Goal: Answer question/provide support: Share knowledge or assist other users

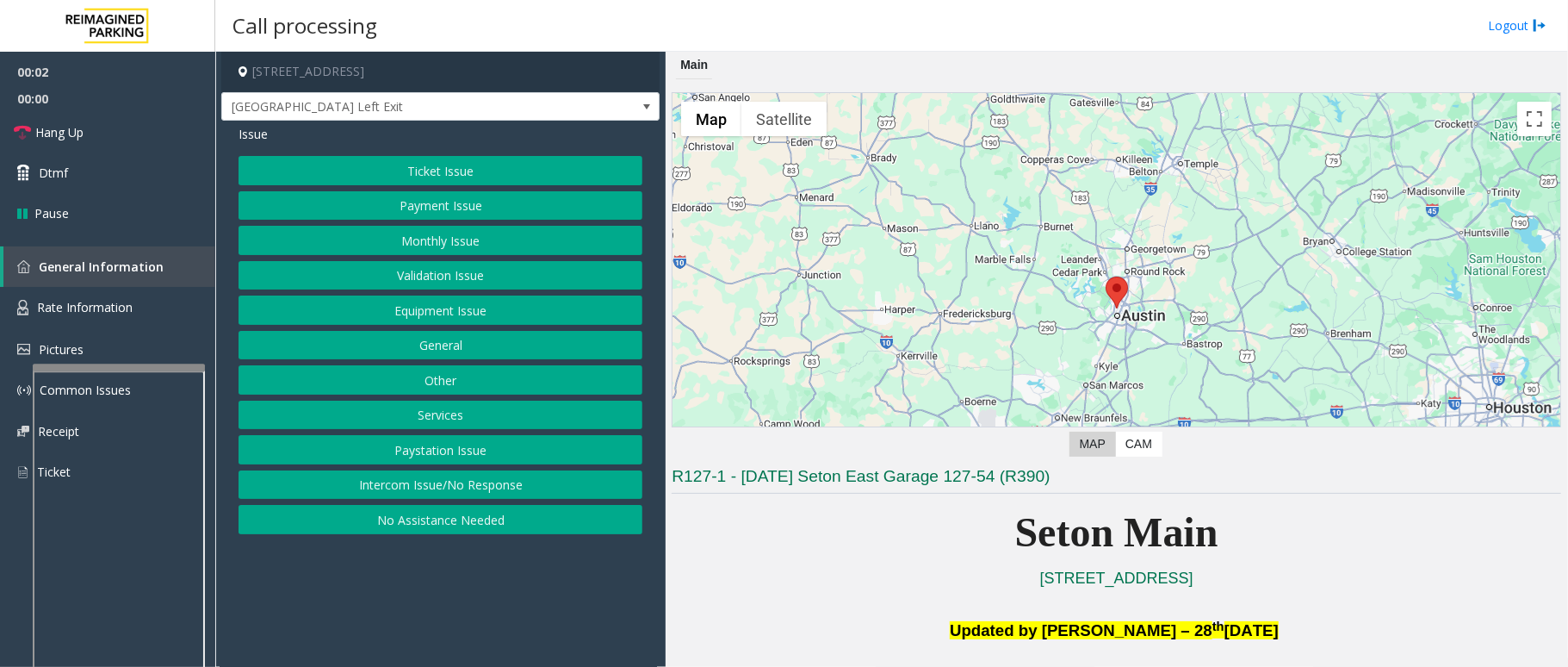
click at [507, 314] on button "Equipment Issue" at bounding box center [440, 310] width 403 height 29
click at [431, 314] on button "Gate / Door Won't Open" at bounding box center [440, 310] width 403 height 29
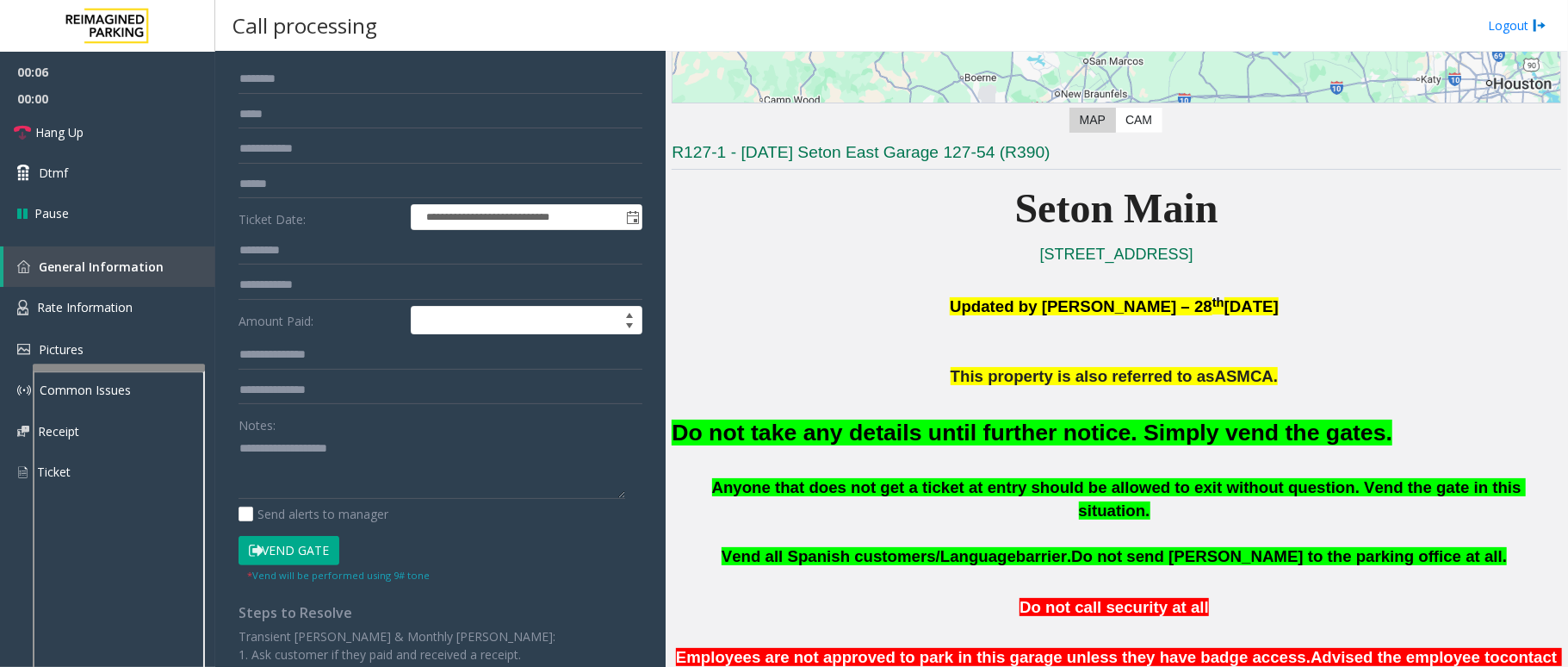
scroll to position [345, 0]
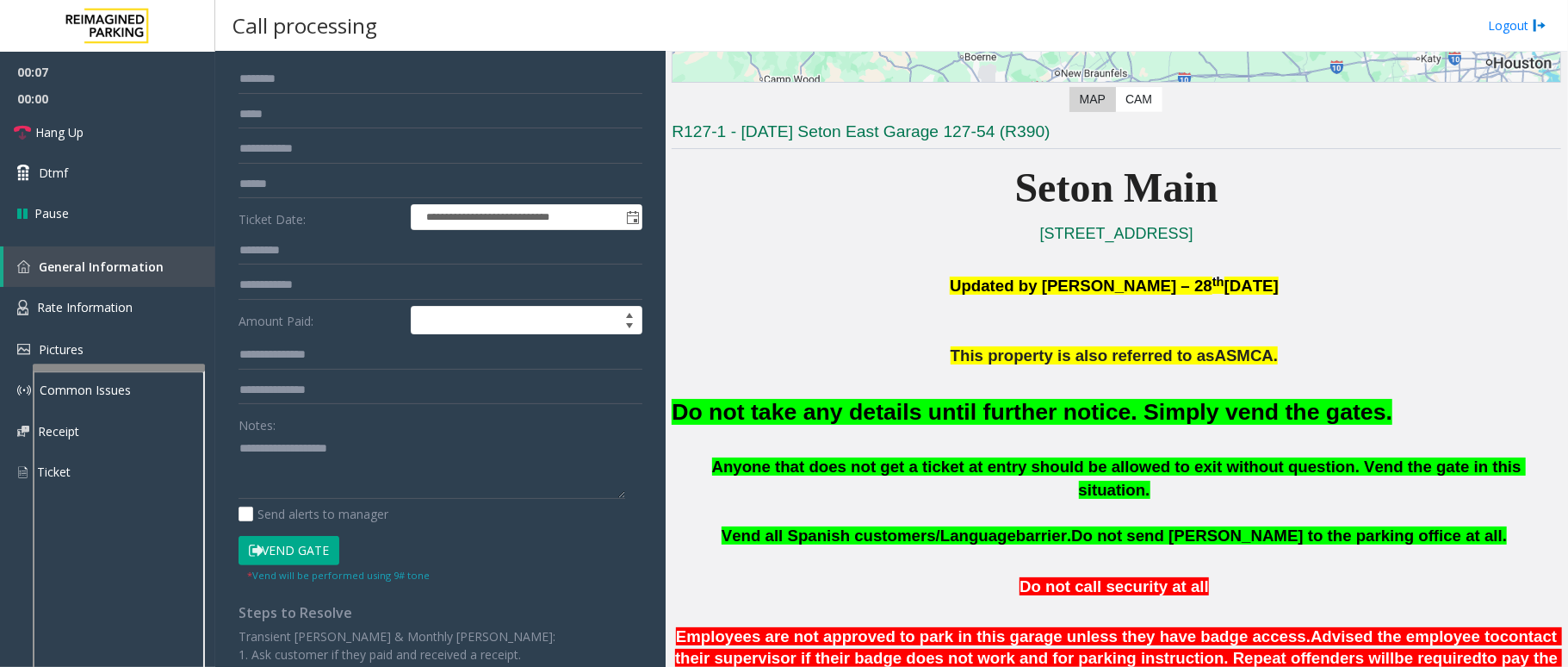
click at [326, 543] on button "Vend Gate" at bounding box center [288, 551] width 100 height 29
click at [765, 408] on font "Do not take any details until further notice. Simply vend the gates." at bounding box center [1032, 411] width 720 height 26
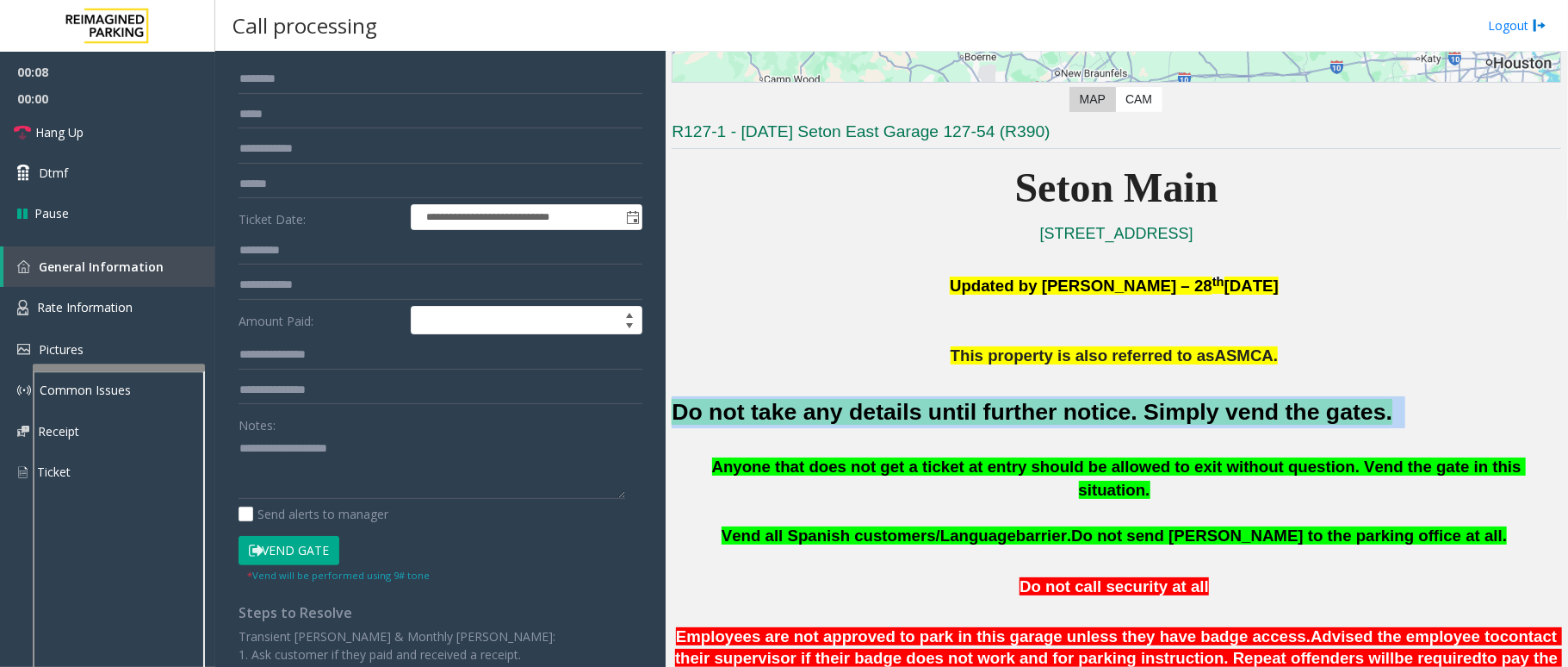
click at [765, 408] on font "Do not take any details until further notice. Simply vend the gates." at bounding box center [1032, 411] width 720 height 26
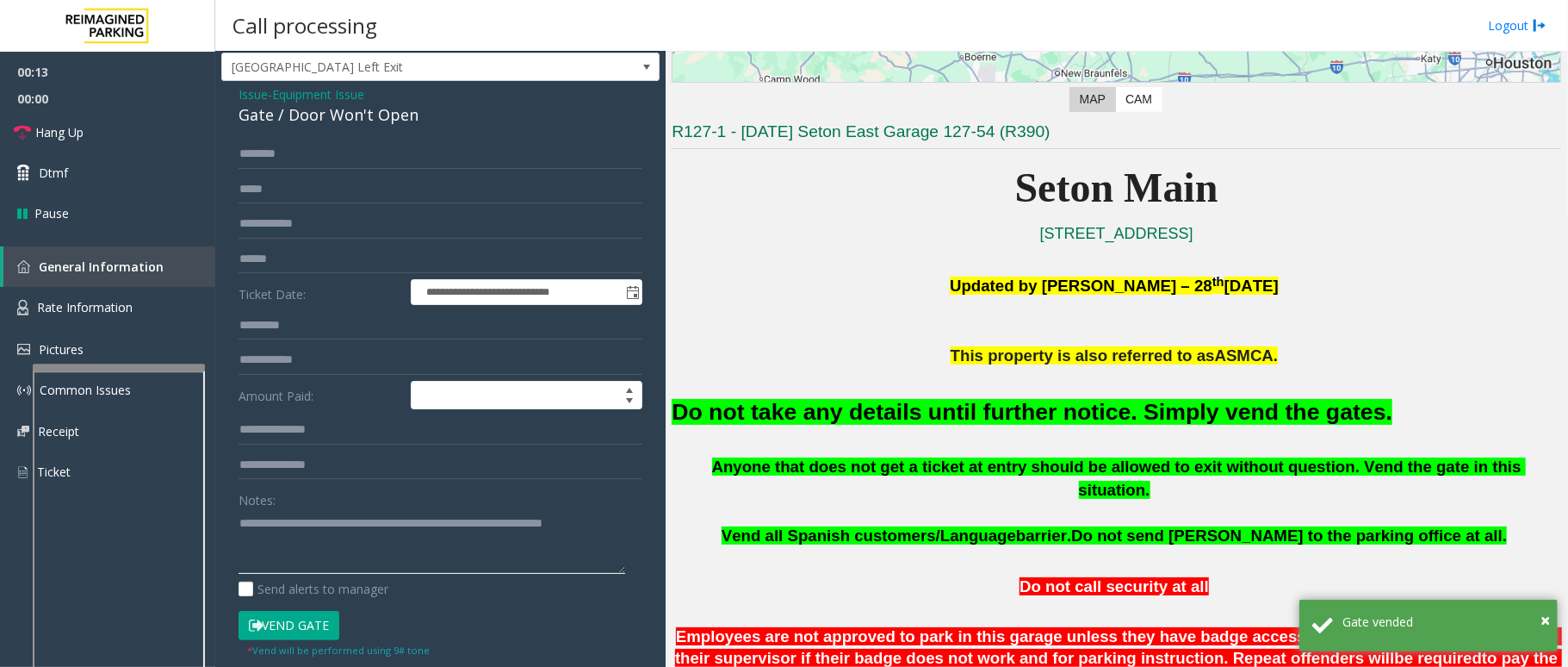
scroll to position [0, 0]
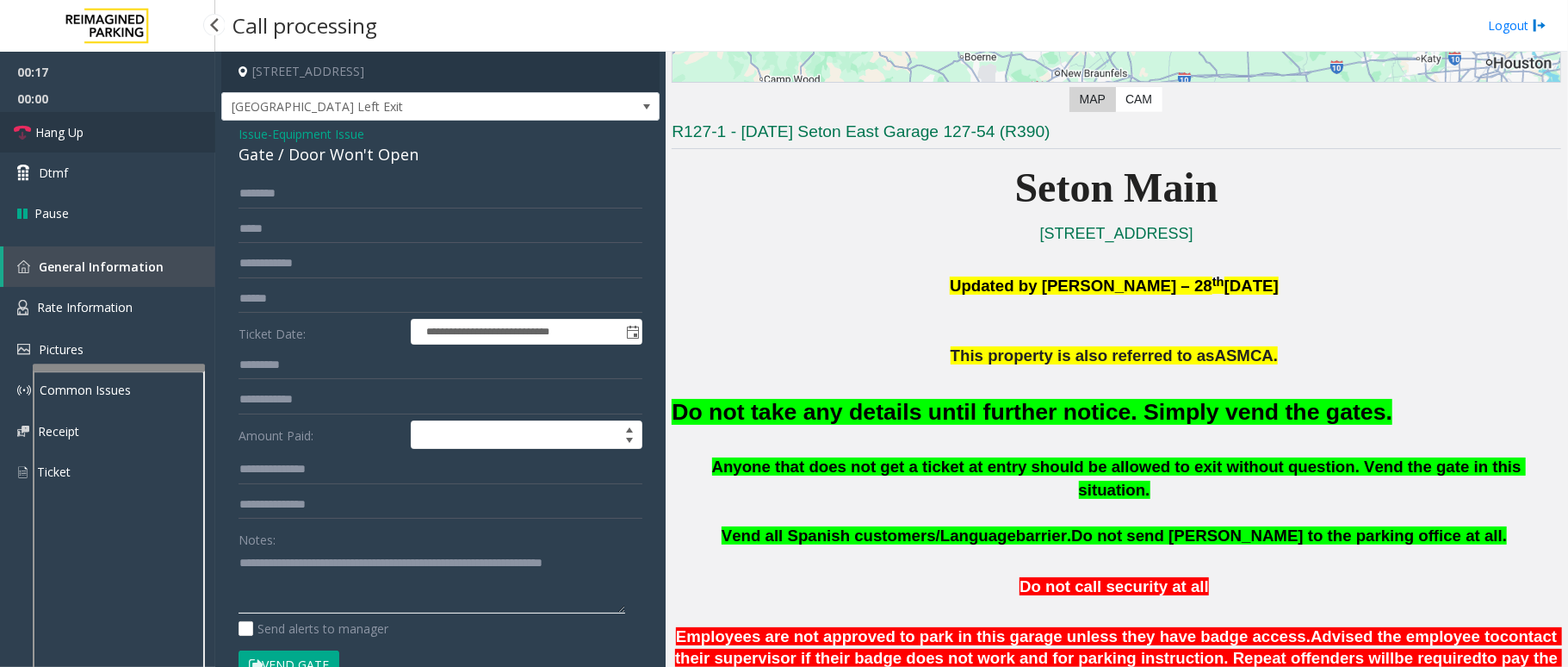
type textarea "**********"
click at [73, 139] on span "Hang Up" at bounding box center [60, 132] width 48 height 18
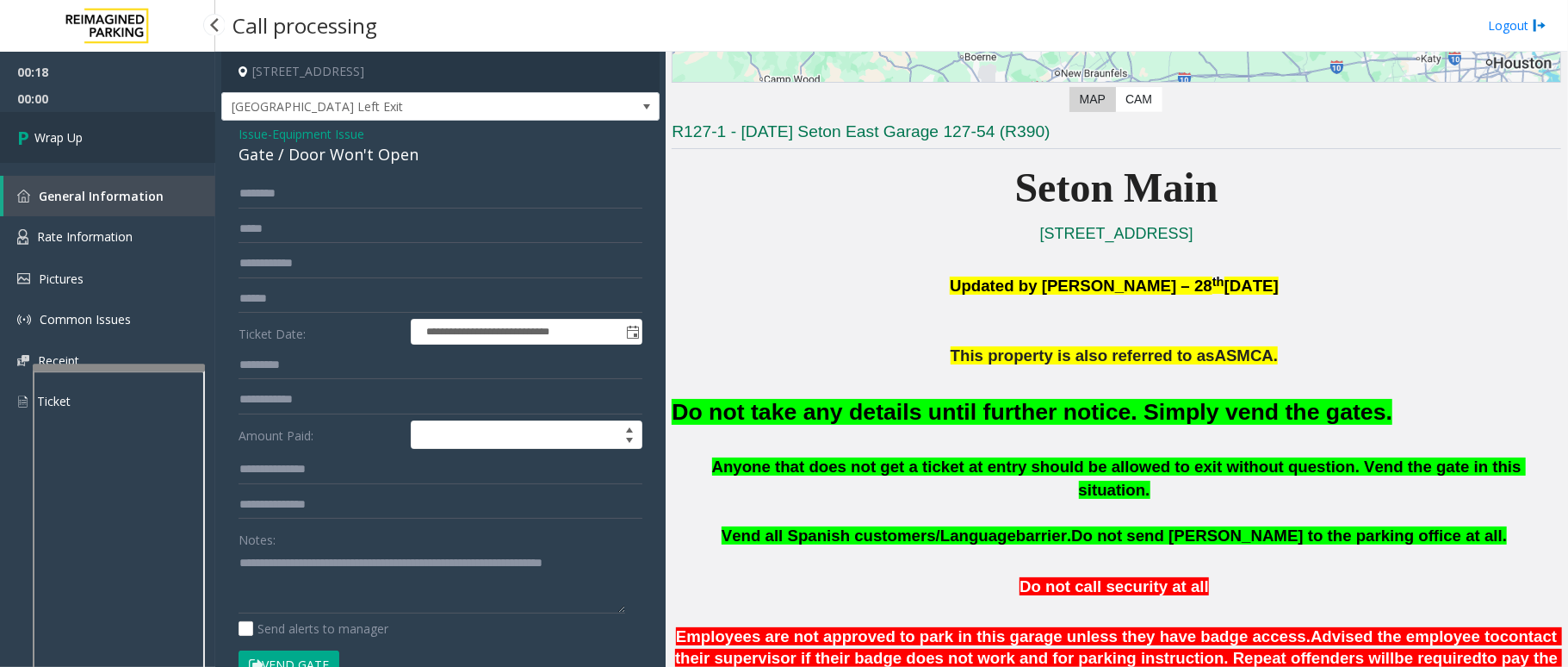
click at [73, 139] on span "Wrap Up" at bounding box center [59, 137] width 48 height 18
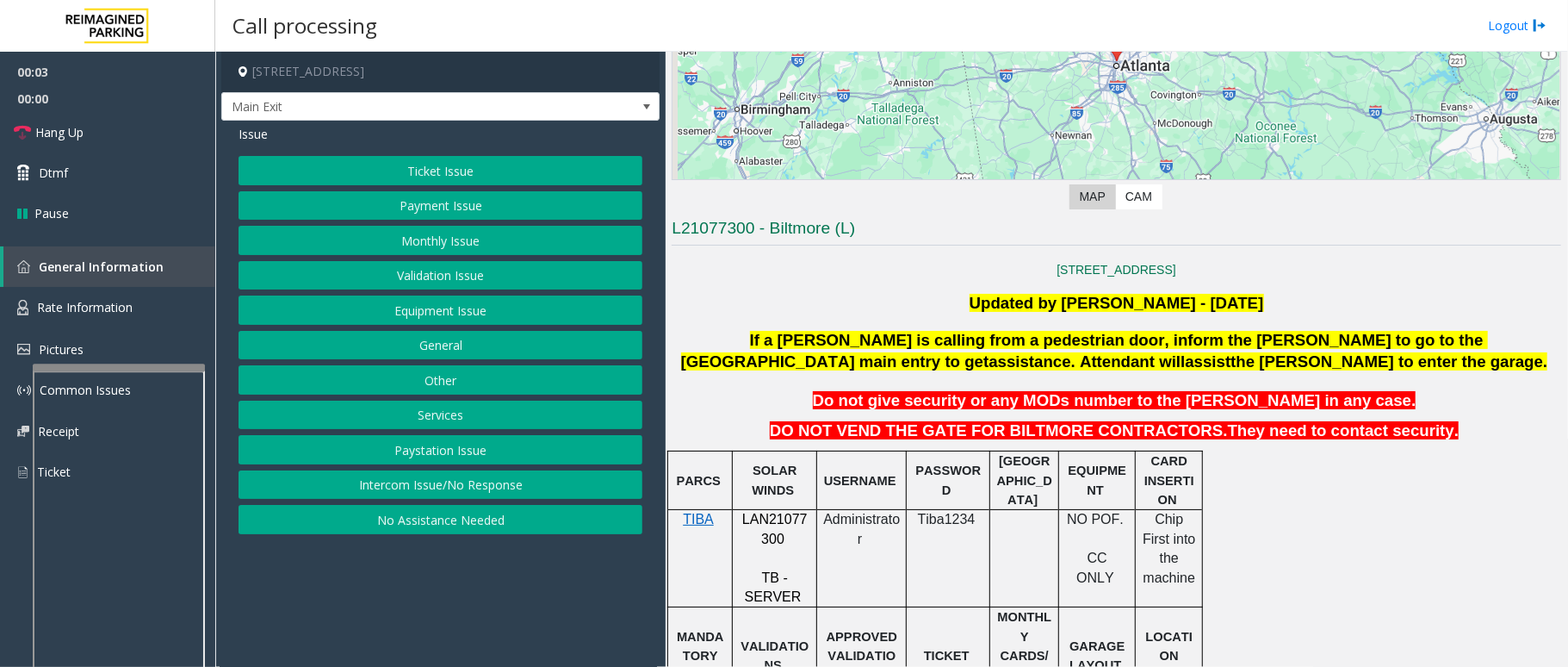
scroll to position [345, 0]
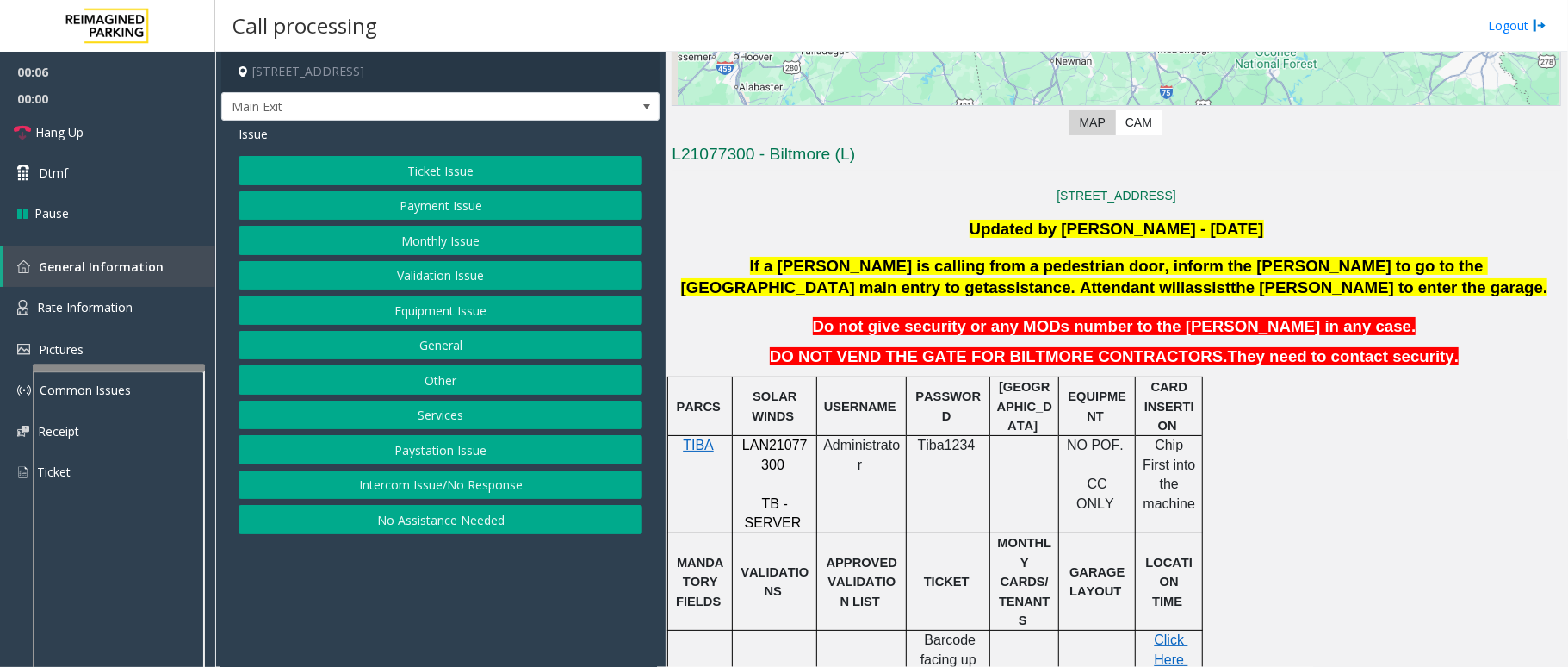
click at [786, 453] on span "LAN21077300" at bounding box center [775, 454] width 66 height 34
click at [514, 242] on button "Monthly Issue" at bounding box center [440, 241] width 403 height 29
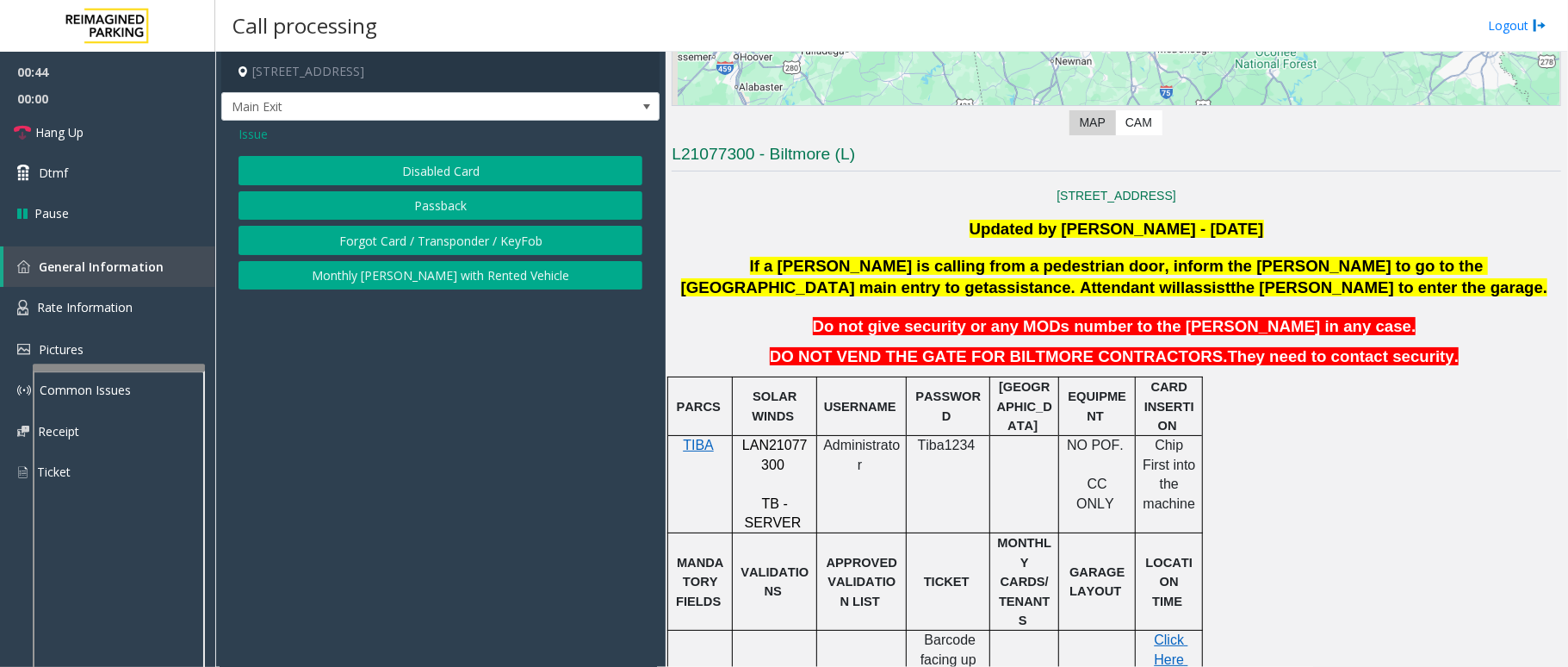
click at [248, 132] on span "Issue" at bounding box center [253, 133] width 29 height 18
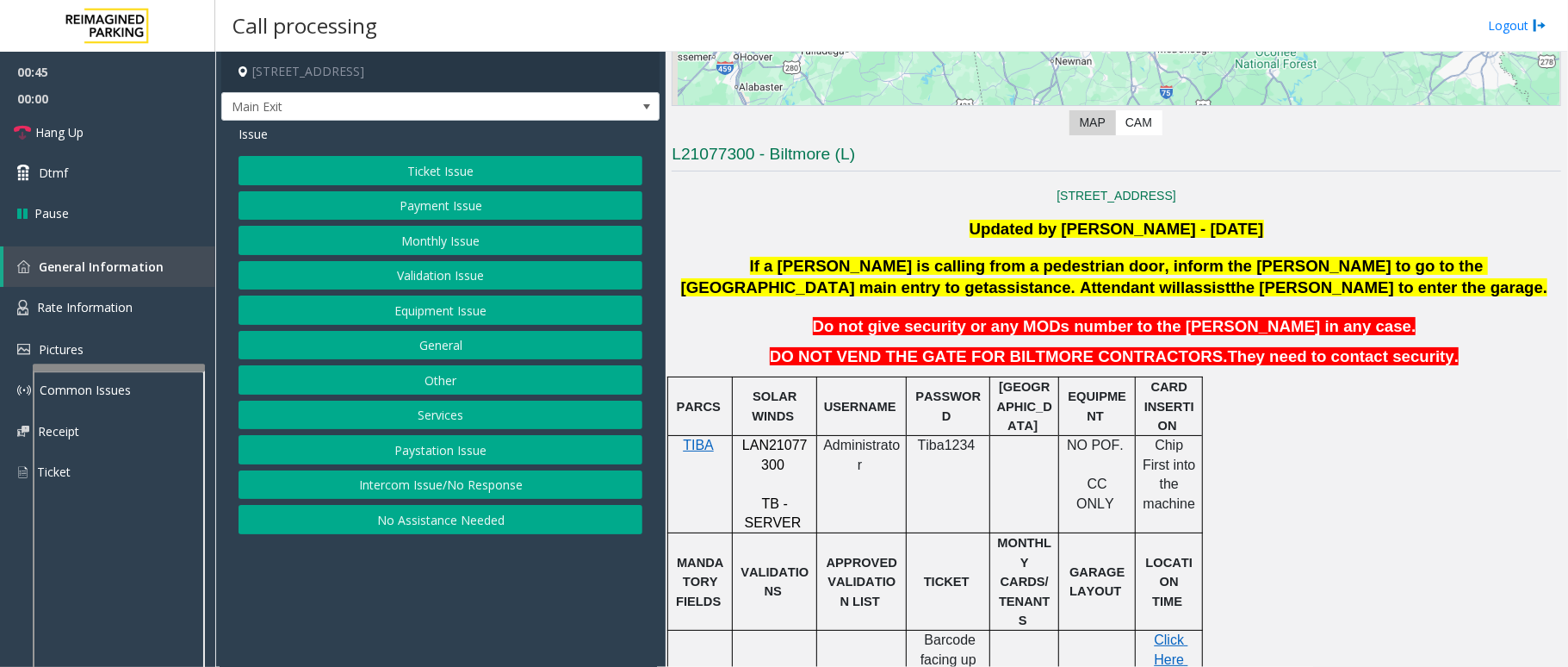
click at [400, 201] on button "Payment Issue" at bounding box center [440, 206] width 403 height 29
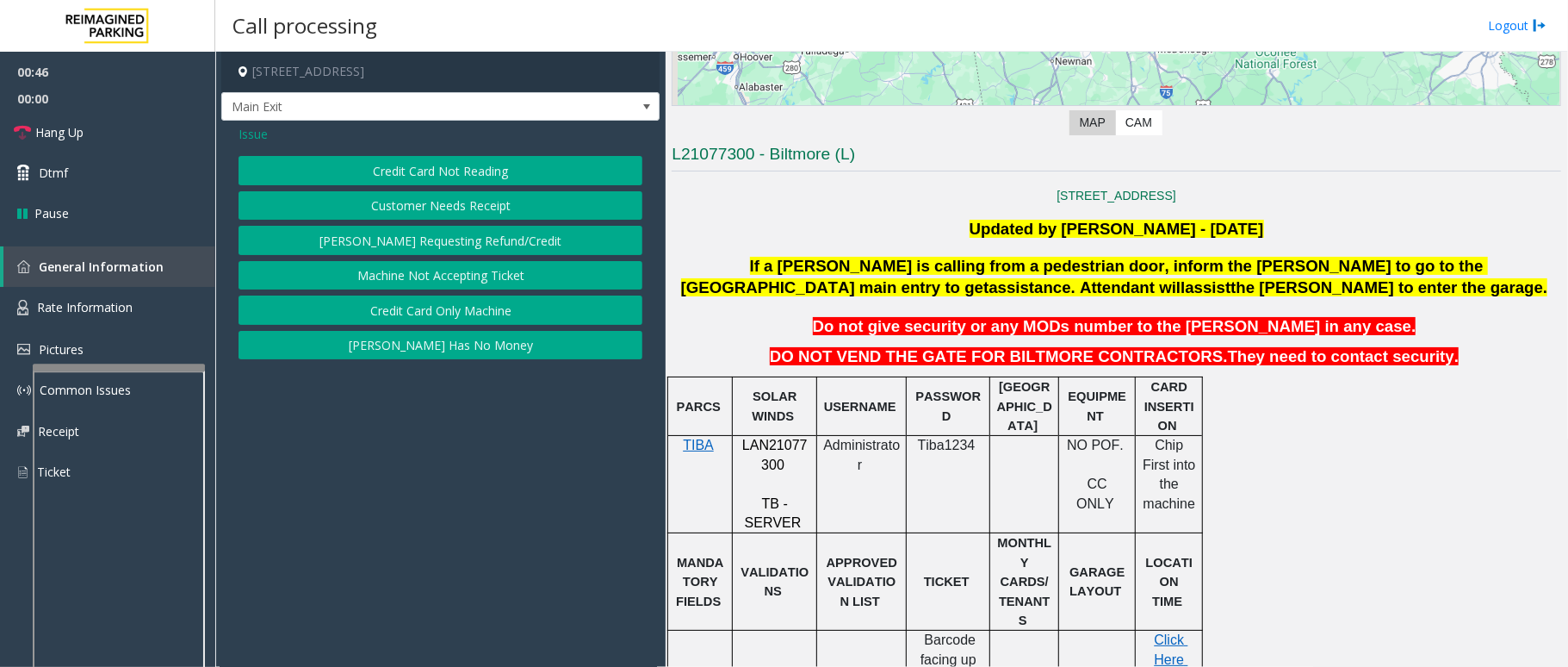
click at [414, 172] on button "Credit Card Not Reading" at bounding box center [440, 171] width 403 height 29
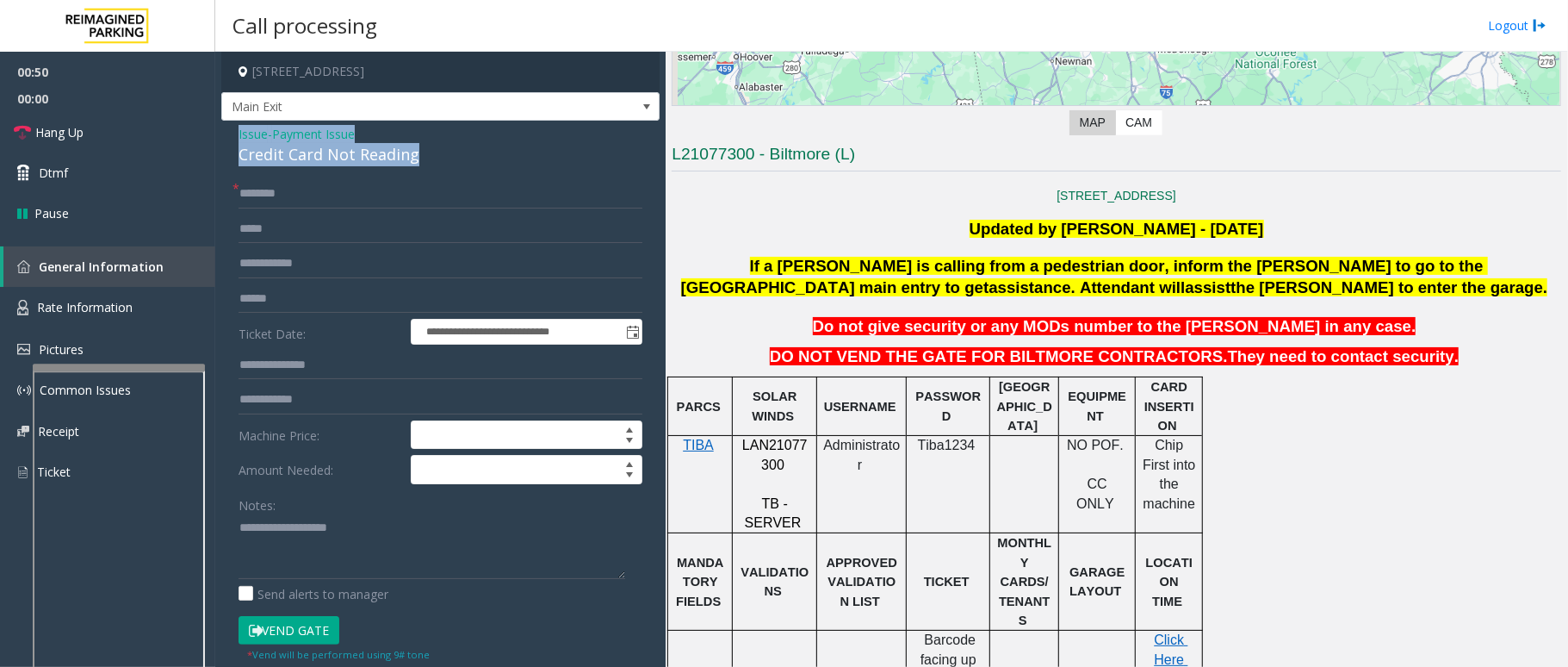
drag, startPoint x: 418, startPoint y: 152, endPoint x: 237, endPoint y: 133, distance: 182.0
click at [237, 133] on div "**********" at bounding box center [441, 476] width 438 height 711
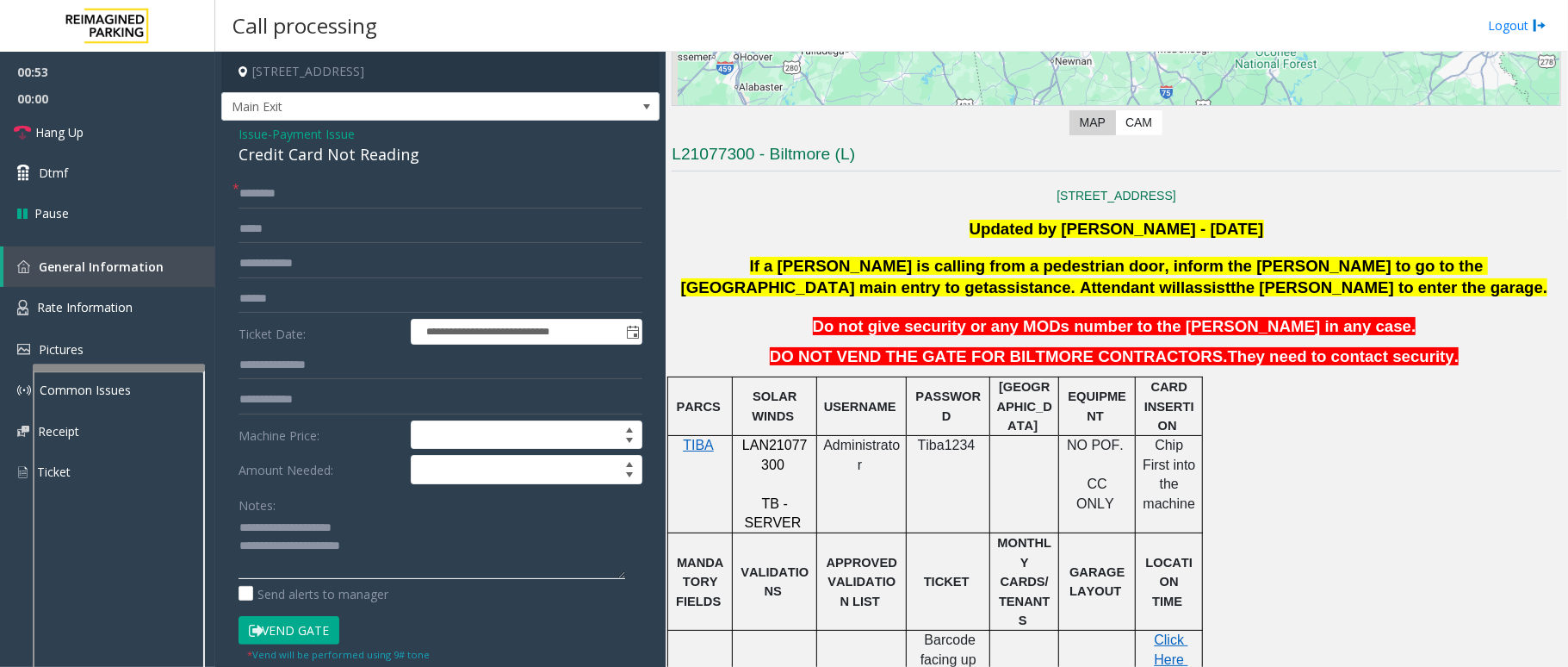
click at [377, 542] on textarea at bounding box center [431, 547] width 387 height 65
click at [388, 542] on textarea at bounding box center [431, 547] width 387 height 65
click at [390, 545] on textarea at bounding box center [431, 547] width 387 height 65
type textarea "**********"
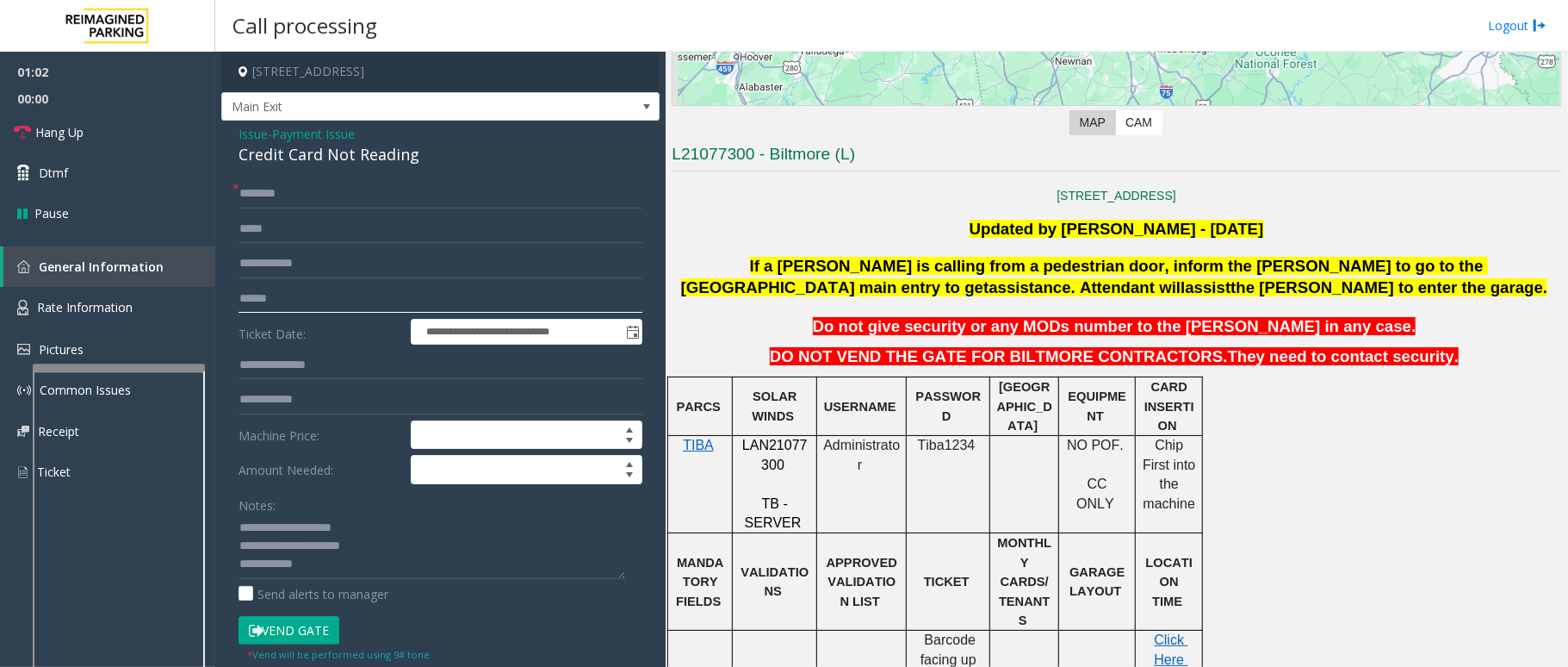
click at [291, 307] on input "text" at bounding box center [440, 299] width 403 height 29
type input "*******"
click at [357, 573] on textarea at bounding box center [431, 547] width 387 height 65
type textarea "**********"
click at [248, 201] on input "text" at bounding box center [440, 194] width 403 height 29
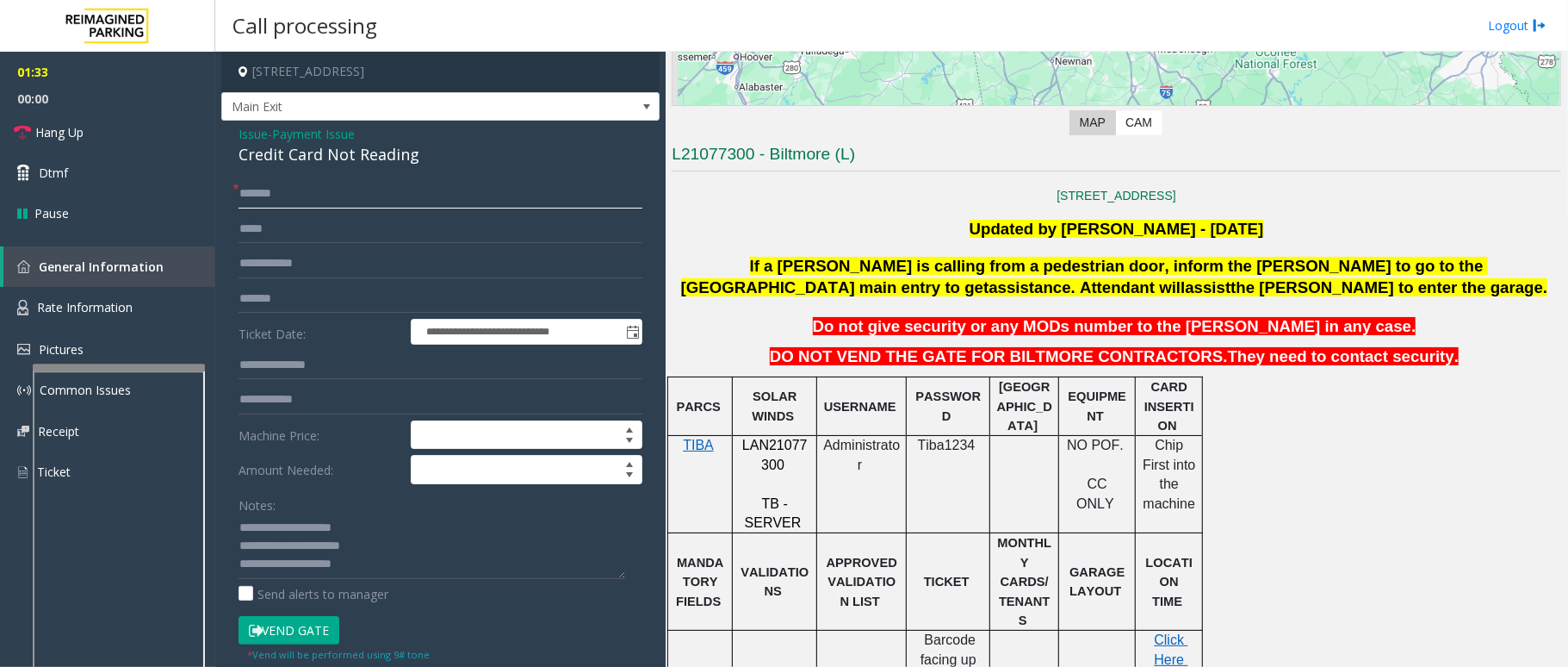
type input "*******"
click at [445, 566] on textarea at bounding box center [431, 547] width 387 height 65
click at [290, 631] on button "Vend Gate" at bounding box center [288, 631] width 100 height 29
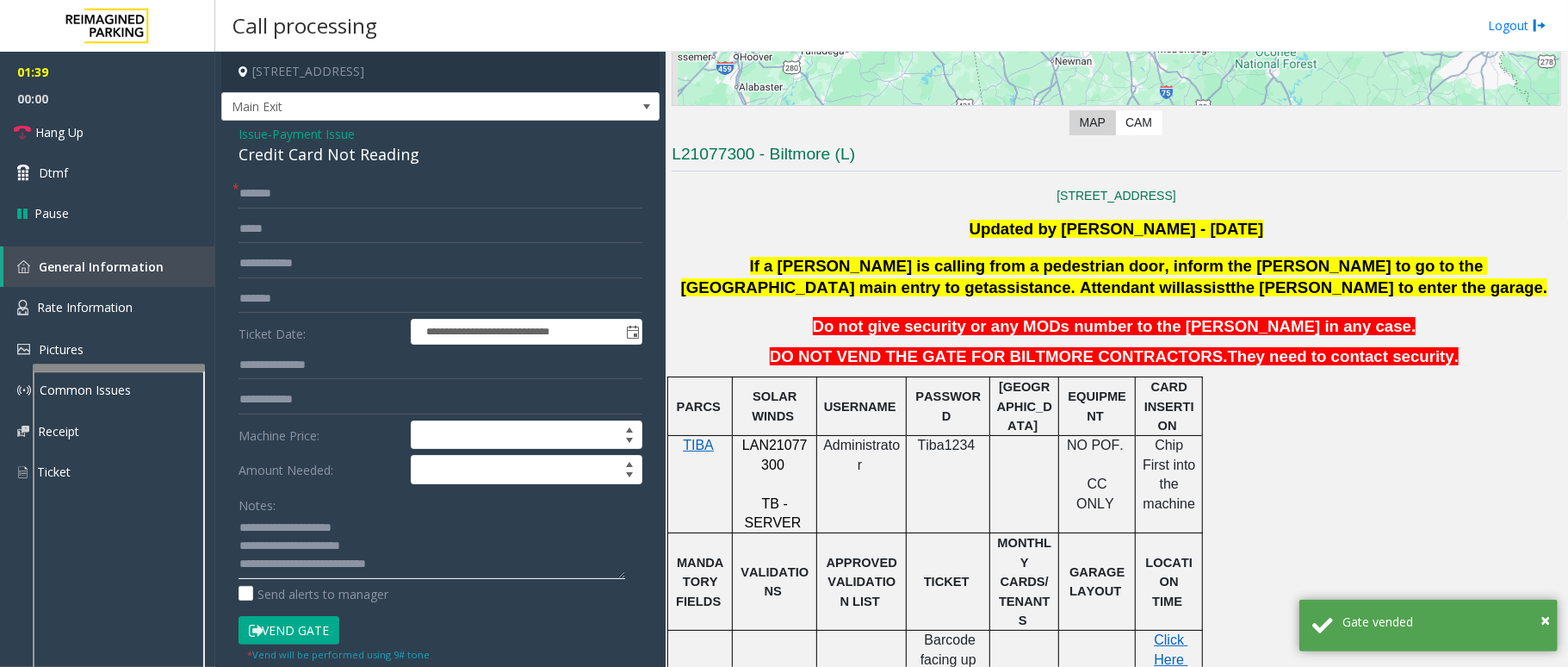
click at [417, 558] on textarea at bounding box center [431, 547] width 387 height 65
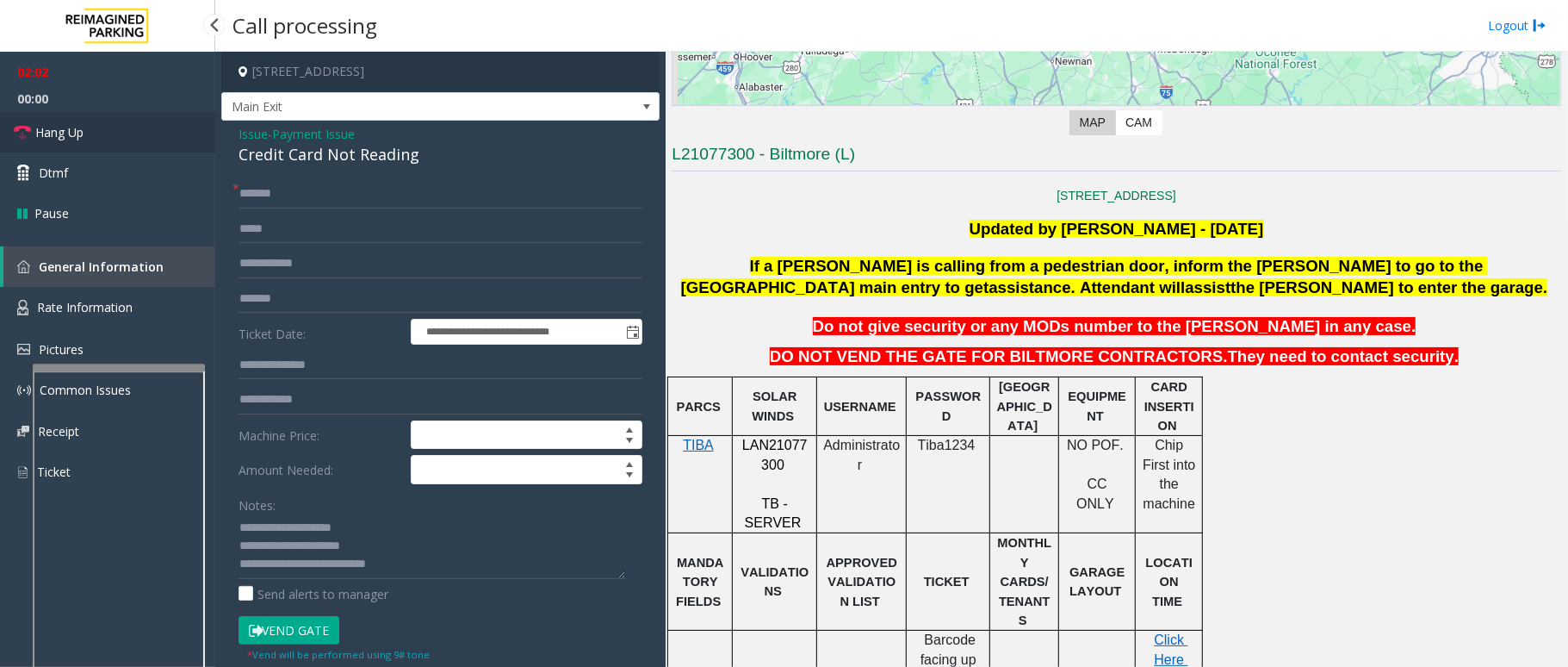
click at [94, 128] on link "Hang Up" at bounding box center [107, 132] width 216 height 41
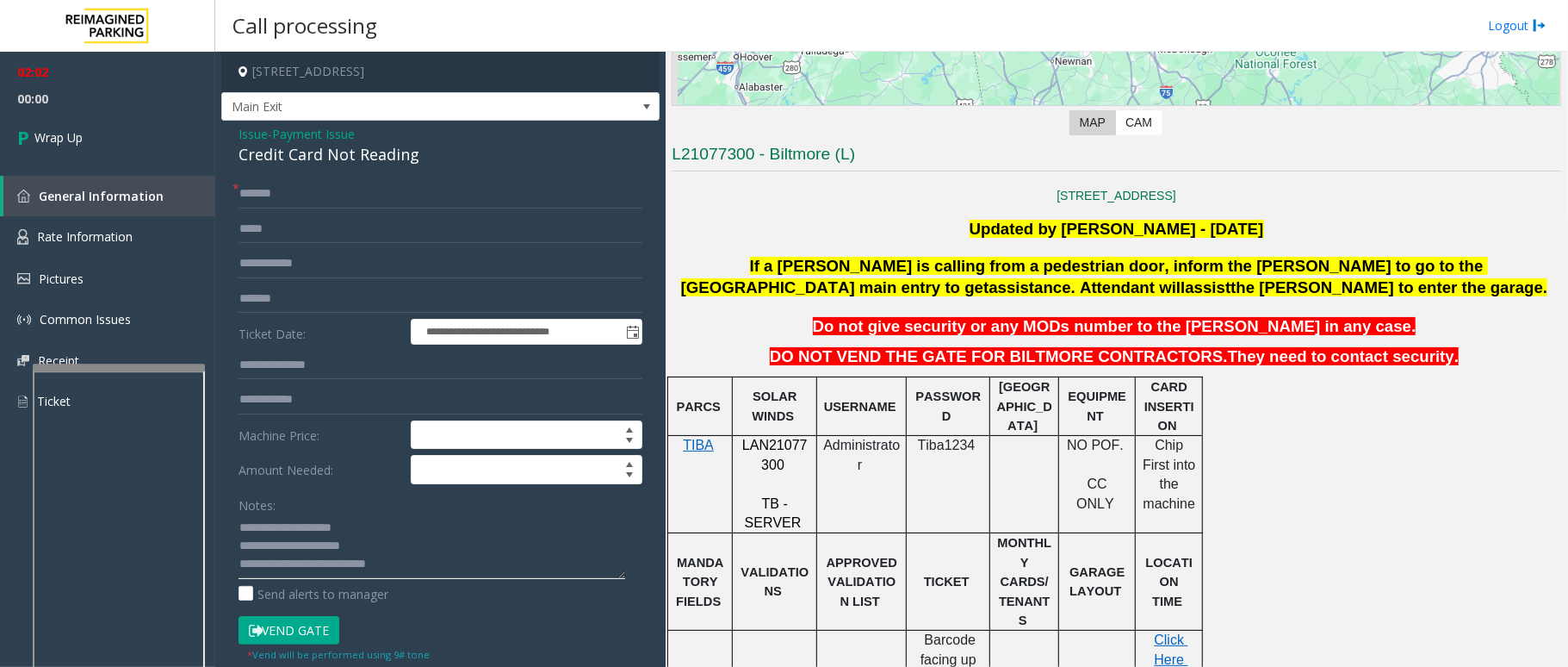
drag, startPoint x: 497, startPoint y: 546, endPoint x: 508, endPoint y: 565, distance: 22.0
click at [503, 555] on textarea at bounding box center [431, 547] width 387 height 65
click at [512, 567] on textarea at bounding box center [431, 547] width 387 height 65
type textarea "**********"
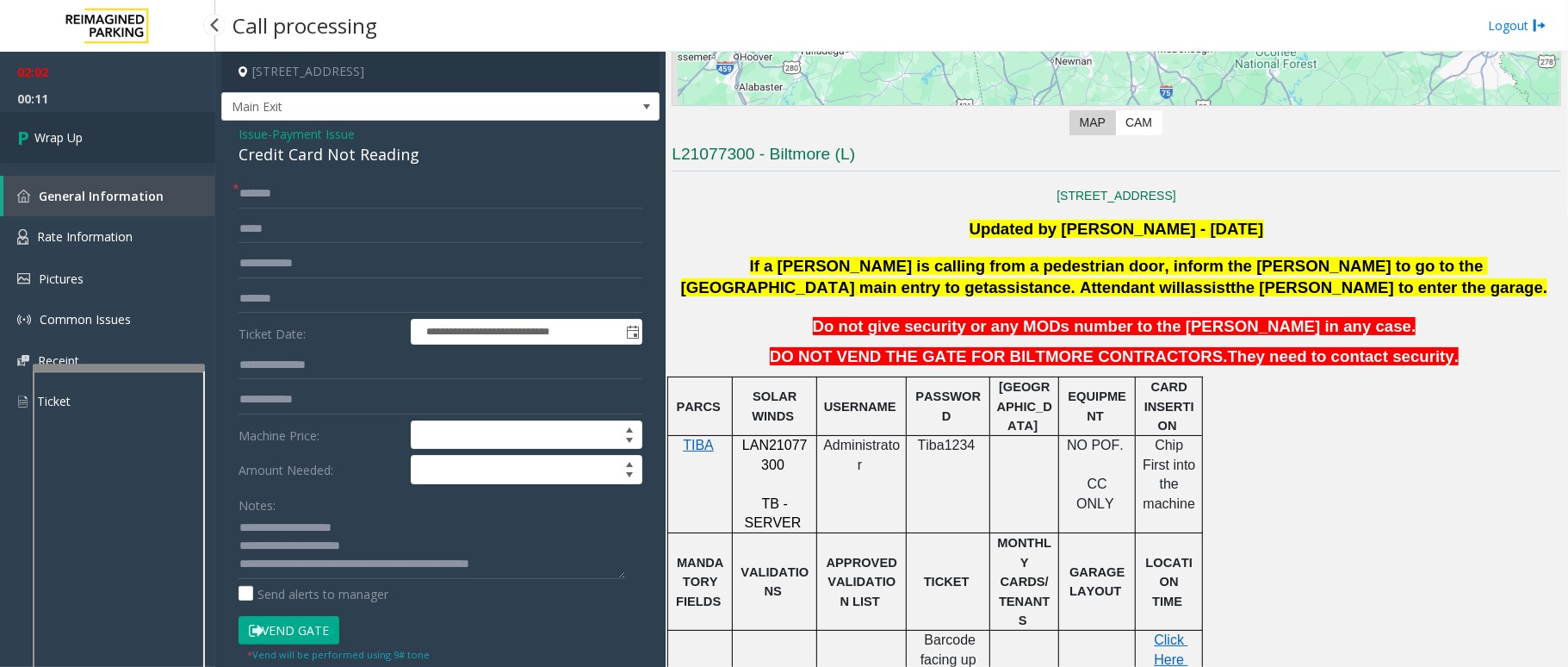
click at [60, 146] on span "Wrap Up" at bounding box center [59, 137] width 48 height 18
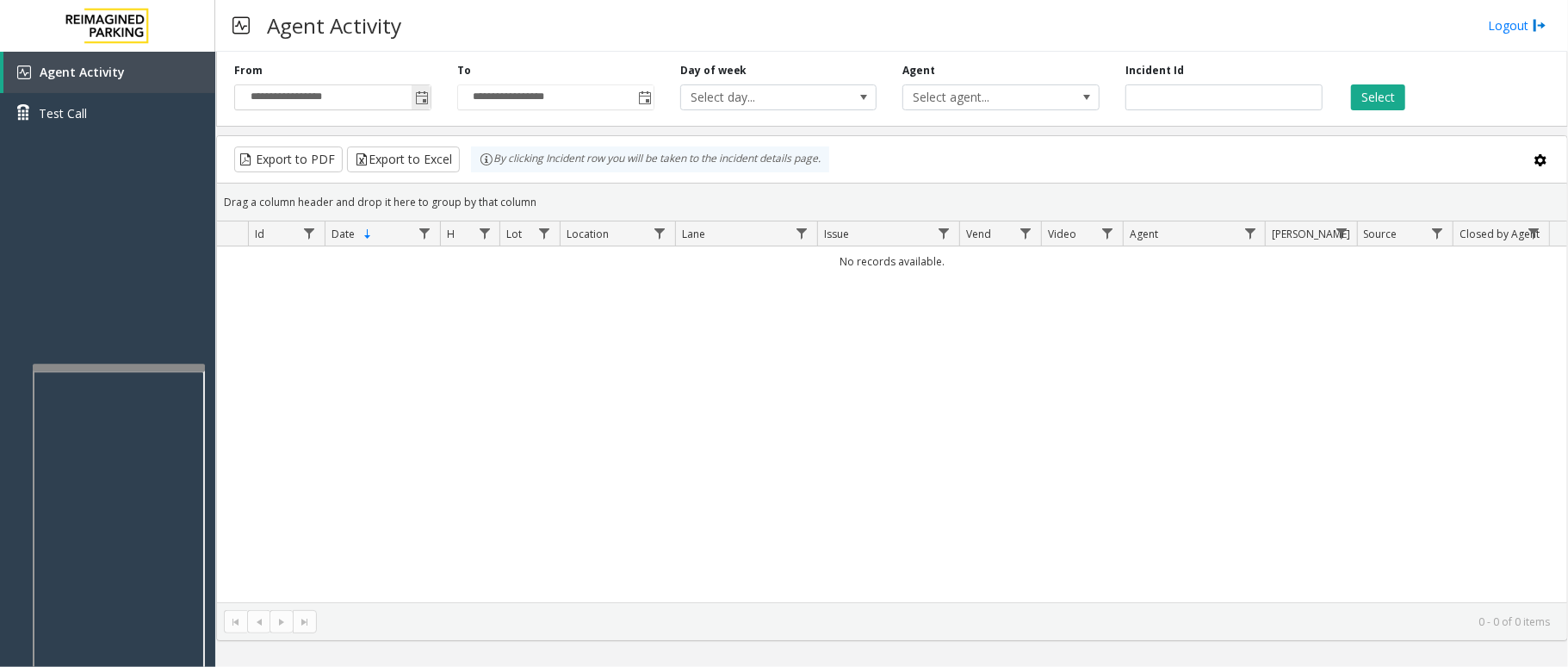
click at [420, 100] on span "Toggle popup" at bounding box center [422, 98] width 14 height 14
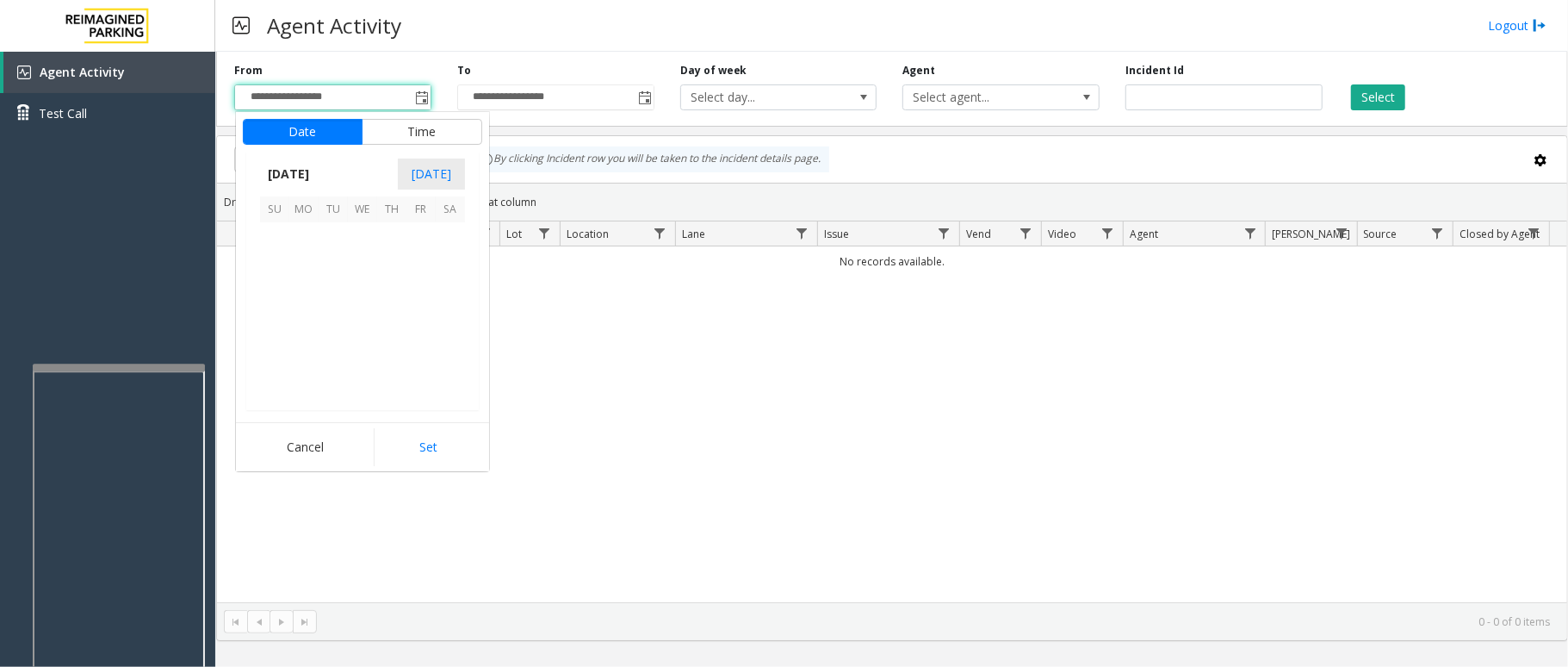
scroll to position [309175, 0]
click at [332, 239] on span "2" at bounding box center [333, 237] width 29 height 29
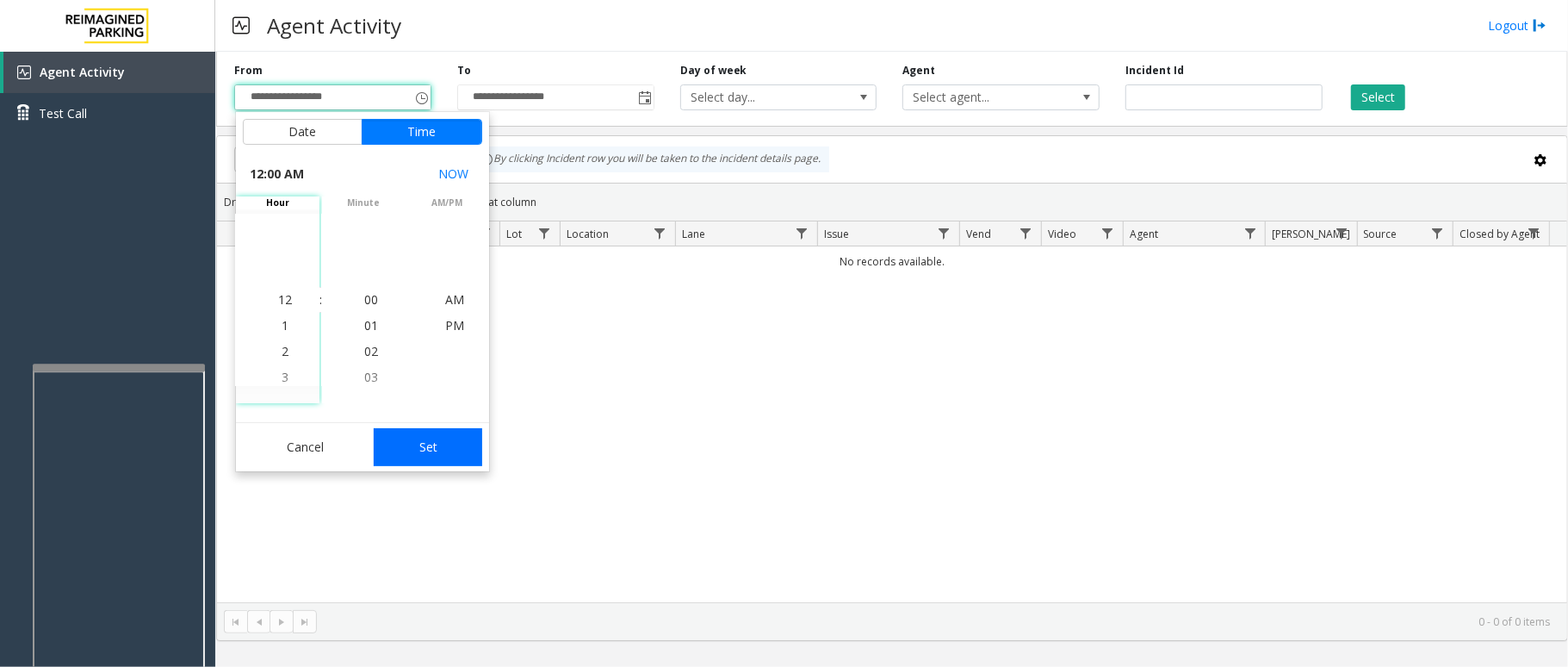
click at [475, 436] on button "Set" at bounding box center [428, 447] width 108 height 38
type input "**********"
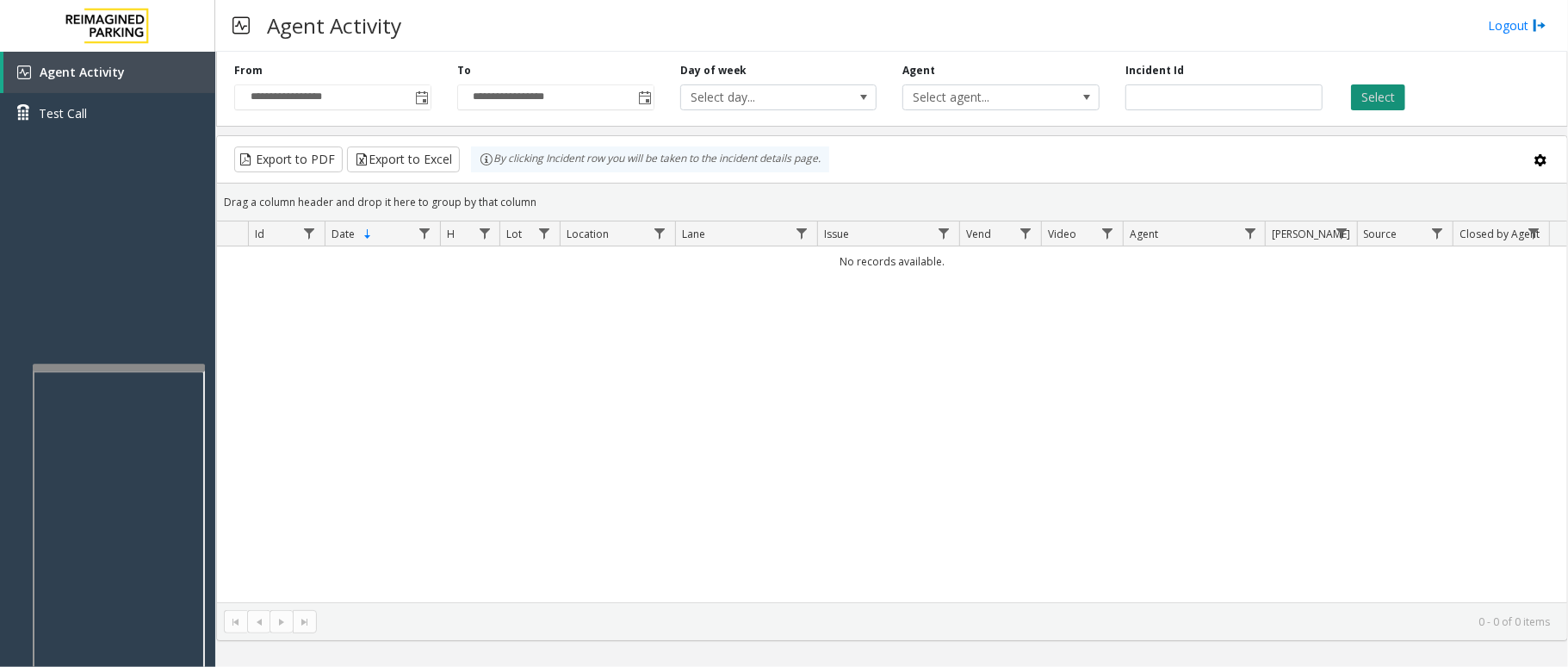
click at [1393, 94] on button "Select" at bounding box center [1378, 97] width 55 height 26
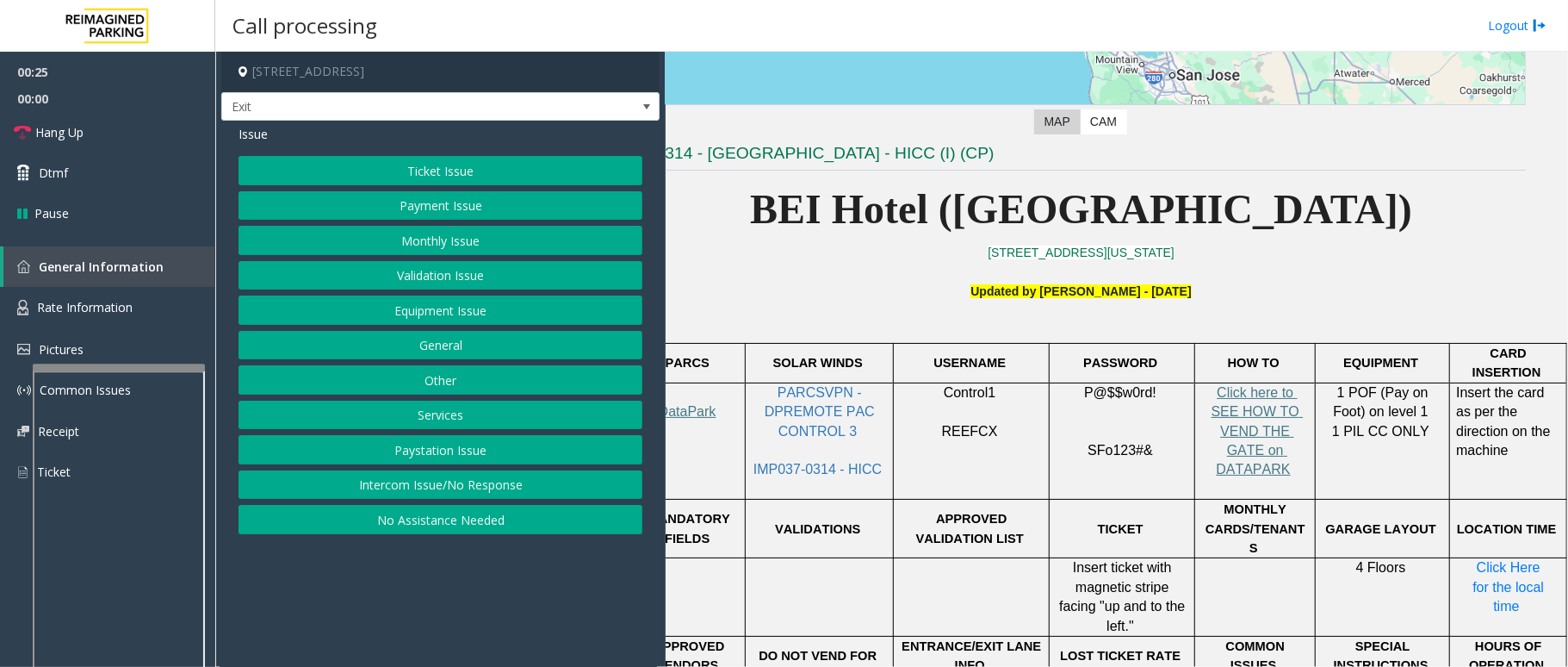
scroll to position [340, 53]
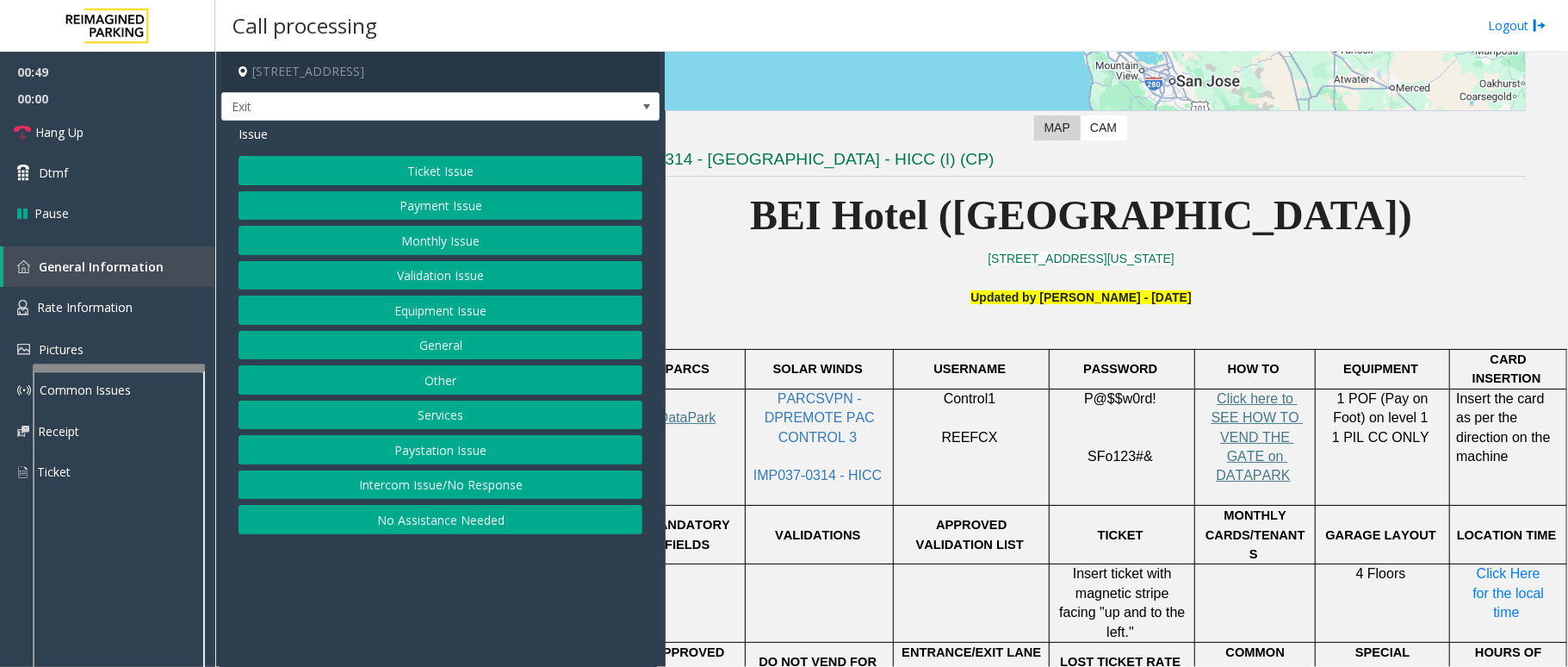
click at [491, 202] on button "Payment Issue" at bounding box center [440, 206] width 403 height 29
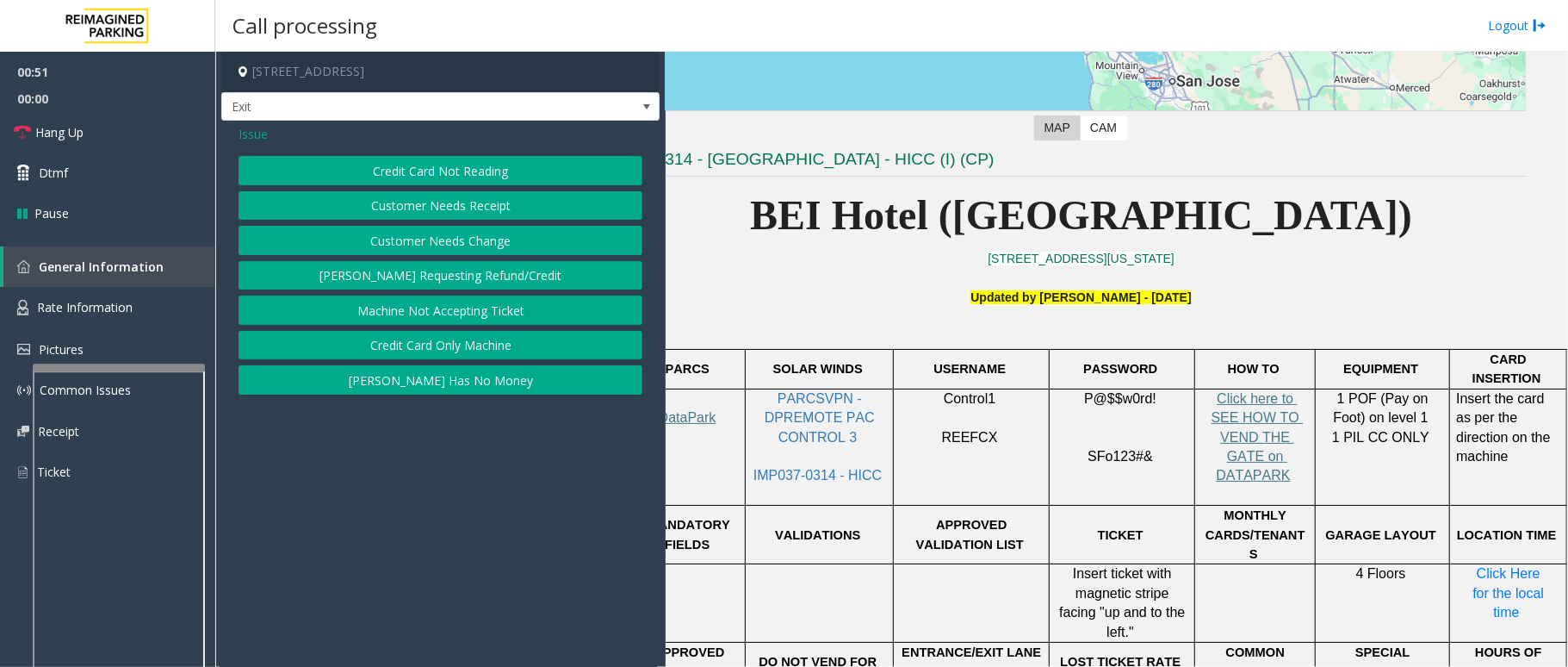
click at [449, 173] on button "Credit Card Not Reading" at bounding box center [440, 171] width 403 height 29
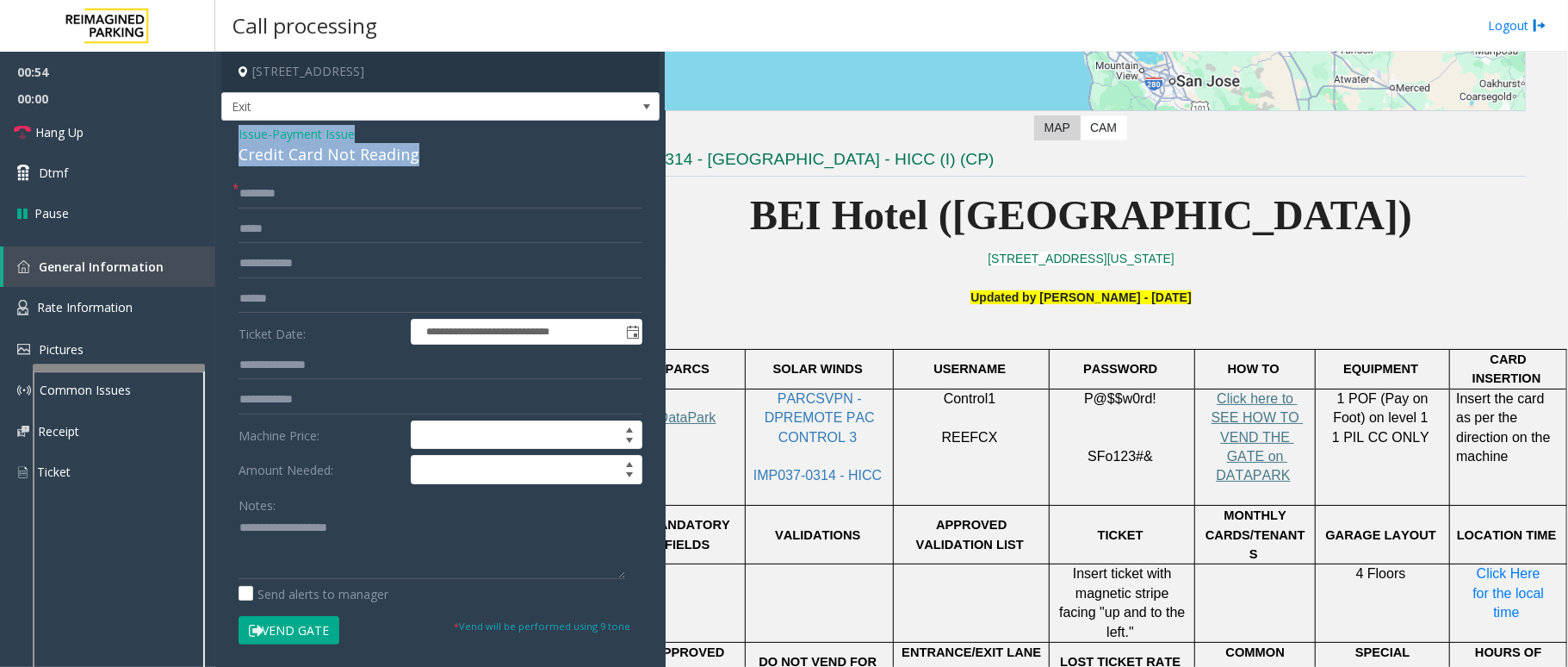
drag, startPoint x: 421, startPoint y: 156, endPoint x: 233, endPoint y: 132, distance: 189.5
click at [233, 132] on div "**********" at bounding box center [441, 530] width 438 height 820
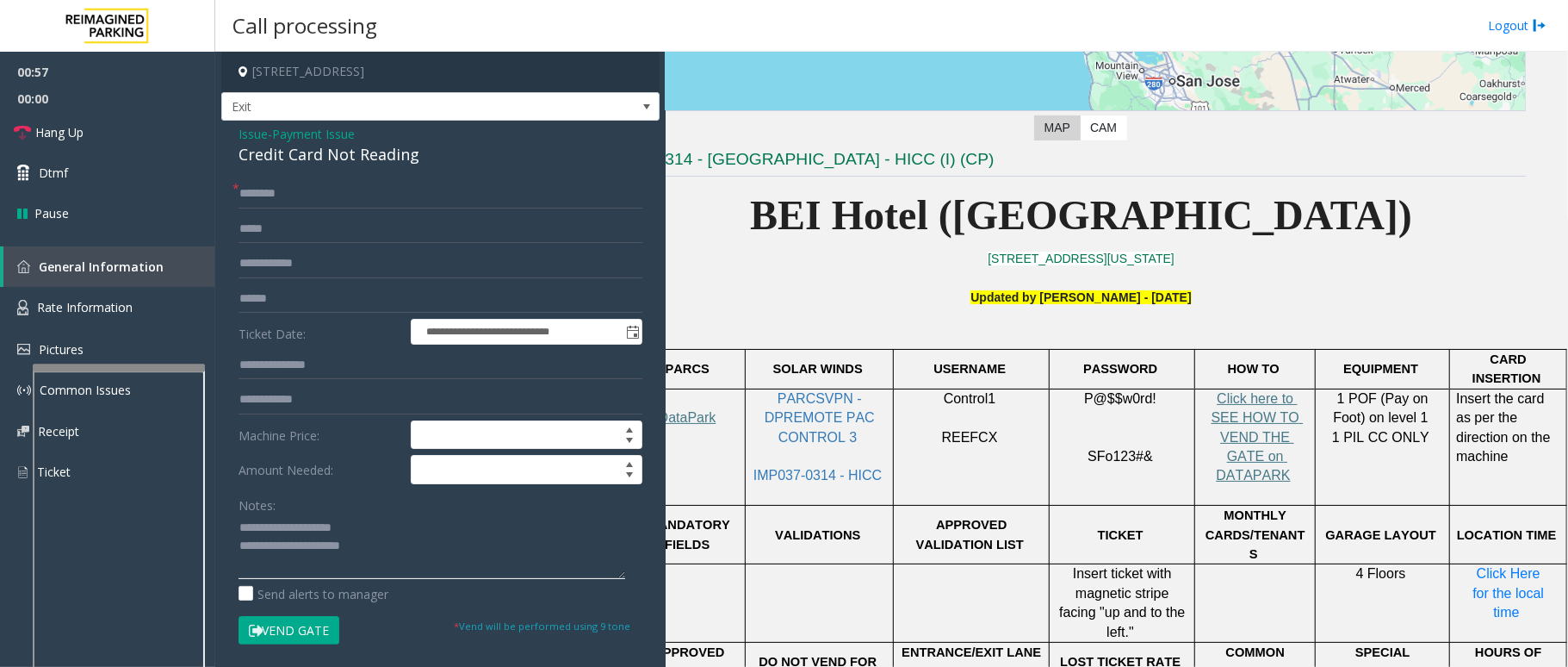
click at [383, 551] on textarea at bounding box center [431, 547] width 387 height 65
click at [417, 553] on textarea at bounding box center [431, 547] width 387 height 65
type textarea "**********"
click at [255, 139] on span "Issue" at bounding box center [253, 133] width 29 height 18
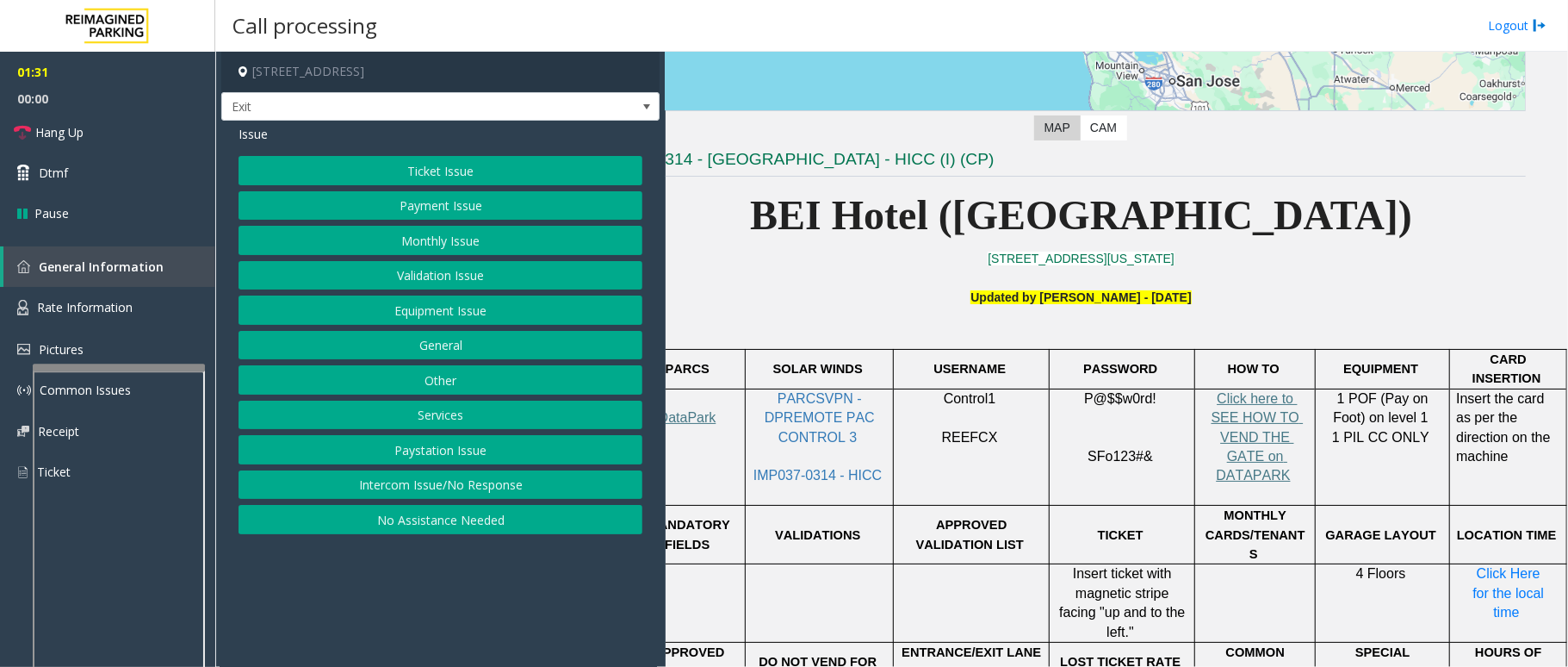
click at [483, 428] on button "Services" at bounding box center [440, 415] width 403 height 29
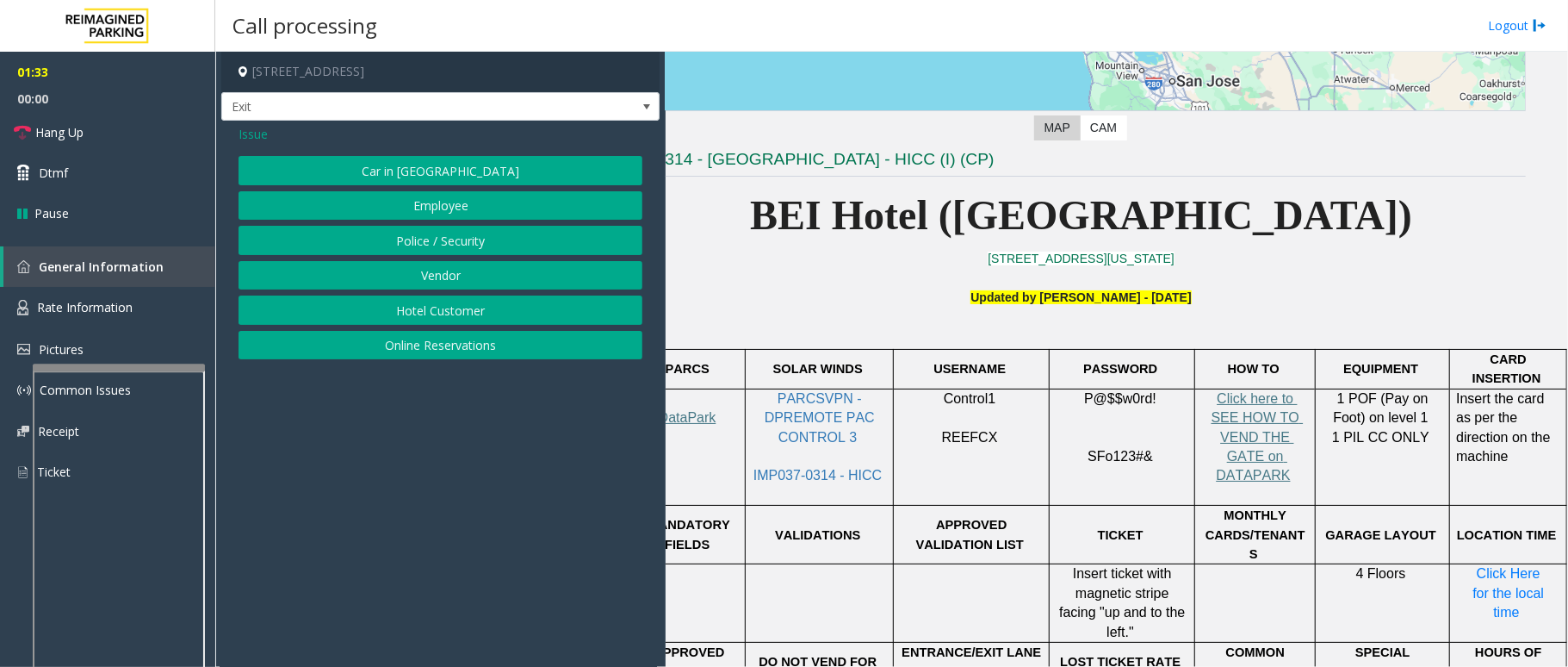
click at [469, 315] on button "Hotel Customer" at bounding box center [440, 310] width 403 height 29
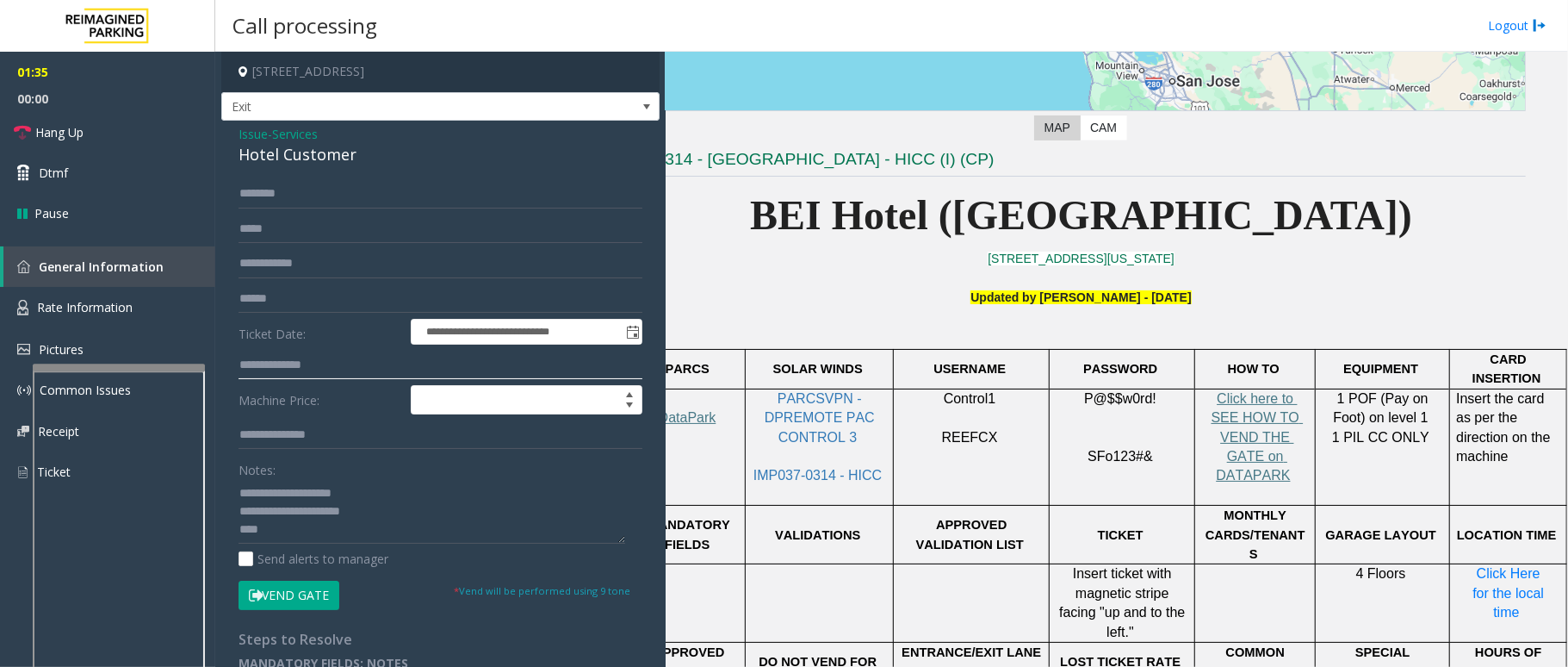
click at [322, 362] on input "text" at bounding box center [440, 366] width 403 height 29
type input "****"
drag, startPoint x: 384, startPoint y: 518, endPoint x: 237, endPoint y: 494, distance: 148.9
click at [237, 494] on div "**********" at bounding box center [441, 425] width 429 height 493
type textarea "****"
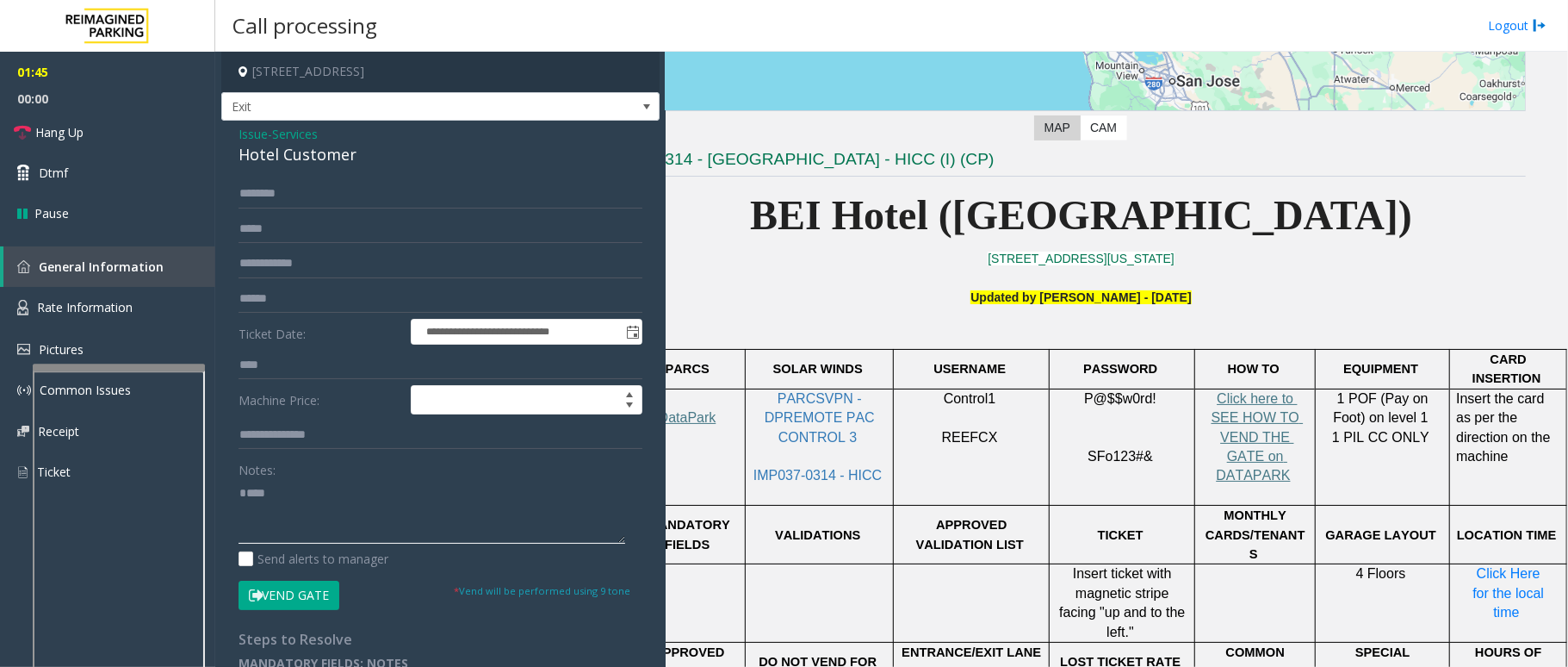
drag, startPoint x: 289, startPoint y: 514, endPoint x: 202, endPoint y: 521, distance: 87.3
click at [84, 153] on app-root "**********" at bounding box center [784, 334] width 1568 height 667
click at [289, 200] on input "text" at bounding box center [440, 194] width 403 height 29
type input "*****"
drag, startPoint x: 352, startPoint y: 150, endPoint x: 233, endPoint y: 131, distance: 120.5
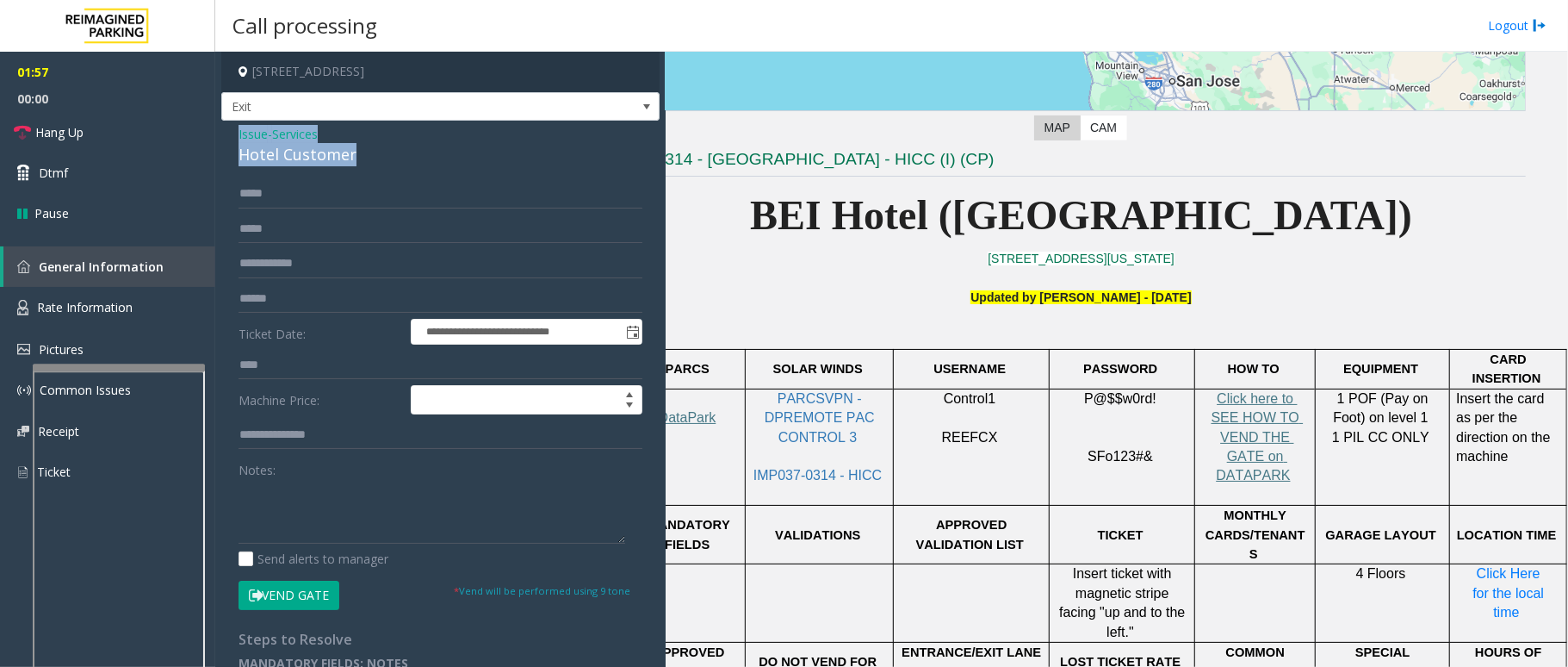
click at [233, 131] on div "**********" at bounding box center [441, 405] width 438 height 568
click at [303, 597] on button "Vend Gate" at bounding box center [288, 595] width 100 height 29
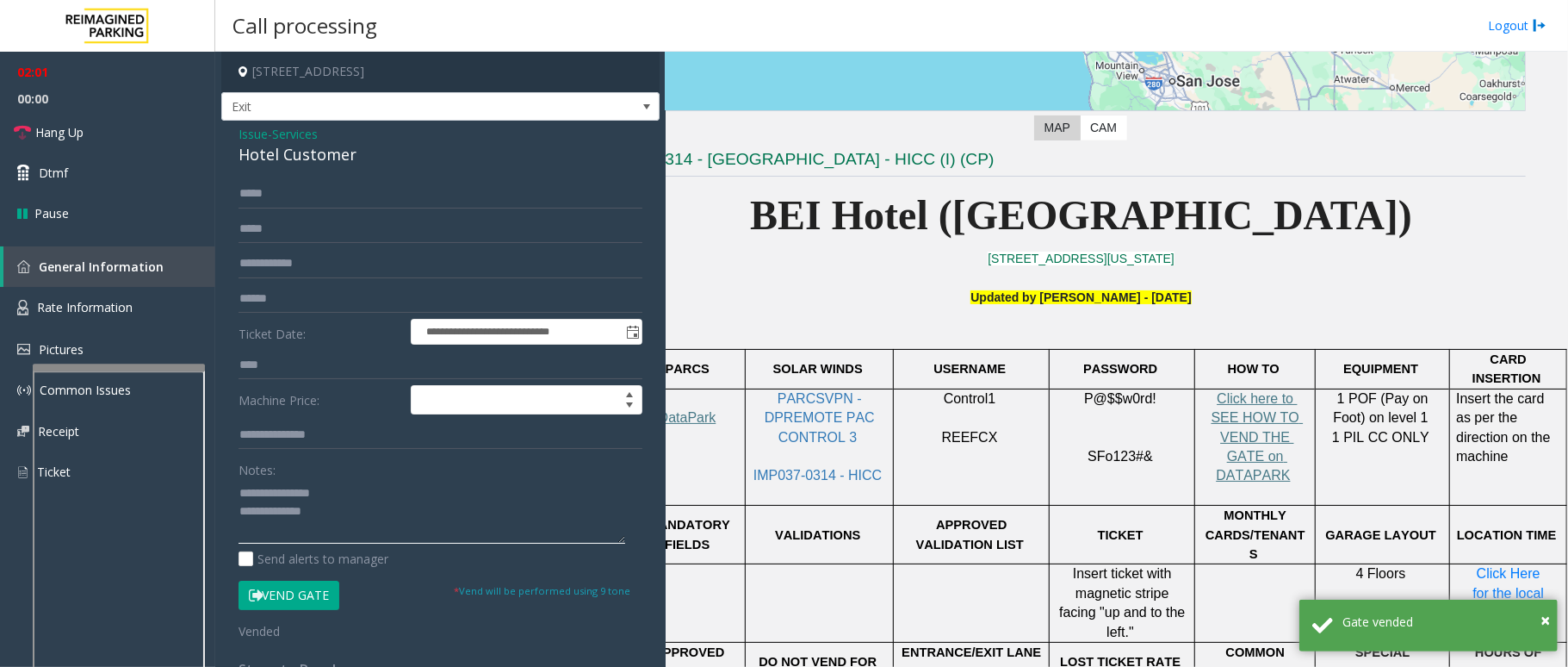
click at [350, 522] on textarea at bounding box center [431, 511] width 387 height 65
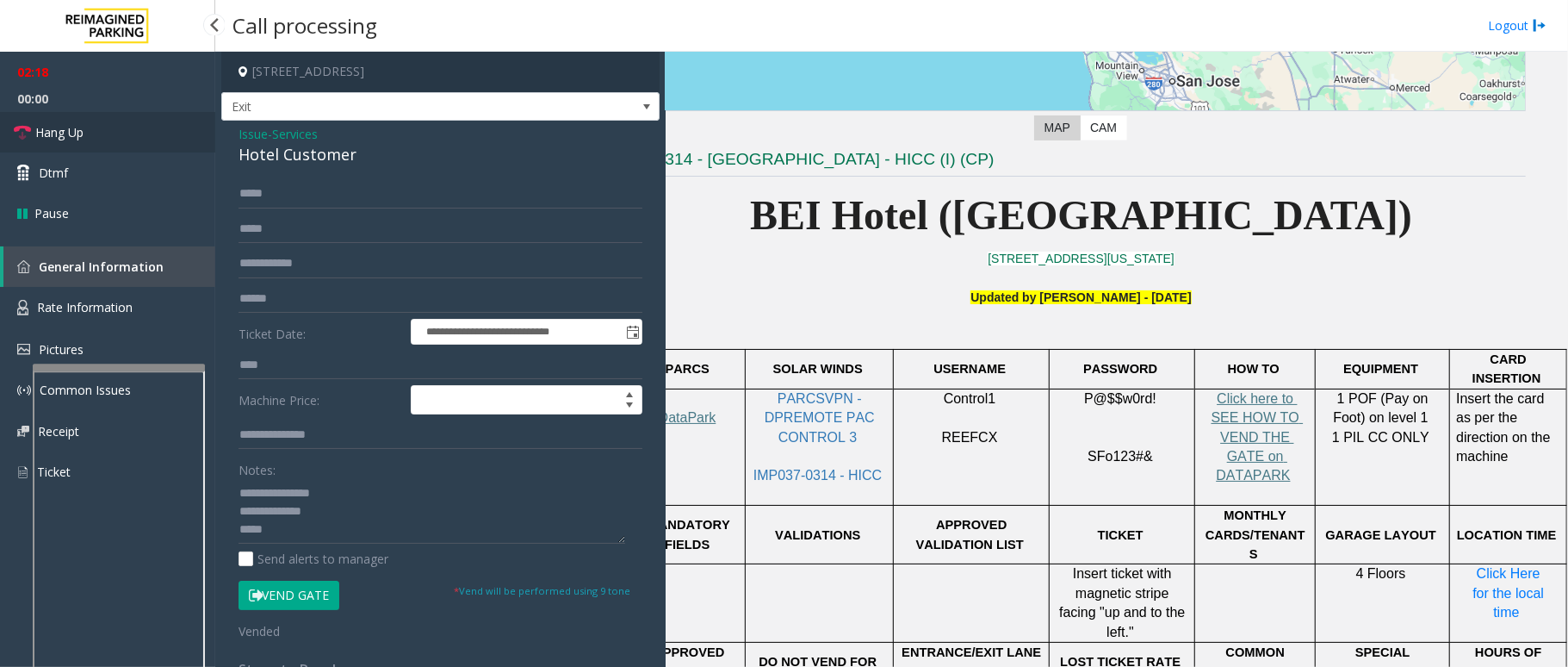
click at [32, 132] on link "Hang Up" at bounding box center [107, 132] width 216 height 41
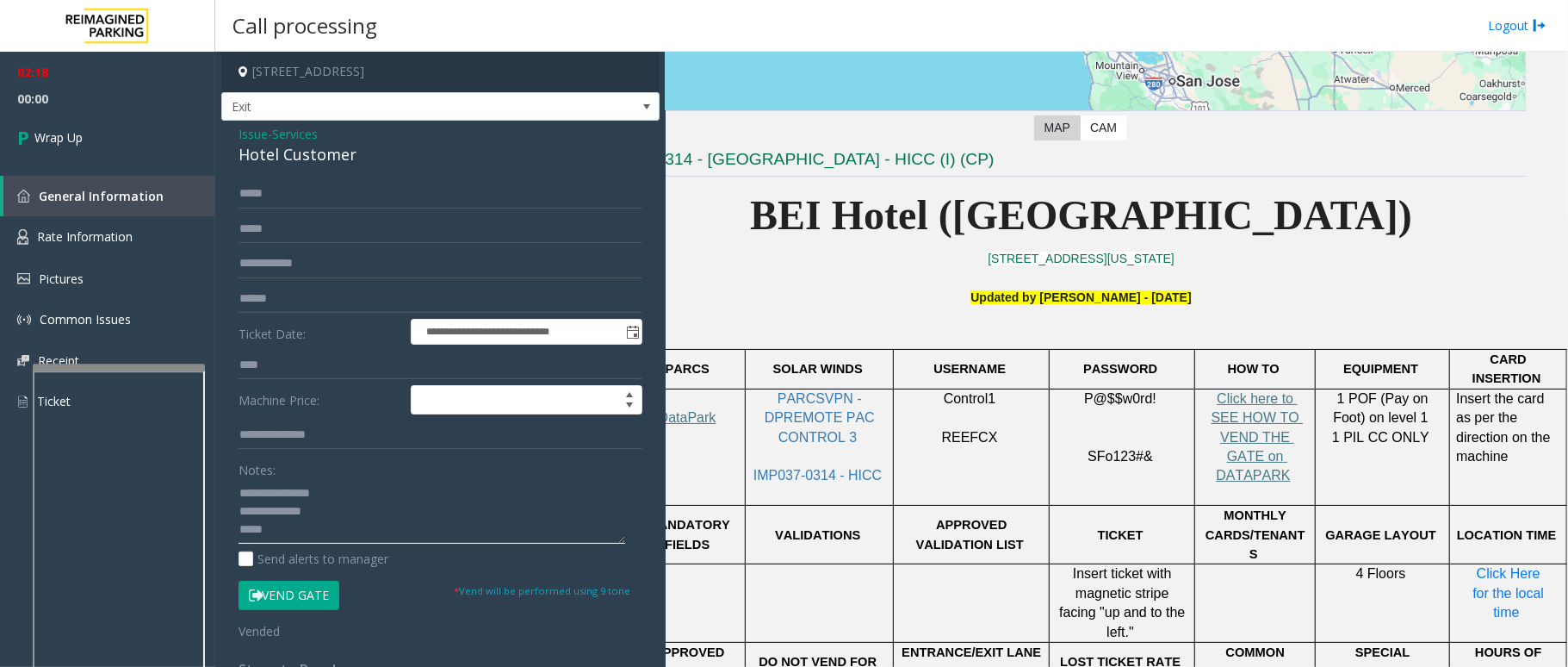
click at [318, 532] on textarea at bounding box center [431, 511] width 387 height 65
type textarea "**********"
click at [32, 145] on icon at bounding box center [26, 137] width 17 height 29
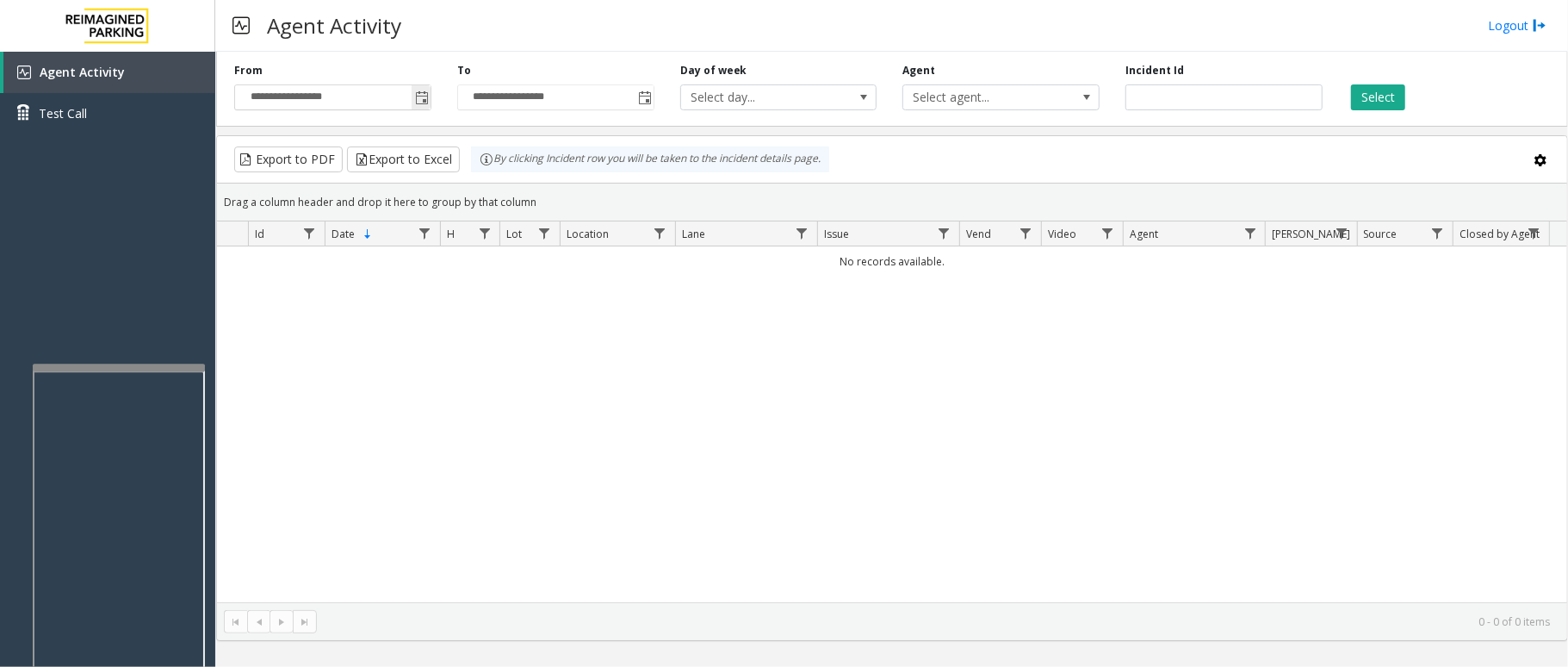
click at [427, 87] on span "Toggle popup" at bounding box center [421, 97] width 19 height 28
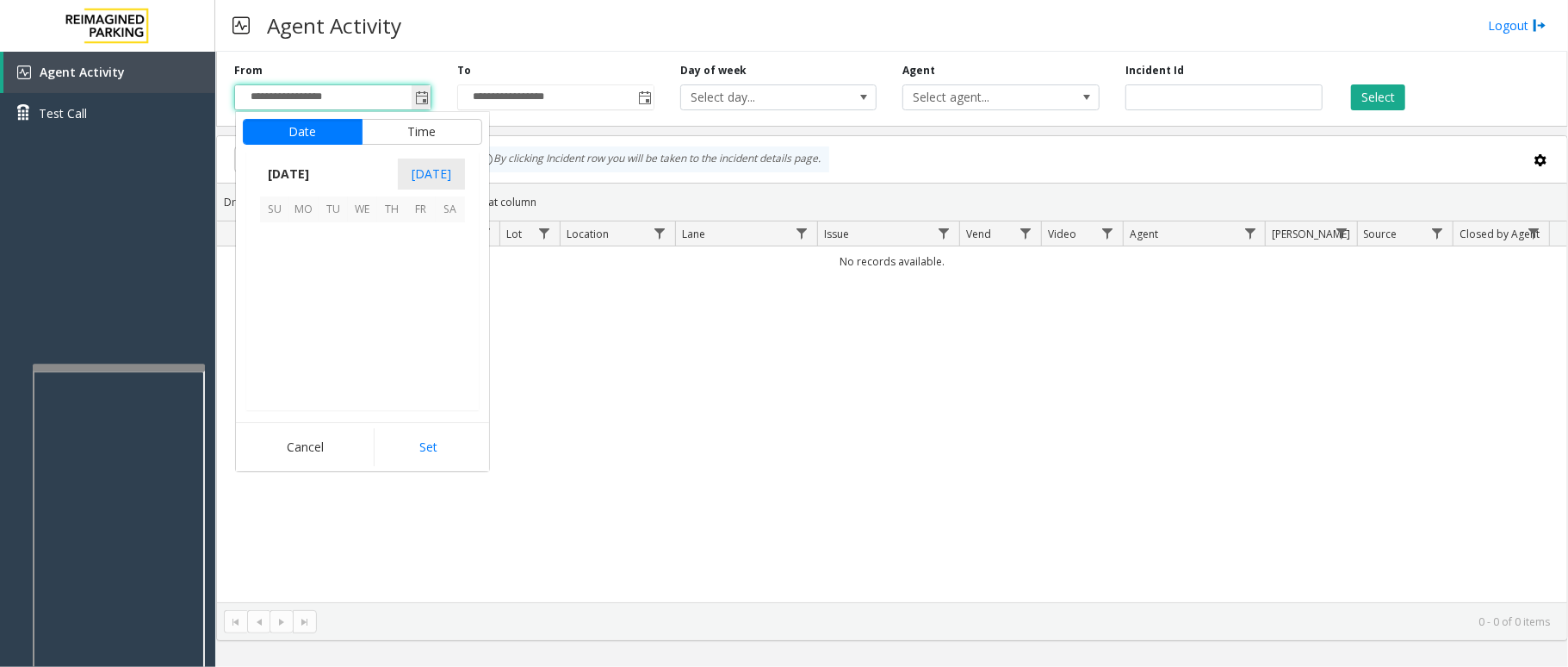
scroll to position [309175, 0]
click at [307, 231] on span "1" at bounding box center [304, 237] width 29 height 29
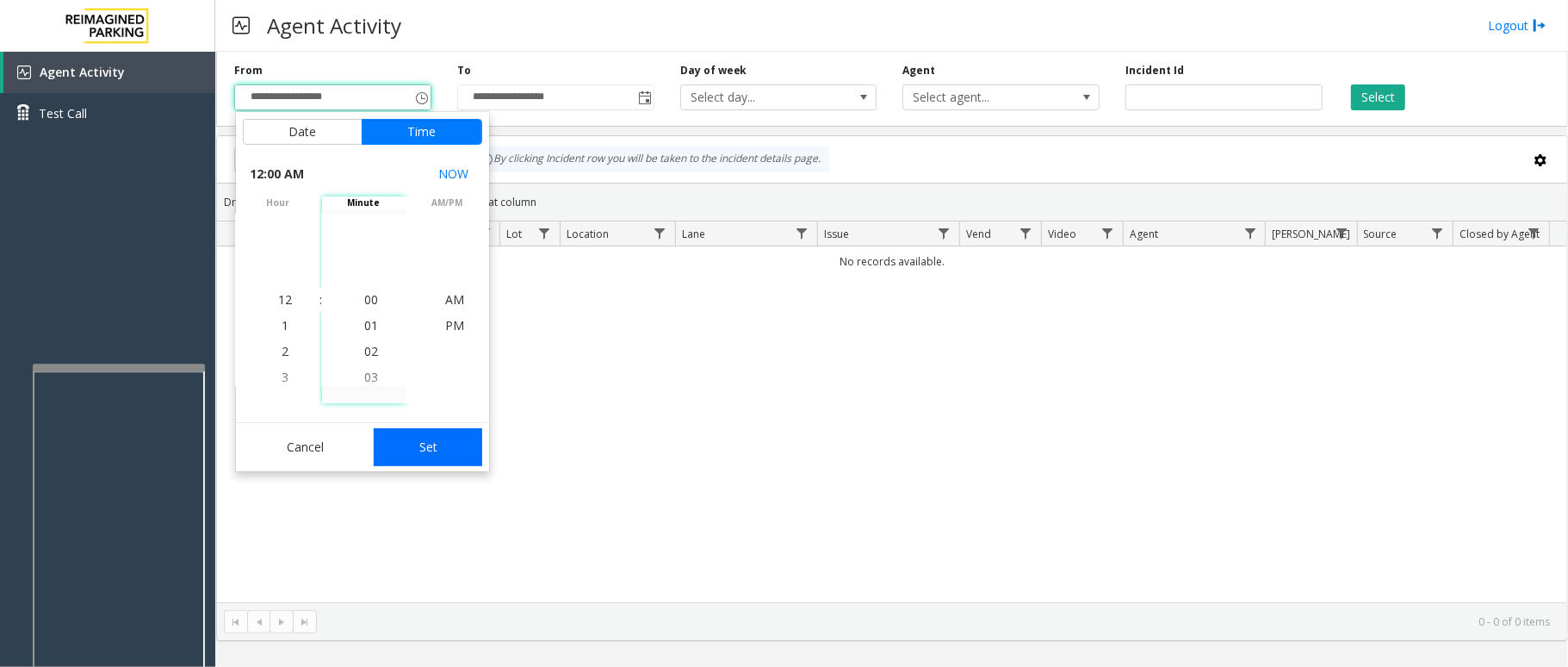
click at [411, 455] on button "Set" at bounding box center [428, 447] width 108 height 38
type input "**********"
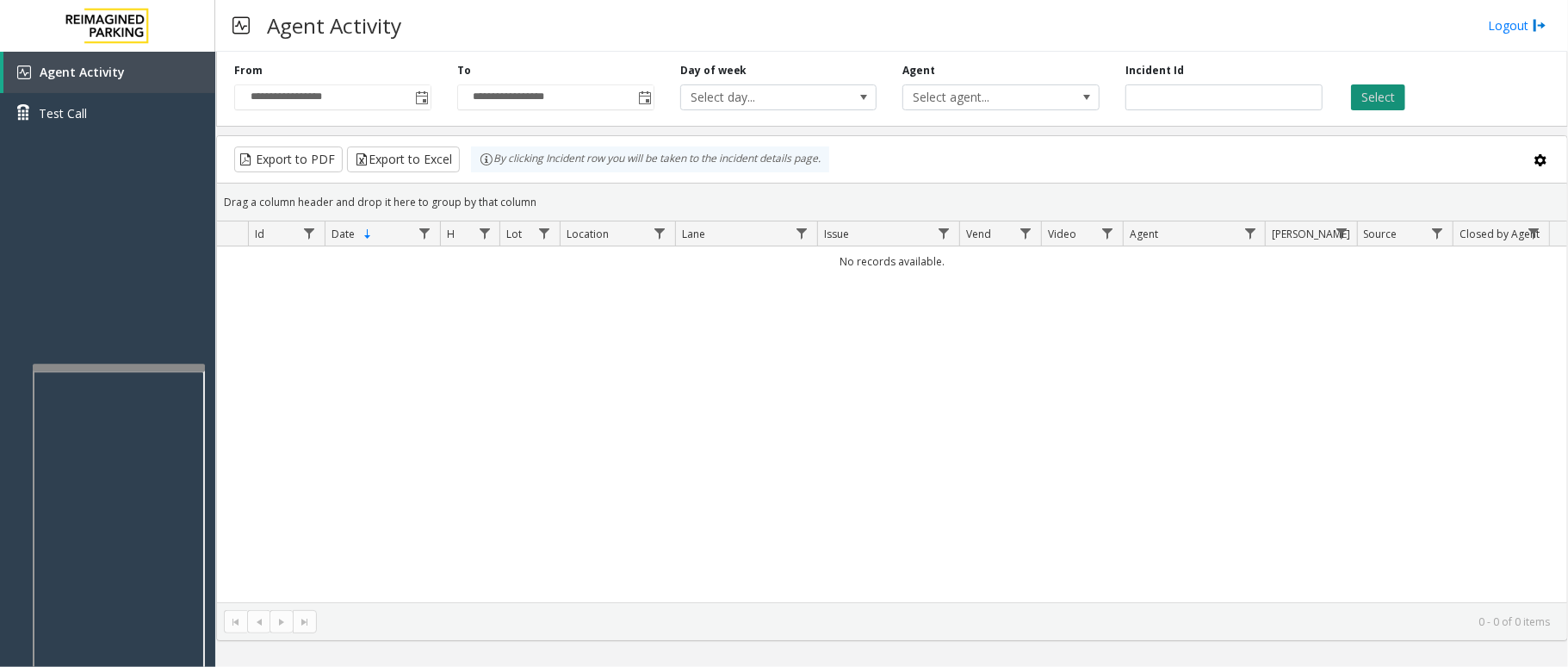
click at [1357, 98] on button "Select" at bounding box center [1378, 97] width 55 height 26
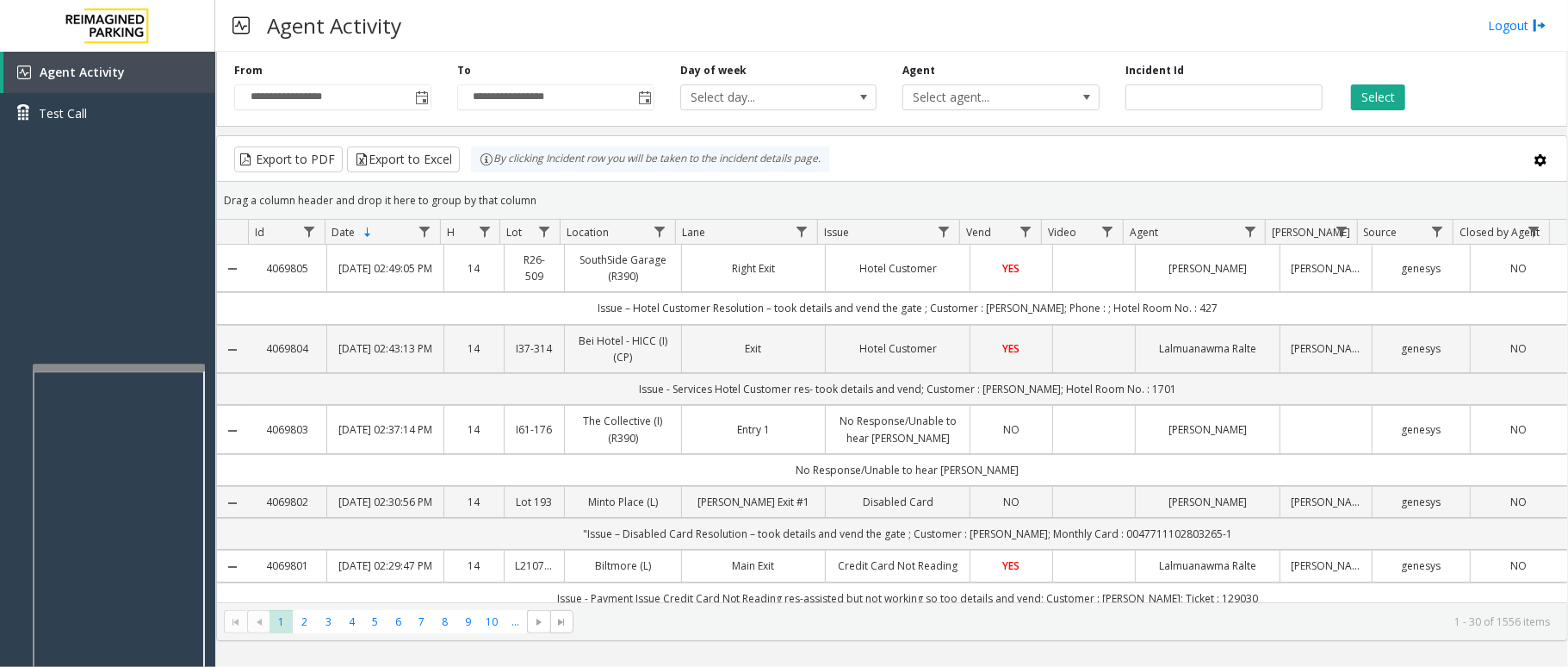
click at [1465, 304] on td "Issue – Hotel Customer Resolution – took details and vend the gate ; Customer :…" at bounding box center [907, 308] width 1320 height 32
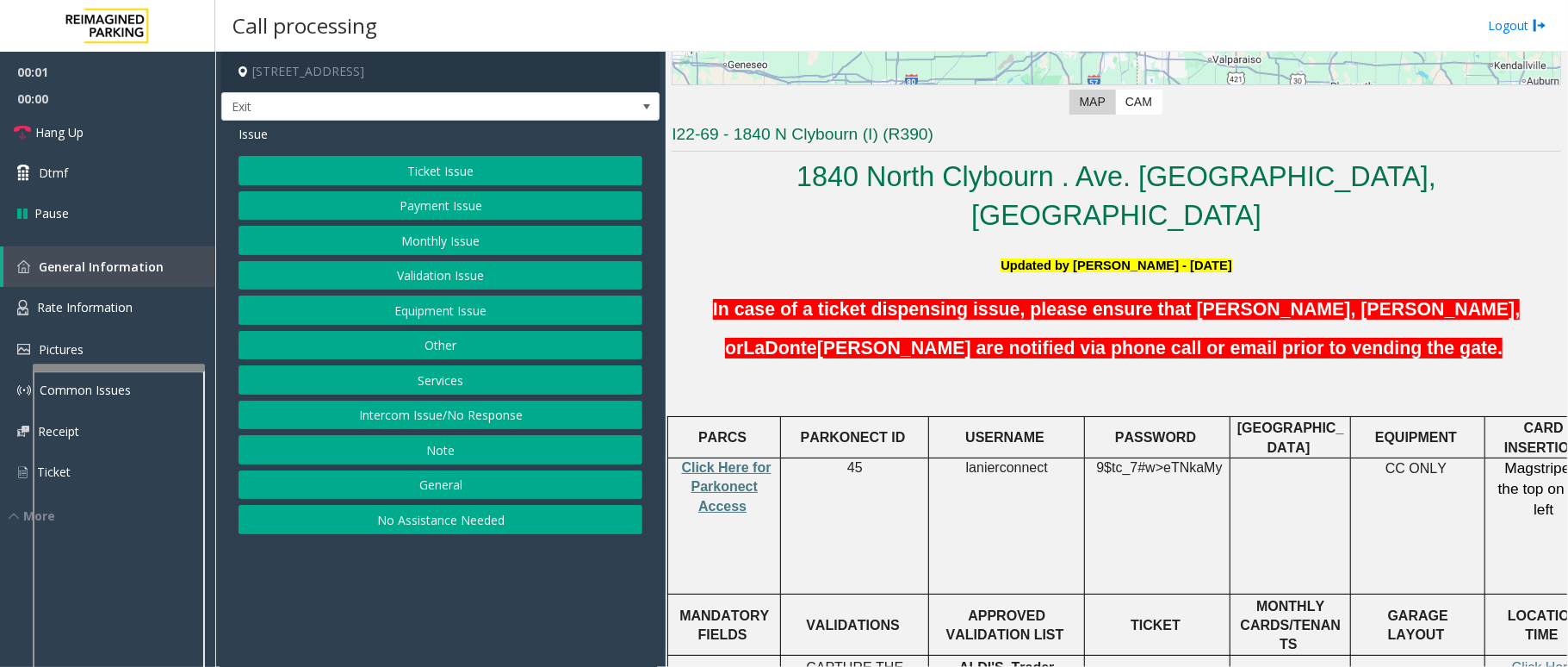
scroll to position [345, 0]
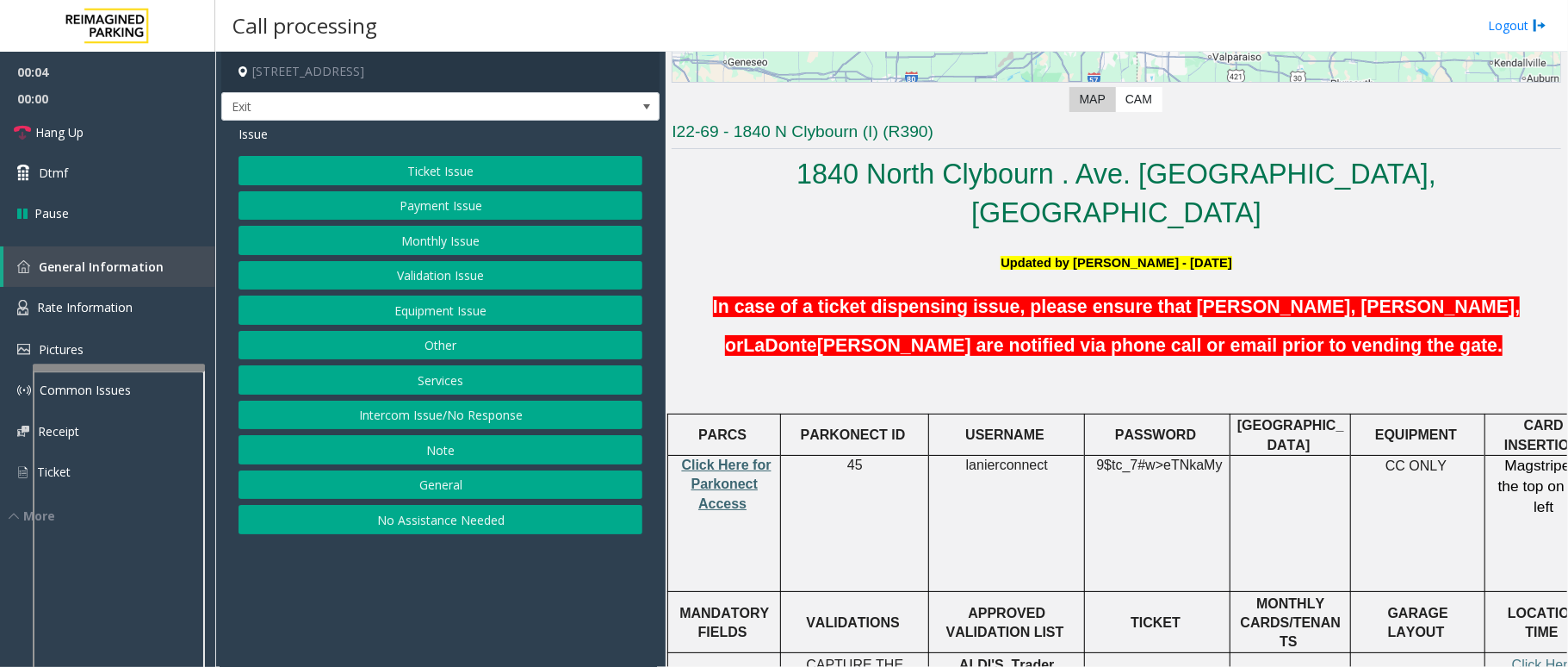
click at [745, 457] on span "Click Here for Parkonect Access" at bounding box center [726, 484] width 89 height 54
click at [1024, 457] on span "lanierconnect" at bounding box center [1007, 465] width 81 height 16
click at [1127, 457] on span "9$tc_7#w>" at bounding box center [1130, 464] width 68 height 15
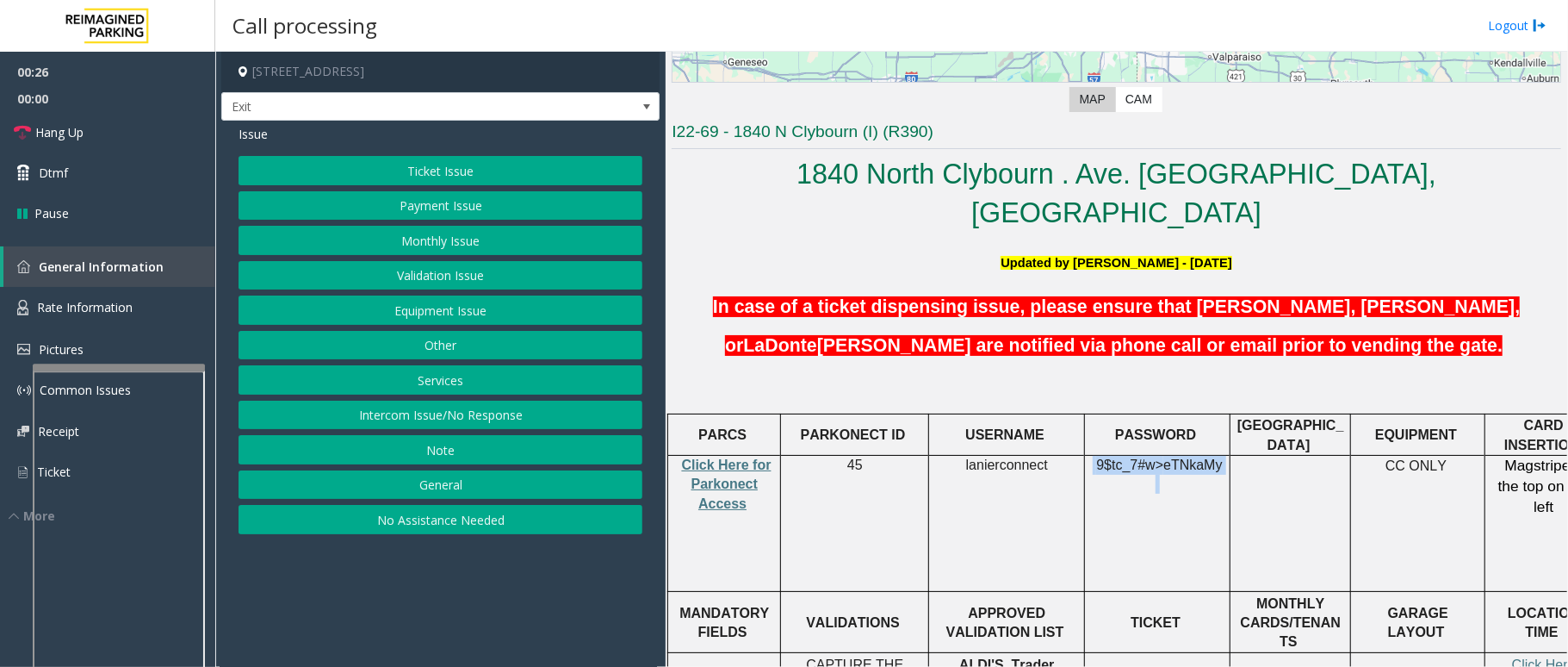
click at [1127, 457] on span "9$tc_7#w>" at bounding box center [1130, 464] width 68 height 15
copy p "9$tc_7#w> eTNkaMy"
click at [86, 143] on link "Hang Up" at bounding box center [107, 132] width 216 height 41
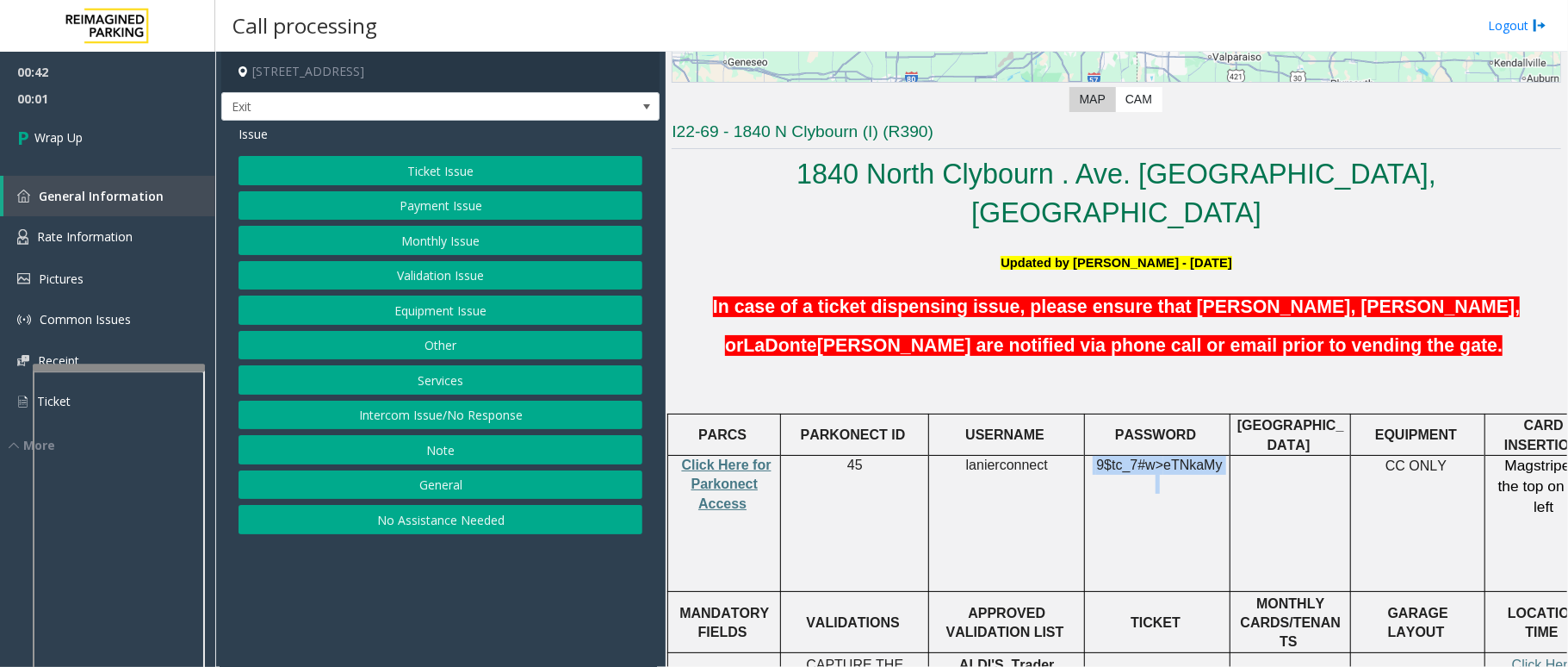
click at [490, 272] on button "Validation Issue" at bounding box center [440, 275] width 403 height 29
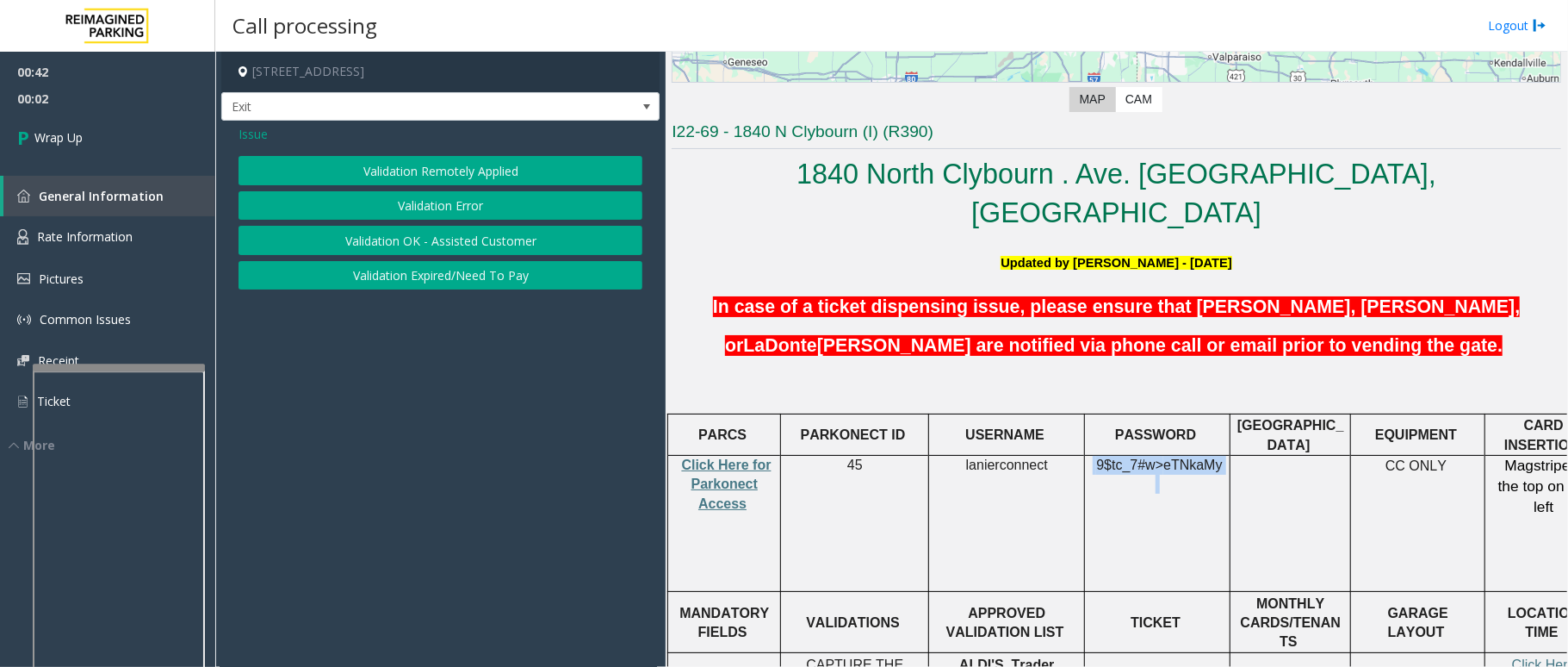
click at [455, 208] on button "Validation Error" at bounding box center [440, 206] width 403 height 29
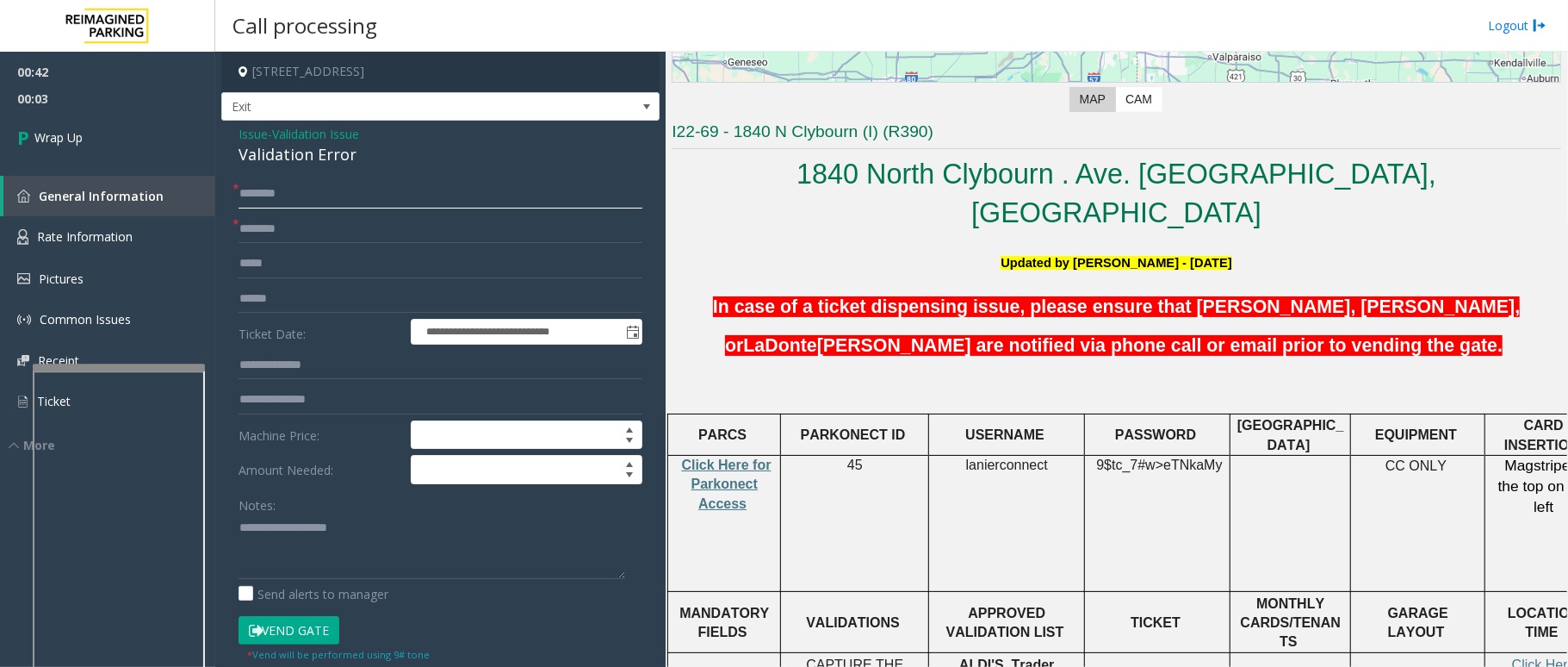
click at [315, 193] on input "text" at bounding box center [440, 194] width 403 height 29
type input "**"
click at [307, 230] on input "text" at bounding box center [440, 230] width 403 height 29
type input "**"
drag, startPoint x: 356, startPoint y: 148, endPoint x: 239, endPoint y: 138, distance: 117.4
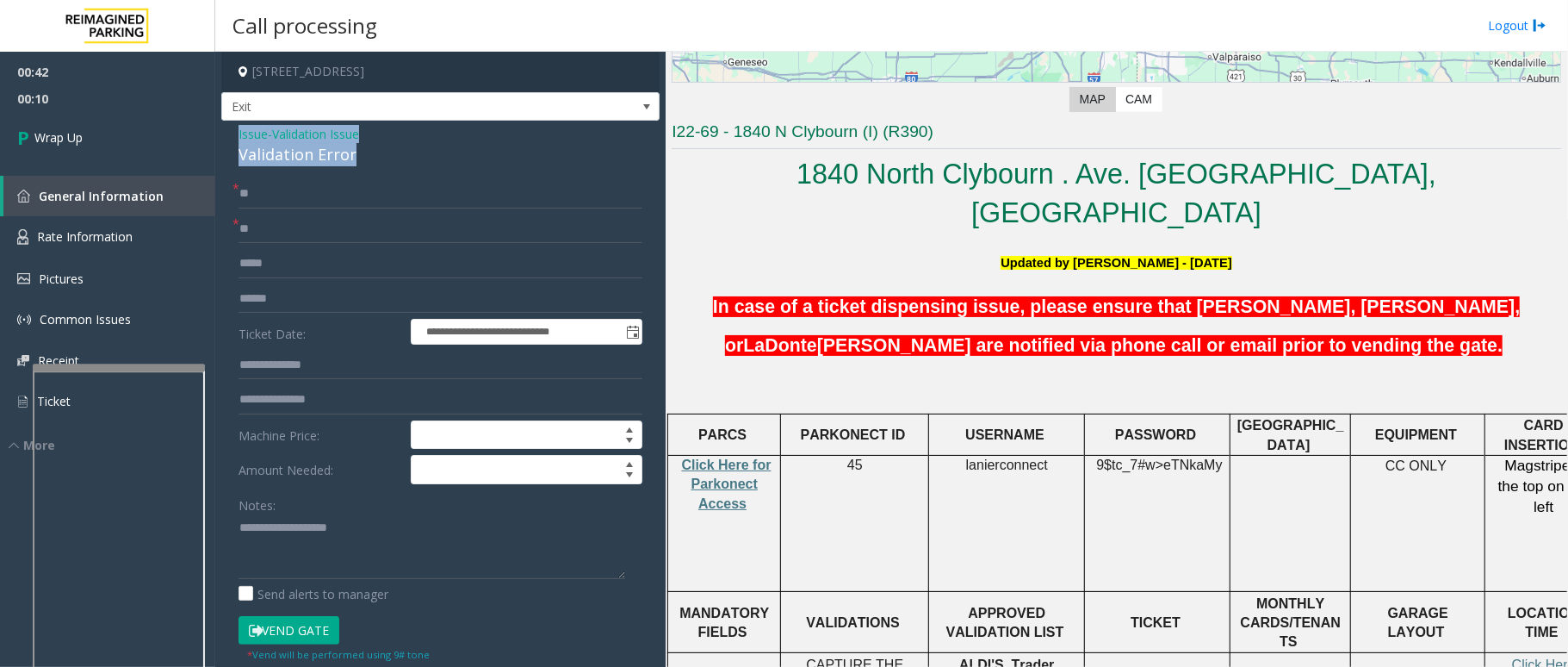
click at [239, 138] on div "Issue - Validation Issue Validation Error" at bounding box center [440, 146] width 403 height 42
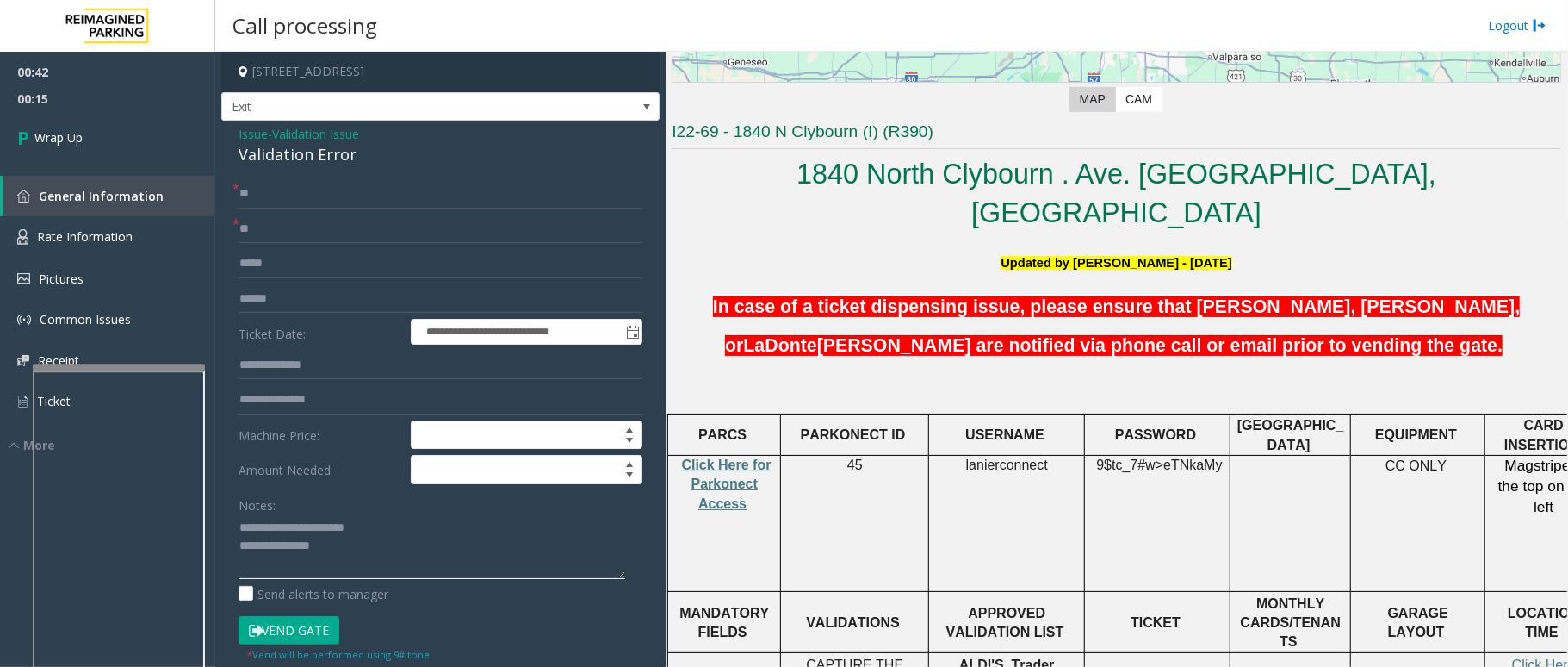
click at [352, 548] on textarea at bounding box center [431, 547] width 387 height 65
type textarea "**********"
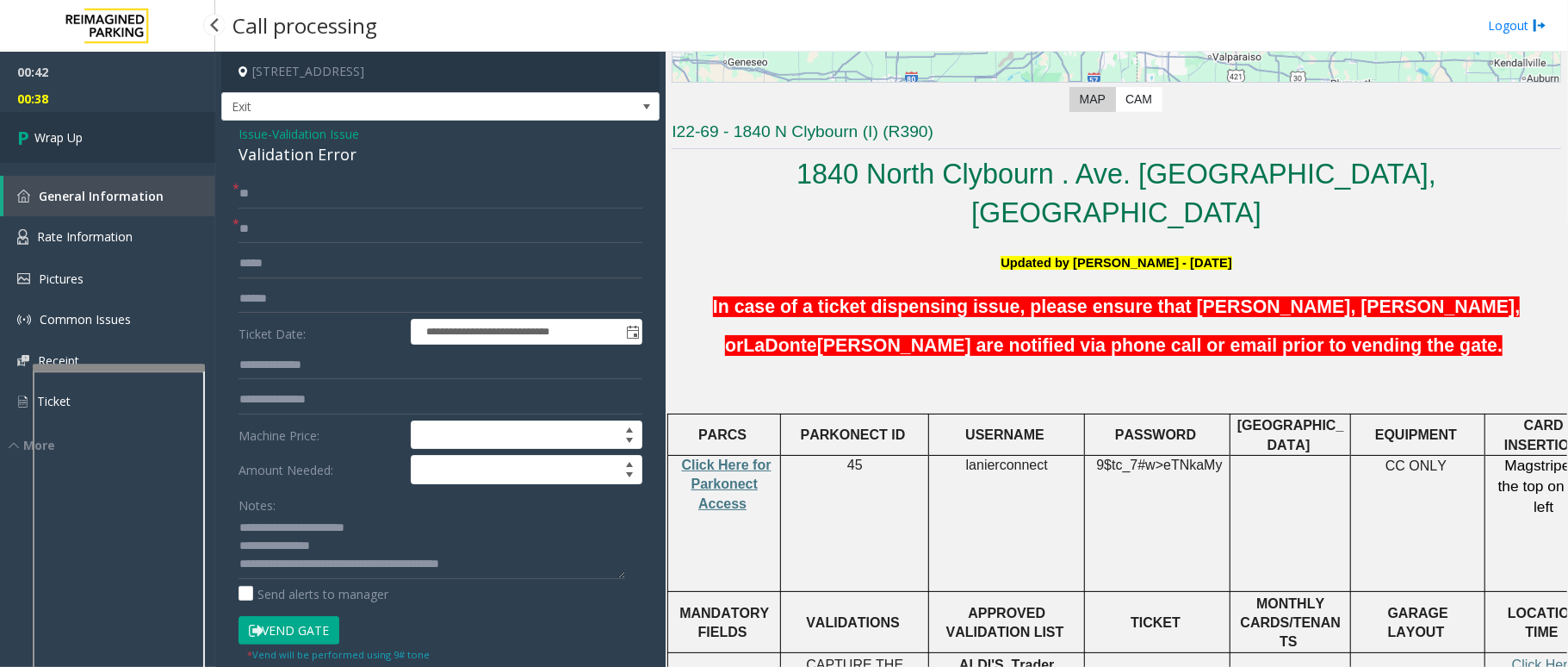
click at [74, 146] on span "Wrap Up" at bounding box center [59, 137] width 48 height 18
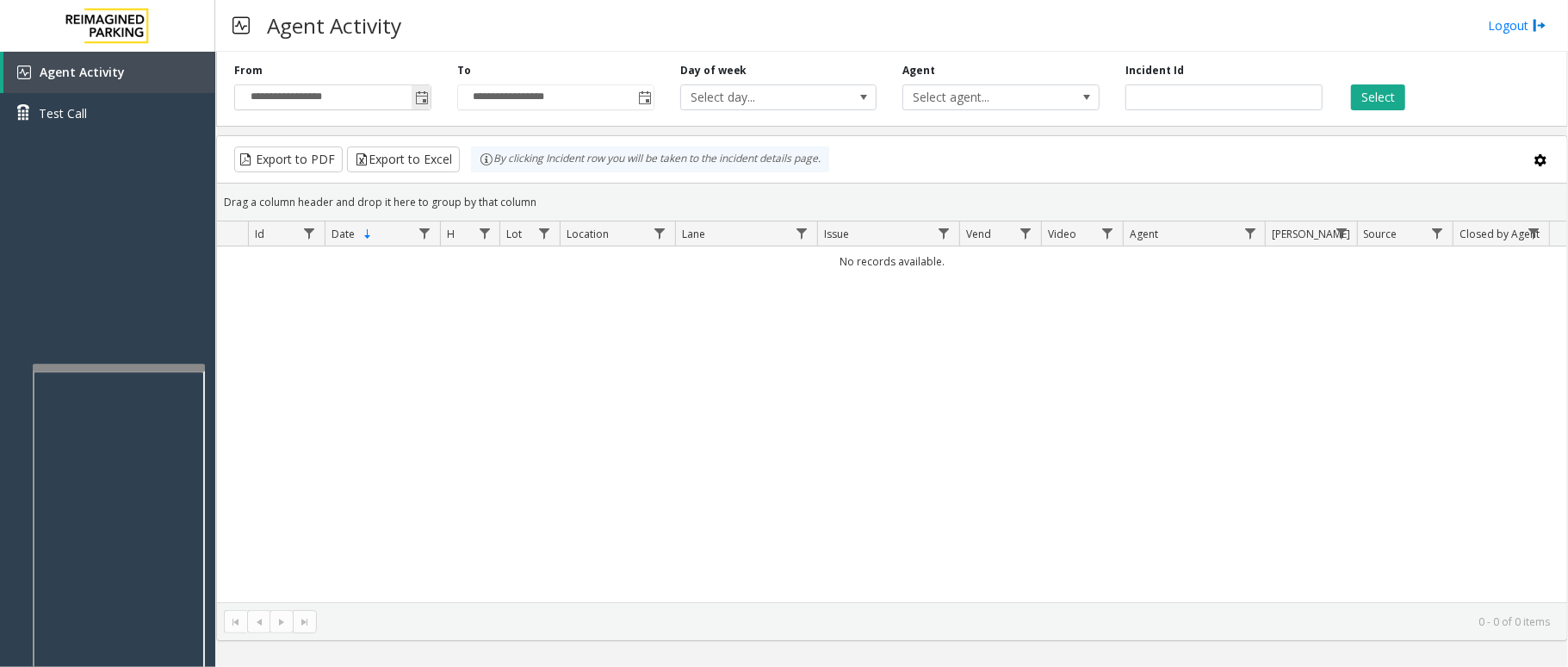
click at [423, 86] on span "Toggle popup" at bounding box center [421, 97] width 19 height 28
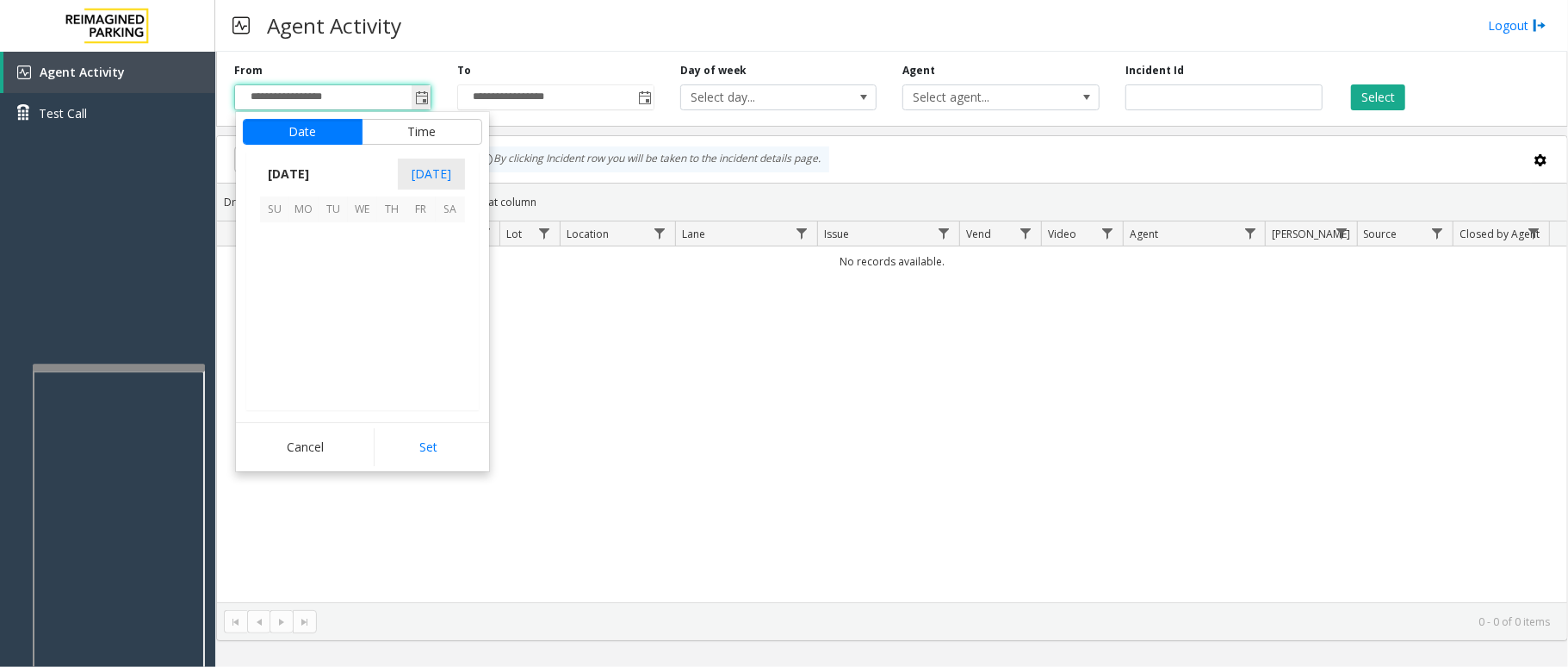
scroll to position [309175, 0]
drag, startPoint x: 307, startPoint y: 242, endPoint x: 321, endPoint y: 249, distance: 15.7
click at [307, 242] on span "1" at bounding box center [304, 237] width 29 height 29
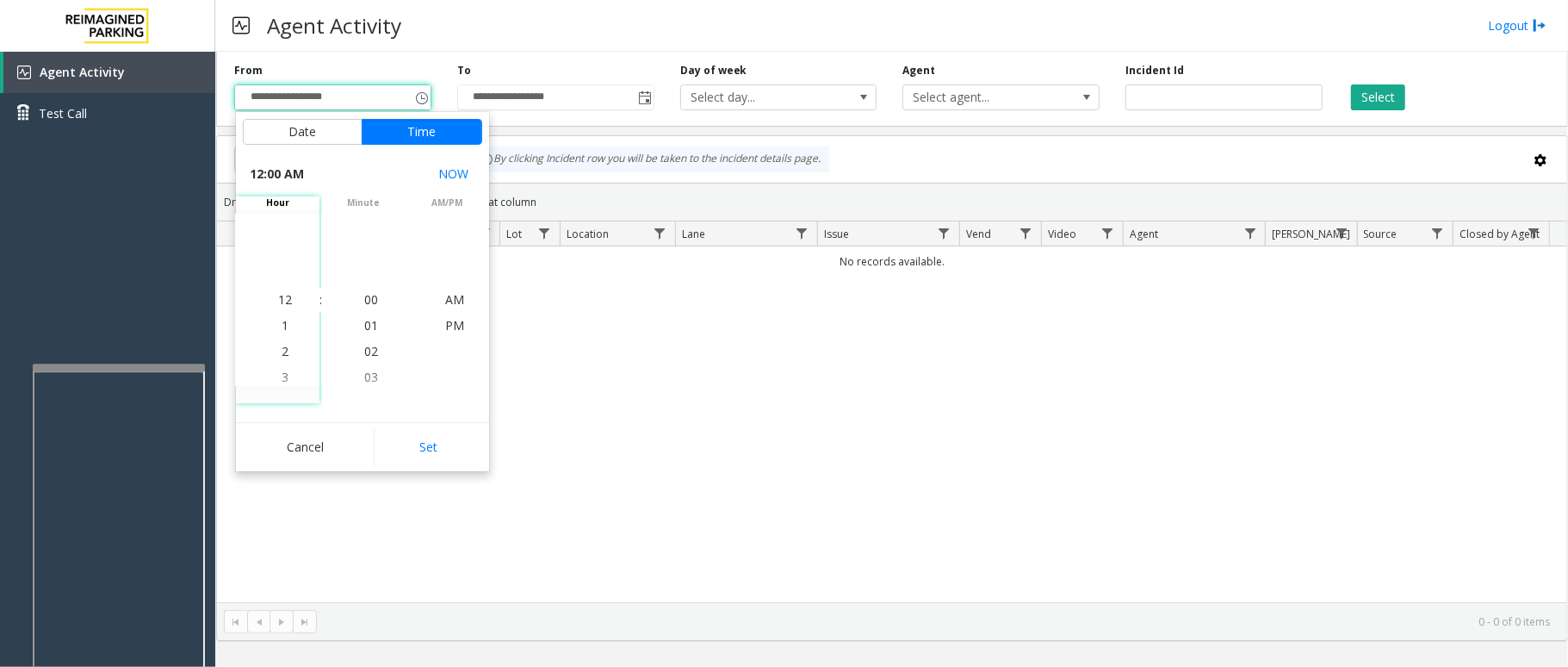
drag, startPoint x: 394, startPoint y: 452, endPoint x: 407, endPoint y: 445, distance: 14.8
click at [396, 451] on button "Set" at bounding box center [428, 447] width 108 height 38
type input "**********"
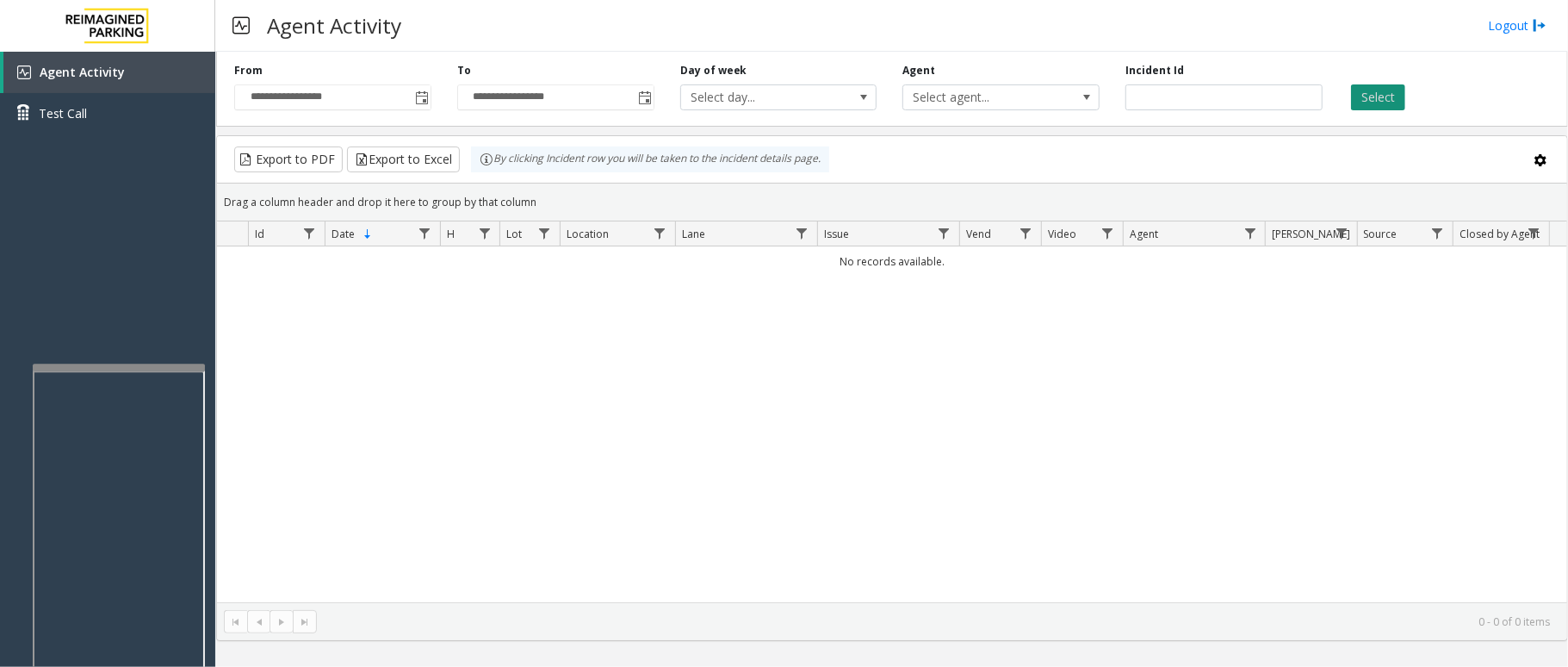
click at [1397, 103] on button "Select" at bounding box center [1378, 97] width 55 height 26
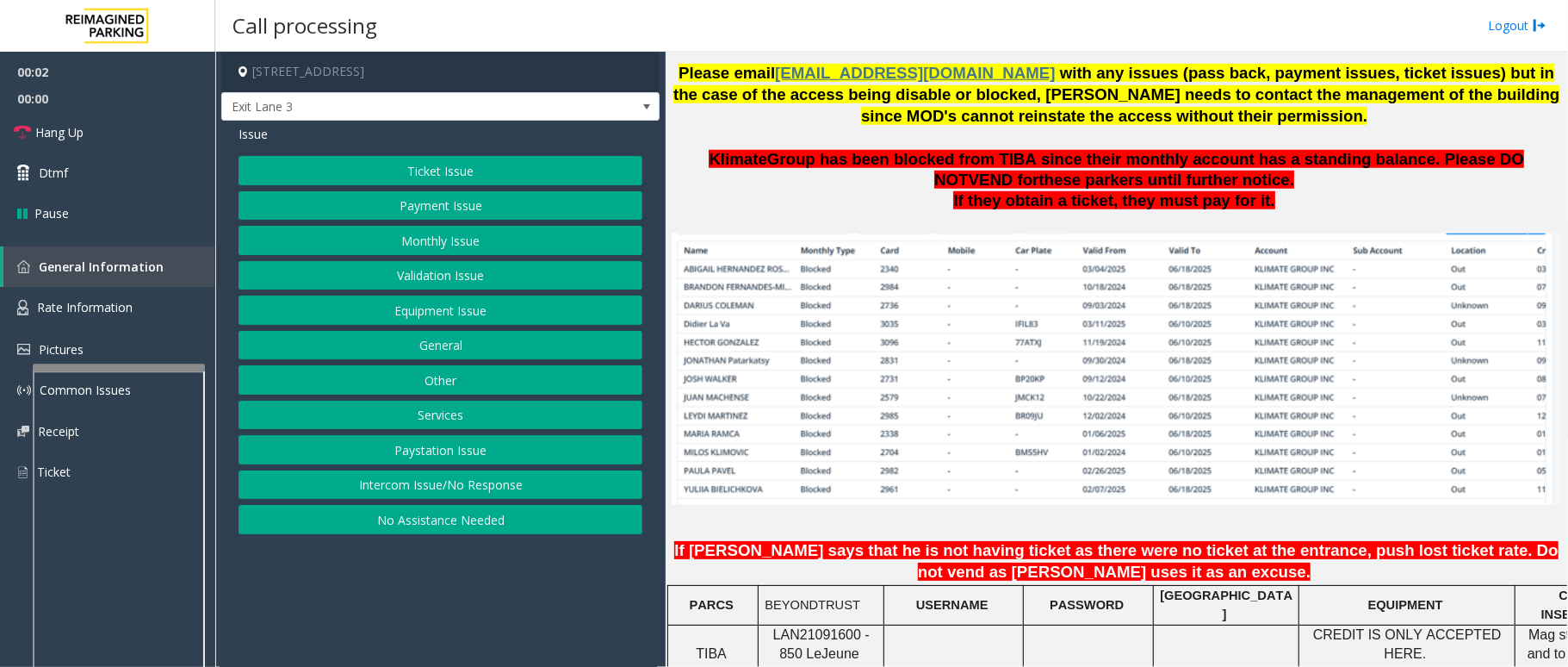
scroll to position [1149, 0]
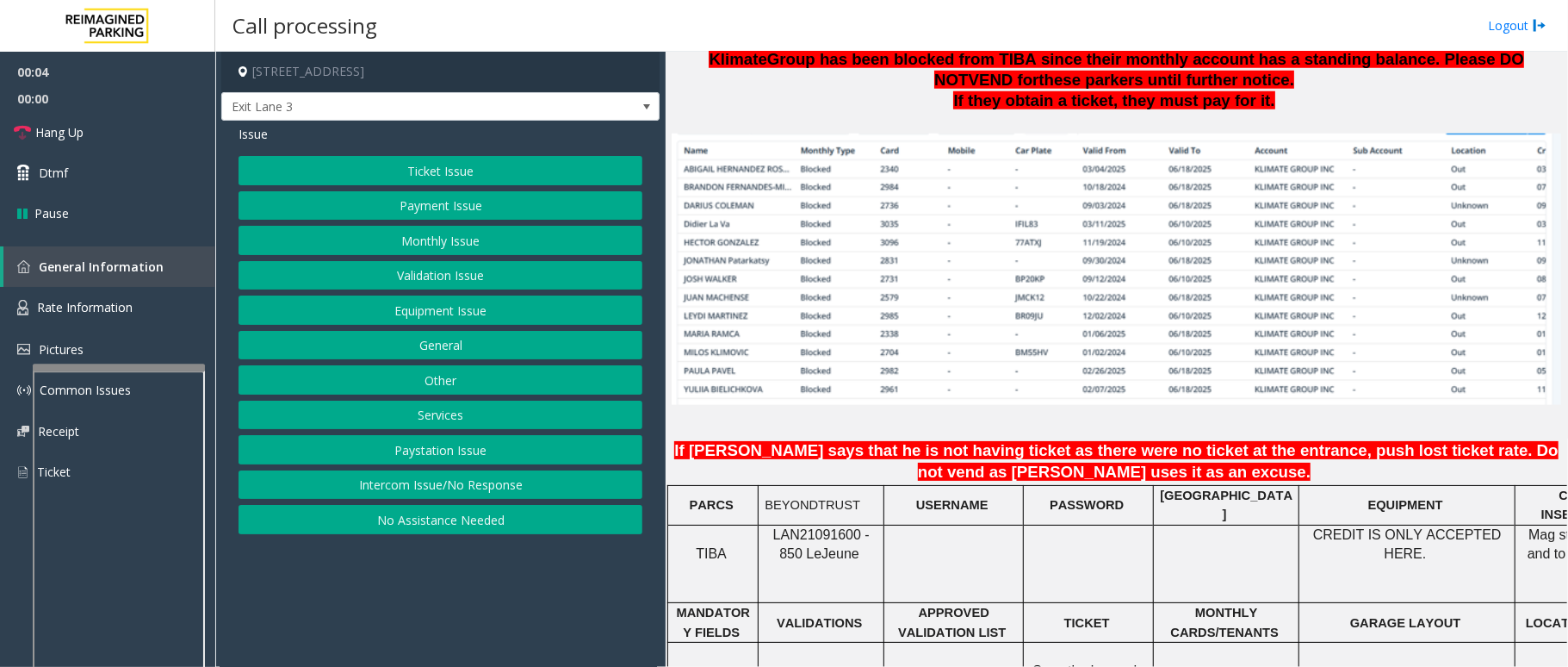
click at [835, 528] on span "LAN21091600 - 850 Le" at bounding box center [821, 544] width 96 height 34
click at [836, 528] on span "LAN21091600 - 850 Le" at bounding box center [821, 544] width 96 height 34
click at [466, 491] on button "Intercom Issue/No Response" at bounding box center [440, 485] width 403 height 29
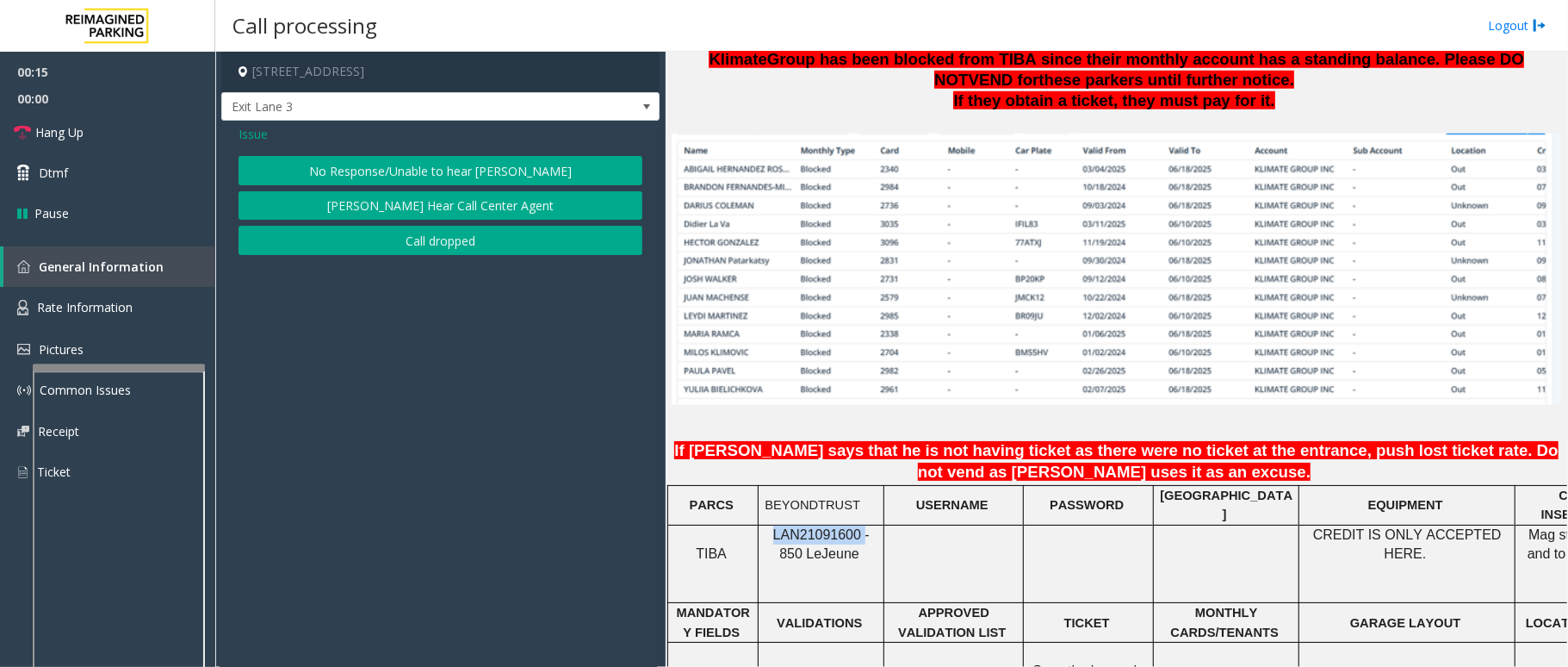
click at [479, 171] on button "No Response/Unable to hear parker" at bounding box center [440, 171] width 403 height 29
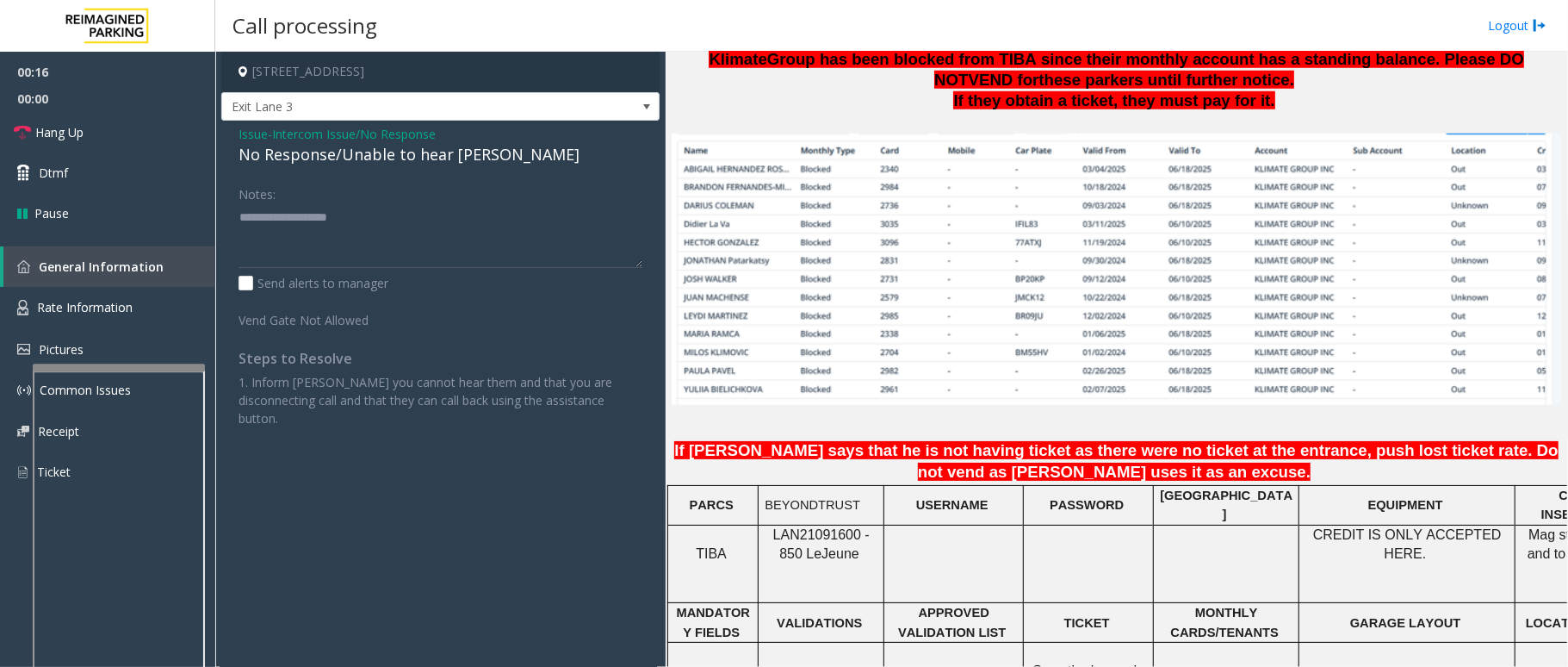
click at [455, 155] on div "No Response/Unable to hear parker" at bounding box center [440, 154] width 403 height 23
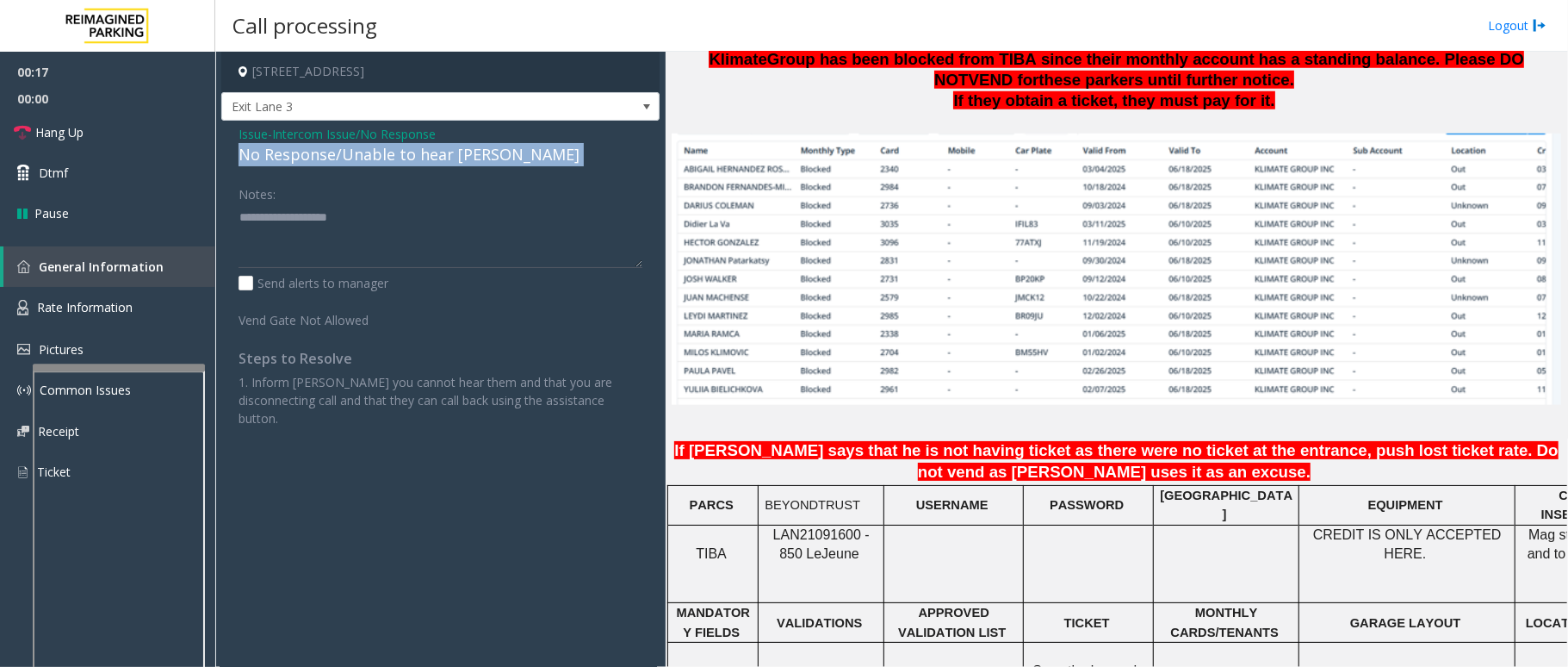
click at [455, 155] on div "No Response/Unable to hear parker" at bounding box center [440, 154] width 403 height 23
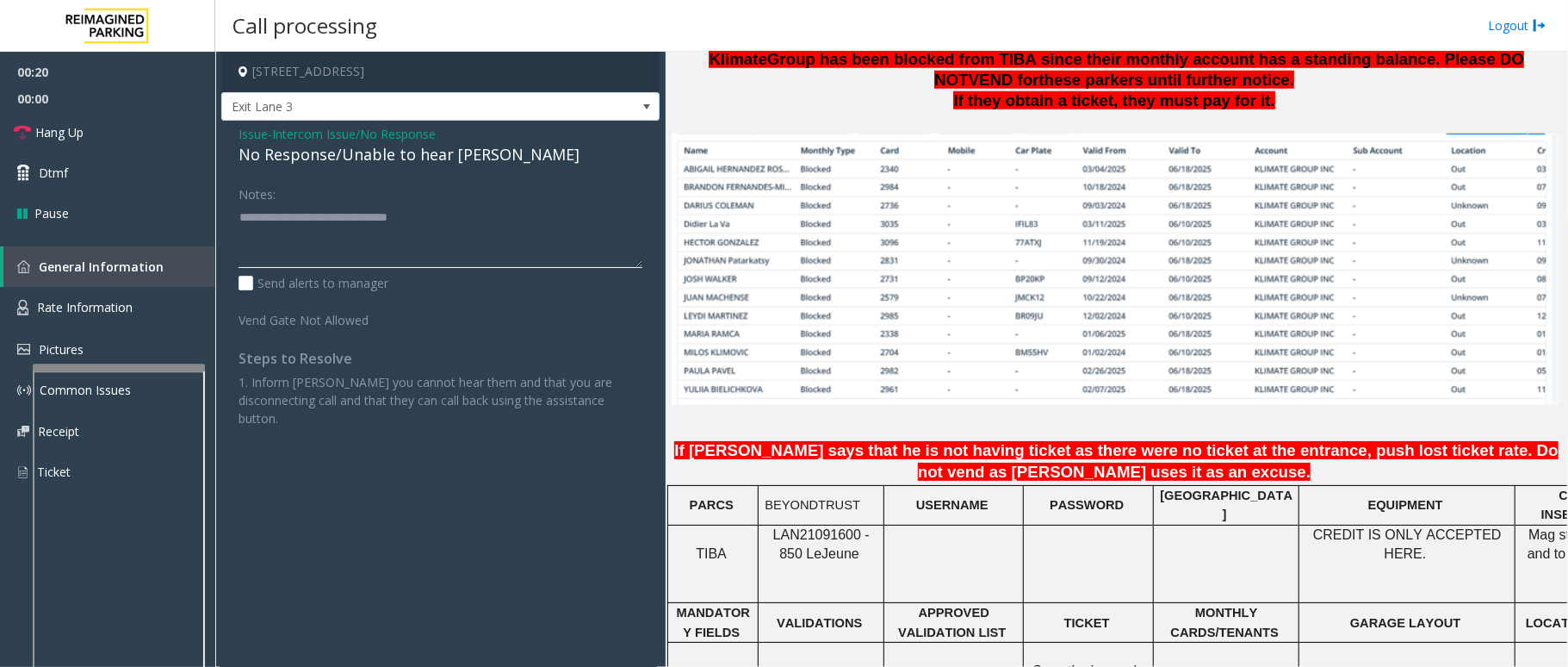
click at [487, 230] on textarea at bounding box center [440, 236] width 403 height 65
type textarea "**********"
click at [97, 139] on link "Hang Up" at bounding box center [107, 132] width 216 height 41
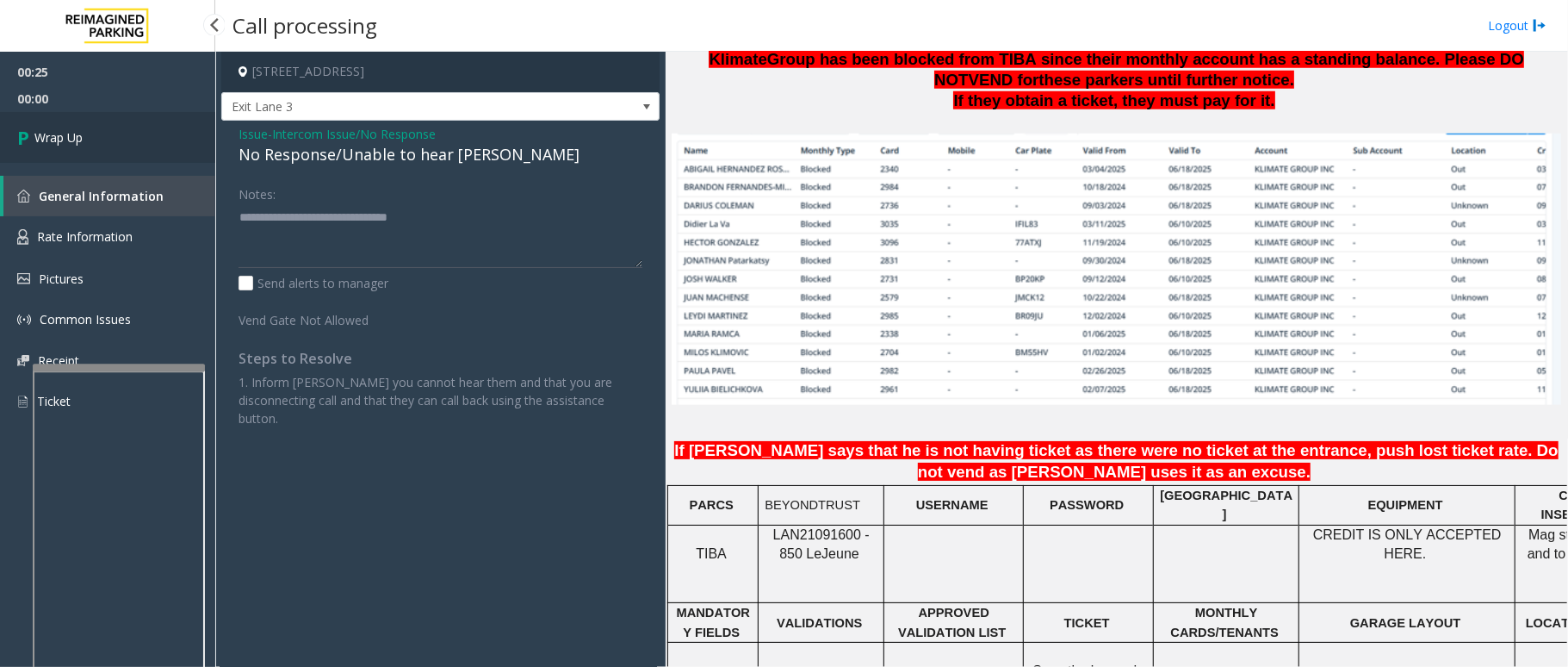
click at [97, 139] on link "Wrap Up" at bounding box center [107, 137] width 216 height 51
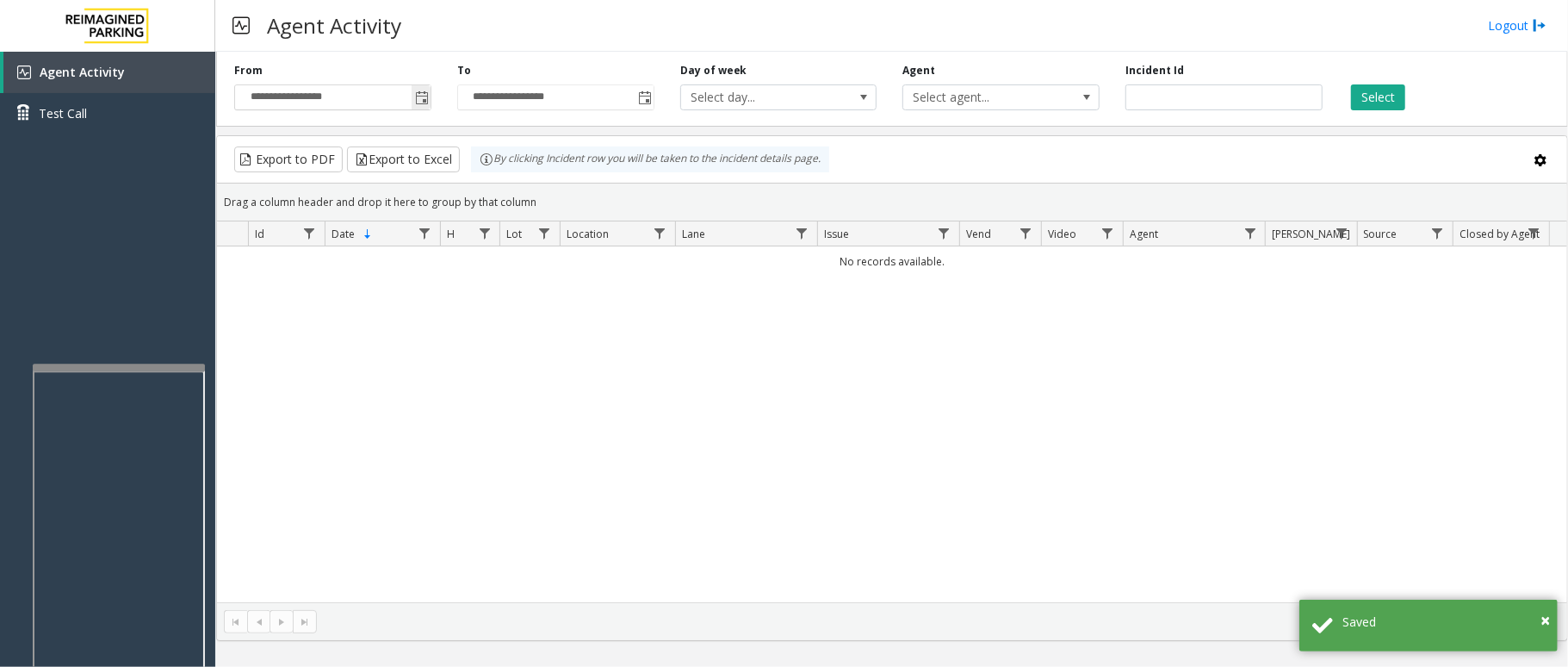
click at [424, 100] on span "Toggle popup" at bounding box center [422, 98] width 14 height 14
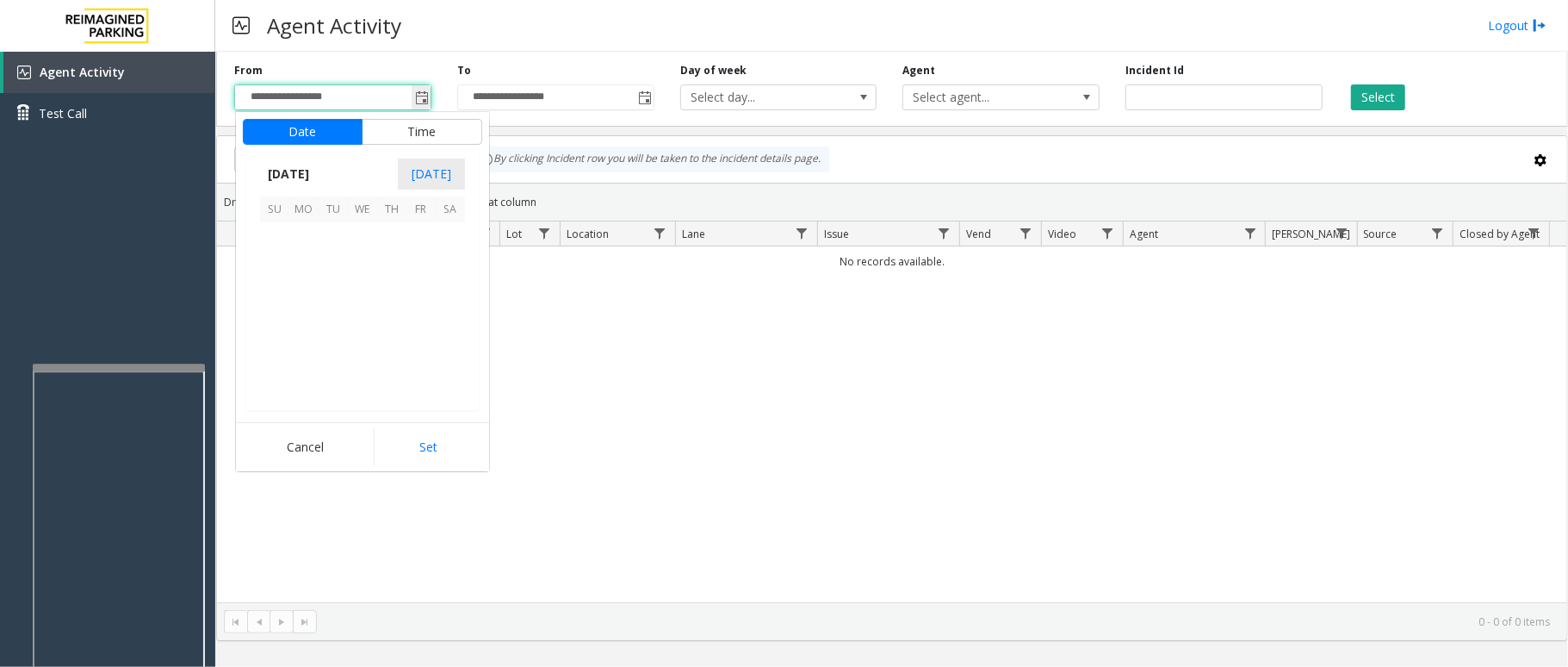
scroll to position [309175, 0]
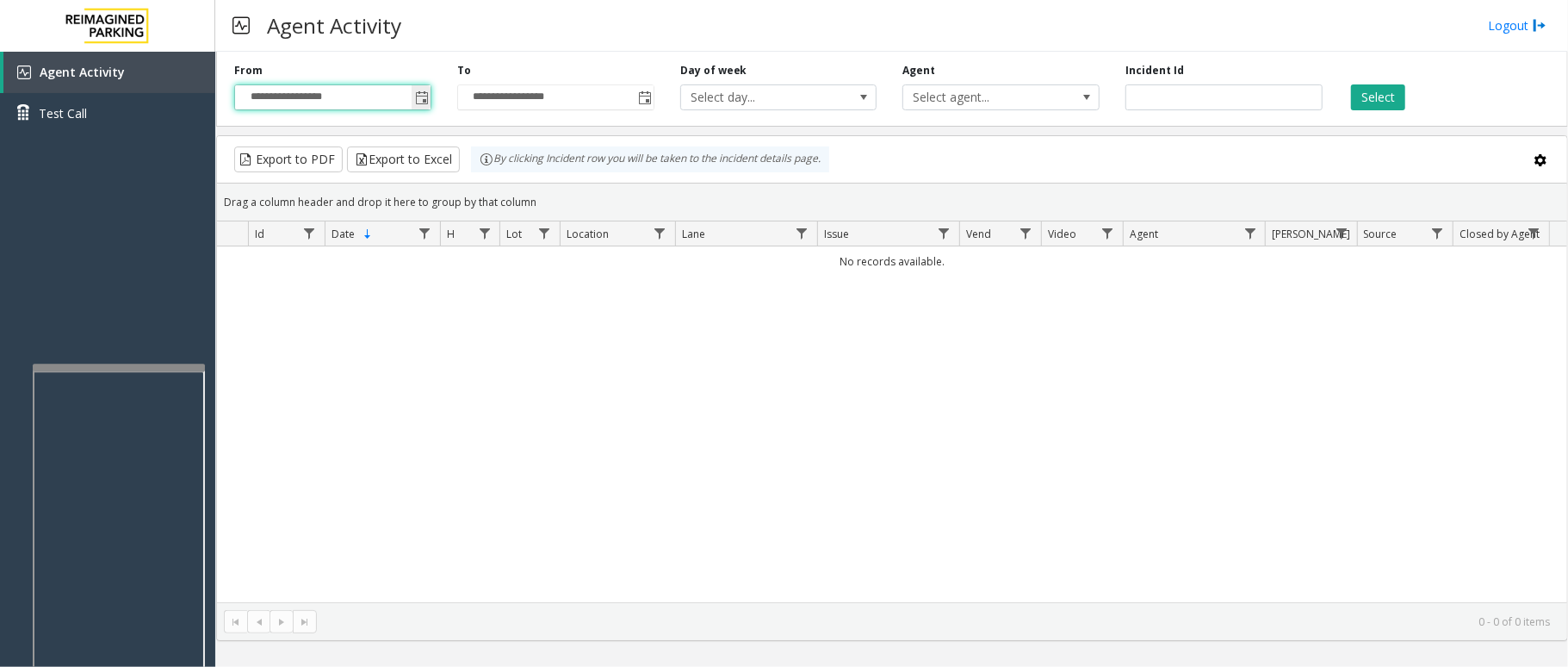
click at [422, 107] on span "Toggle popup" at bounding box center [421, 97] width 19 height 28
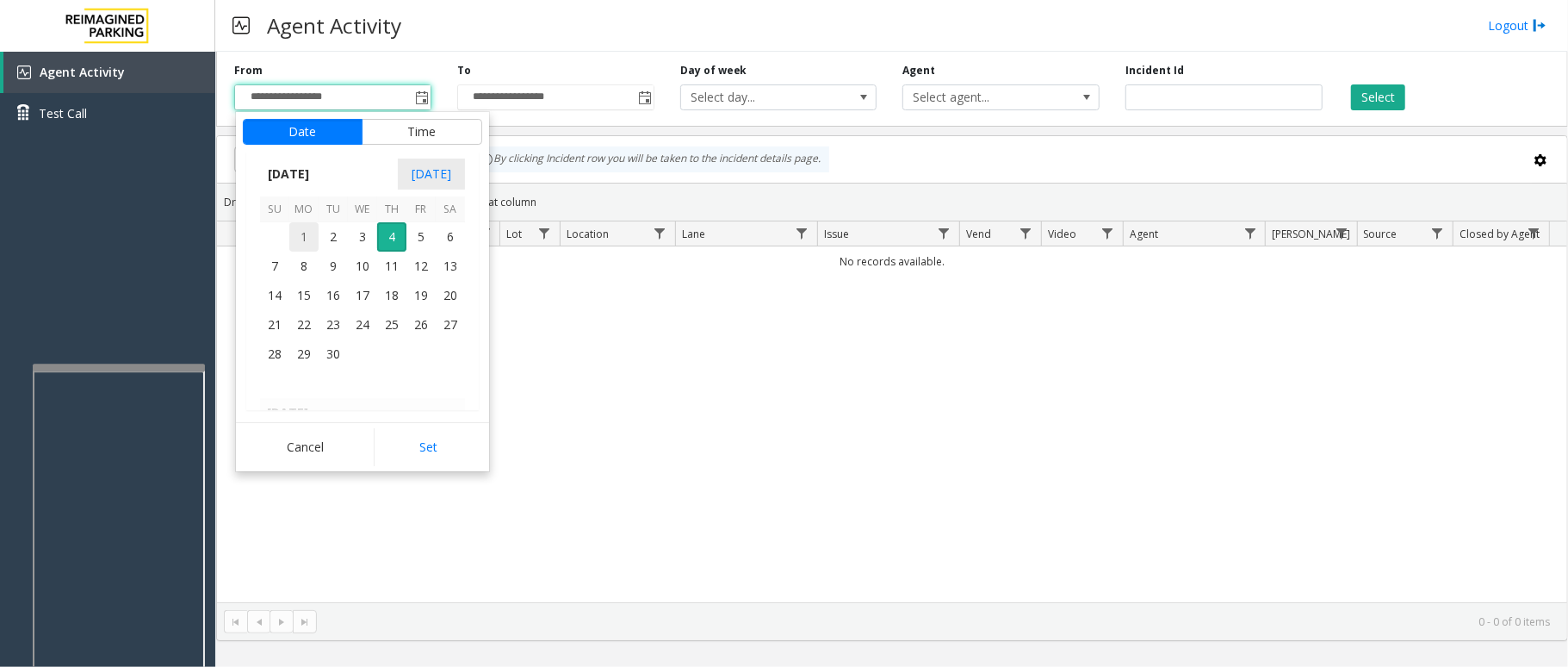
click at [313, 235] on span "1" at bounding box center [304, 237] width 29 height 29
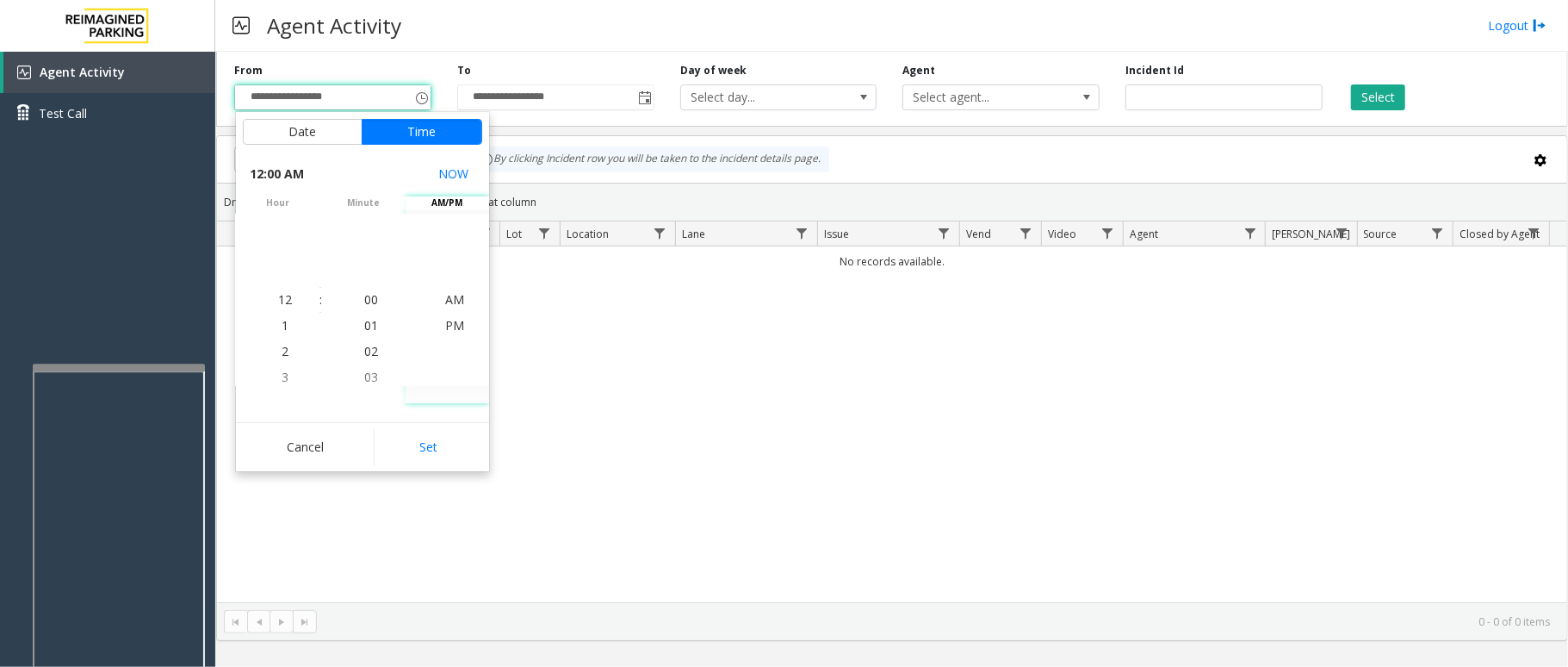
drag, startPoint x: 482, startPoint y: 458, endPoint x: 448, endPoint y: 453, distance: 34.4
click at [448, 453] on button "Set" at bounding box center [428, 447] width 108 height 38
type input "**********"
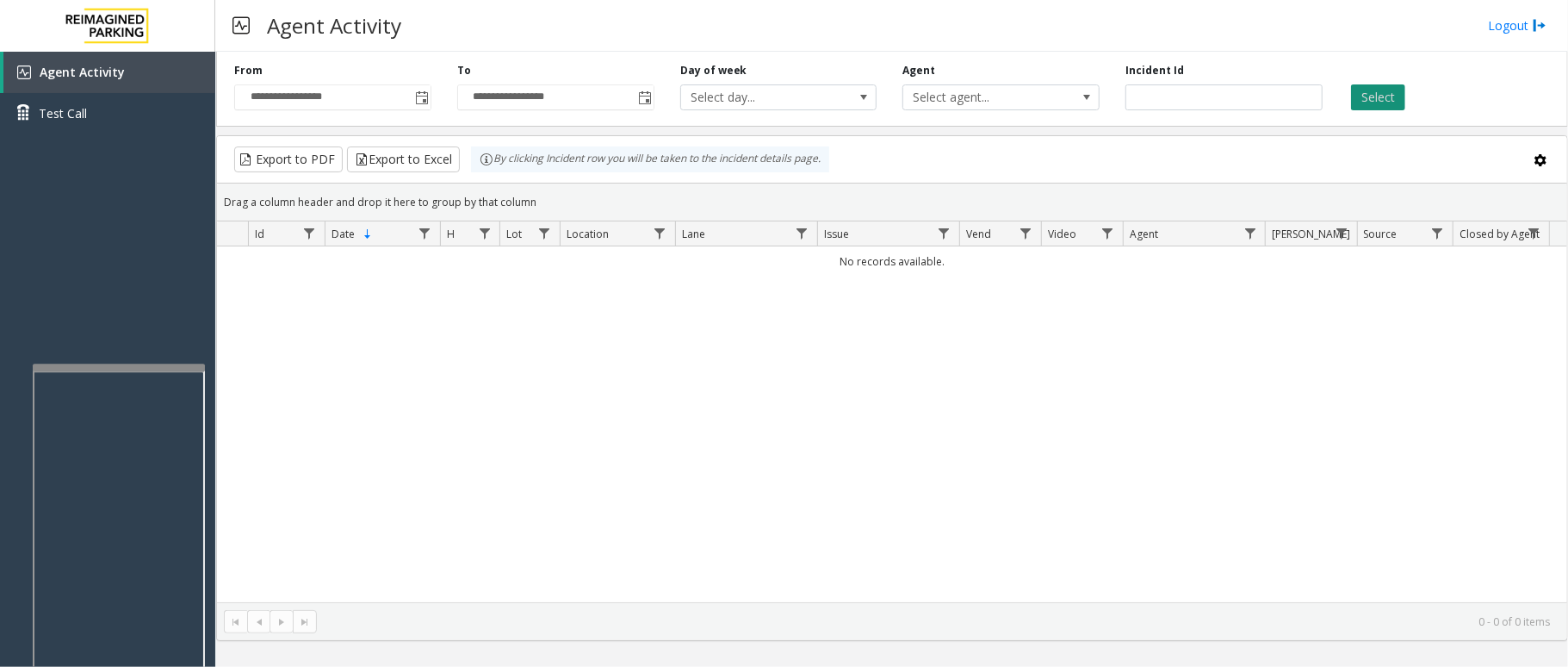
click at [1375, 90] on button "Select" at bounding box center [1378, 97] width 55 height 26
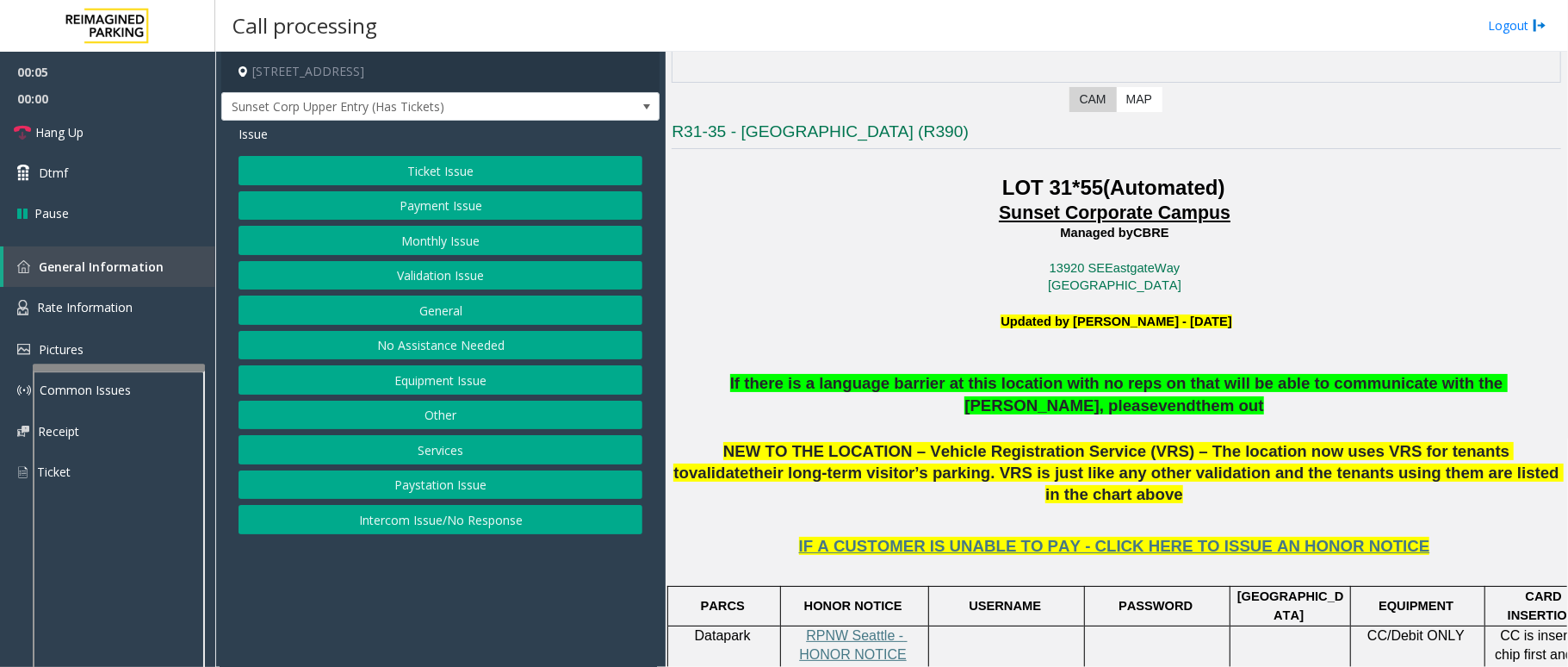
scroll to position [459, 0]
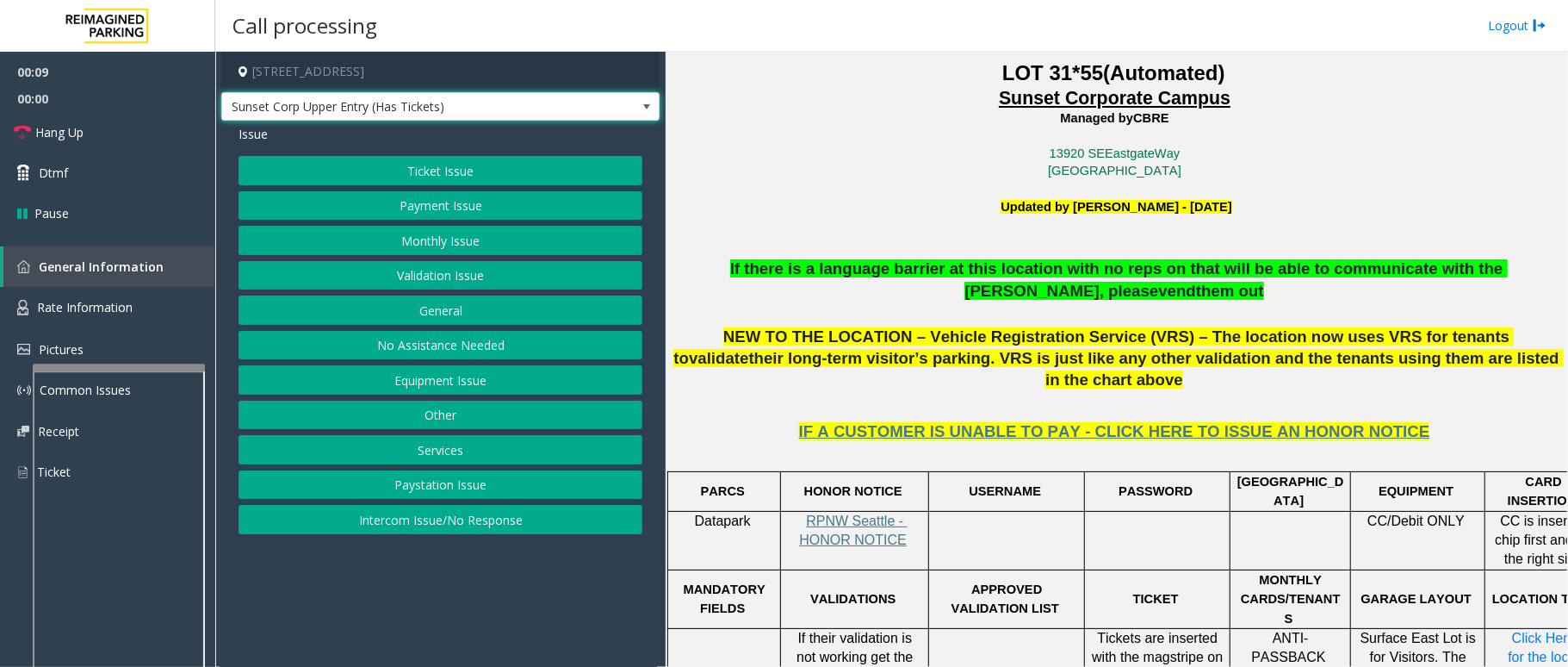
click at [644, 108] on span at bounding box center [647, 107] width 14 height 14
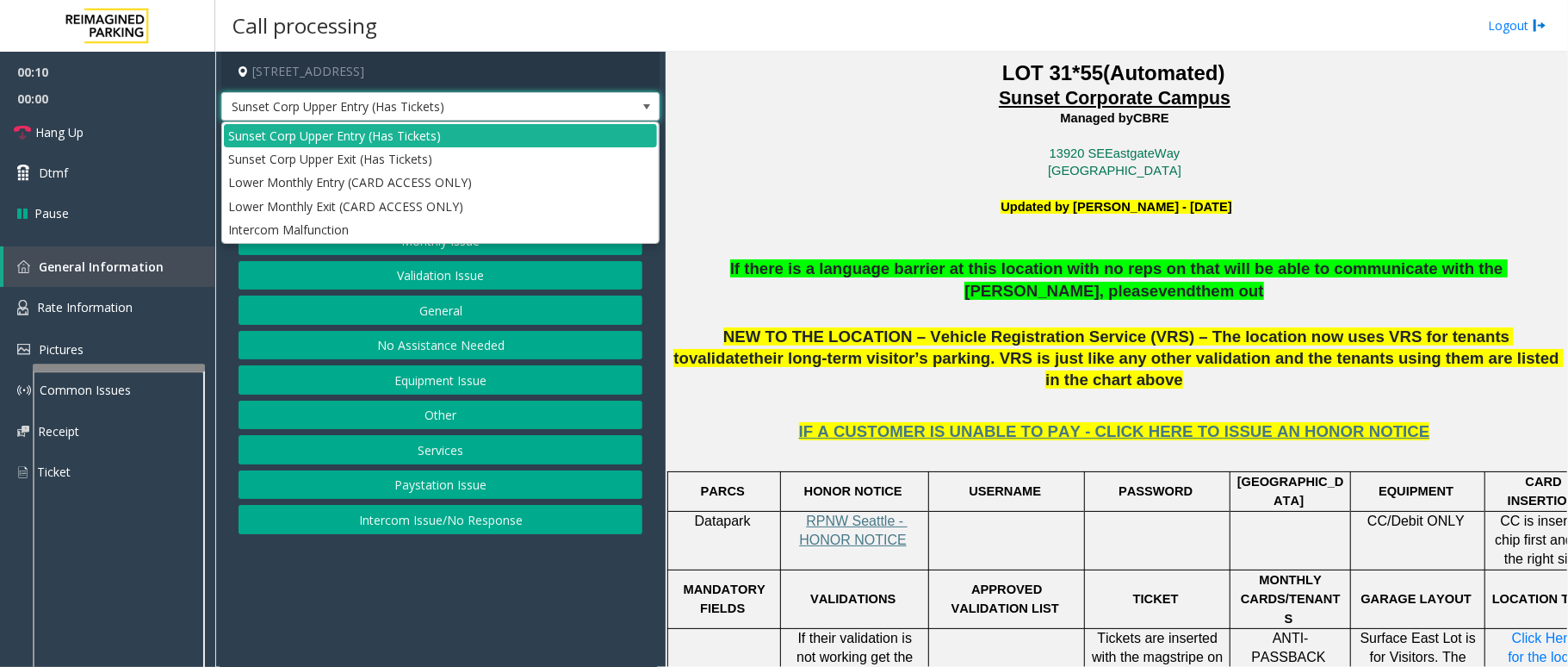
click at [644, 108] on span at bounding box center [647, 107] width 14 height 14
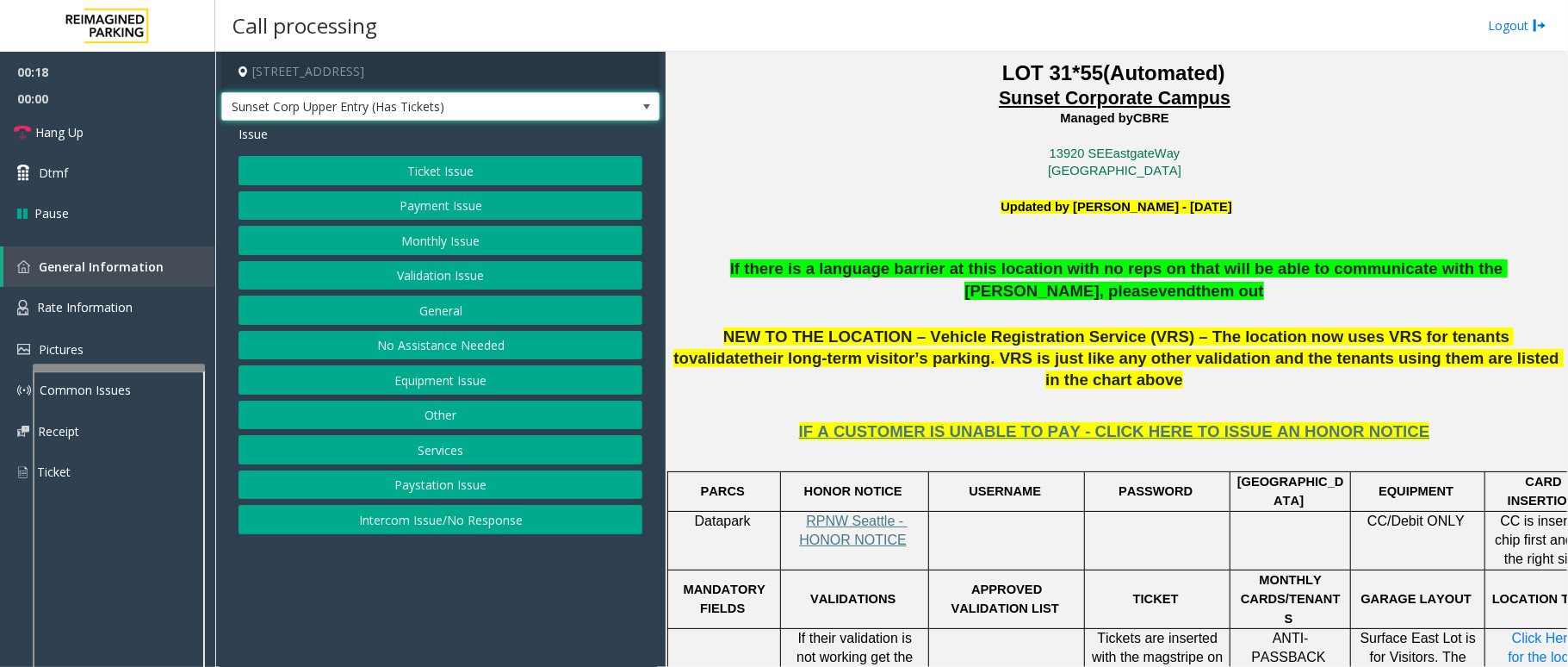
click at [470, 387] on button "Equipment Issue" at bounding box center [440, 380] width 403 height 29
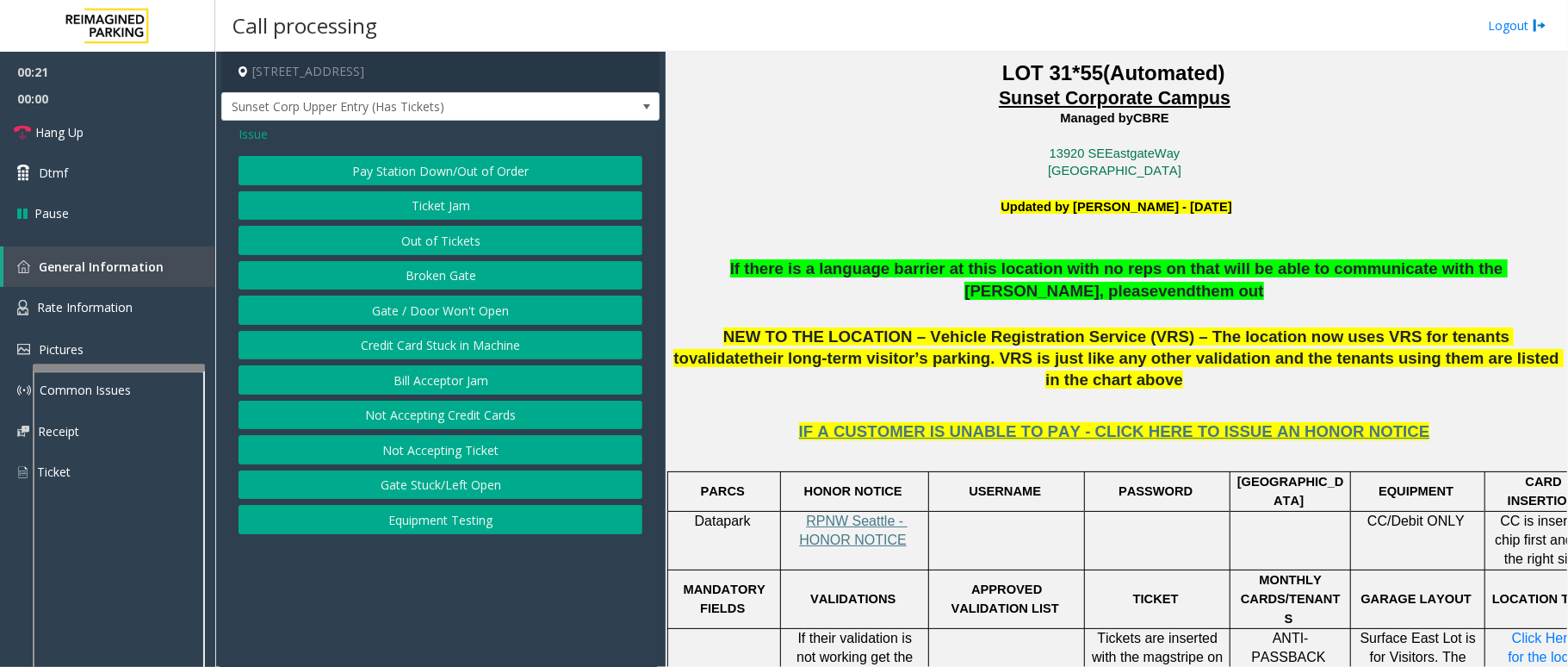
click at [403, 301] on button "Gate / Door Won't Open" at bounding box center [440, 310] width 403 height 29
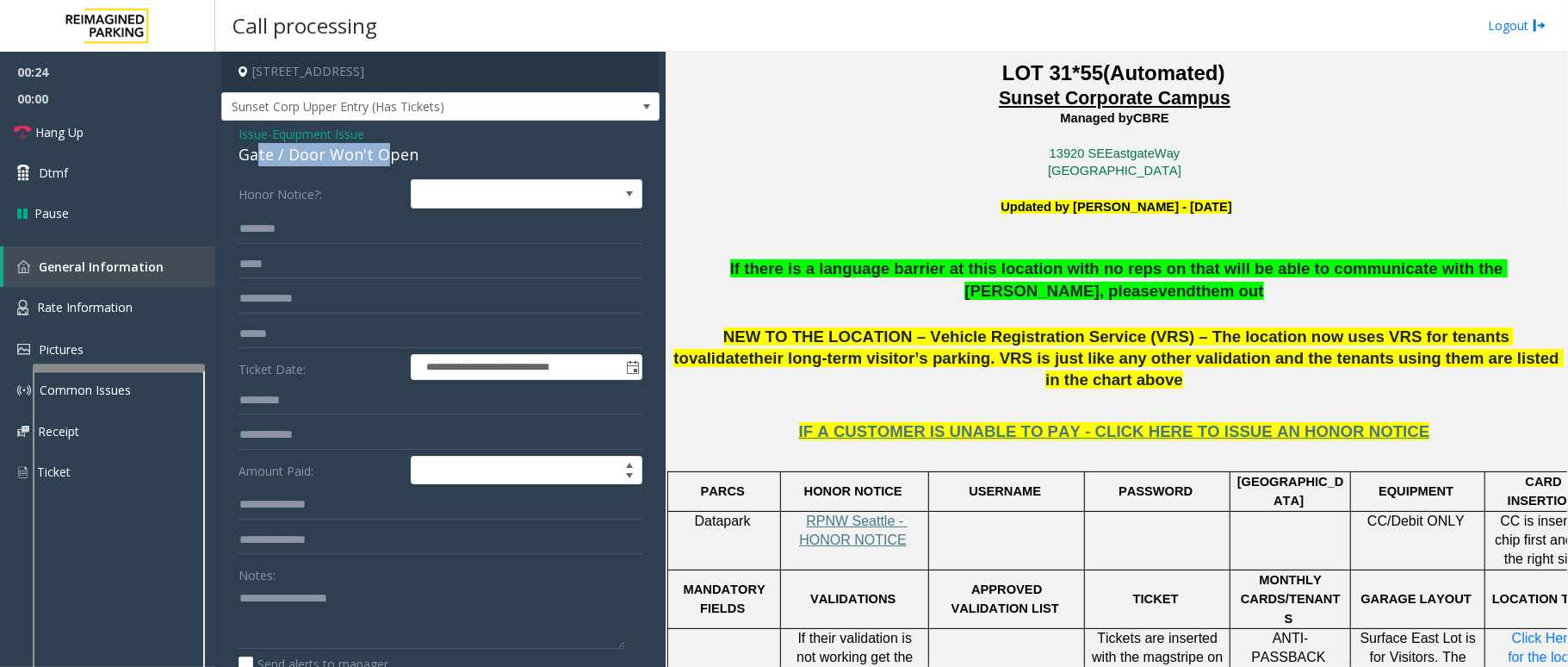
drag, startPoint x: 355, startPoint y: 148, endPoint x: 253, endPoint y: 152, distance: 102.1
drag, startPoint x: 253, startPoint y: 152, endPoint x: 603, endPoint y: 152, distance: 350.0
click at [603, 152] on div "Gate / Door Won't Open" at bounding box center [440, 154] width 403 height 23
drag, startPoint x: 417, startPoint y: 152, endPoint x: 234, endPoint y: 134, distance: 183.9
click at [229, 133] on div "**********" at bounding box center [441, 539] width 438 height 837
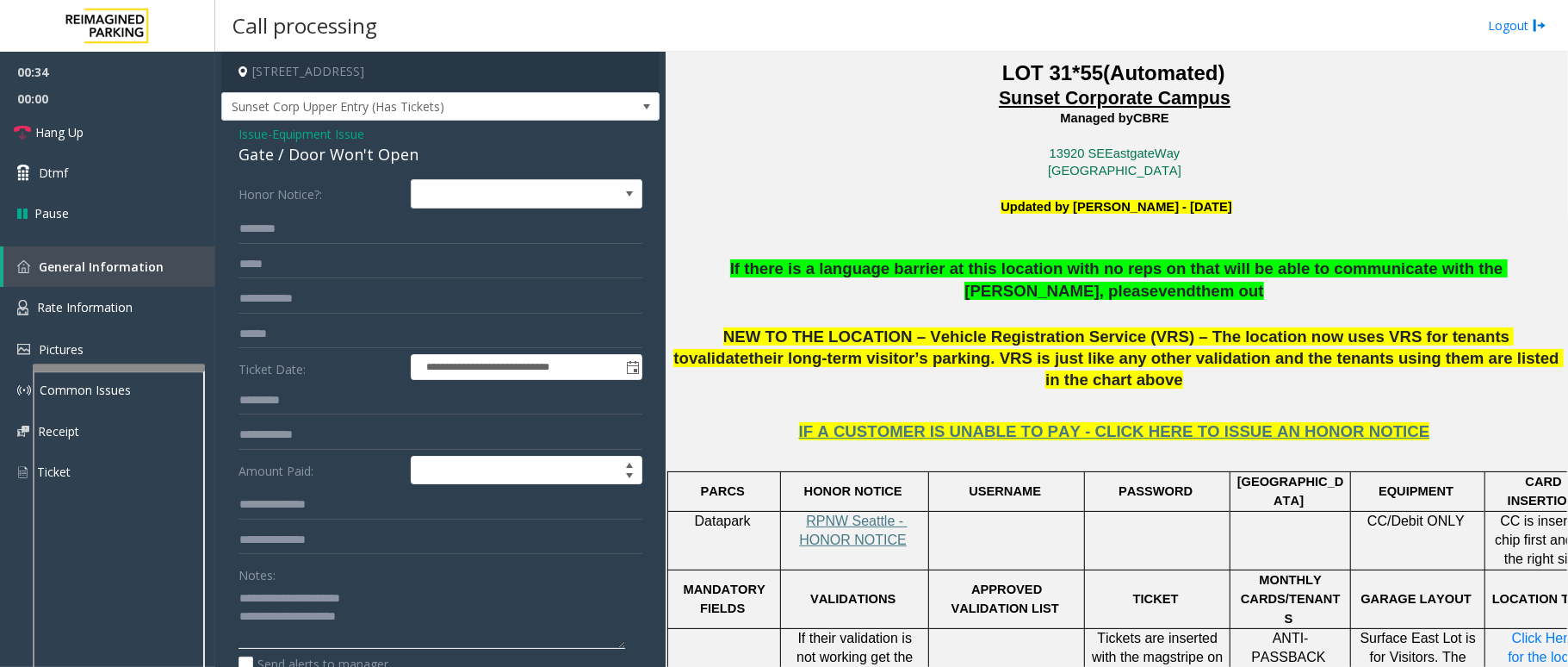
click at [435, 624] on textarea at bounding box center [431, 616] width 387 height 65
click at [83, 139] on span "Hang Up" at bounding box center [60, 132] width 48 height 18
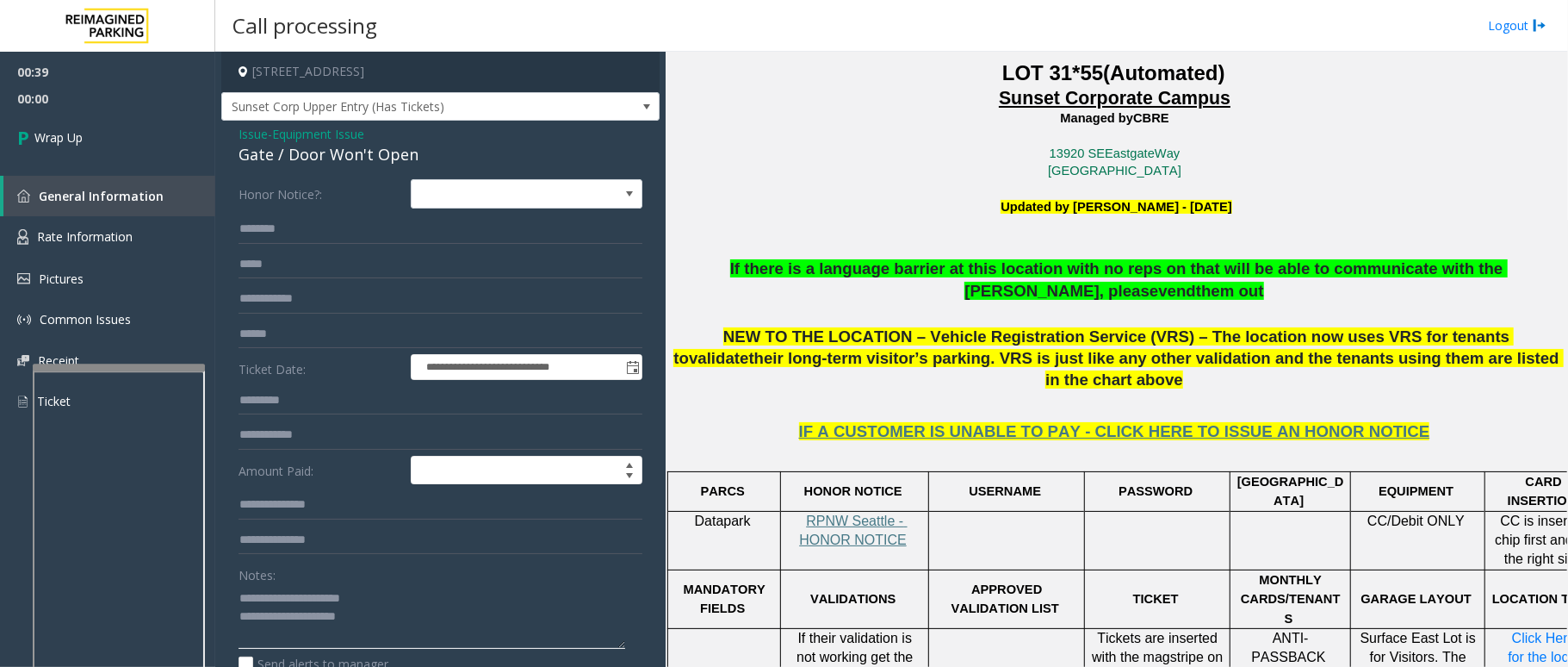
click at [390, 615] on textarea at bounding box center [431, 616] width 387 height 65
type textarea "**********"
click at [59, 145] on span "Wrap Up" at bounding box center [59, 137] width 48 height 18
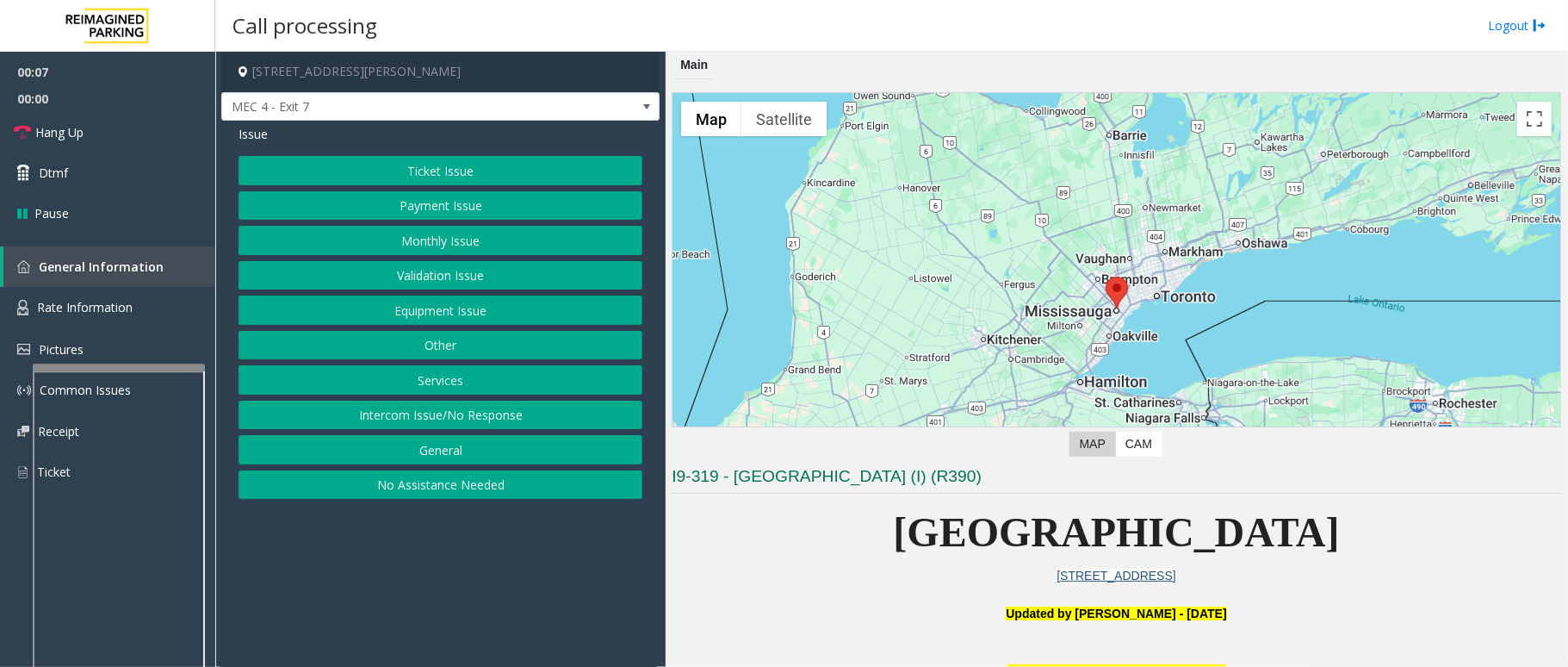
click at [487, 422] on button "Intercom Issue/No Response" at bounding box center [440, 415] width 403 height 29
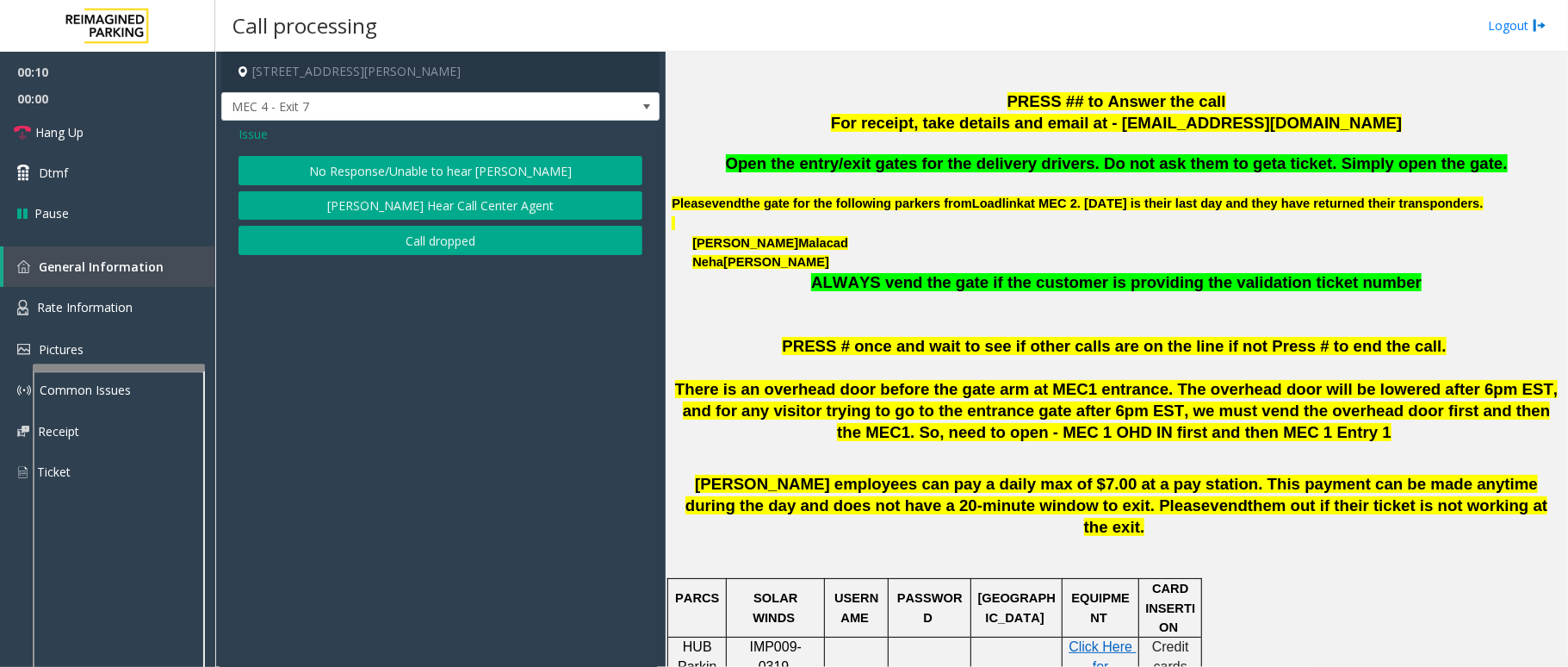
scroll to position [573, 0]
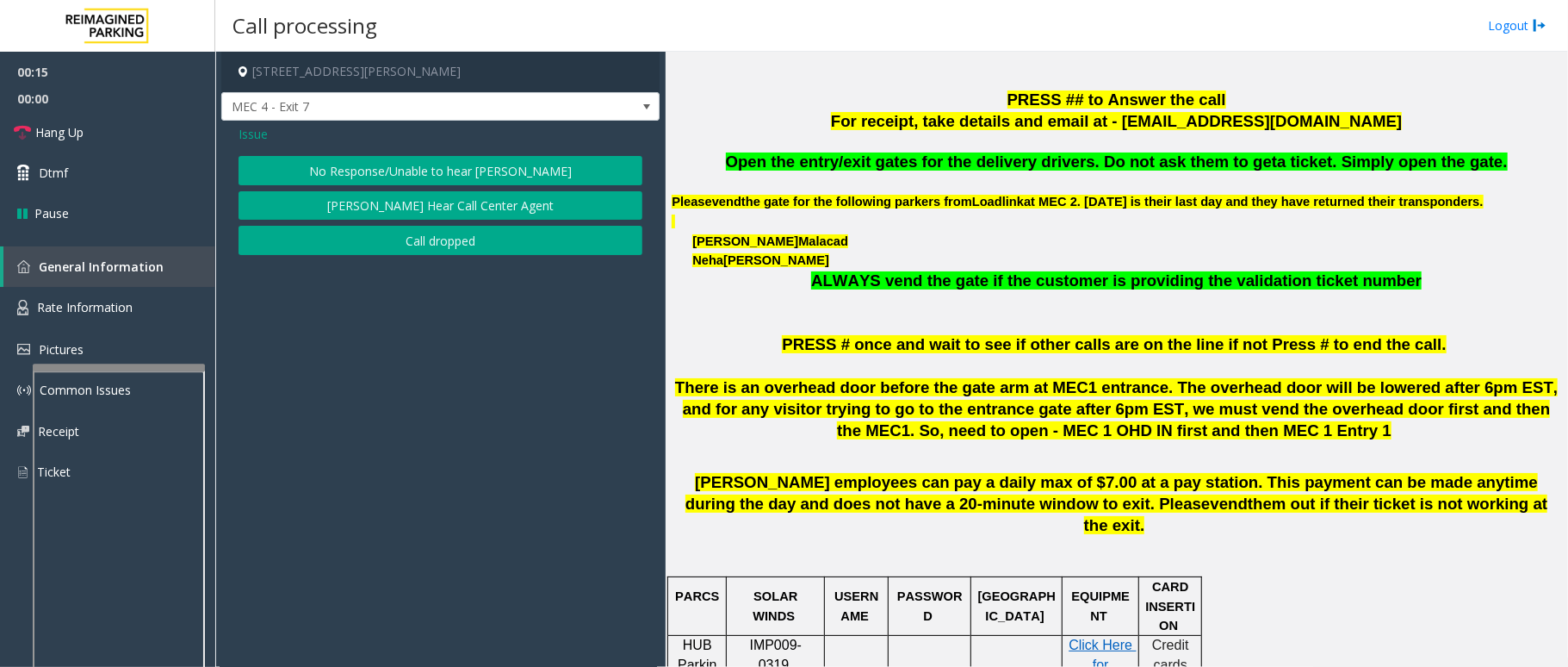
click at [496, 172] on button "No Response/Unable to hear parker" at bounding box center [440, 171] width 403 height 29
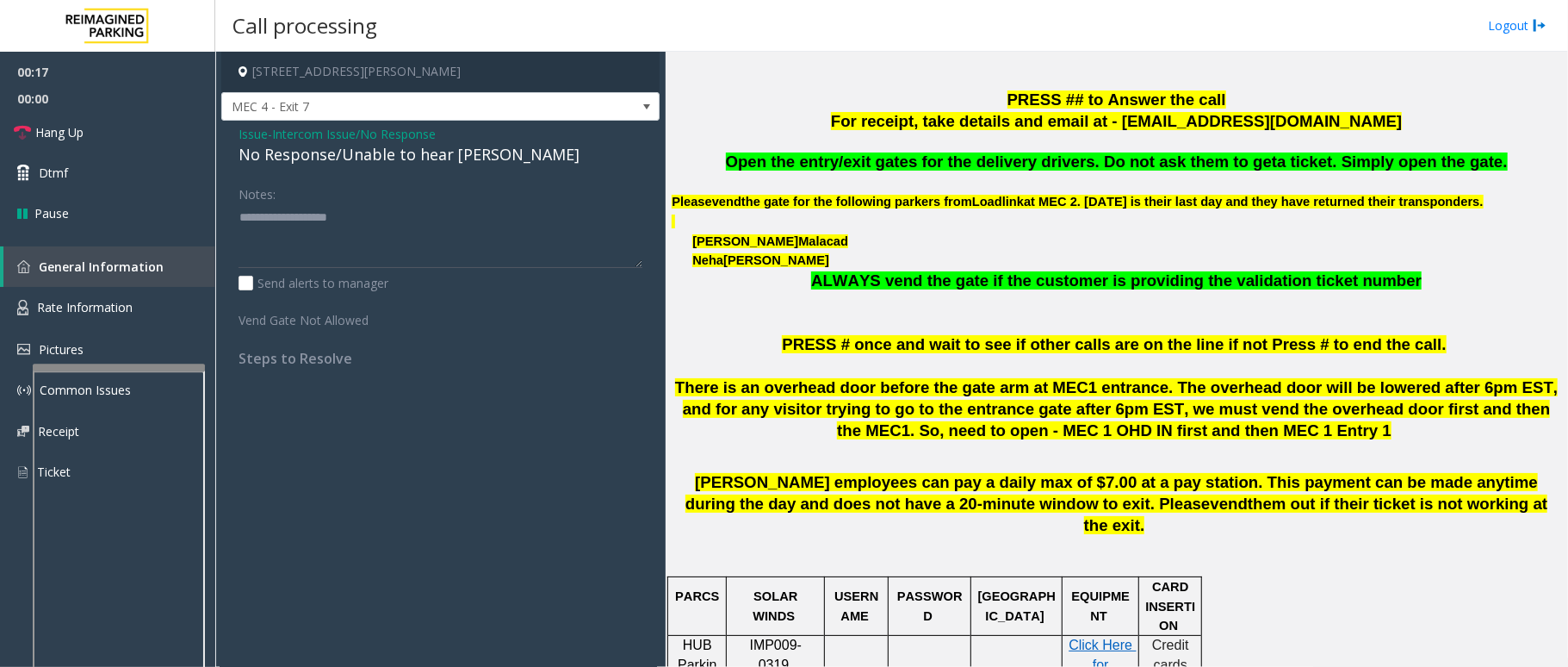
click at [352, 157] on div "No Response/Unable to hear parker" at bounding box center [440, 154] width 403 height 23
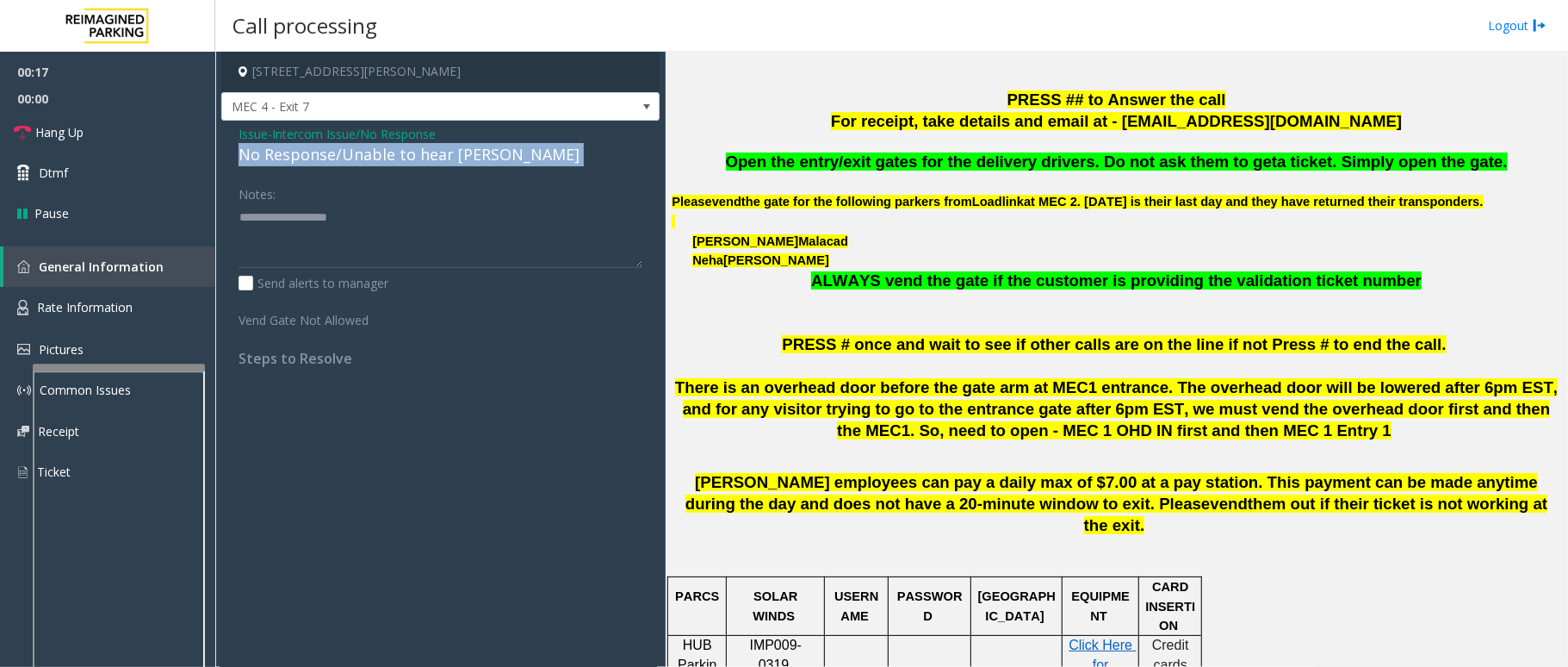
click at [352, 157] on div "No Response/Unable to hear parker" at bounding box center [440, 154] width 403 height 23
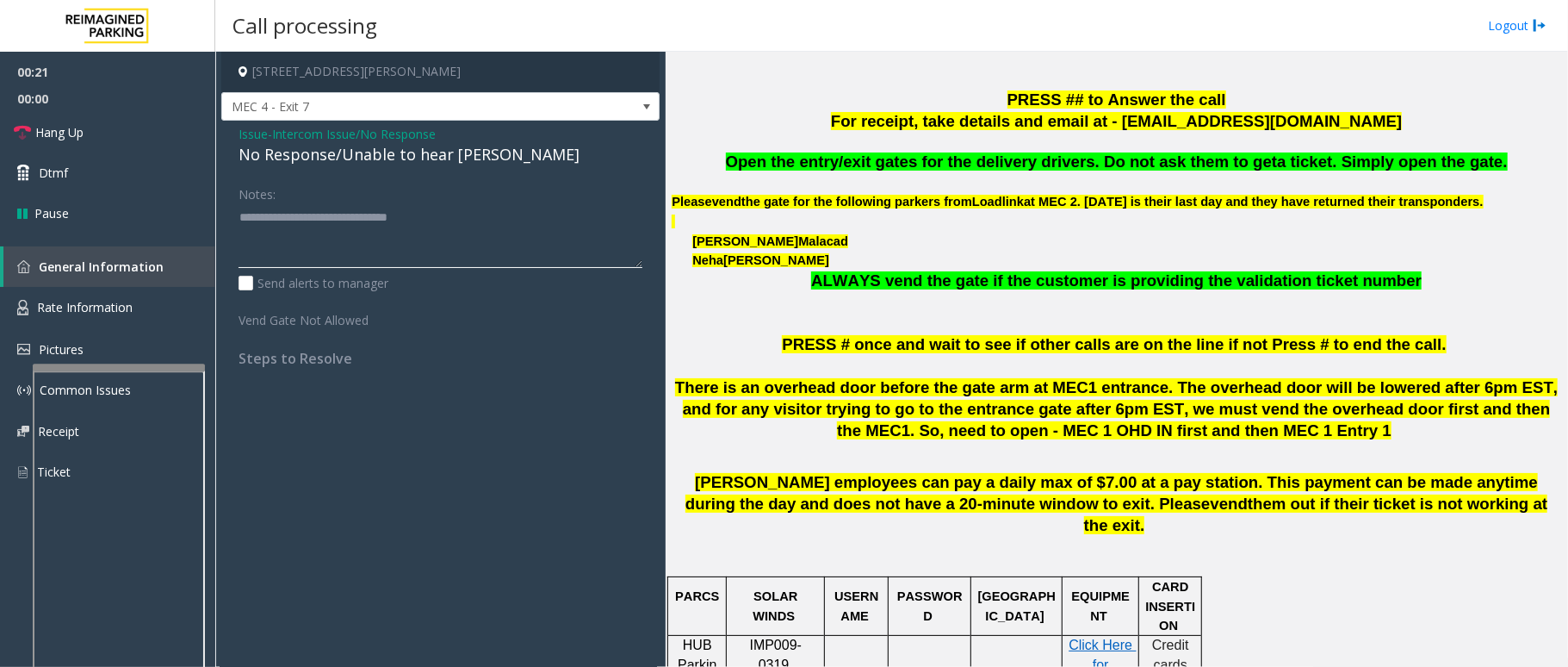
click at [444, 223] on textarea at bounding box center [440, 236] width 403 height 65
type textarea "**********"
click at [55, 141] on link "Hang Up" at bounding box center [107, 132] width 216 height 41
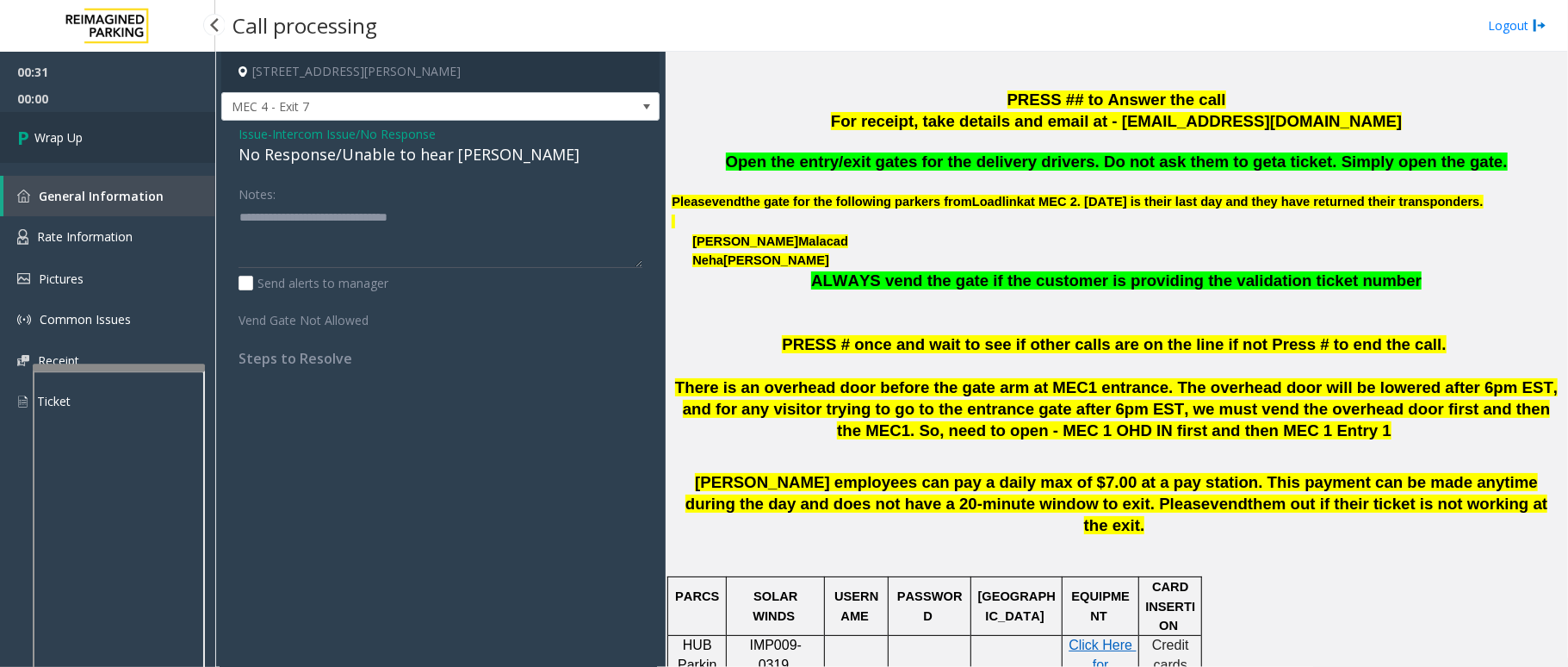
click at [40, 131] on span "Wrap Up" at bounding box center [59, 137] width 48 height 18
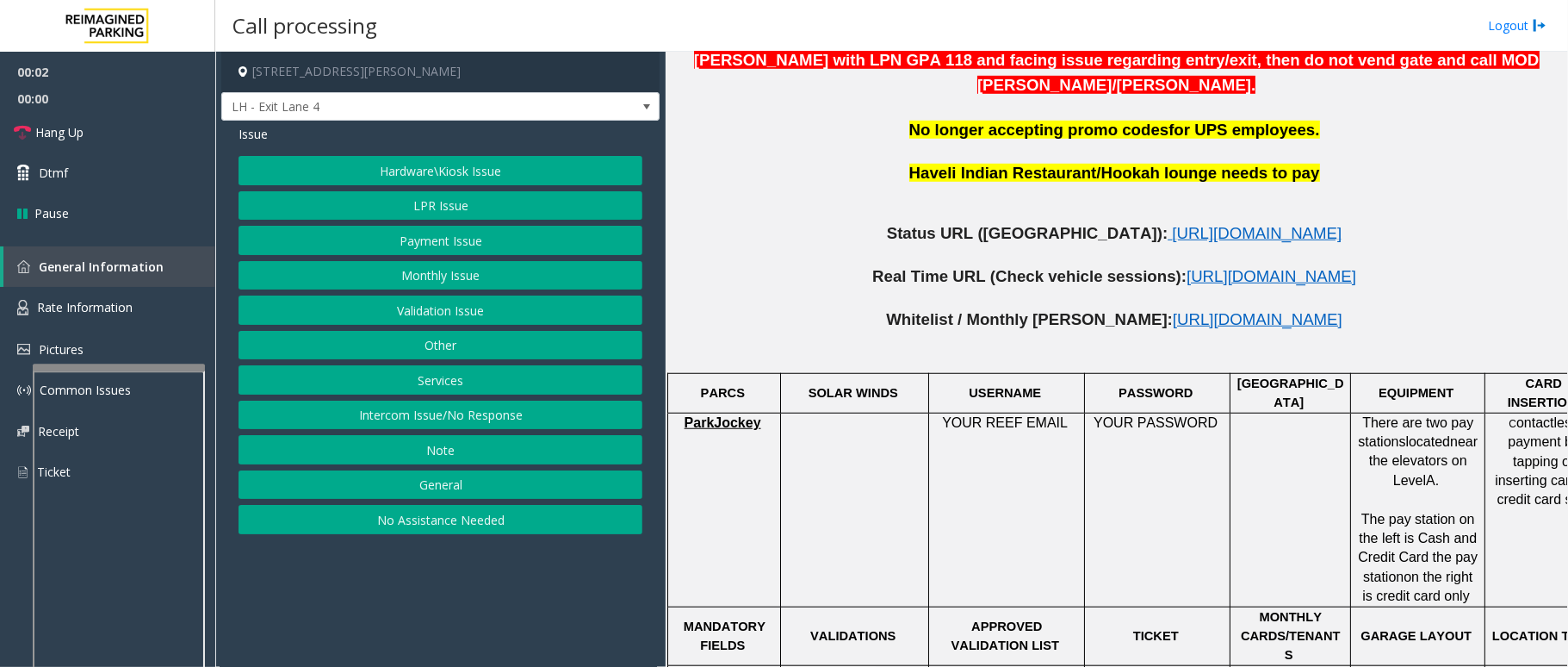
scroll to position [918, 0]
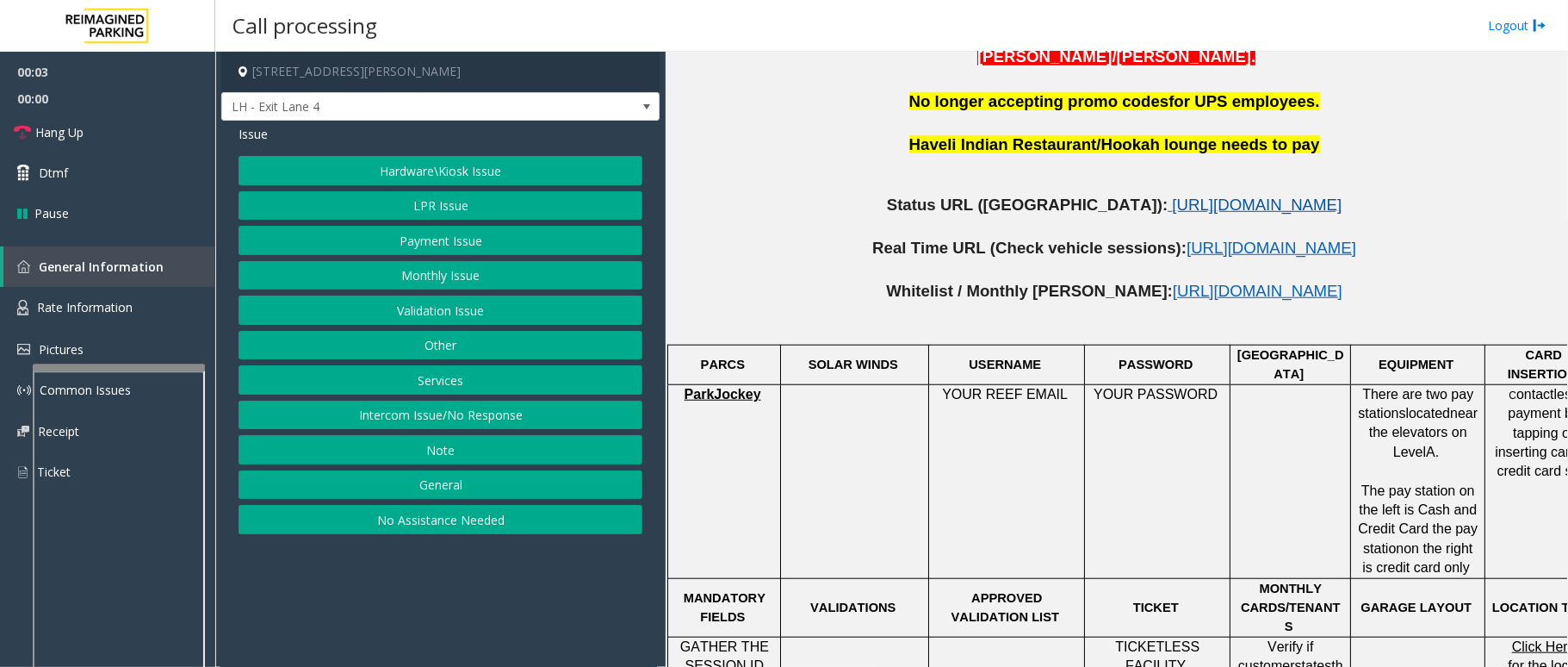
click at [1171, 196] on span "[URL][DOMAIN_NAME]" at bounding box center [1256, 204] width 170 height 18
click at [501, 421] on button "Intercom Issue/No Response" at bounding box center [440, 415] width 403 height 29
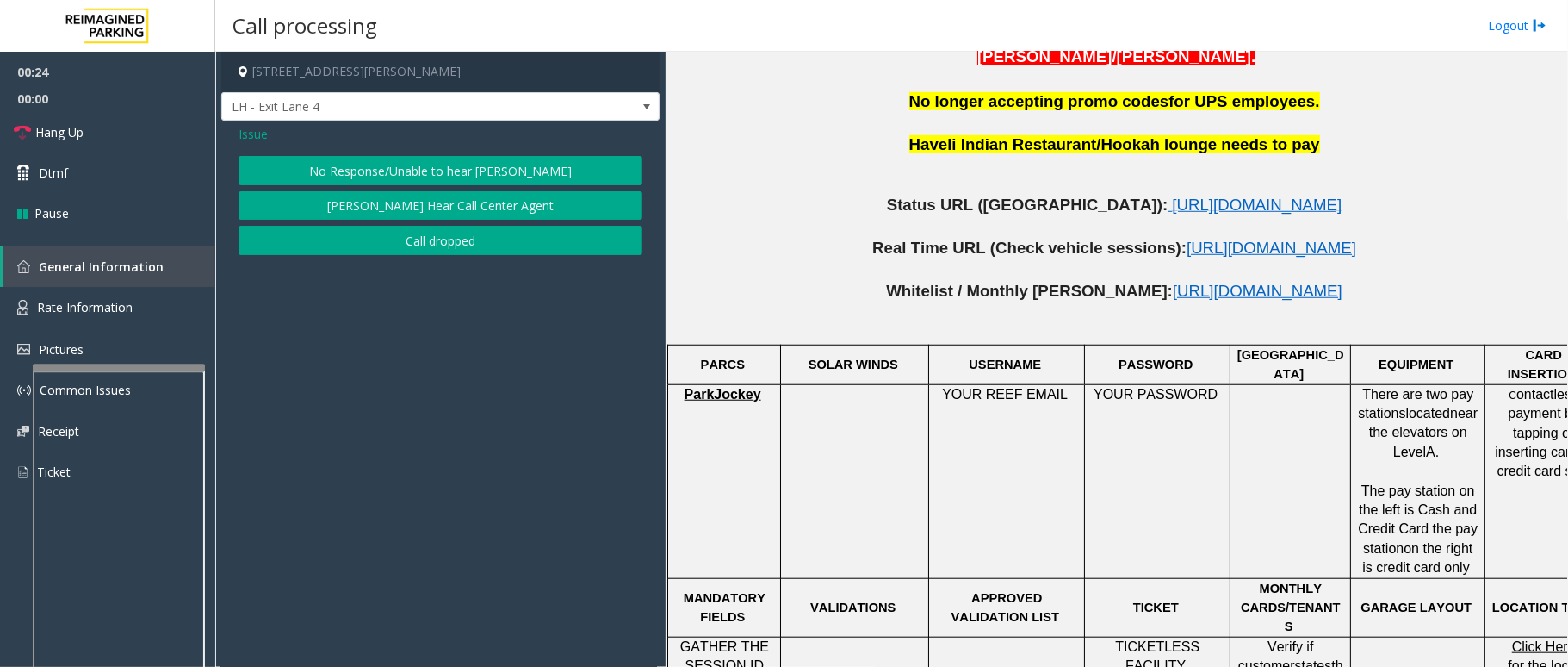
click at [532, 162] on button "No Response/Unable to hear parker" at bounding box center [440, 171] width 403 height 29
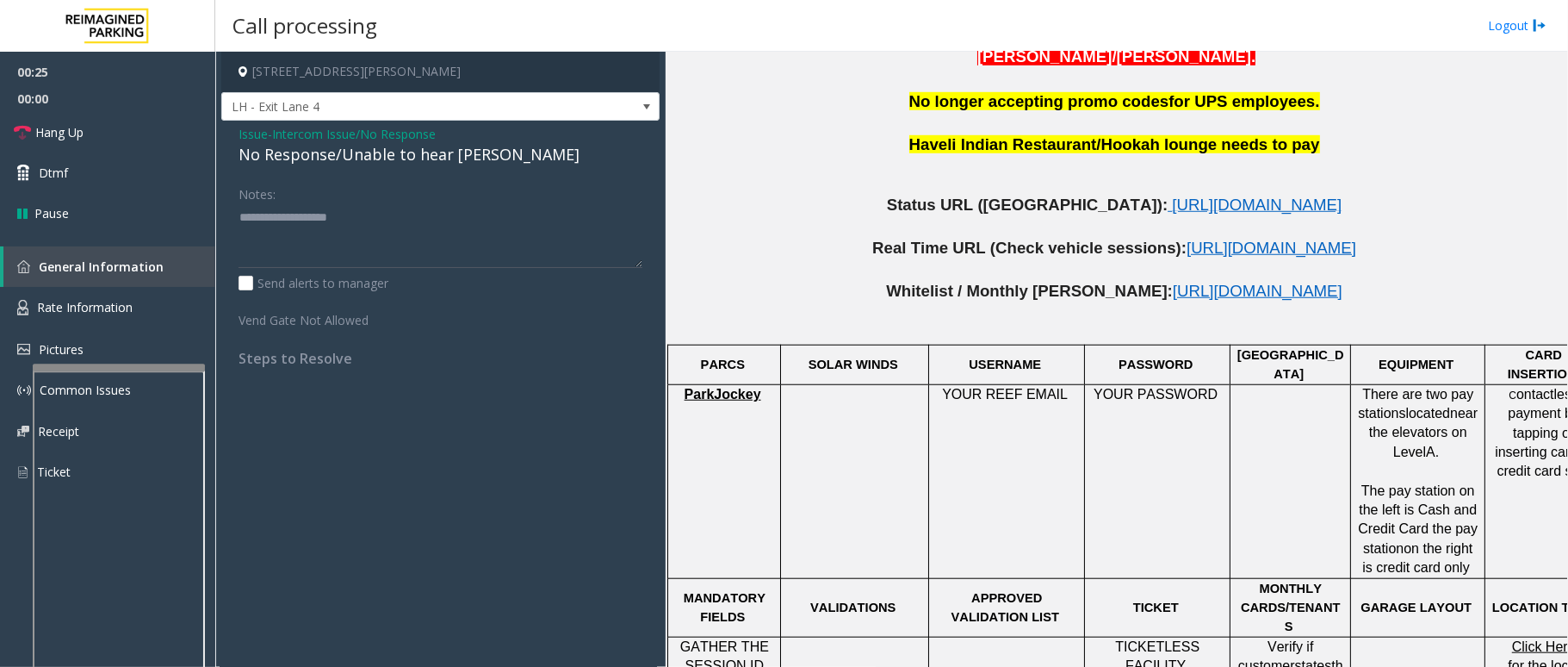
click at [469, 153] on div "No Response/Unable to hear parker" at bounding box center [440, 154] width 403 height 23
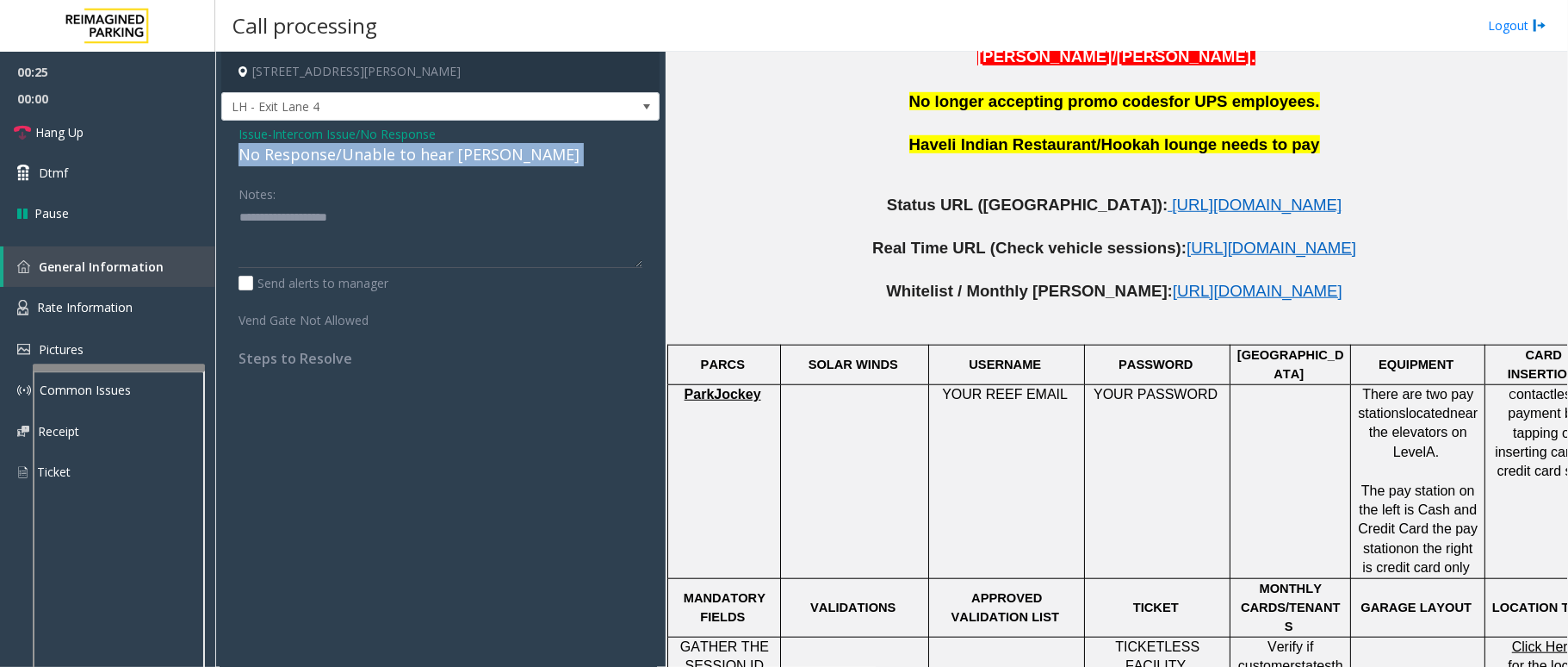
click at [469, 153] on div "No Response/Unable to hear parker" at bounding box center [440, 154] width 403 height 23
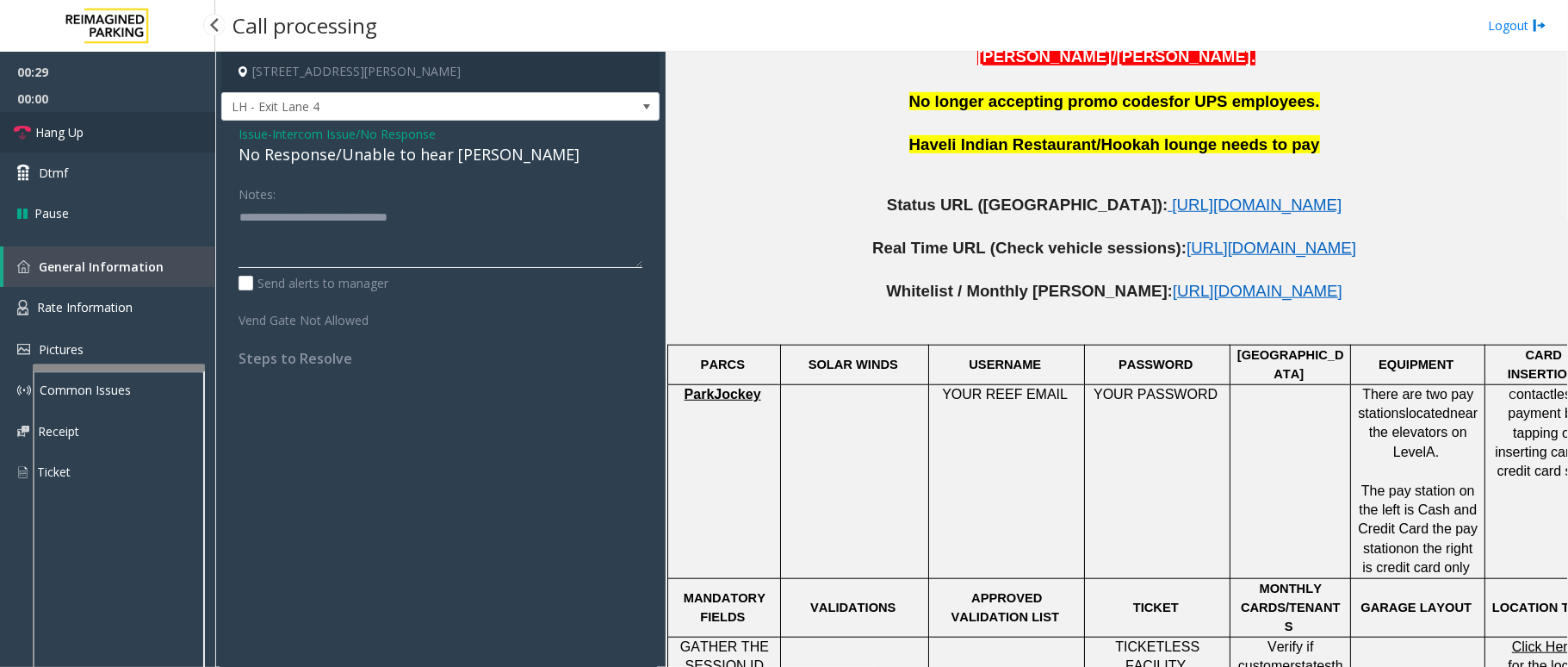
type textarea "**********"
click at [31, 142] on link "Hang Up" at bounding box center [107, 132] width 216 height 41
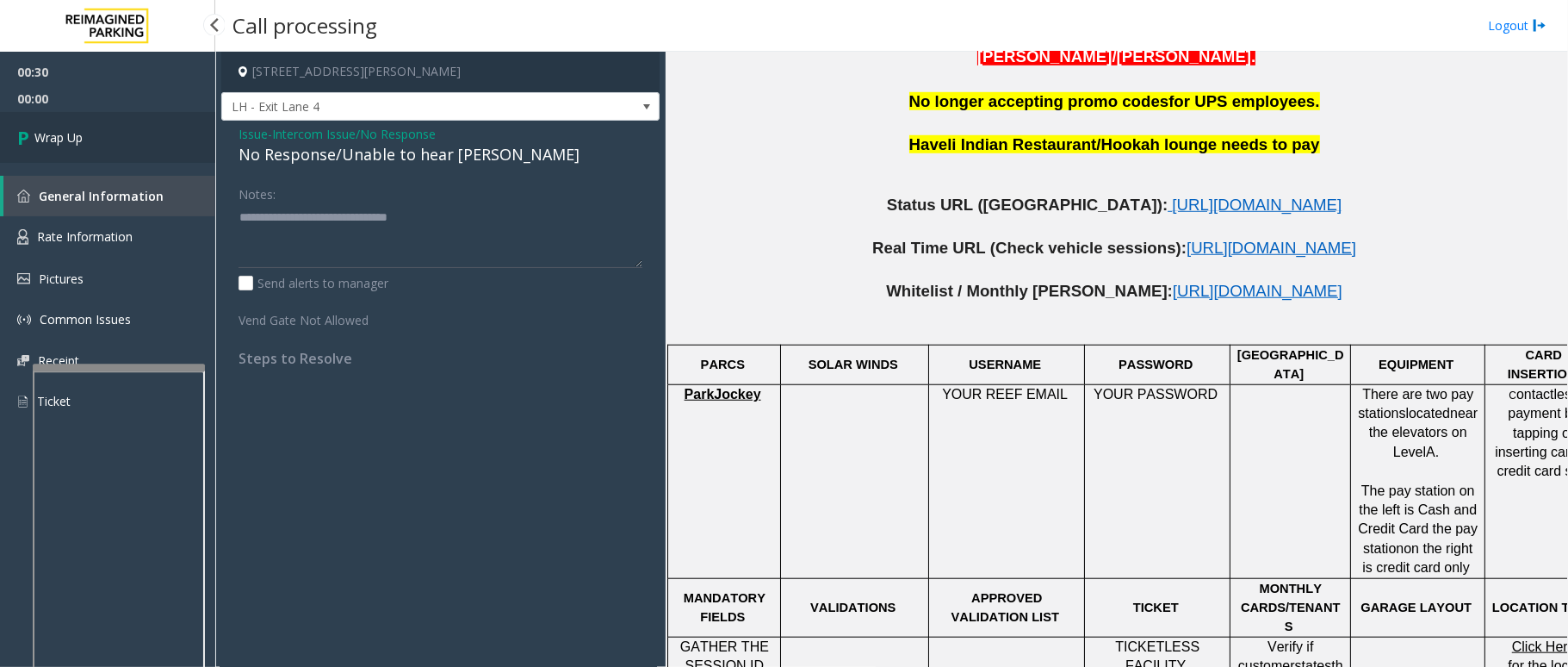
click at [31, 142] on icon at bounding box center [26, 137] width 17 height 29
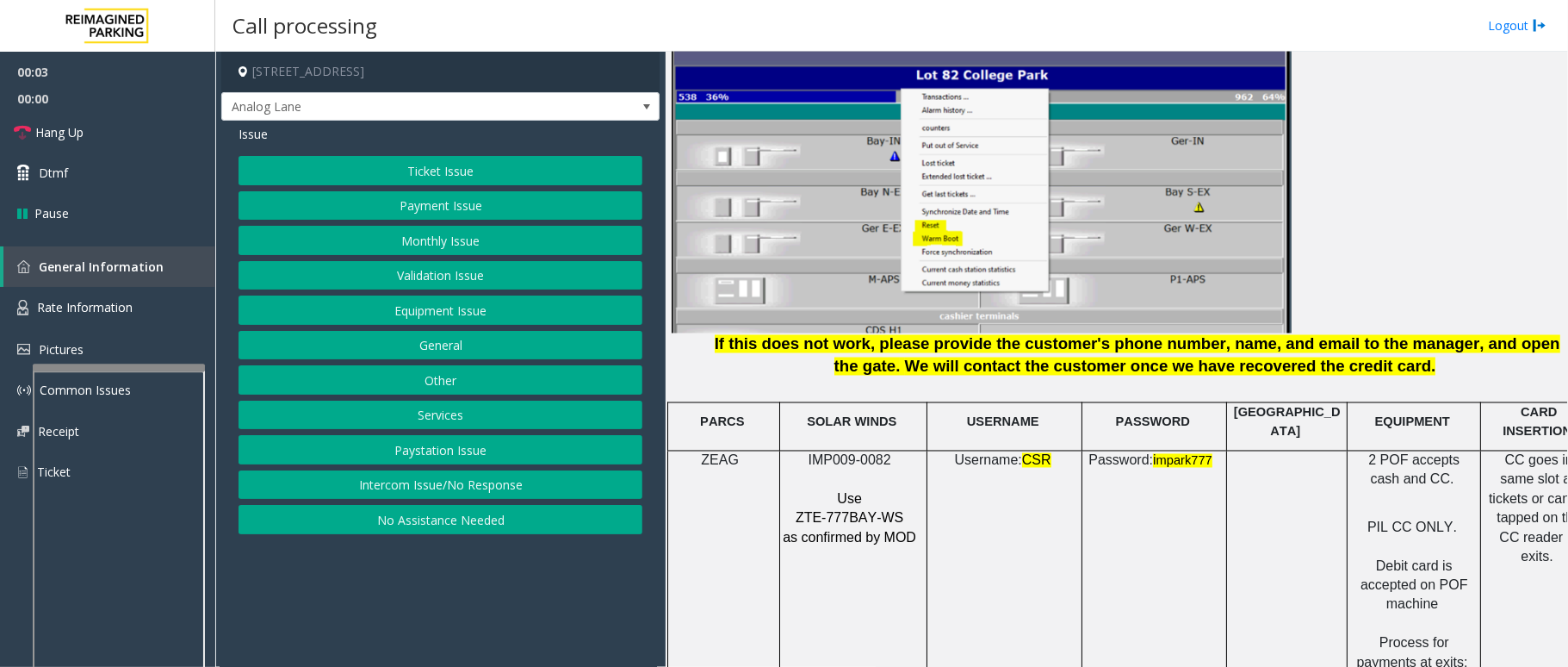
scroll to position [2182, 0]
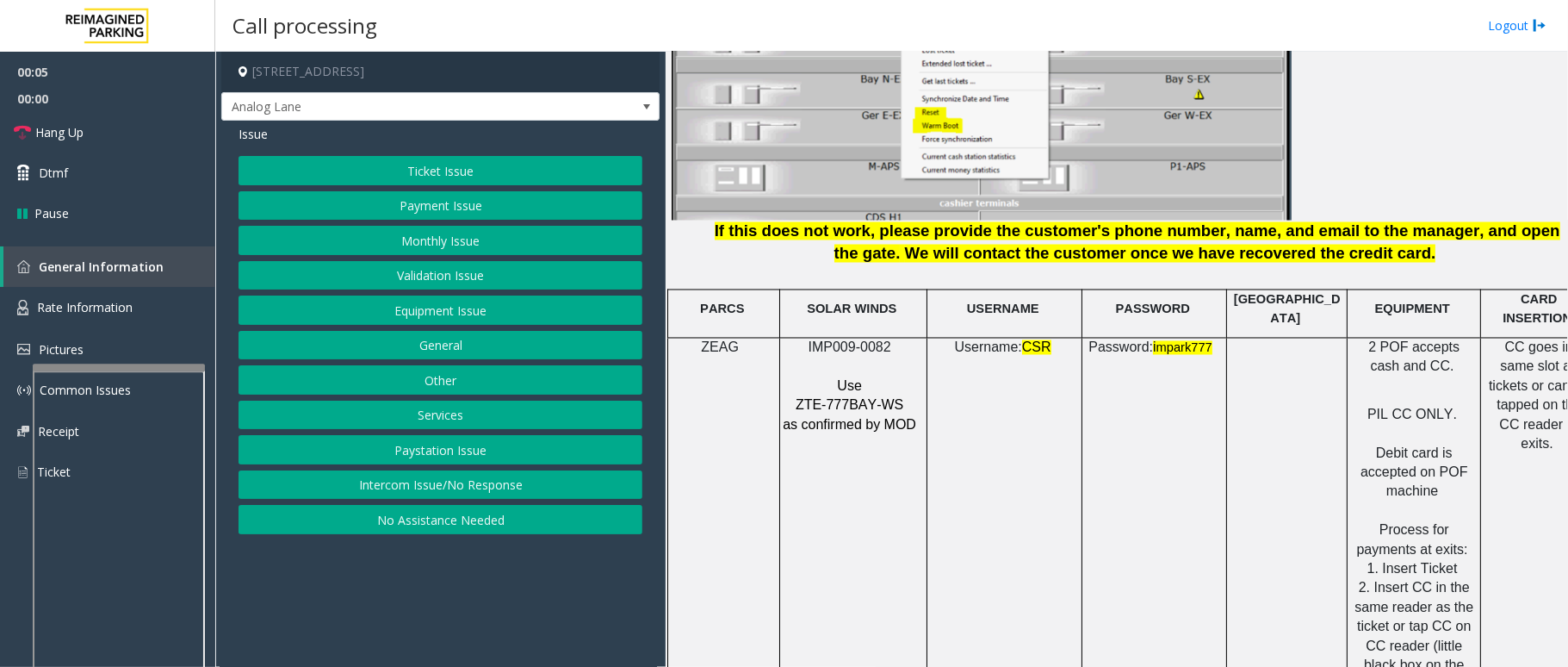
click at [868, 340] on span "IMP009-0082" at bounding box center [849, 347] width 82 height 15
click at [864, 340] on span "IMP009-0082" at bounding box center [849, 347] width 82 height 15
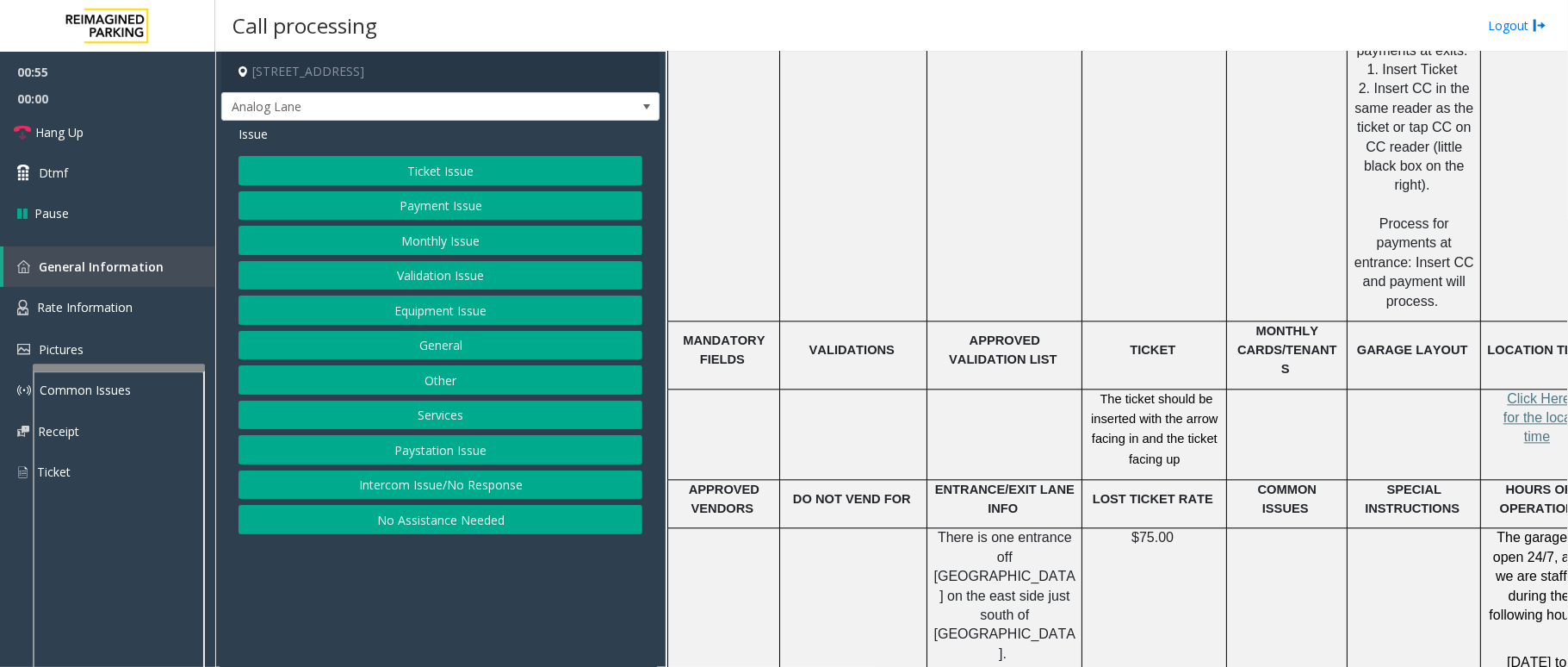
scroll to position [2641, 0]
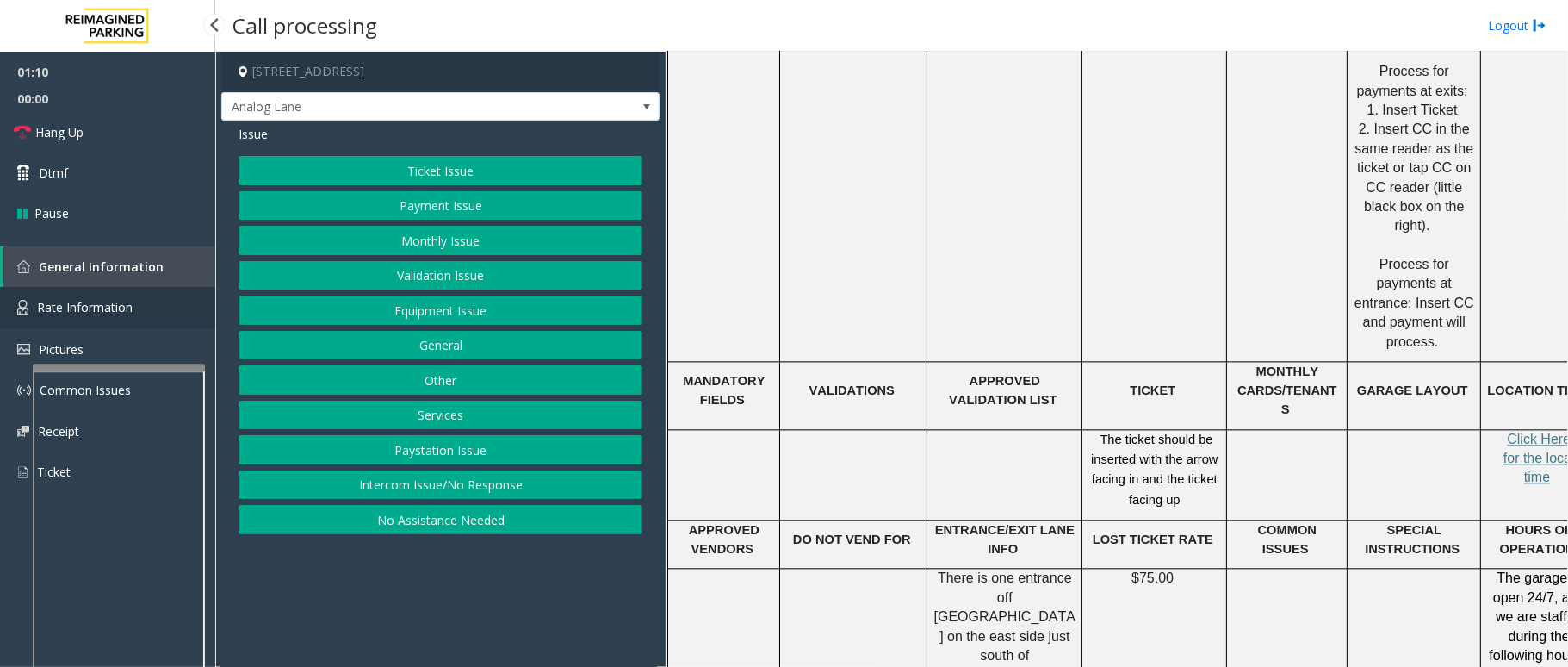
click at [139, 310] on link "Rate Information" at bounding box center [107, 308] width 216 height 42
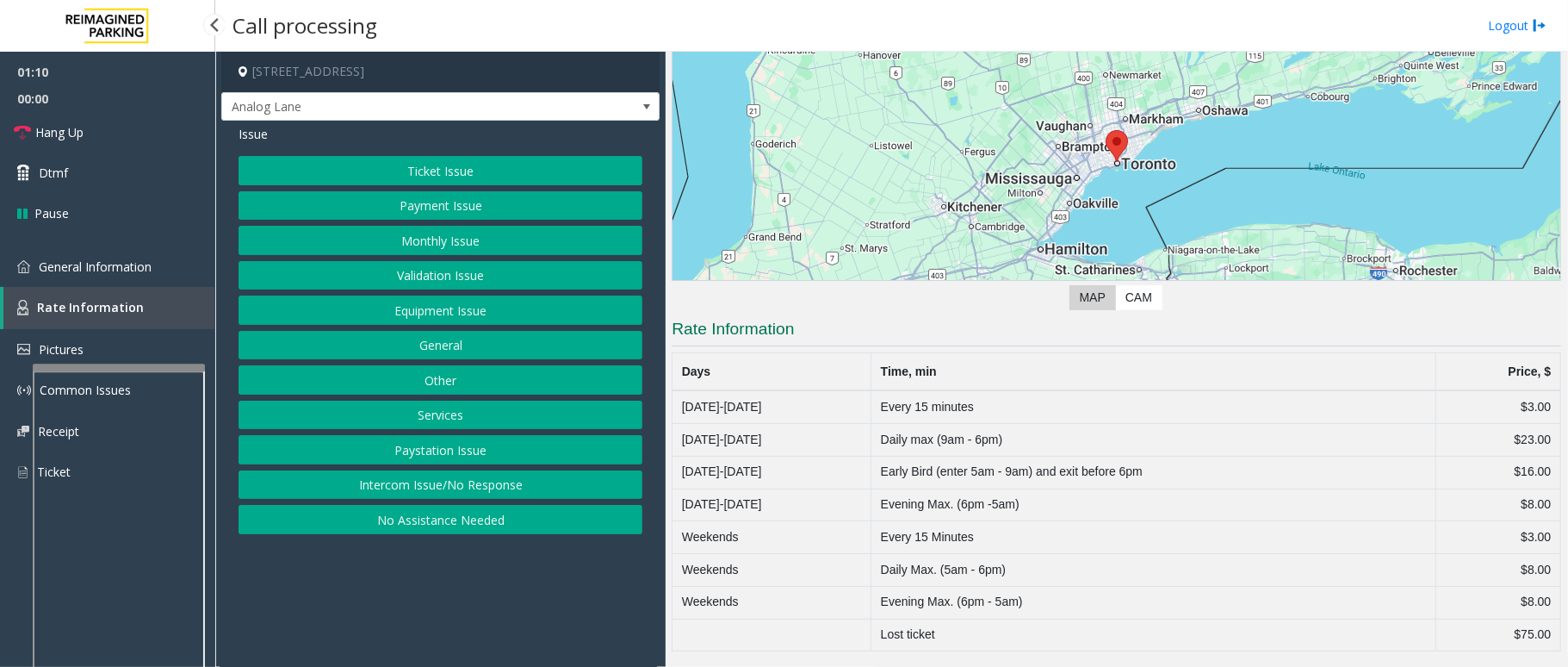
scroll to position [172, 0]
click at [128, 269] on span "General Information" at bounding box center [95, 266] width 113 height 16
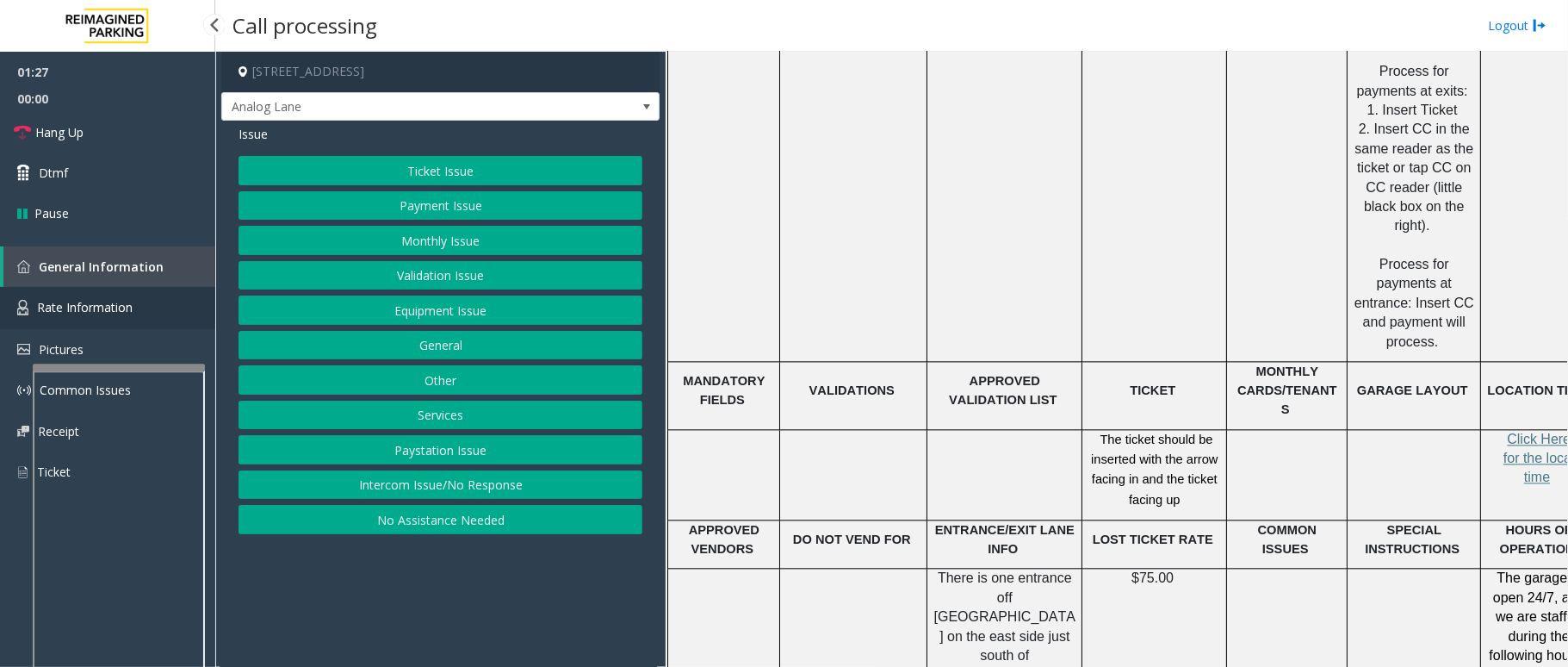
click at [138, 301] on link "Rate Information" at bounding box center [107, 308] width 216 height 42
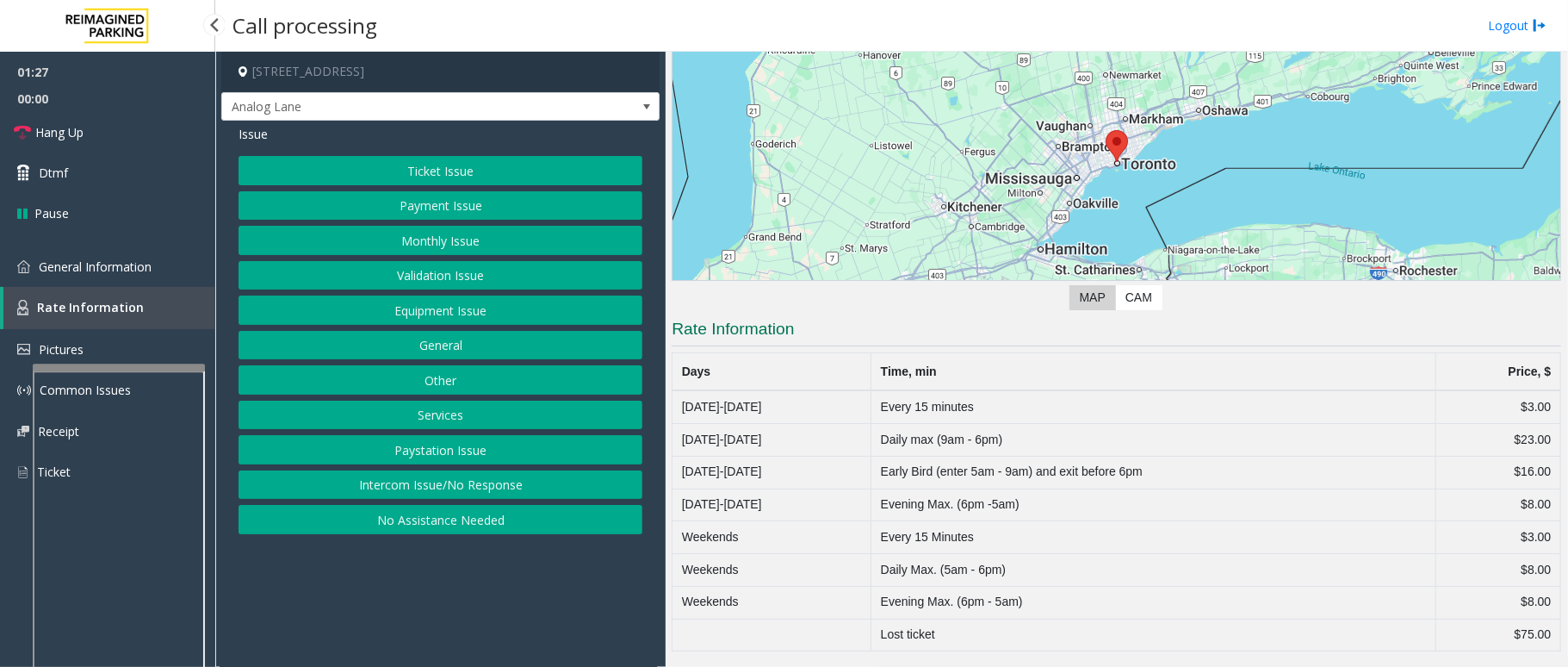
scroll to position [172, 0]
click at [153, 272] on link "General Information" at bounding box center [107, 266] width 216 height 41
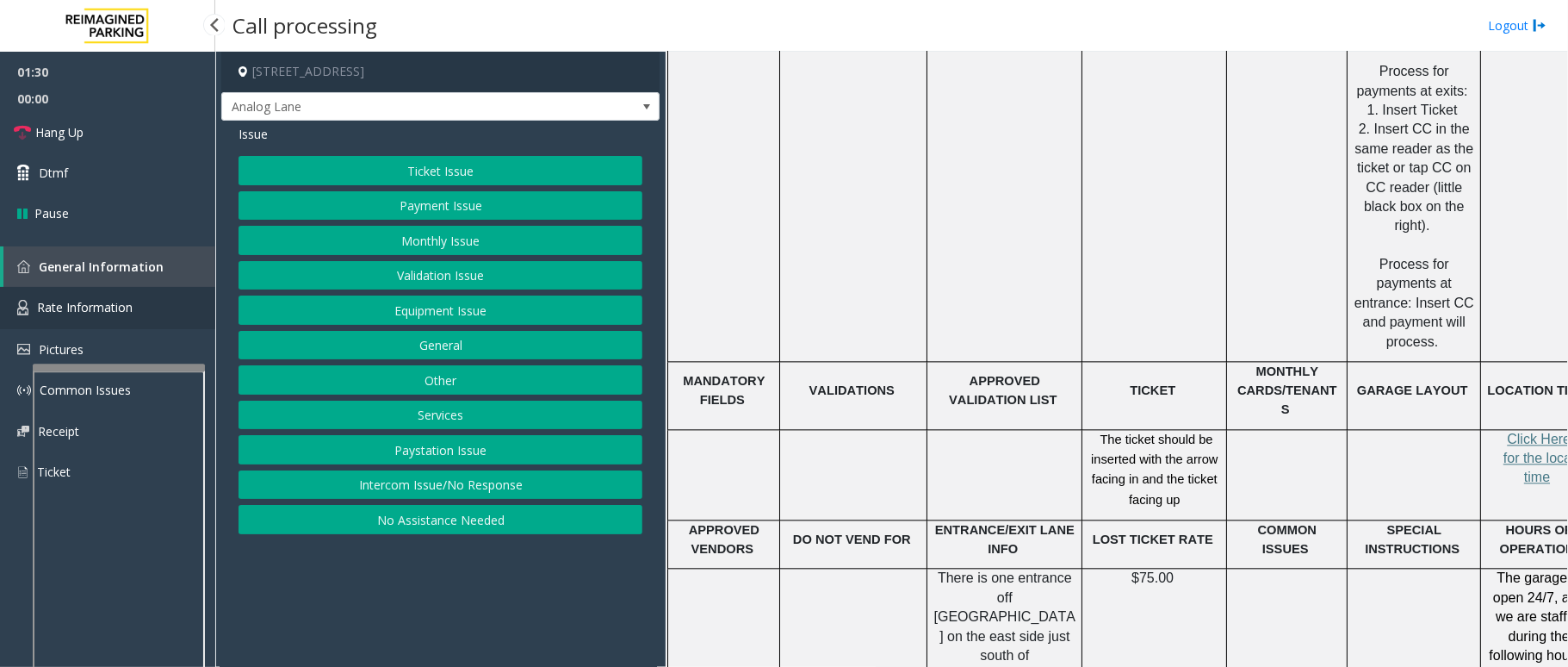
click at [153, 297] on link "Rate Information" at bounding box center [107, 308] width 216 height 42
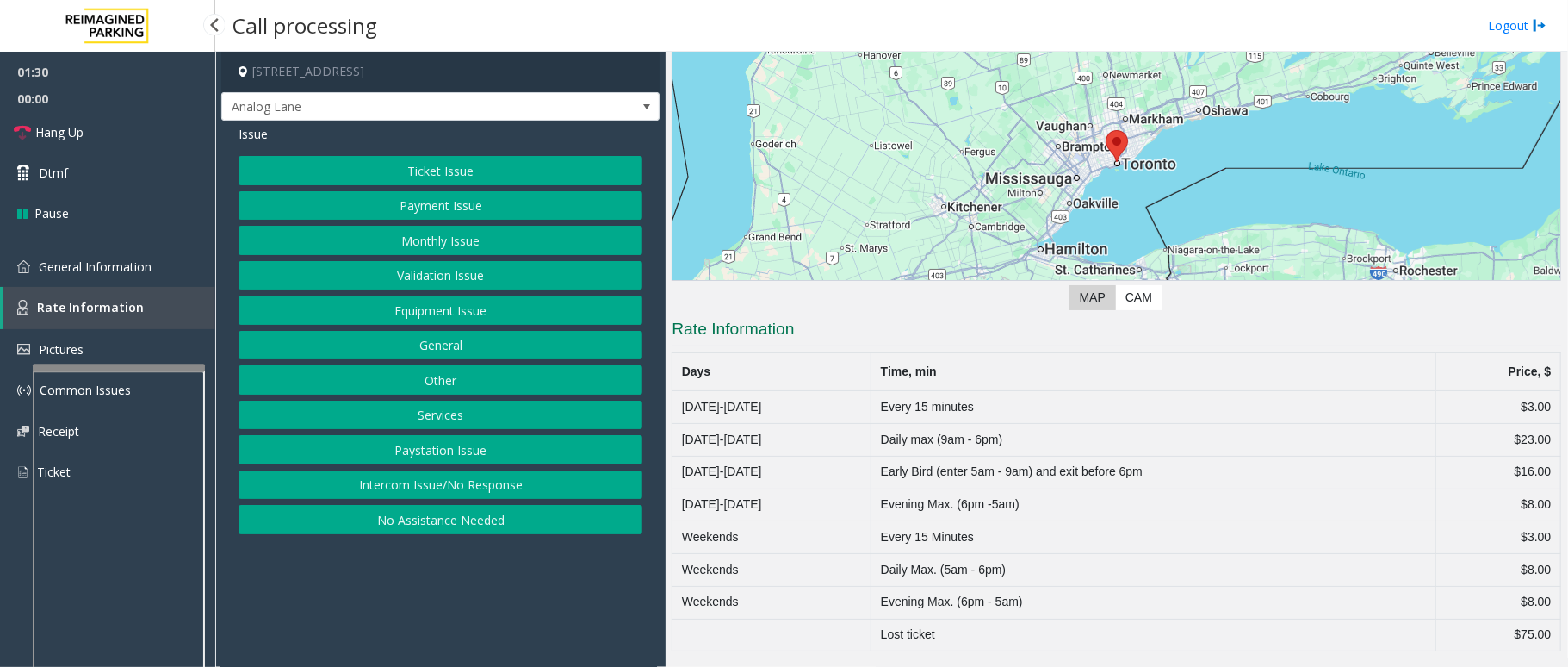
scroll to position [172, 0]
drag, startPoint x: 74, startPoint y: 136, endPoint x: 17, endPoint y: 122, distance: 58.7
click at [17, 124] on icon at bounding box center [23, 133] width 17 height 17
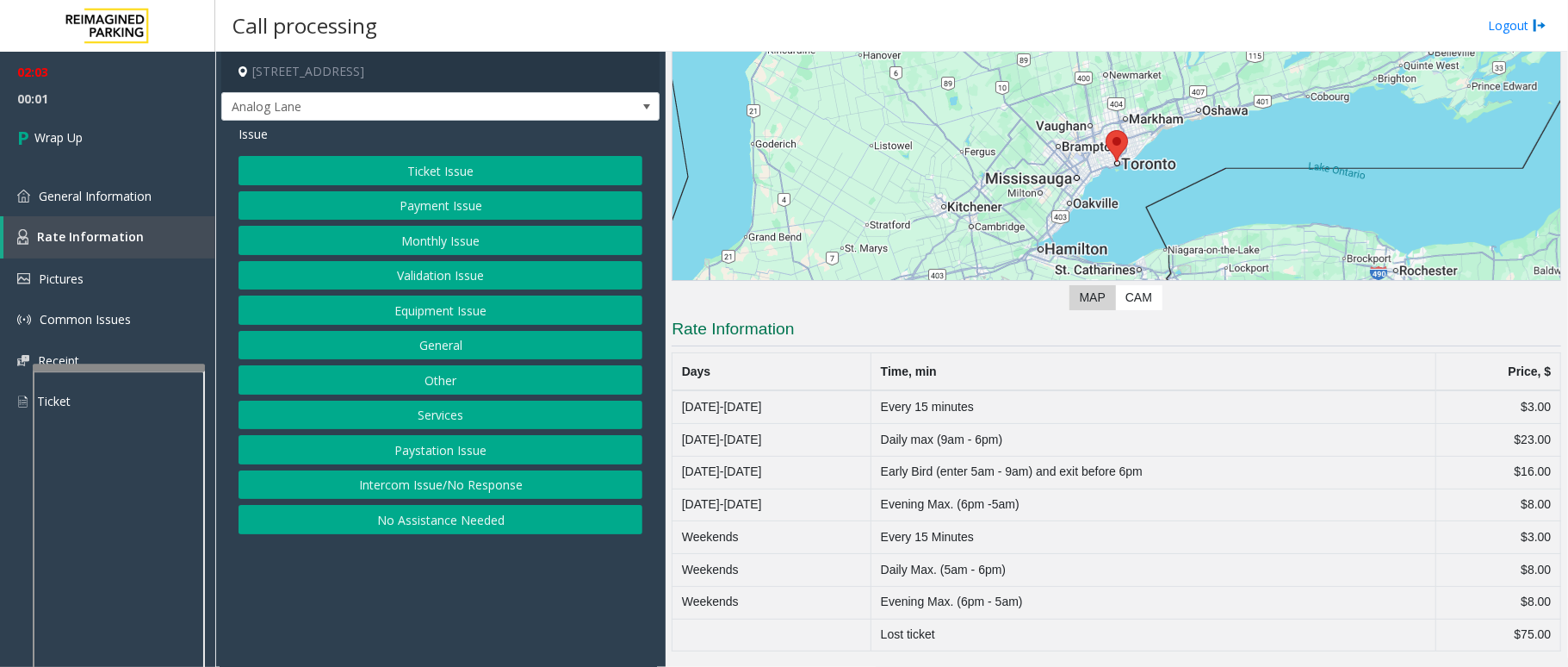
click at [469, 312] on button "Equipment Issue" at bounding box center [440, 310] width 403 height 29
click at [239, 131] on span "Issue" at bounding box center [253, 133] width 29 height 18
click at [436, 276] on button "Validation Issue" at bounding box center [440, 275] width 403 height 29
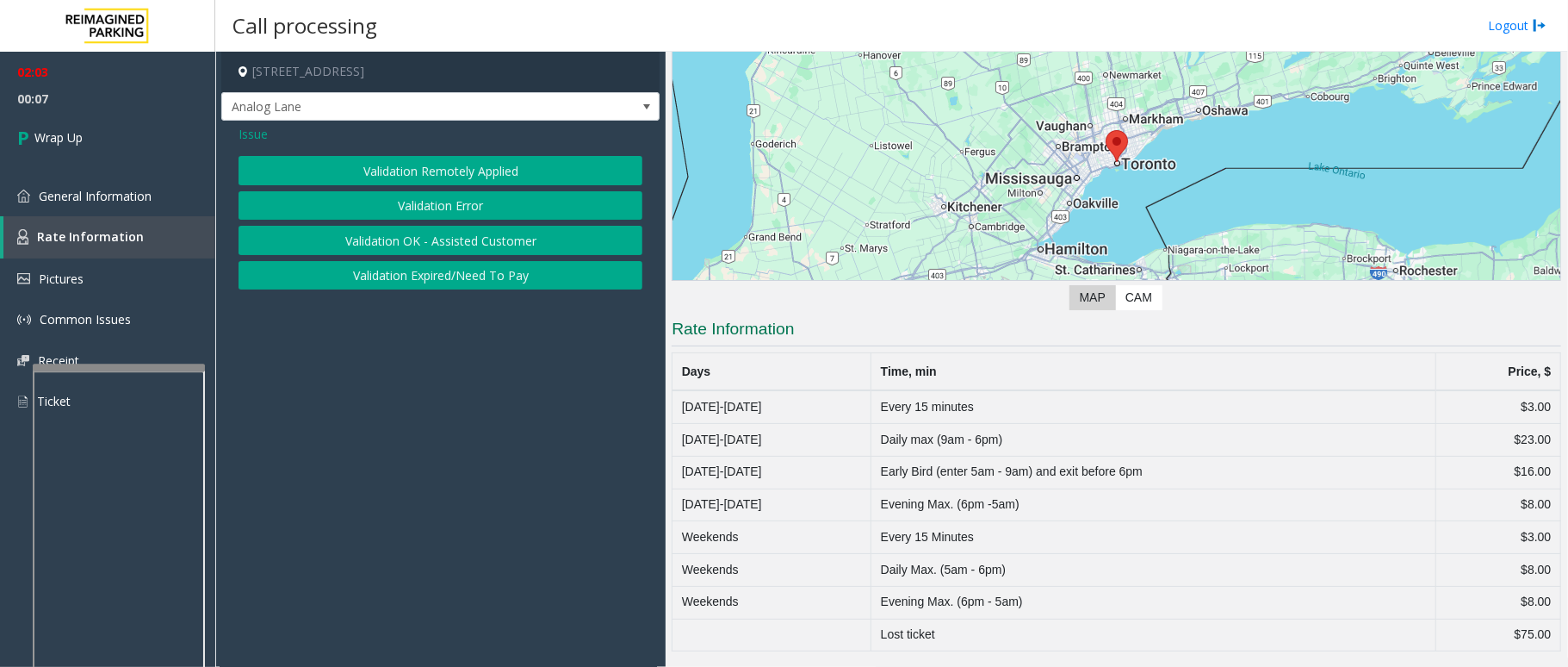
click at [437, 205] on button "Validation Error" at bounding box center [440, 206] width 403 height 29
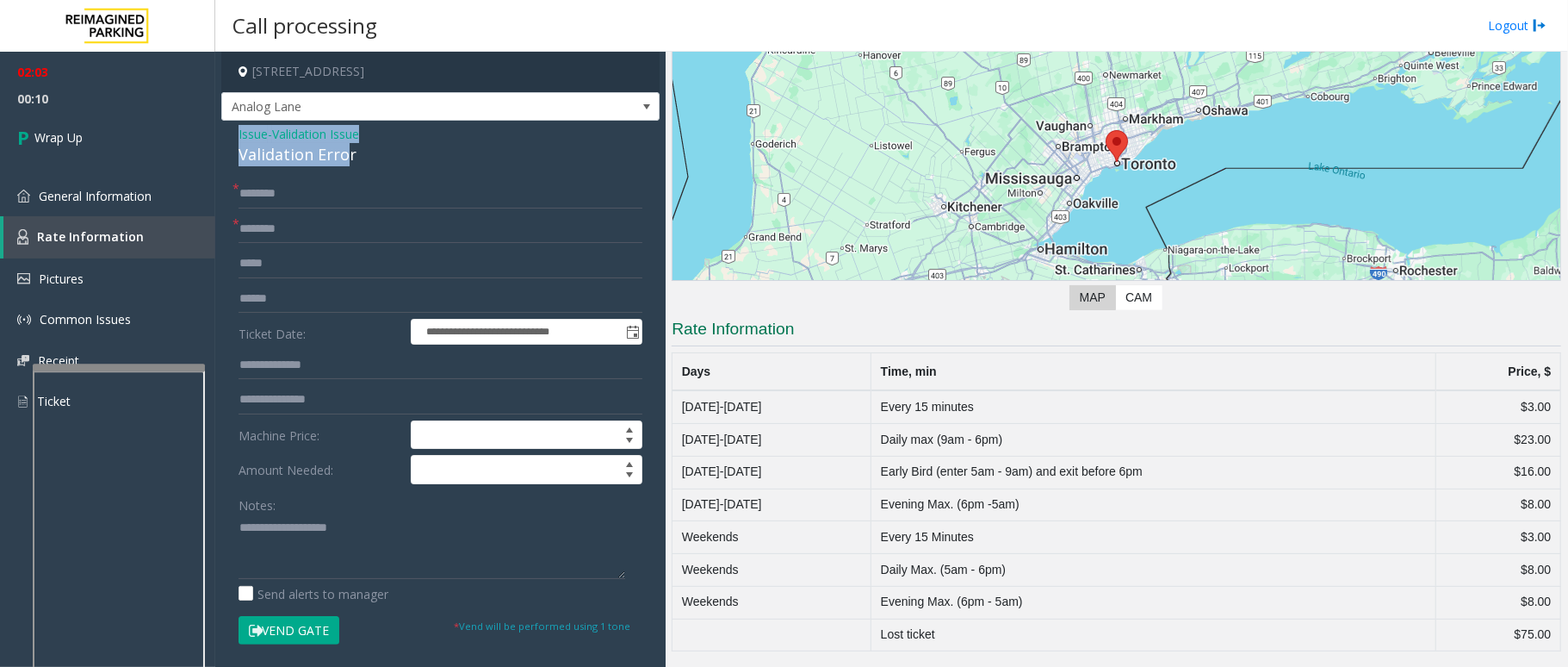
drag, startPoint x: 348, startPoint y: 153, endPoint x: 229, endPoint y: 126, distance: 122.0
click at [229, 126] on div "**********" at bounding box center [441, 612] width 438 height 983
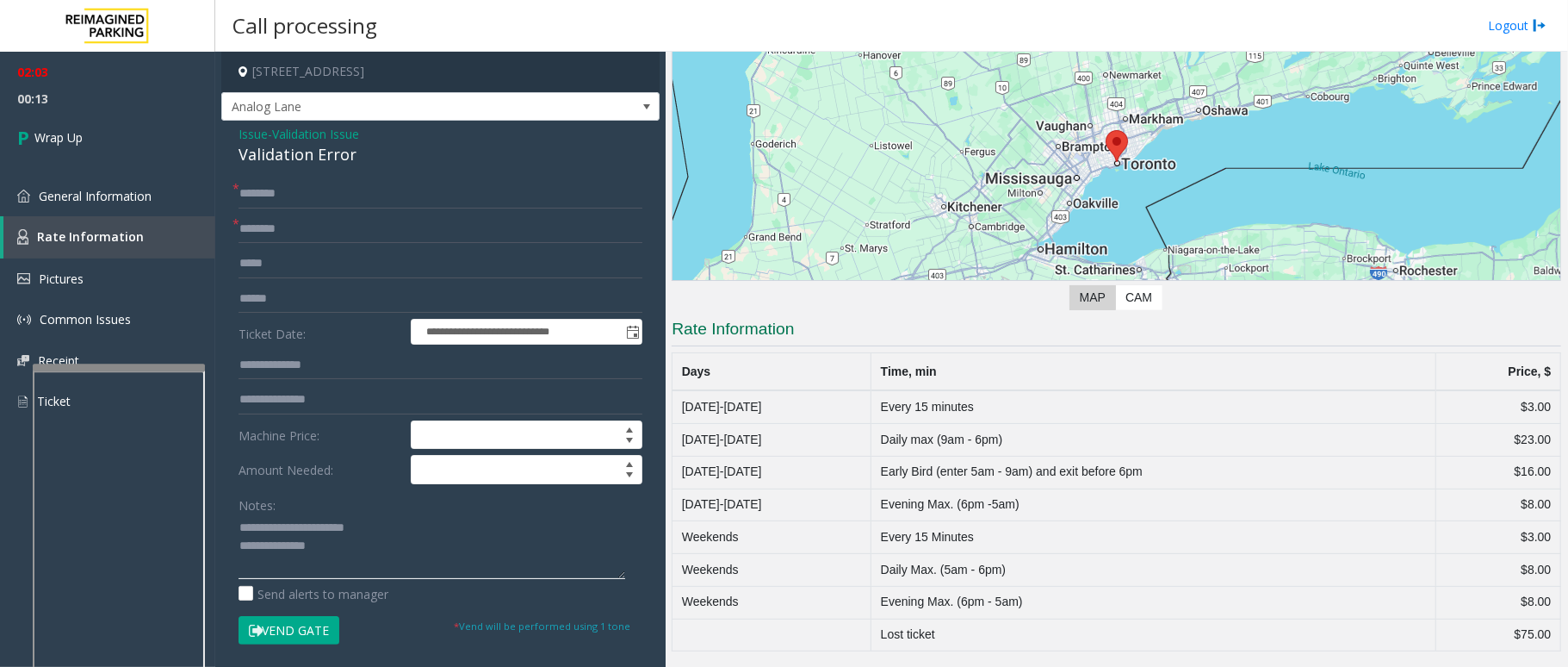
click at [352, 546] on textarea at bounding box center [431, 547] width 387 height 65
type textarea "**********"
click at [256, 216] on input "text" at bounding box center [440, 230] width 403 height 29
type input "**"
click at [297, 197] on input "text" at bounding box center [440, 194] width 403 height 29
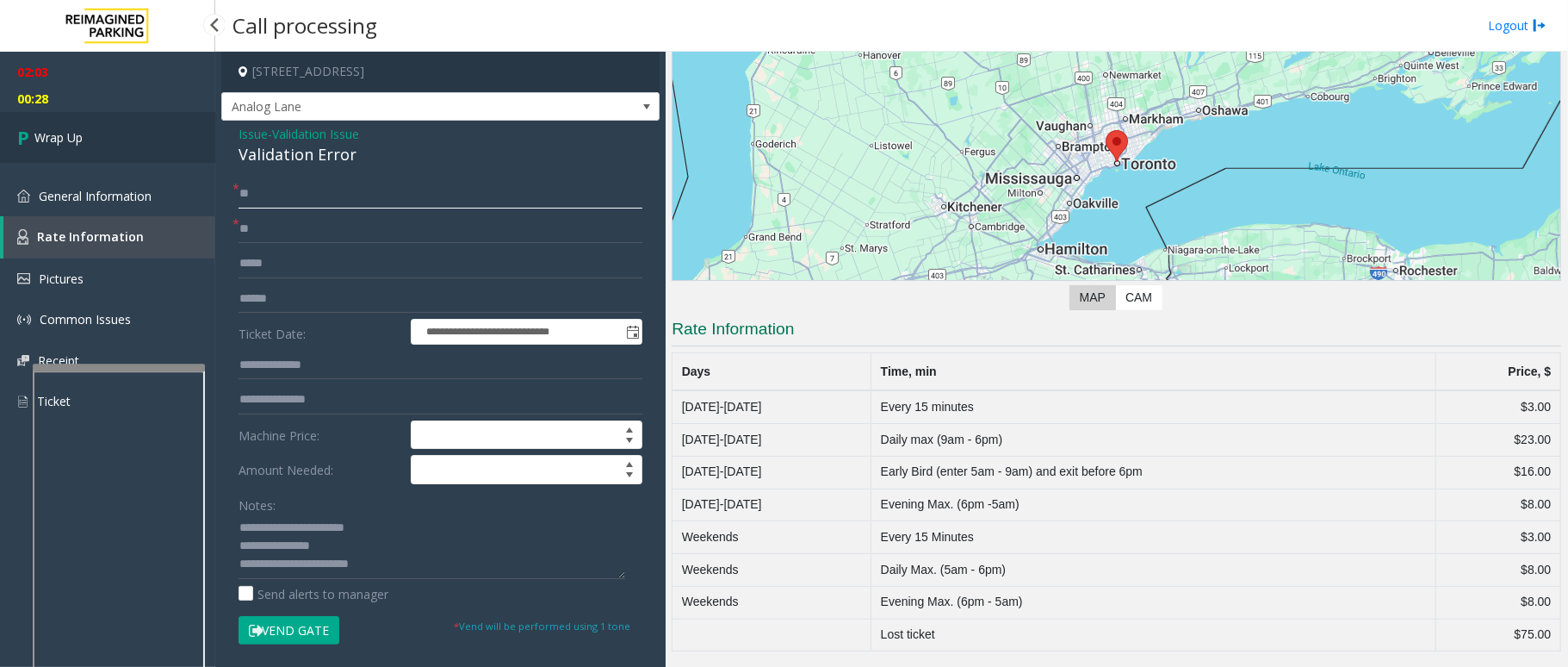
type input "**"
click at [97, 139] on link "Wrap Up" at bounding box center [107, 137] width 216 height 51
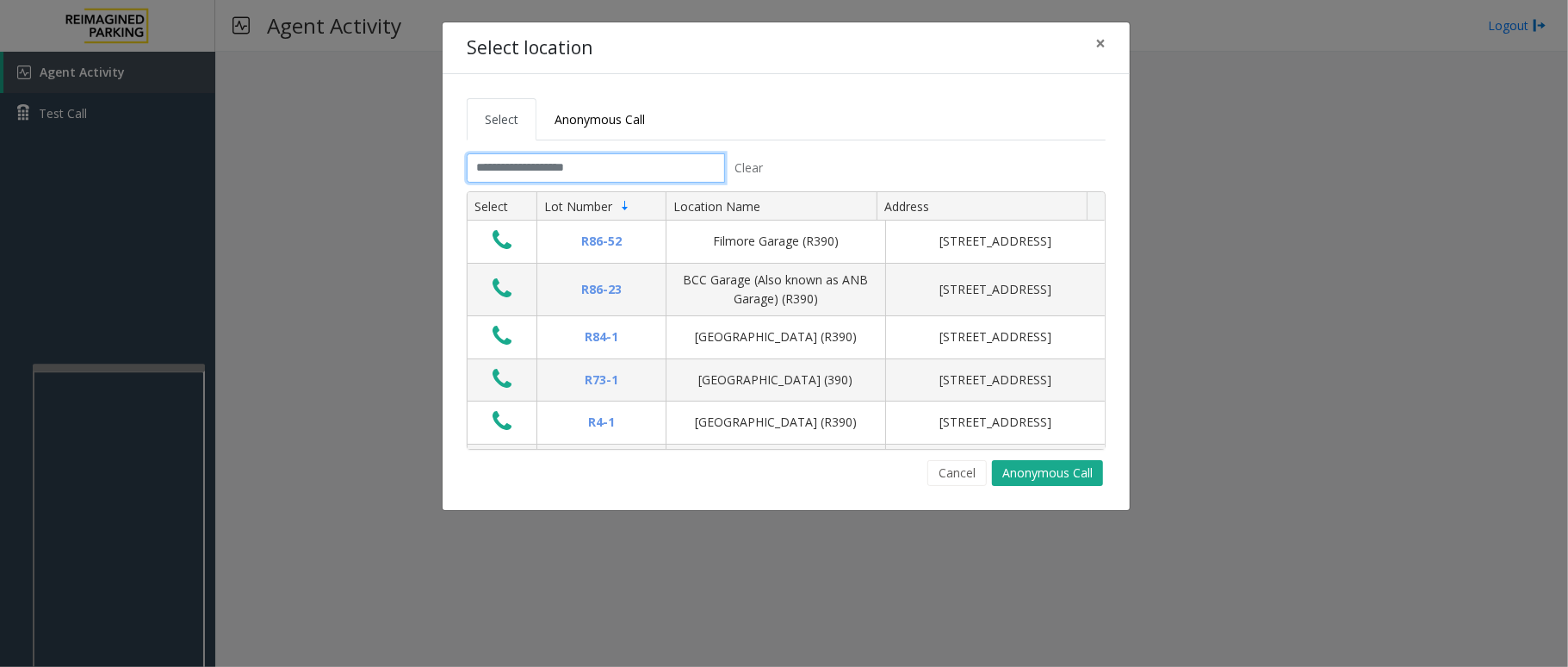
click at [552, 173] on input "text" at bounding box center [596, 168] width 258 height 29
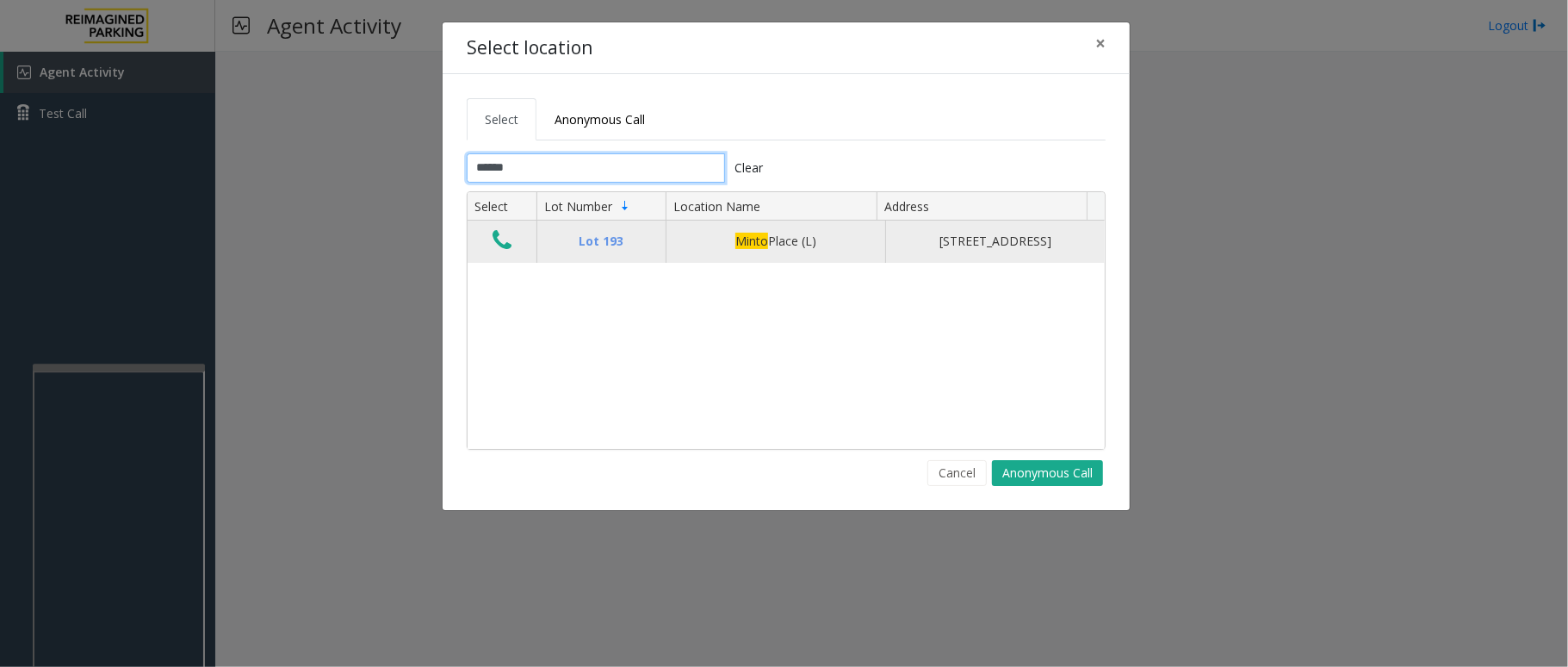
type input "*****"
click at [505, 244] on icon "Data table" at bounding box center [502, 241] width 19 height 24
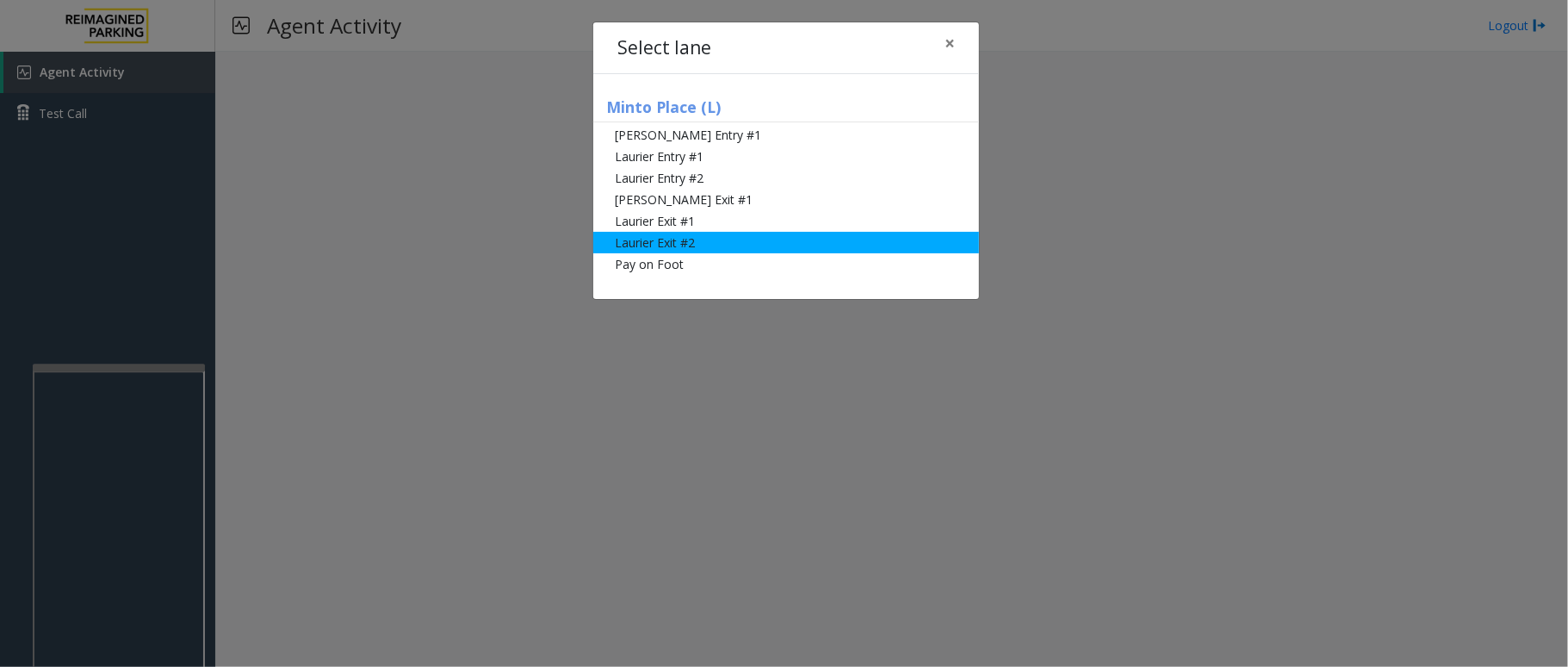
click at [661, 246] on li "Laurier Exit #2" at bounding box center [786, 243] width 386 height 22
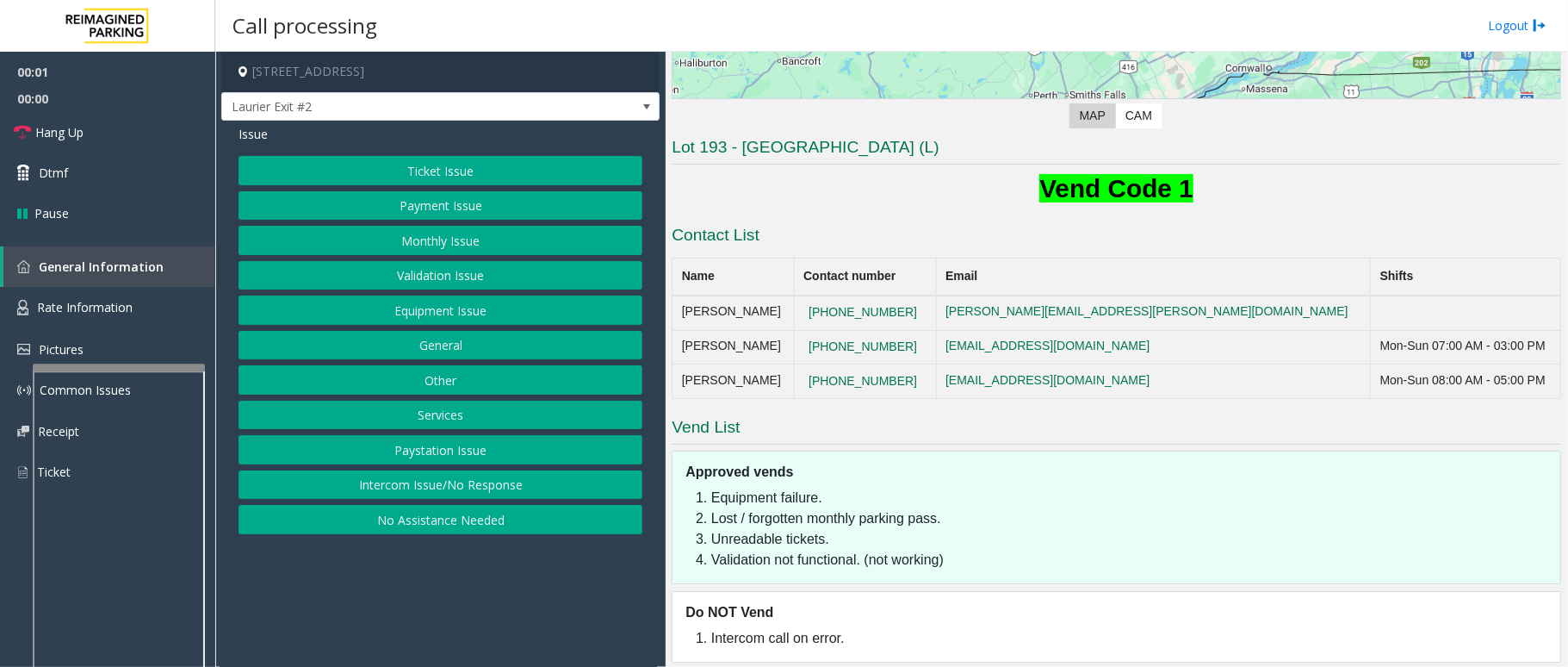
scroll to position [367, 0]
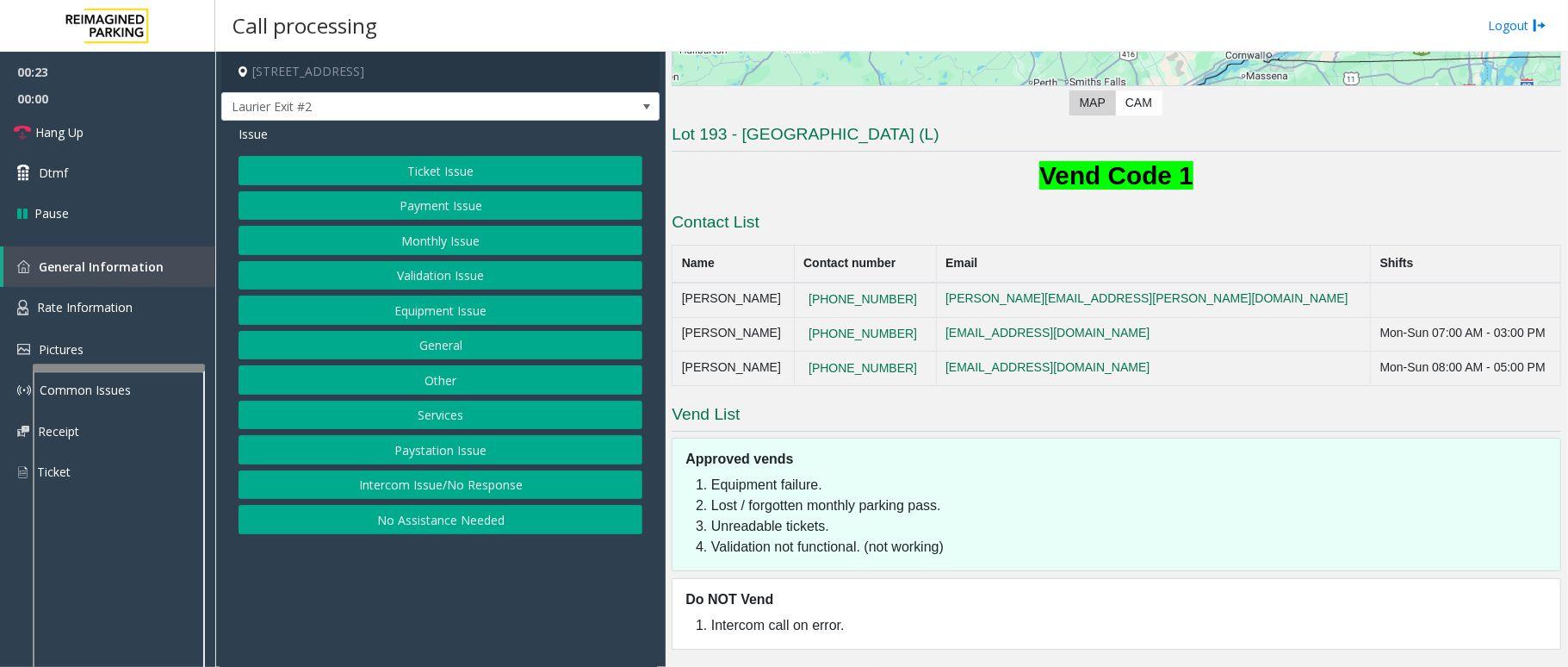
click at [439, 178] on button "Ticket Issue" at bounding box center [440, 171] width 403 height 29
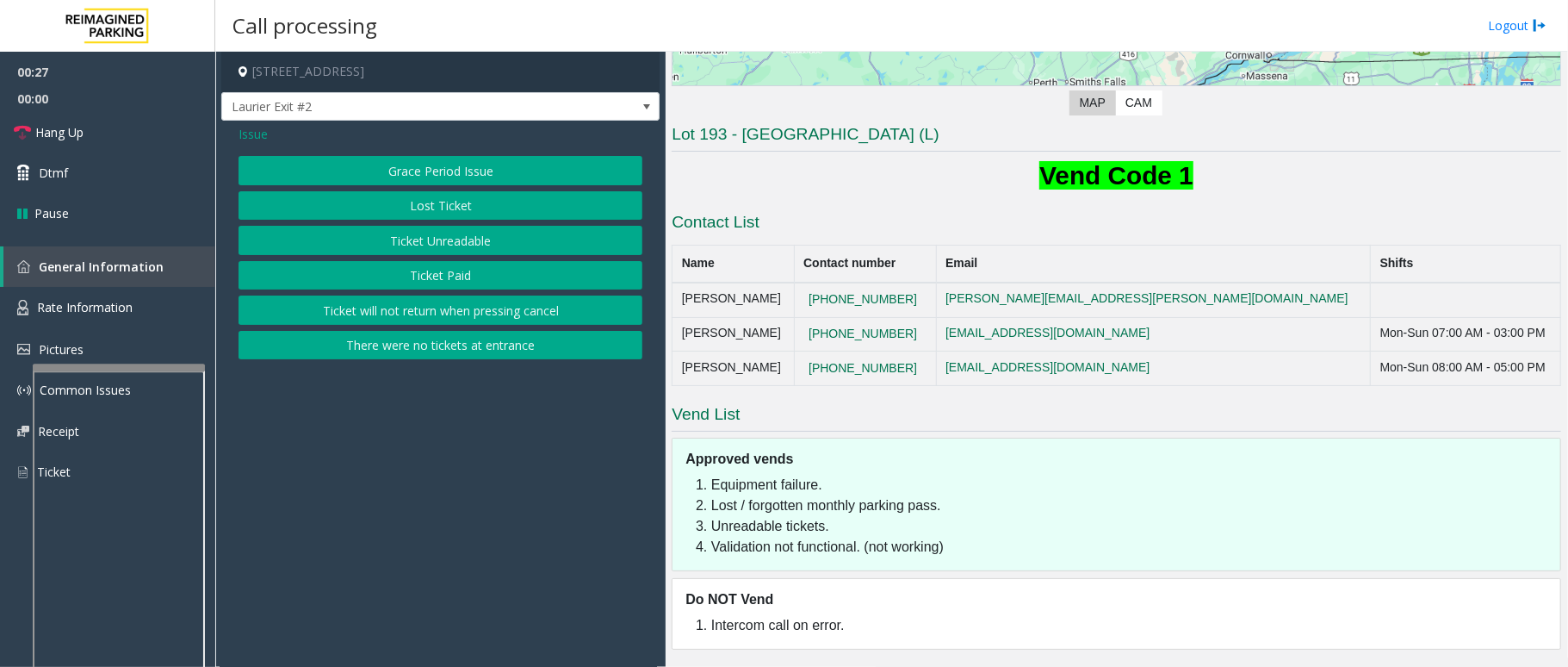
click at [253, 132] on span "Issue" at bounding box center [253, 133] width 29 height 18
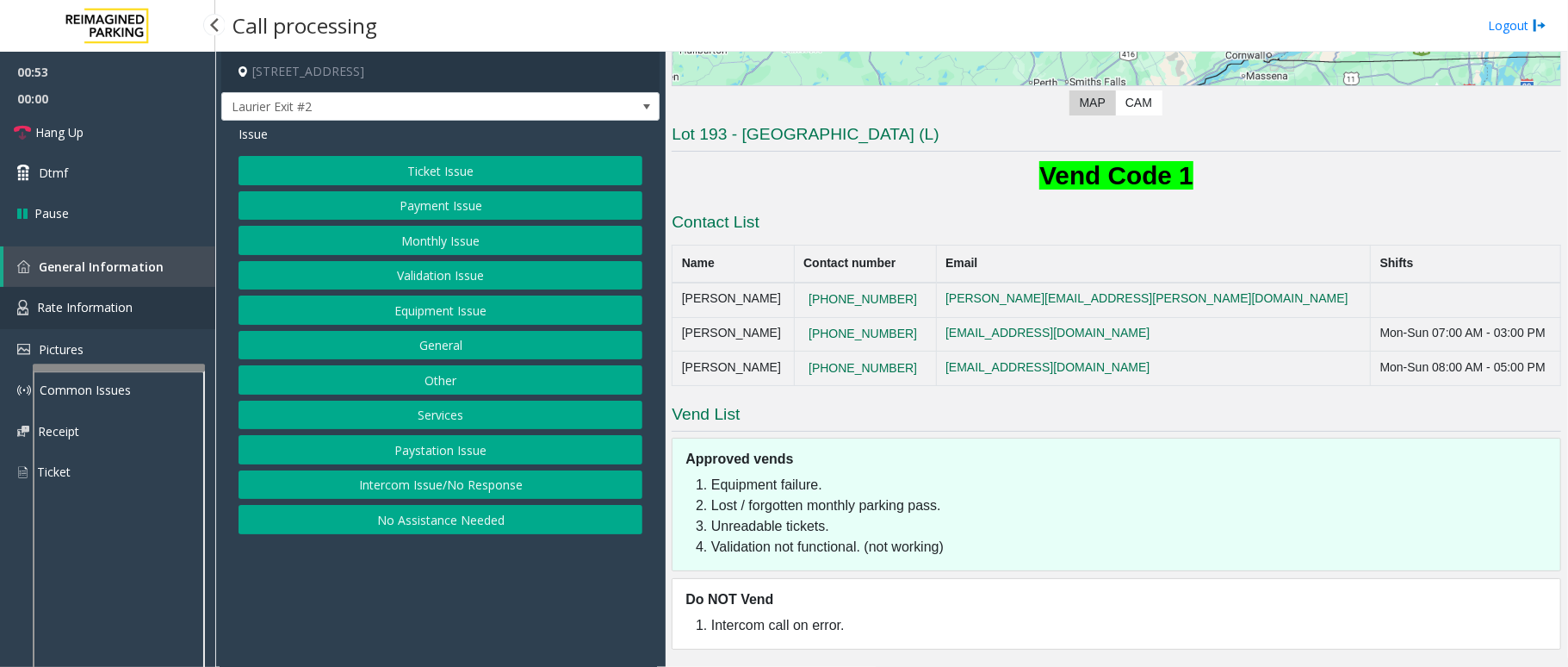
click at [118, 295] on link "Rate Information" at bounding box center [107, 308] width 216 height 42
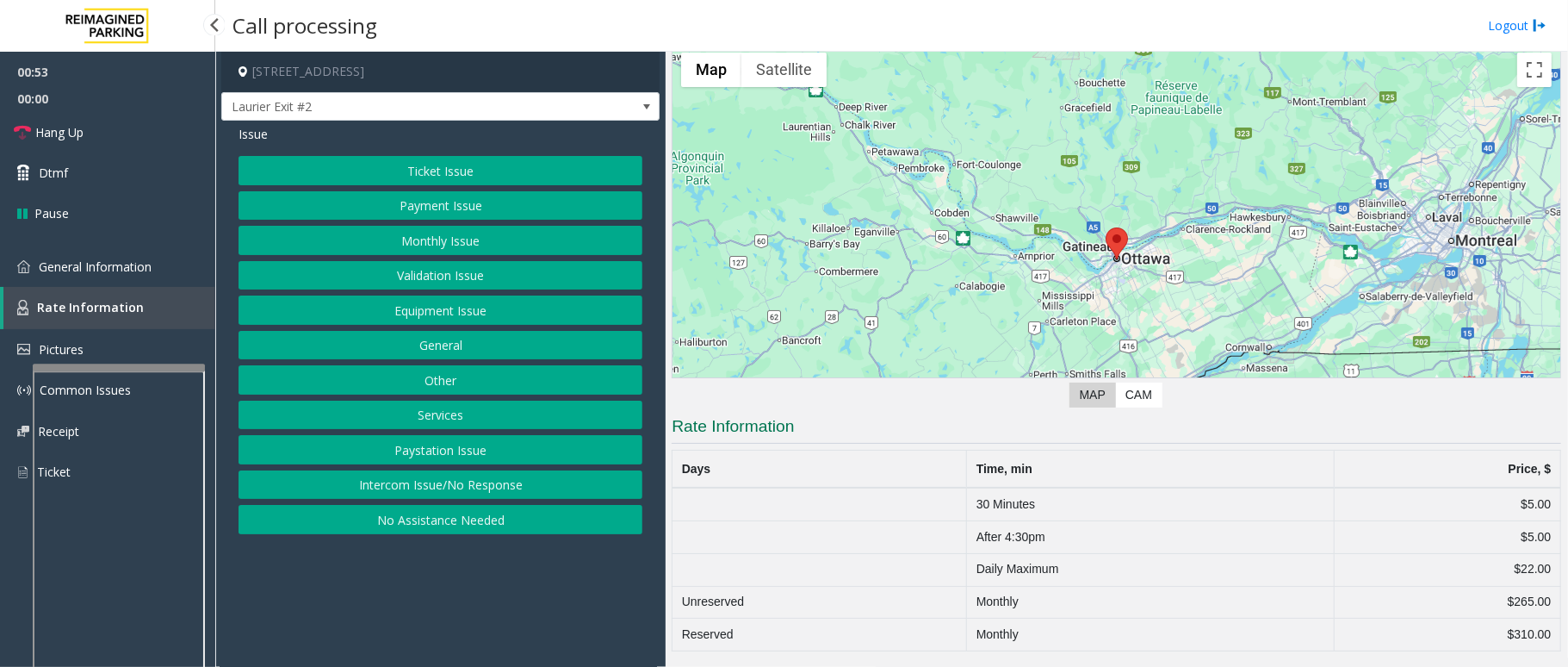
scroll to position [74, 0]
click at [97, 266] on span "General Information" at bounding box center [95, 266] width 113 height 16
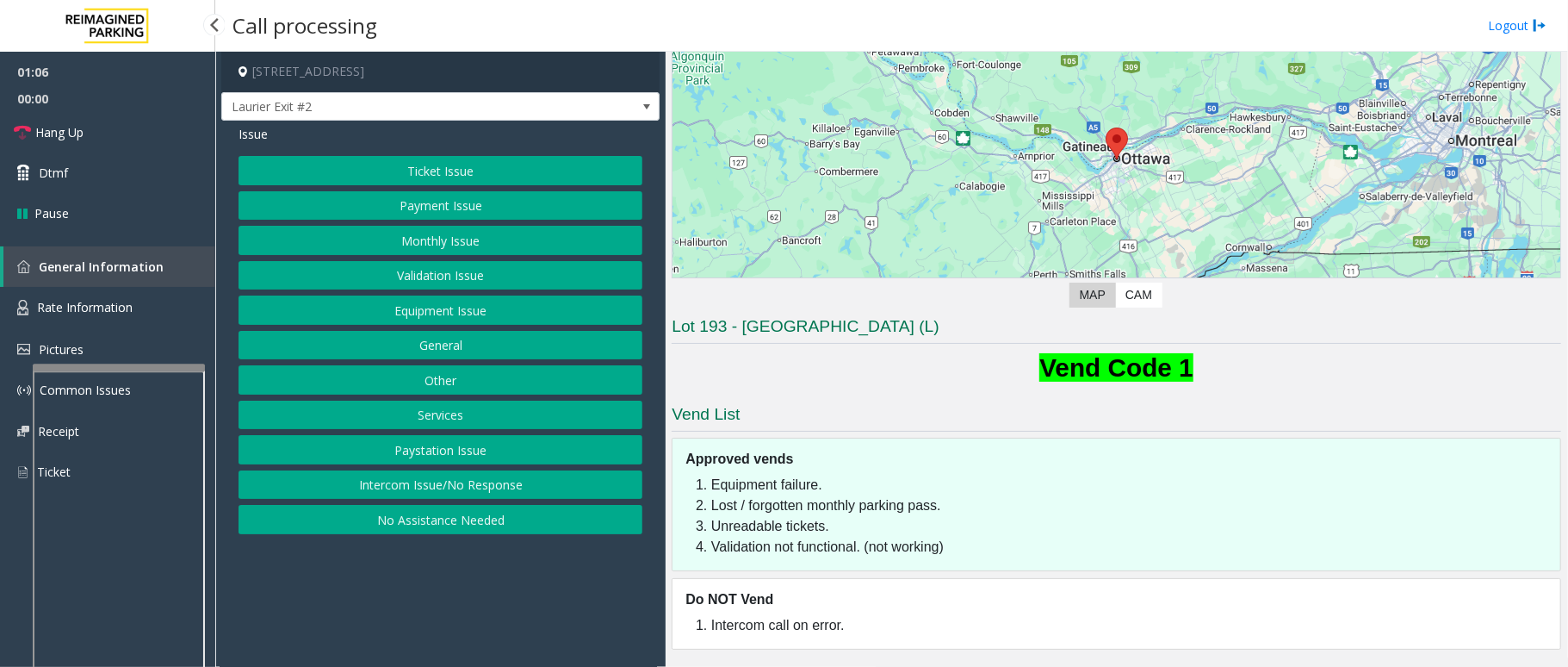
scroll to position [367, 0]
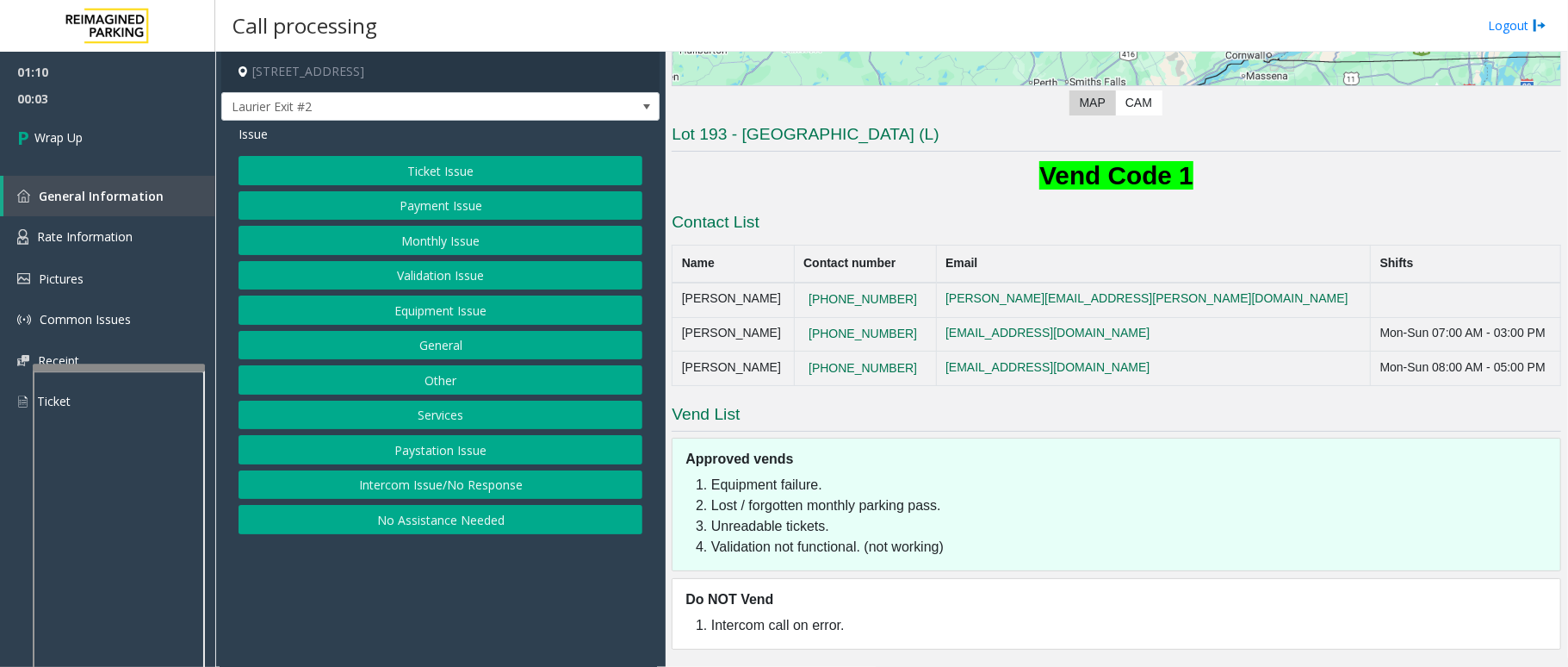
click at [418, 164] on button "Ticket Issue" at bounding box center [440, 171] width 403 height 29
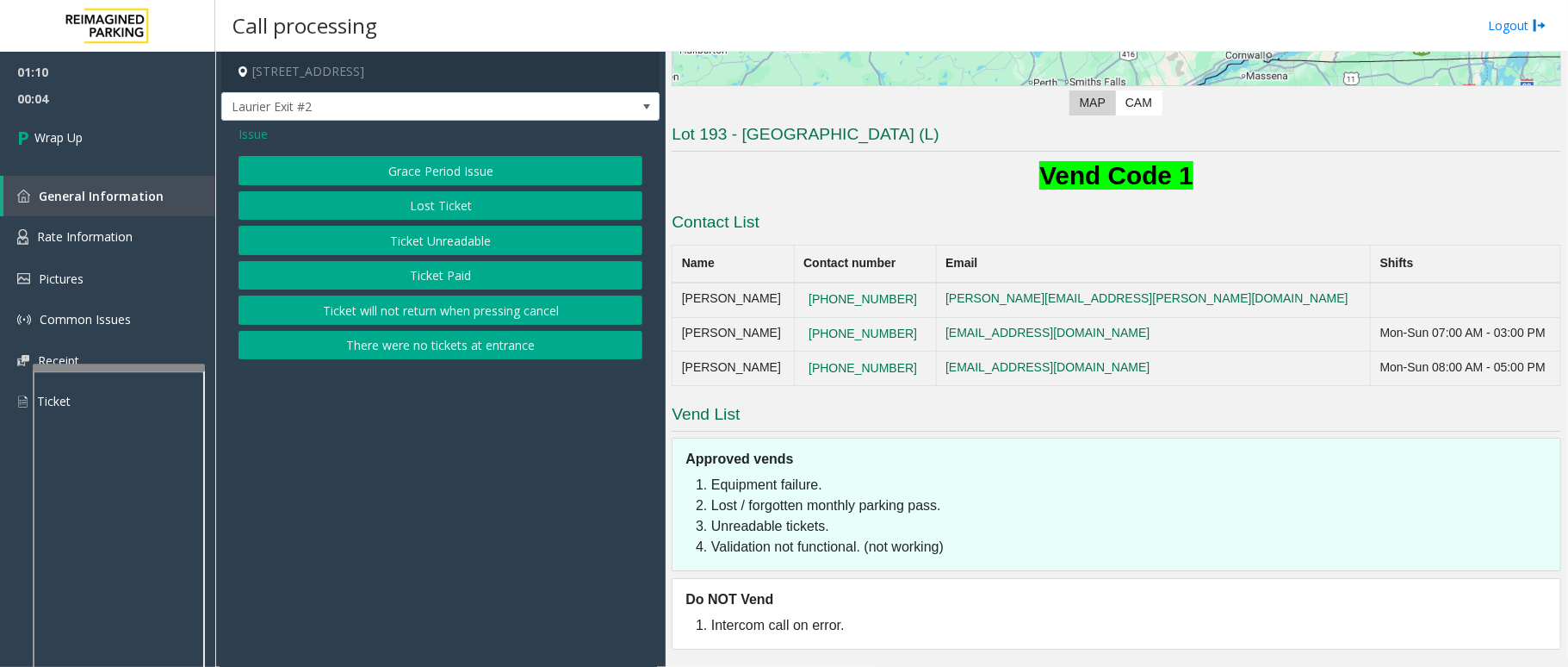
click at [448, 246] on button "Ticket Unreadable" at bounding box center [440, 241] width 403 height 29
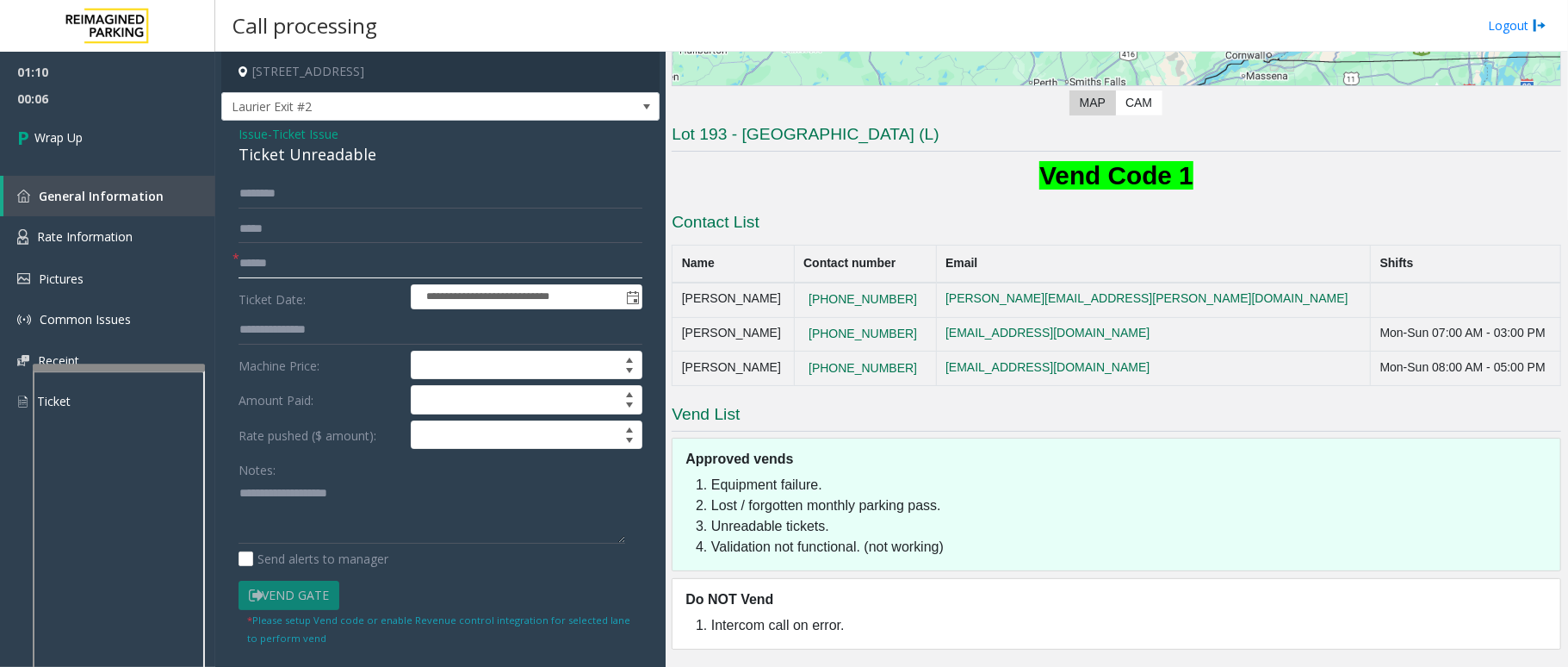
click at [248, 253] on input "text" at bounding box center [440, 263] width 403 height 29
type input "**"
drag, startPoint x: 372, startPoint y: 152, endPoint x: 228, endPoint y: 129, distance: 145.8
click at [228, 129] on div "**********" at bounding box center [441, 549] width 438 height 858
click at [377, 515] on textarea at bounding box center [431, 511] width 387 height 65
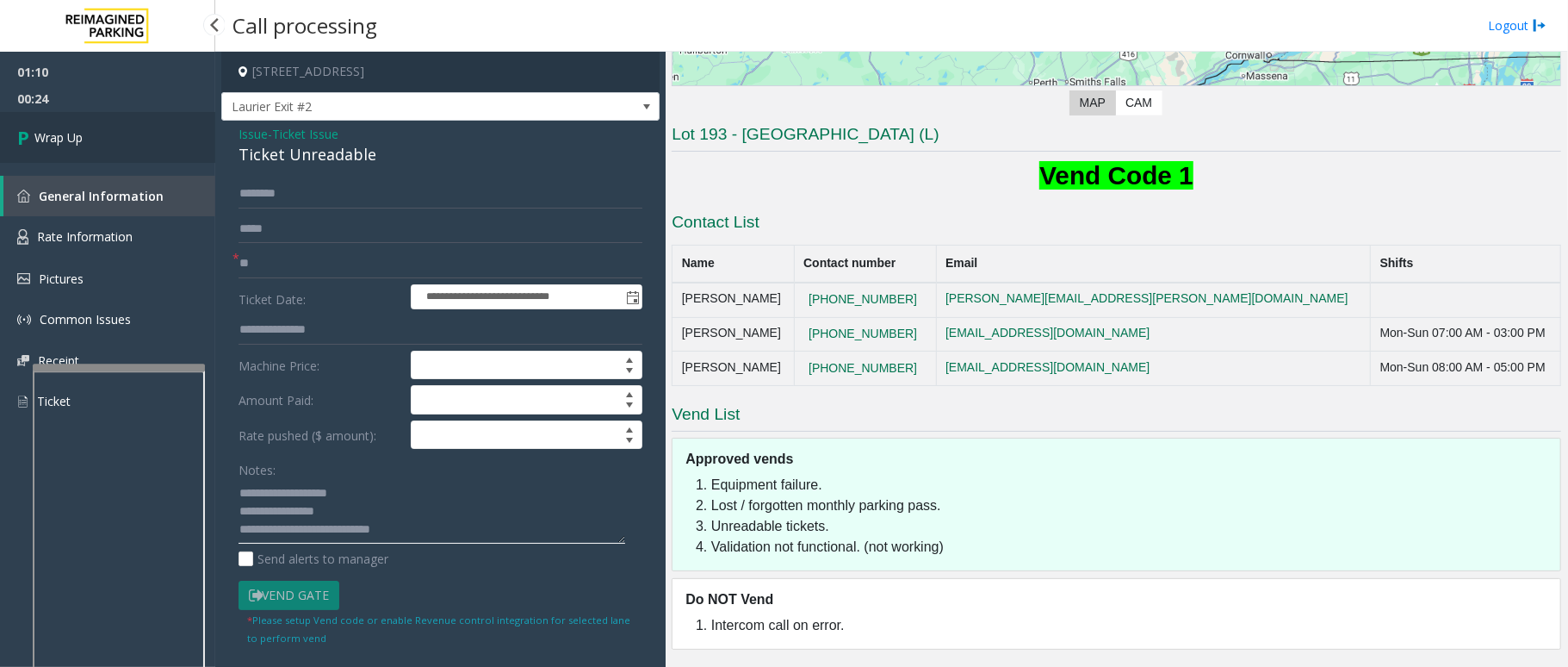
type textarea "**********"
click at [70, 150] on link "Wrap Up" at bounding box center [107, 137] width 216 height 51
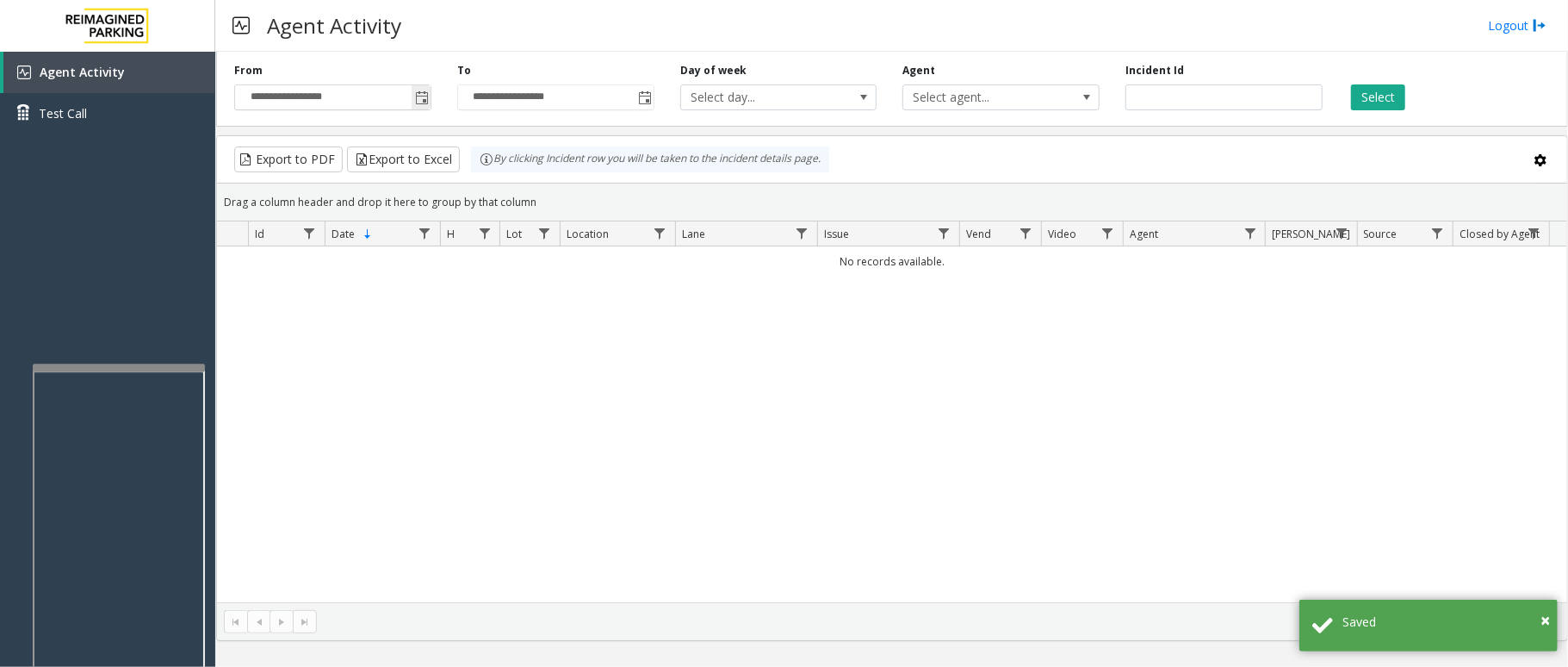
click at [424, 101] on span "Toggle popup" at bounding box center [422, 98] width 14 height 14
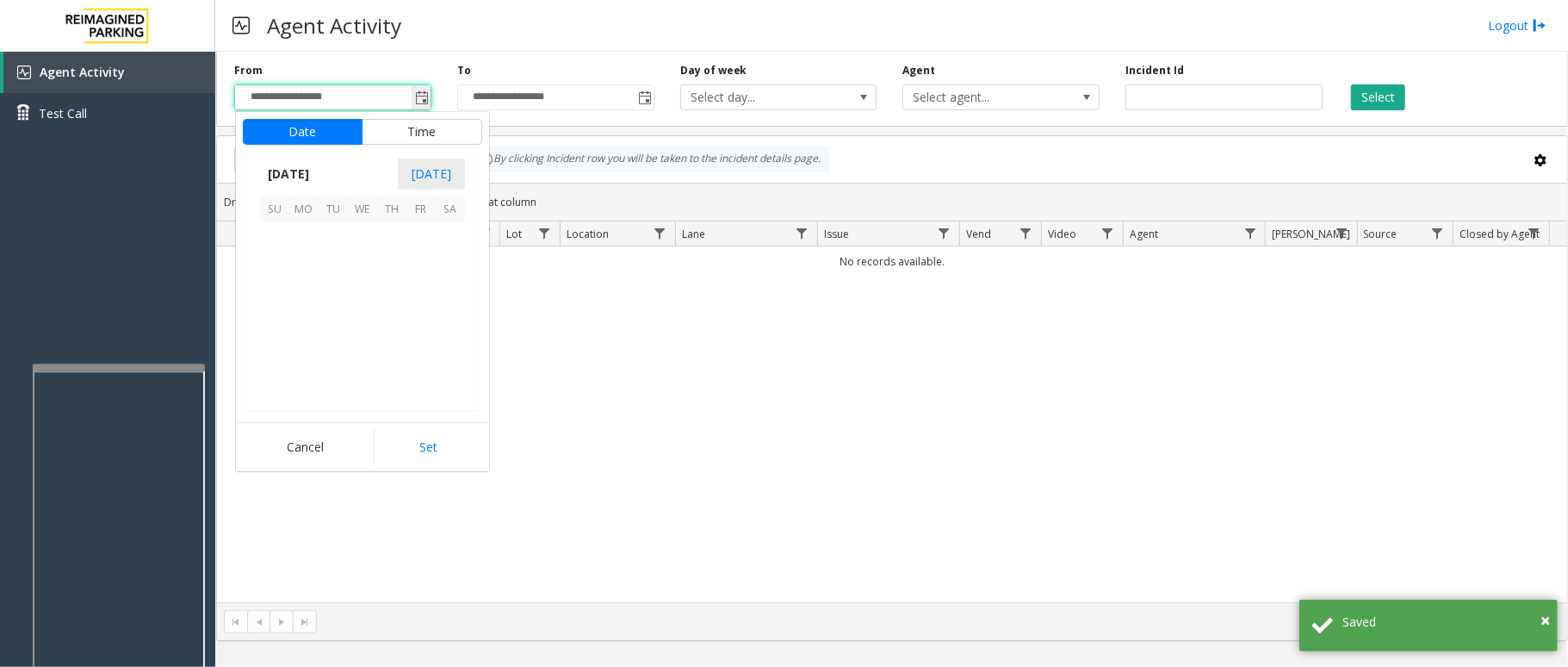
scroll to position [309175, 0]
click at [294, 243] on span "1" at bounding box center [304, 237] width 29 height 29
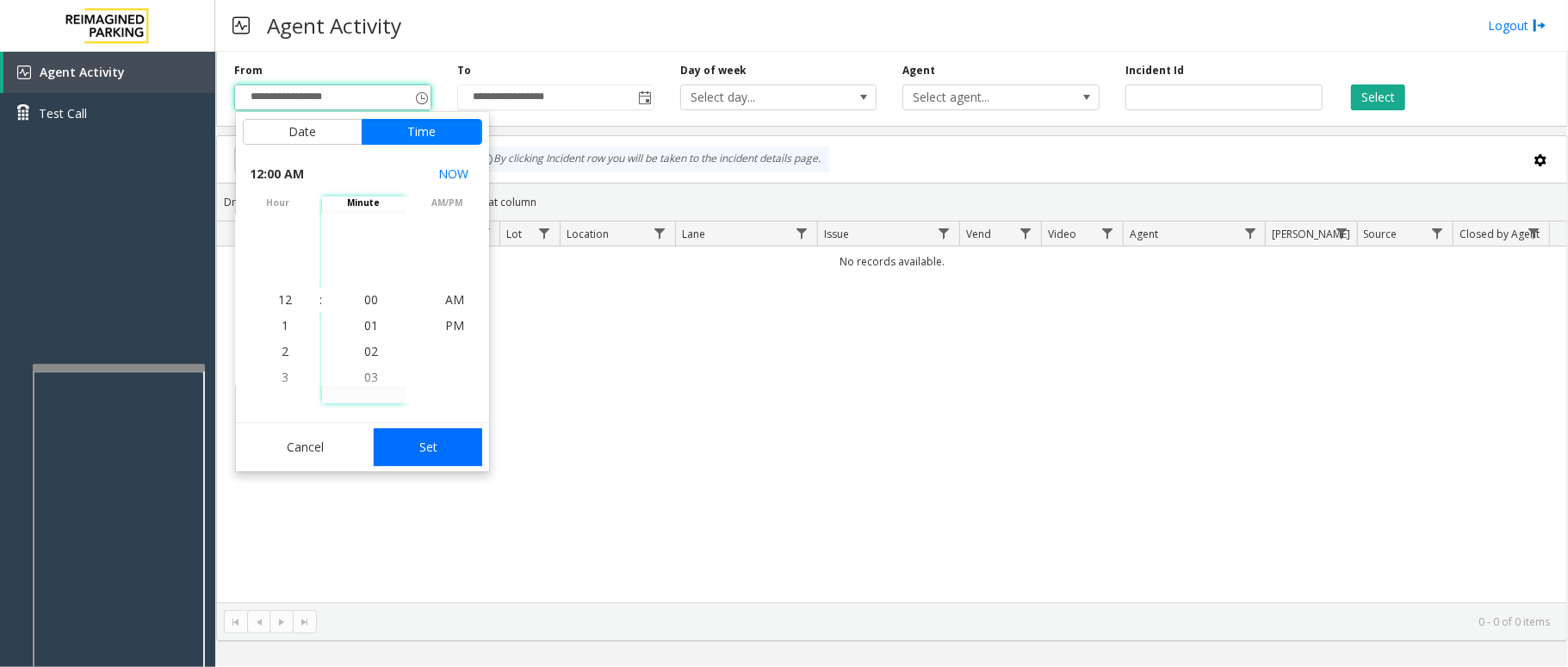
click at [396, 459] on button "Set" at bounding box center [428, 447] width 108 height 38
type input "**********"
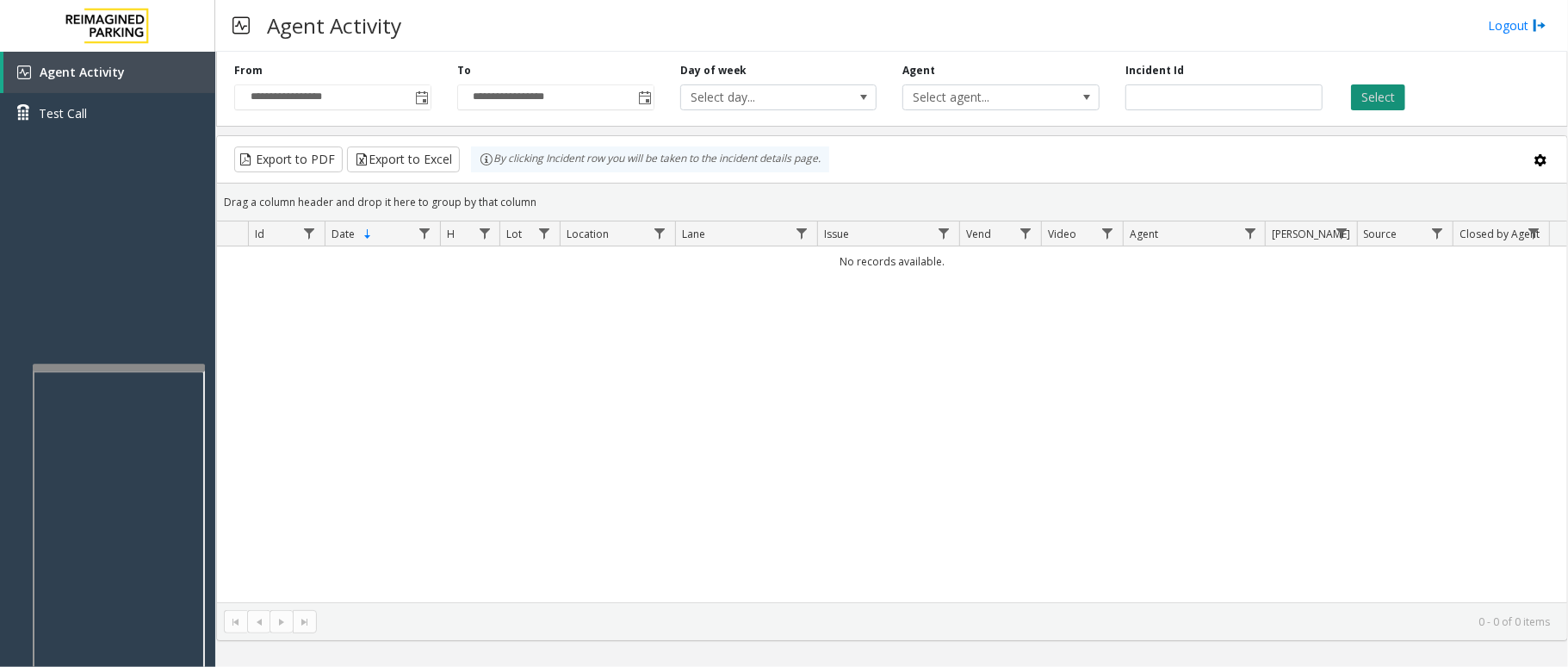
click at [1360, 103] on button "Select" at bounding box center [1378, 97] width 55 height 26
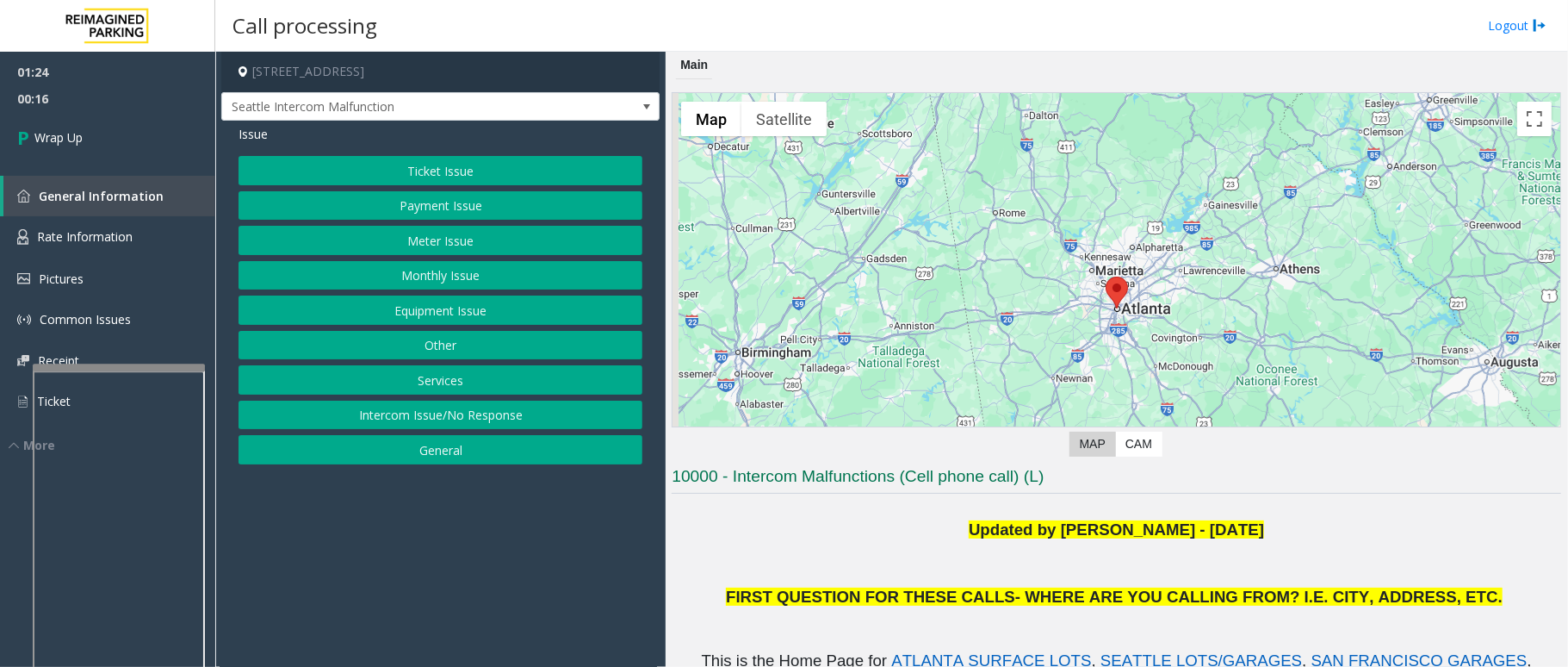
click at [397, 415] on button "Intercom Issue/No Response" at bounding box center [440, 415] width 403 height 29
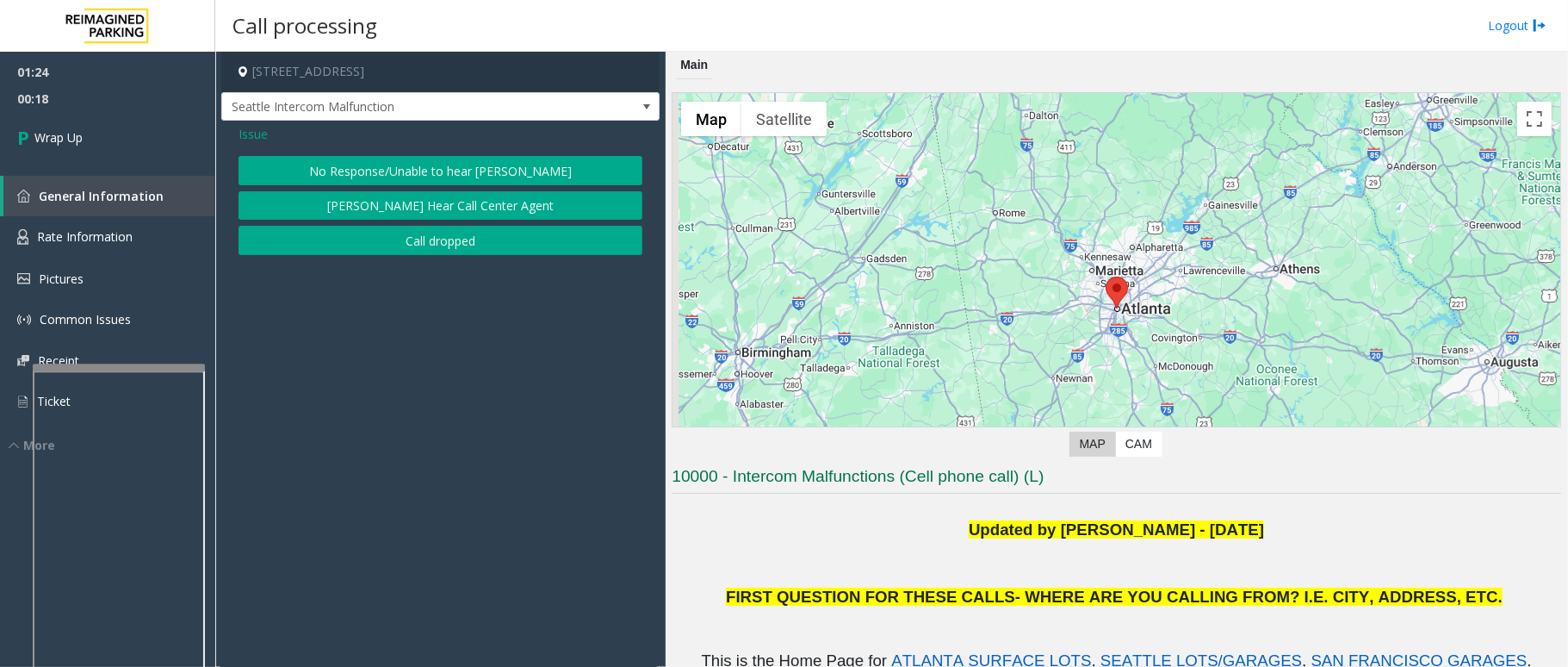
click at [252, 125] on span "Issue" at bounding box center [253, 133] width 29 height 18
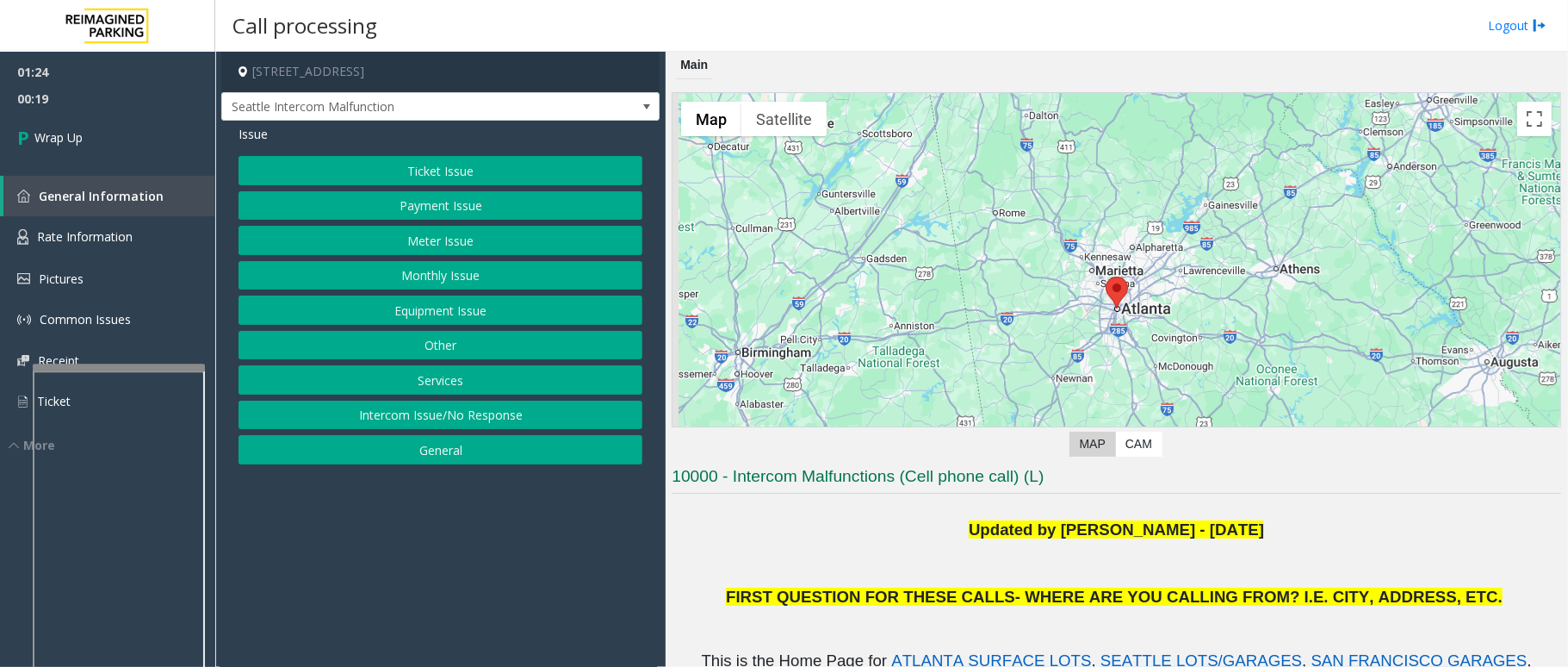
click at [442, 301] on button "Equipment Issue" at bounding box center [440, 310] width 403 height 29
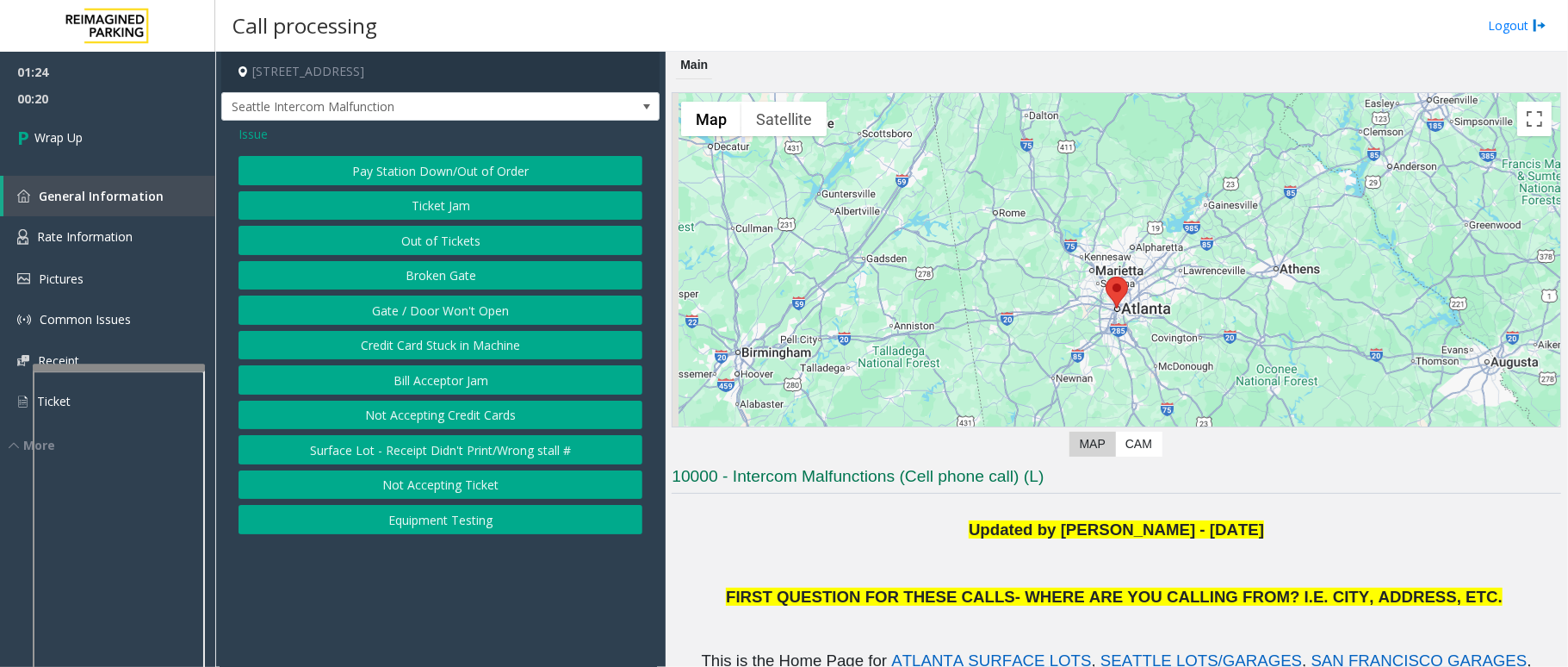
click at [451, 308] on button "Gate / Door Won't Open" at bounding box center [440, 310] width 403 height 29
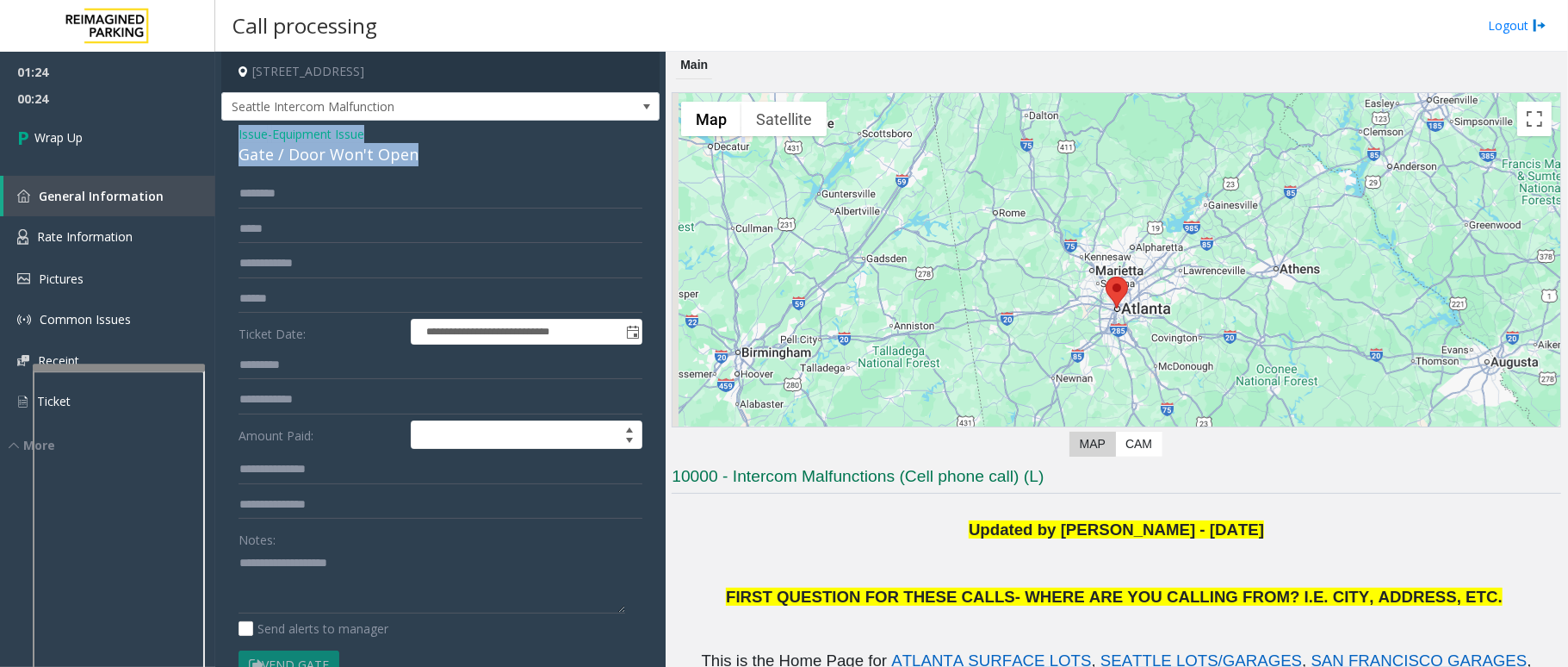
drag, startPoint x: 410, startPoint y: 152, endPoint x: 226, endPoint y: 132, distance: 185.1
click at [226, 132] on div "**********" at bounding box center [441, 484] width 438 height 729
click at [407, 594] on textarea at bounding box center [431, 580] width 387 height 65
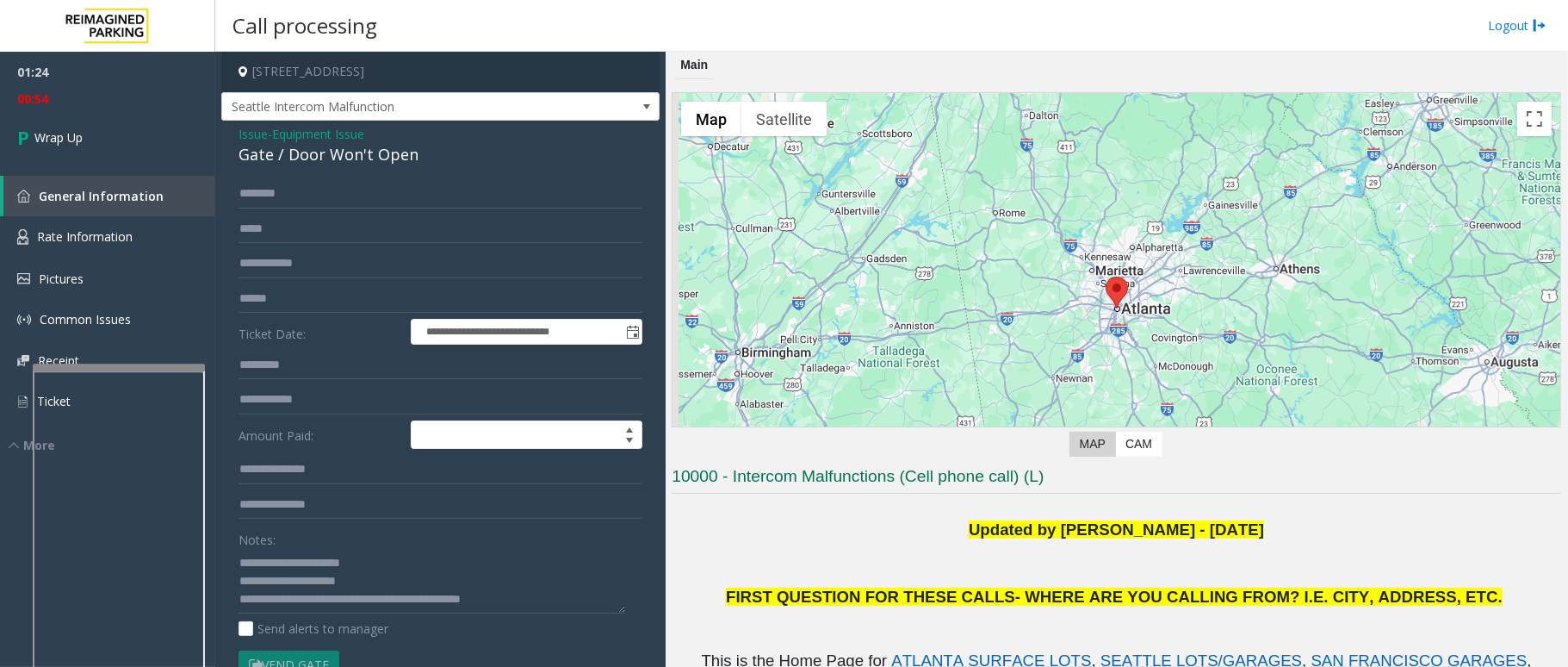
drag, startPoint x: 501, startPoint y: 598, endPoint x: 461, endPoint y: 540, distance: 70.5
click at [461, 540] on div "Notes:" at bounding box center [440, 569] width 403 height 88
click at [501, 601] on textarea at bounding box center [431, 580] width 387 height 65
type textarea "**********"
click at [84, 152] on link "Wrap Up" at bounding box center [107, 137] width 216 height 51
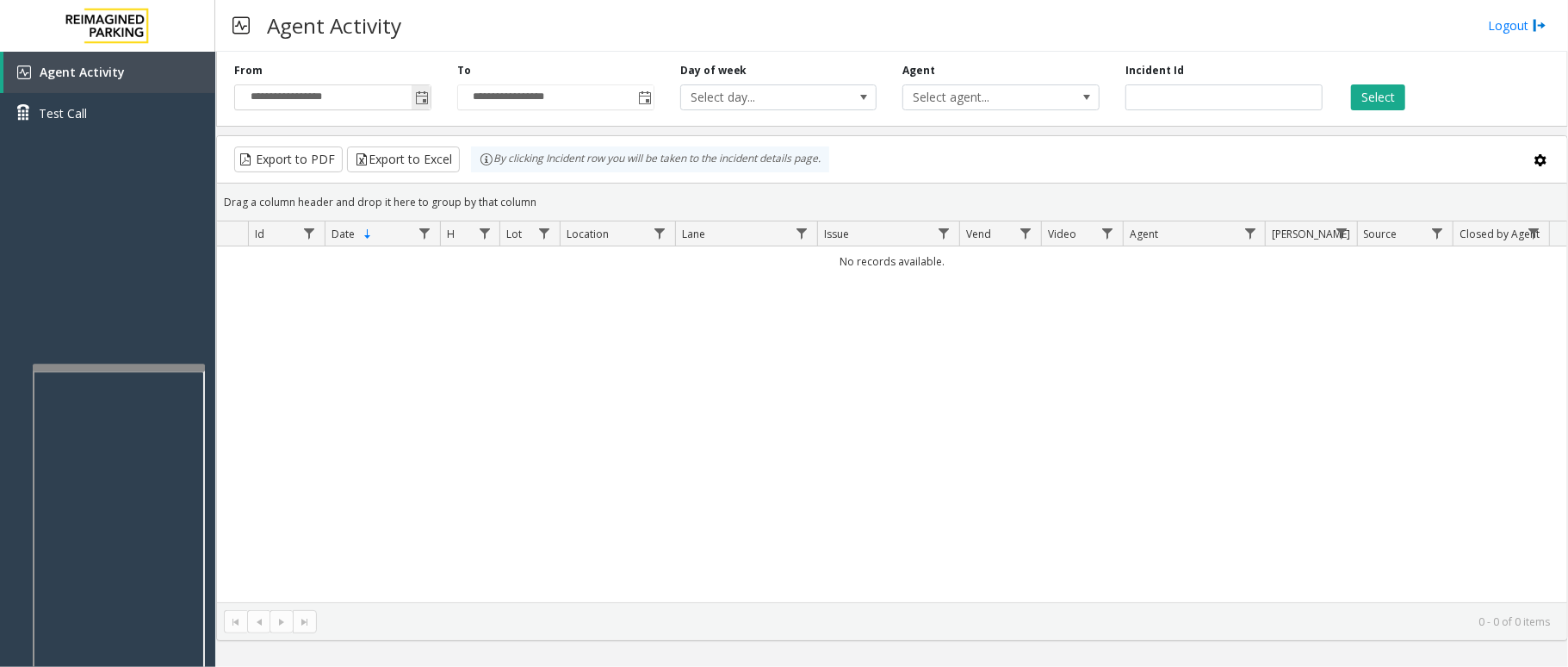
click at [417, 103] on span "Toggle popup" at bounding box center [422, 98] width 14 height 14
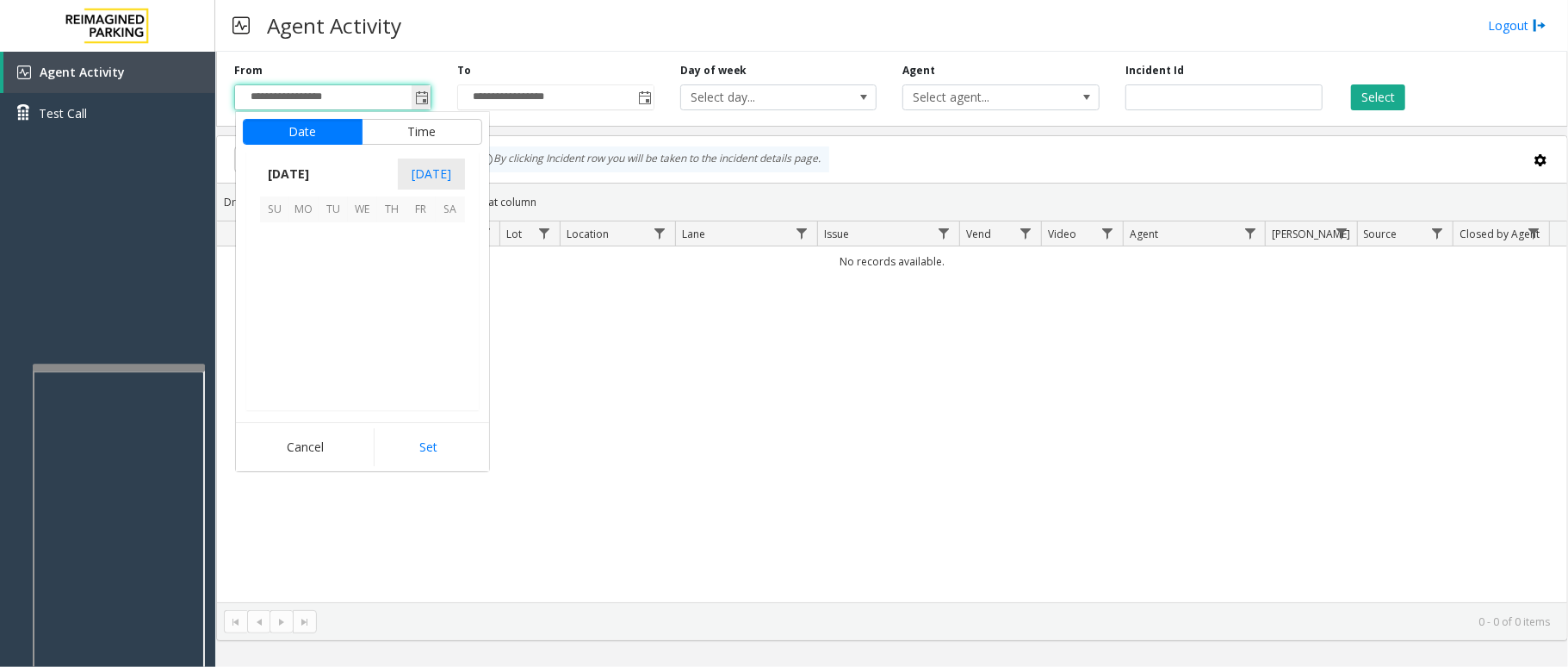
scroll to position [309175, 0]
click at [579, 452] on div "No records available." at bounding box center [892, 424] width 1350 height 356
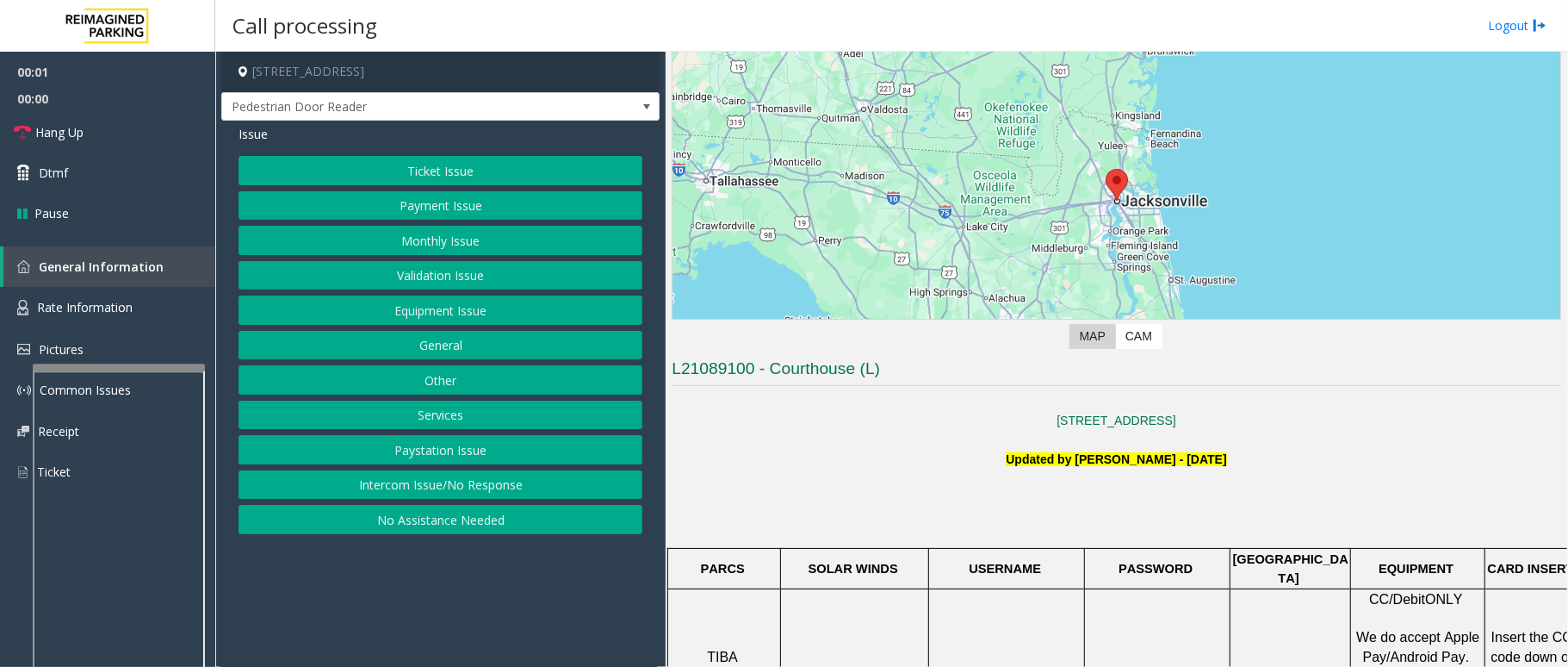
scroll to position [459, 0]
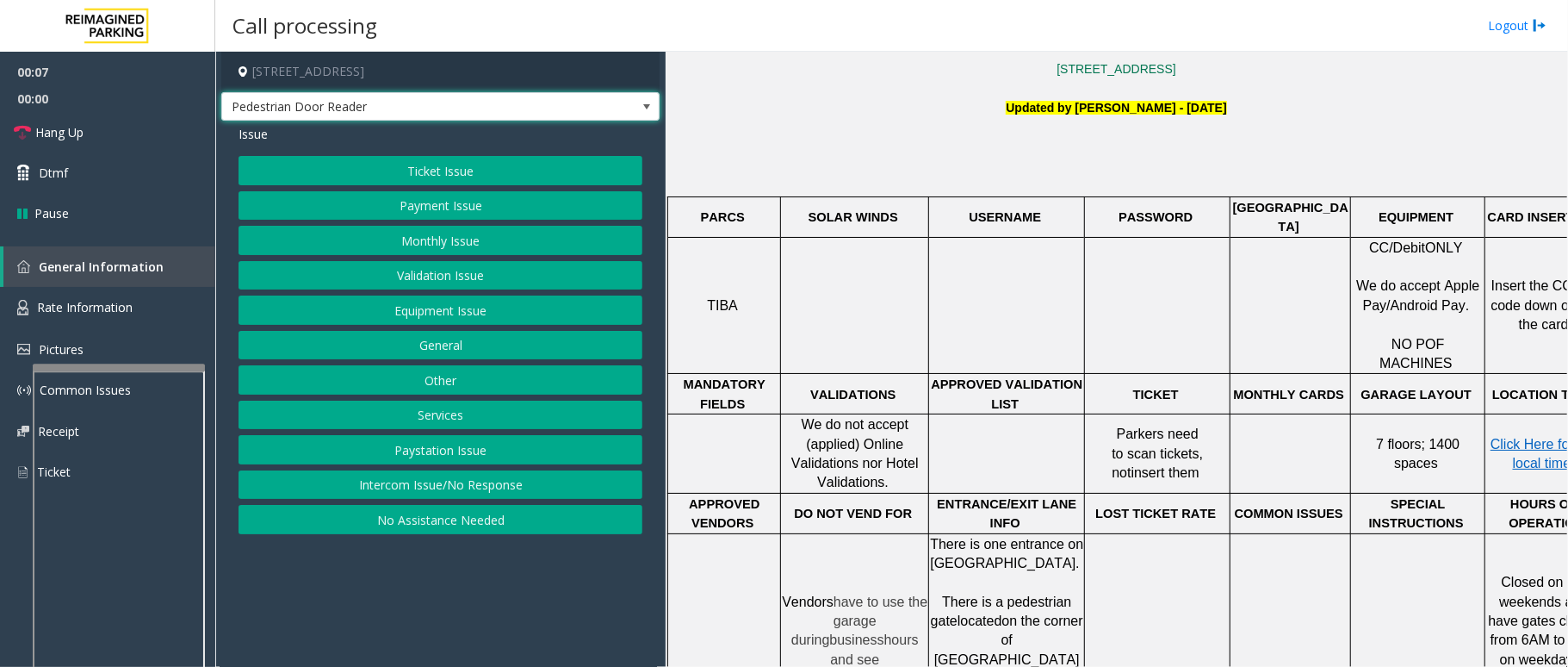
click at [638, 115] on span at bounding box center [647, 107] width 24 height 28
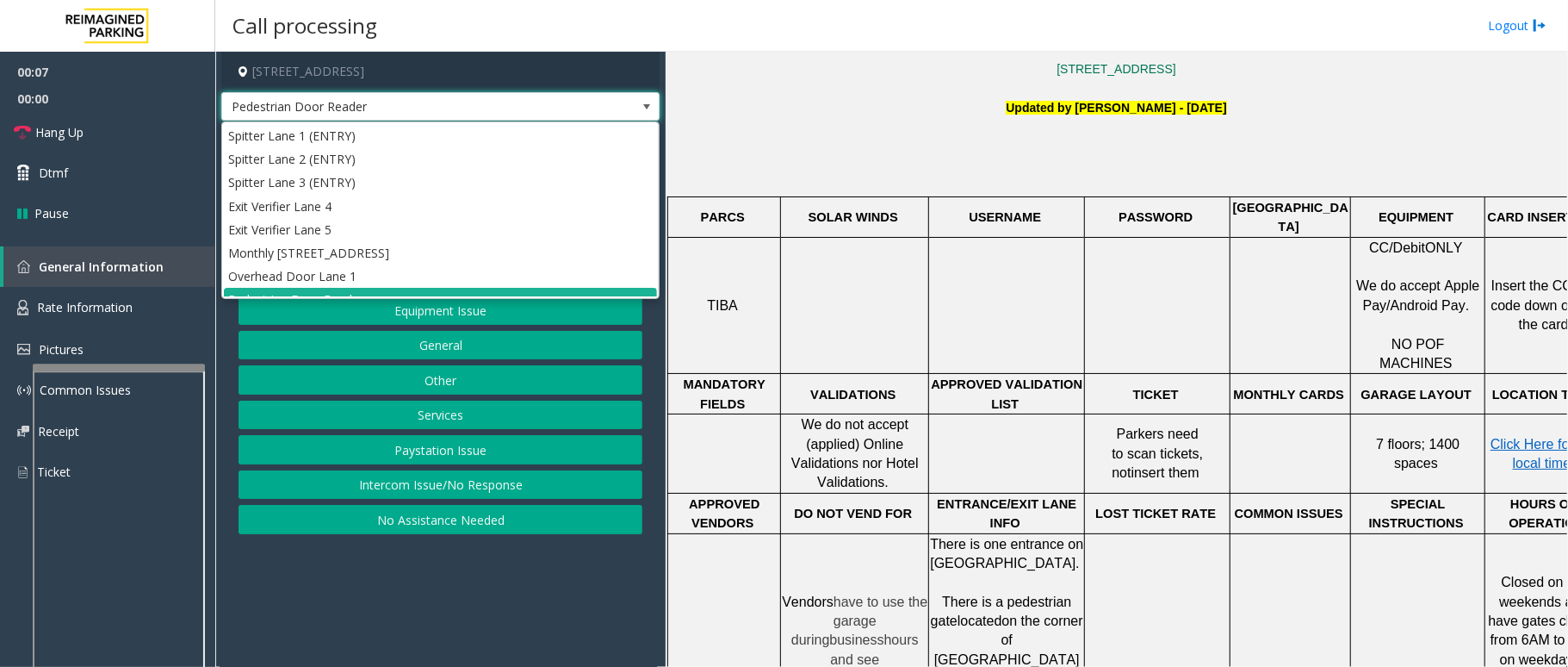
scroll to position [19, 0]
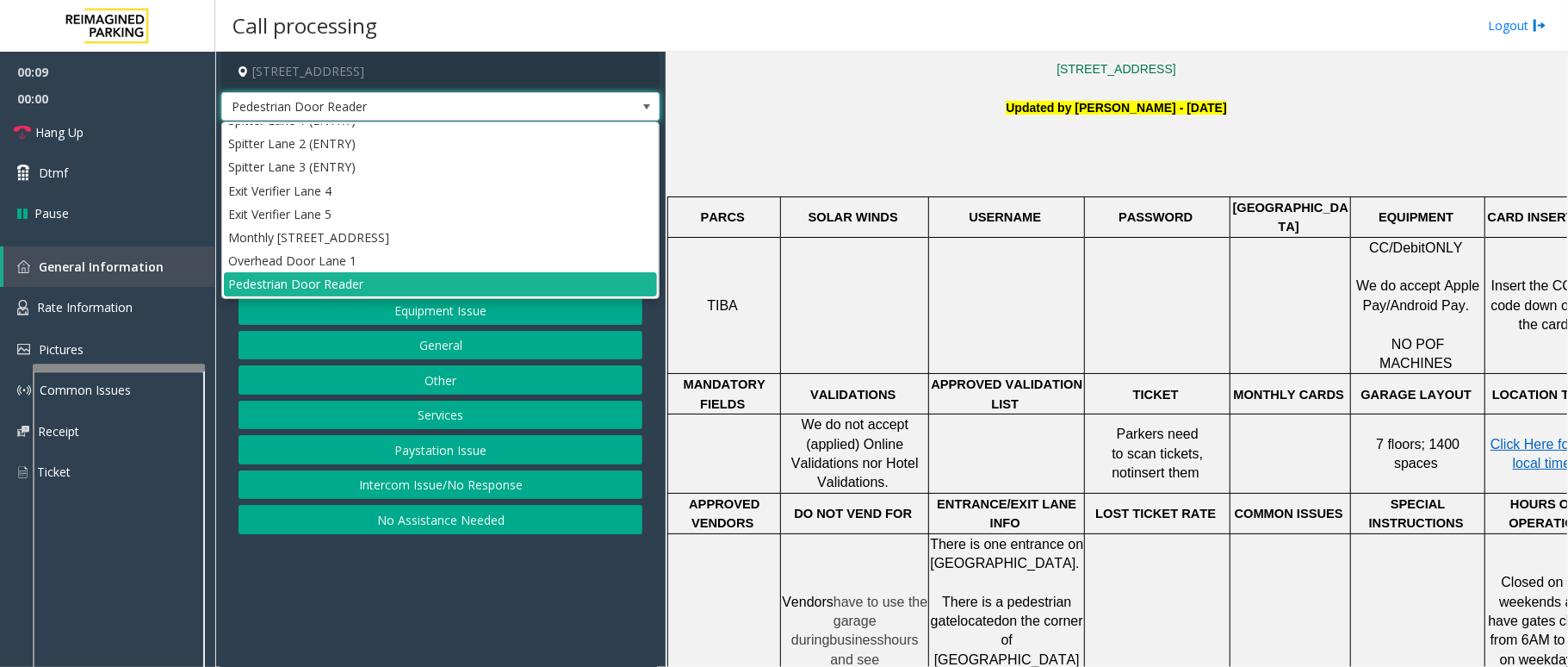
click at [640, 110] on span at bounding box center [647, 107] width 14 height 14
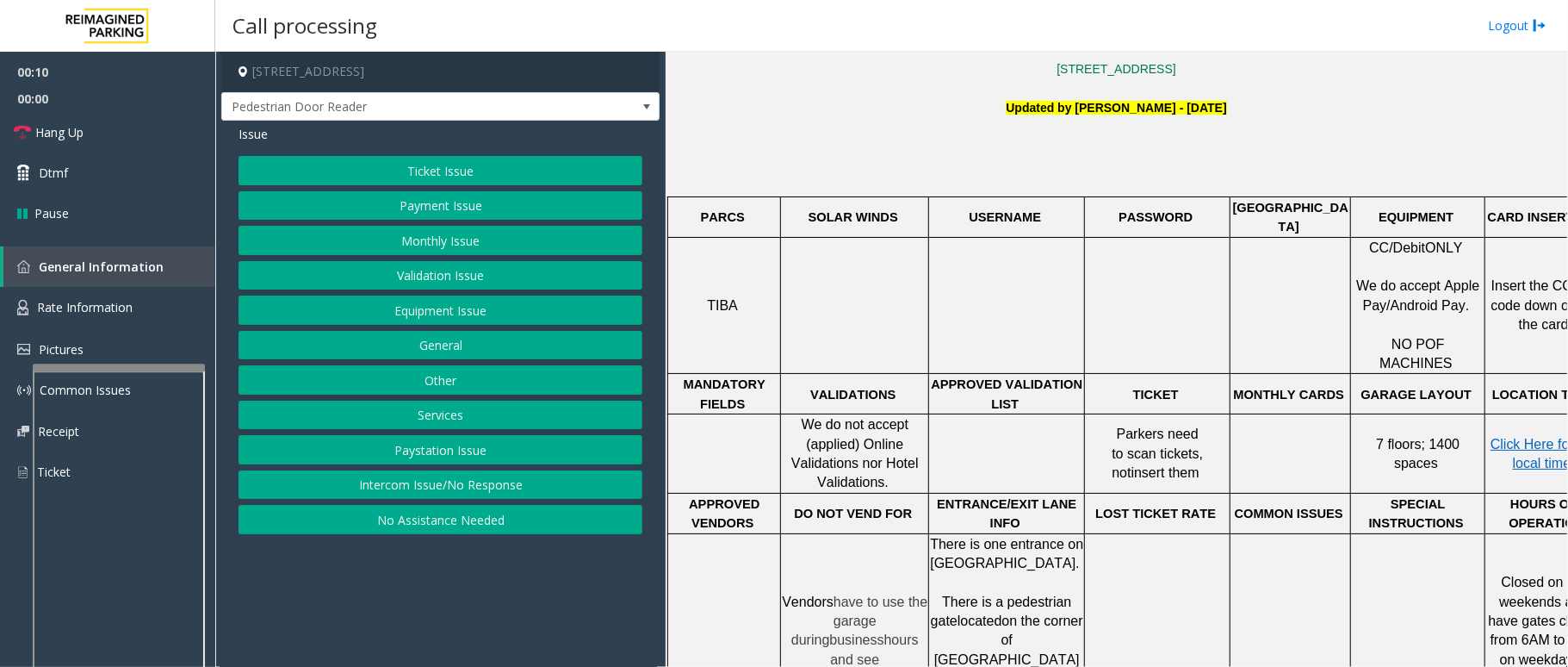
click at [505, 482] on button "Intercom Issue/No Response" at bounding box center [440, 485] width 403 height 29
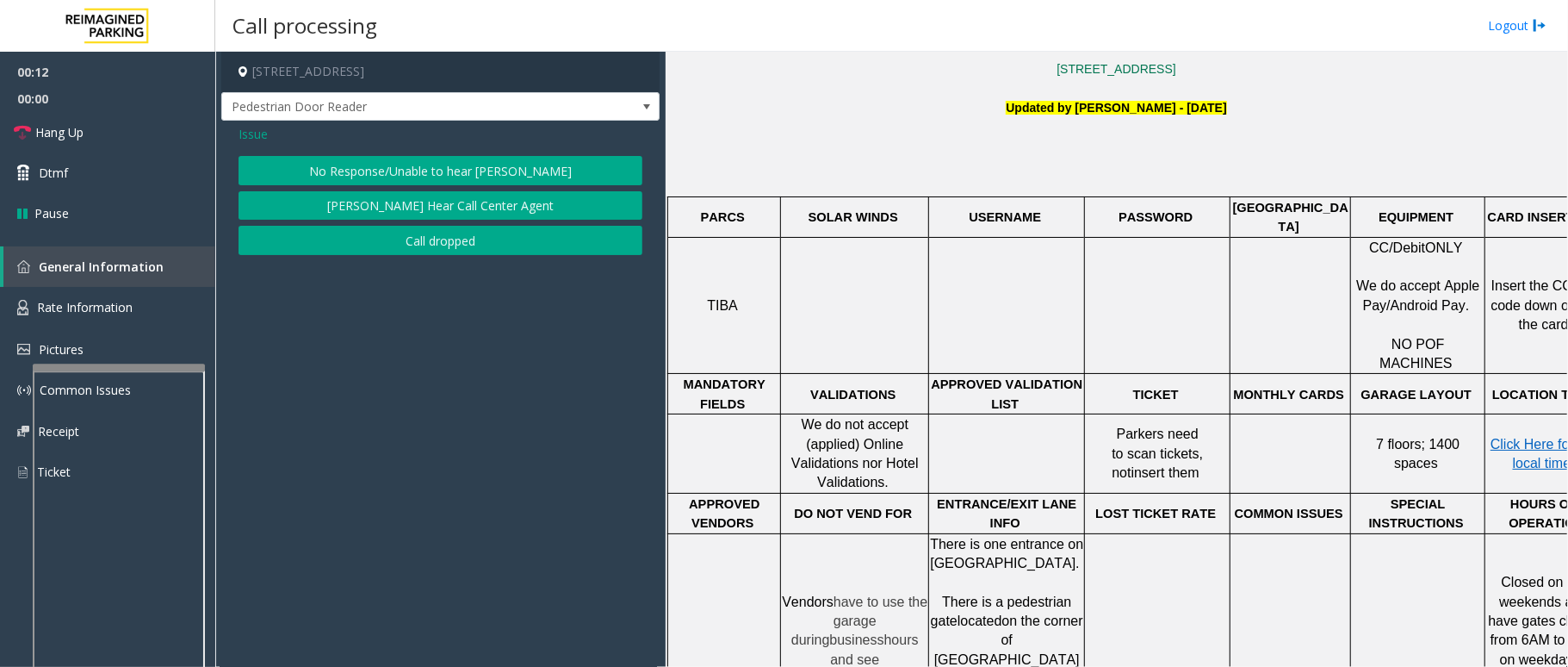
click at [498, 176] on button "No Response/Unable to hear parker" at bounding box center [440, 171] width 403 height 29
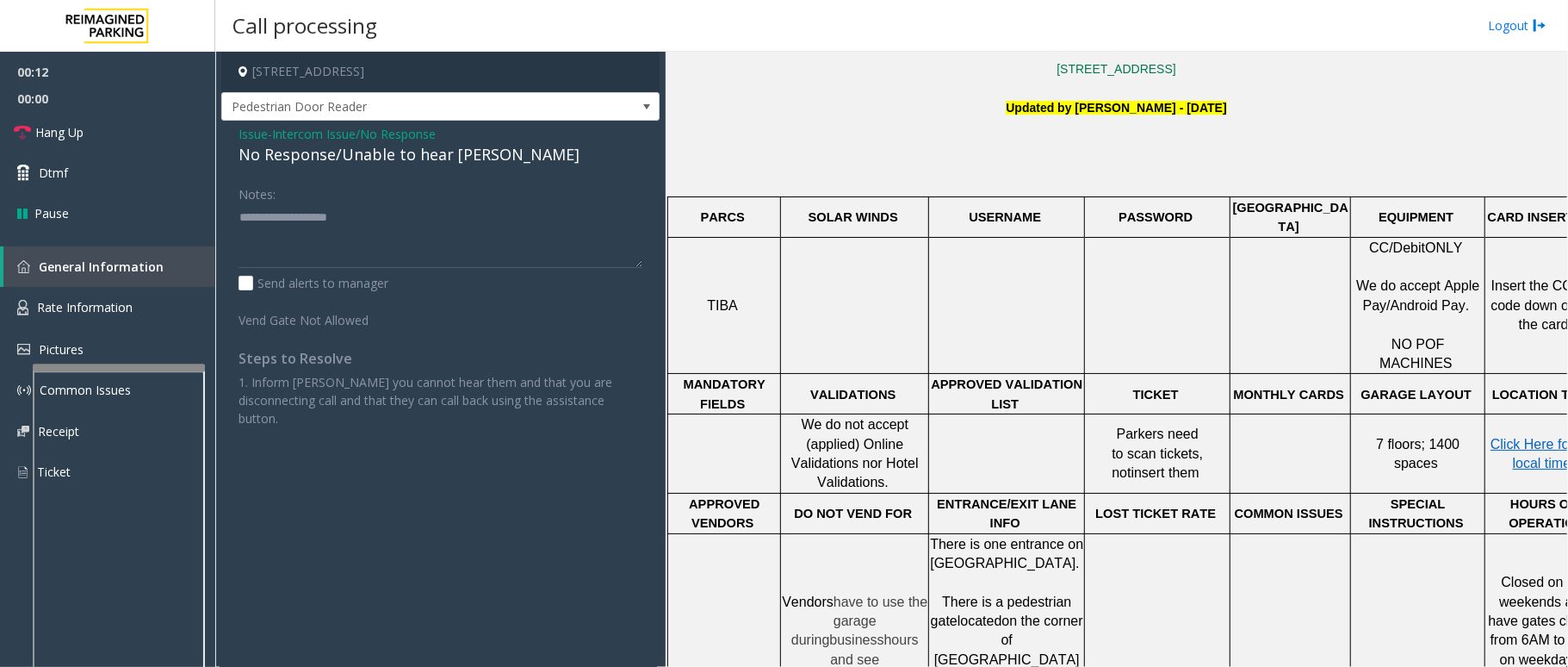
click at [380, 157] on div "No Response/Unable to hear parker" at bounding box center [440, 154] width 403 height 23
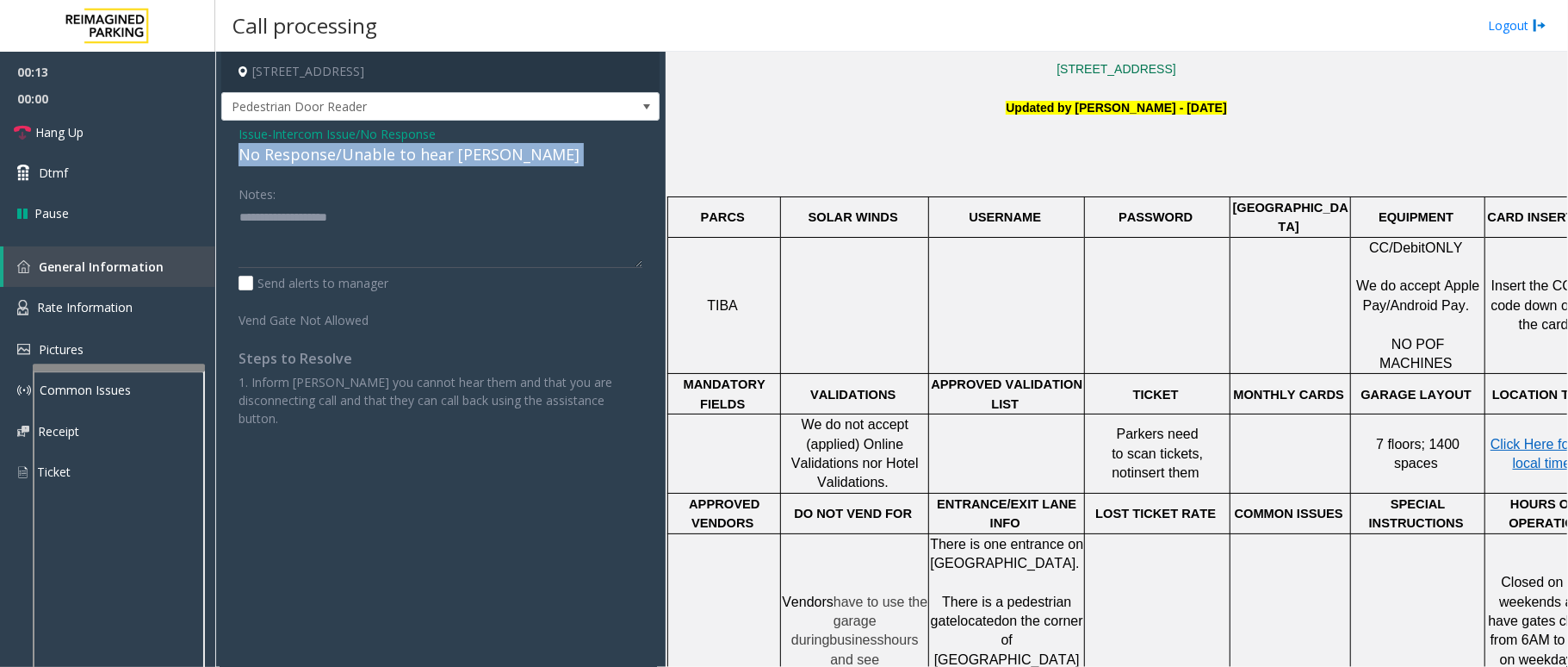
click at [380, 157] on div "No Response/Unable to hear parker" at bounding box center [440, 154] width 403 height 23
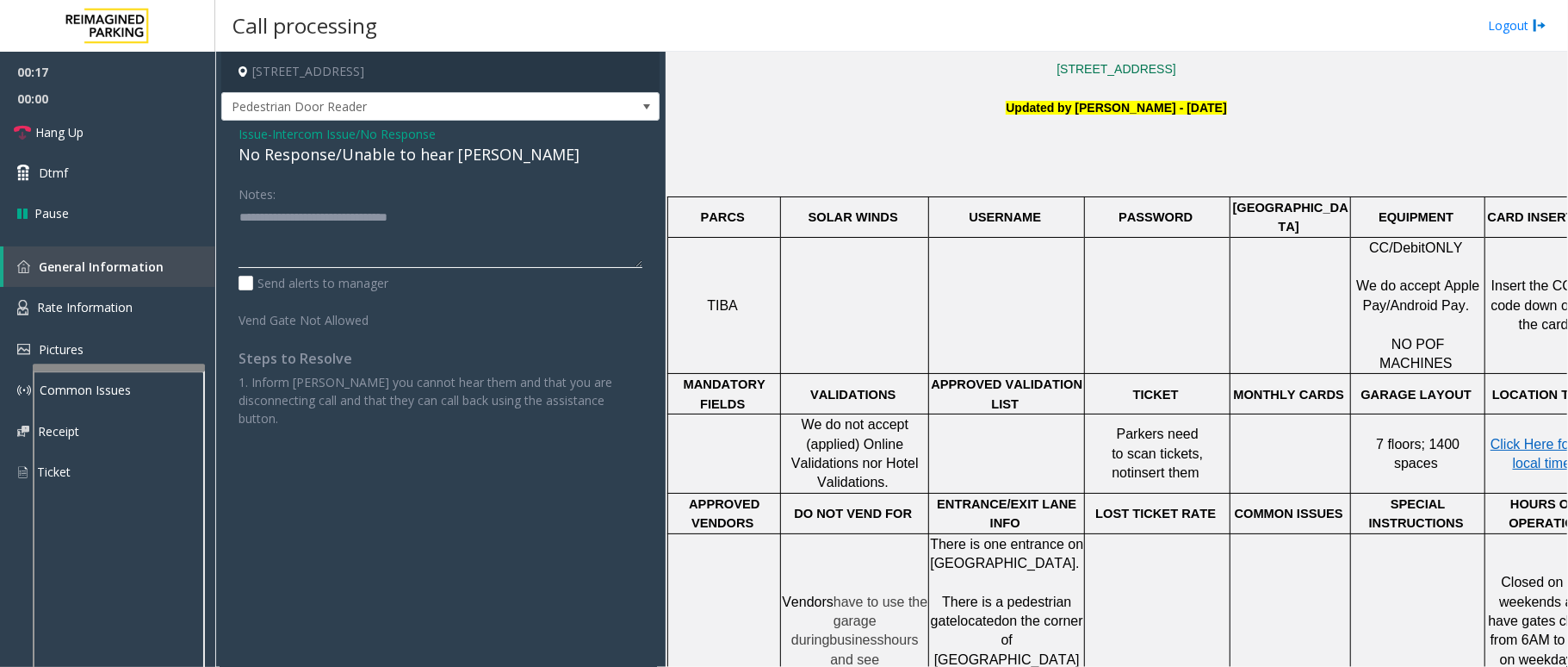
click at [455, 225] on textarea at bounding box center [440, 236] width 403 height 65
type textarea "**********"
click at [52, 139] on span "Hang Up" at bounding box center [60, 132] width 48 height 18
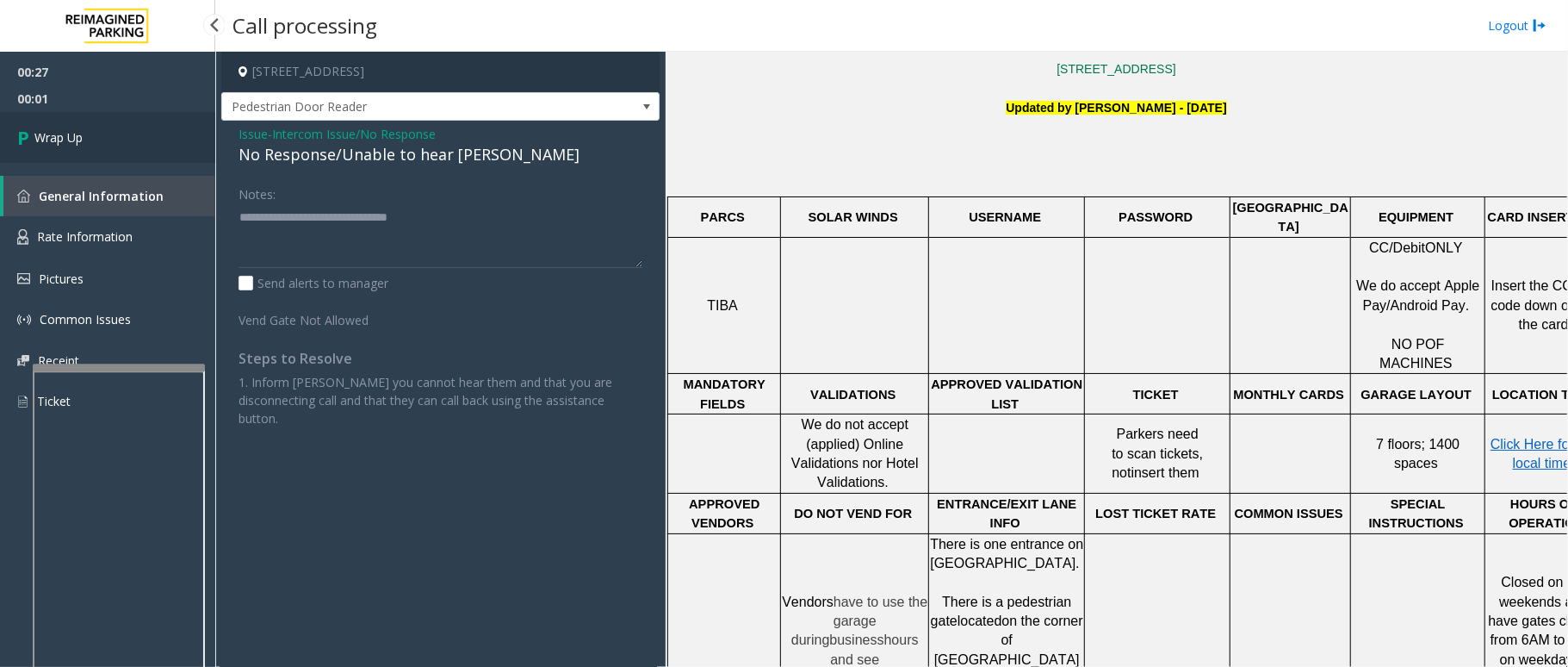
click at [52, 139] on span "Wrap Up" at bounding box center [59, 137] width 48 height 18
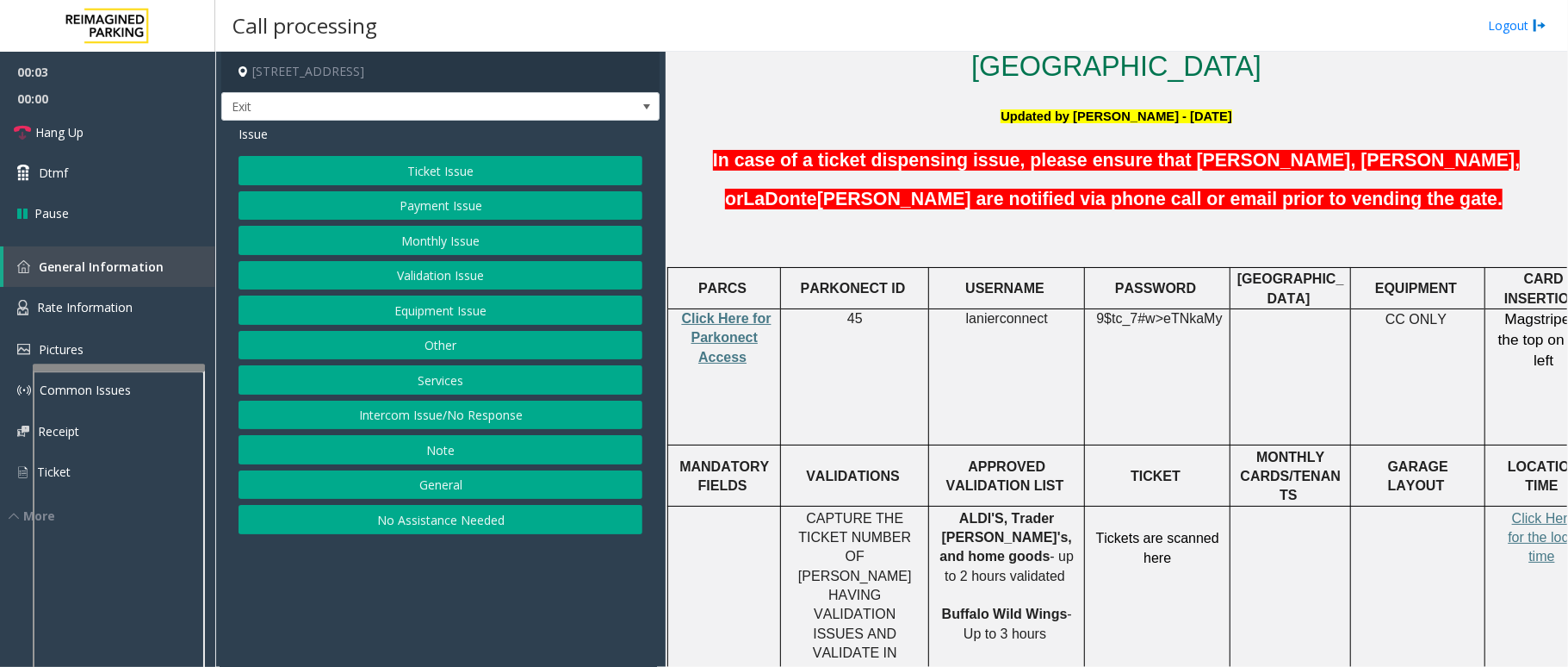
scroll to position [459, 0]
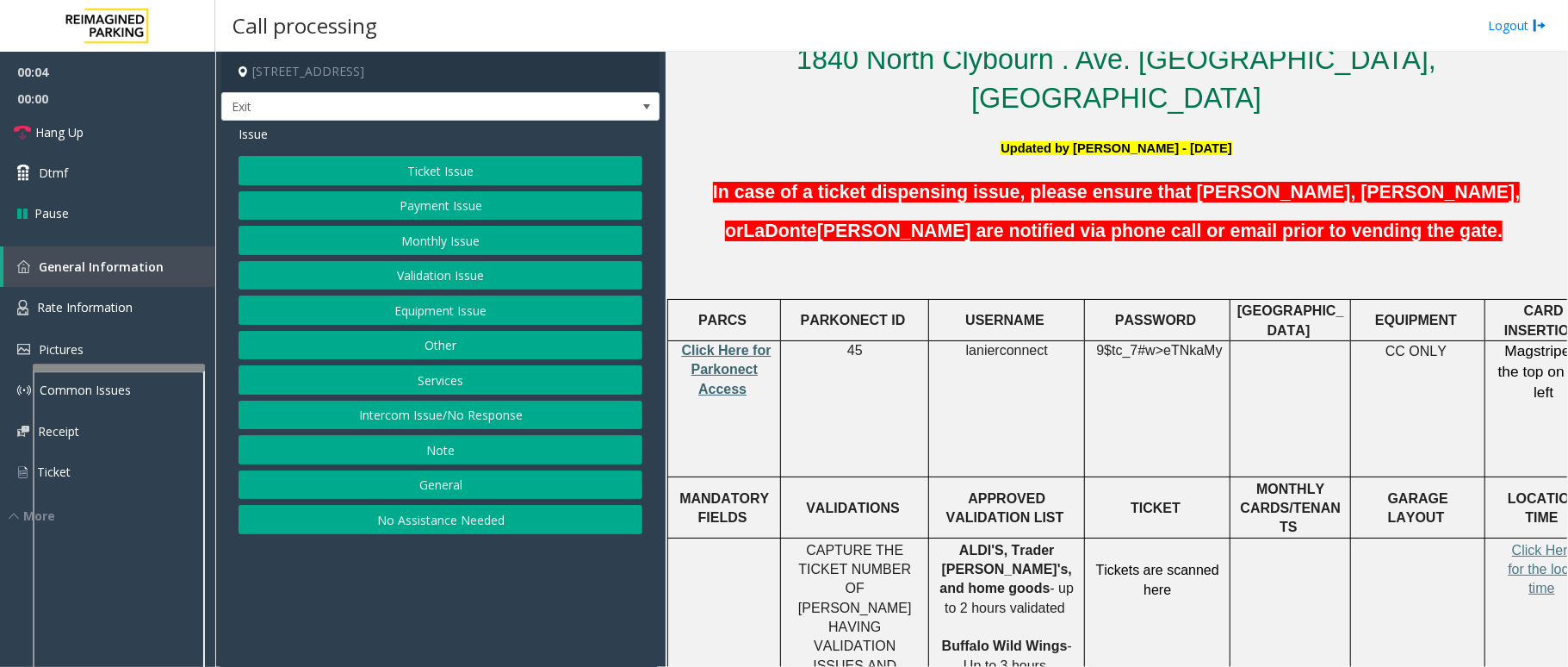
click at [720, 343] on span "Click Here for Parkonect Access" at bounding box center [726, 370] width 89 height 54
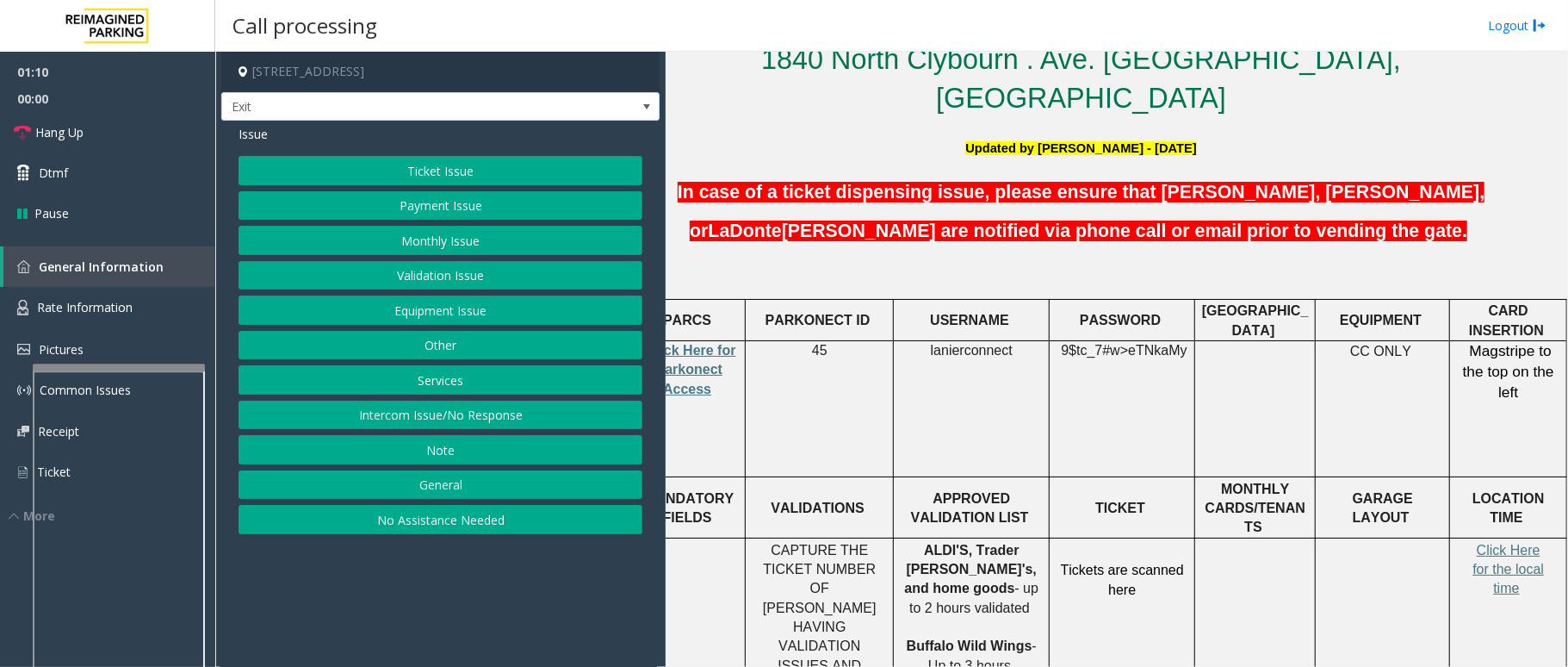
click at [459, 281] on button "Validation Issue" at bounding box center [440, 275] width 403 height 29
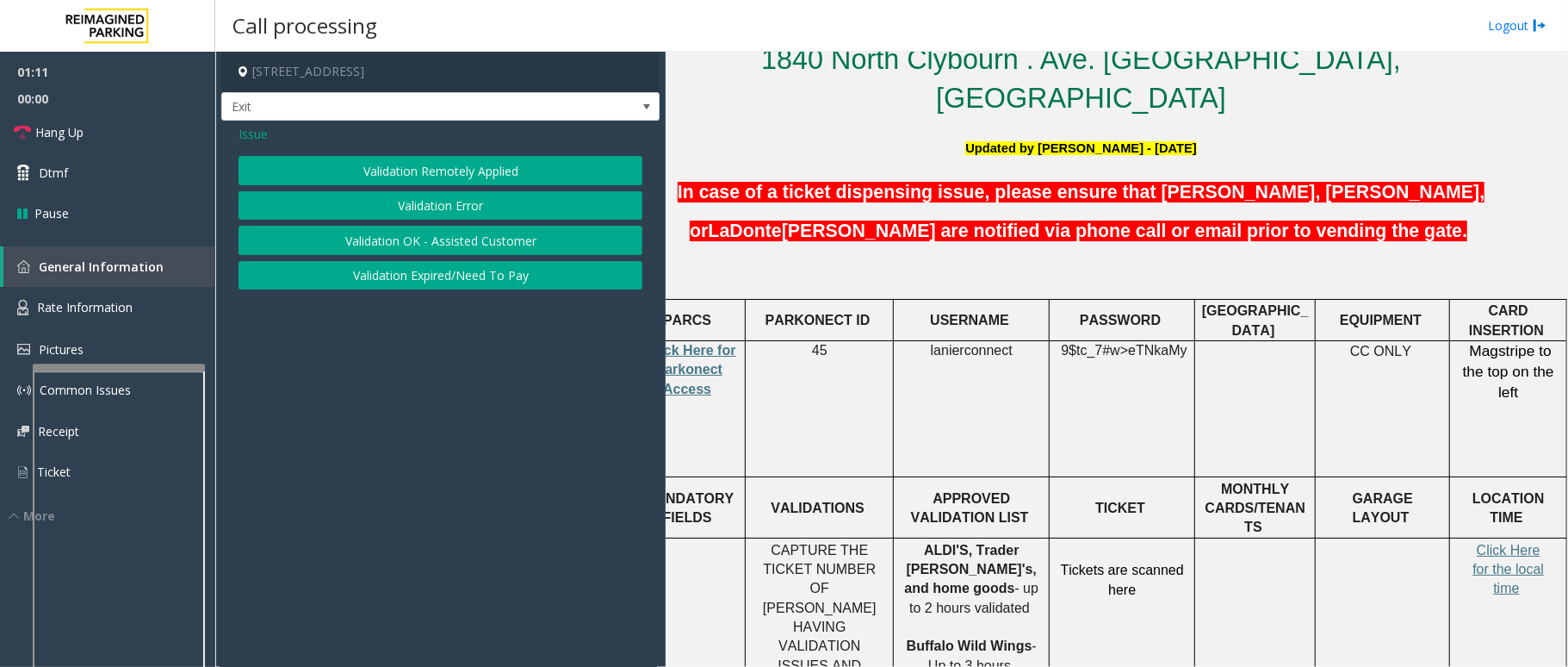
click at [470, 209] on button "Validation Error" at bounding box center [440, 206] width 403 height 29
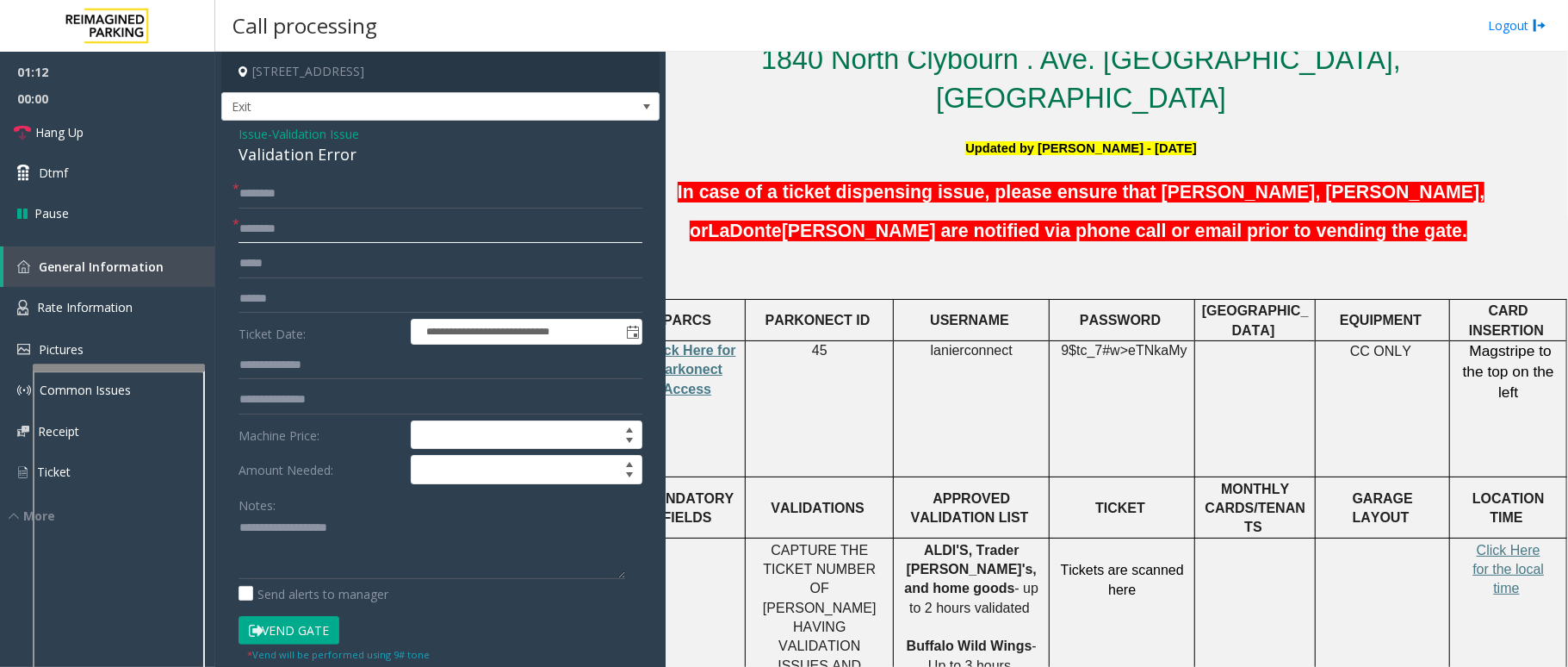
click at [293, 223] on input "text" at bounding box center [440, 230] width 403 height 29
type input "**********"
click at [303, 300] on input "text" at bounding box center [440, 299] width 403 height 29
drag, startPoint x: 352, startPoint y: 156, endPoint x: 234, endPoint y: 135, distance: 119.9
click at [234, 135] on div "**********" at bounding box center [441, 612] width 438 height 983
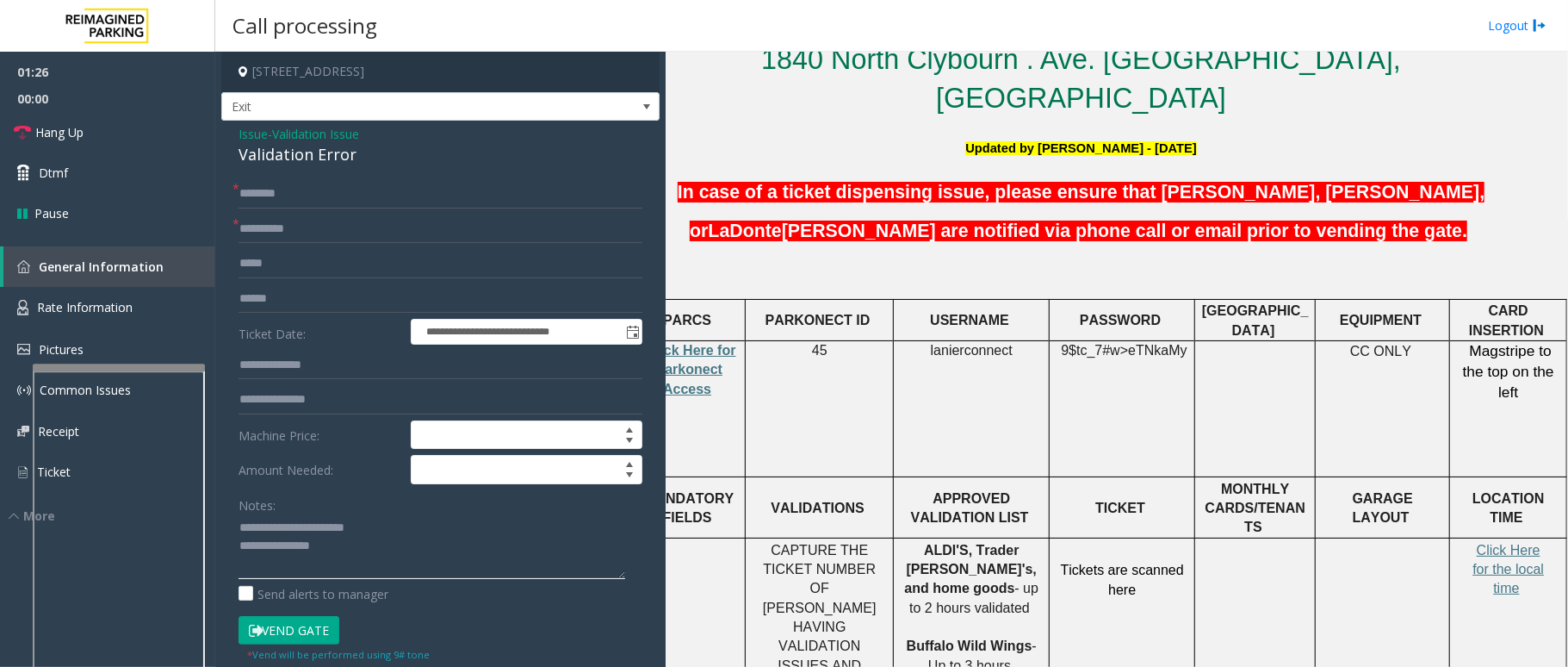
type textarea "**********"
click at [307, 303] on input "text" at bounding box center [440, 299] width 403 height 29
drag, startPoint x: 324, startPoint y: 294, endPoint x: 184, endPoint y: 308, distance: 140.7
click at [184, 308] on app-root "**********" at bounding box center [784, 334] width 1568 height 667
type input "**********"
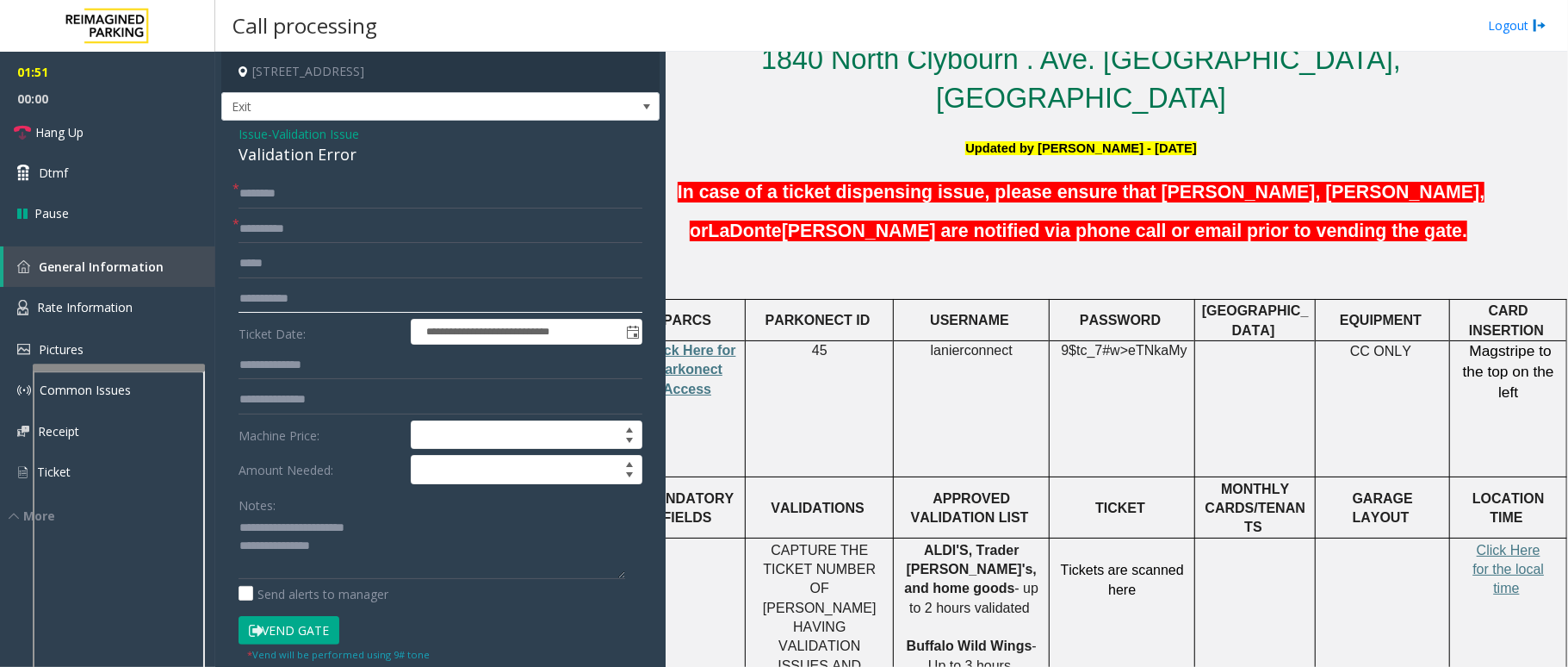
click at [345, 304] on input "**********" at bounding box center [440, 299] width 403 height 29
click at [287, 359] on input "text" at bounding box center [440, 366] width 403 height 29
type input "******"
click at [429, 198] on input "text" at bounding box center [440, 194] width 403 height 29
type input "***"
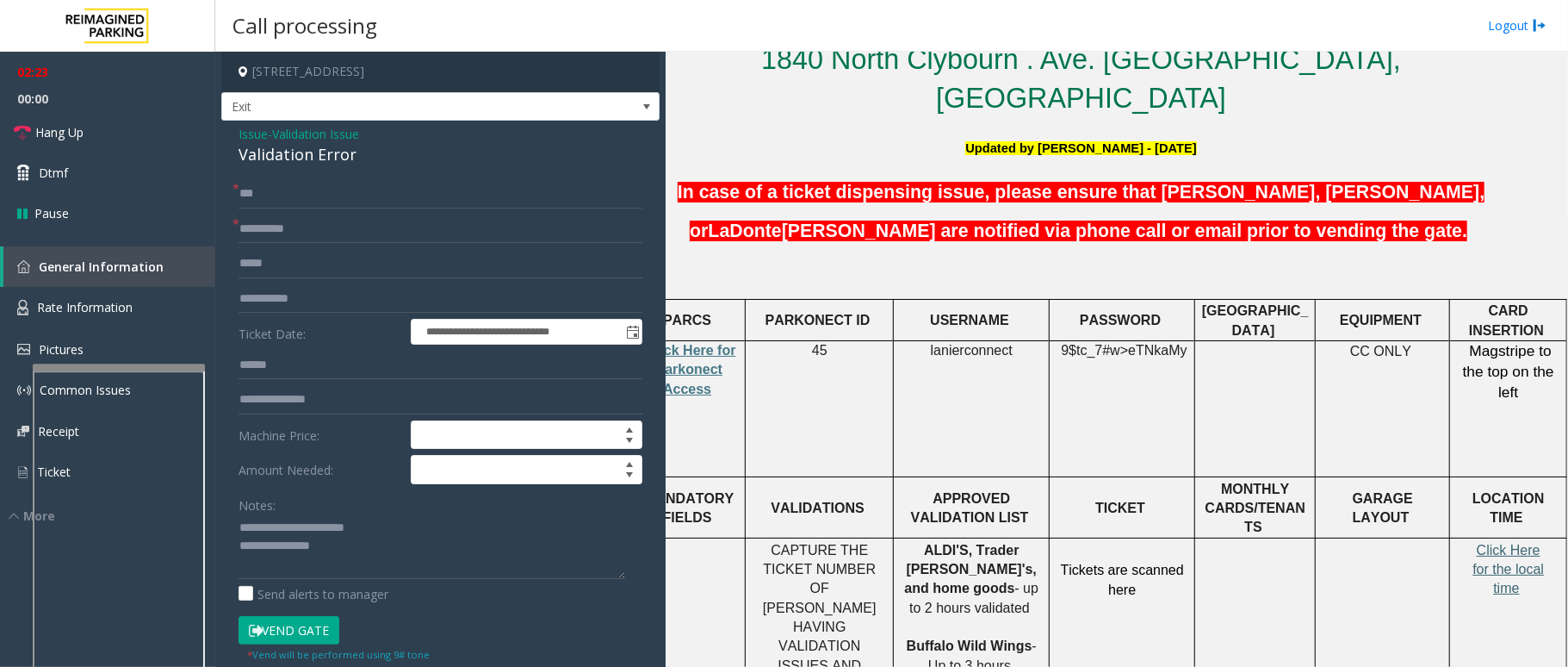
click at [1486, 543] on span "Click Here for the local time" at bounding box center [1508, 570] width 72 height 54
click at [303, 625] on button "Vend Gate" at bounding box center [288, 631] width 100 height 29
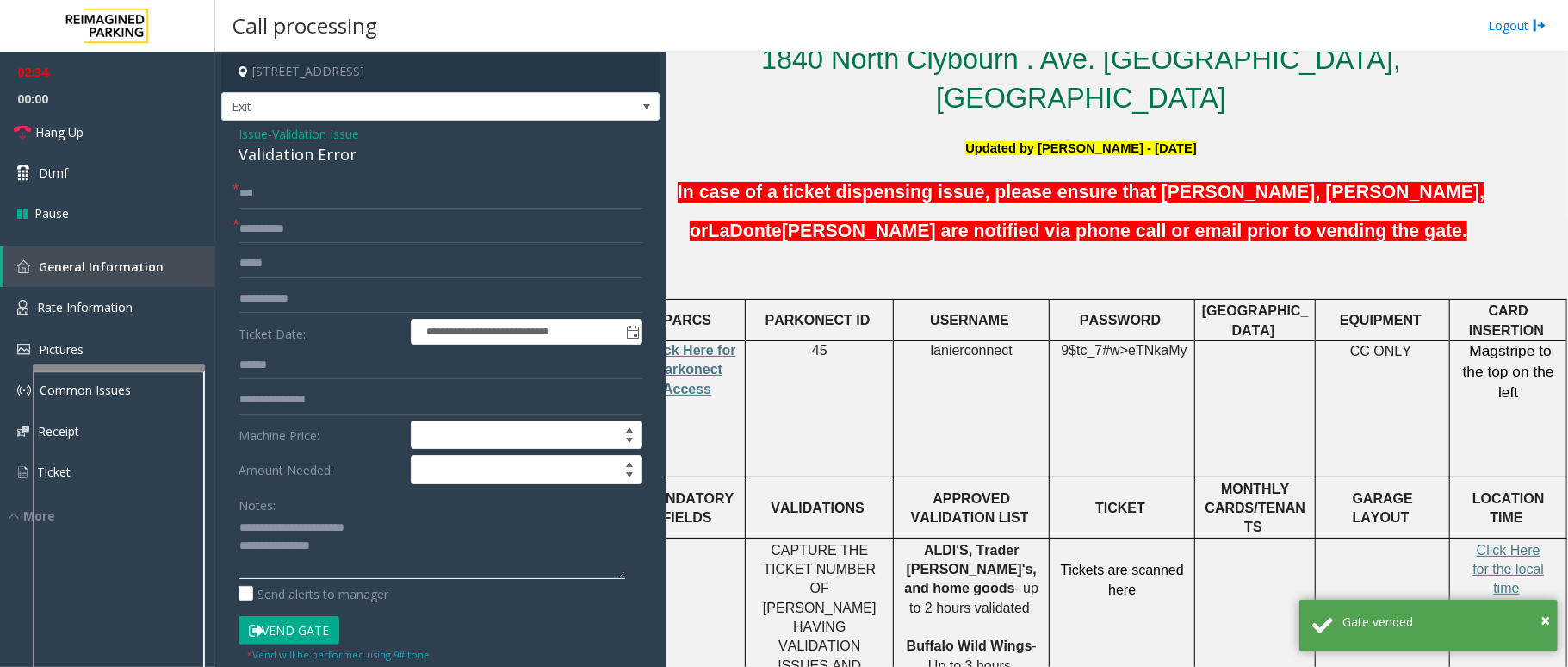
click at [345, 547] on textarea at bounding box center [431, 547] width 387 height 65
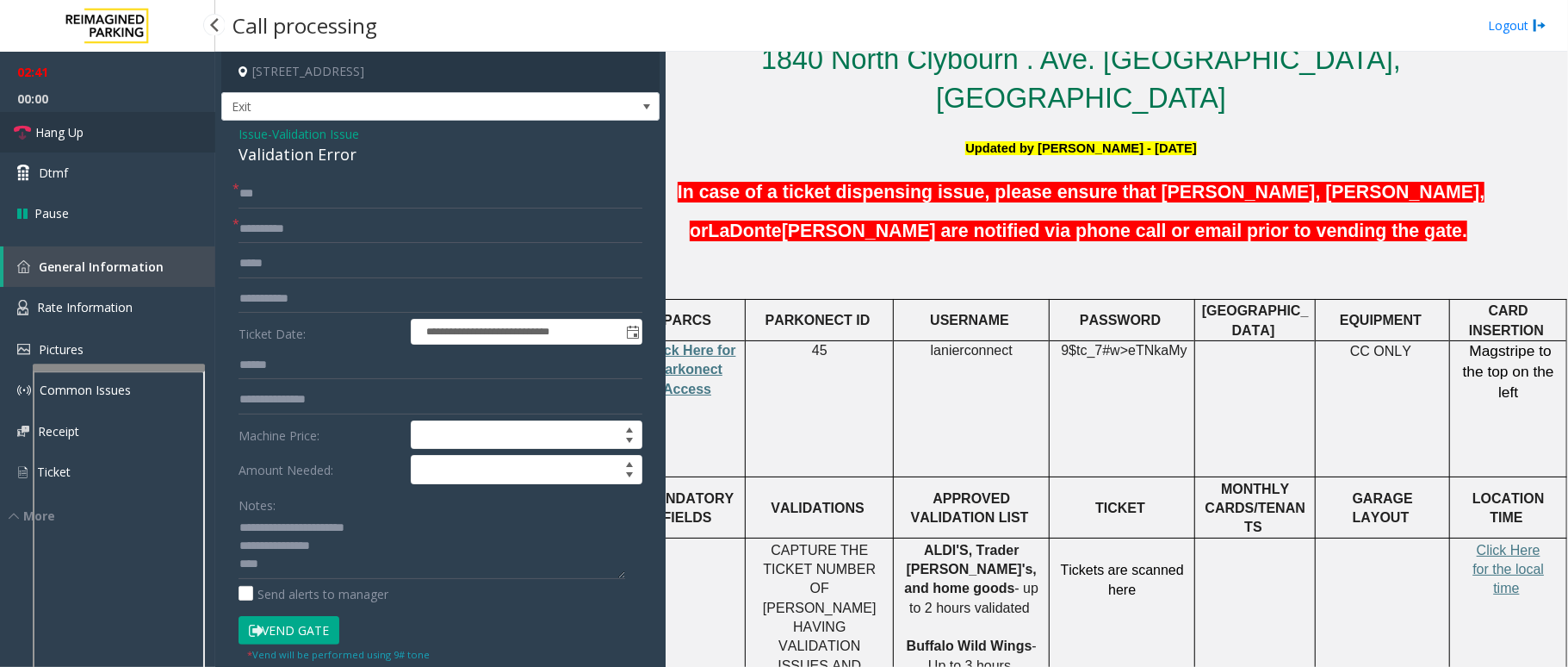
click at [59, 142] on link "Hang Up" at bounding box center [107, 132] width 216 height 41
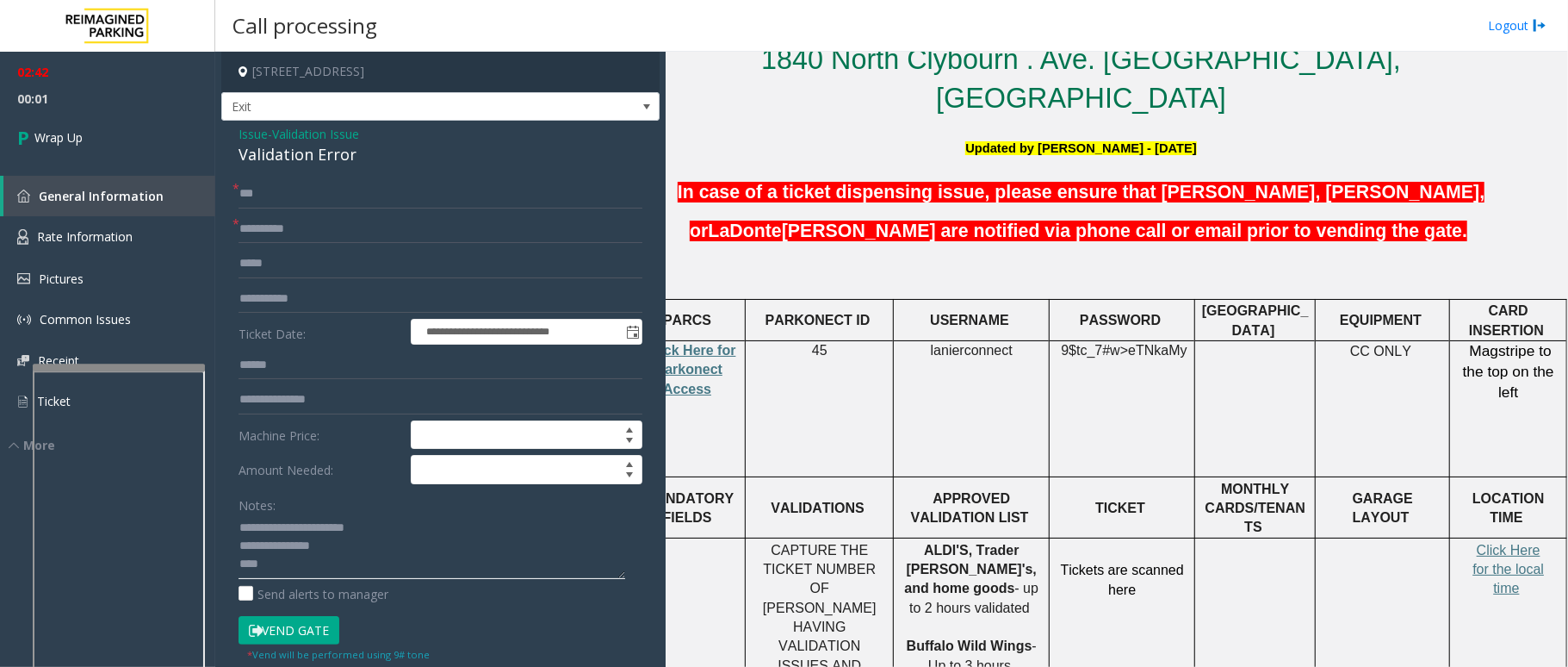
drag, startPoint x: 290, startPoint y: 560, endPoint x: 582, endPoint y: 554, distance: 292.1
click at [582, 554] on textarea at bounding box center [431, 547] width 387 height 65
click at [298, 573] on textarea at bounding box center [431, 547] width 387 height 65
type textarea "**********"
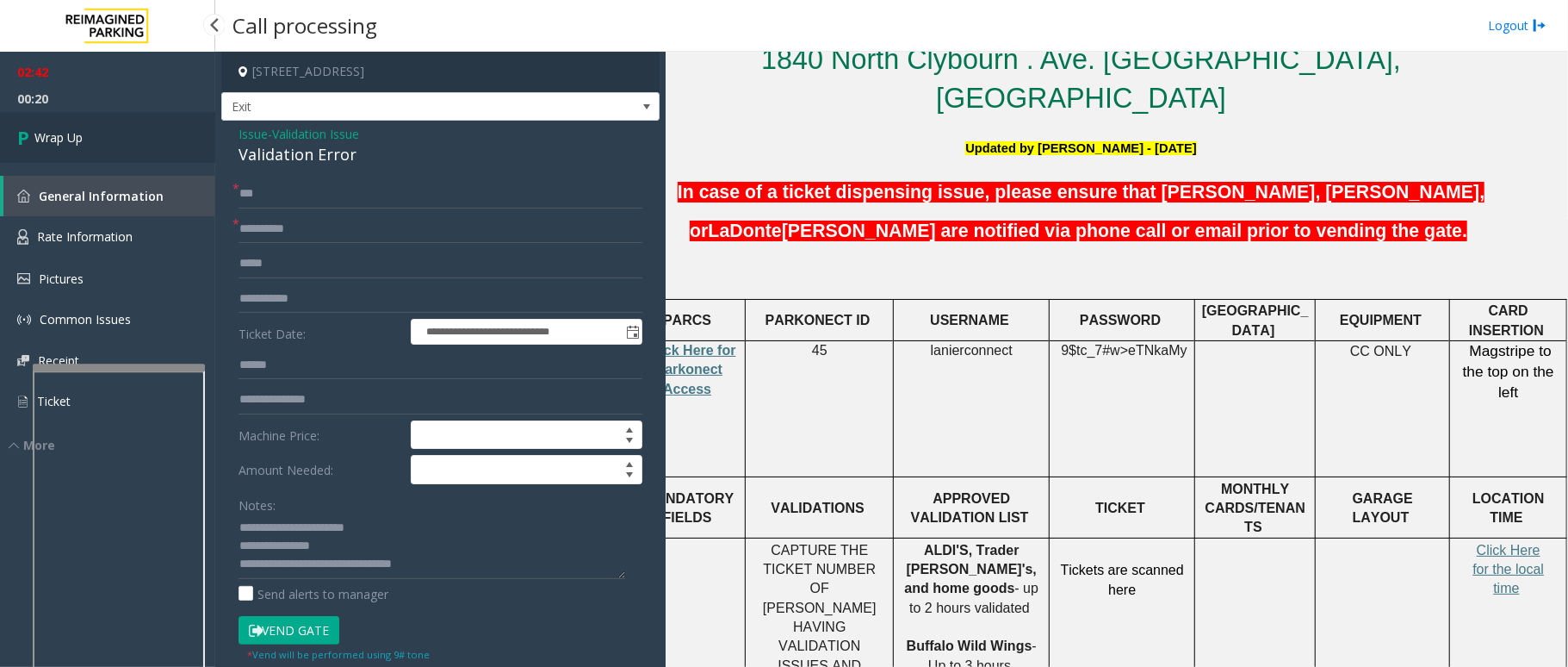
click at [53, 131] on span "Wrap Up" at bounding box center [59, 137] width 48 height 18
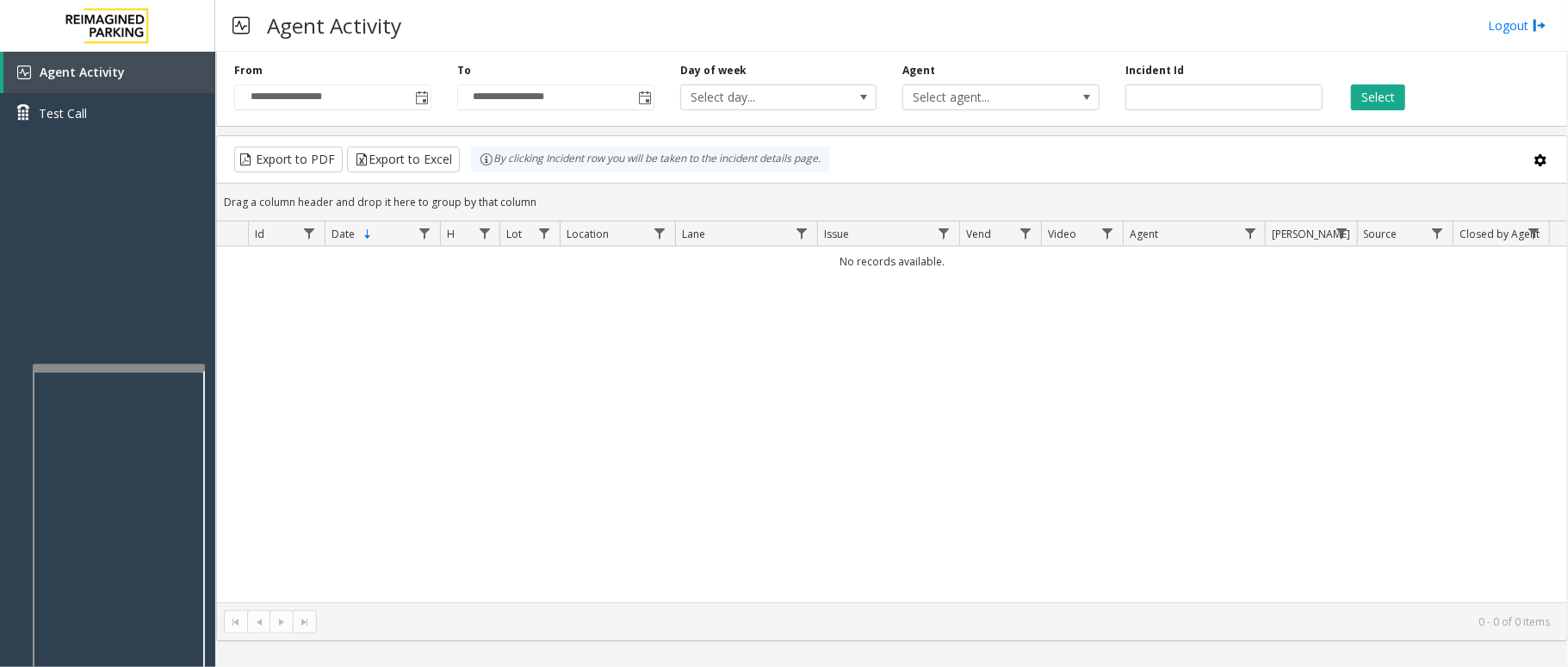
drag, startPoint x: 425, startPoint y: 96, endPoint x: 332, endPoint y: 293, distance: 217.8
click at [308, 370] on div "No records available." at bounding box center [892, 424] width 1350 height 356
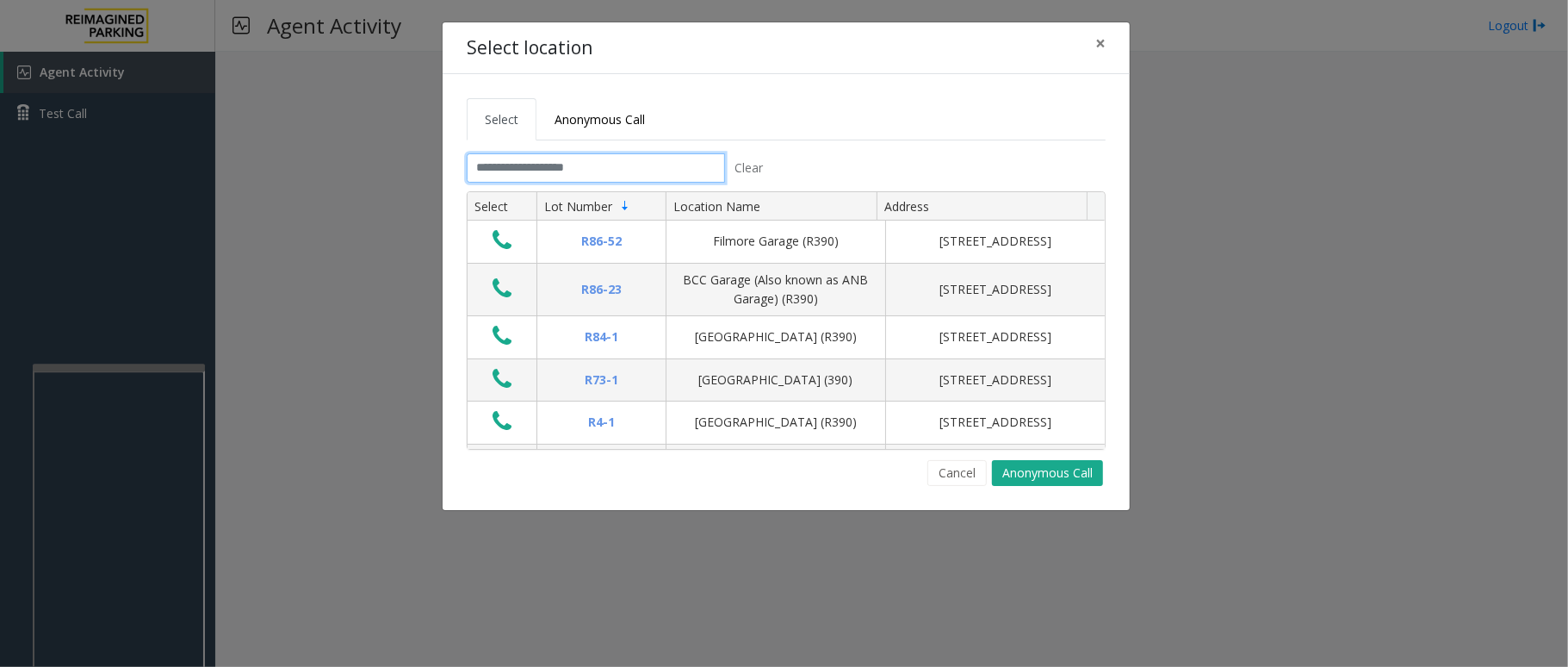
click at [635, 170] on input "text" at bounding box center [596, 168] width 258 height 29
click at [549, 170] on input "text" at bounding box center [596, 168] width 258 height 29
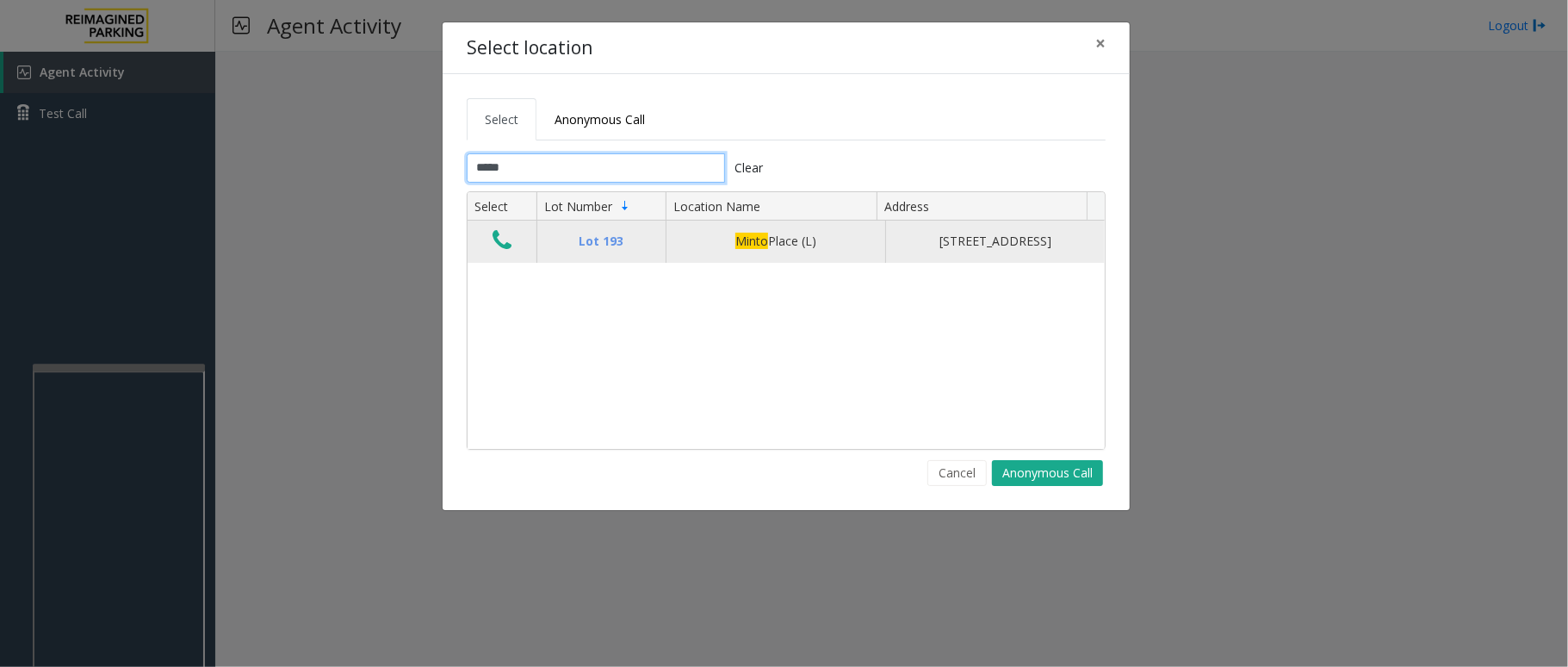
type input "*****"
click at [511, 252] on icon "Data table" at bounding box center [502, 241] width 19 height 24
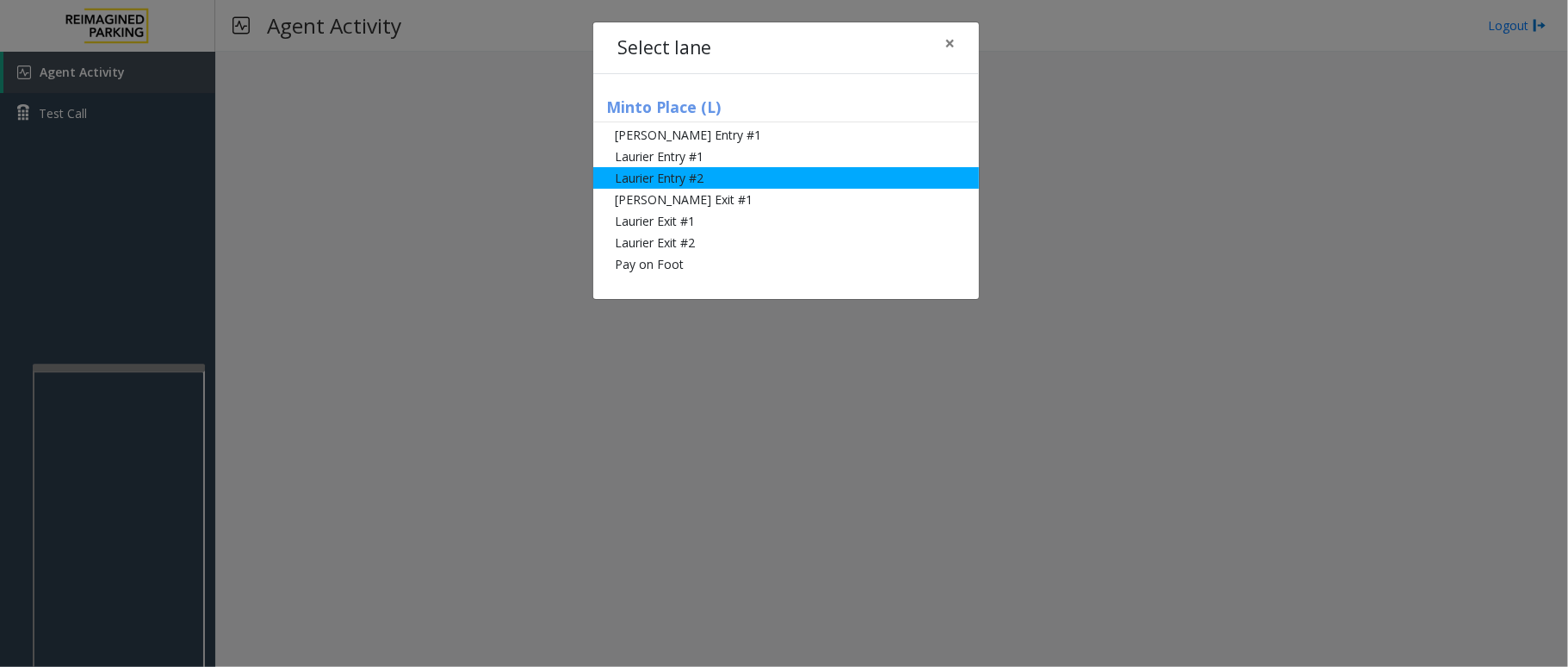
drag, startPoint x: 694, startPoint y: 177, endPoint x: 617, endPoint y: 176, distance: 77.0
click at [617, 176] on li "Laurier Entry #2" at bounding box center [786, 178] width 386 height 22
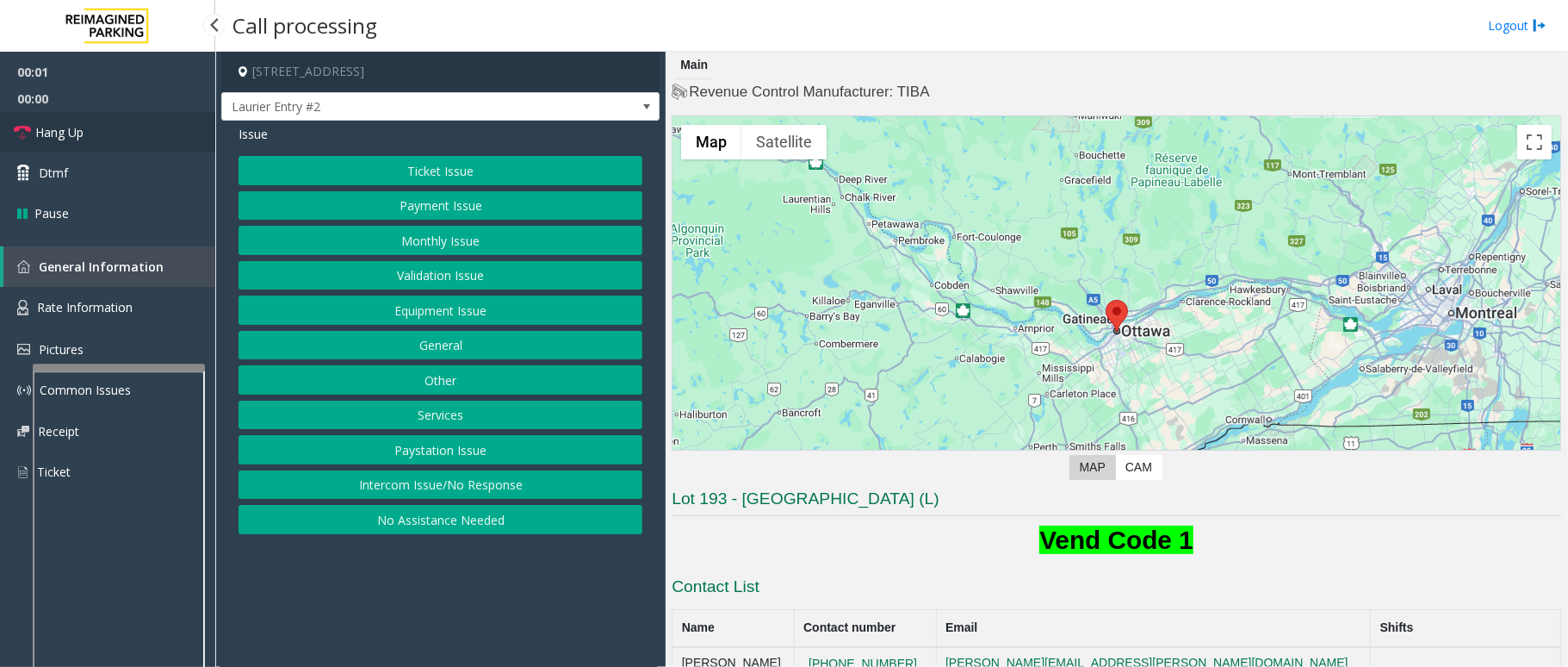
click at [86, 126] on link "Hang Up" at bounding box center [107, 132] width 216 height 41
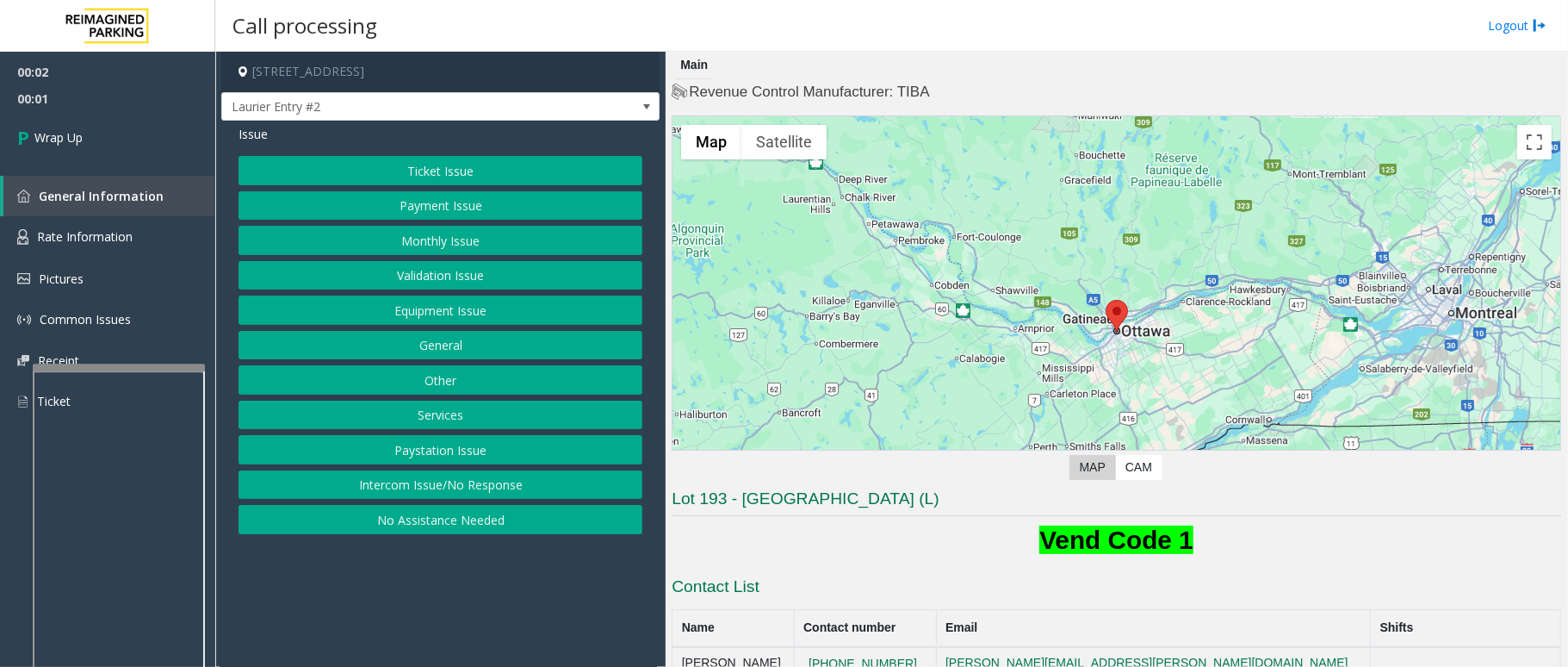
click at [424, 173] on button "Ticket Issue" at bounding box center [440, 171] width 403 height 29
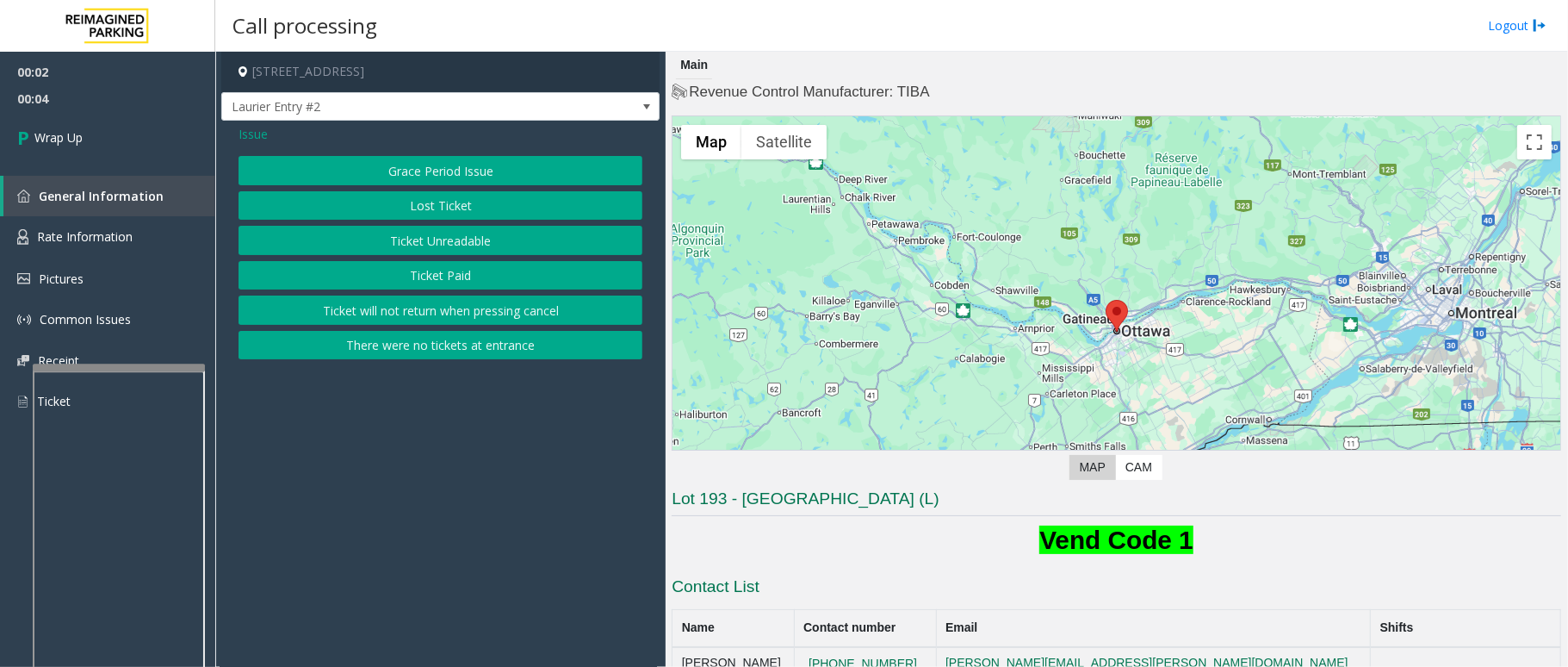
click at [258, 136] on span "Issue" at bounding box center [253, 133] width 29 height 18
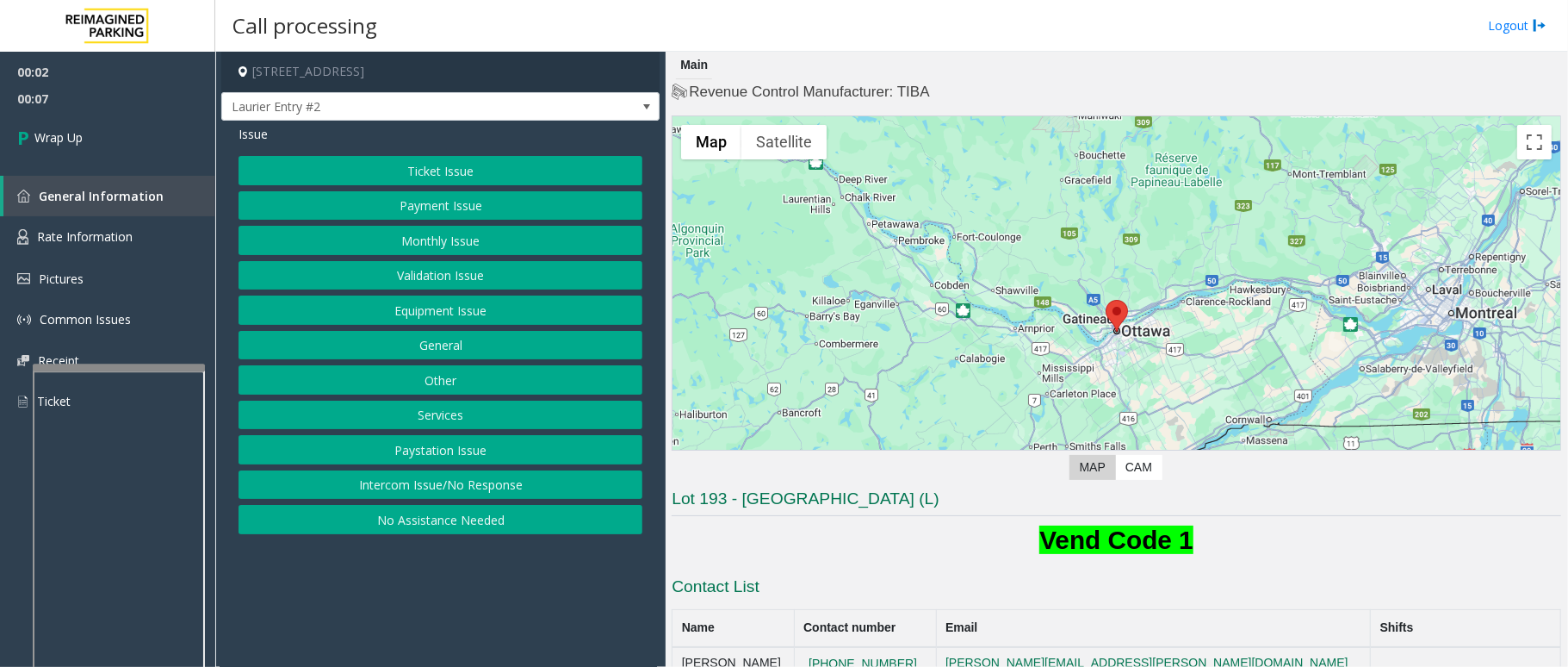
click at [456, 314] on button "Equipment Issue" at bounding box center [440, 310] width 403 height 29
click at [462, 231] on button "Out of Tickets" at bounding box center [440, 241] width 403 height 29
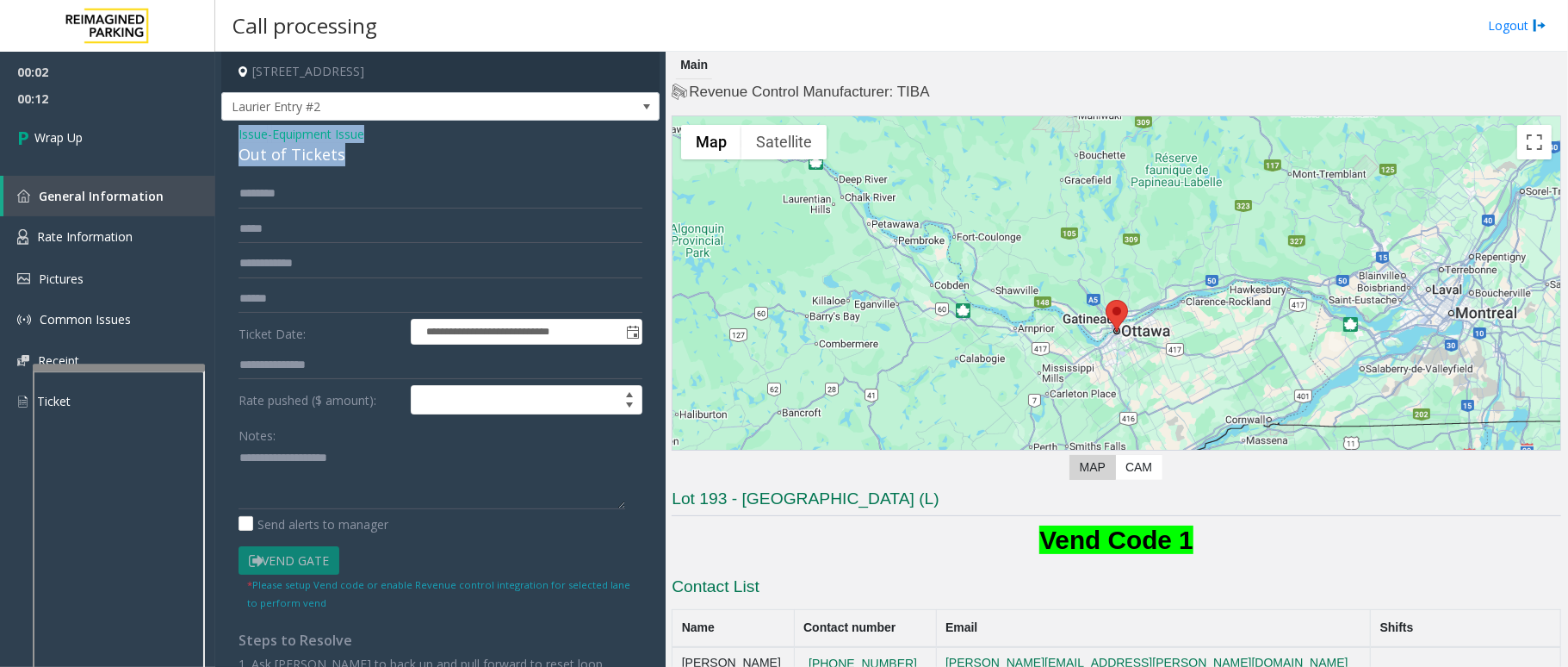
drag, startPoint x: 339, startPoint y: 159, endPoint x: 238, endPoint y: 134, distance: 104.0
click at [238, 134] on div "Issue - Equipment Issue Out of Tickets" at bounding box center [440, 146] width 403 height 42
click at [355, 472] on textarea at bounding box center [431, 476] width 387 height 65
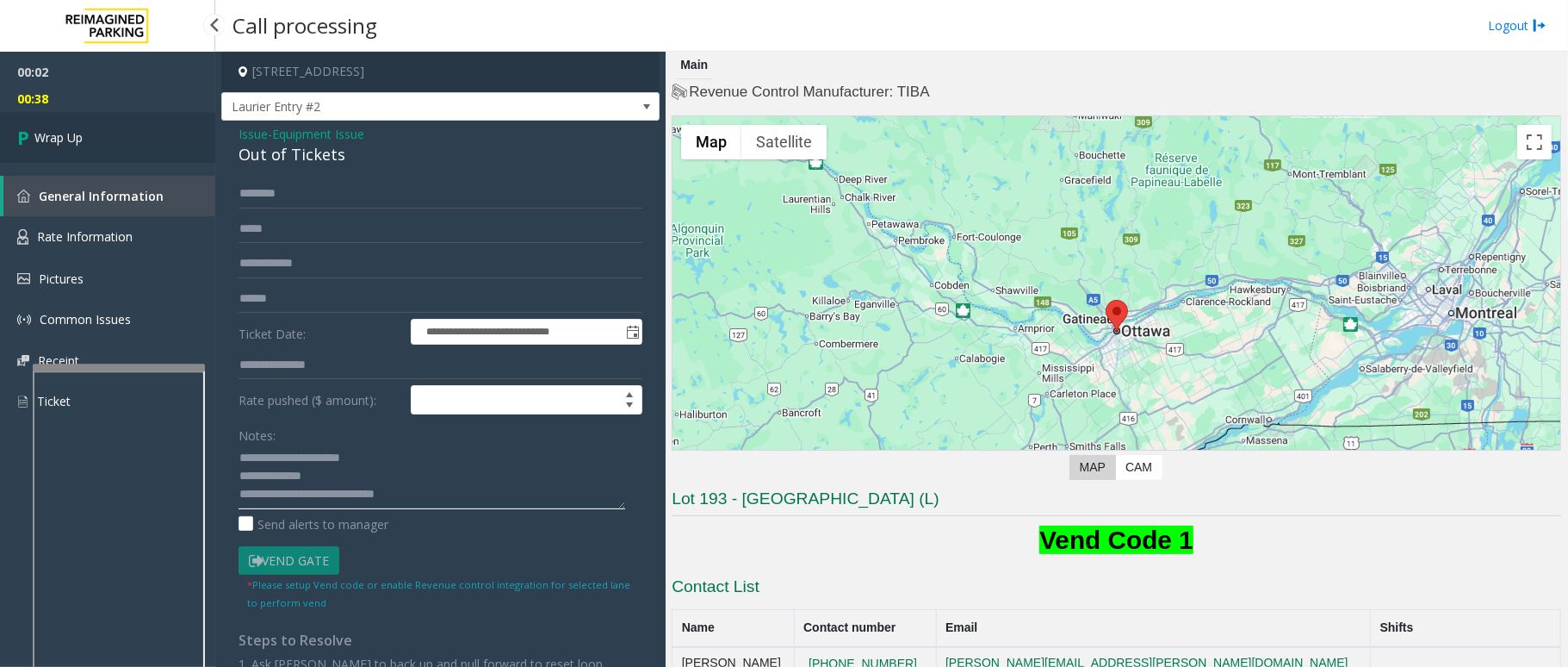
type textarea "**********"
click at [104, 146] on link "Wrap Up" at bounding box center [107, 137] width 216 height 51
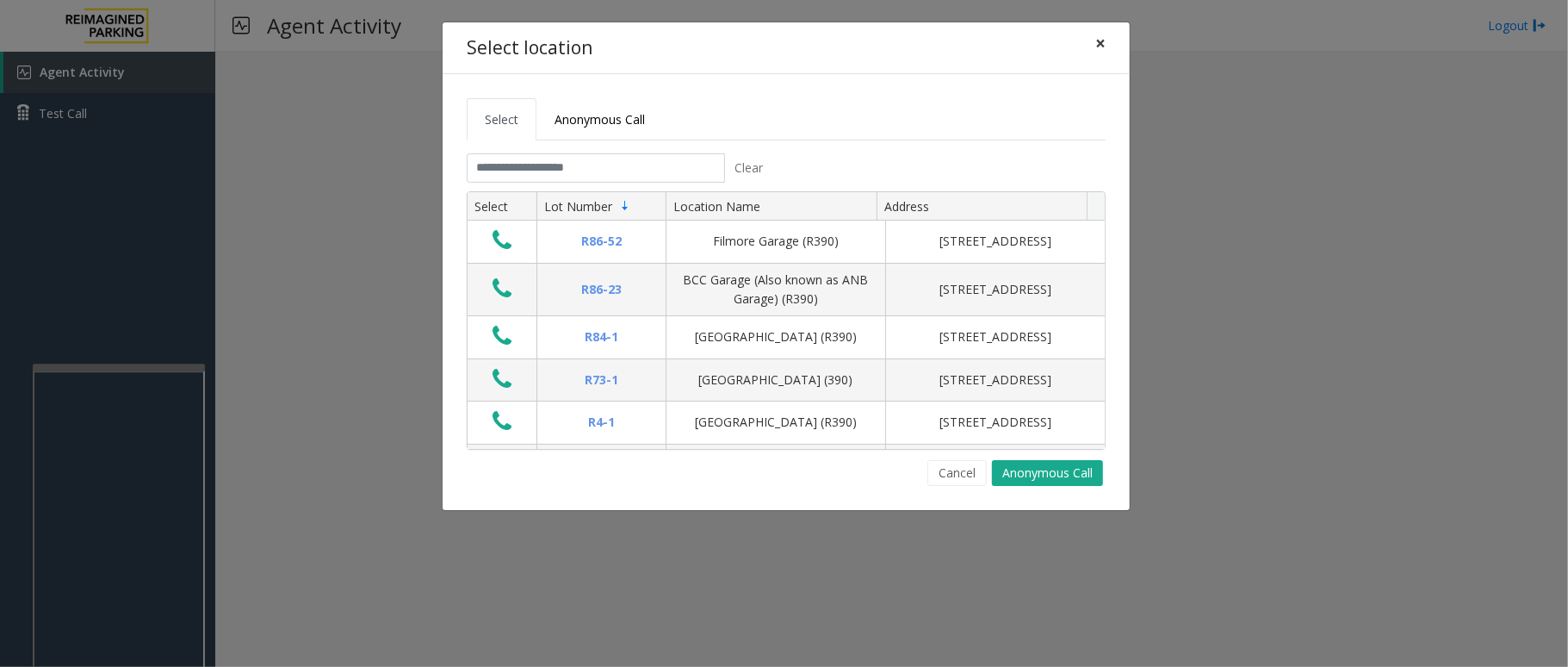
click at [1102, 39] on span "×" at bounding box center [1100, 43] width 10 height 24
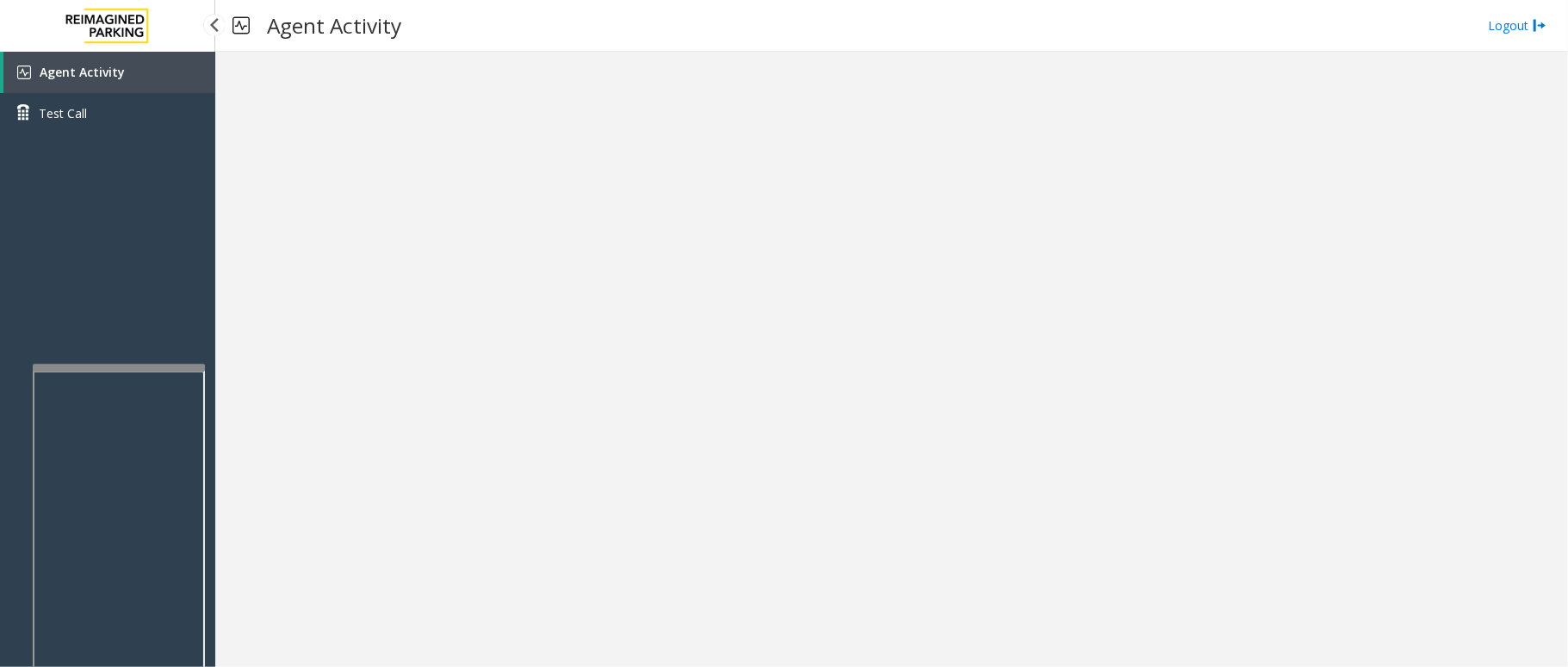
click at [122, 67] on link "Agent Activity" at bounding box center [109, 73] width 212 height 42
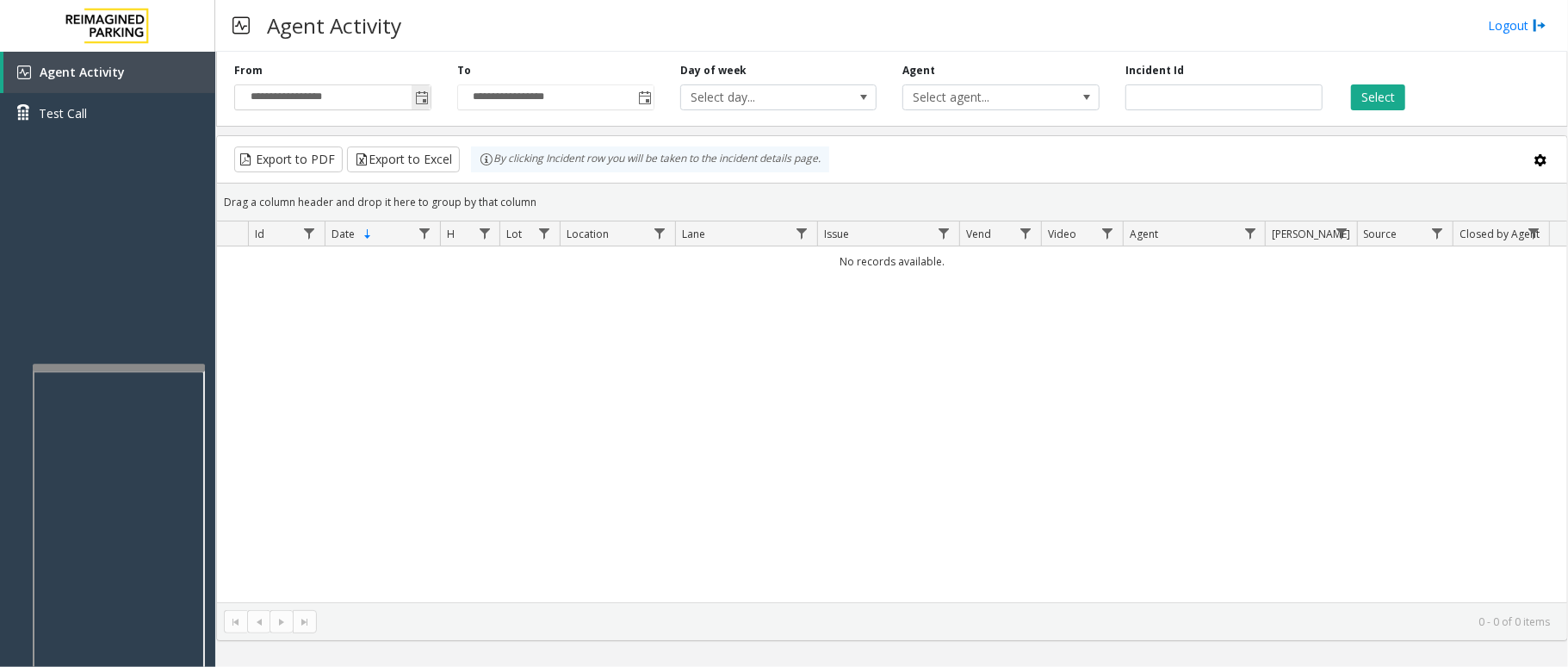
click at [411, 104] on span "Toggle popup" at bounding box center [421, 97] width 19 height 28
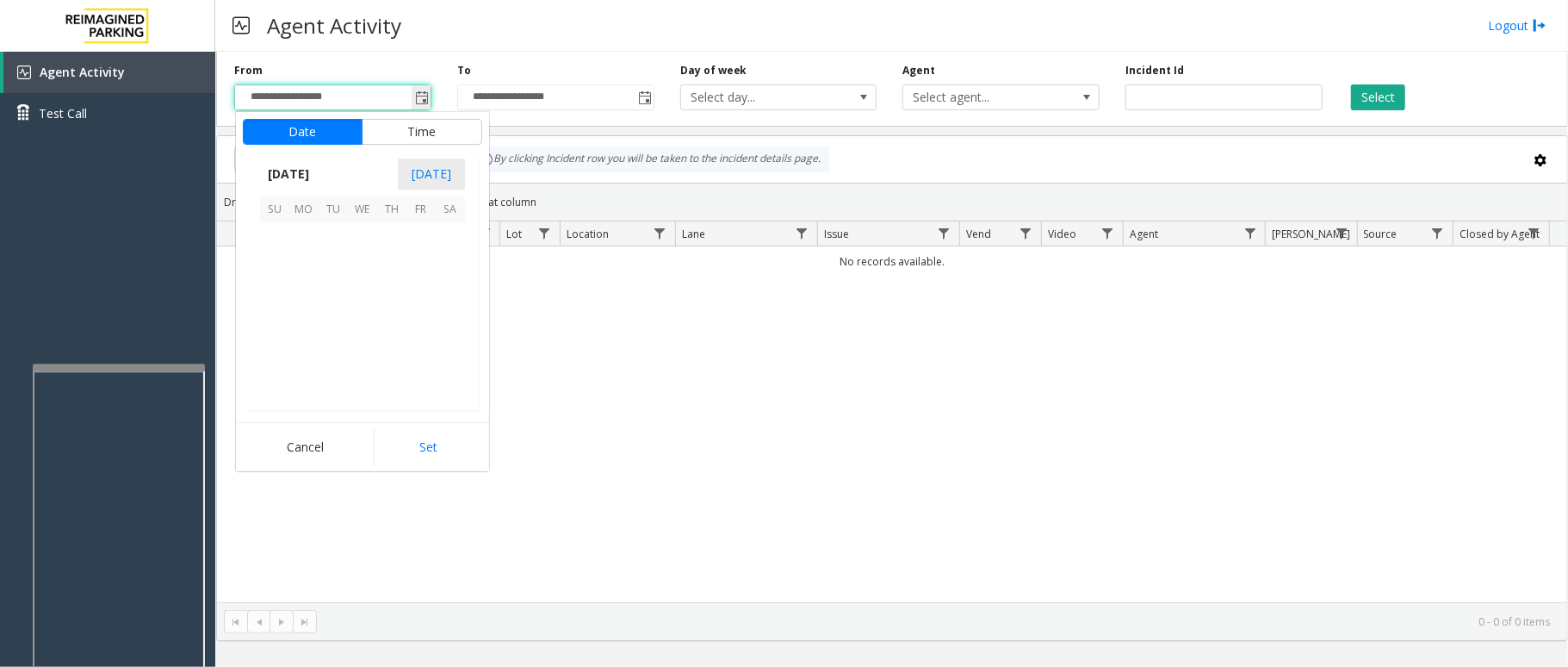
scroll to position [309175, 0]
click at [341, 243] on span "2" at bounding box center [333, 237] width 29 height 29
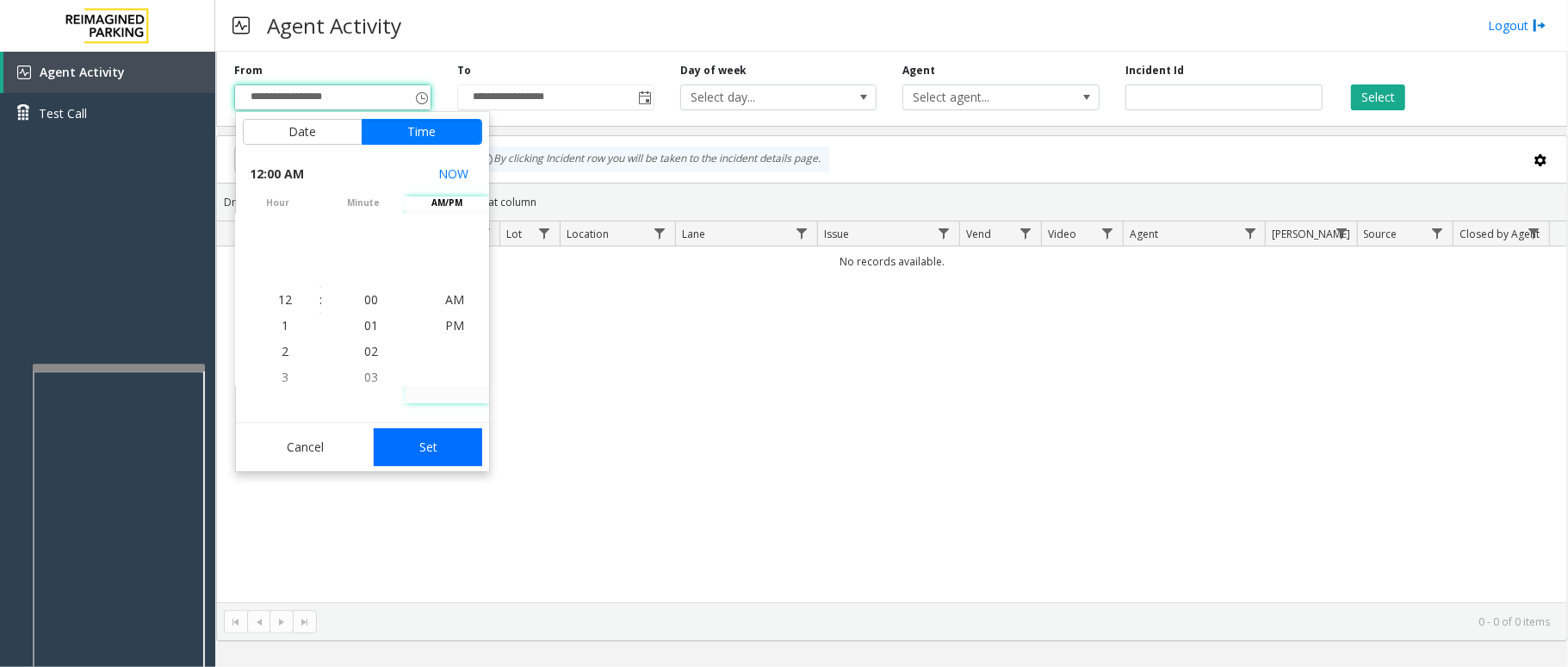
click at [448, 457] on button "Set" at bounding box center [428, 447] width 108 height 38
type input "**********"
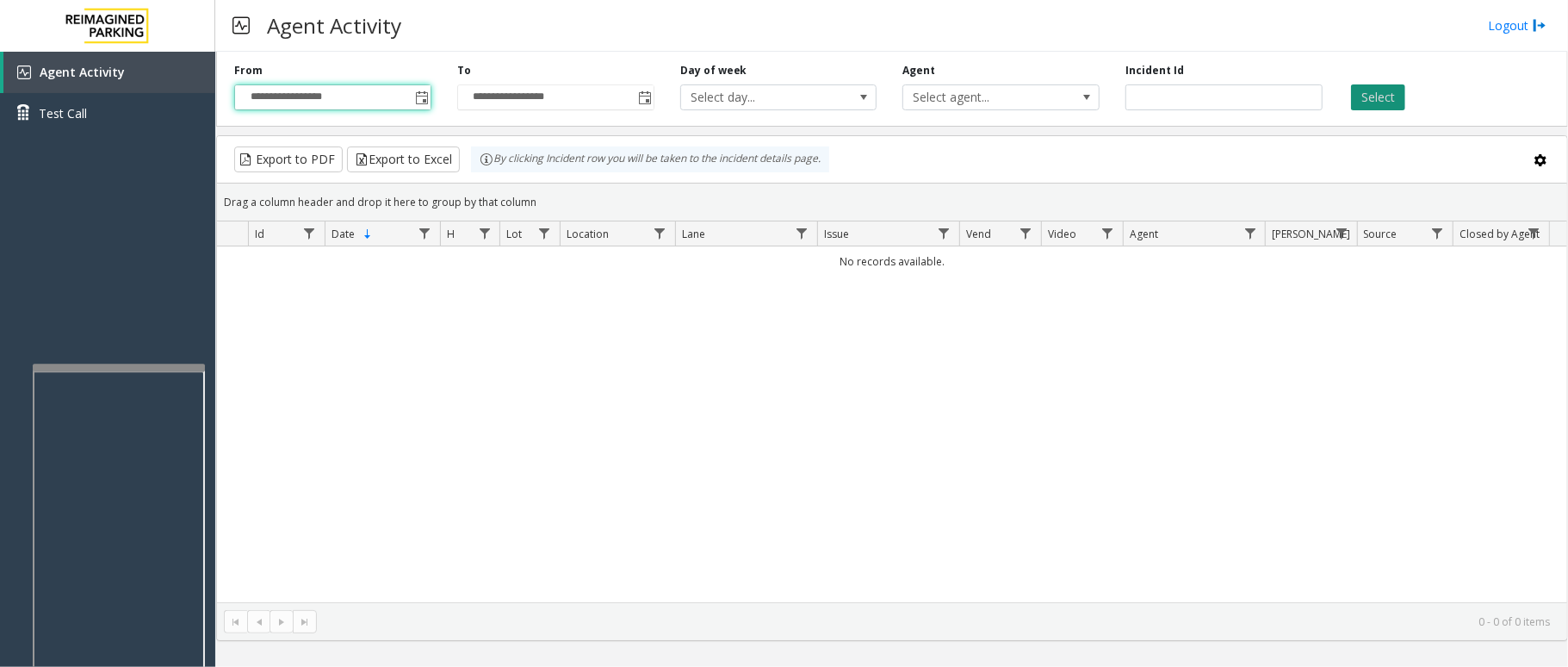
click at [1378, 90] on button "Select" at bounding box center [1378, 97] width 55 height 26
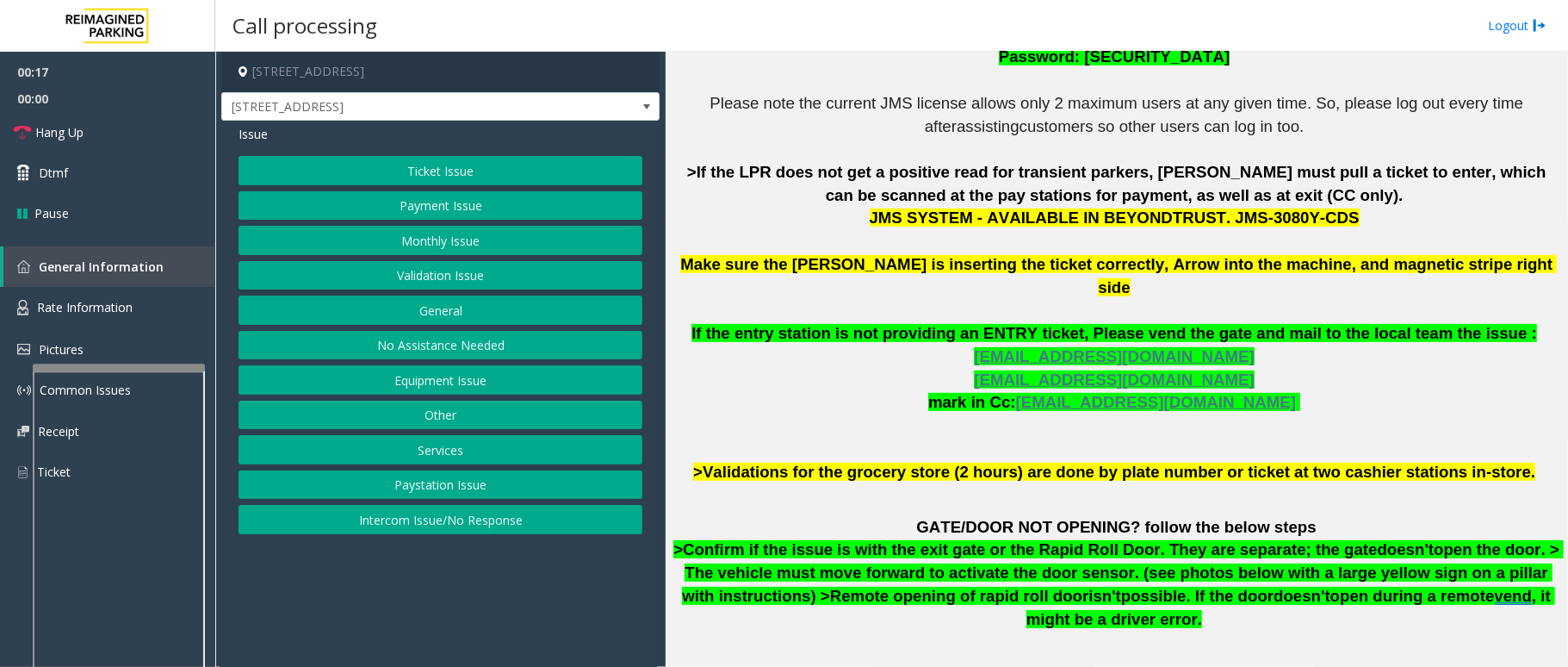
scroll to position [573, 0]
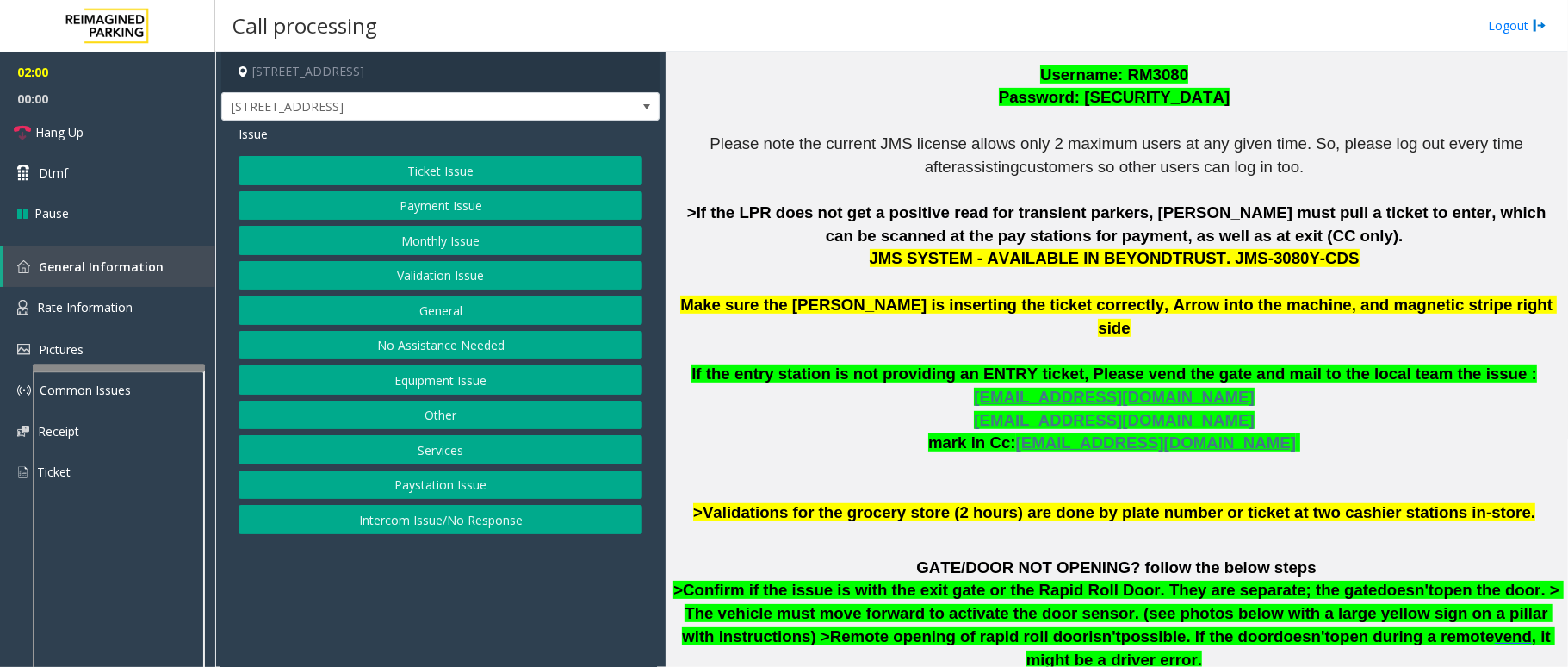
click at [482, 172] on button "Ticket Issue" at bounding box center [440, 171] width 403 height 29
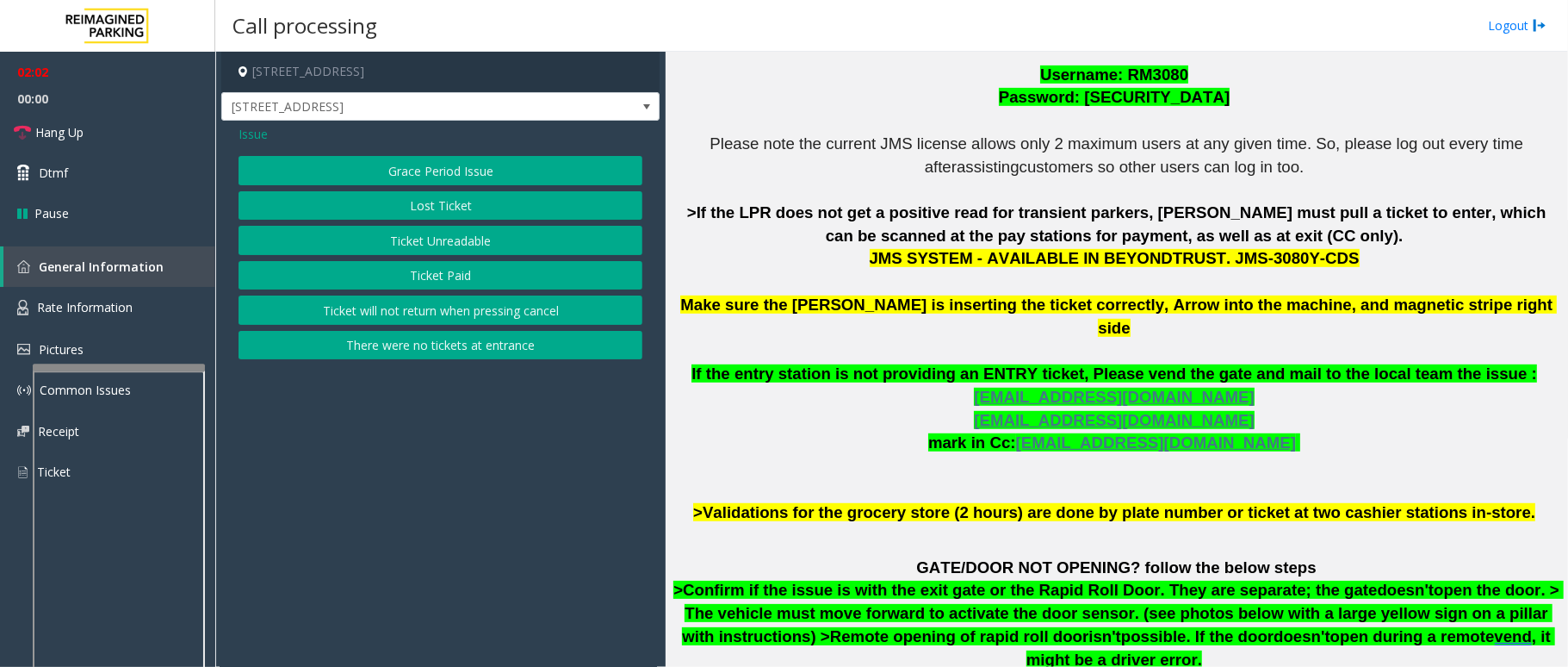
click at [496, 345] on button "There were no tickets at entrance" at bounding box center [440, 346] width 403 height 29
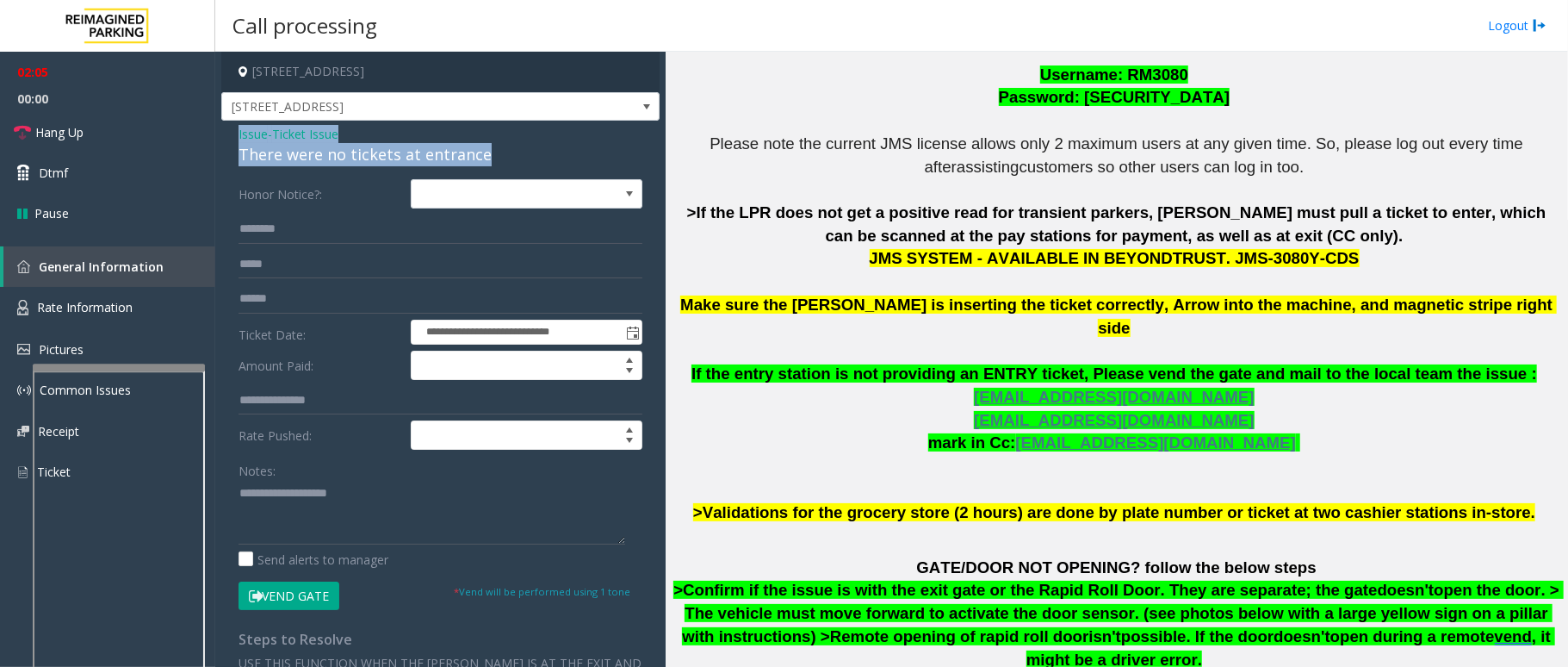
drag, startPoint x: 487, startPoint y: 153, endPoint x: 229, endPoint y: 133, distance: 258.8
click at [229, 133] on div "**********" at bounding box center [441, 531] width 438 height 822
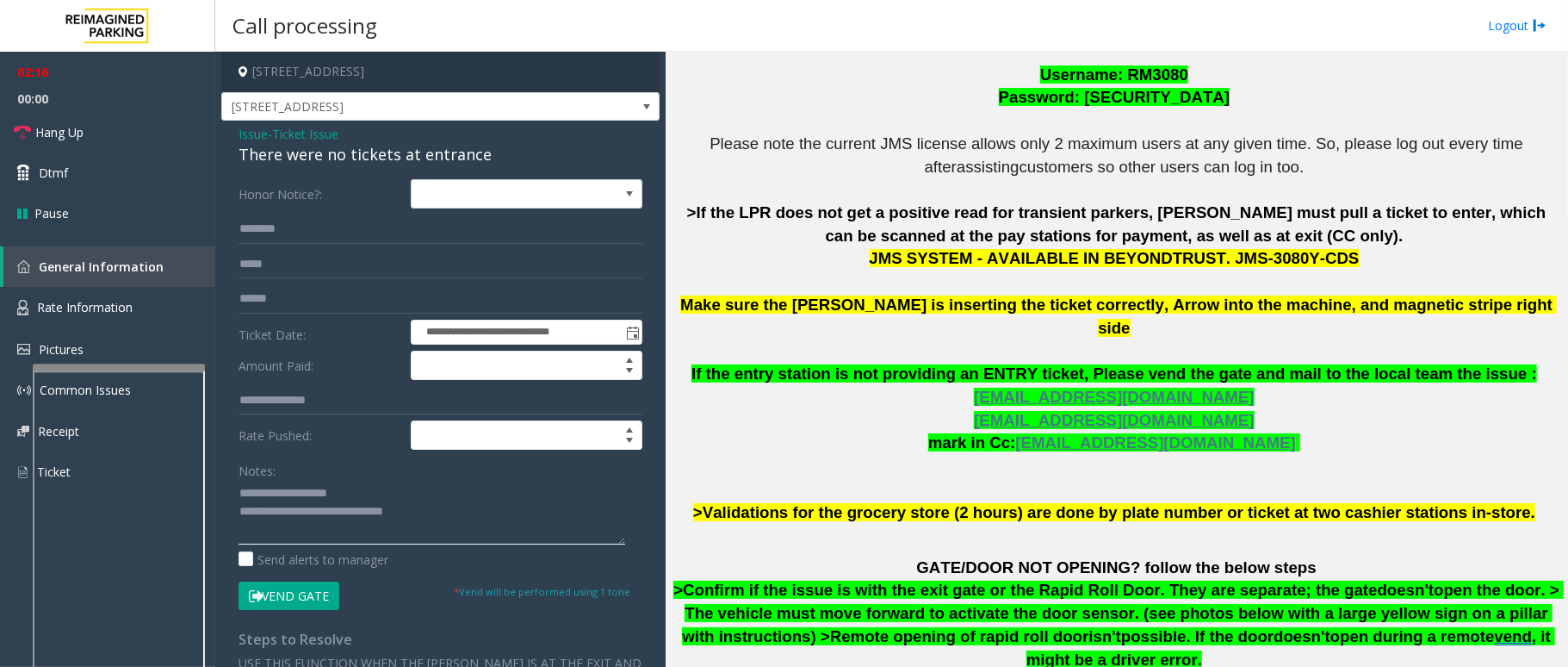
type textarea "**********"
click at [342, 224] on input "text" at bounding box center [440, 230] width 403 height 29
type input "******"
drag, startPoint x: 1203, startPoint y: 259, endPoint x: 1368, endPoint y: 273, distance: 165.6
click at [1368, 273] on p "The login credentials for the JMS system at Lot 441 are as follows: Username: R…" at bounding box center [1116, 270] width 889 height 507
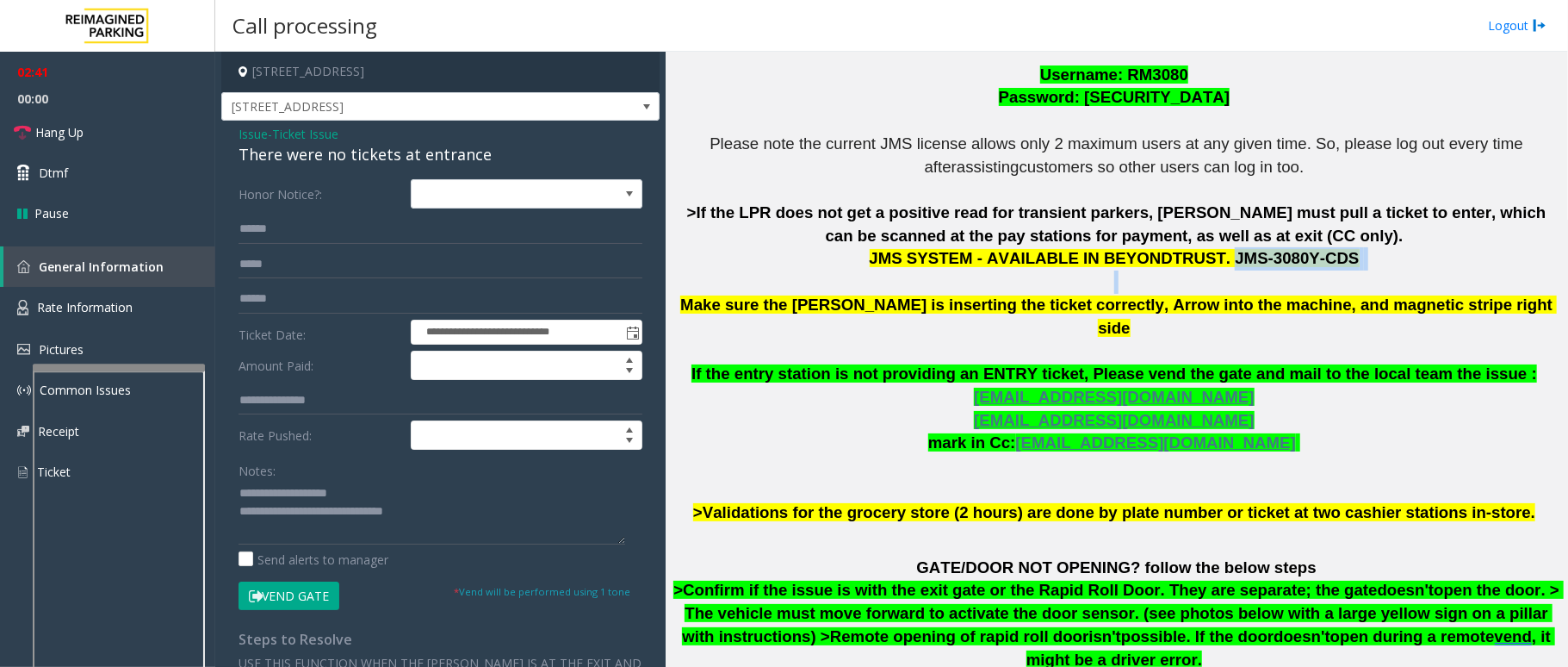
click at [1330, 262] on p "The login credentials for the JMS system at Lot 441 are as follows: Username: R…" at bounding box center [1116, 270] width 889 height 507
drag, startPoint x: 1198, startPoint y: 260, endPoint x: 1306, endPoint y: 260, distance: 108.0
click at [1306, 260] on span "JMS SYSTEM - AVAILABLE IN BEYONDTRUST. JMS-3080Y-CDS" at bounding box center [1114, 257] width 490 height 18
copy span "JMS-3080Y-CDS"
click at [282, 266] on input "text" at bounding box center [440, 264] width 403 height 29
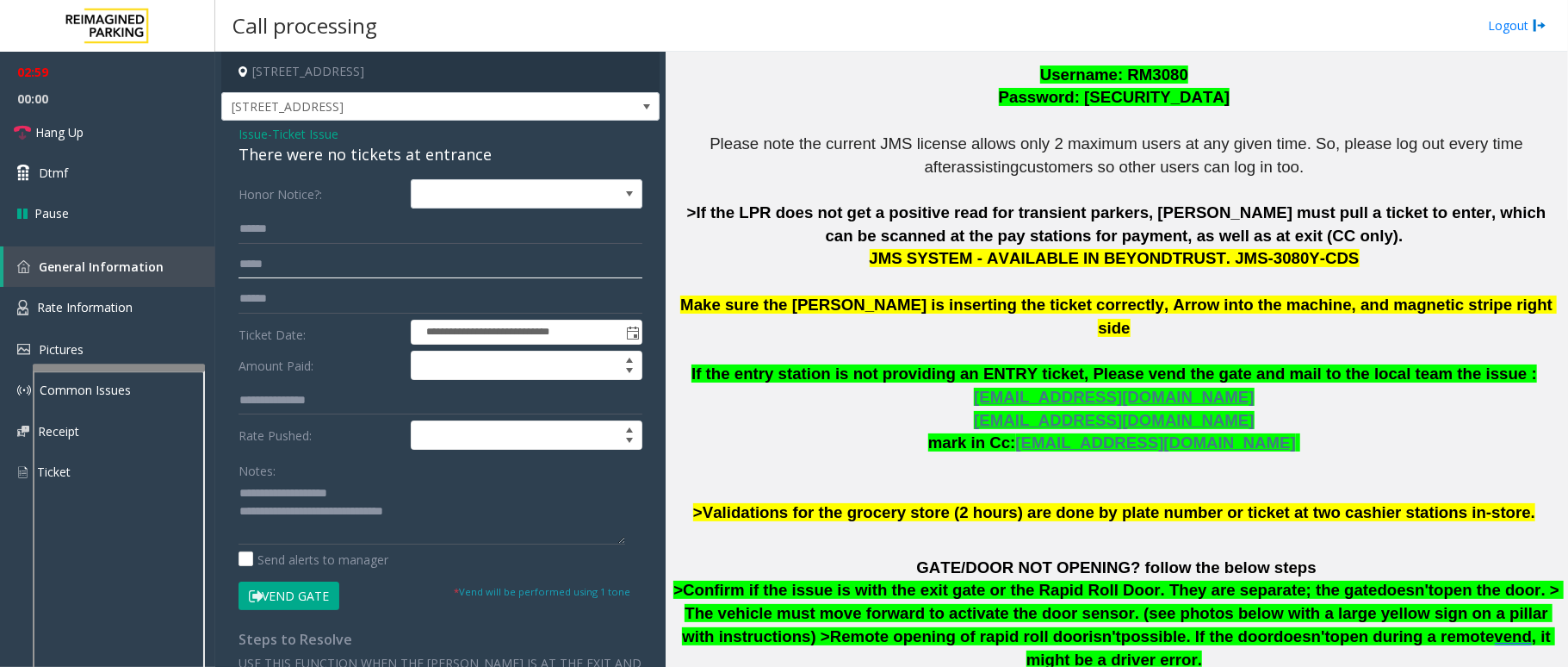
type input "*****"
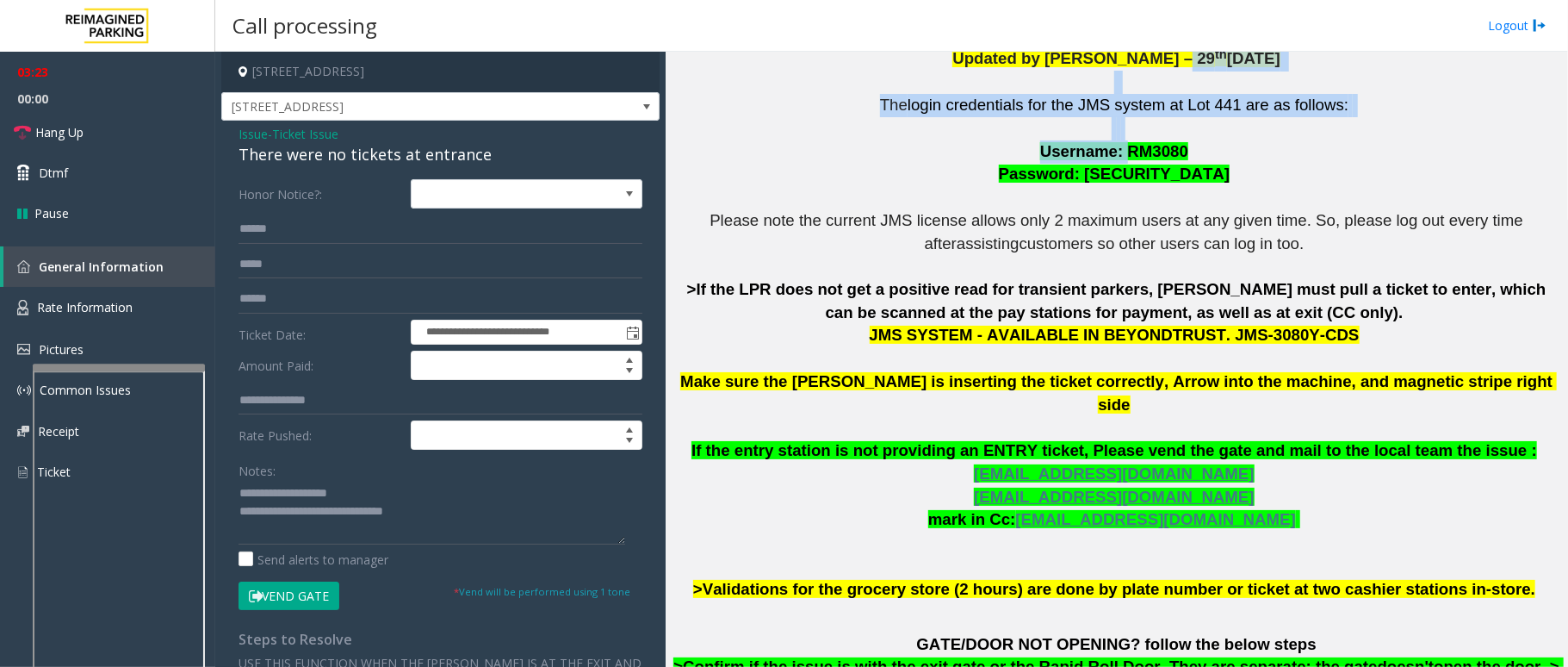
scroll to position [463, 0]
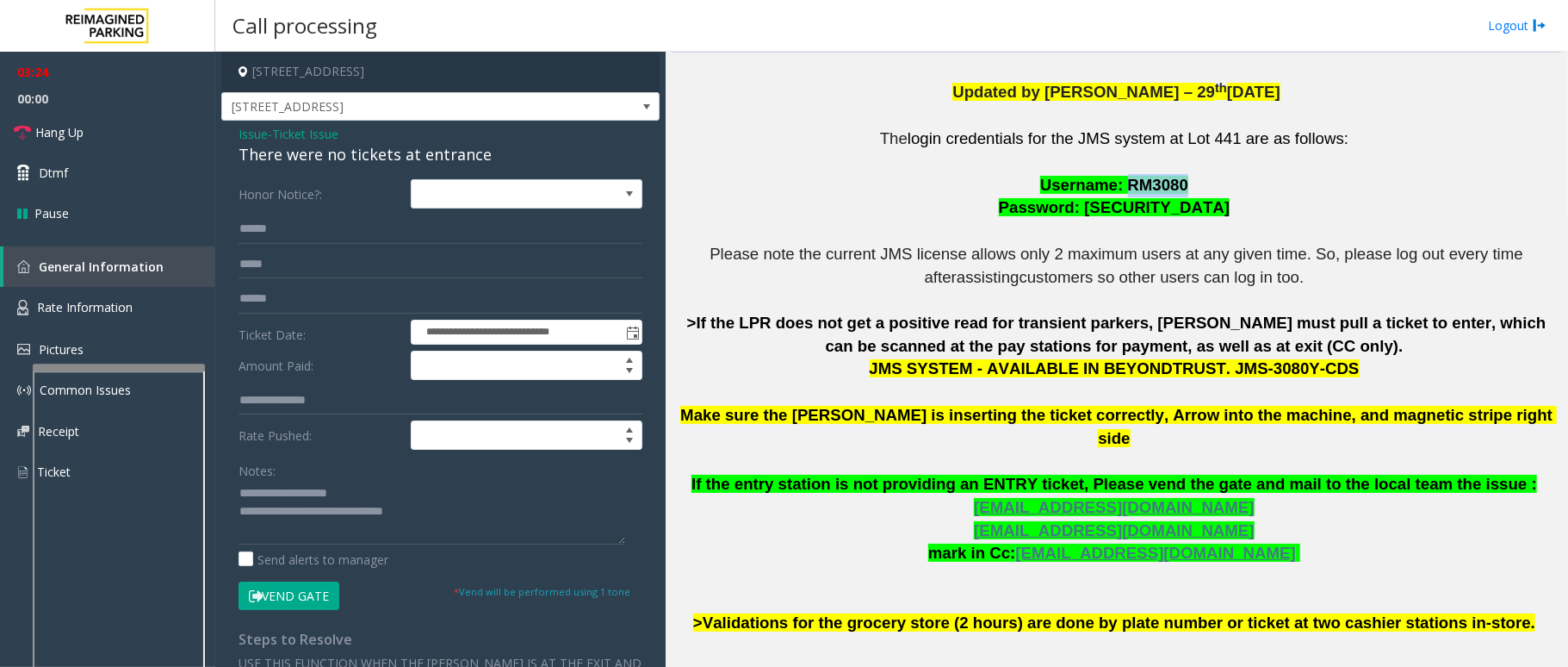
drag, startPoint x: 1118, startPoint y: 77, endPoint x: 1171, endPoint y: 183, distance: 118.5
click at [1171, 183] on span "Username: RM3080" at bounding box center [1113, 185] width 148 height 18
click at [300, 605] on button "Vend Gate" at bounding box center [288, 596] width 100 height 29
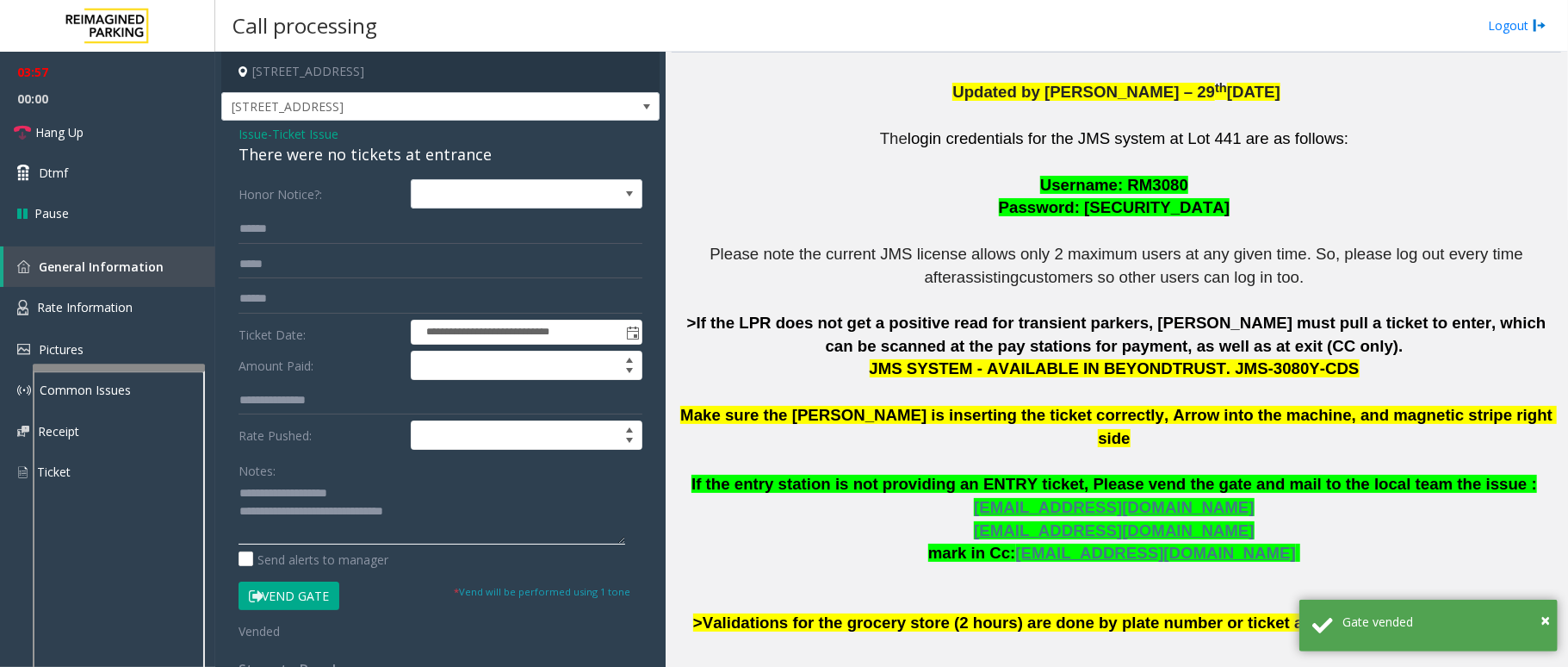
click at [444, 517] on textarea at bounding box center [431, 512] width 387 height 65
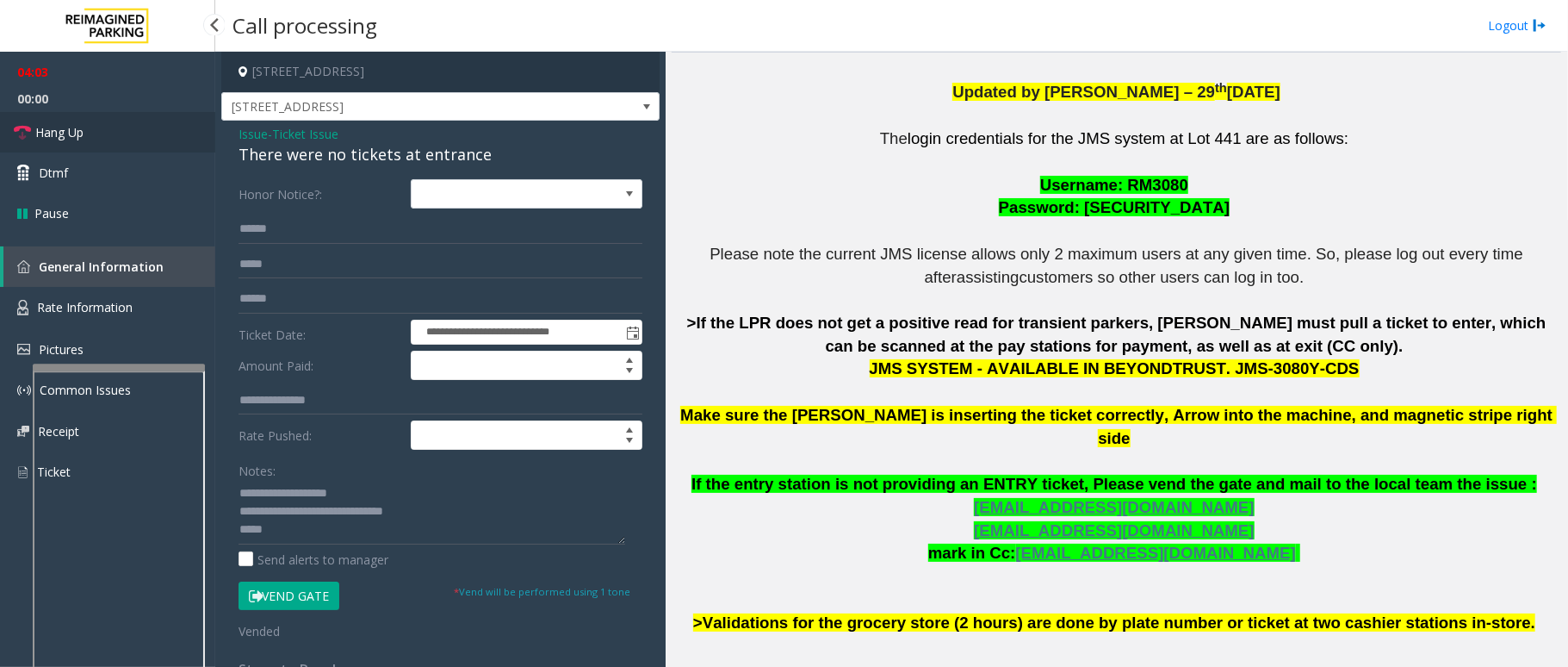
click at [33, 135] on link "Hang Up" at bounding box center [107, 132] width 216 height 41
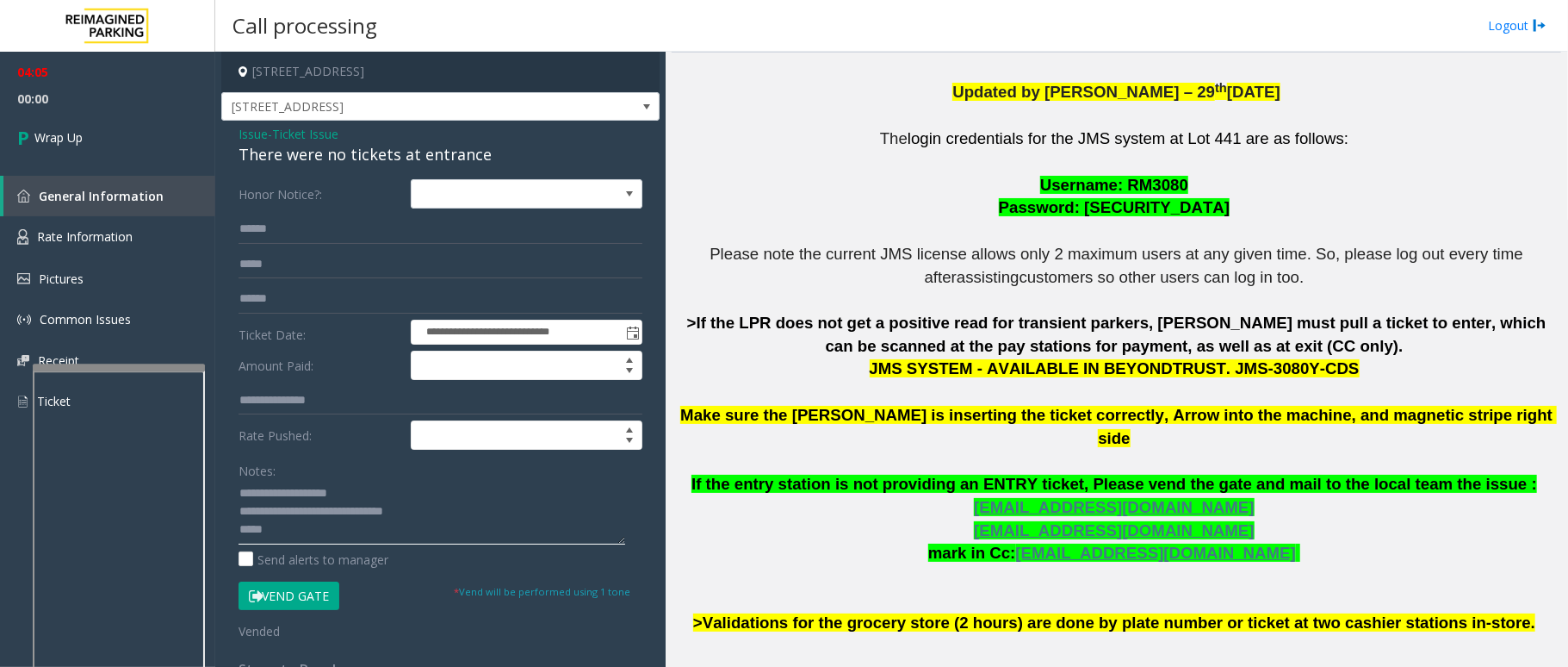
click at [304, 534] on textarea at bounding box center [431, 512] width 387 height 65
type textarea "**********"
click at [68, 128] on span "Wrap Up" at bounding box center [59, 137] width 48 height 18
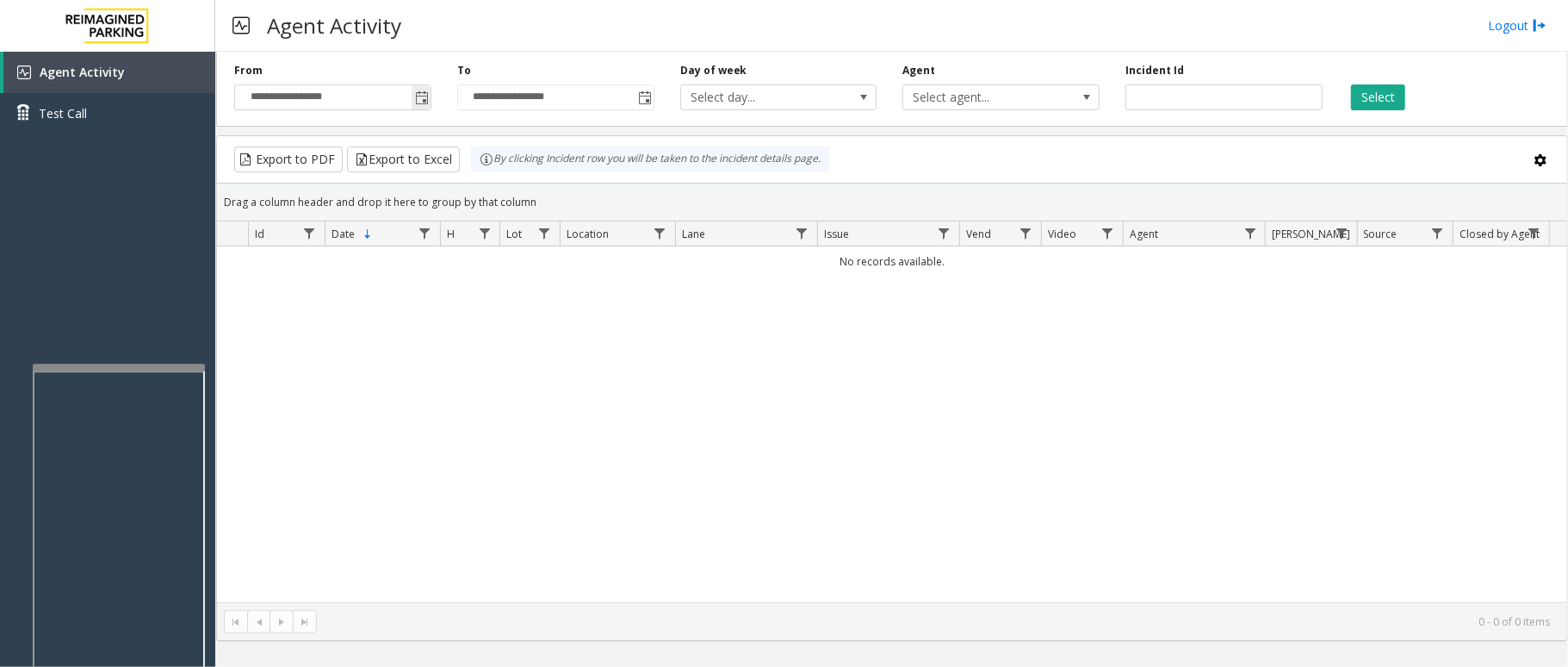
click at [415, 101] on span "Toggle popup" at bounding box center [422, 98] width 14 height 14
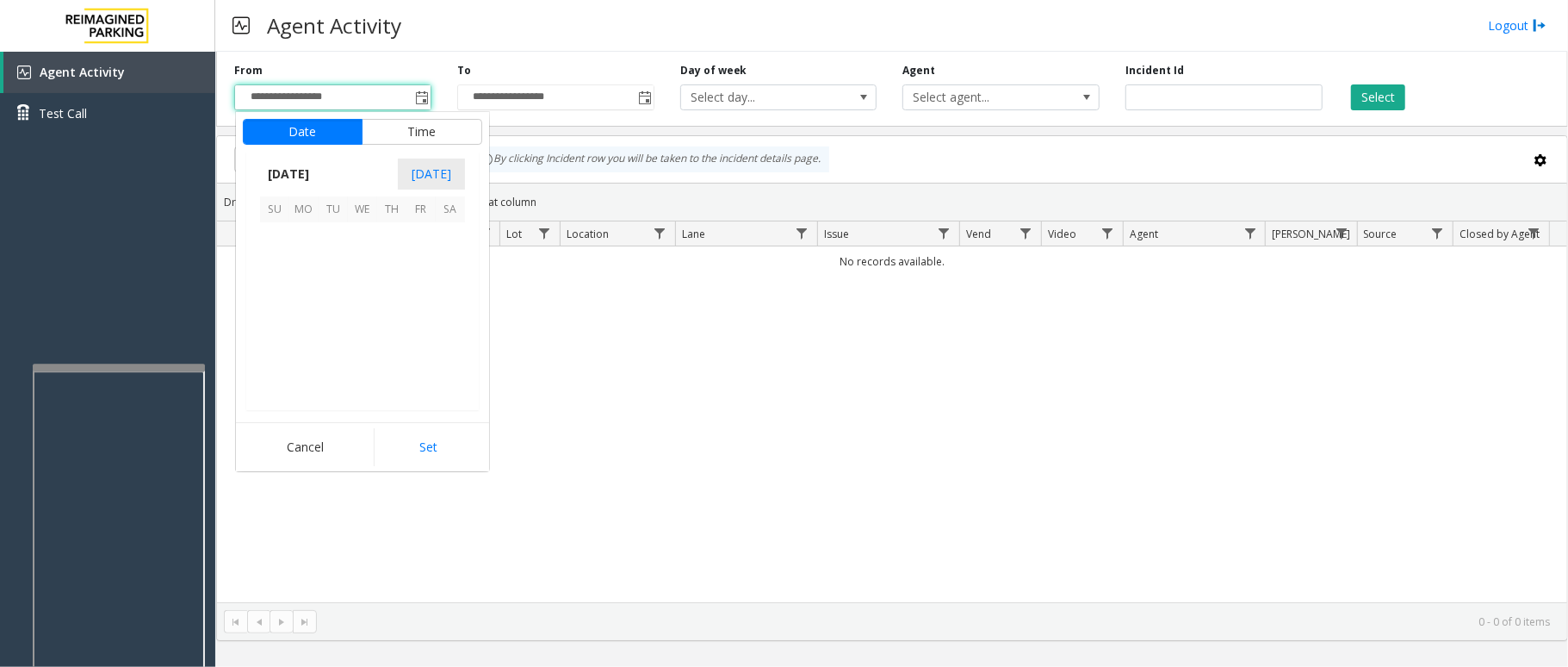
scroll to position [309175, 0]
click at [300, 237] on span "1" at bounding box center [304, 237] width 29 height 29
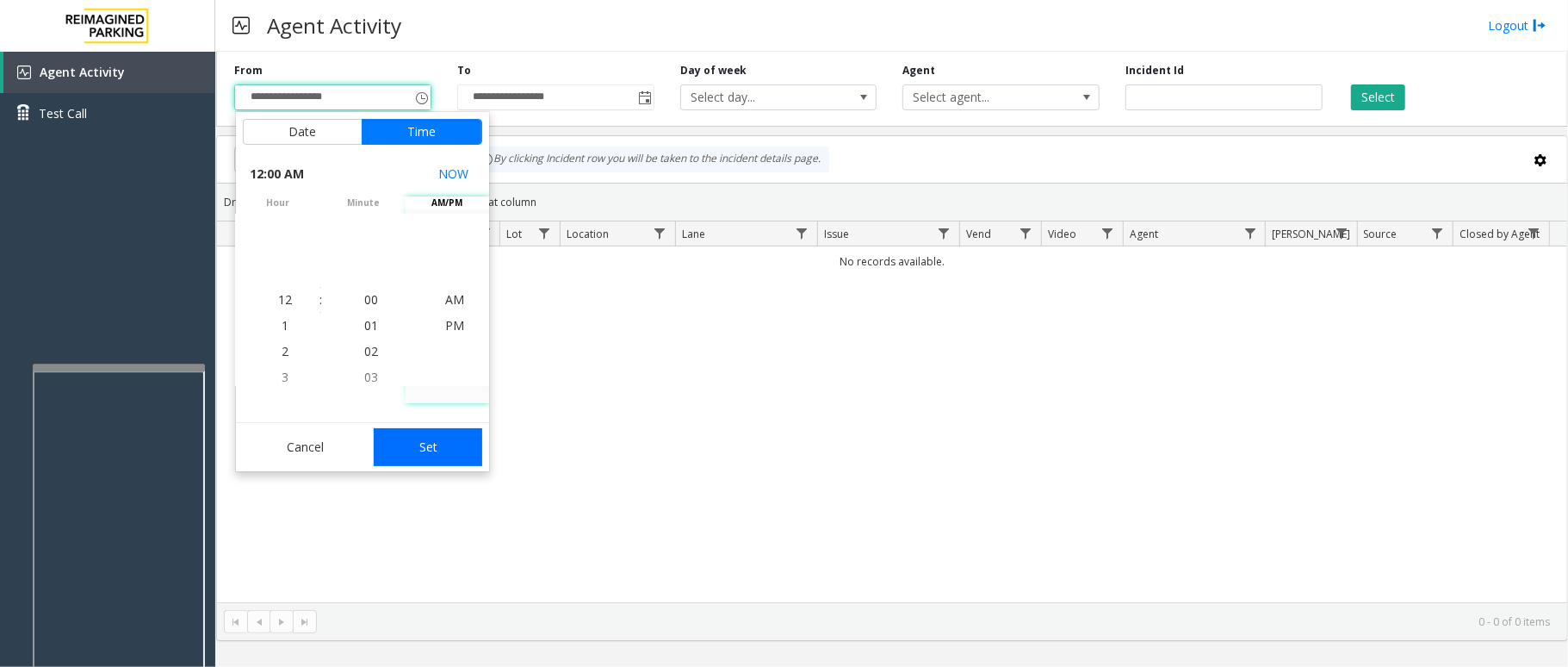
click at [436, 445] on button "Set" at bounding box center [428, 447] width 108 height 38
type input "**********"
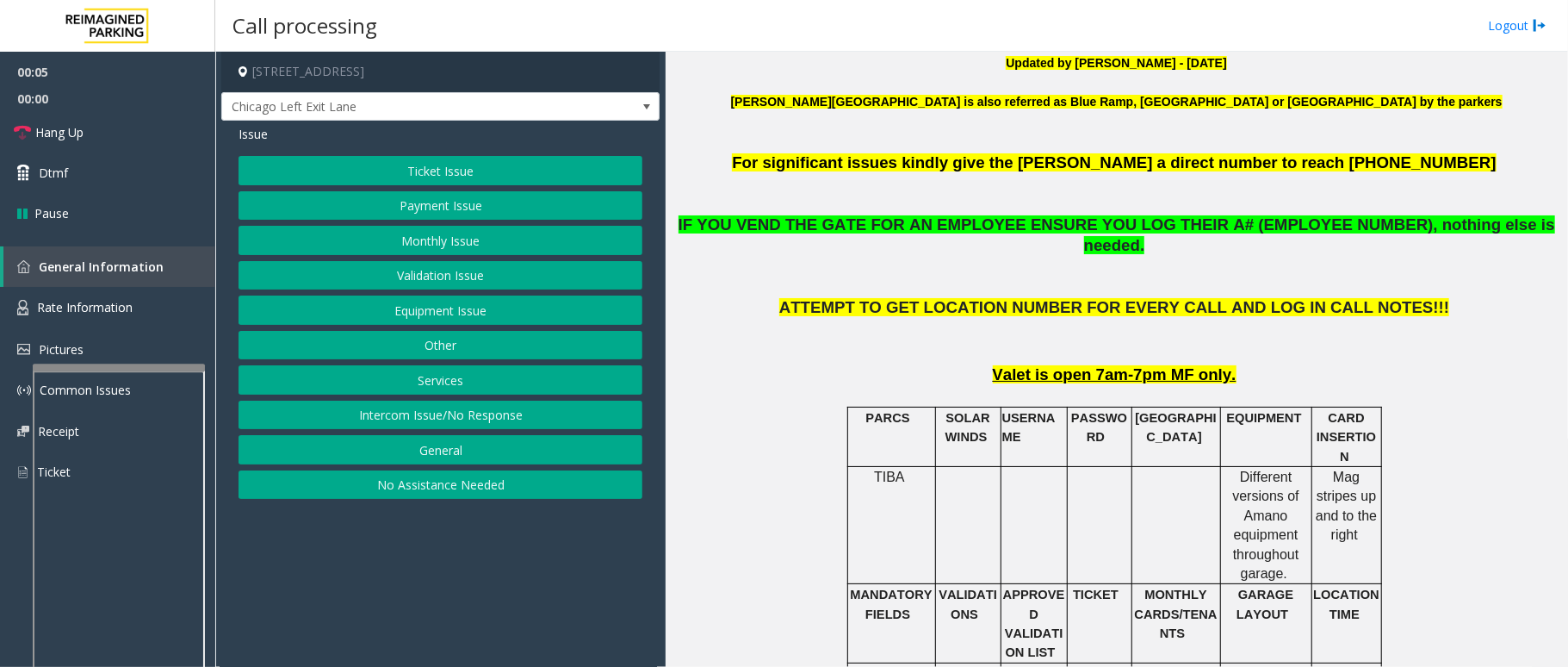
scroll to position [690, 0]
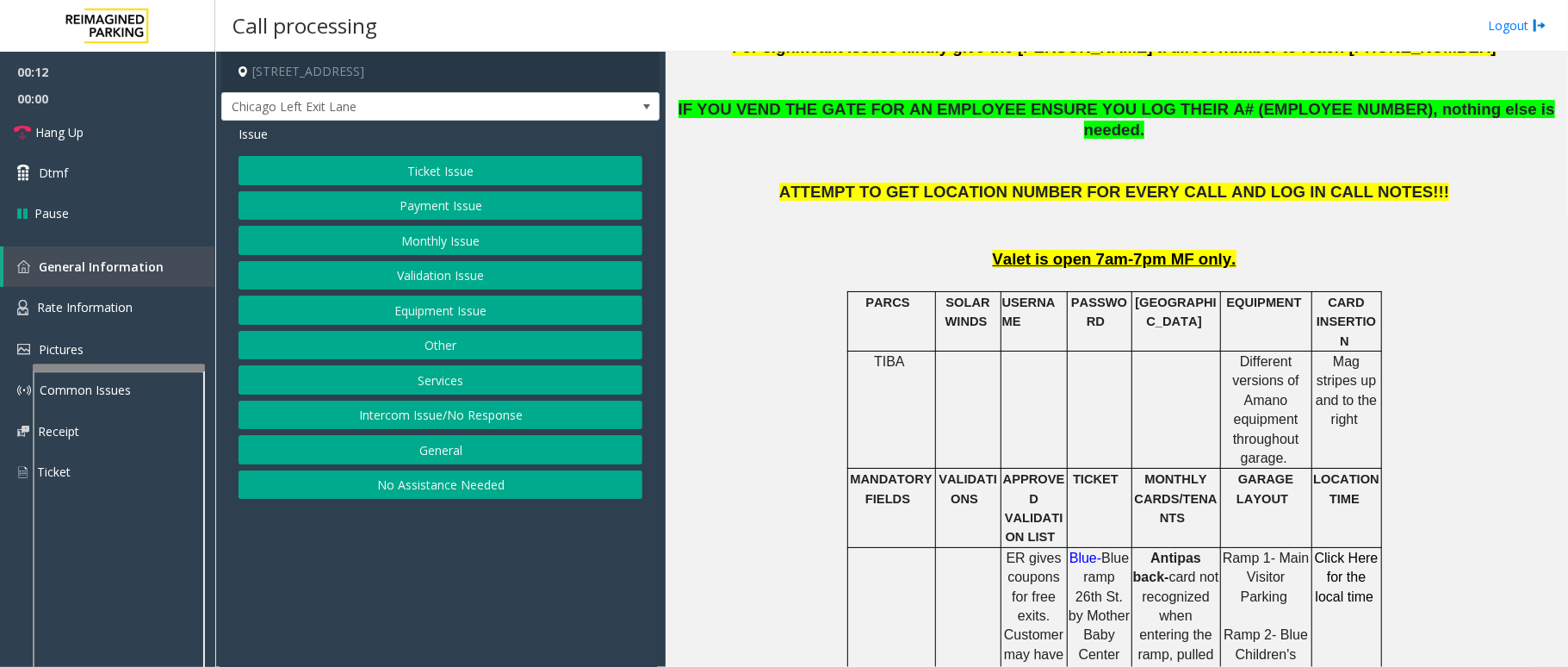
click at [466, 169] on button "Ticket Issue" at bounding box center [440, 171] width 403 height 29
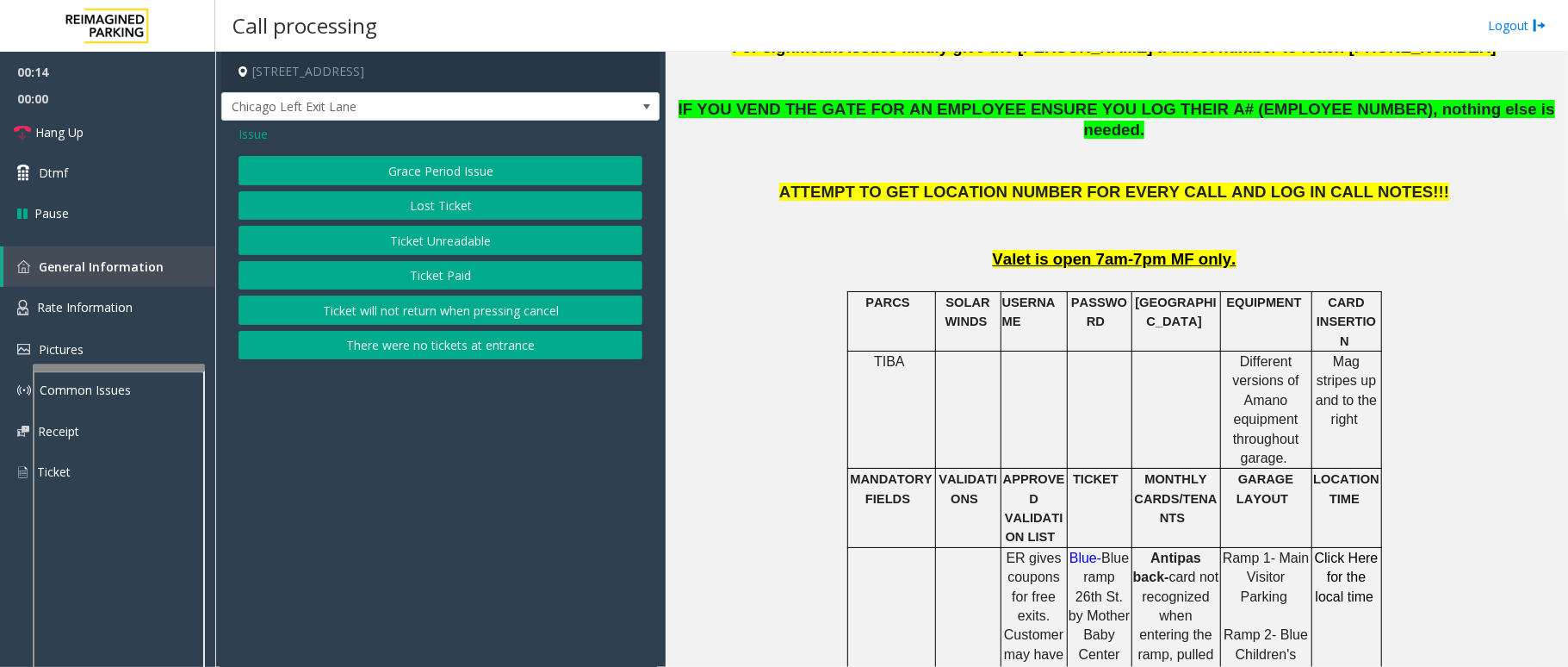
click at [497, 236] on button "Ticket Unreadable" at bounding box center [440, 241] width 403 height 29
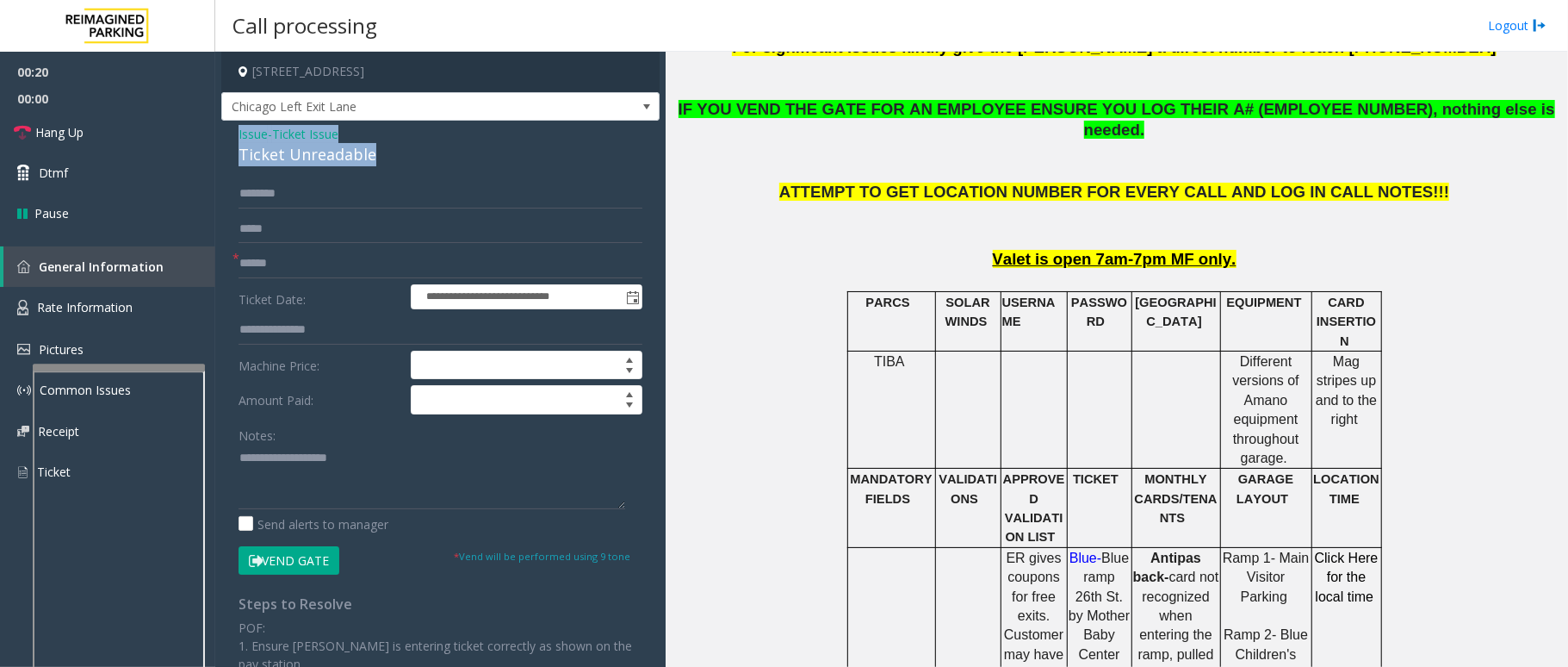
drag, startPoint x: 371, startPoint y: 153, endPoint x: 229, endPoint y: 136, distance: 143.0
click at [229, 136] on div "**********" at bounding box center [441, 504] width 438 height 768
click at [357, 480] on textarea at bounding box center [431, 476] width 387 height 65
type textarea "**********"
click at [332, 269] on input "text" at bounding box center [440, 263] width 403 height 29
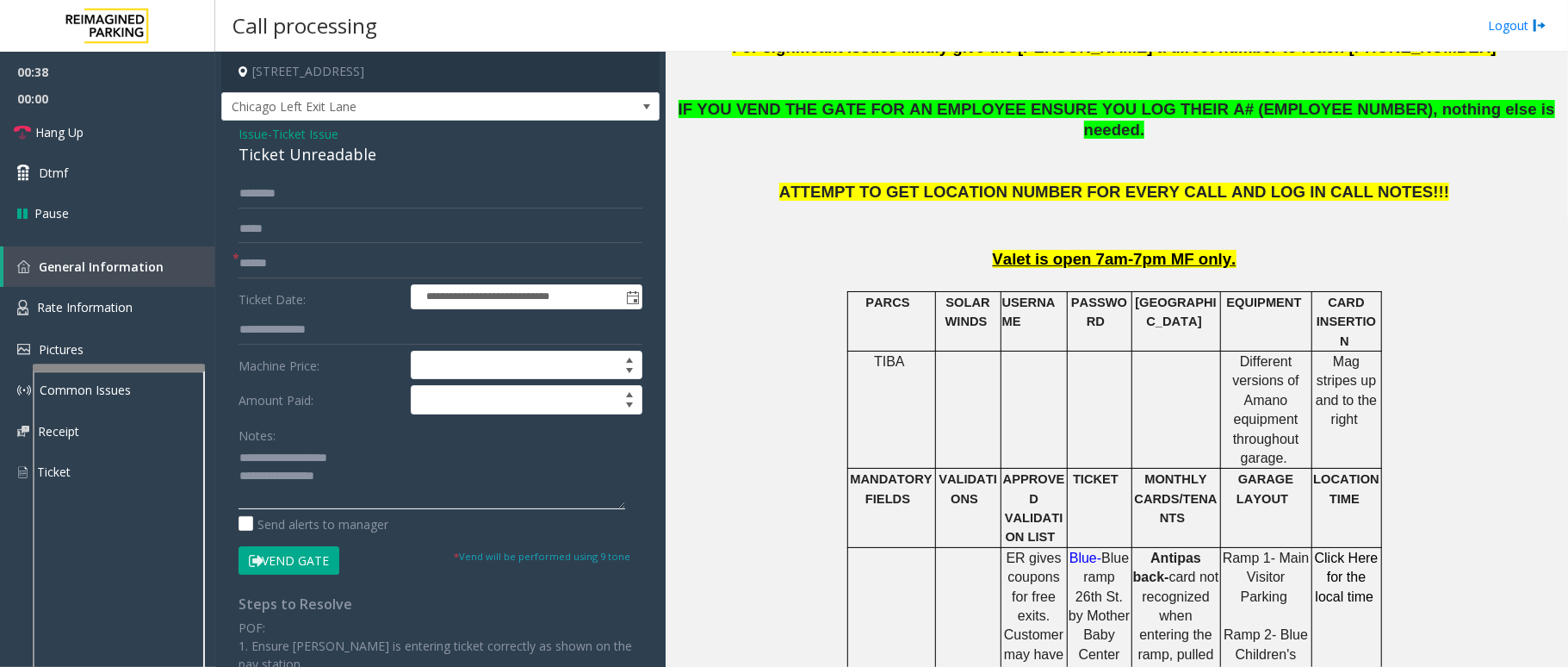
click at [461, 498] on textarea at bounding box center [431, 476] width 387 height 65
click at [291, 566] on button "Vend Gate" at bounding box center [288, 560] width 100 height 29
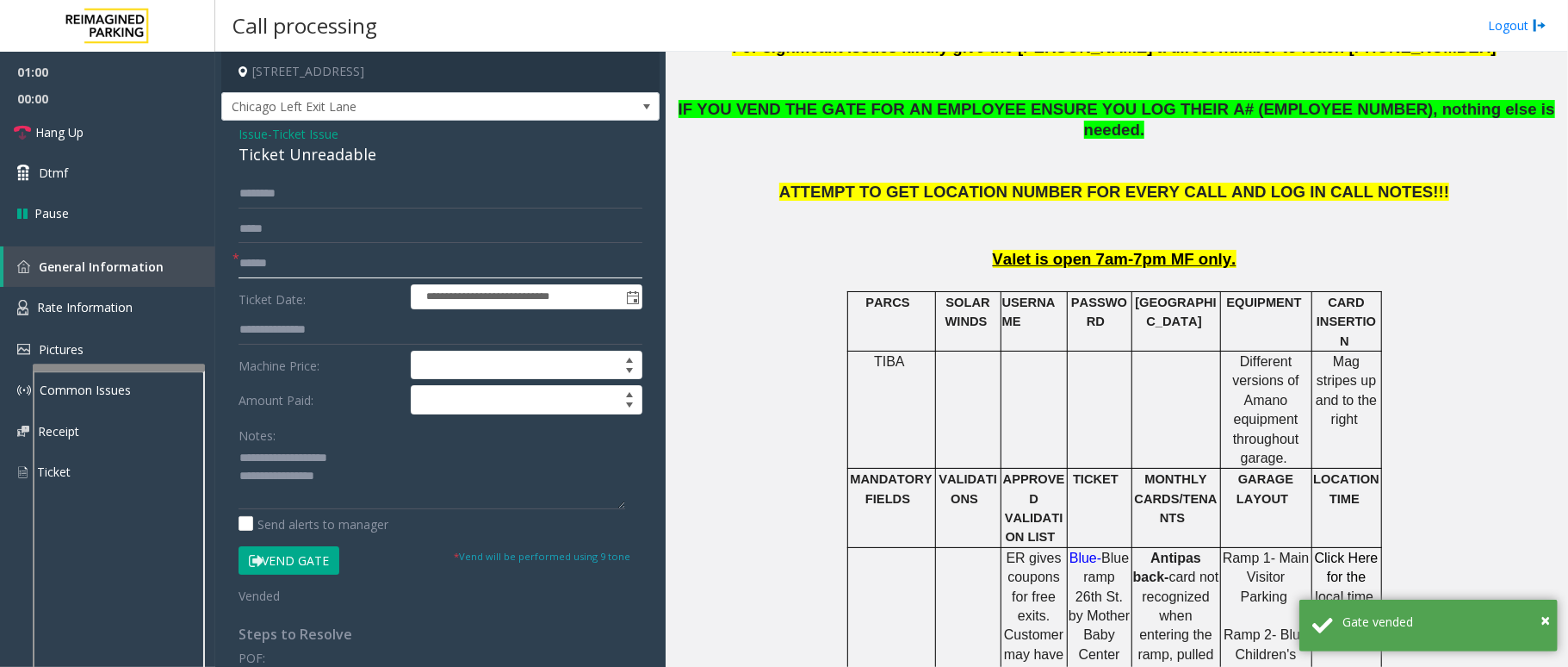
click at [298, 273] on input "text" at bounding box center [440, 263] width 403 height 29
type input "**"
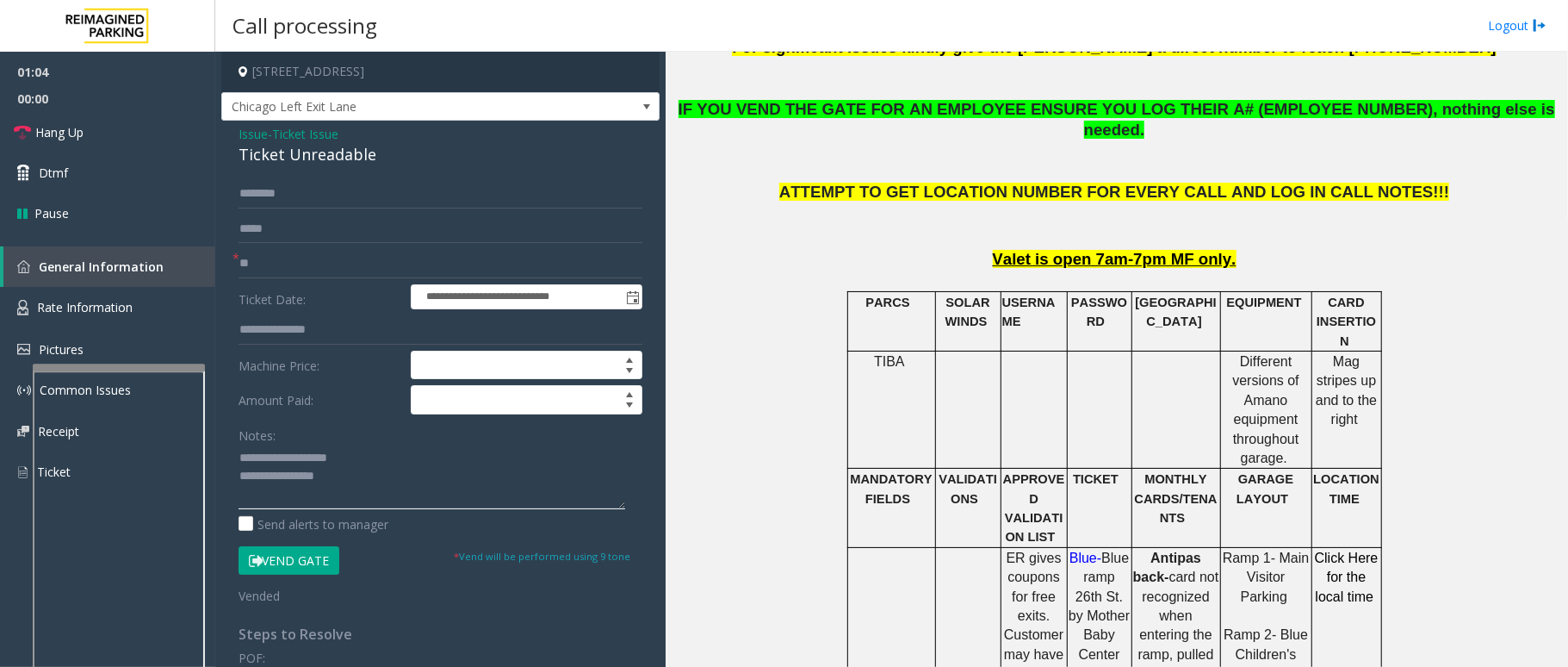
click at [369, 498] on textarea at bounding box center [431, 476] width 387 height 65
click at [60, 138] on span "Hang Up" at bounding box center [60, 132] width 48 height 18
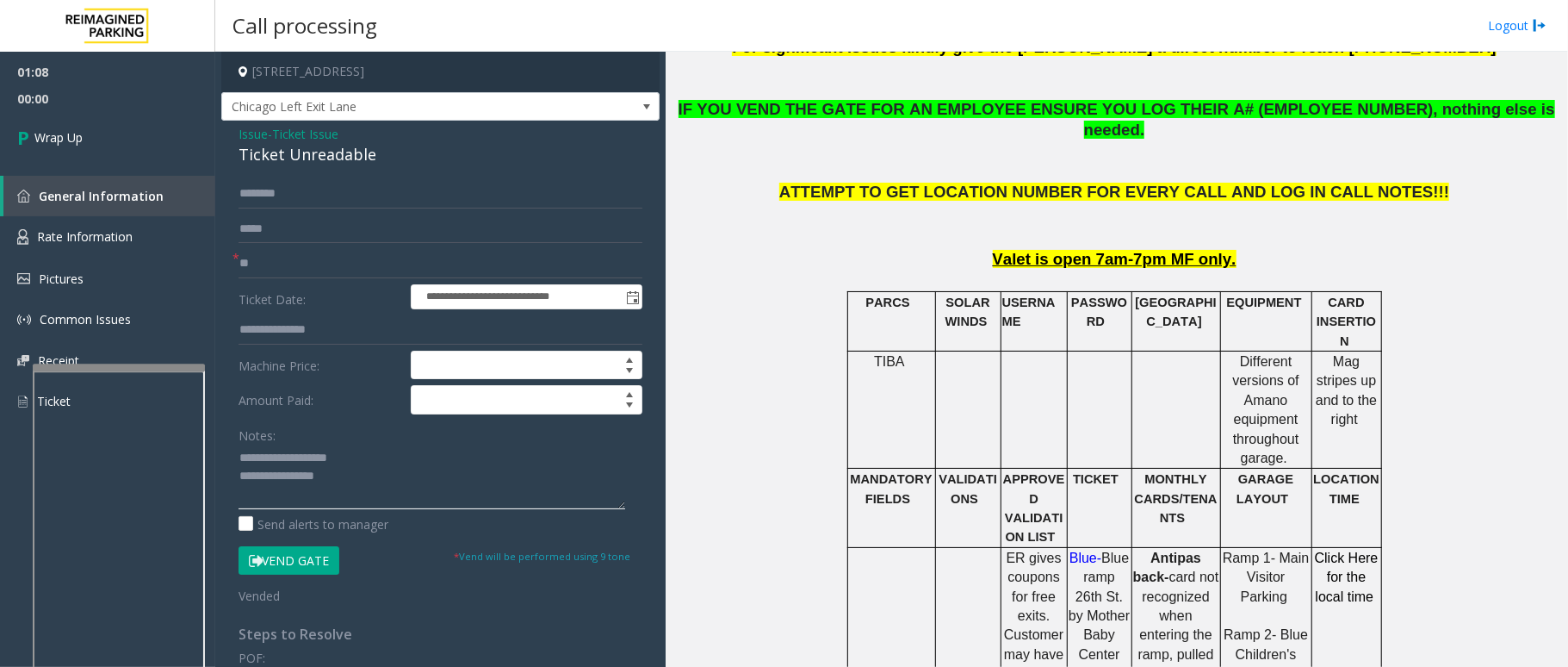
click at [451, 508] on textarea at bounding box center [431, 476] width 387 height 65
type textarea "**********"
click at [83, 156] on link "Wrap Up" at bounding box center [107, 137] width 216 height 51
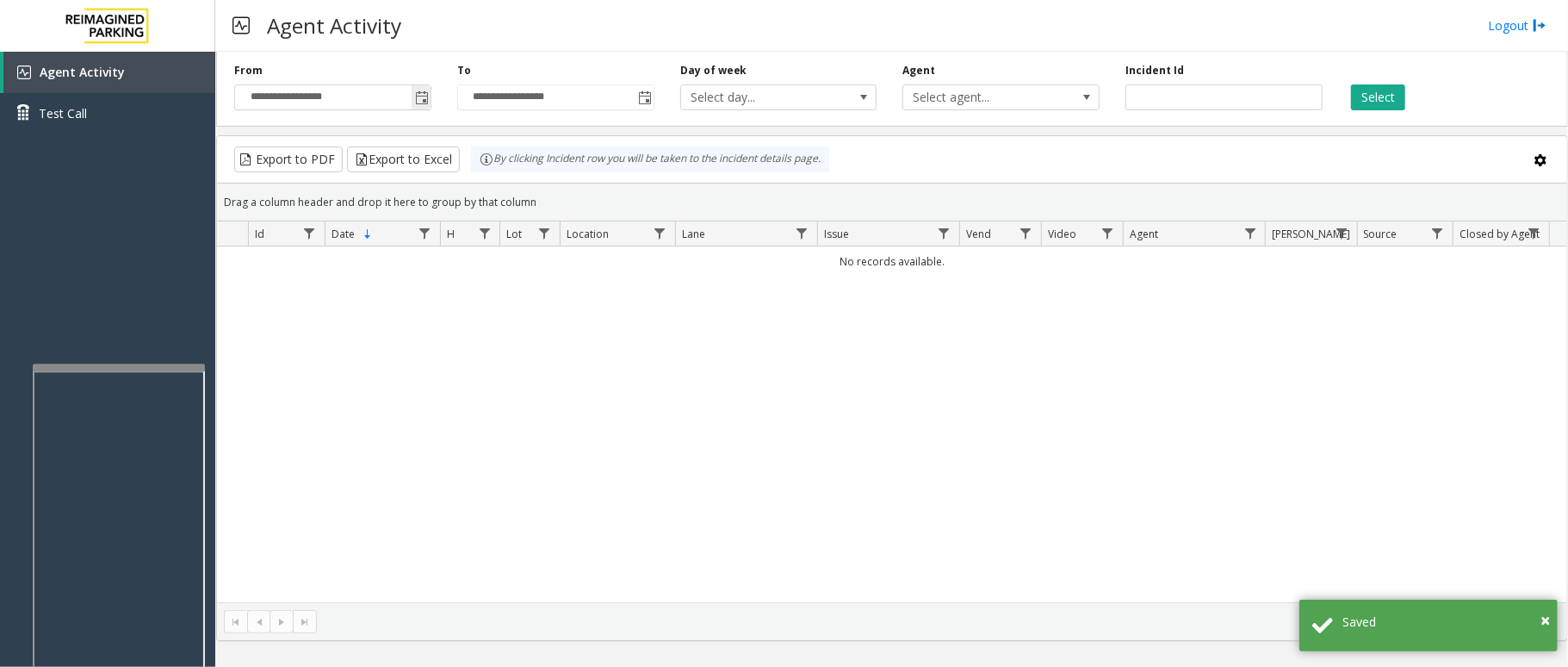
click at [428, 108] on span "Toggle popup" at bounding box center [421, 97] width 19 height 28
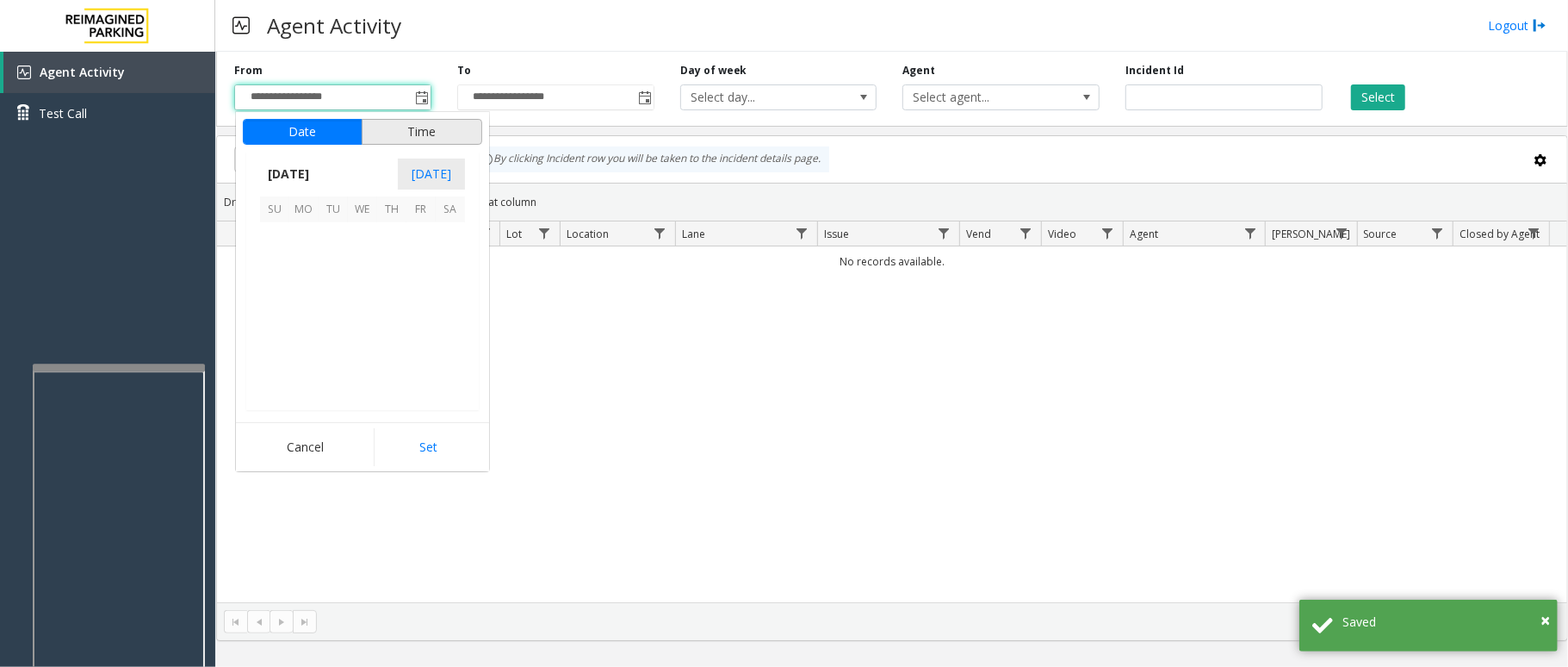
scroll to position [309175, 0]
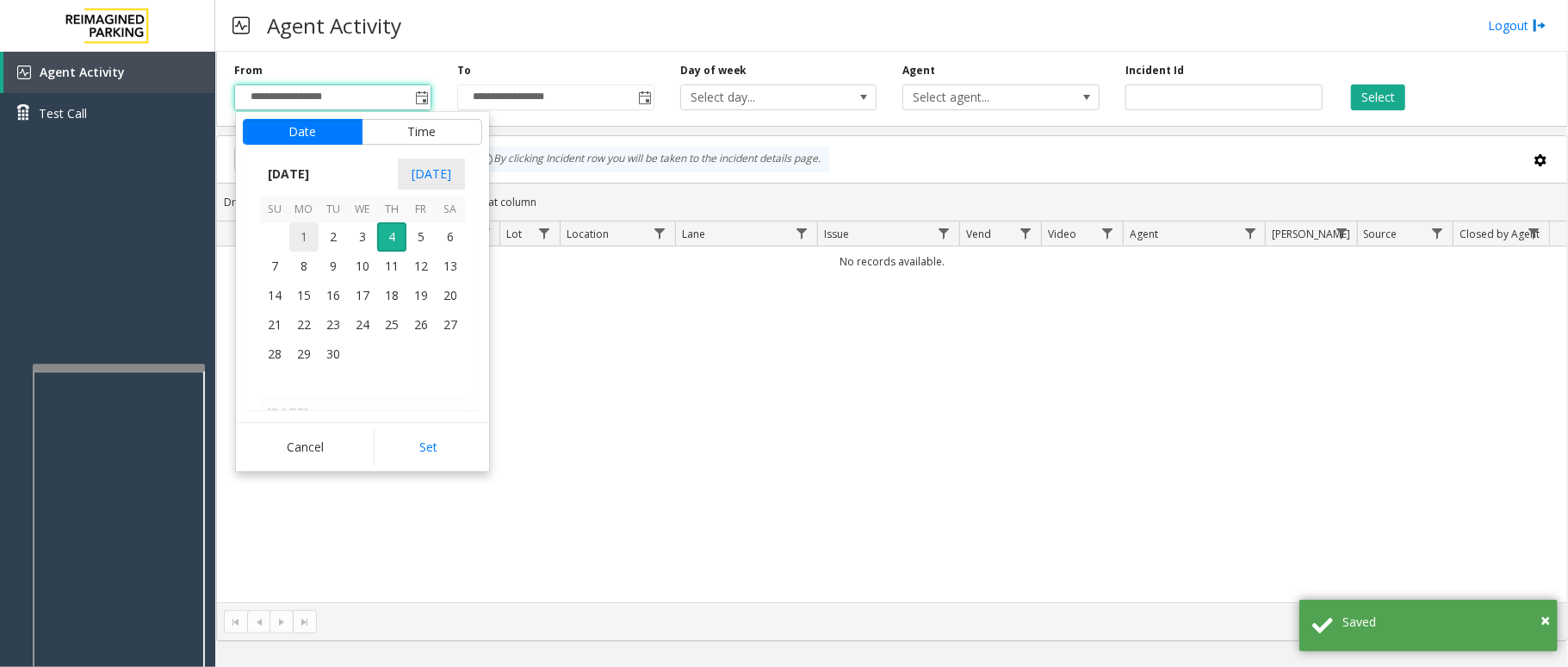
click at [298, 244] on span "1" at bounding box center [304, 237] width 29 height 29
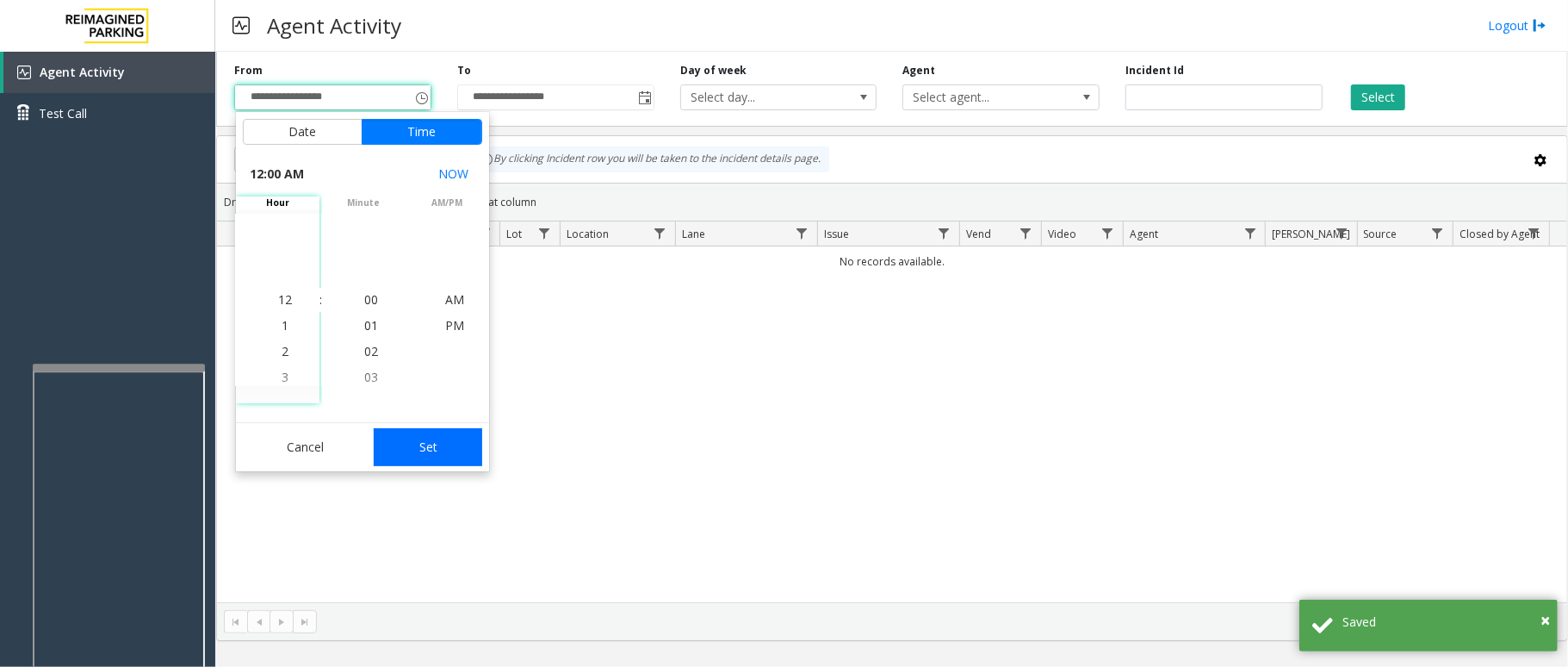
click at [390, 452] on button "Set" at bounding box center [428, 447] width 108 height 38
type input "**********"
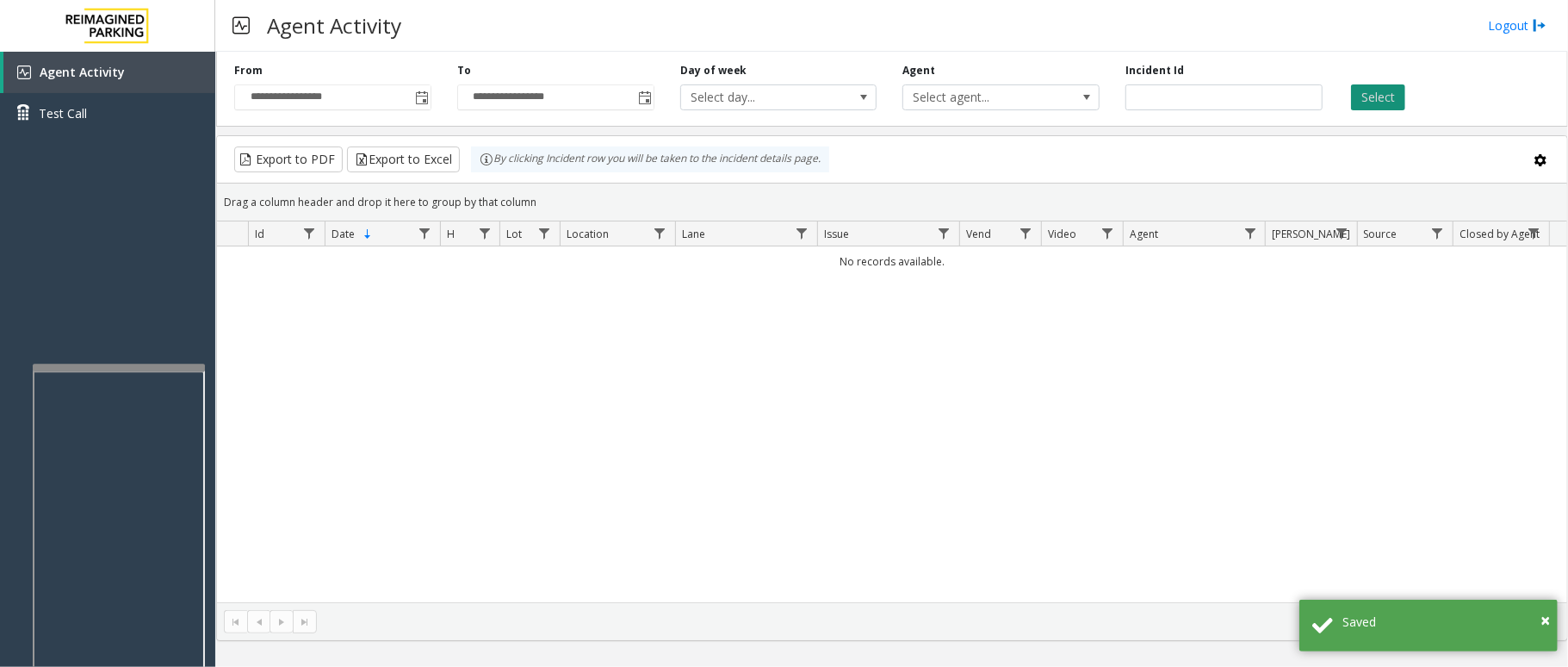
click at [1365, 103] on button "Select" at bounding box center [1378, 97] width 55 height 26
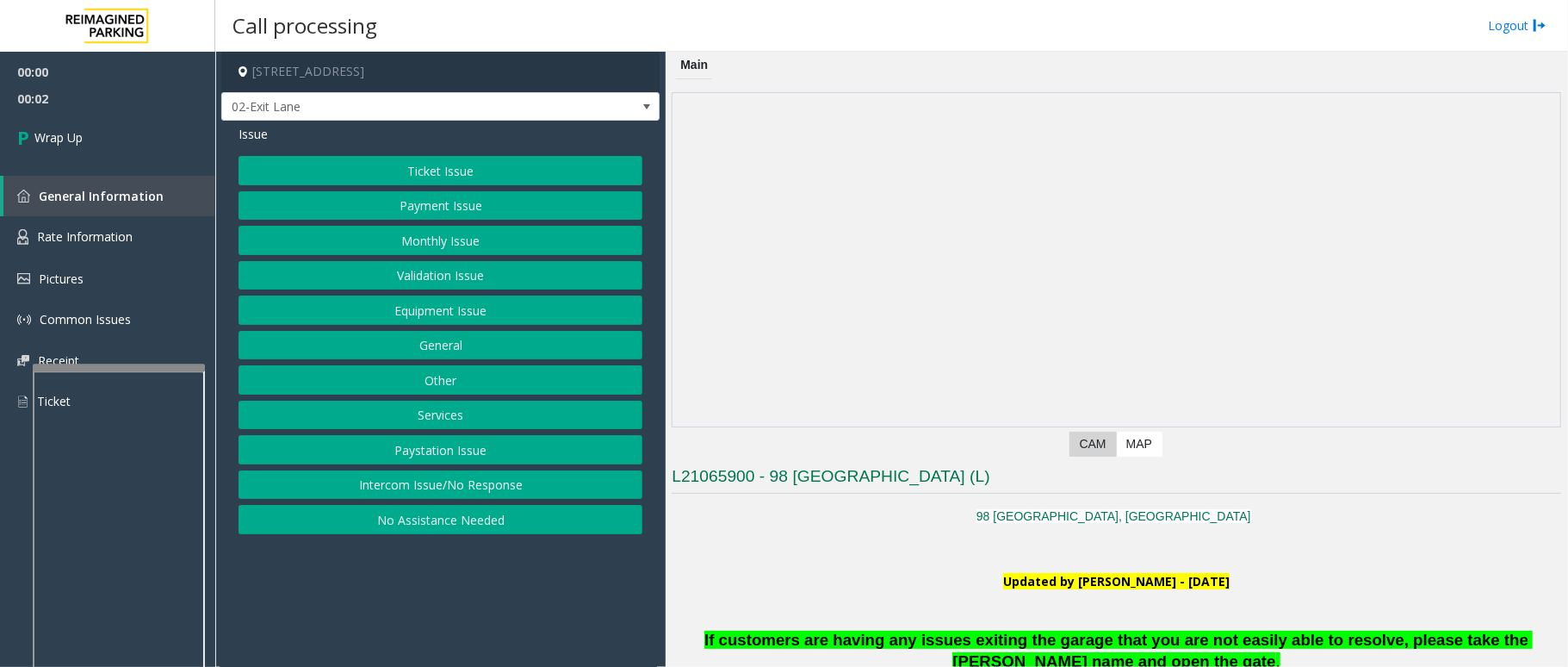
click at [514, 483] on button "Intercom Issue/No Response" at bounding box center [440, 485] width 403 height 29
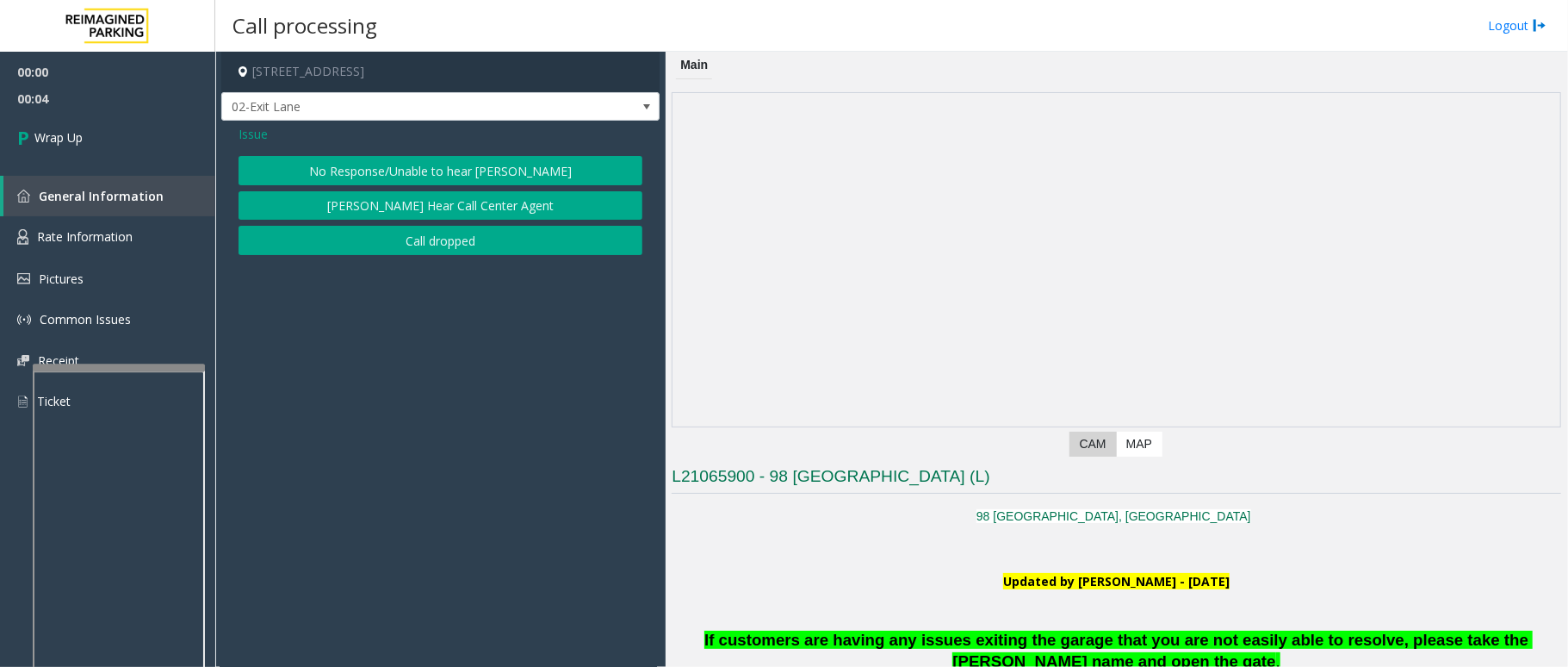
click at [472, 246] on button "Call dropped" at bounding box center [440, 241] width 403 height 29
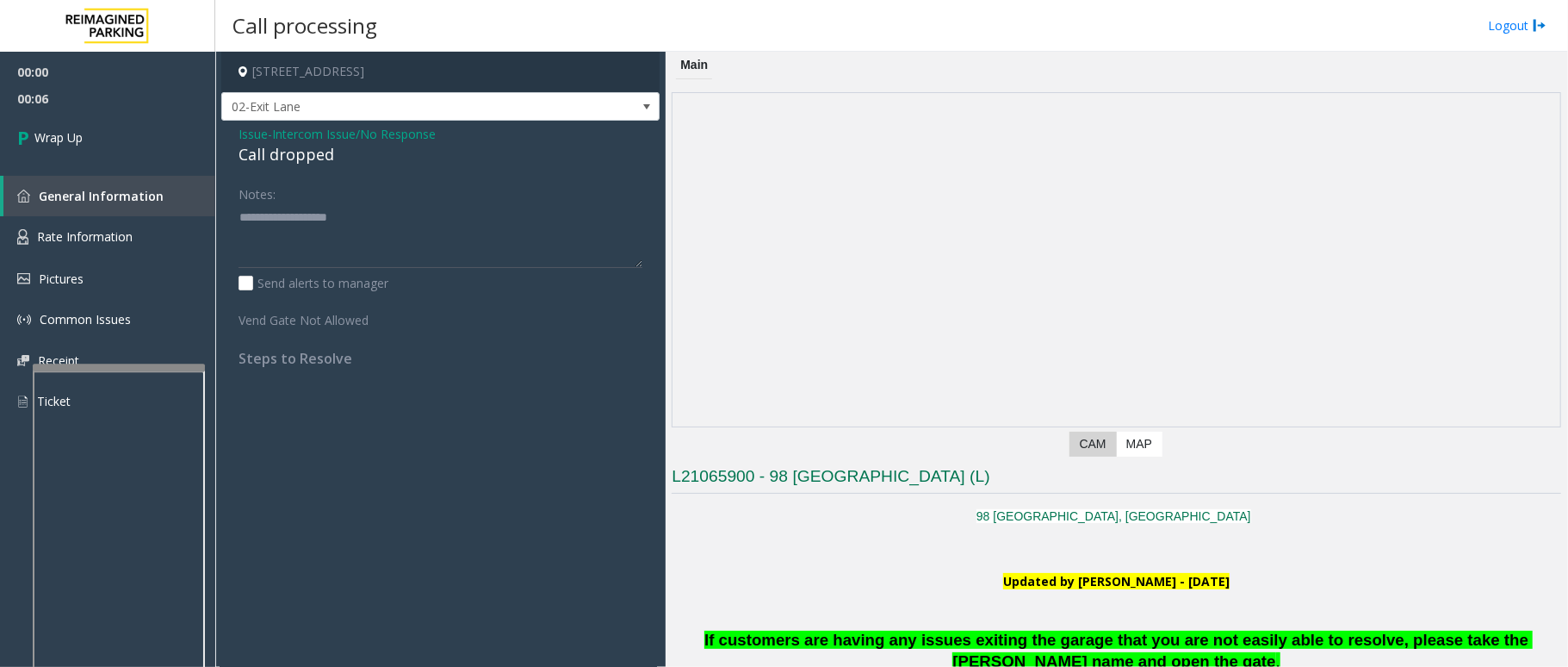
click at [300, 153] on div "Call dropped" at bounding box center [440, 154] width 403 height 23
type textarea "**********"
click at [53, 150] on link "Wrap Up" at bounding box center [107, 137] width 216 height 51
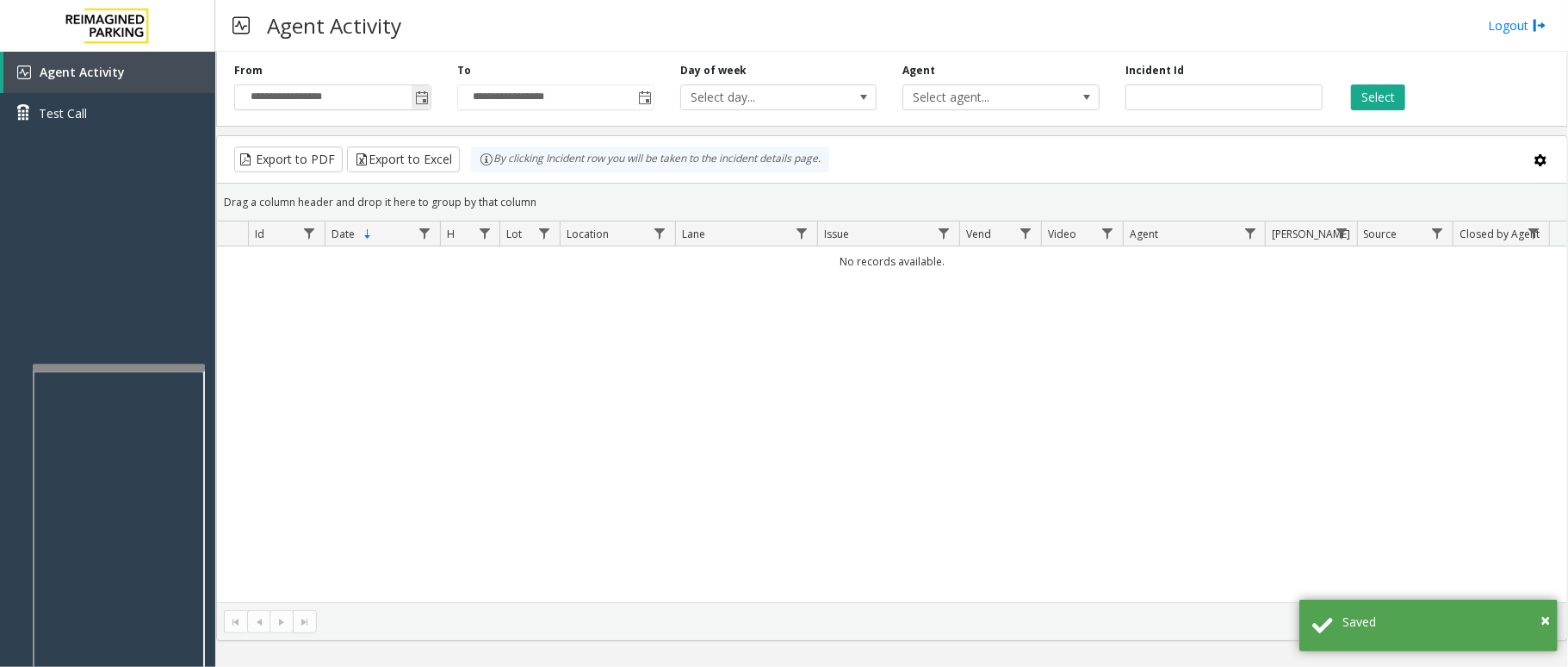
click at [415, 100] on span "Toggle popup" at bounding box center [422, 98] width 14 height 14
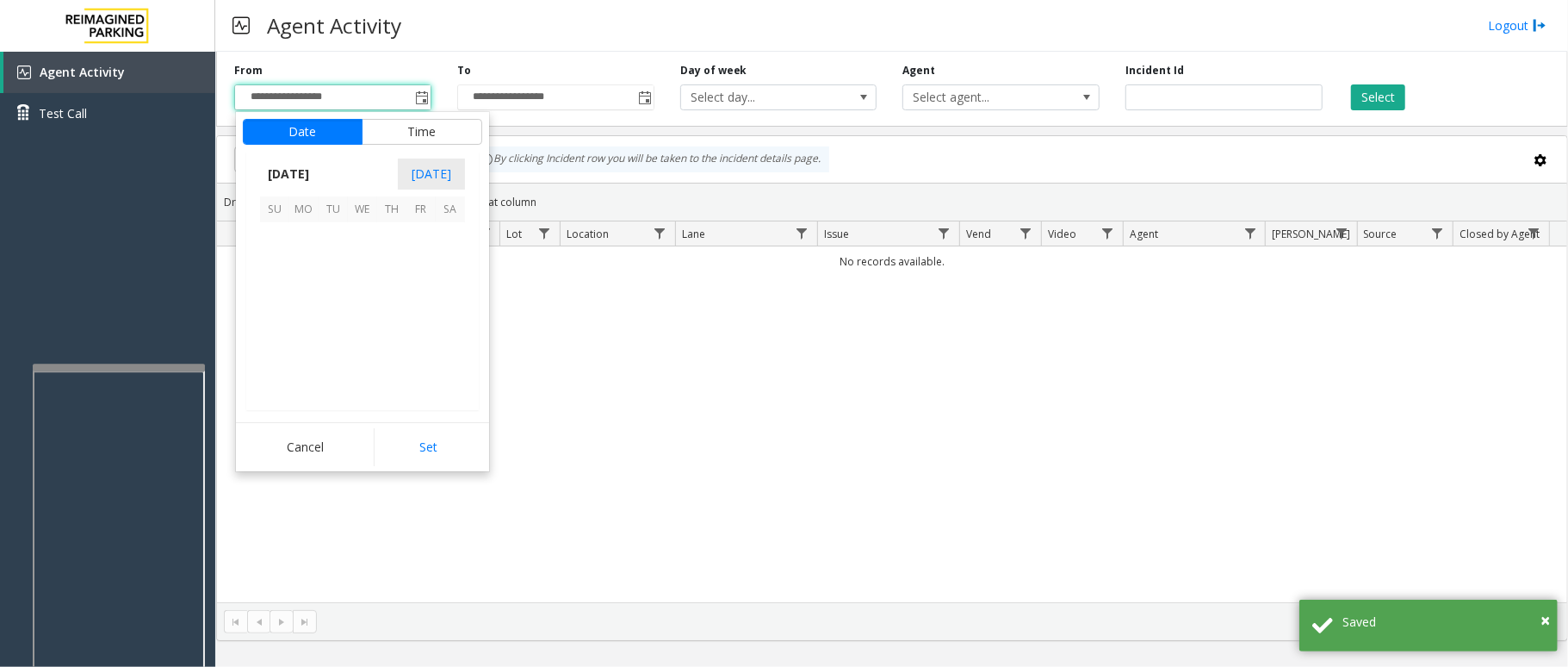
scroll to position [309175, 0]
click at [320, 230] on span "2" at bounding box center [333, 237] width 29 height 29
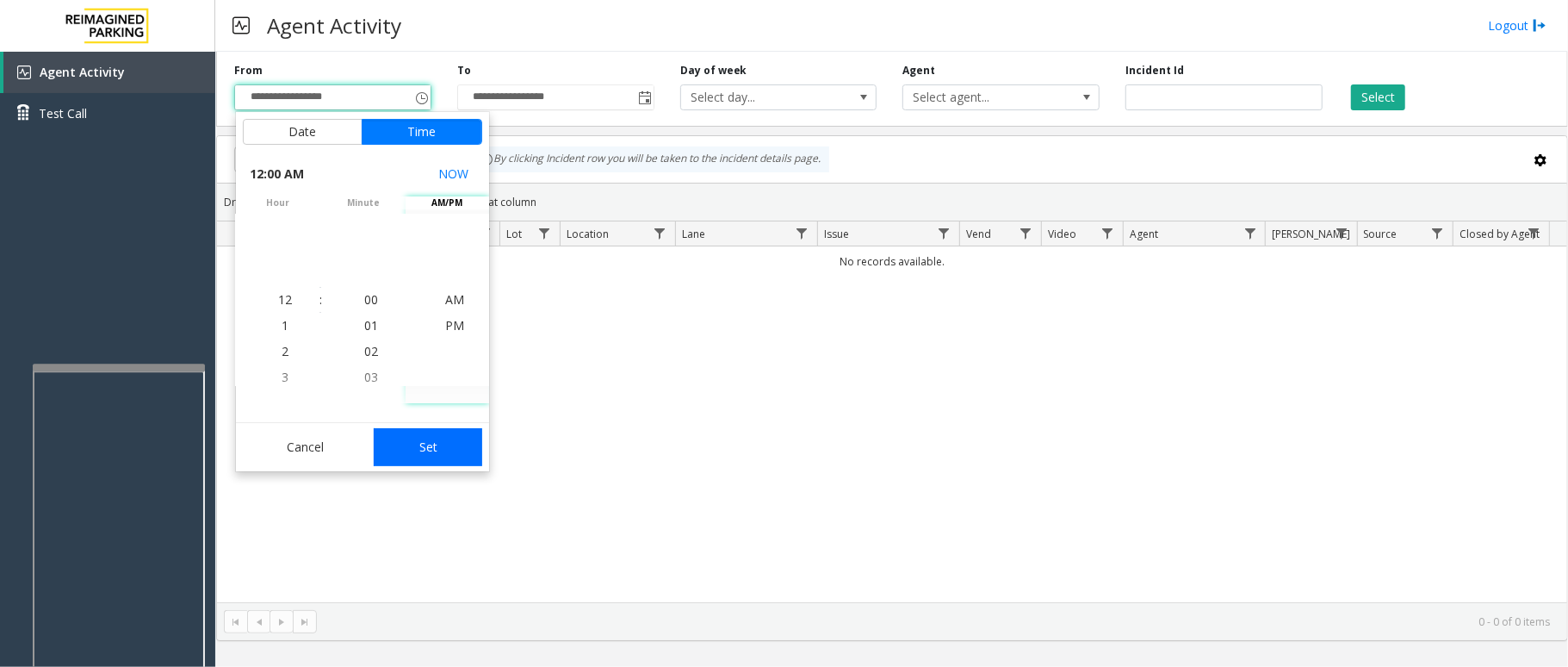
click at [444, 444] on button "Set" at bounding box center [428, 447] width 108 height 38
type input "**********"
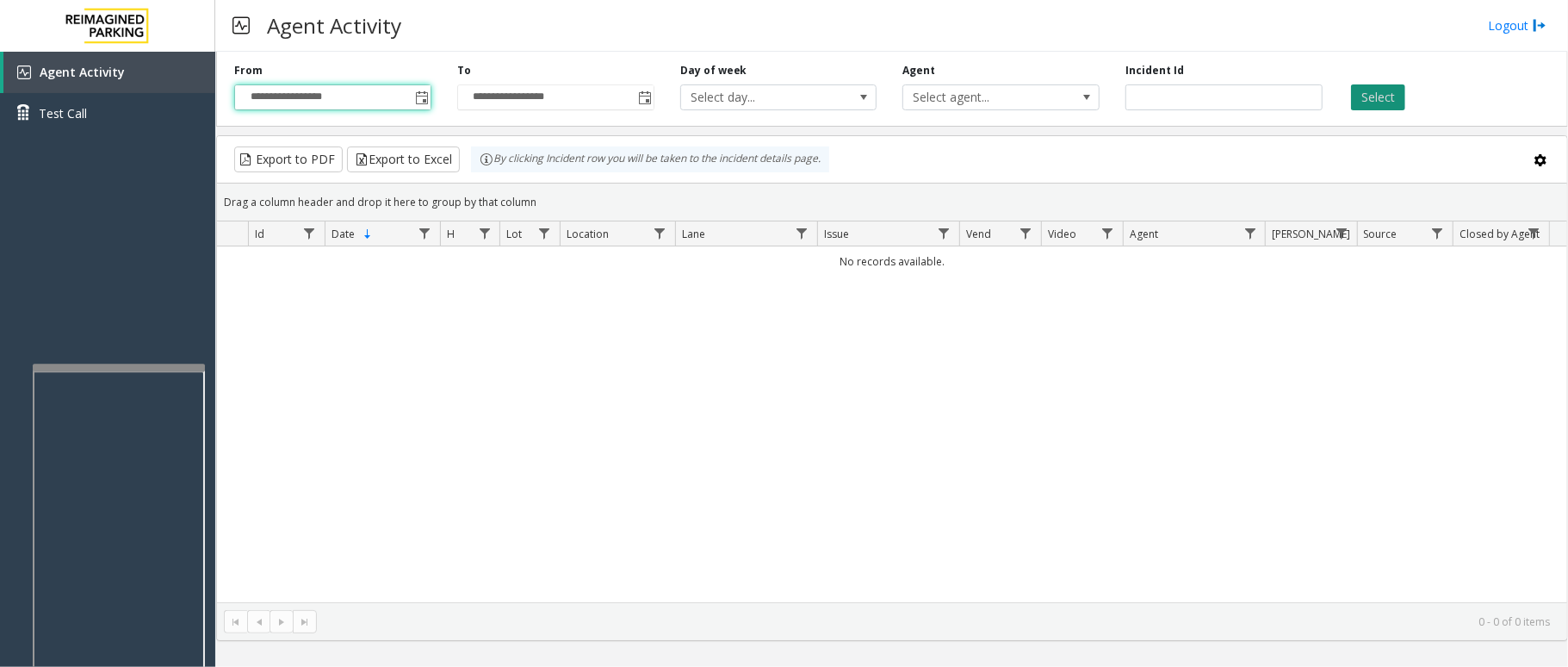
click at [1371, 101] on button "Select" at bounding box center [1378, 97] width 55 height 26
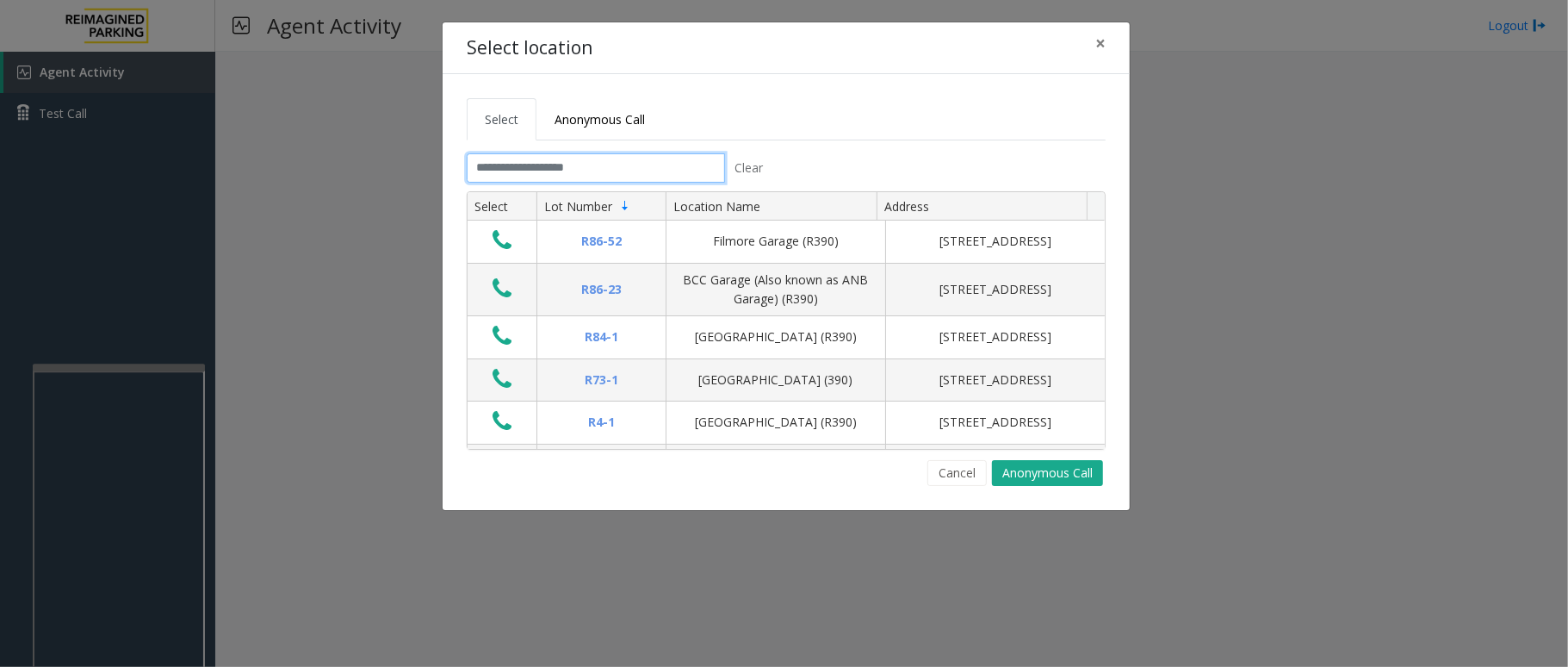
click at [590, 173] on input "text" at bounding box center [596, 168] width 258 height 29
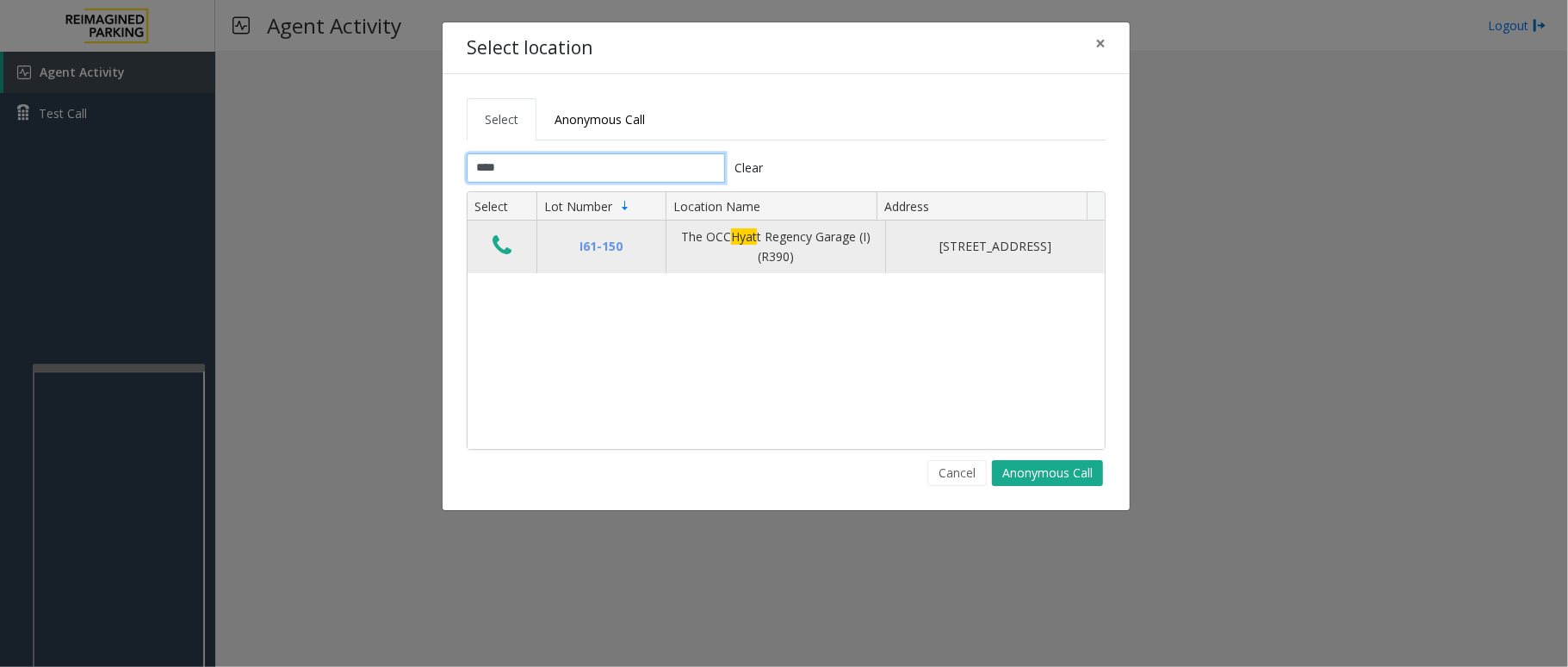
type input "****"
click at [503, 249] on icon "Data table" at bounding box center [502, 246] width 19 height 24
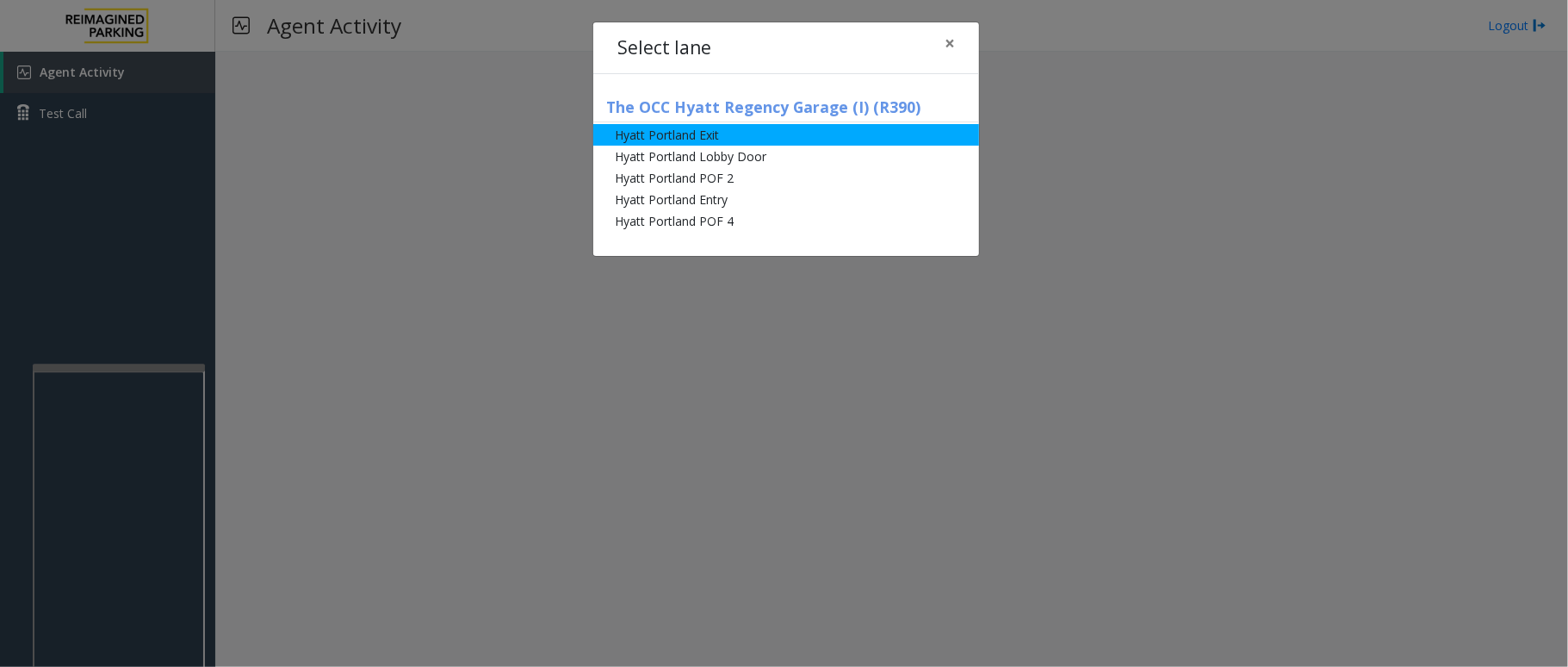
click at [696, 142] on li "Hyatt Portland Exit" at bounding box center [786, 134] width 386 height 22
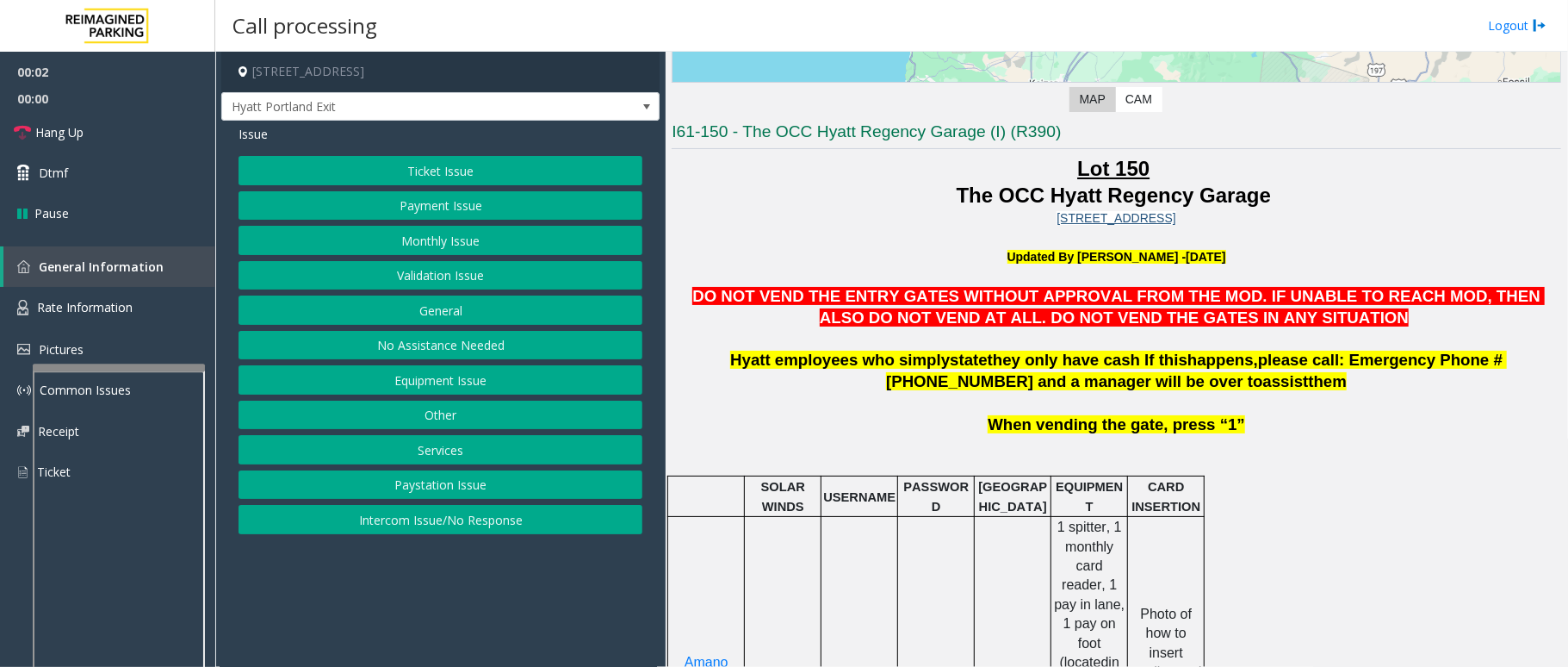
scroll to position [459, 0]
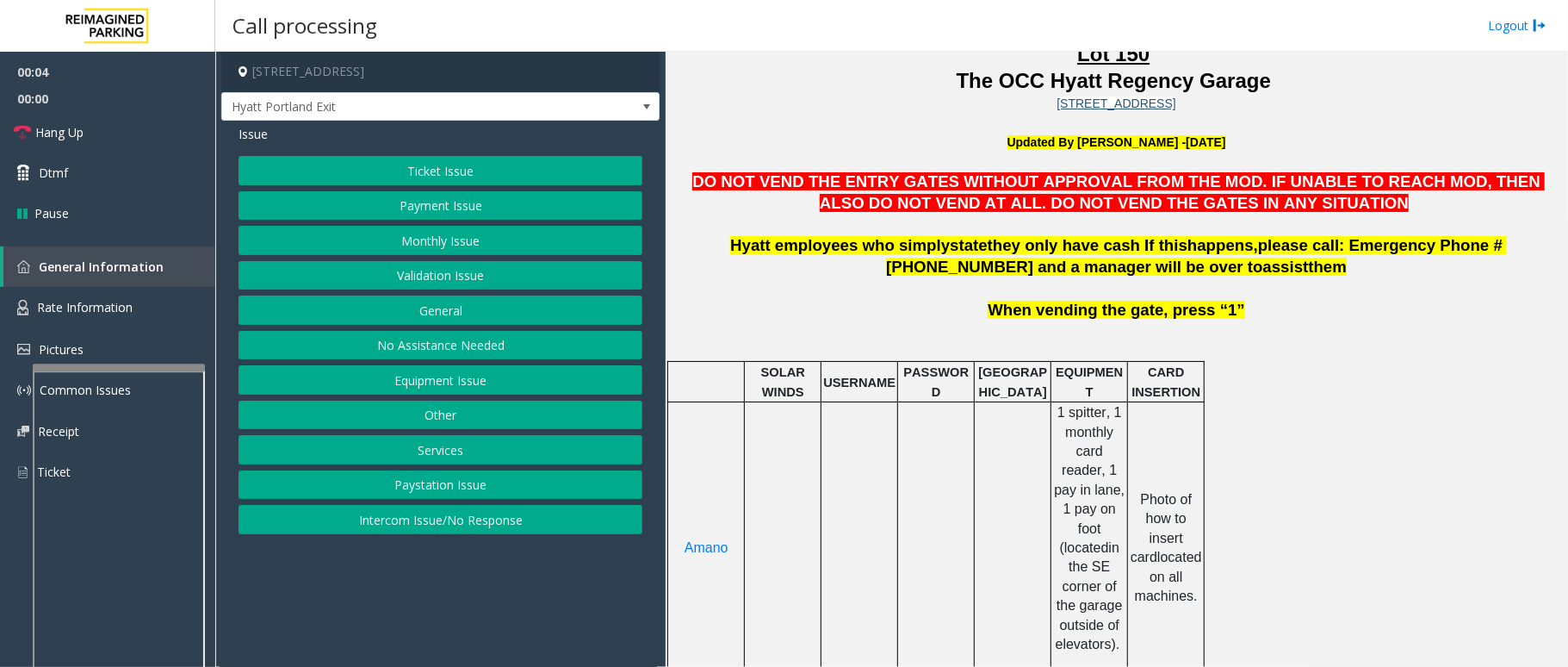
click at [458, 459] on button "Services" at bounding box center [440, 450] width 403 height 29
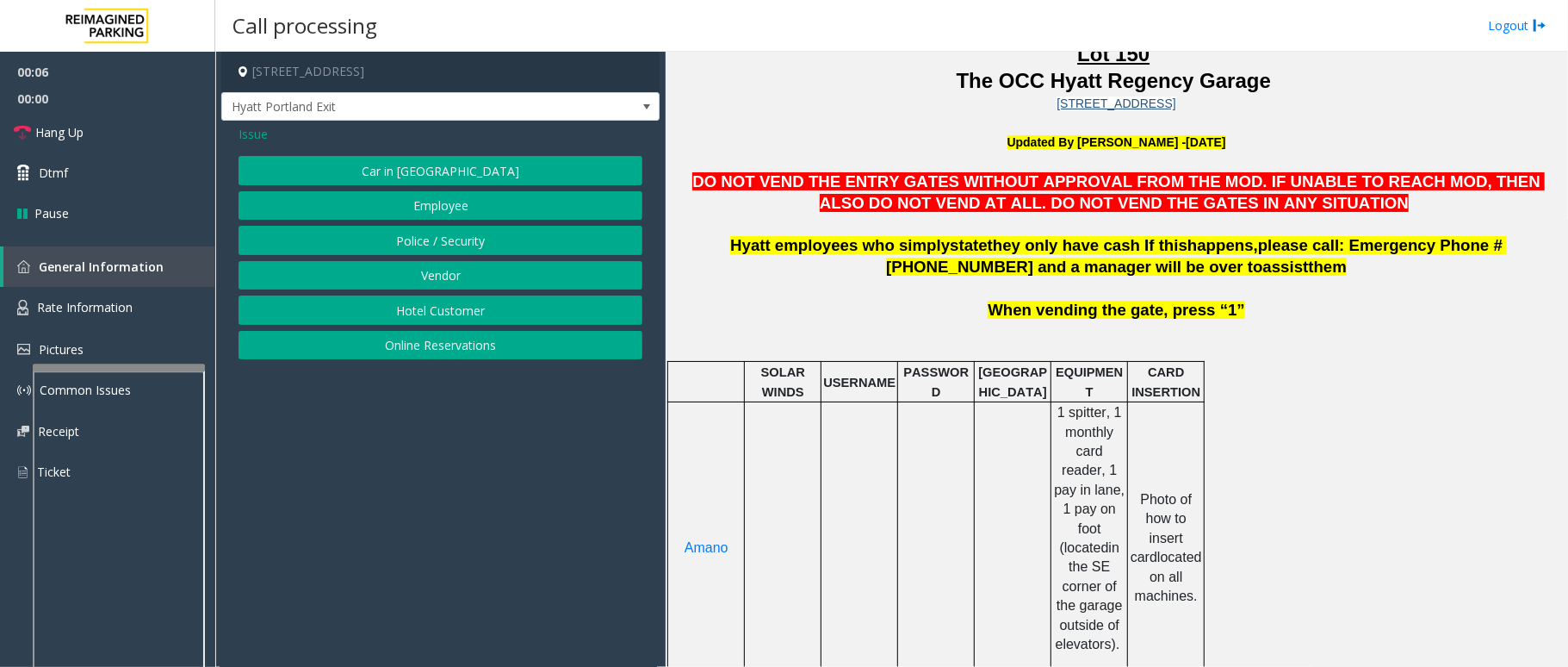
click at [475, 245] on button "Police / Security" at bounding box center [440, 241] width 403 height 29
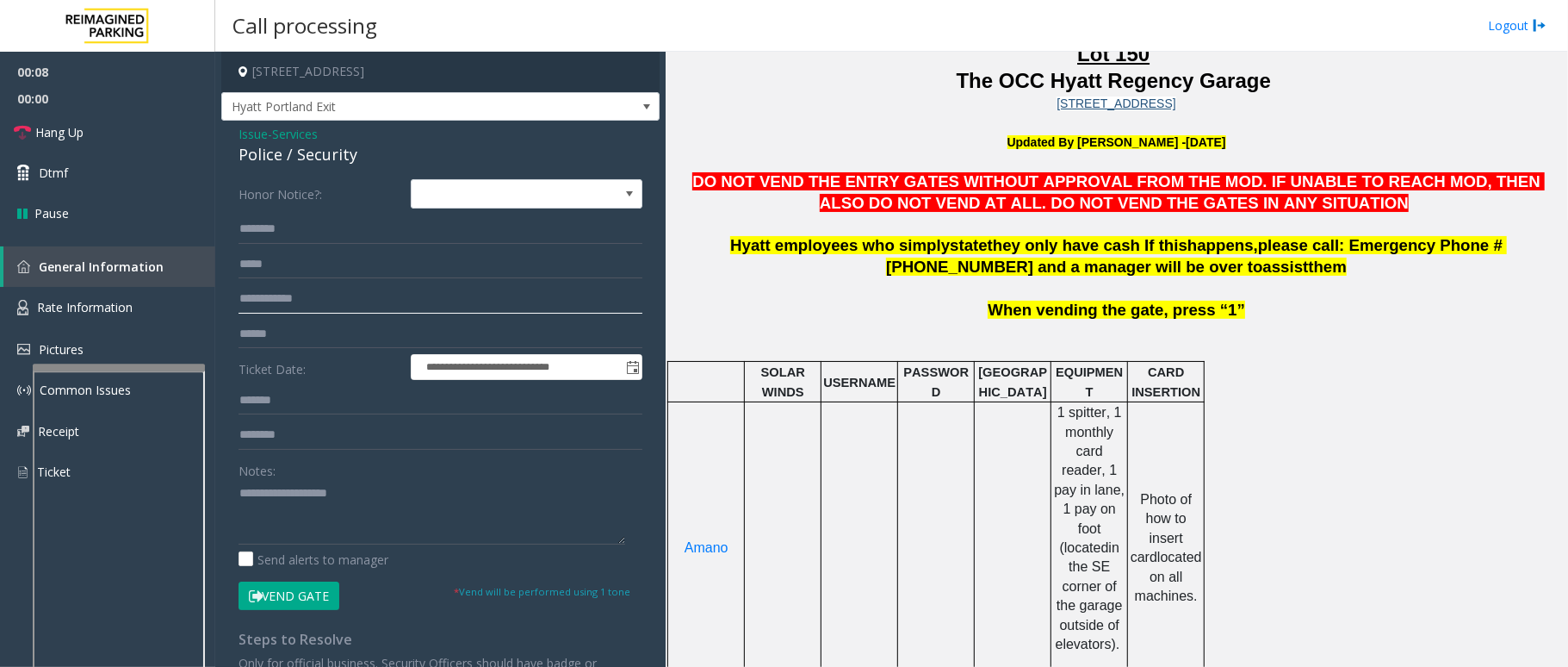
click at [286, 298] on input "text" at bounding box center [440, 299] width 403 height 29
type input "*****"
drag, startPoint x: 356, startPoint y: 152, endPoint x: 236, endPoint y: 125, distance: 123.0
click at [236, 125] on div "**********" at bounding box center [441, 441] width 438 height 641
click at [320, 233] on input "text" at bounding box center [440, 230] width 403 height 29
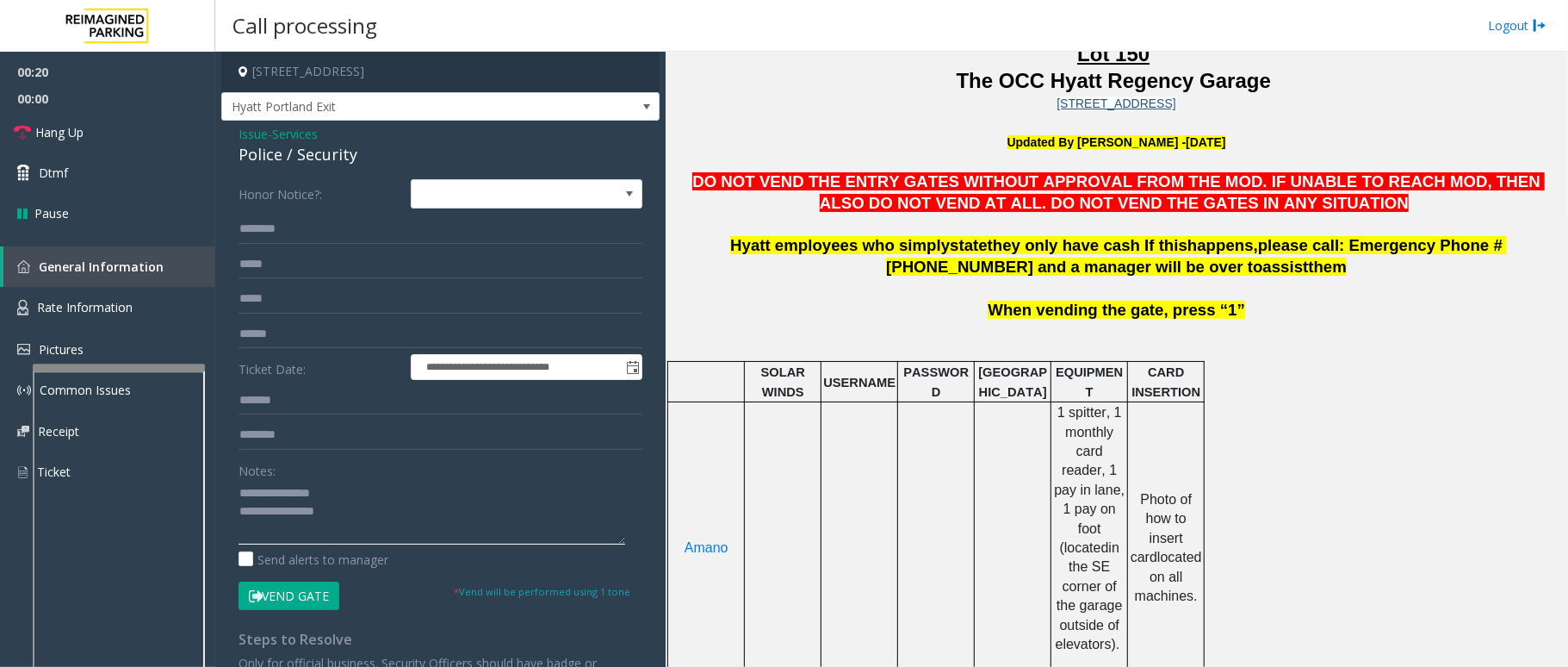
click at [442, 517] on textarea at bounding box center [431, 512] width 387 height 65
type textarea "**********"
click at [332, 243] on input "text" at bounding box center [440, 230] width 403 height 29
type input "*******"
click at [393, 528] on textarea at bounding box center [431, 512] width 387 height 65
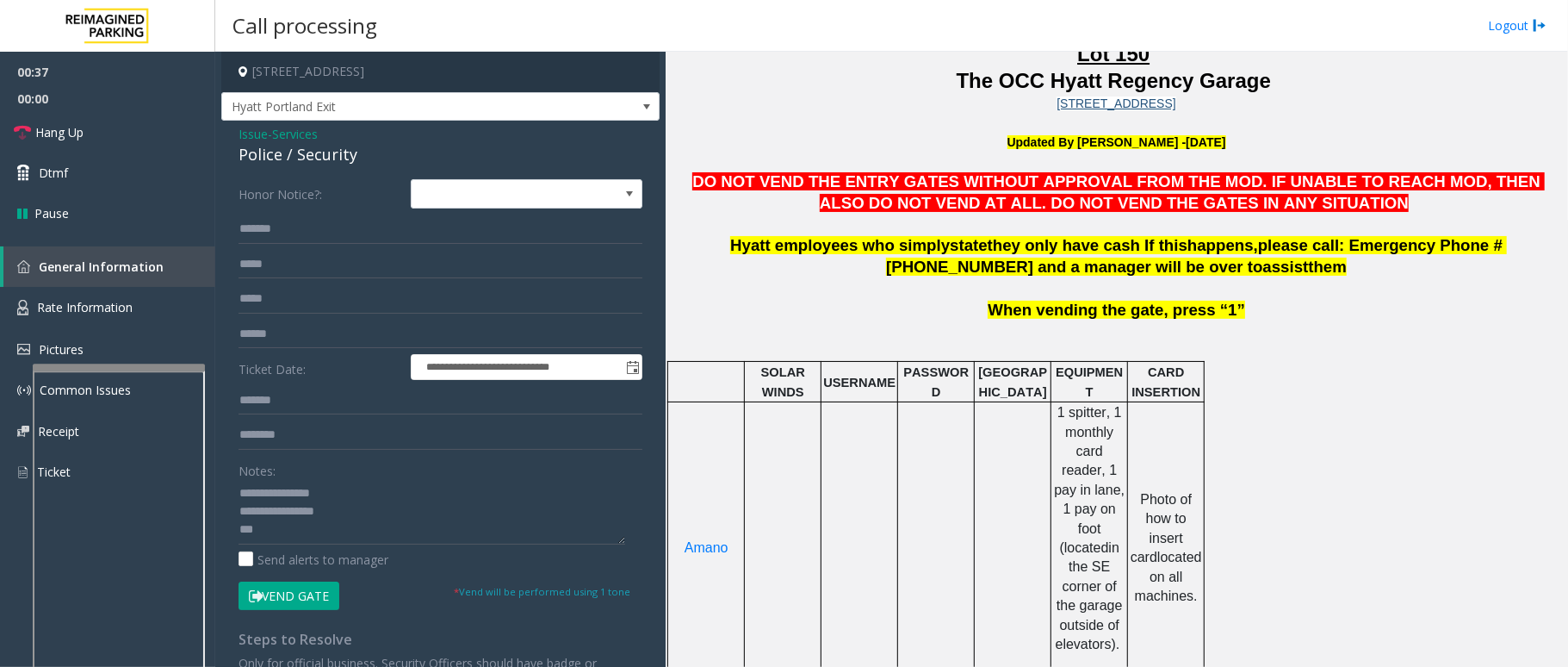
click at [300, 594] on button "Vend Gate" at bounding box center [288, 596] width 100 height 29
click at [48, 126] on span "Hang Up" at bounding box center [60, 132] width 48 height 18
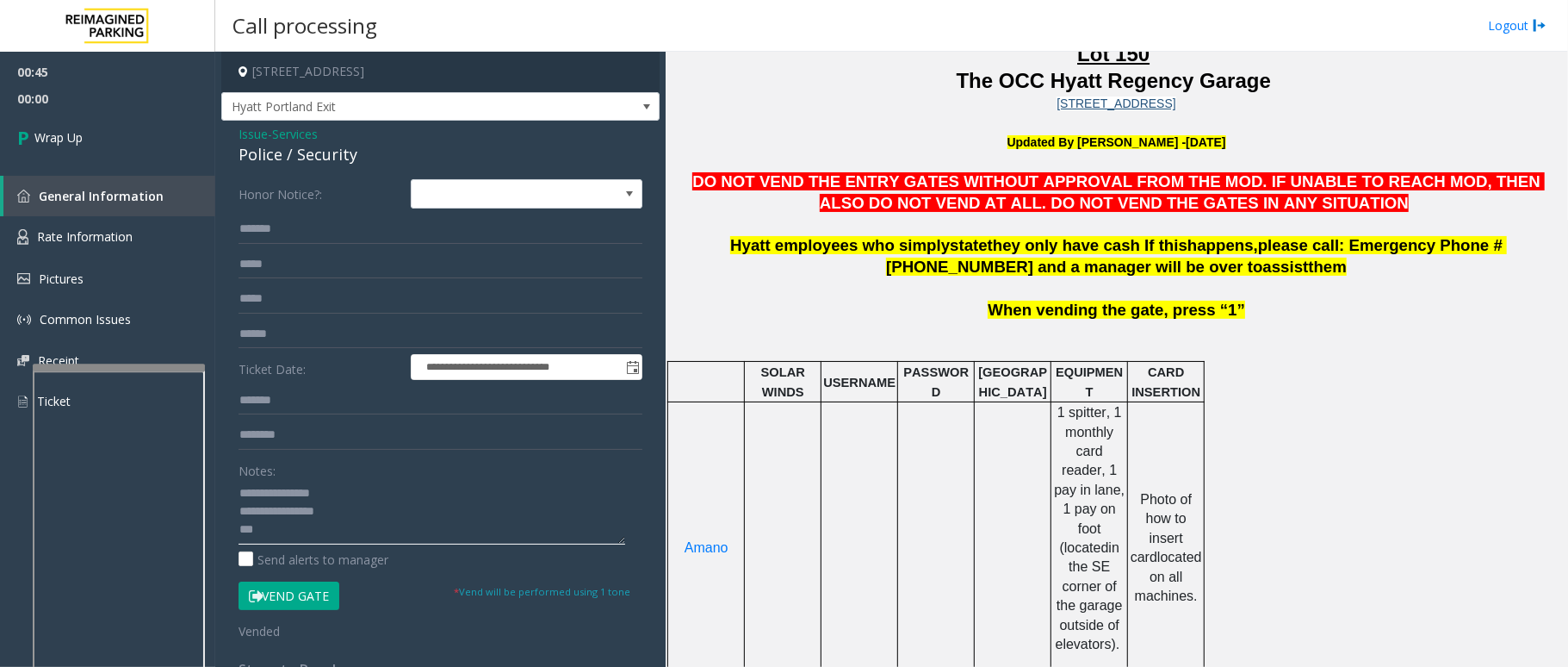
click at [260, 536] on textarea at bounding box center [431, 512] width 387 height 65
type textarea "**********"
click at [64, 136] on span "Wrap Up" at bounding box center [59, 137] width 48 height 18
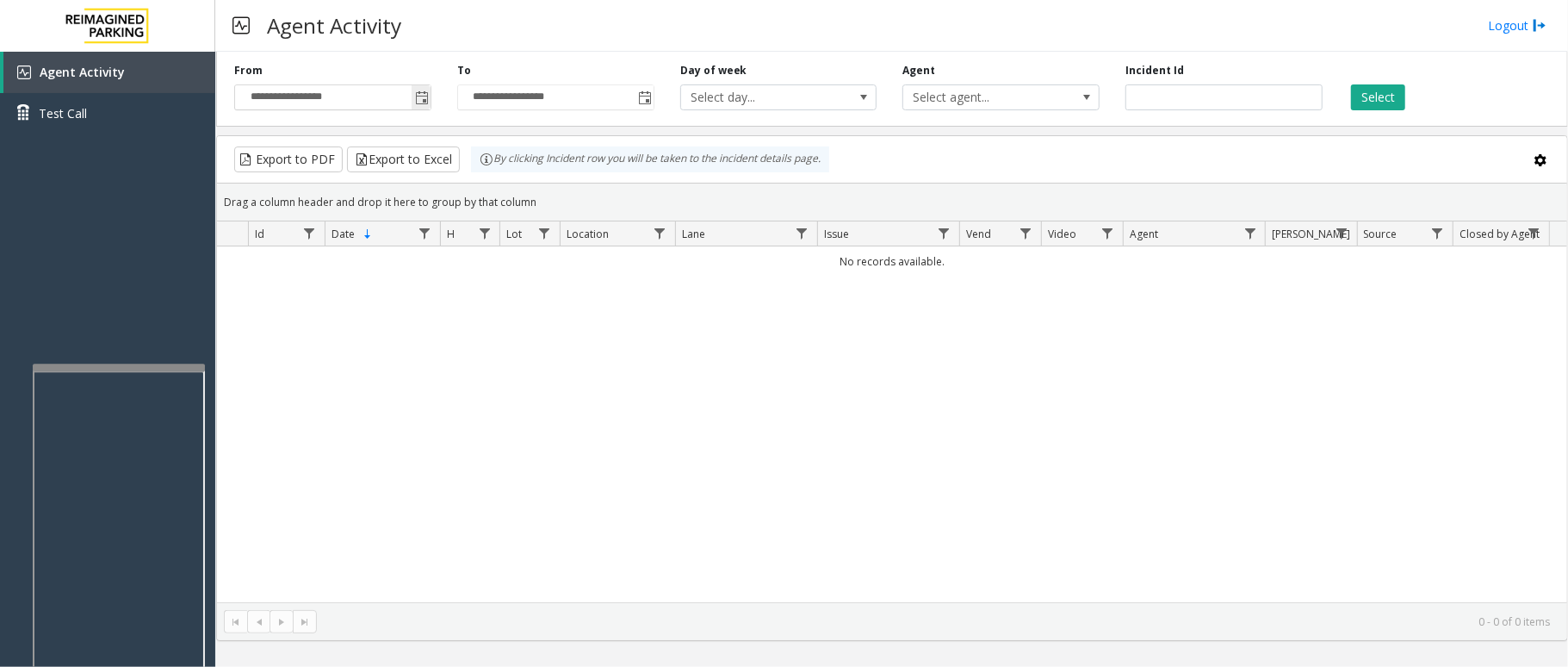
click at [423, 100] on span "Toggle popup" at bounding box center [422, 98] width 14 height 14
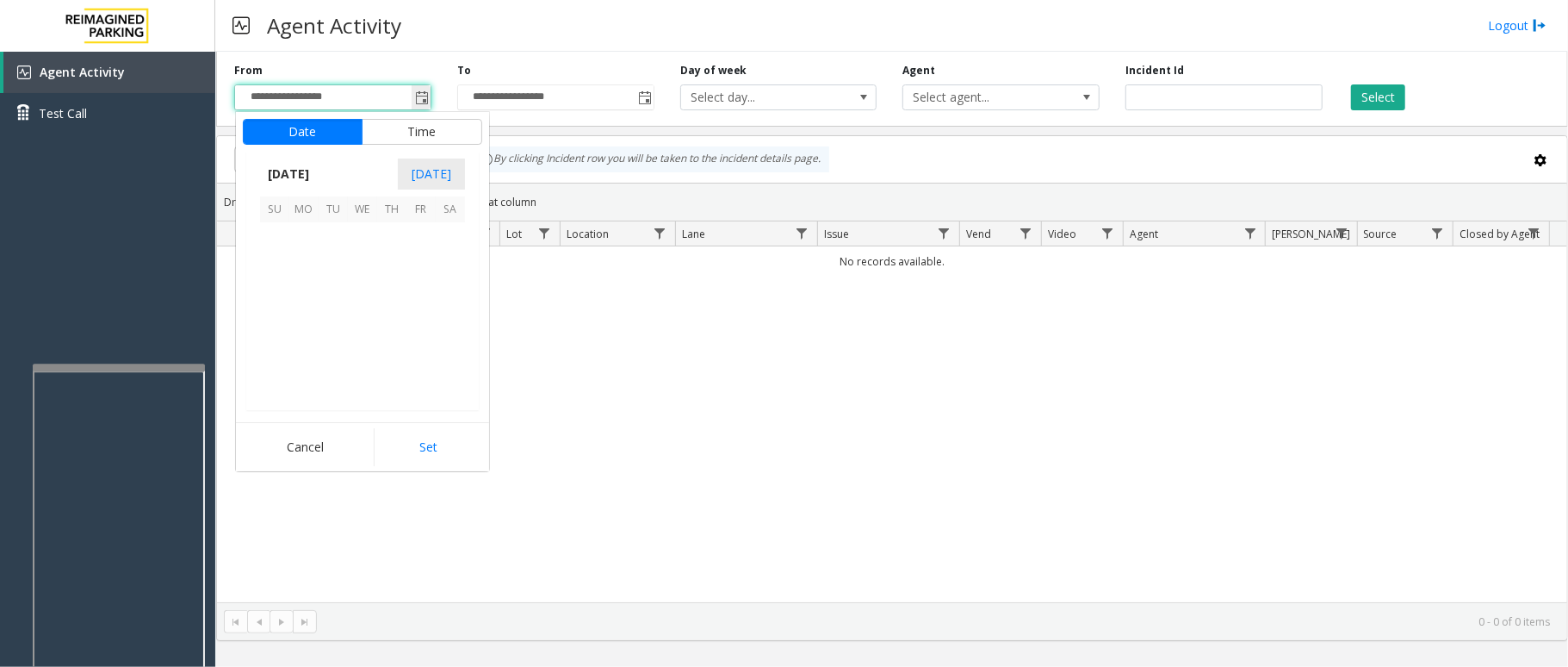
scroll to position [309175, 0]
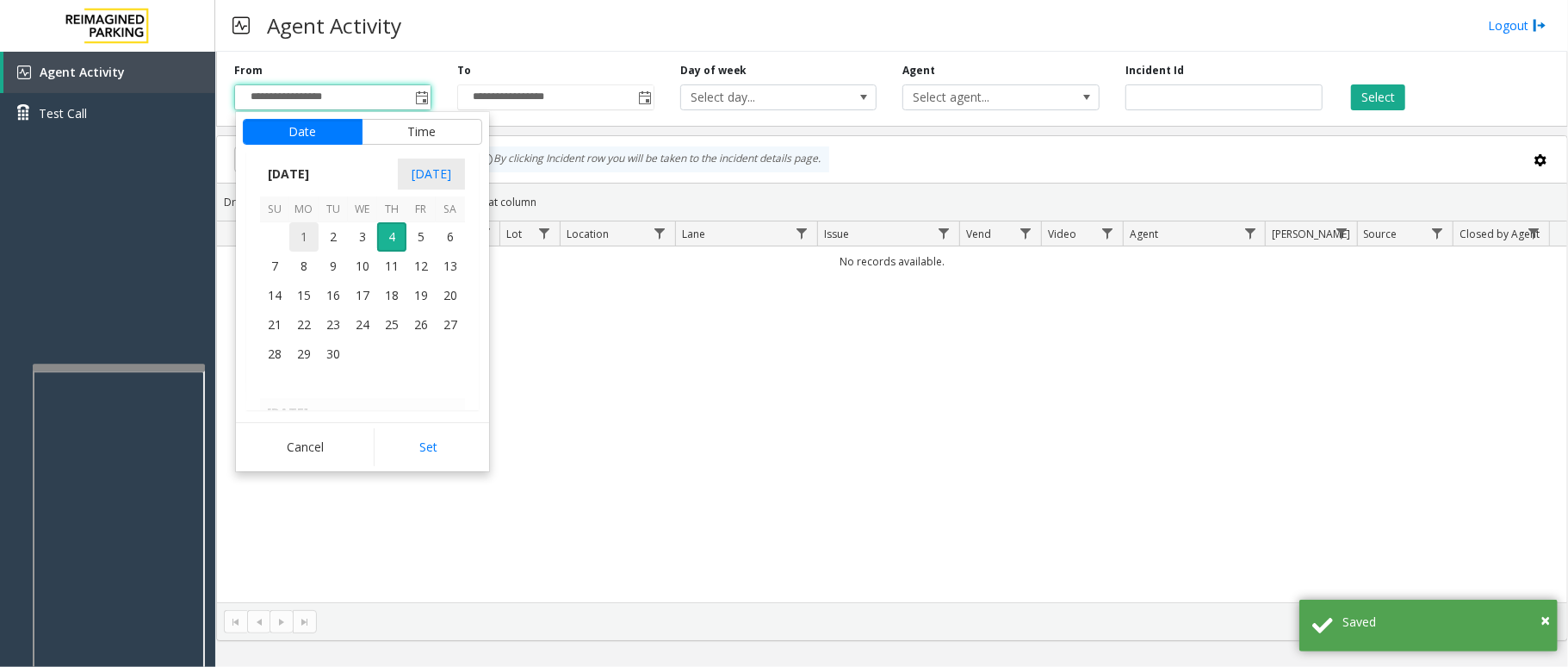
click at [307, 236] on span "1" at bounding box center [304, 237] width 29 height 29
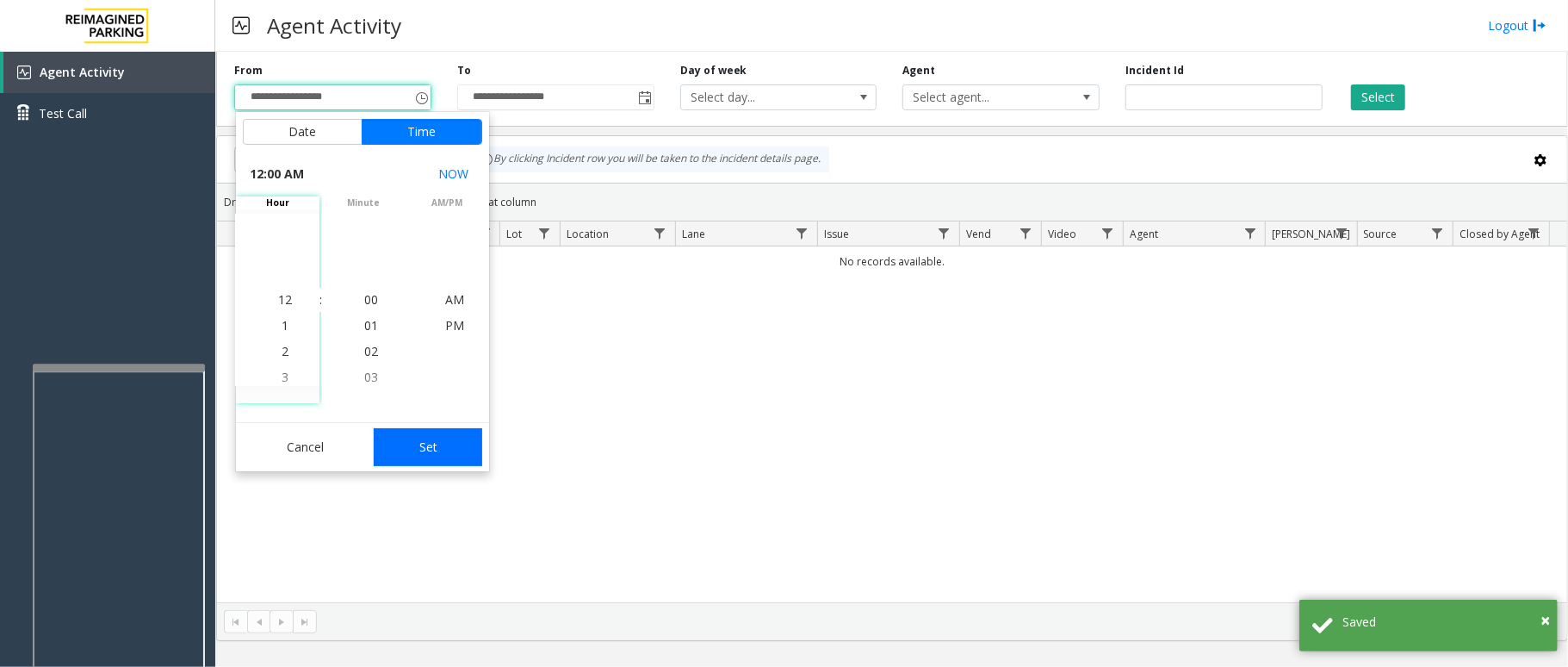
click at [448, 435] on button "Set" at bounding box center [428, 447] width 108 height 38
type input "**********"
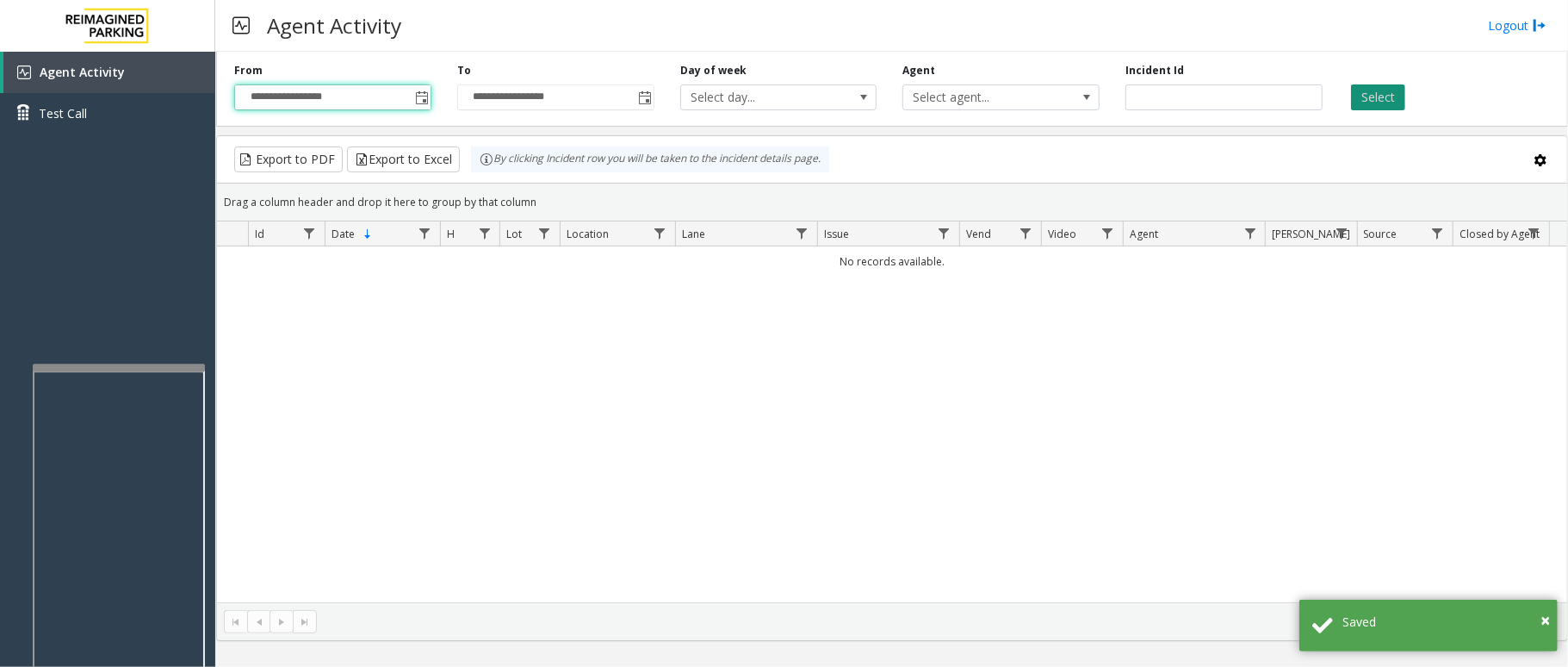
click at [1384, 89] on button "Select" at bounding box center [1378, 97] width 55 height 26
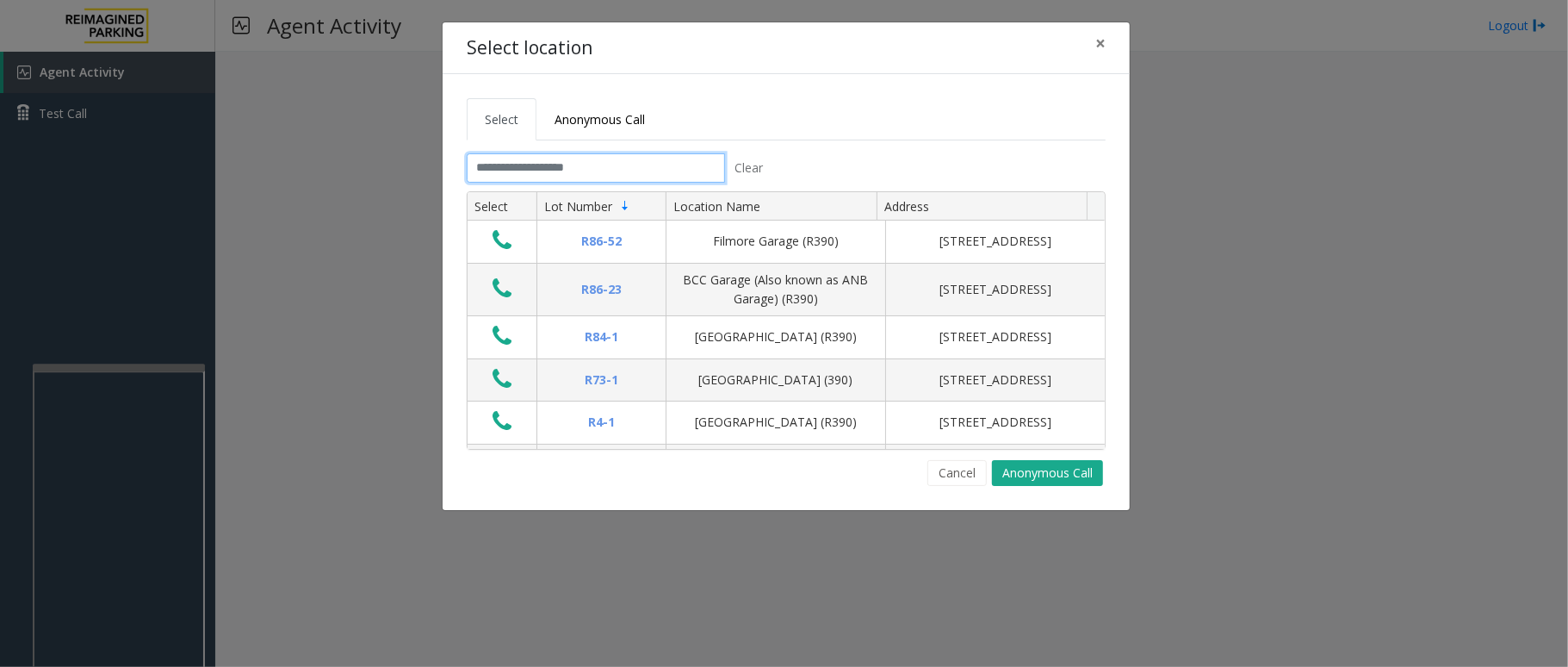
click at [621, 174] on input "text" at bounding box center [596, 168] width 258 height 29
click at [638, 172] on input "text" at bounding box center [596, 168] width 258 height 29
click at [648, 166] on input "text" at bounding box center [596, 168] width 258 height 29
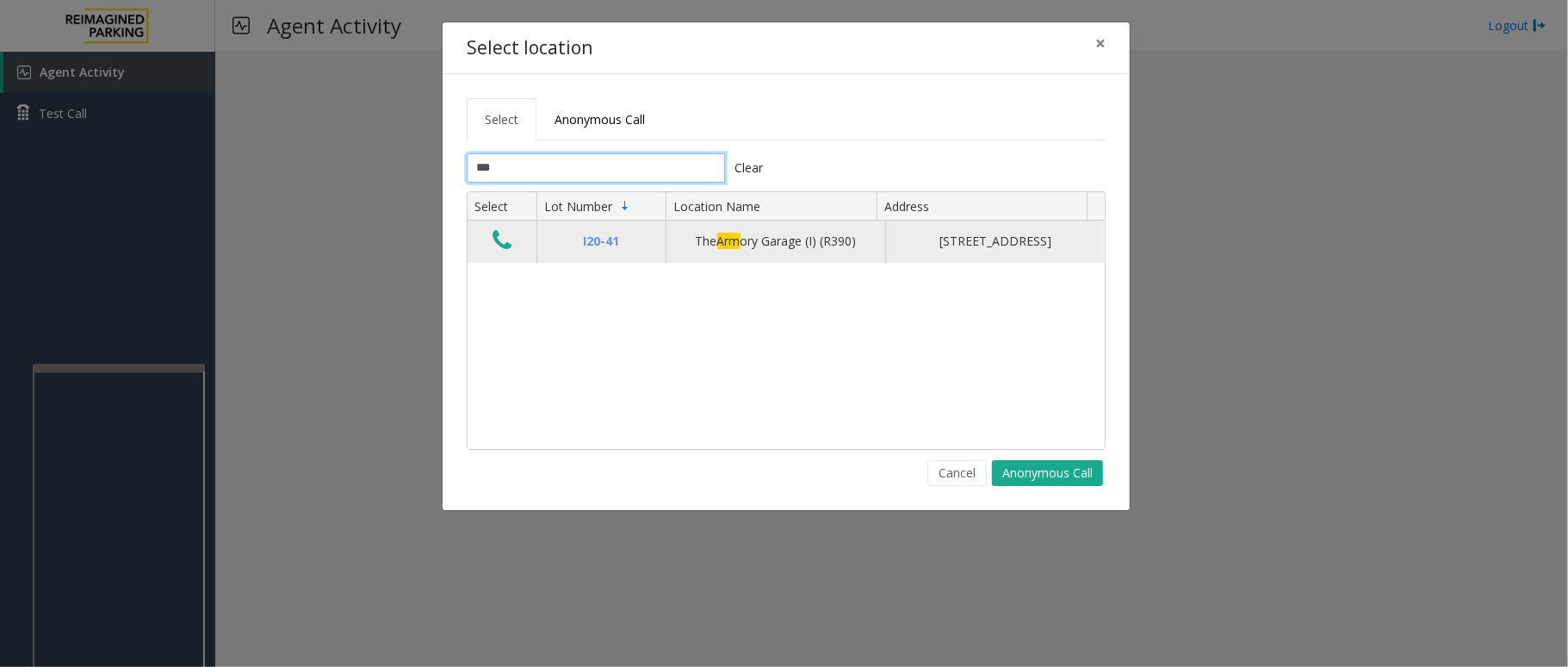
type input "***"
click at [504, 248] on icon "Data table" at bounding box center [502, 241] width 19 height 24
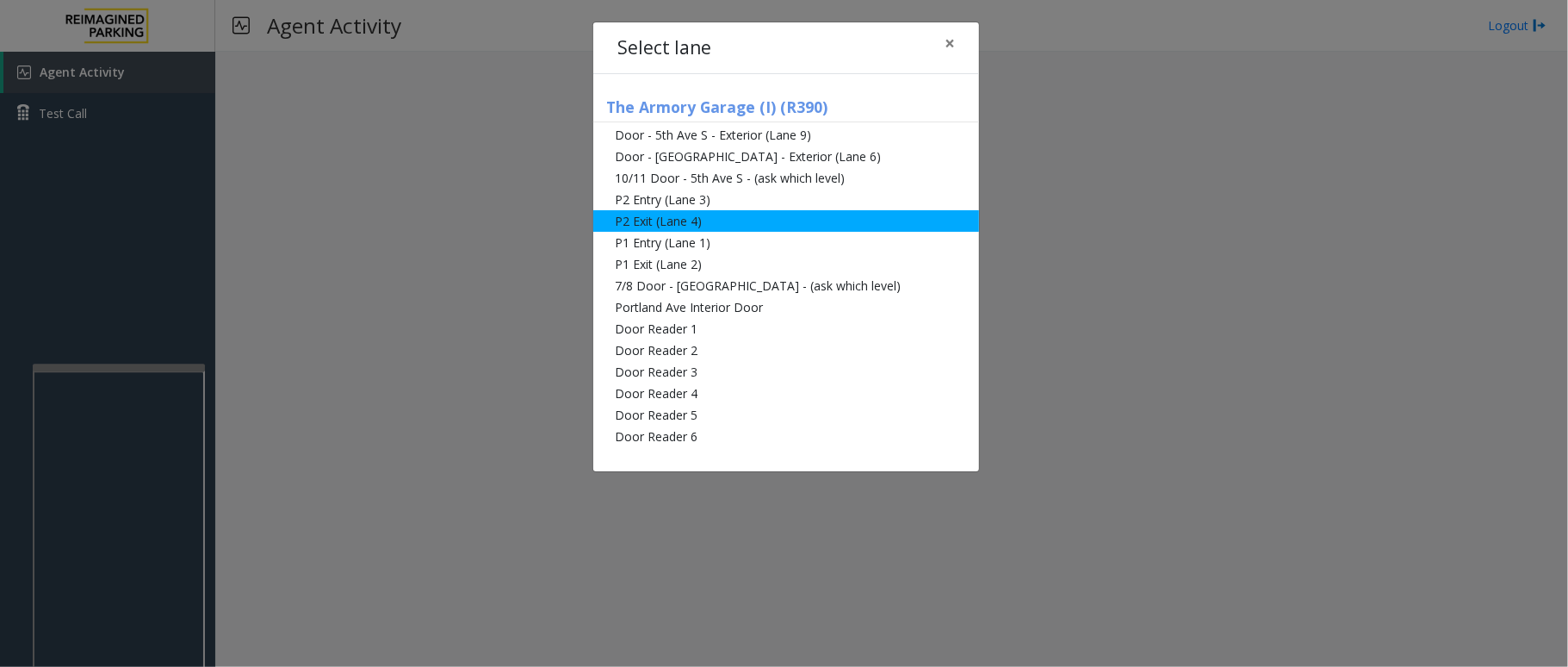
click at [655, 226] on li "P2 Exit (Lane 4)" at bounding box center [786, 221] width 386 height 22
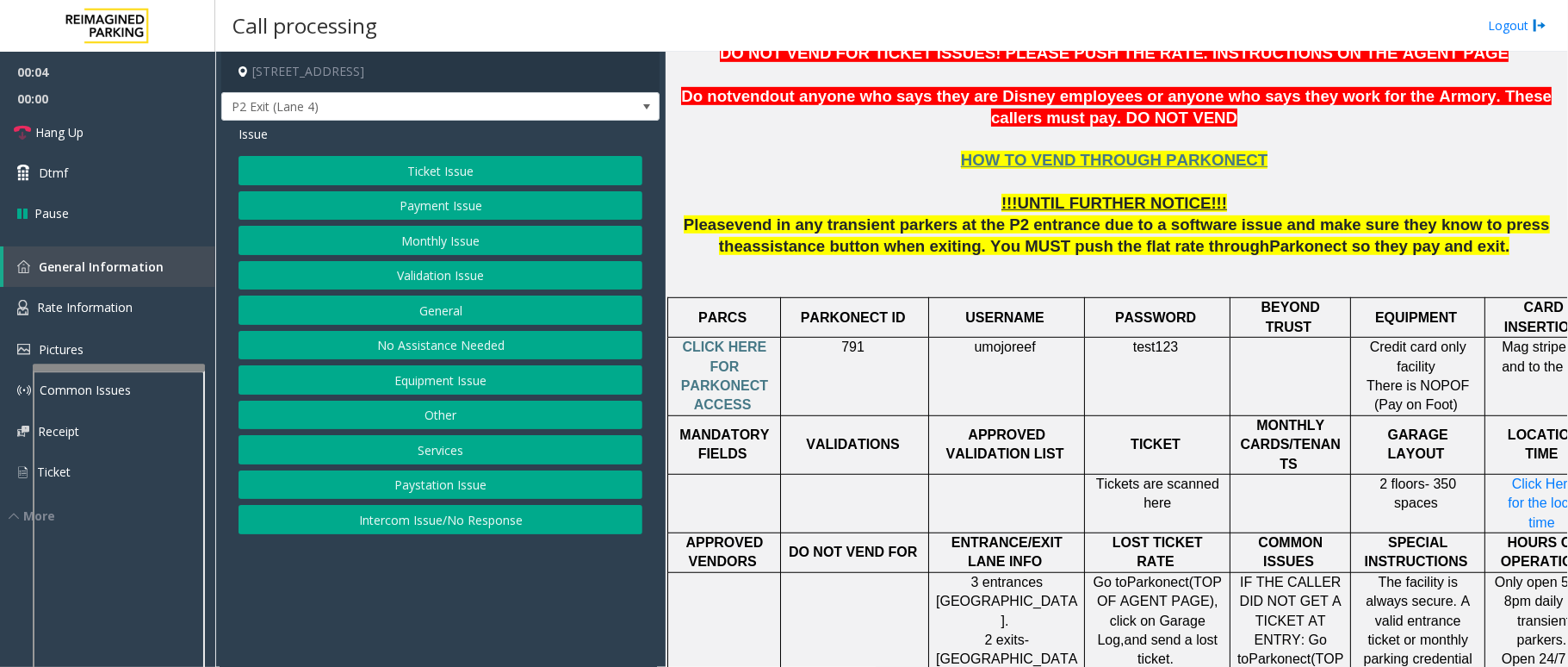
scroll to position [690, 0]
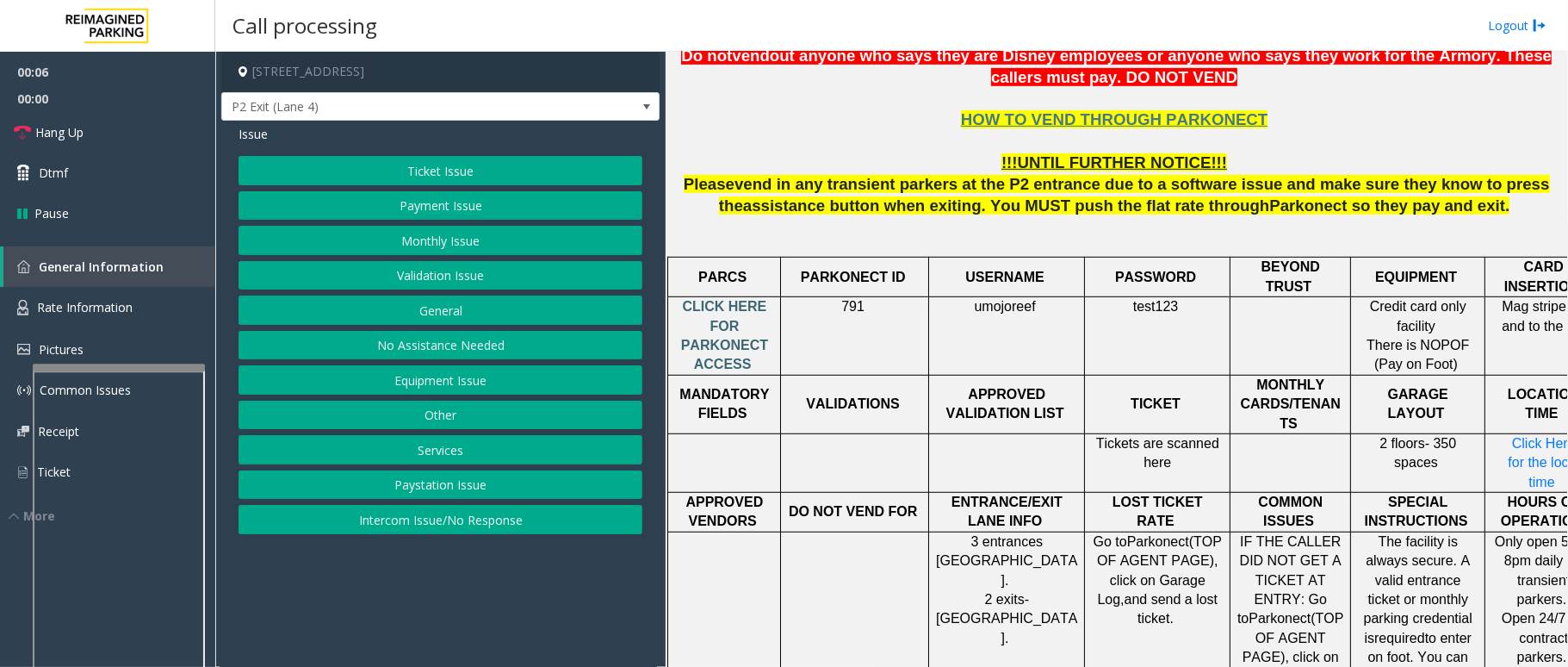
click at [707, 324] on span "CLICK HERE FOR PARKONECT ACCESS" at bounding box center [725, 335] width 87 height 73
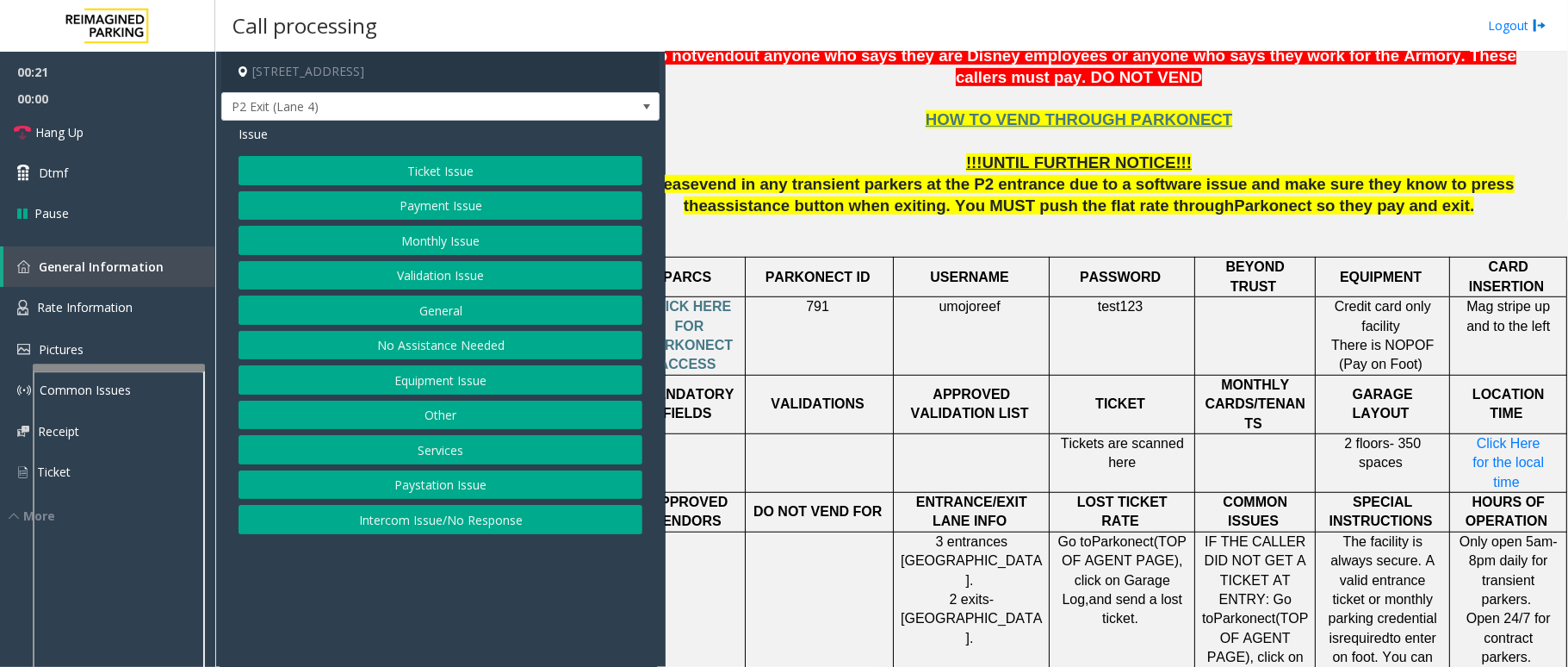
click at [971, 308] on span "umojoreef" at bounding box center [970, 307] width 61 height 16
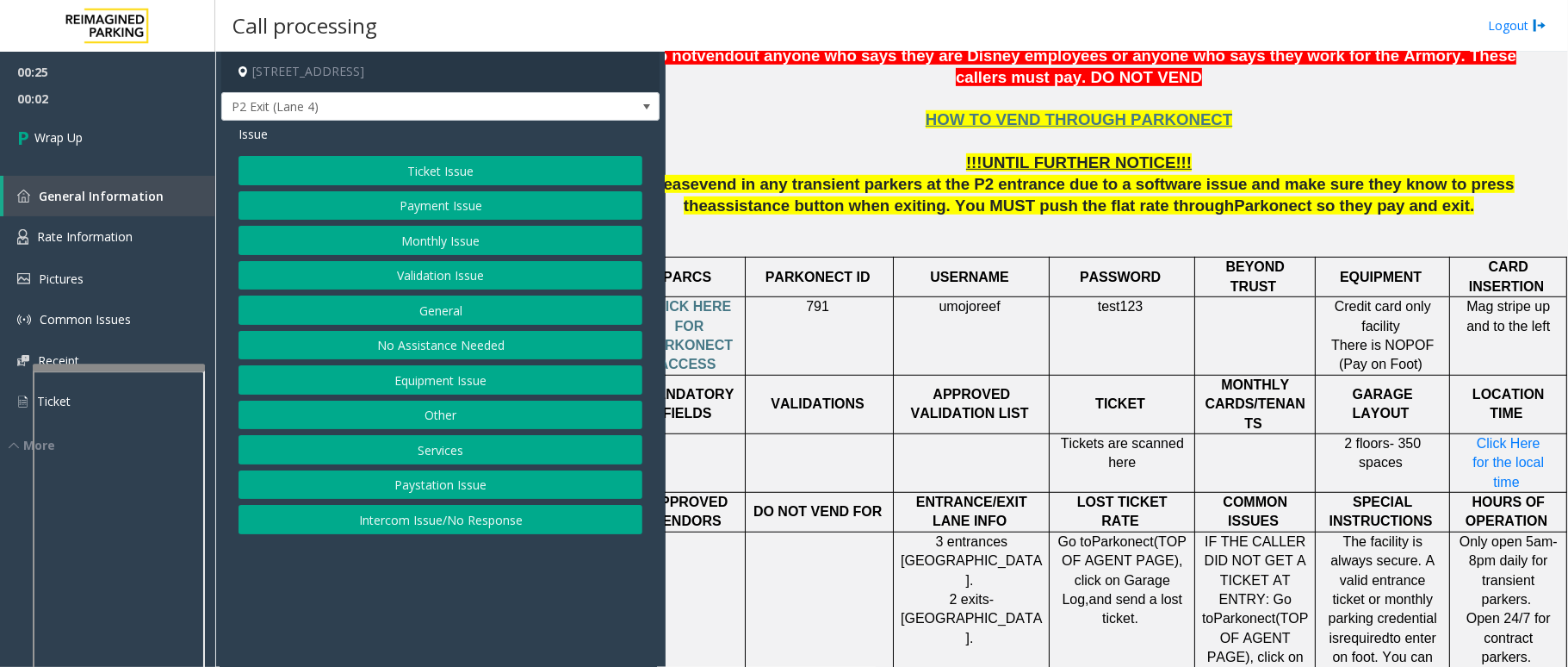
click at [1102, 304] on span "test123" at bounding box center [1120, 306] width 45 height 15
click at [475, 205] on button "Payment Issue" at bounding box center [440, 206] width 403 height 29
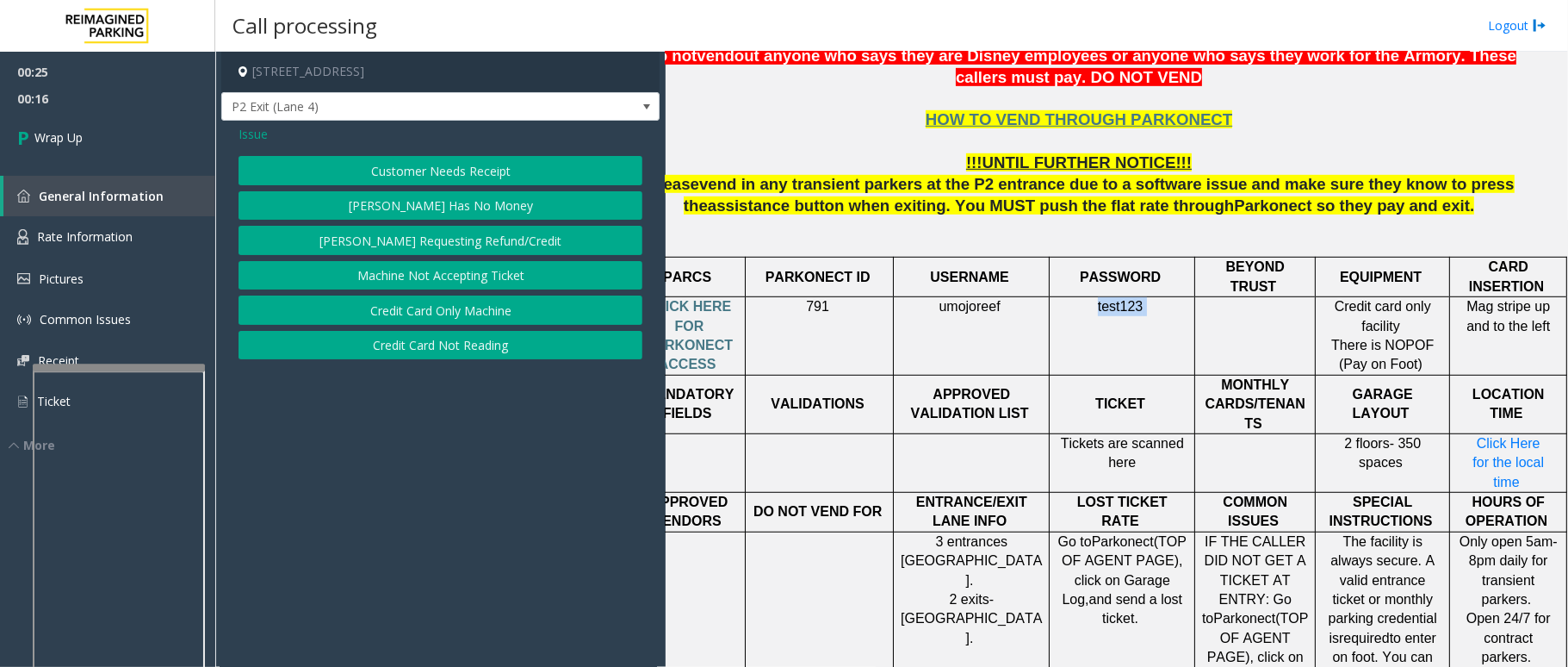
click at [472, 348] on button "Credit Card Not Reading" at bounding box center [440, 346] width 403 height 29
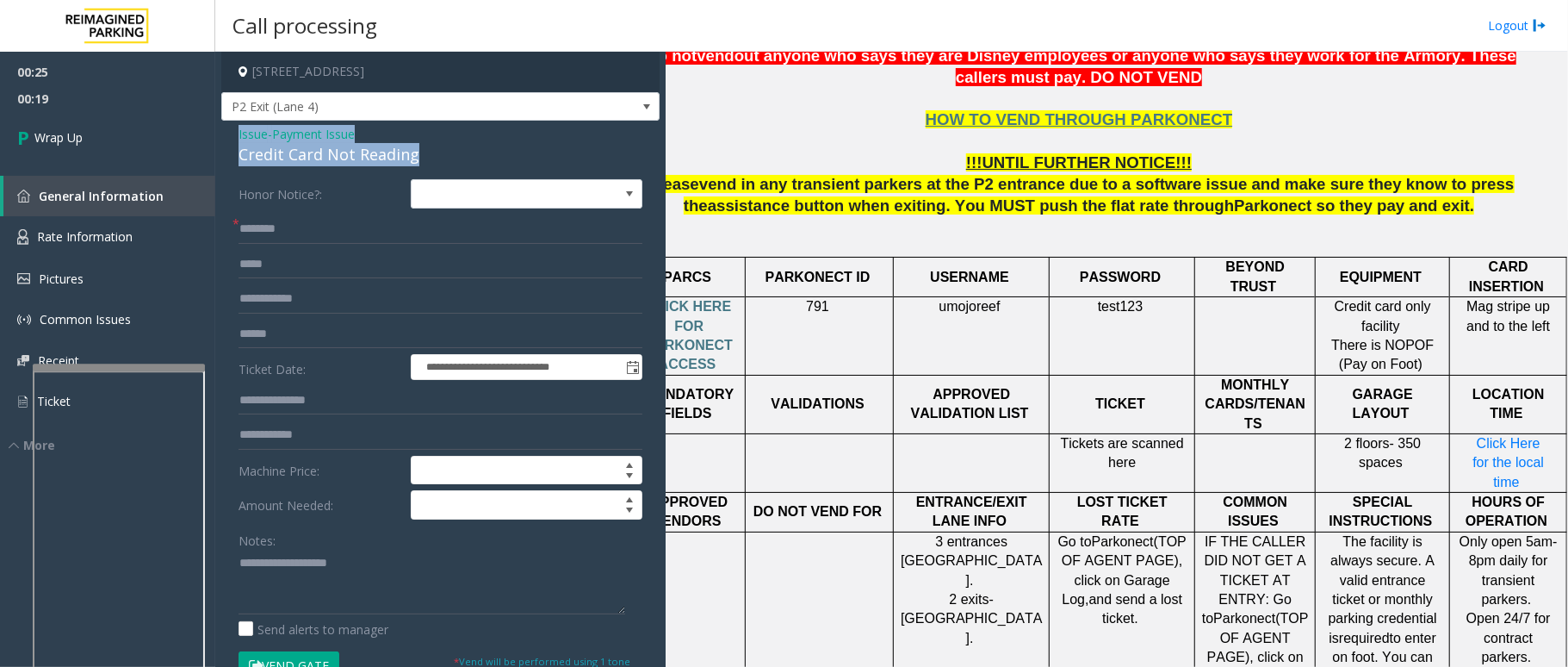
drag, startPoint x: 414, startPoint y: 146, endPoint x: 253, endPoint y: 135, distance: 161.4
click at [239, 132] on div "Issue - Payment Issue Credit Card Not Reading" at bounding box center [440, 146] width 403 height 42
type textarea "**********"
click at [312, 235] on input "text" at bounding box center [440, 230] width 403 height 29
type input "**"
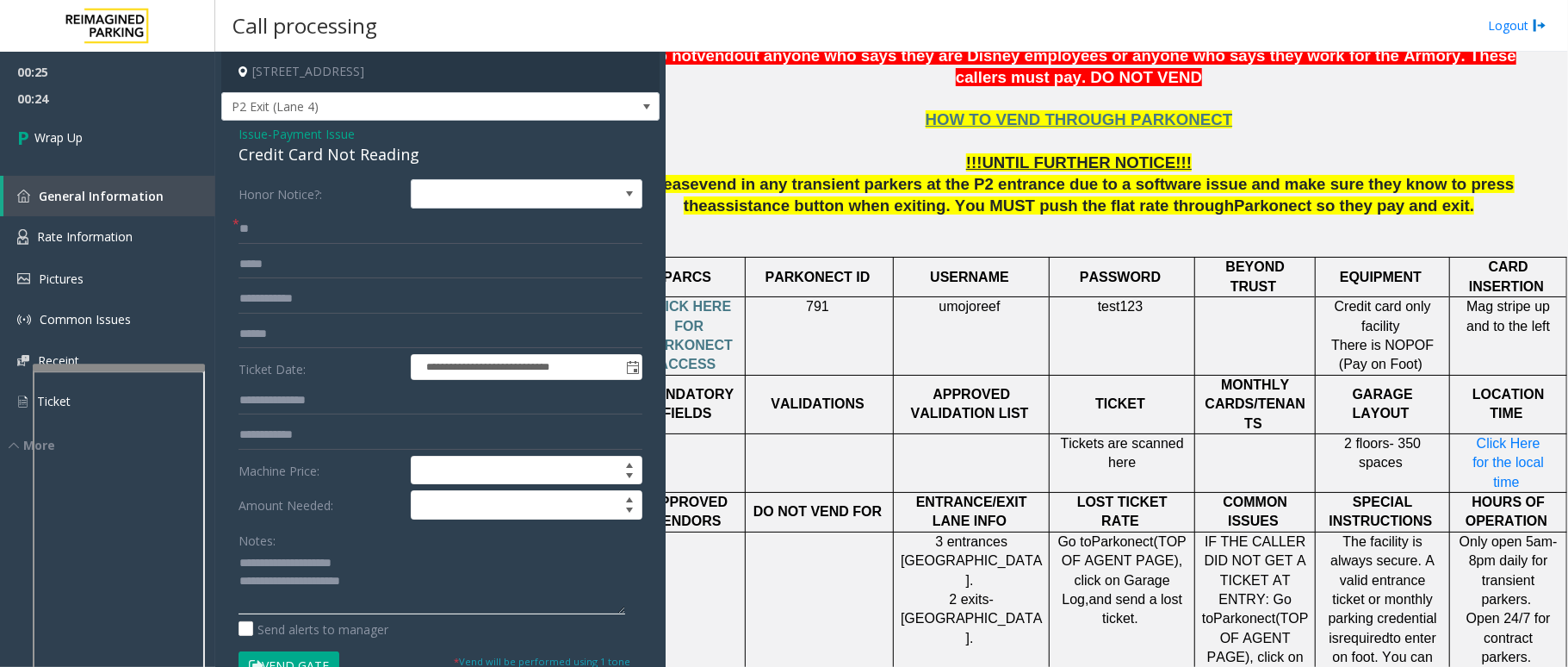
click at [393, 583] on textarea at bounding box center [431, 581] width 387 height 65
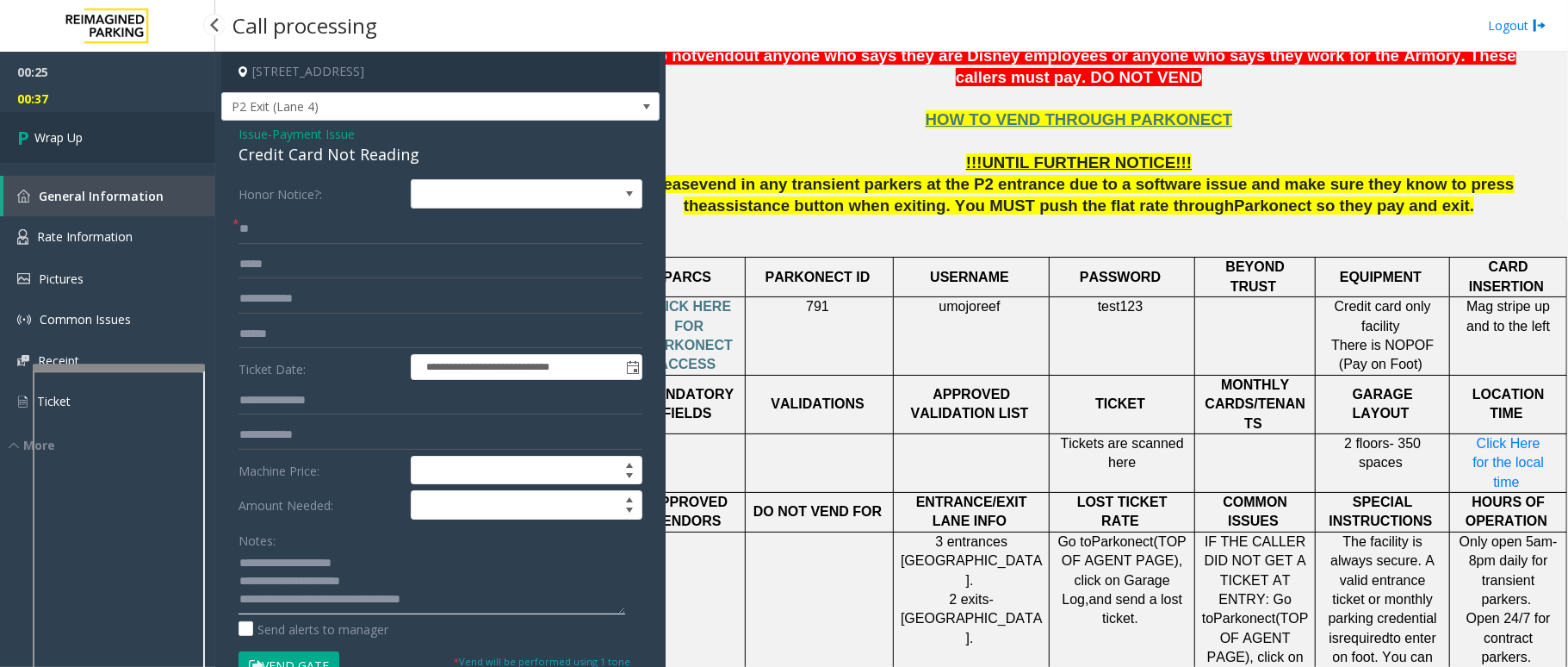
type textarea "**********"
click at [54, 146] on link "Wrap Up" at bounding box center [107, 137] width 216 height 51
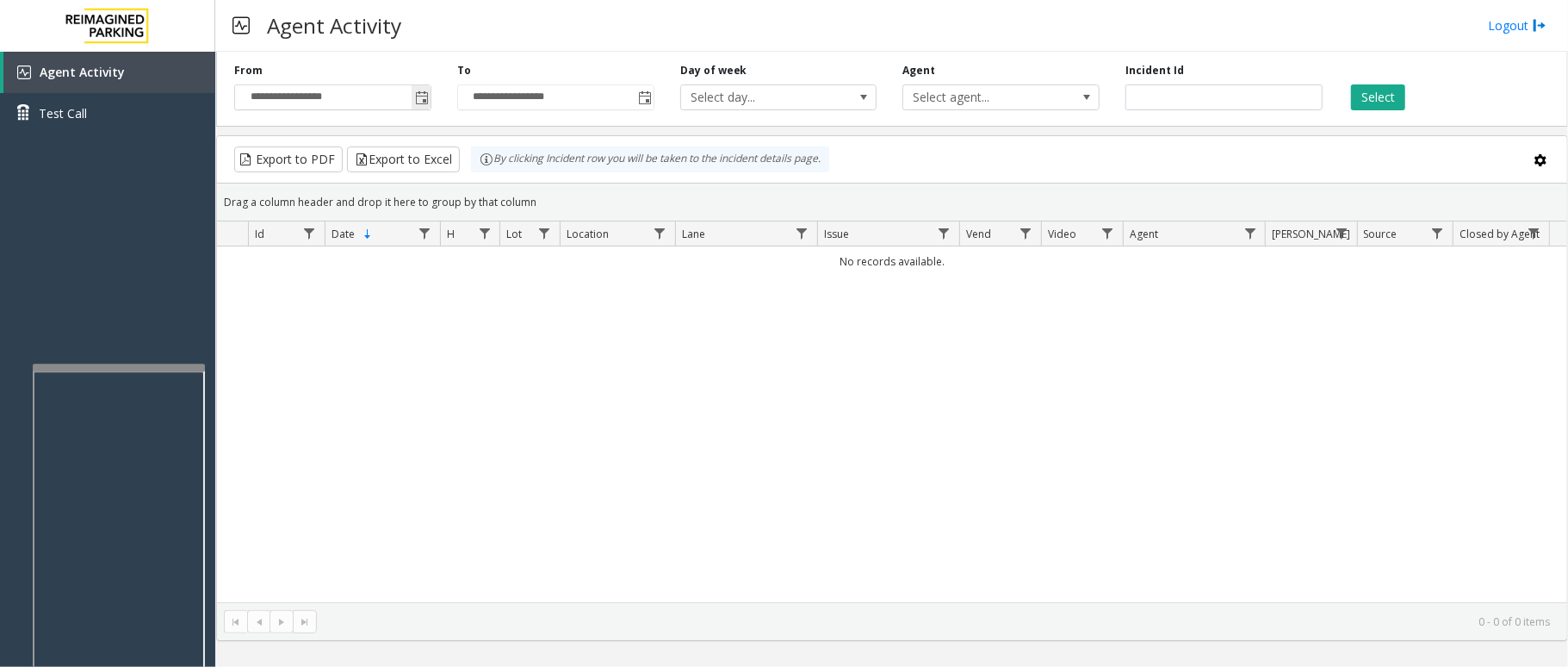
click at [424, 104] on span "Toggle popup" at bounding box center [422, 98] width 14 height 14
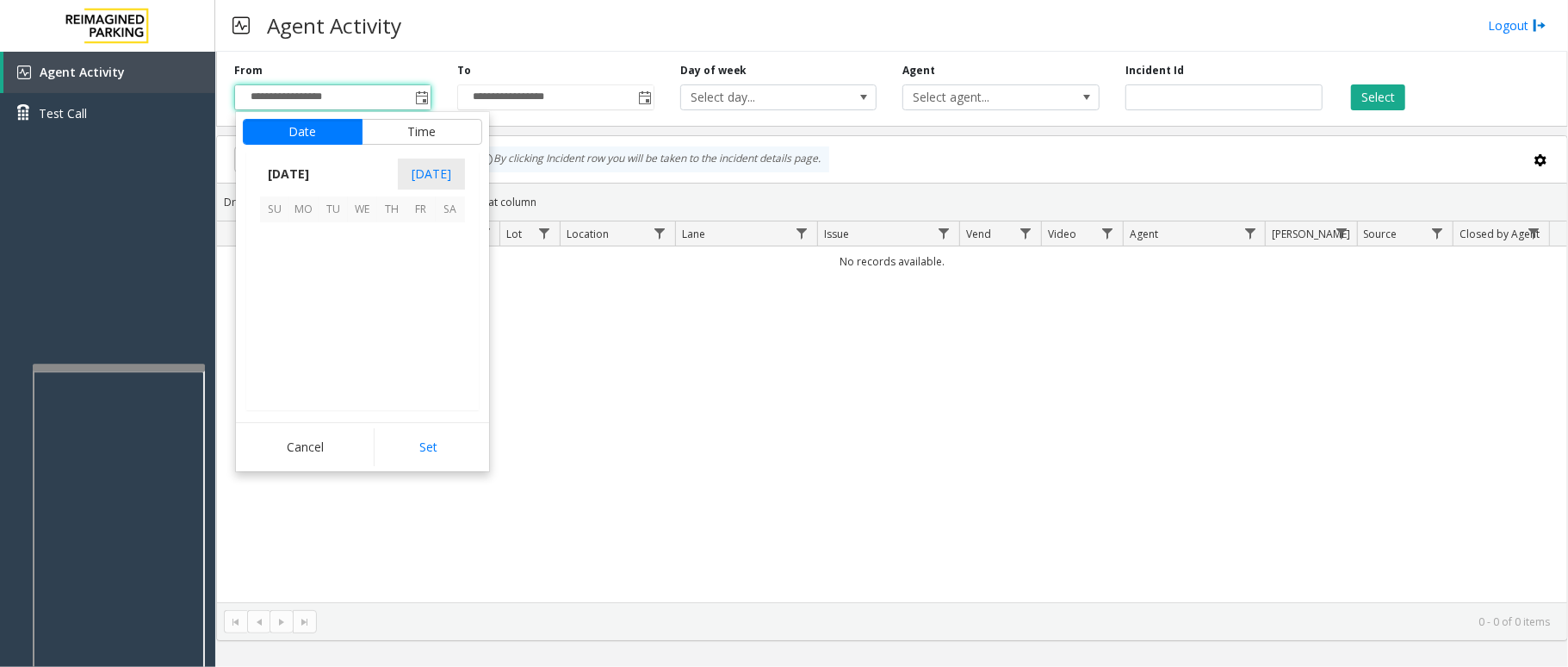
scroll to position [309175, 0]
click at [314, 234] on span "1" at bounding box center [304, 237] width 29 height 29
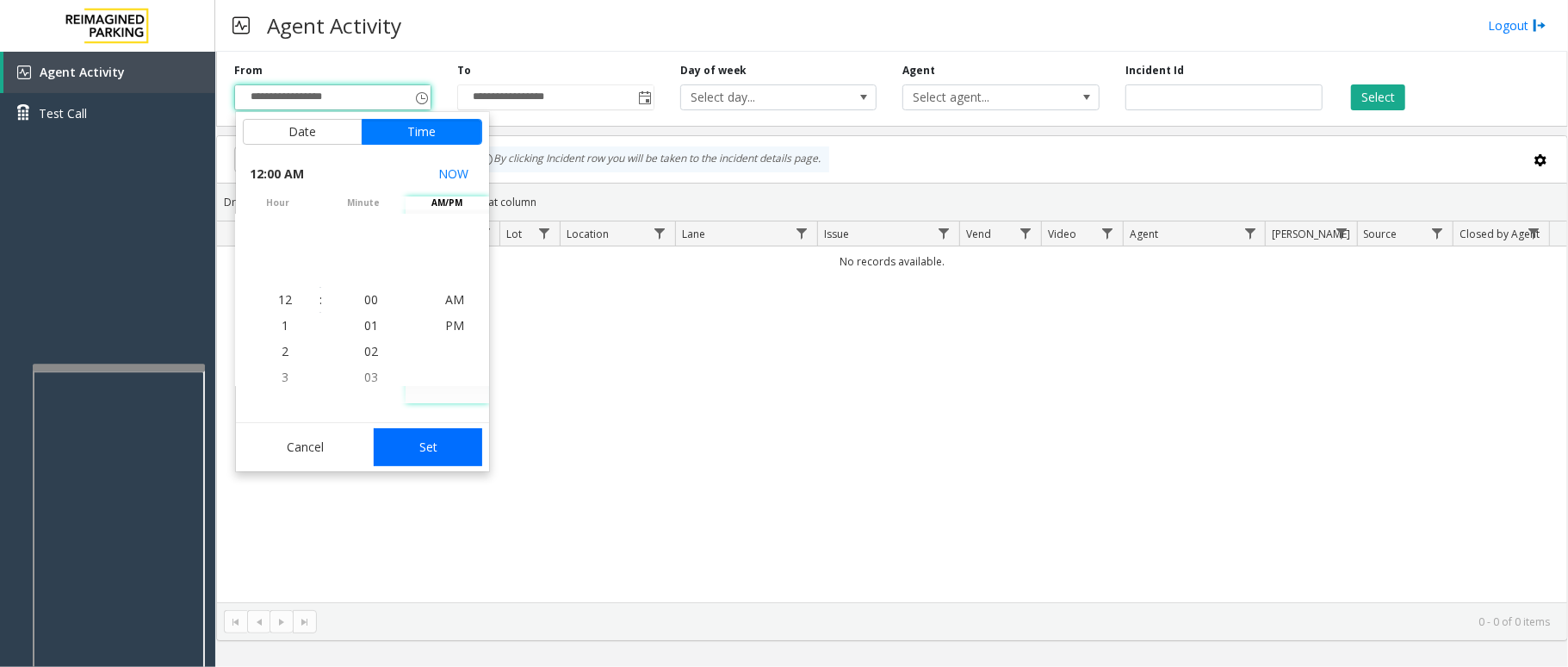
click at [430, 432] on button "Set" at bounding box center [428, 447] width 108 height 38
type input "**********"
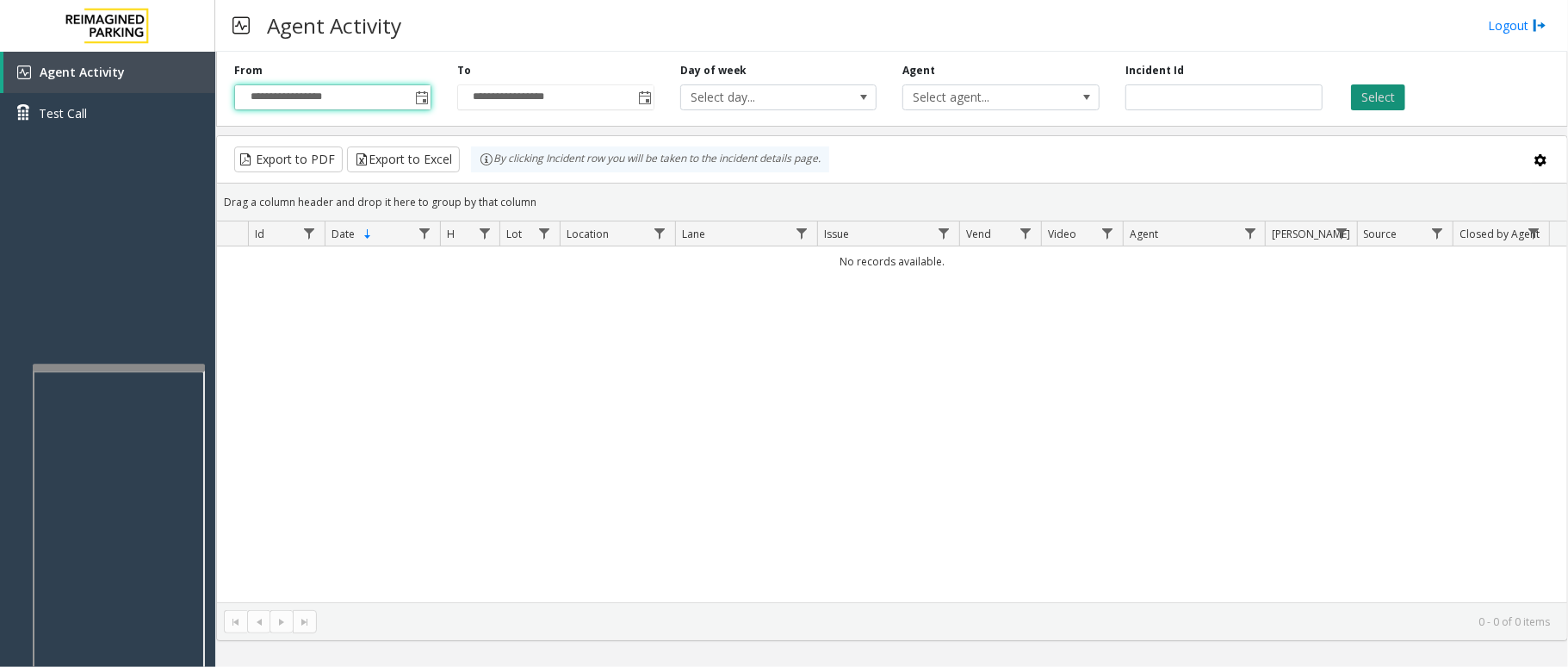
click at [1365, 100] on button "Select" at bounding box center [1378, 97] width 55 height 26
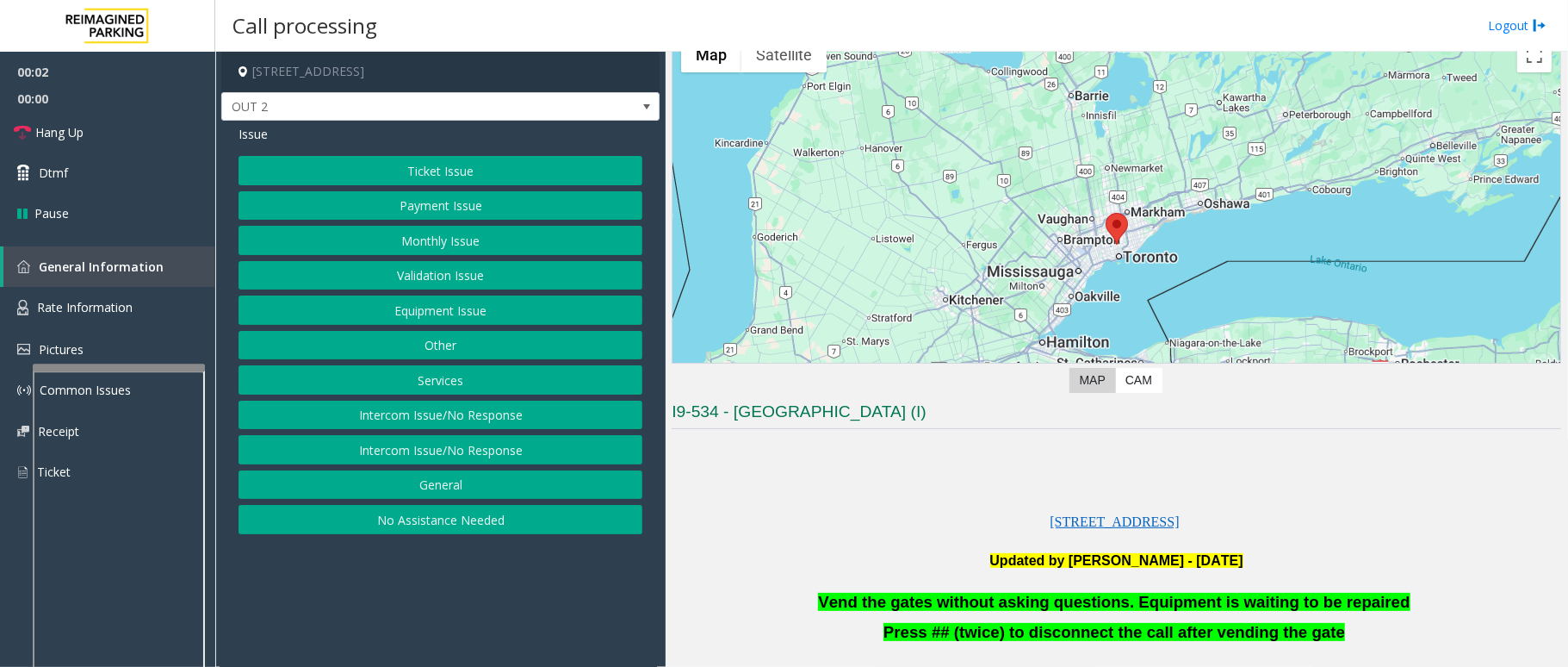
scroll to position [459, 0]
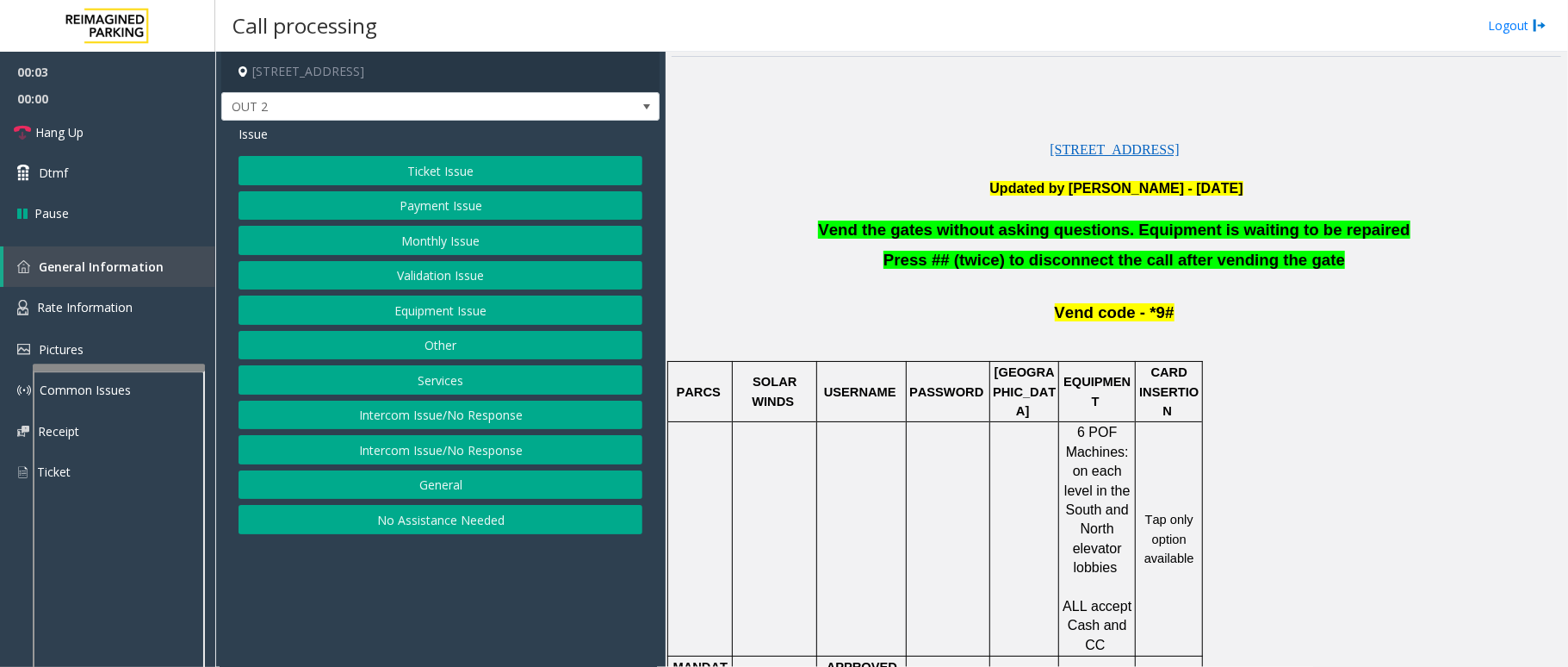
click at [1004, 232] on span "Vend the gates without asking questions. Equipment is waiting to be repaired" at bounding box center [1113, 230] width 591 height 18
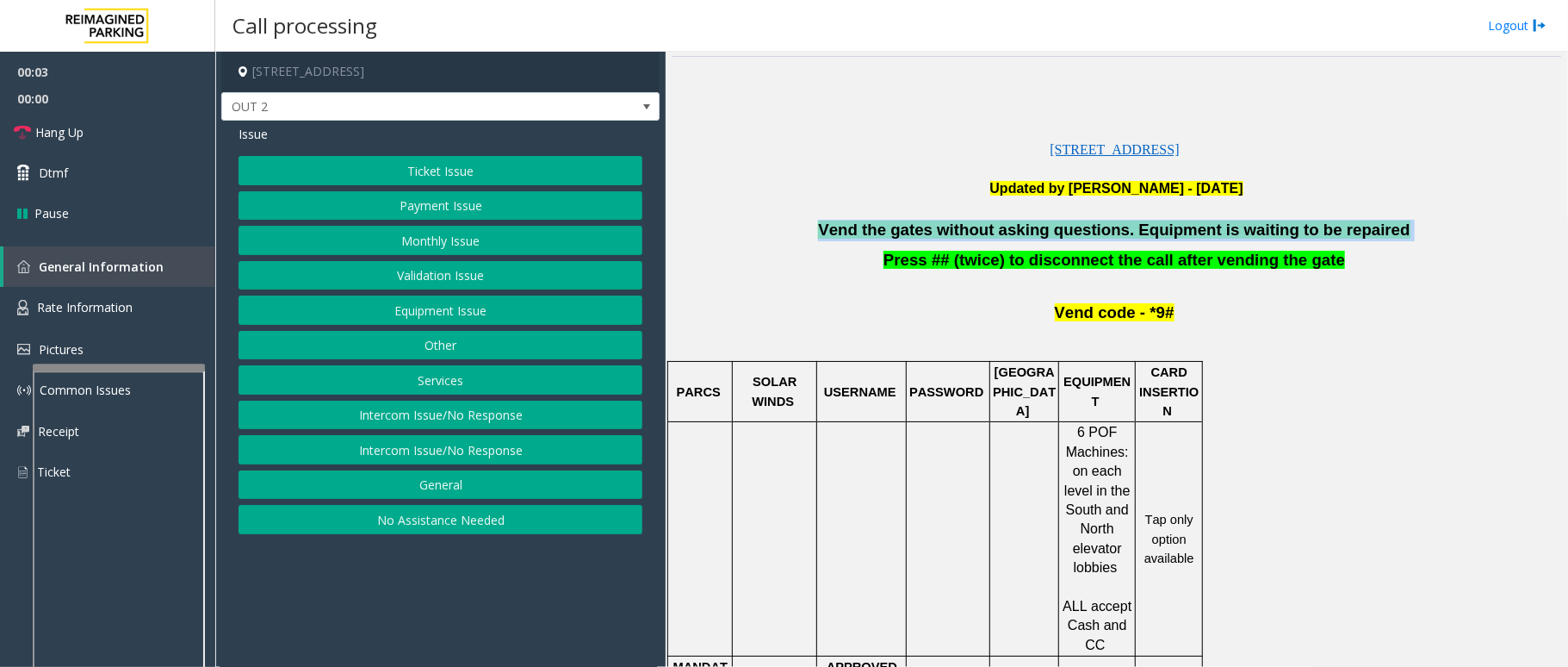
click at [1004, 232] on span "Vend the gates without asking questions. Equipment is waiting to be repaired" at bounding box center [1113, 230] width 591 height 18
click at [491, 310] on button "Equipment Issue" at bounding box center [440, 310] width 403 height 29
click at [442, 311] on button "Gate / Door Won't Open" at bounding box center [440, 310] width 403 height 29
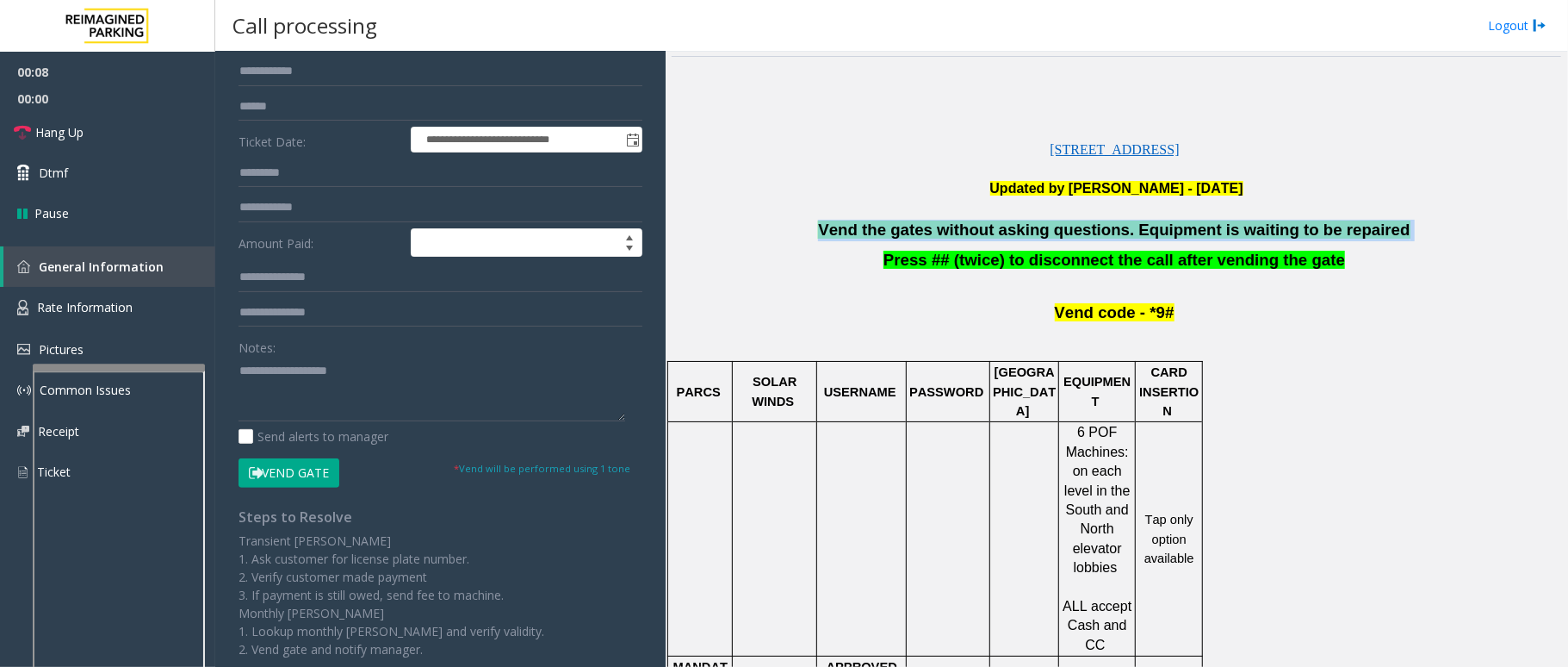
scroll to position [230, 0]
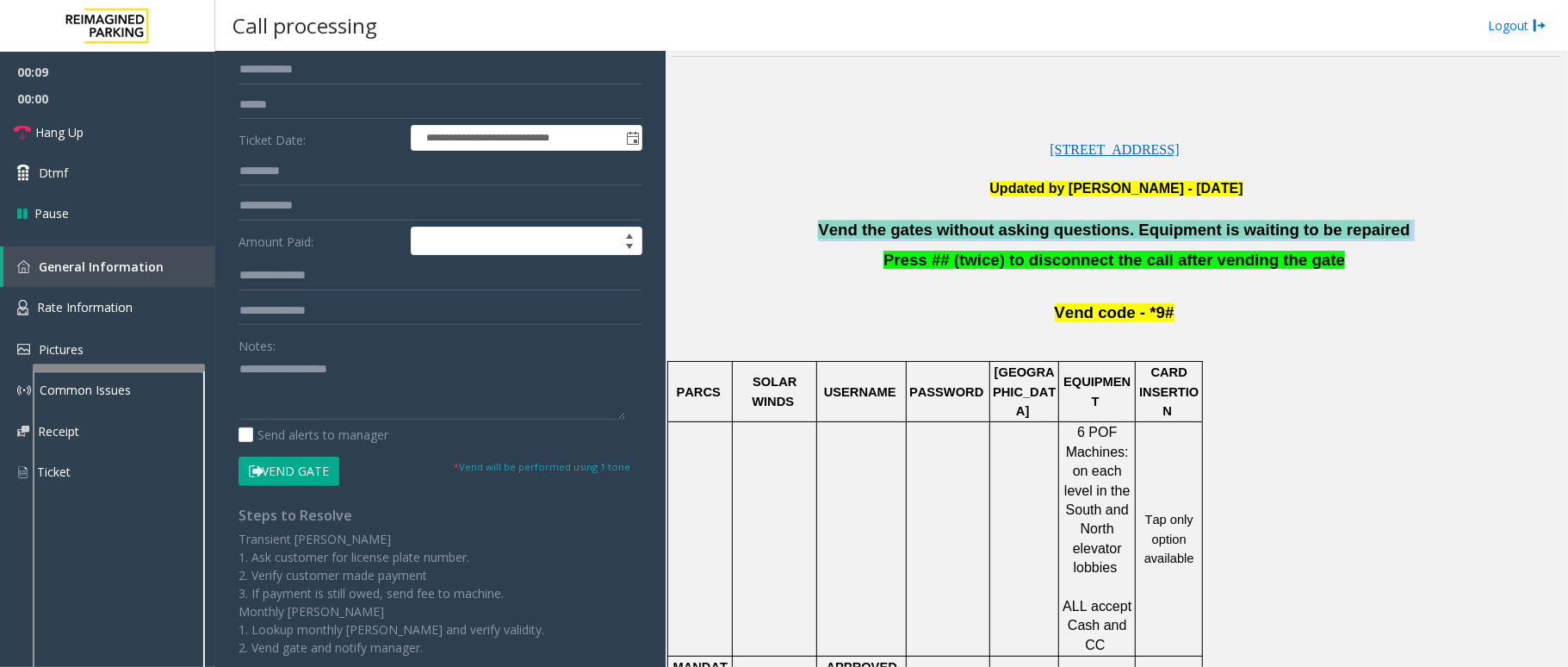
click at [322, 479] on button "Vend Gate" at bounding box center [288, 471] width 100 height 29
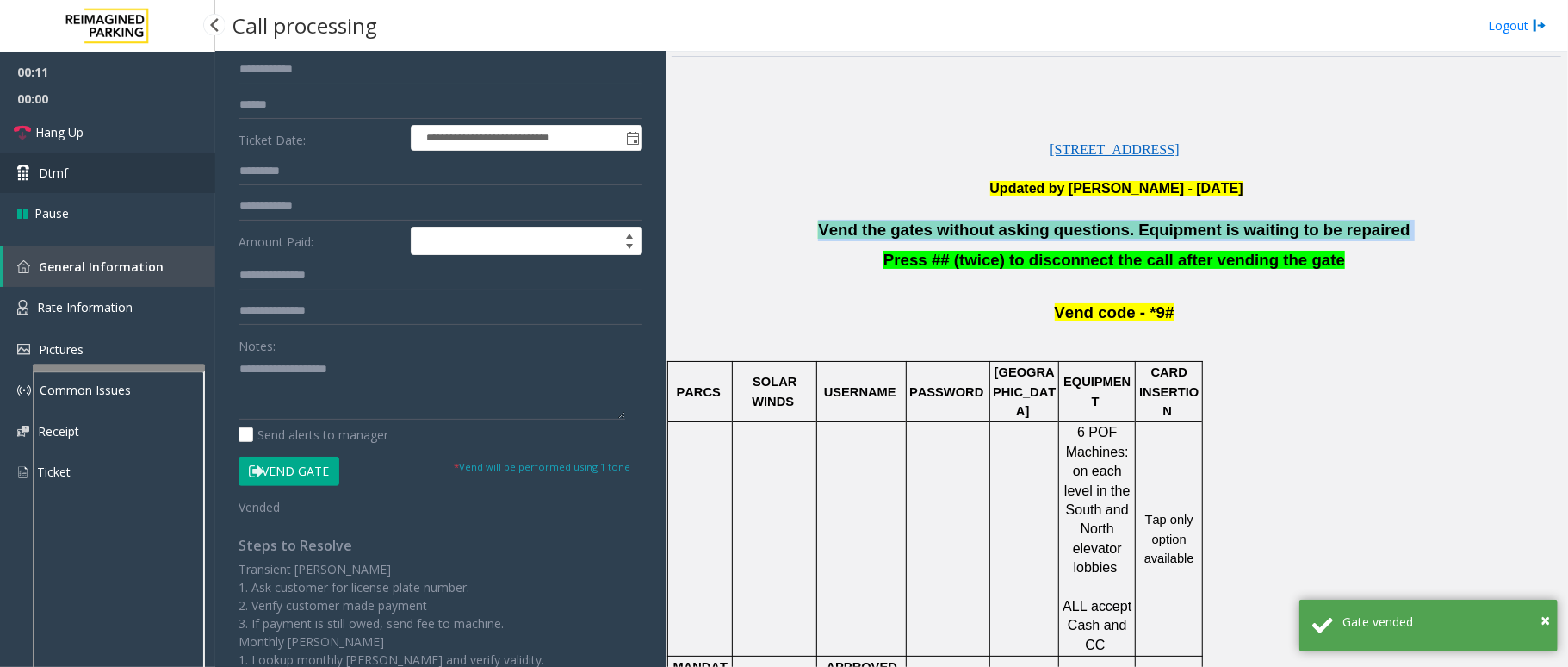
click at [111, 185] on link "Dtmf" at bounding box center [107, 172] width 216 height 41
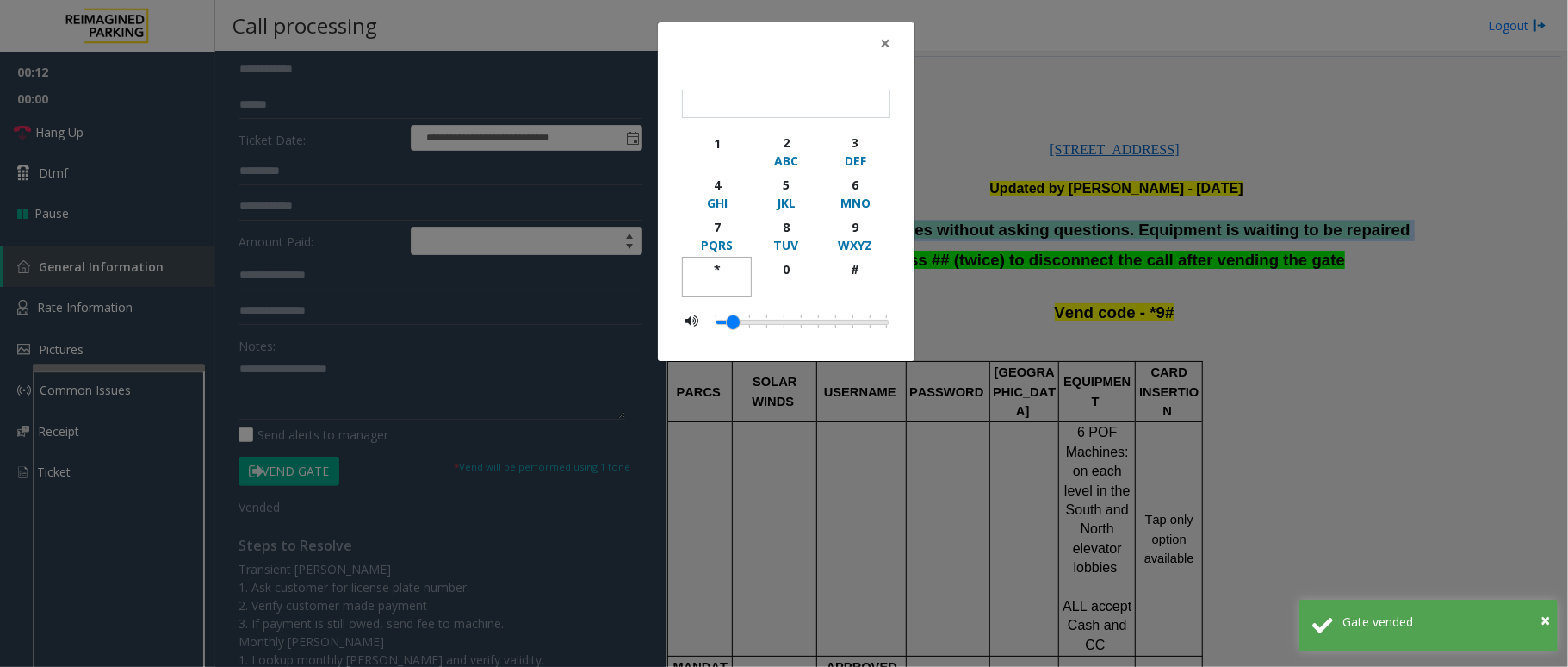
click at [717, 262] on div "*" at bounding box center [717, 269] width 48 height 18
drag, startPoint x: 846, startPoint y: 223, endPoint x: 849, endPoint y: 231, distance: 8.5
click at [846, 225] on div "9" at bounding box center [855, 227] width 48 height 18
click at [851, 275] on div "#" at bounding box center [855, 269] width 48 height 18
type input "***"
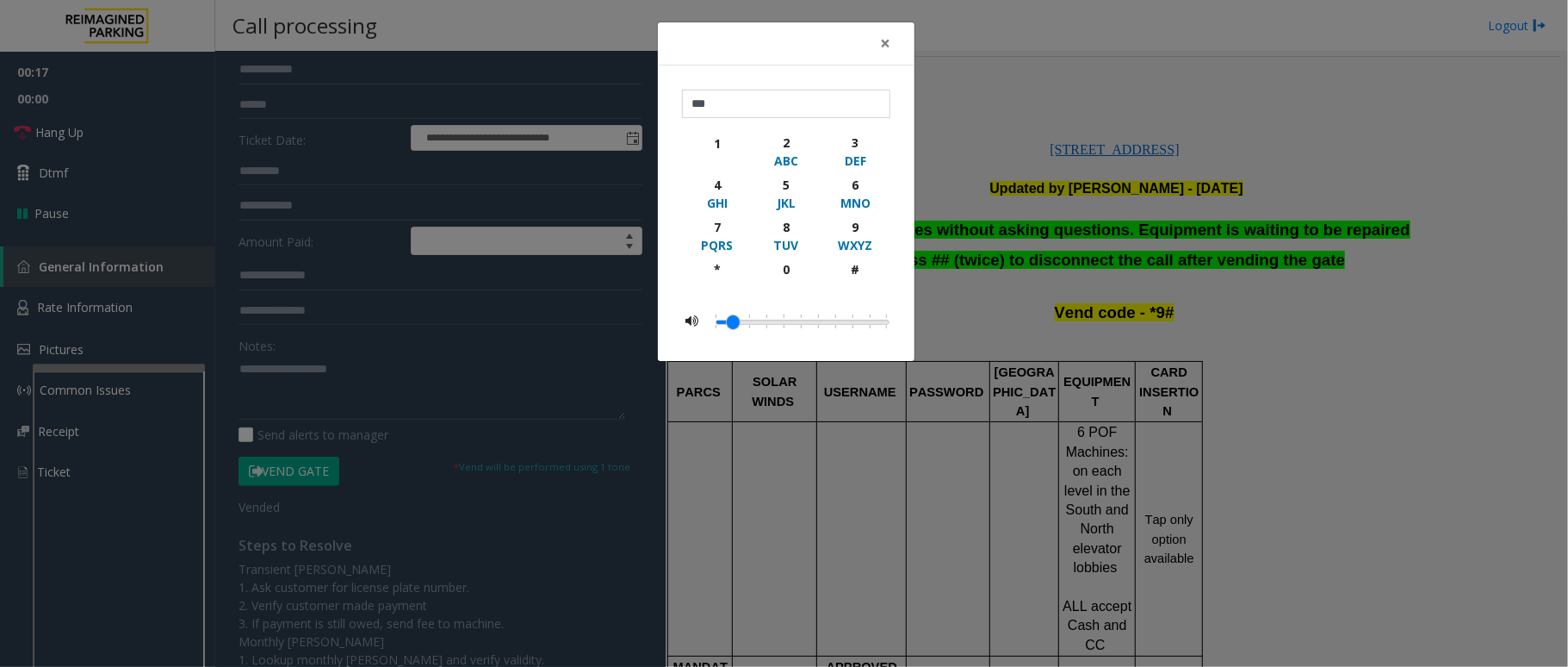
drag, startPoint x: 890, startPoint y: 42, endPoint x: 1386, endPoint y: 334, distance: 575.6
click at [1386, 334] on div "× *** 1 2 ABC 3 DEF 4 GHI 5 JKL 6 MNO 7 PQRS 8 TUV 9 WXYZ * 0 #" at bounding box center [784, 334] width 1568 height 667
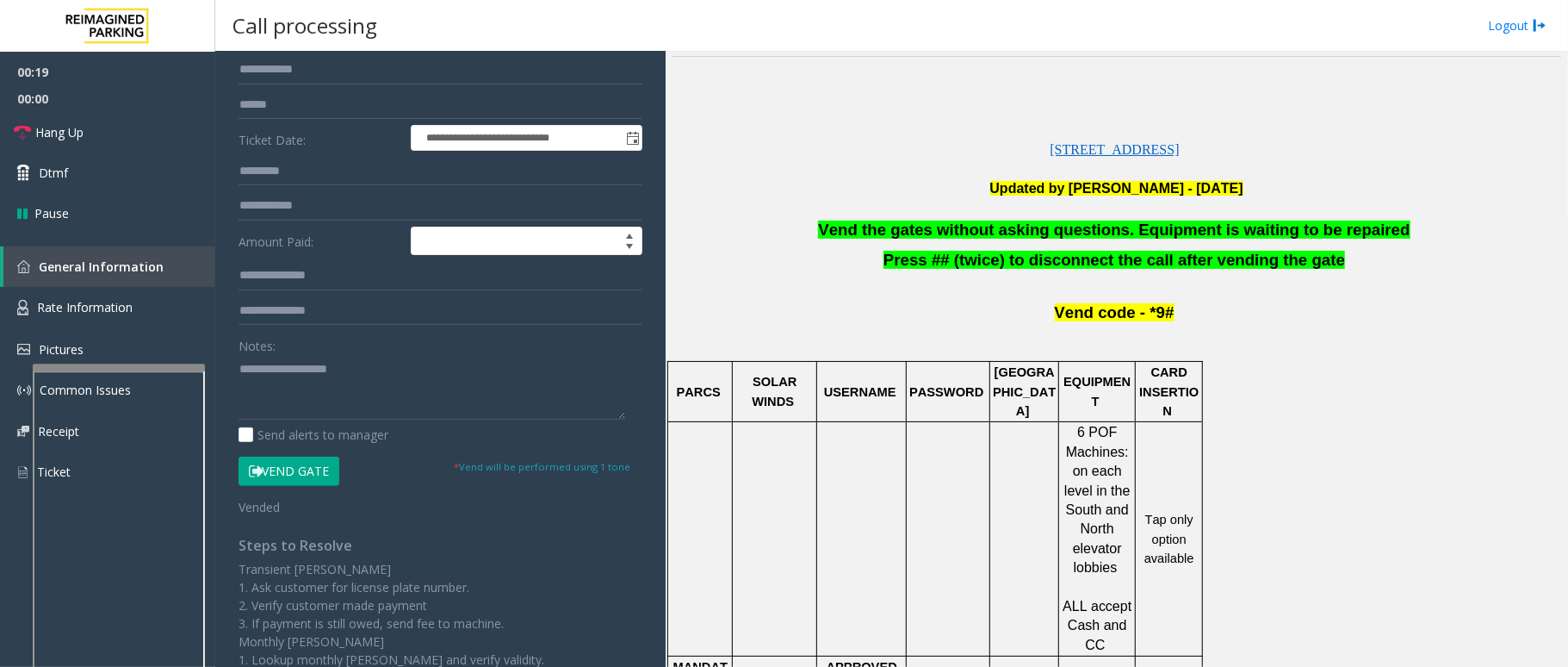
click at [1132, 235] on span "Vend the gates without asking questions. Equipment is waiting to be repaired" at bounding box center [1113, 230] width 591 height 18
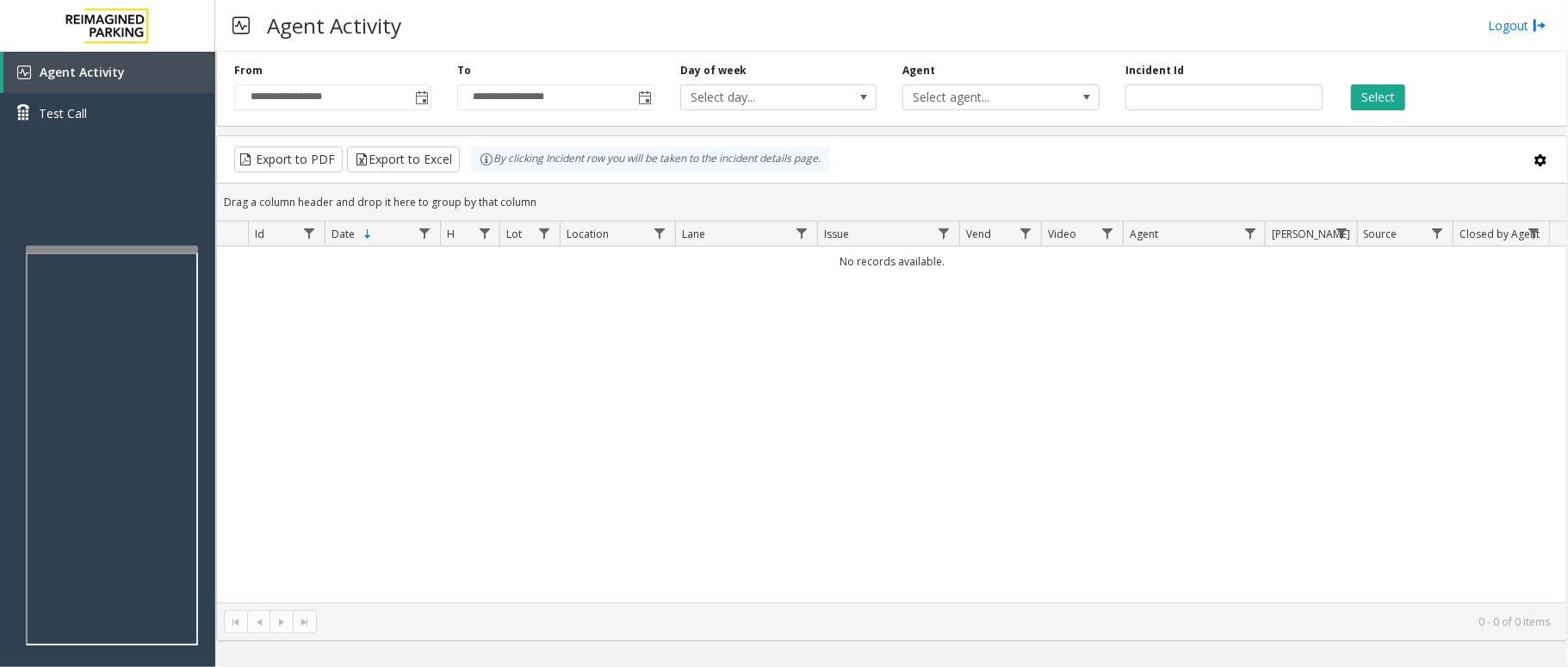
click at [456, 590] on div "No records available." at bounding box center [892, 424] width 1350 height 356
click at [463, 487] on div "No records available." at bounding box center [892, 424] width 1350 height 356
click at [494, 489] on div "No records available." at bounding box center [892, 424] width 1350 height 356
click at [786, 444] on div "No records available." at bounding box center [892, 424] width 1350 height 356
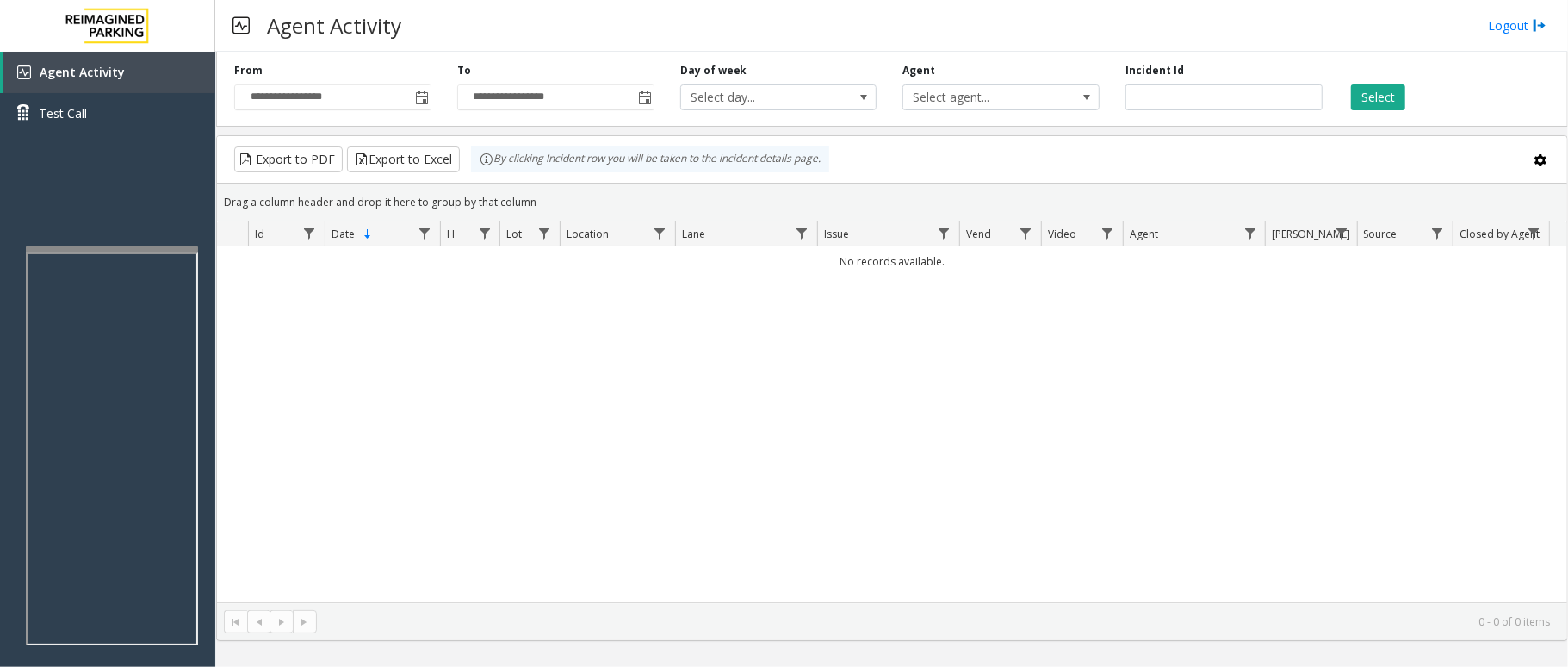
click at [807, 476] on div "No records available." at bounding box center [892, 424] width 1350 height 356
click at [820, 446] on div "No records available." at bounding box center [892, 424] width 1350 height 356
drag, startPoint x: 136, startPoint y: 60, endPoint x: 71, endPoint y: 67, distance: 65.4
click at [71, 67] on span "Agent Activity" at bounding box center [82, 72] width 85 height 16
click at [76, 70] on span "Agent Activity" at bounding box center [82, 72] width 85 height 16
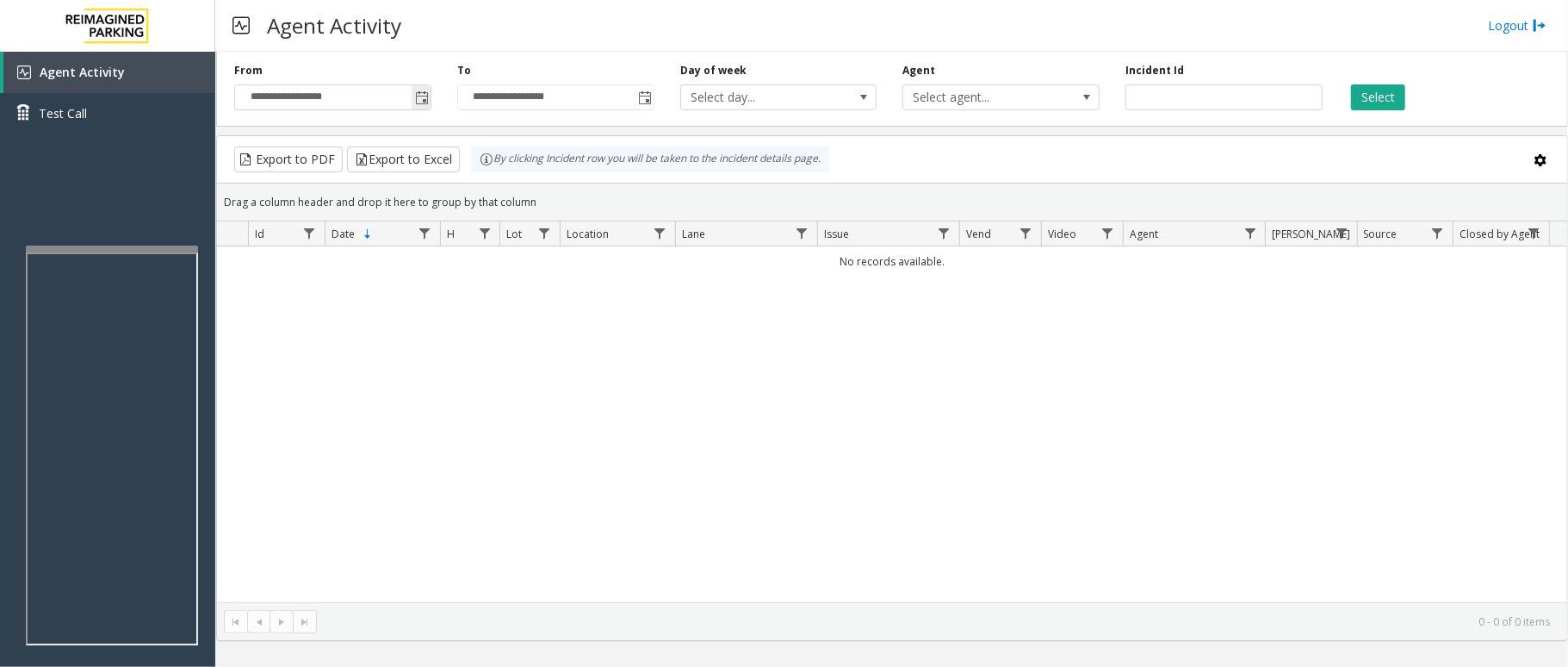
click at [424, 93] on span "Toggle popup" at bounding box center [422, 98] width 14 height 14
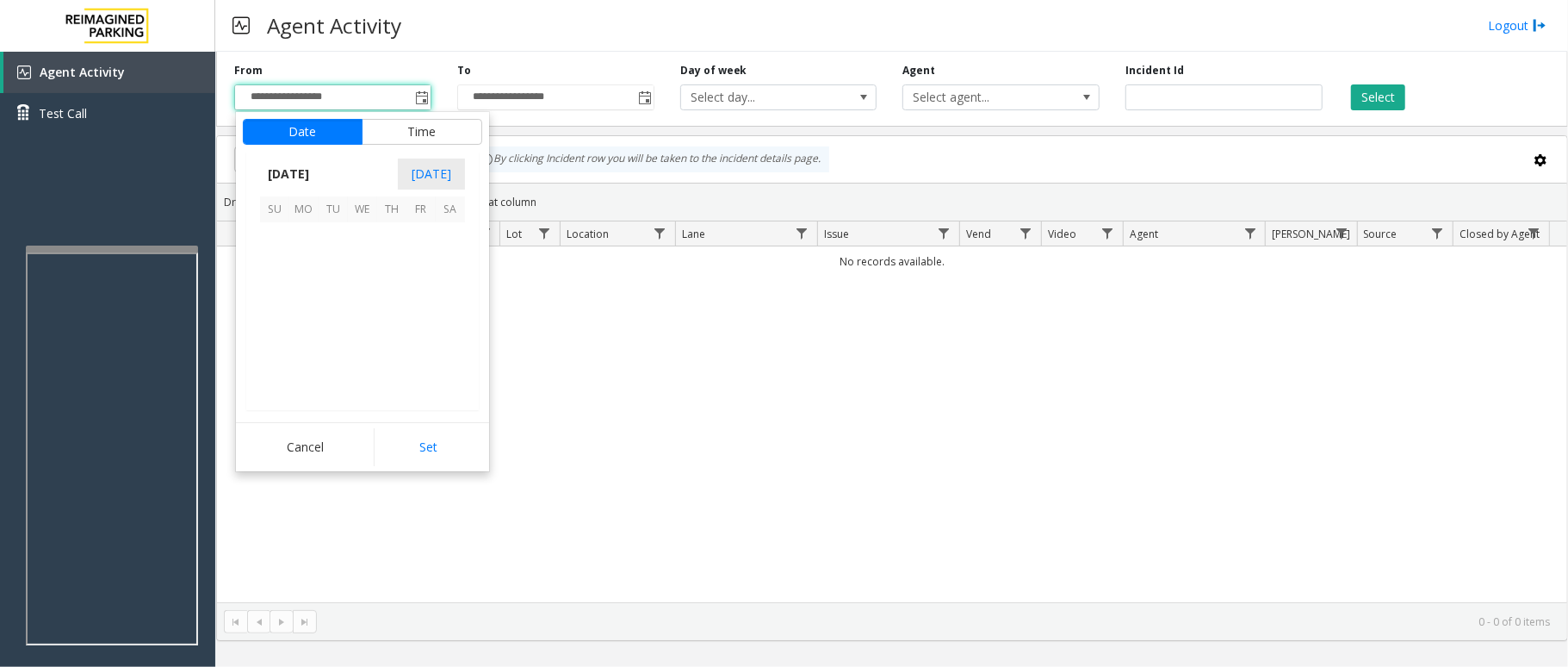
scroll to position [309175, 0]
click at [308, 237] on span "1" at bounding box center [304, 237] width 29 height 29
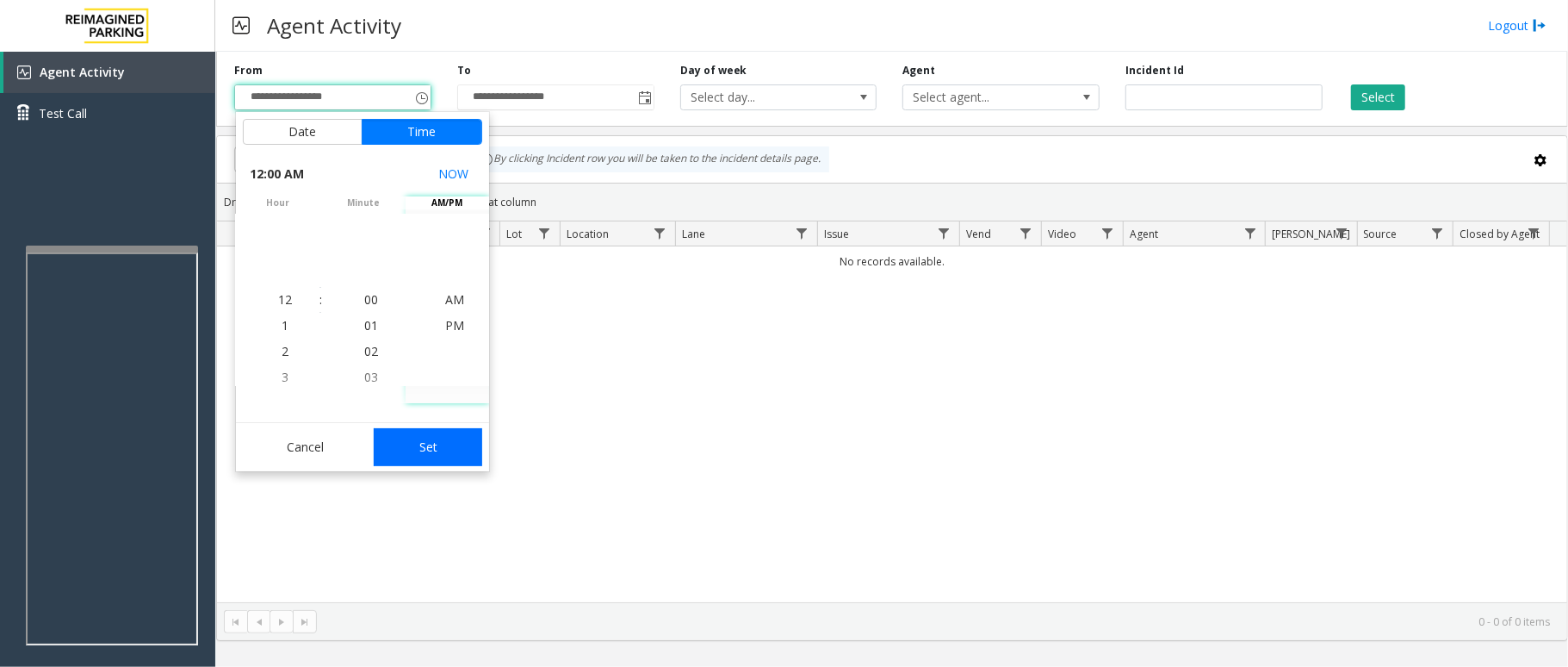
click at [466, 441] on button "Set" at bounding box center [428, 447] width 108 height 38
type input "**********"
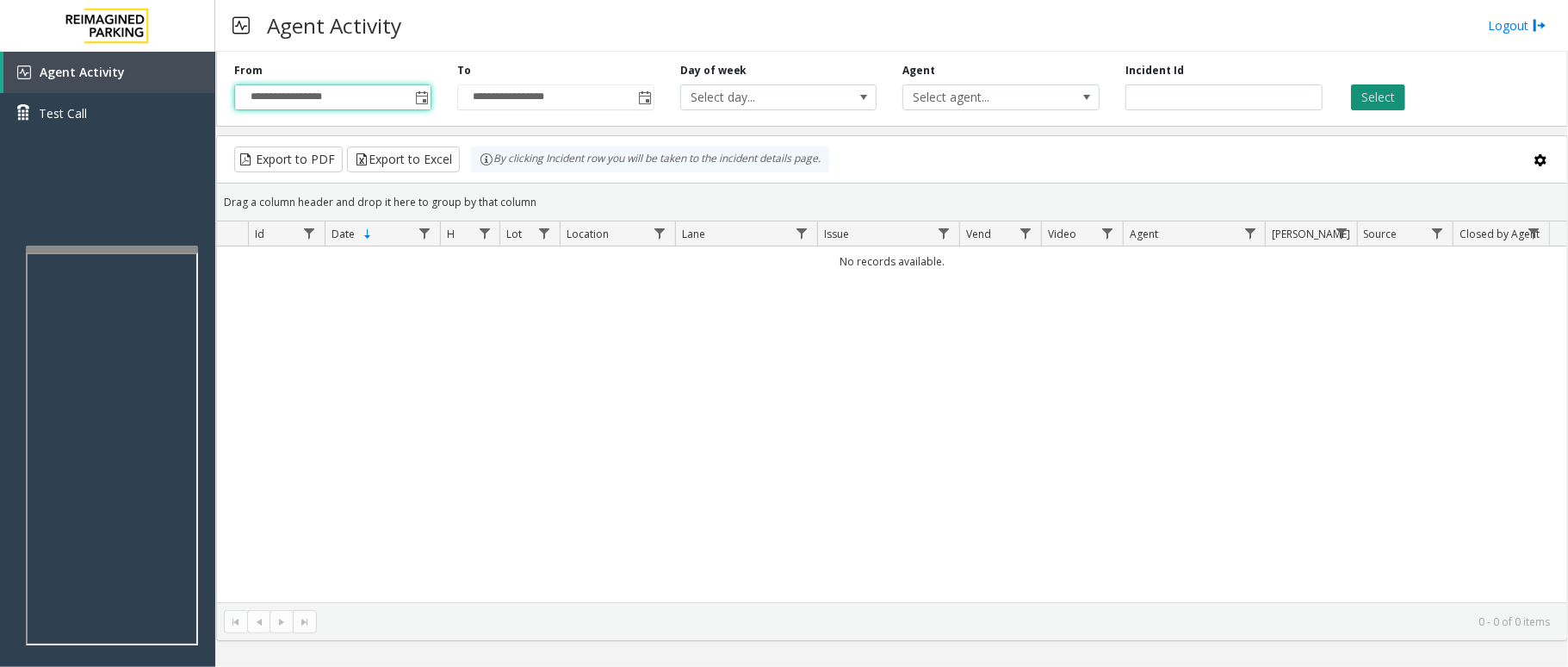
click at [1365, 91] on button "Select" at bounding box center [1378, 97] width 55 height 26
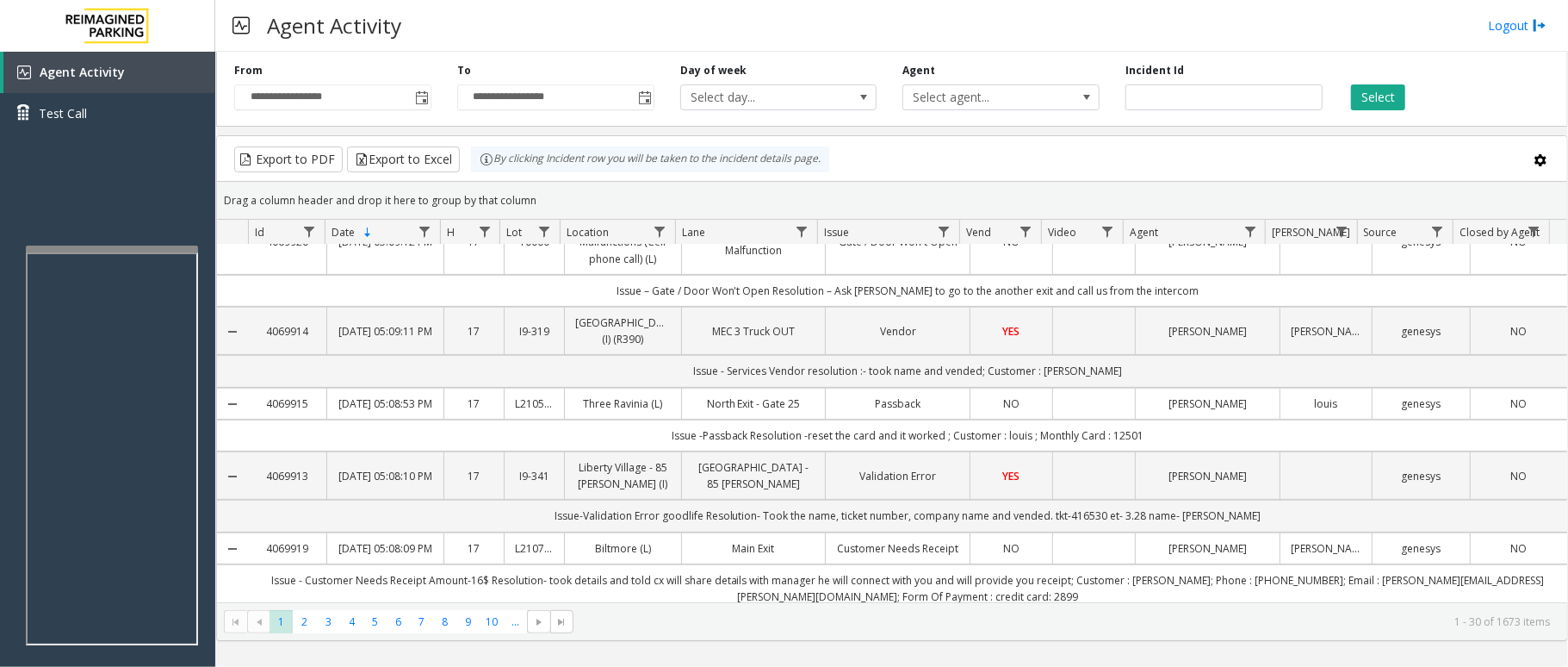
scroll to position [0, 0]
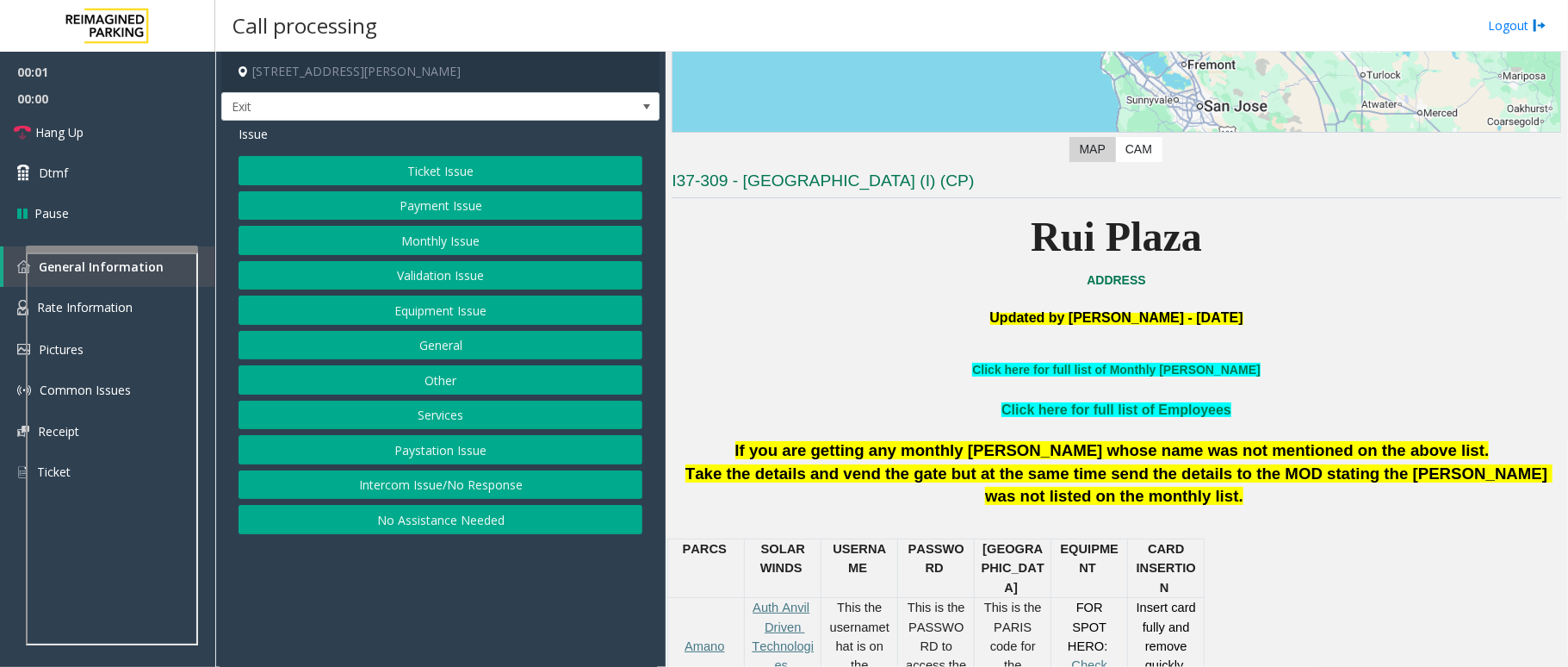
scroll to position [345, 0]
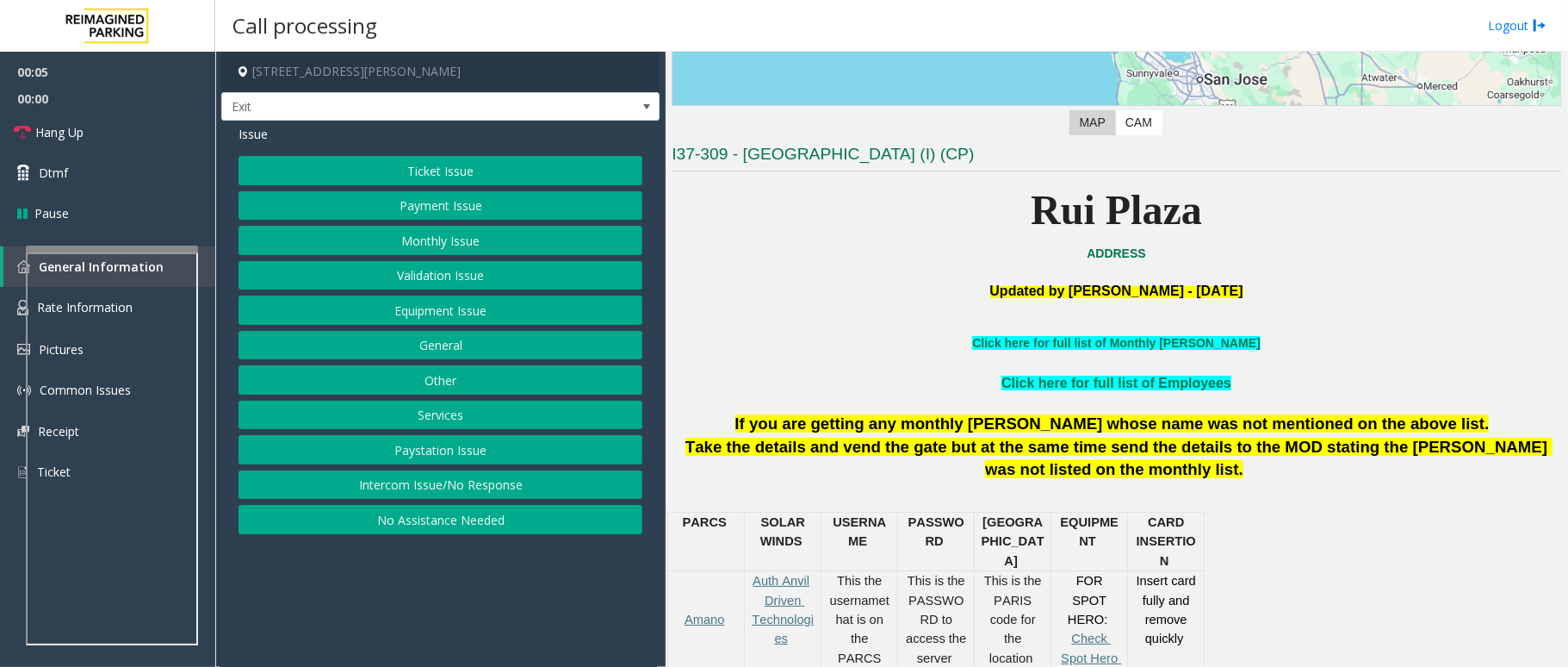
click at [507, 424] on button "Services" at bounding box center [440, 415] width 403 height 29
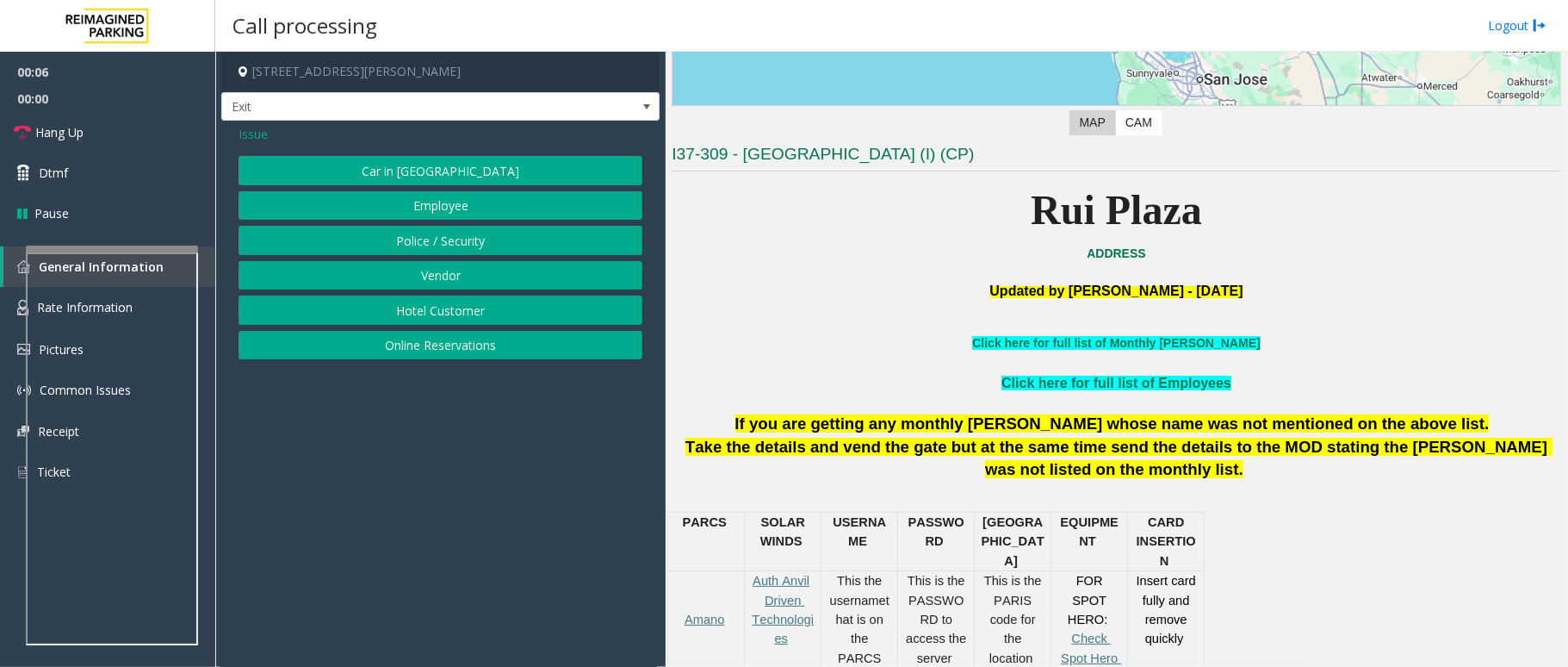
click at [489, 308] on button "Hotel Customer" at bounding box center [440, 310] width 403 height 29
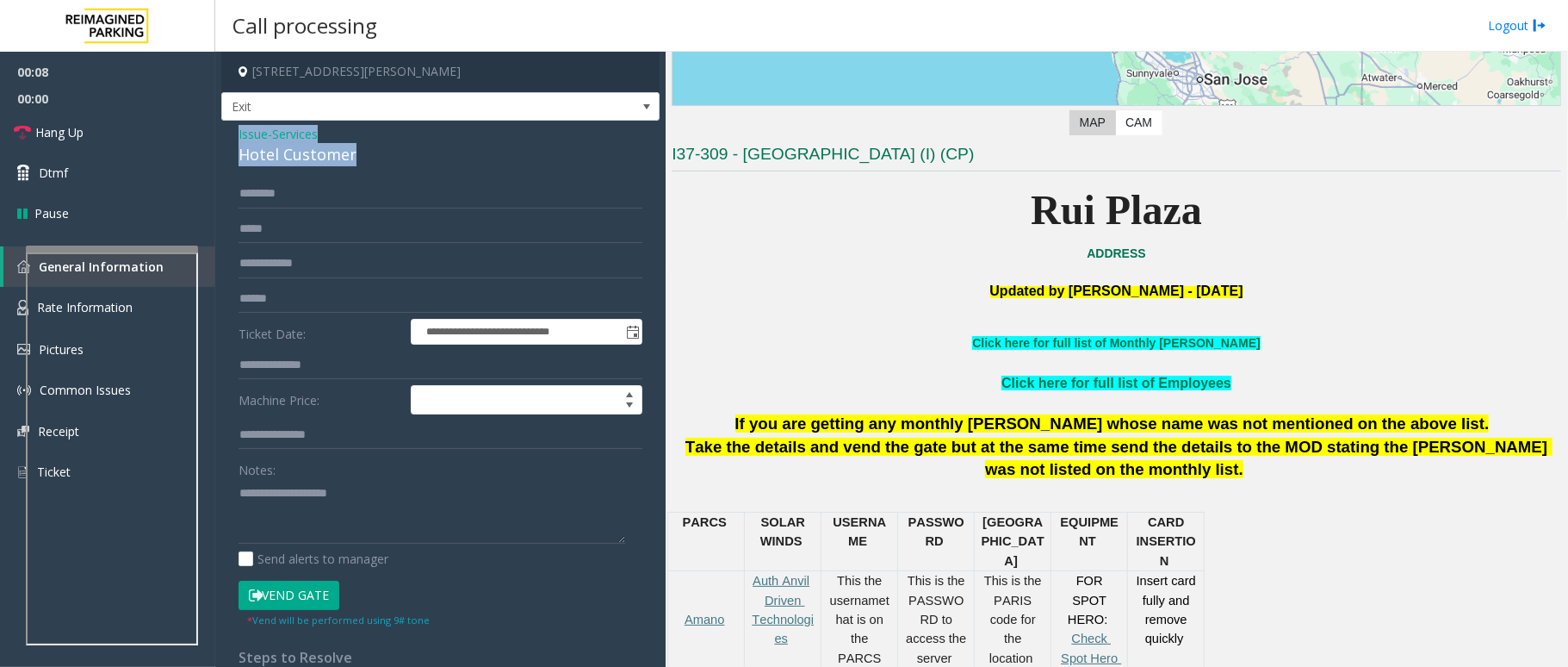
drag, startPoint x: 352, startPoint y: 155, endPoint x: 241, endPoint y: 138, distance: 112.3
click at [236, 135] on div "**********" at bounding box center [441, 431] width 438 height 623
click at [300, 195] on input "text" at bounding box center [440, 194] width 403 height 29
click at [384, 517] on textarea at bounding box center [431, 511] width 387 height 65
type textarea "**********"
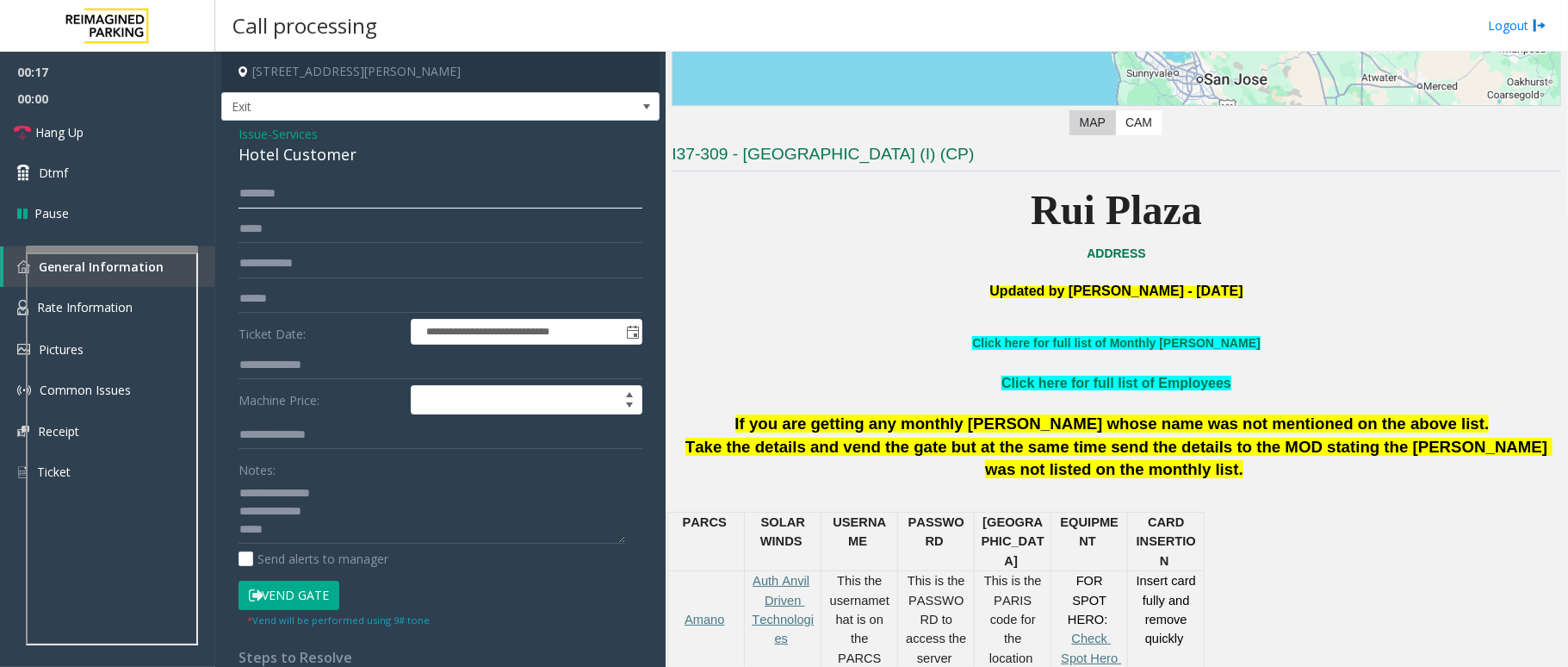
click at [294, 193] on input "text" at bounding box center [440, 194] width 403 height 29
type input "****"
click at [365, 536] on textarea at bounding box center [431, 511] width 387 height 65
click at [320, 308] on input "text" at bounding box center [440, 299] width 403 height 29
type input "****"
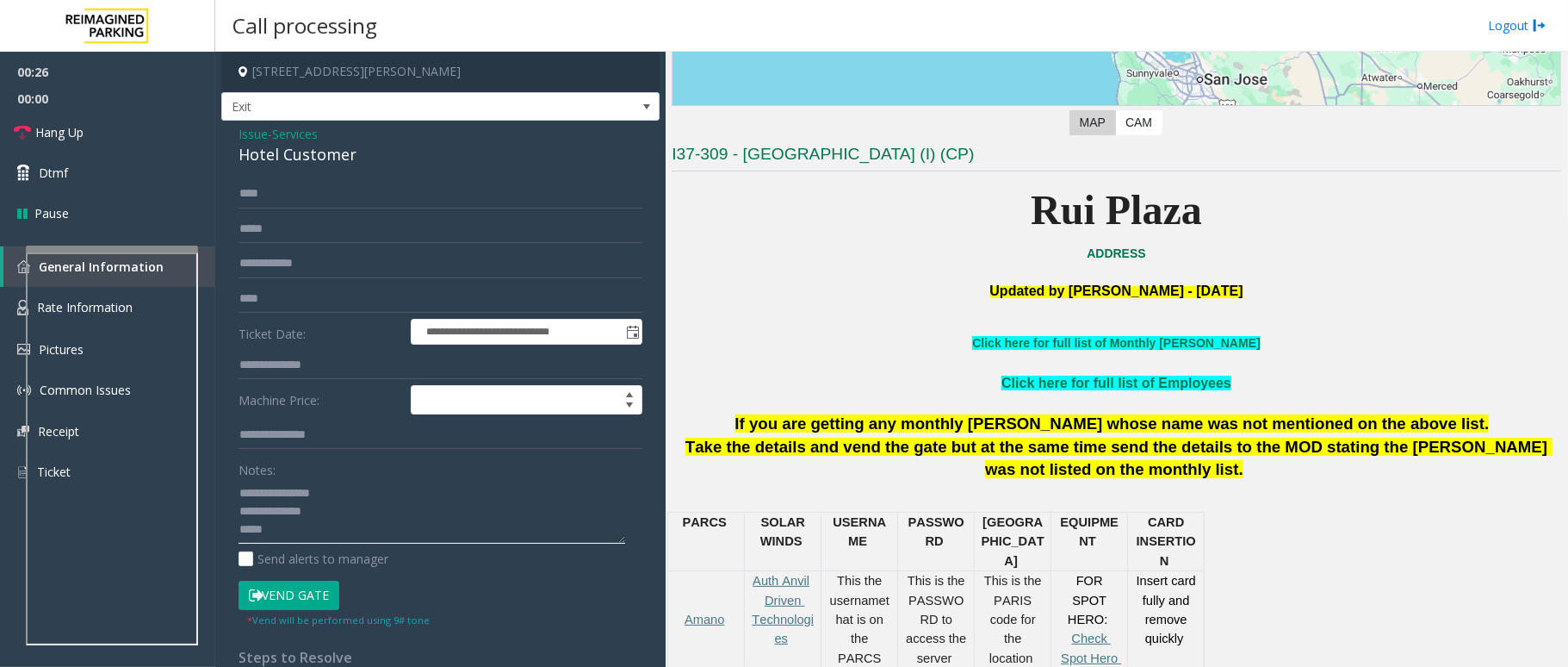
click at [458, 522] on textarea at bounding box center [431, 511] width 387 height 65
click at [332, 583] on button "Vend Gate" at bounding box center [288, 595] width 100 height 29
click at [359, 529] on textarea at bounding box center [431, 511] width 387 height 65
type textarea "**********"
click at [105, 132] on link "Hang Up" at bounding box center [107, 132] width 216 height 41
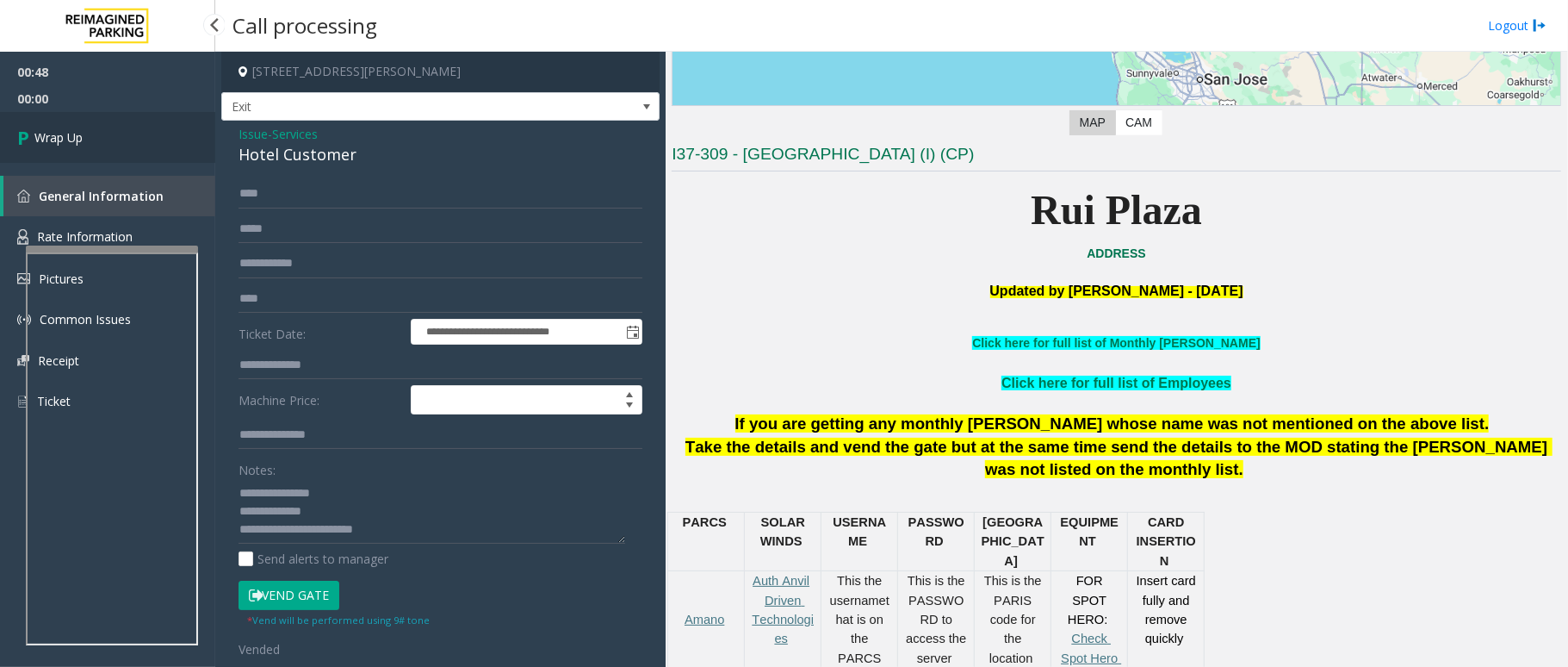
click at [63, 131] on span "Wrap Up" at bounding box center [59, 137] width 48 height 18
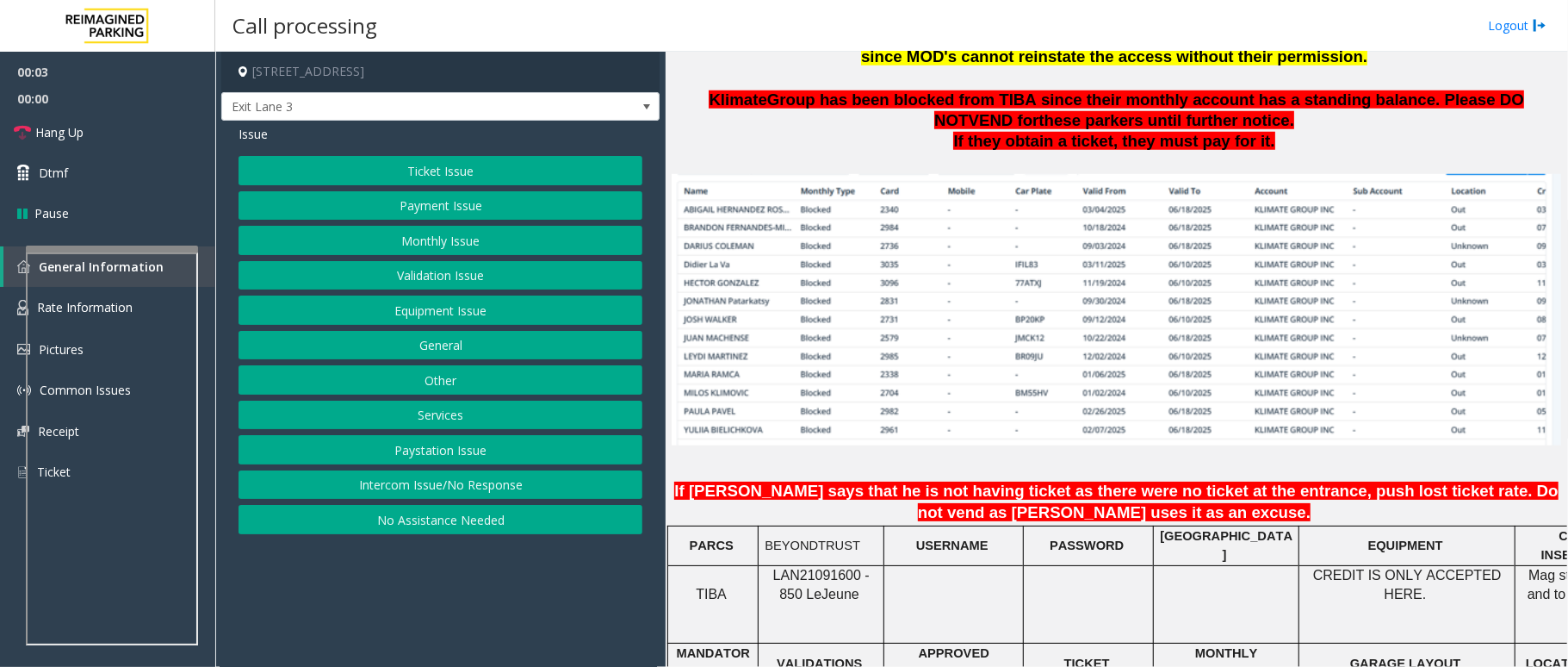
scroll to position [1149, 0]
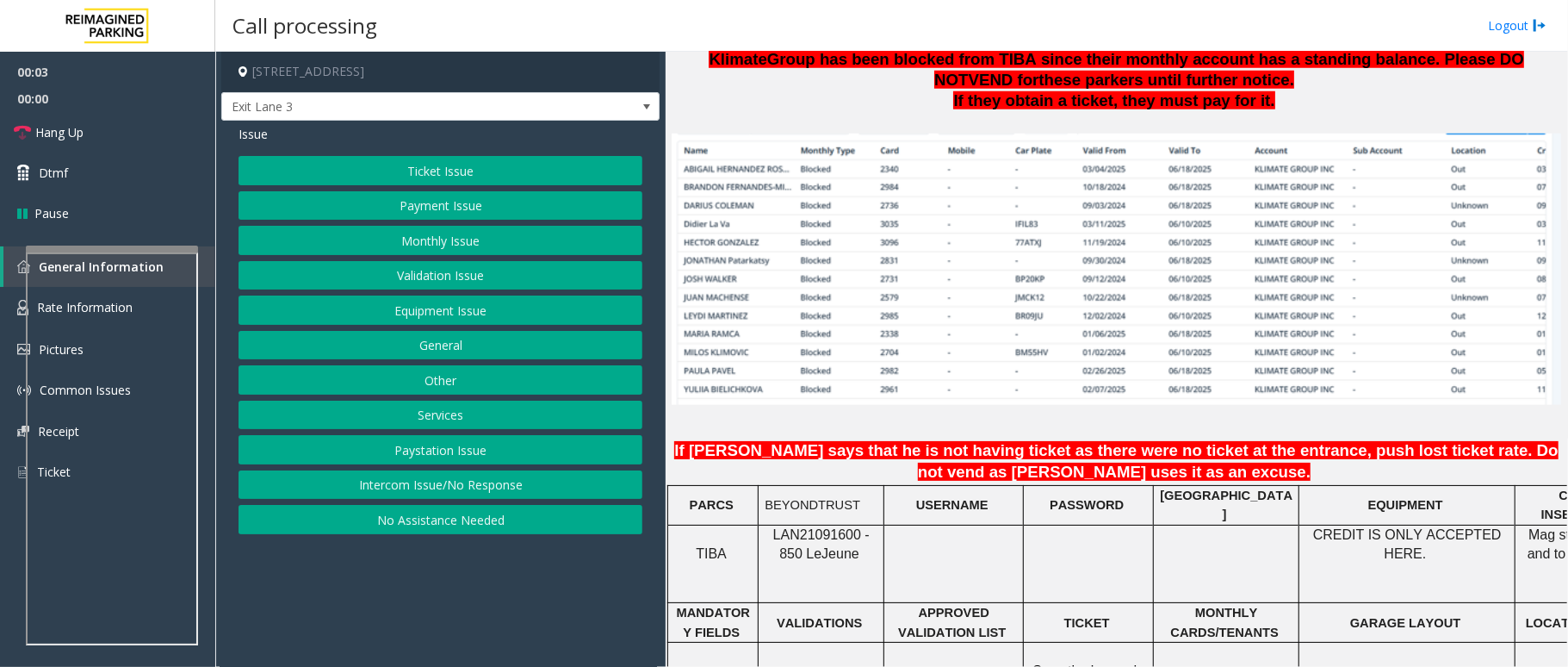
click at [834, 528] on span "LAN21091600 - 850 Le" at bounding box center [821, 544] width 96 height 34
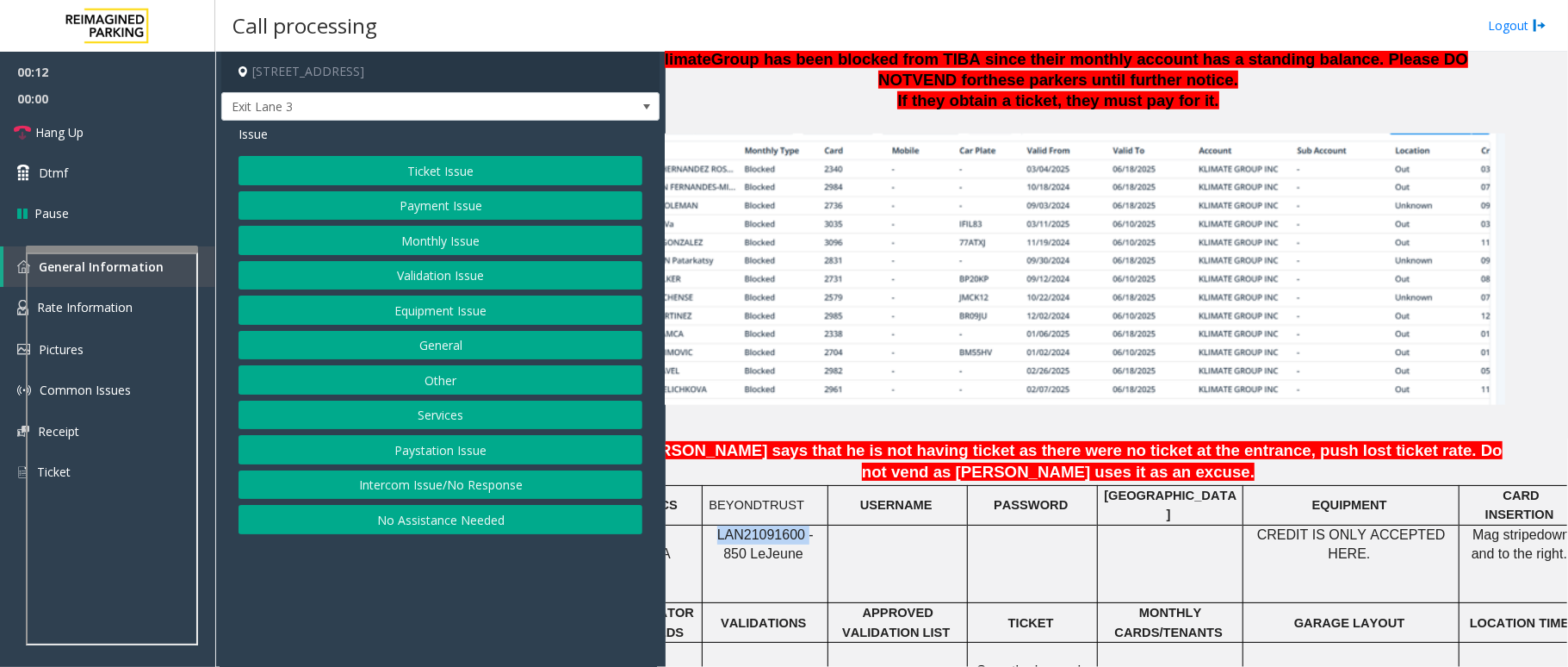
scroll to position [1149, 90]
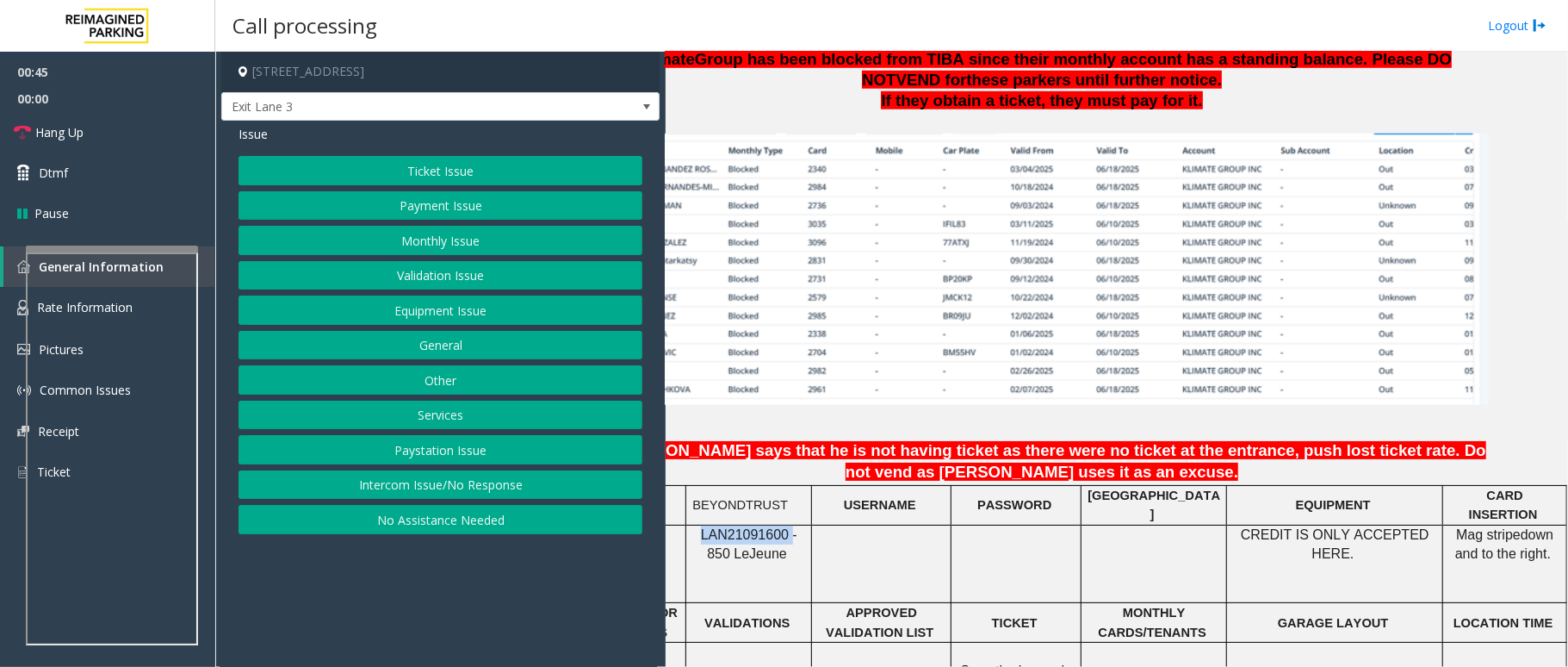
click at [539, 246] on button "Monthly Issue" at bounding box center [440, 241] width 403 height 29
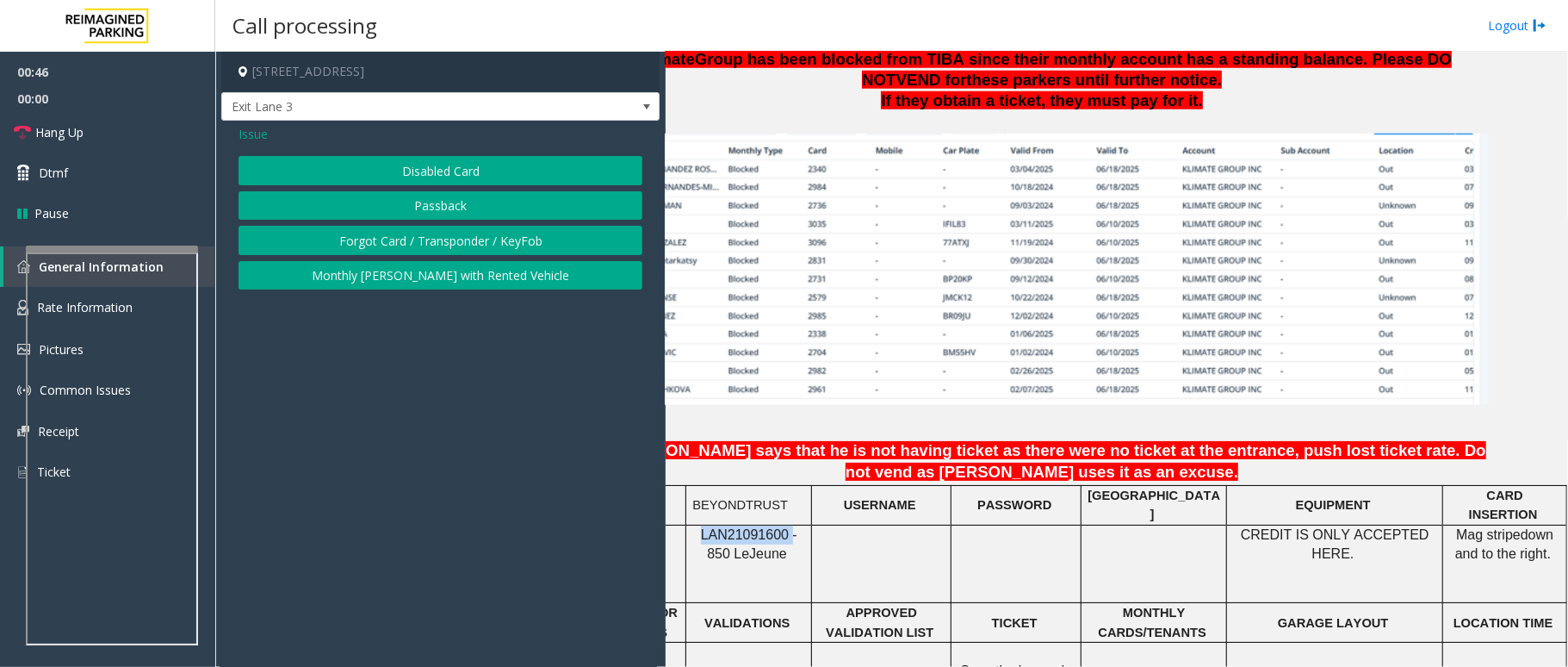
click at [394, 198] on button "Passback" at bounding box center [440, 206] width 403 height 29
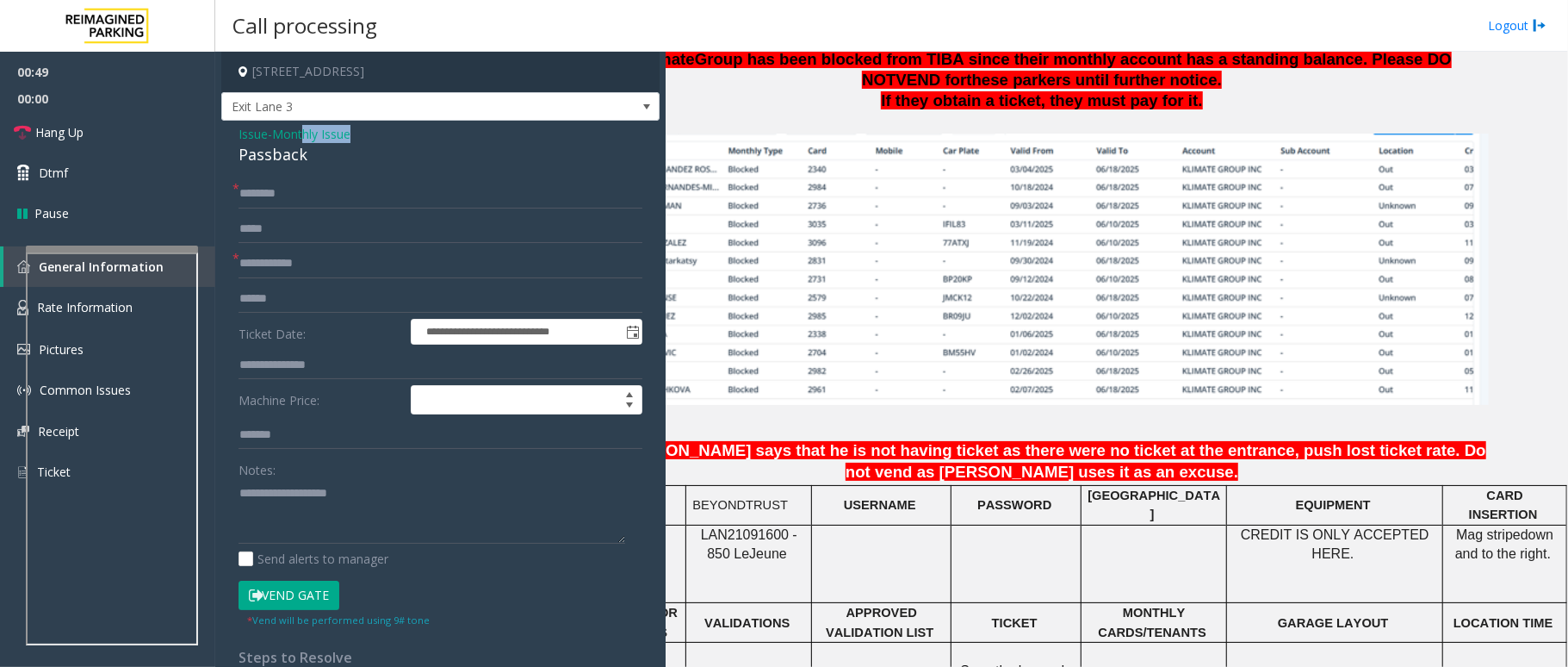
drag, startPoint x: 307, startPoint y: 143, endPoint x: 366, endPoint y: 180, distance: 69.6
click at [256, 163] on div "Issue - Monthly Issue Passback" at bounding box center [440, 146] width 403 height 42
drag, startPoint x: 369, startPoint y: 180, endPoint x: 342, endPoint y: 171, distance: 28.5
click at [370, 179] on input "text" at bounding box center [440, 194] width 403 height 29
drag, startPoint x: 315, startPoint y: 156, endPoint x: 251, endPoint y: 138, distance: 66.5
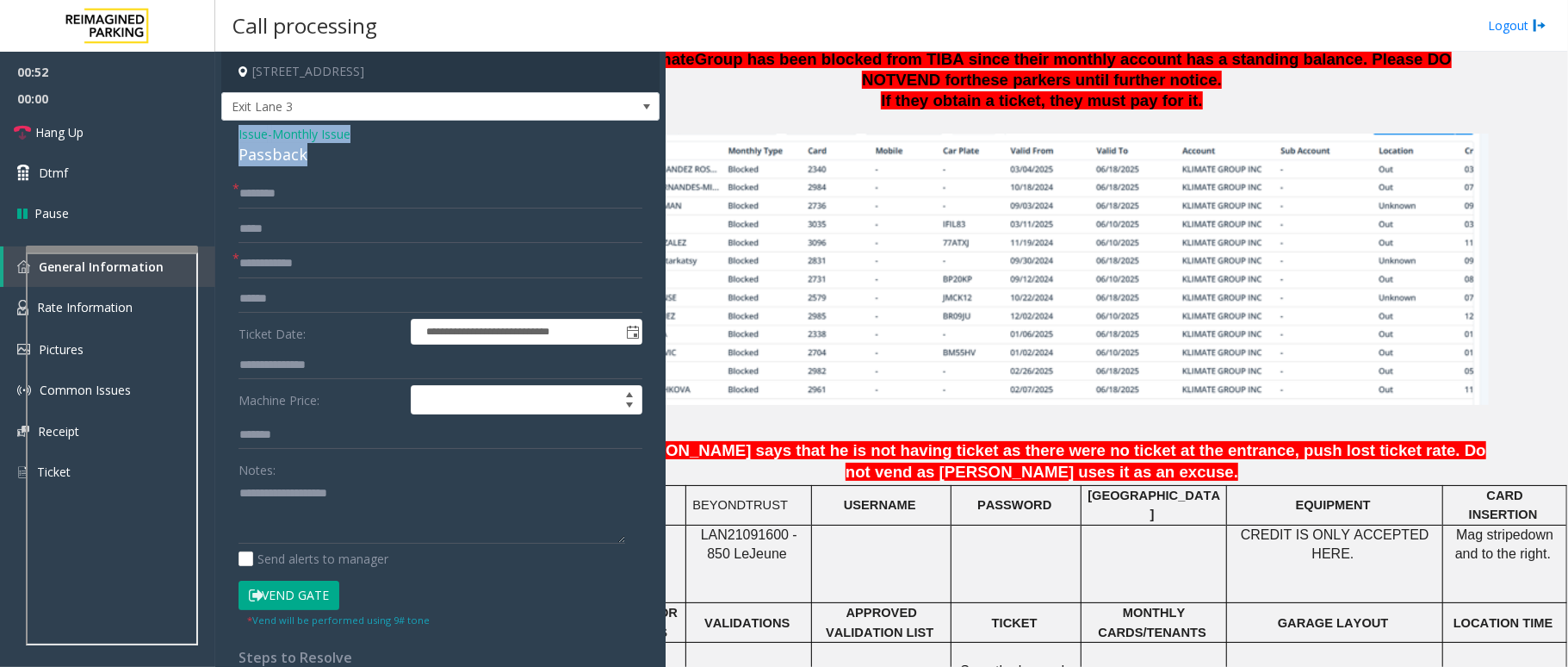
click at [235, 136] on div "**********" at bounding box center [441, 513] width 438 height 786
type textarea "**********"
click at [287, 266] on input "text" at bounding box center [440, 263] width 403 height 29
type input "******"
click at [311, 198] on input "text" at bounding box center [440, 194] width 403 height 29
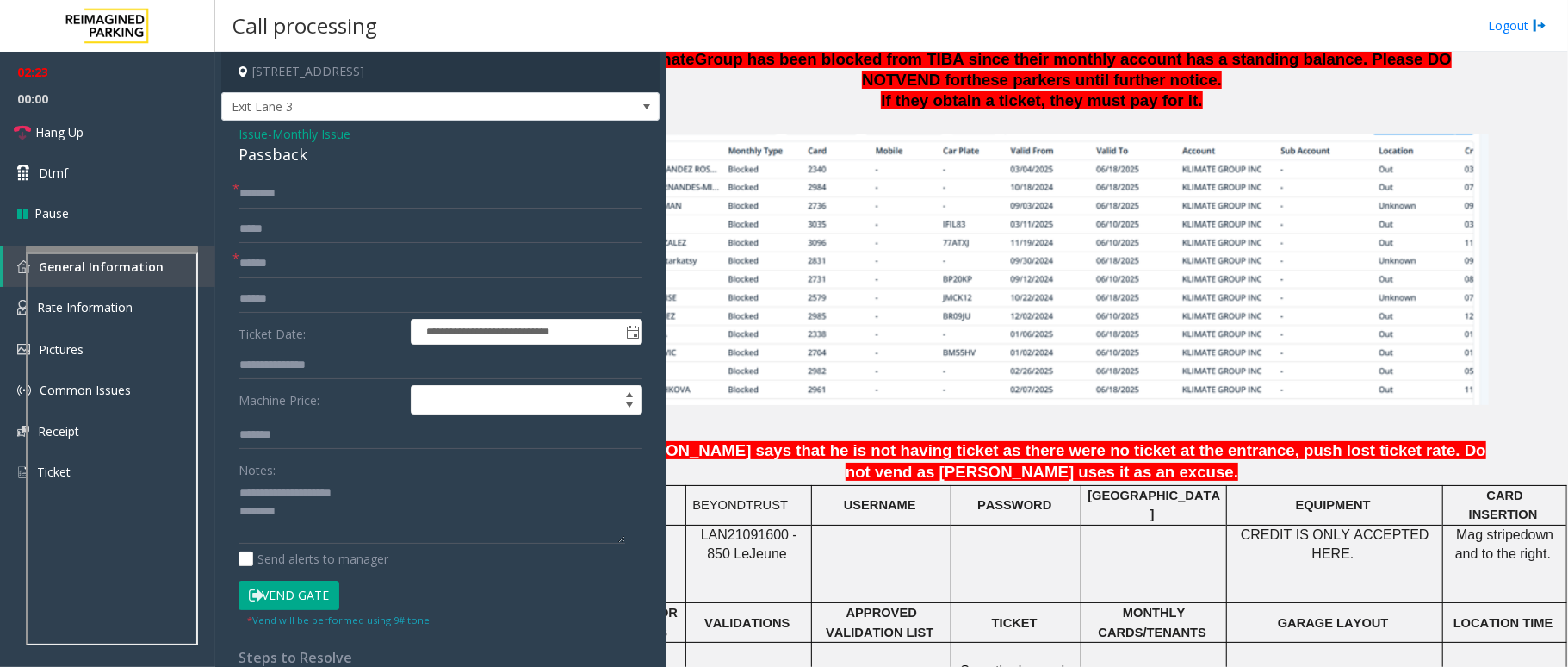
click at [320, 600] on button "Vend Gate" at bounding box center [288, 595] width 100 height 29
click at [255, 133] on span "Issue" at bounding box center [253, 133] width 29 height 18
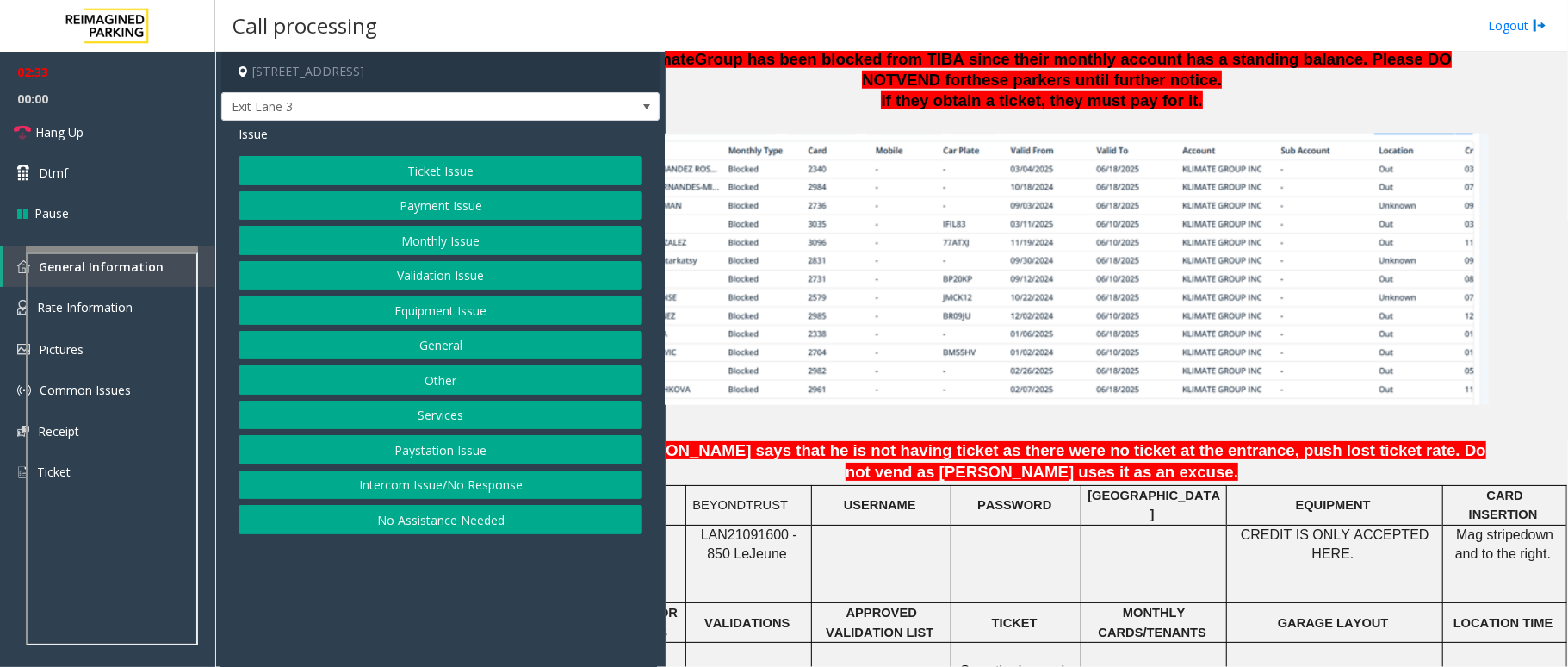
click at [522, 233] on button "Monthly Issue" at bounding box center [440, 241] width 403 height 29
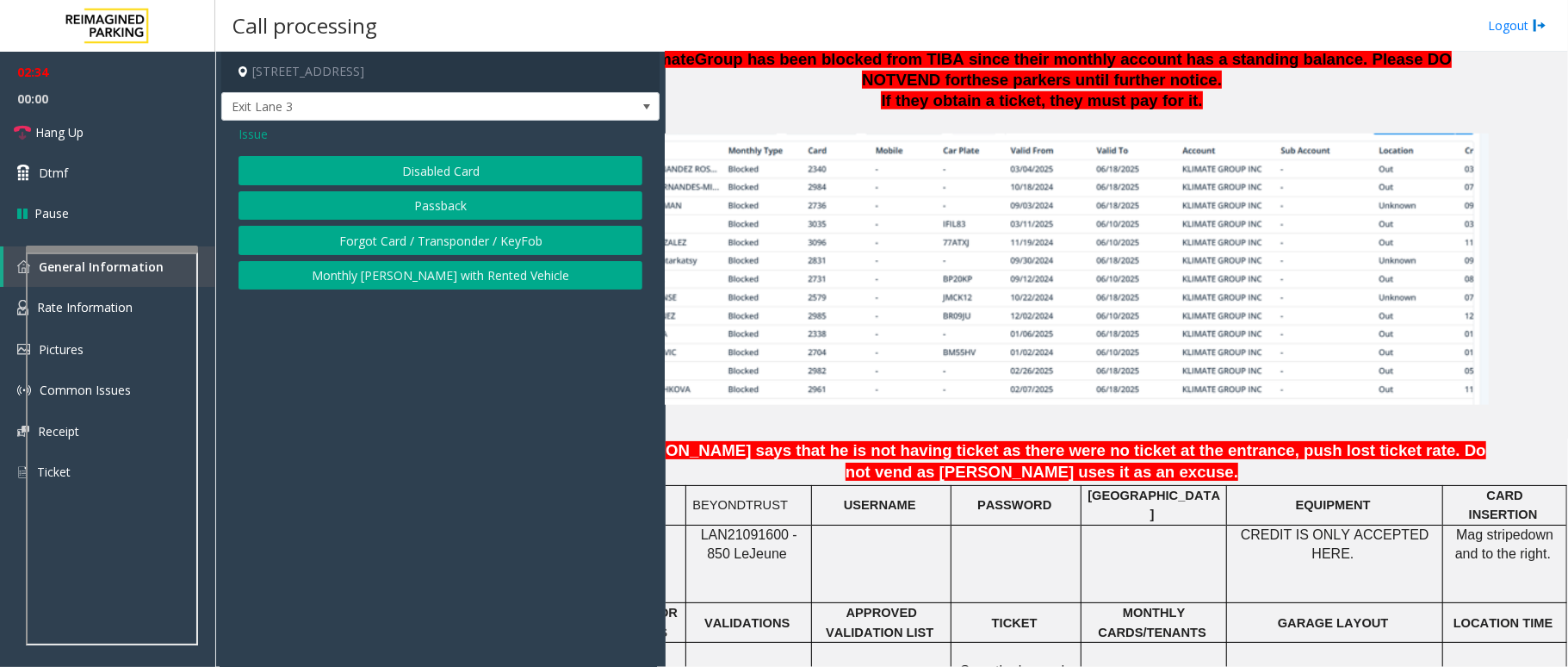
click at [394, 235] on button "Forgot Card / Transponder / KeyFob" at bounding box center [440, 241] width 403 height 29
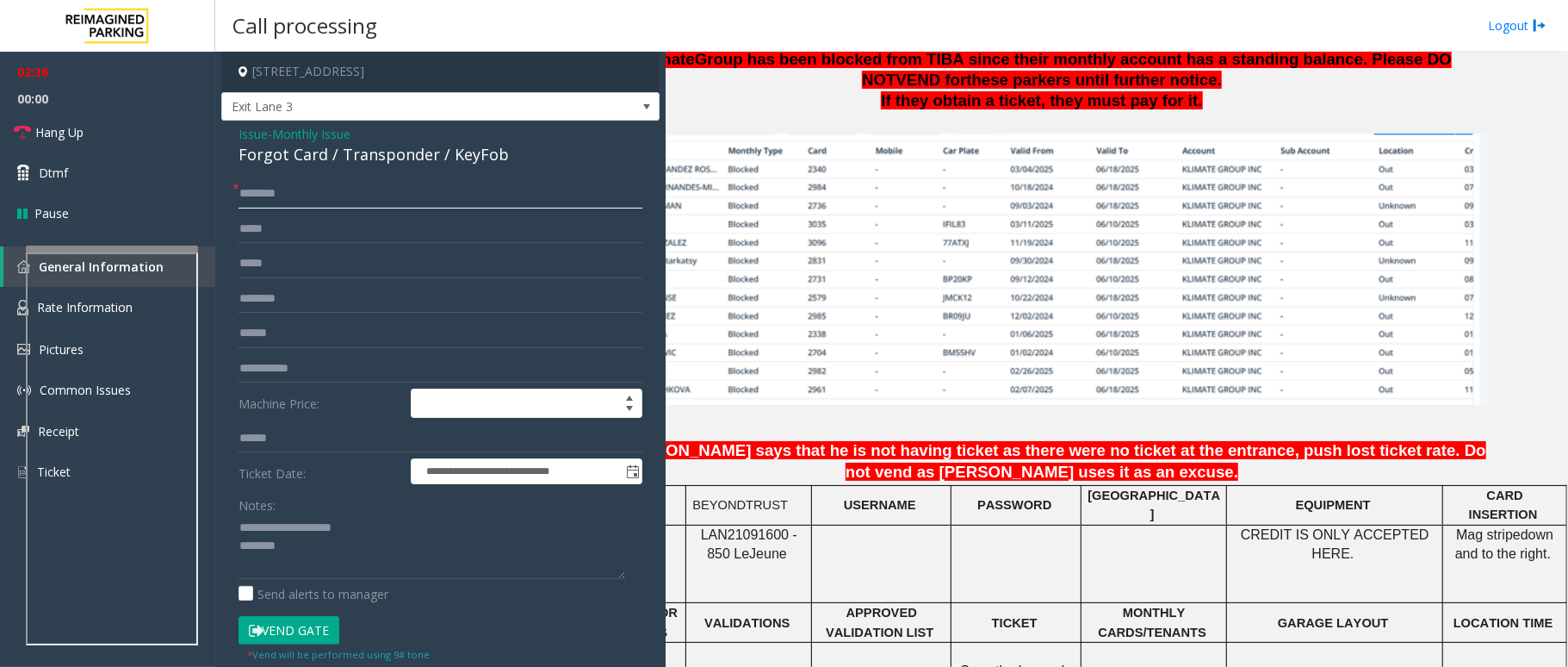
click at [294, 191] on input "text" at bounding box center [440, 194] width 403 height 29
click at [68, 138] on span "Hang Up" at bounding box center [60, 132] width 48 height 18
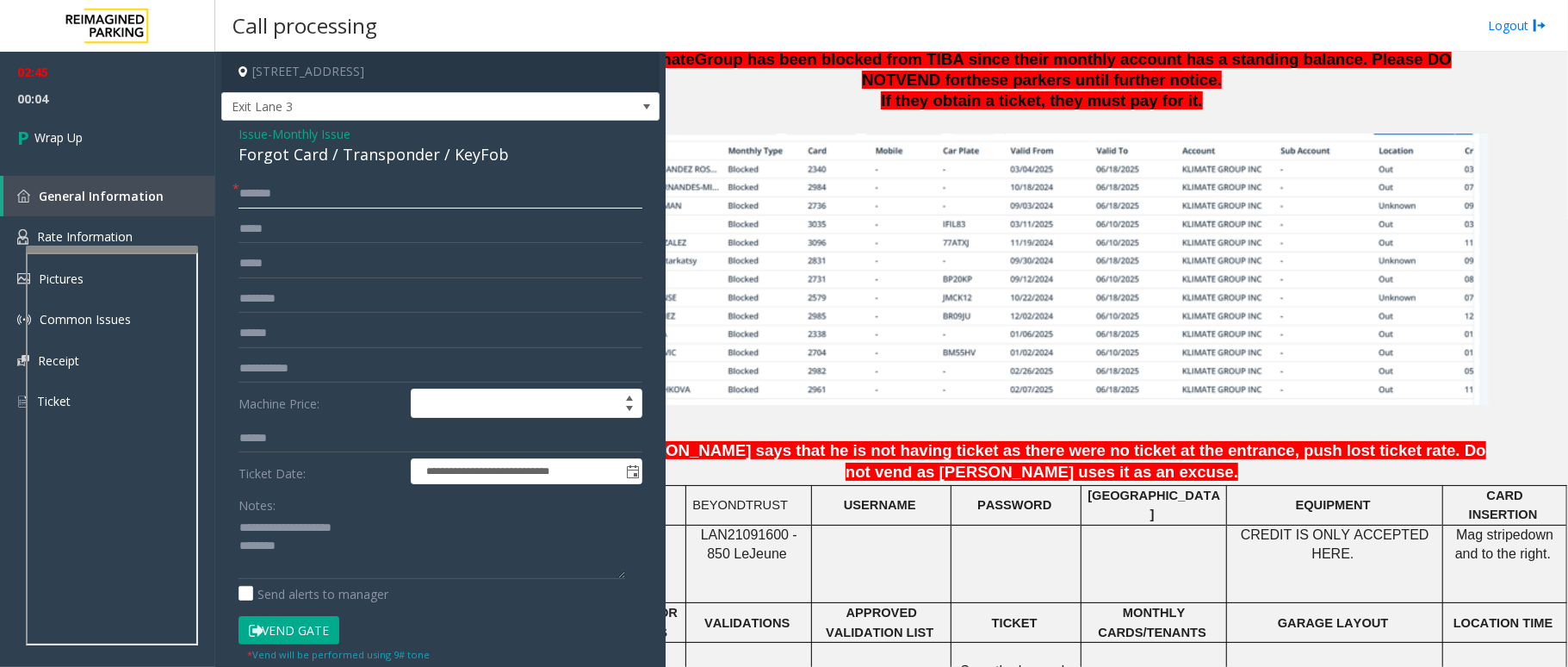
click at [373, 191] on input "*******" at bounding box center [440, 194] width 403 height 29
paste input "**********"
type input "**********"
click at [294, 334] on input "******" at bounding box center [440, 334] width 403 height 29
drag, startPoint x: 294, startPoint y: 334, endPoint x: 212, endPoint y: 349, distance: 83.4
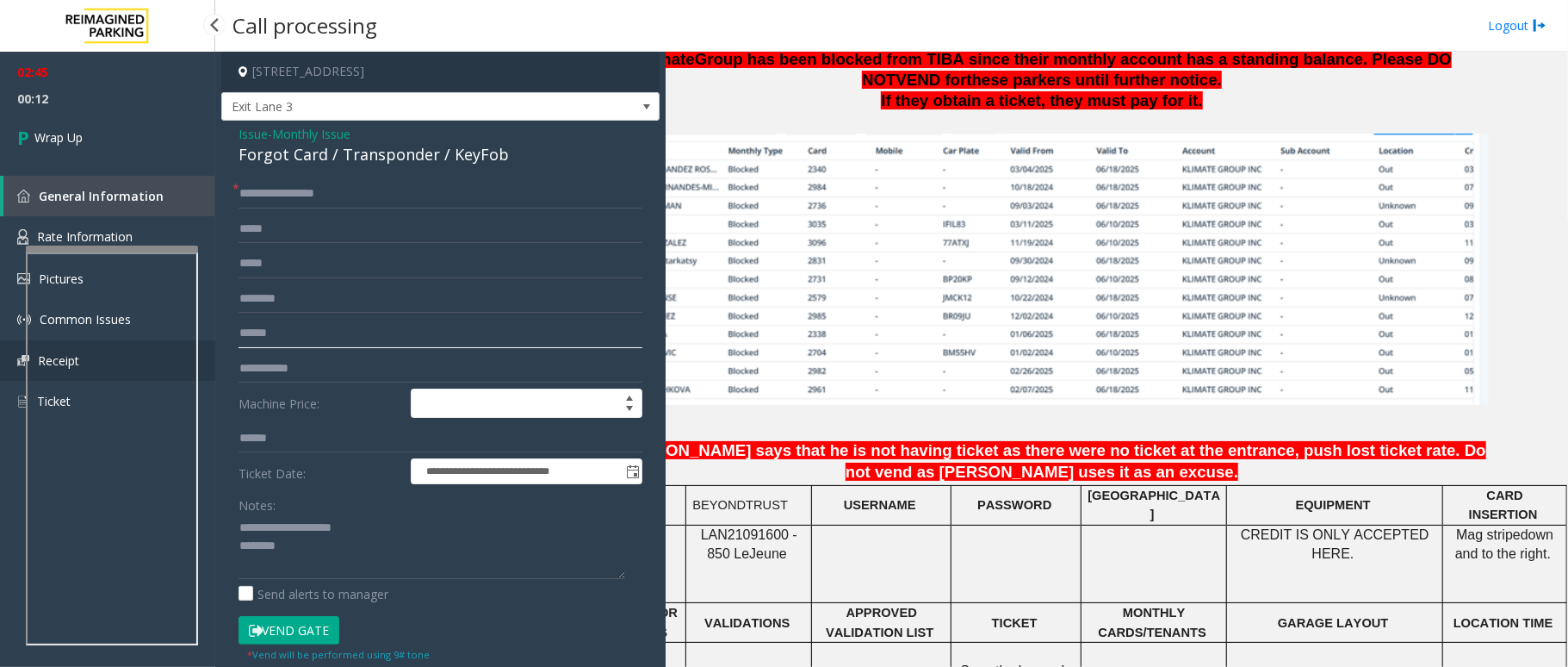
click at [212, 349] on app-root "**********" at bounding box center [784, 334] width 1568 height 667
click at [339, 565] on textarea at bounding box center [431, 547] width 387 height 65
drag, startPoint x: 363, startPoint y: 548, endPoint x: 235, endPoint y: 521, distance: 130.8
click at [235, 521] on div "**********" at bounding box center [441, 542] width 429 height 726
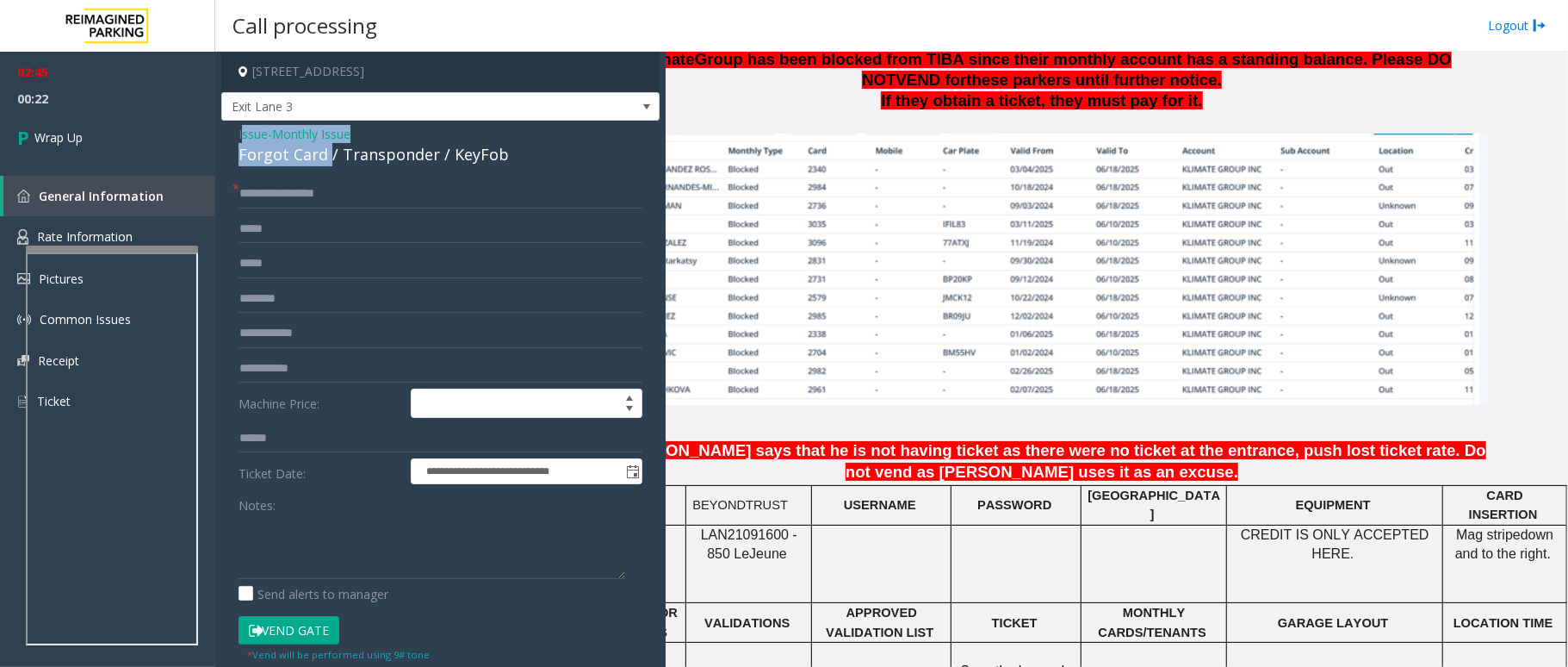
drag, startPoint x: 329, startPoint y: 156, endPoint x: 241, endPoint y: 126, distance: 93.0
click at [241, 126] on div "Issue - Monthly Issue Forgot Card / Transponder / KeyFob" at bounding box center [440, 146] width 403 height 42
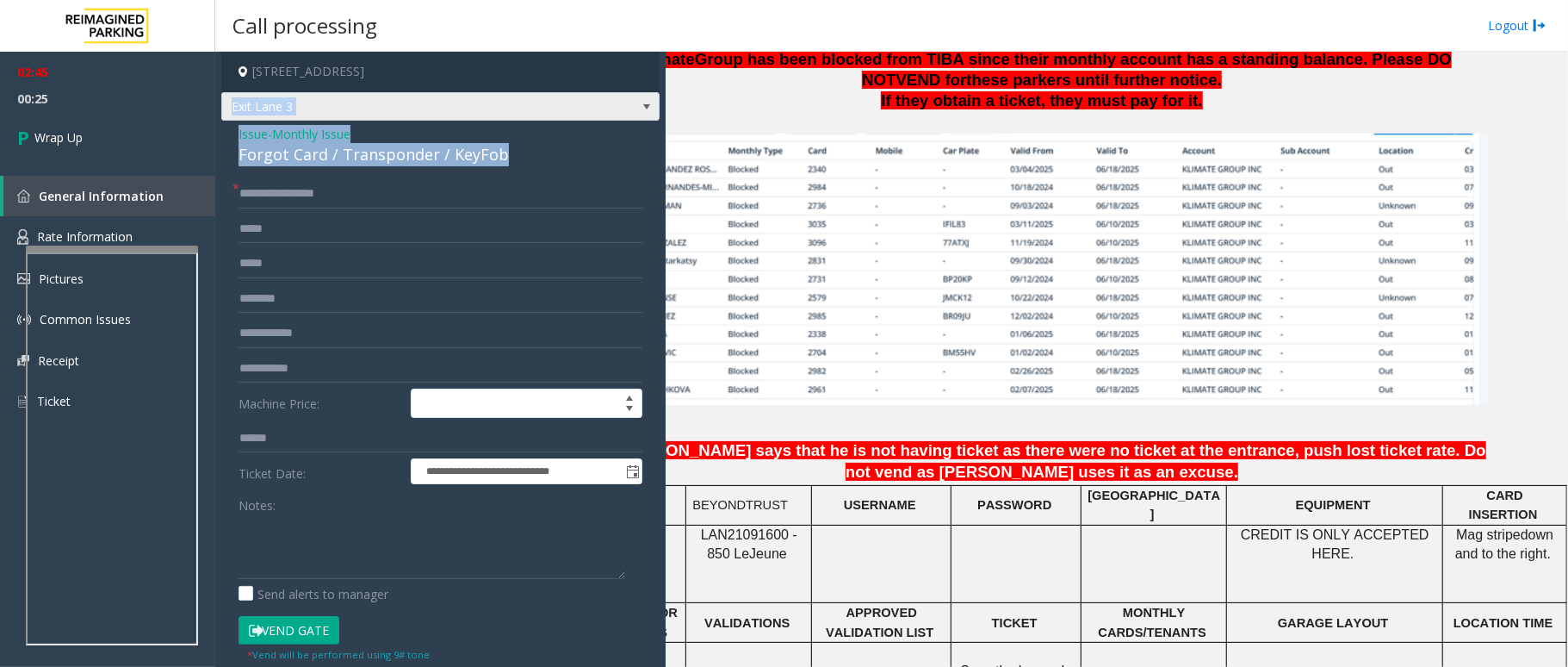
drag, startPoint x: 527, startPoint y: 159, endPoint x: 234, endPoint y: 119, distance: 295.7
click at [234, 119] on div "**********" at bounding box center [441, 487] width 438 height 871
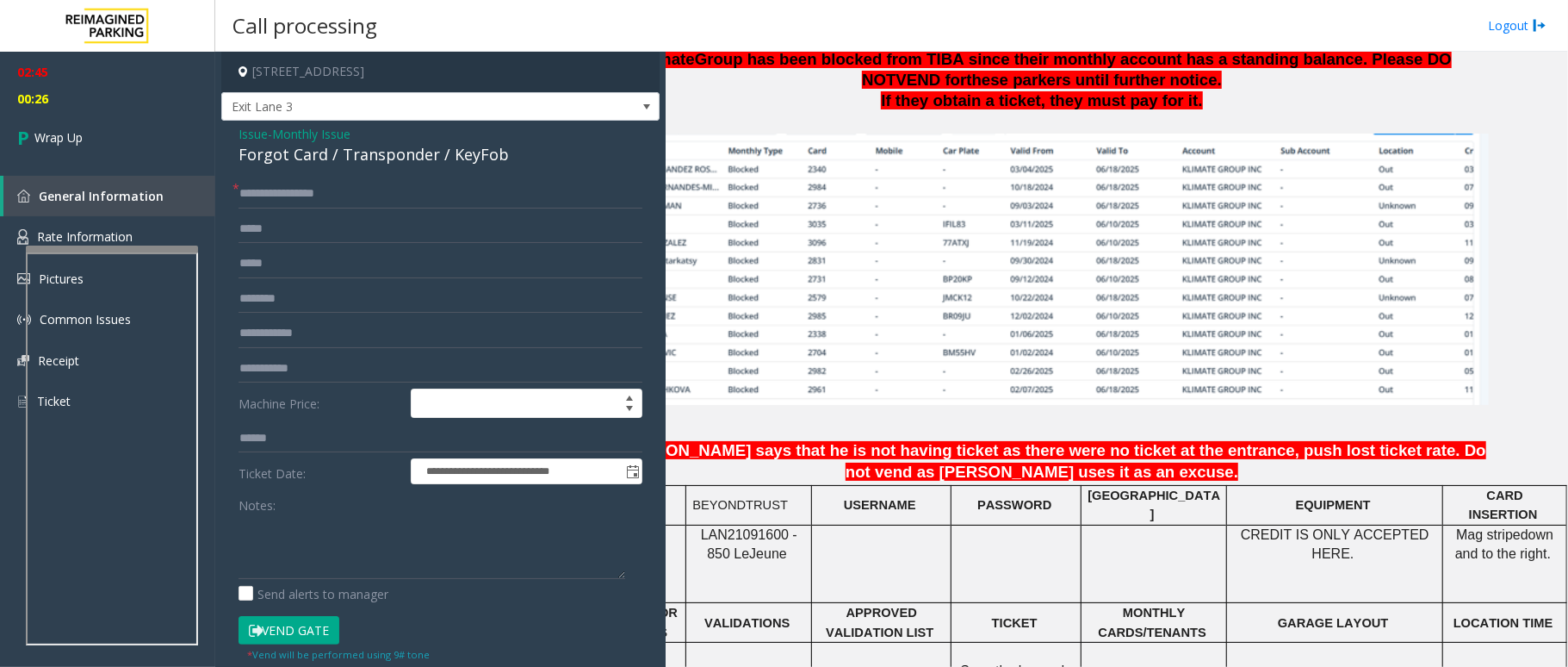
click at [571, 207] on form "**********" at bounding box center [440, 421] width 403 height 483
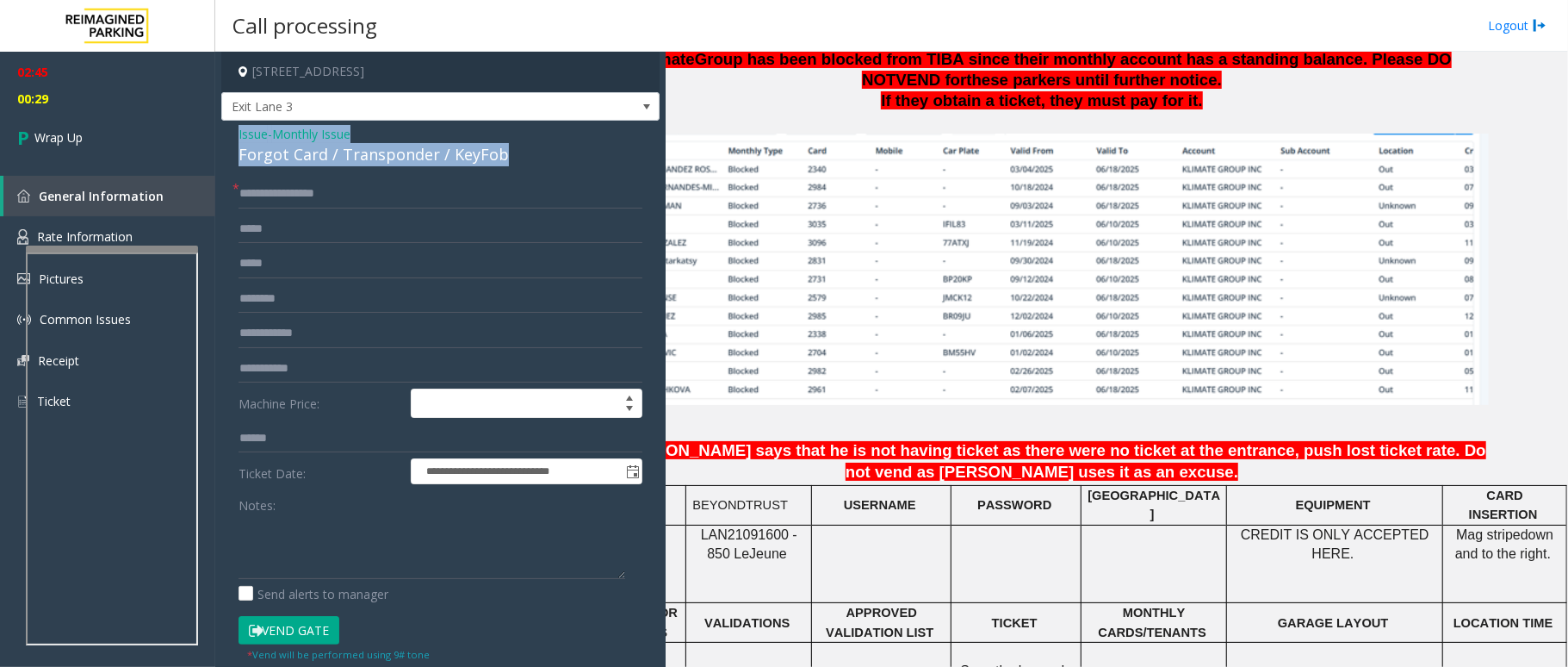
drag, startPoint x: 500, startPoint y: 152, endPoint x: 237, endPoint y: 131, distance: 263.8
click at [237, 131] on div "**********" at bounding box center [441, 521] width 438 height 802
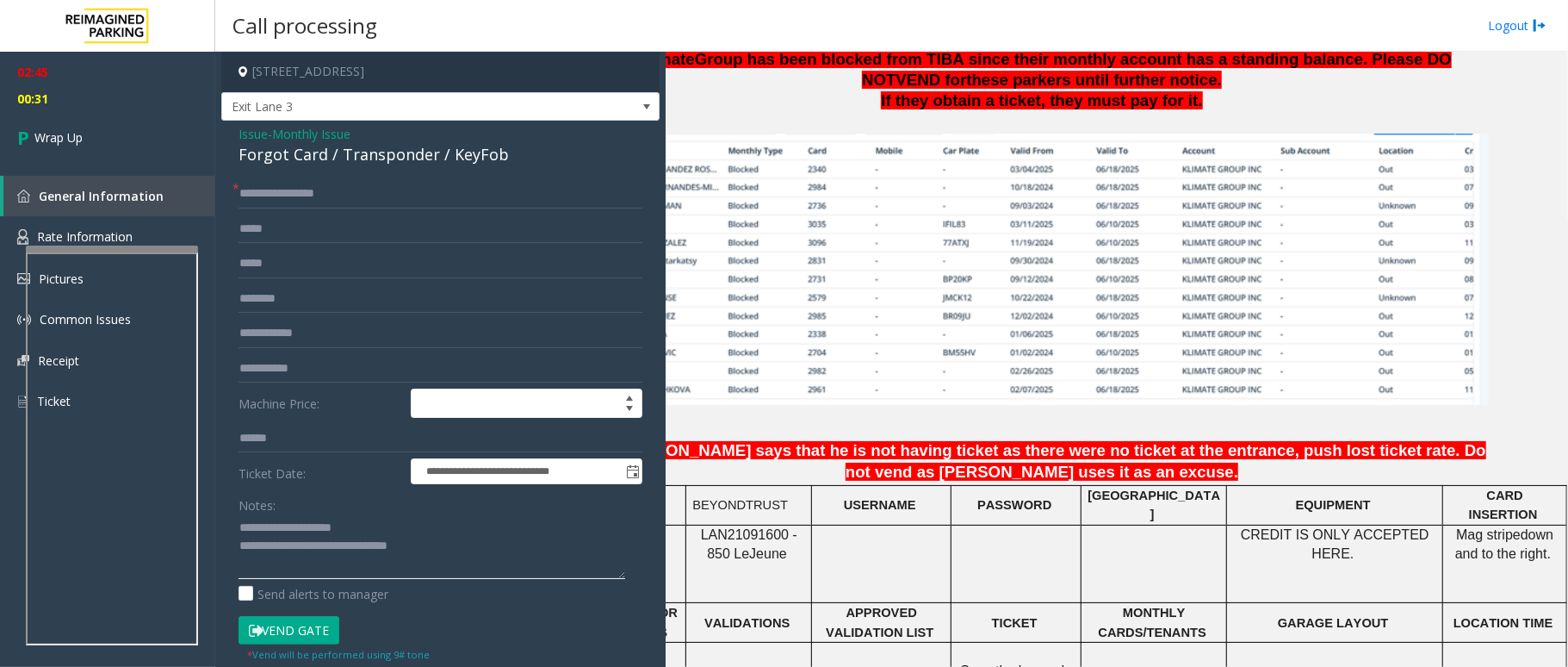
click at [497, 559] on textarea at bounding box center [431, 547] width 387 height 65
click at [466, 573] on textarea at bounding box center [431, 547] width 387 height 65
paste textarea "******"
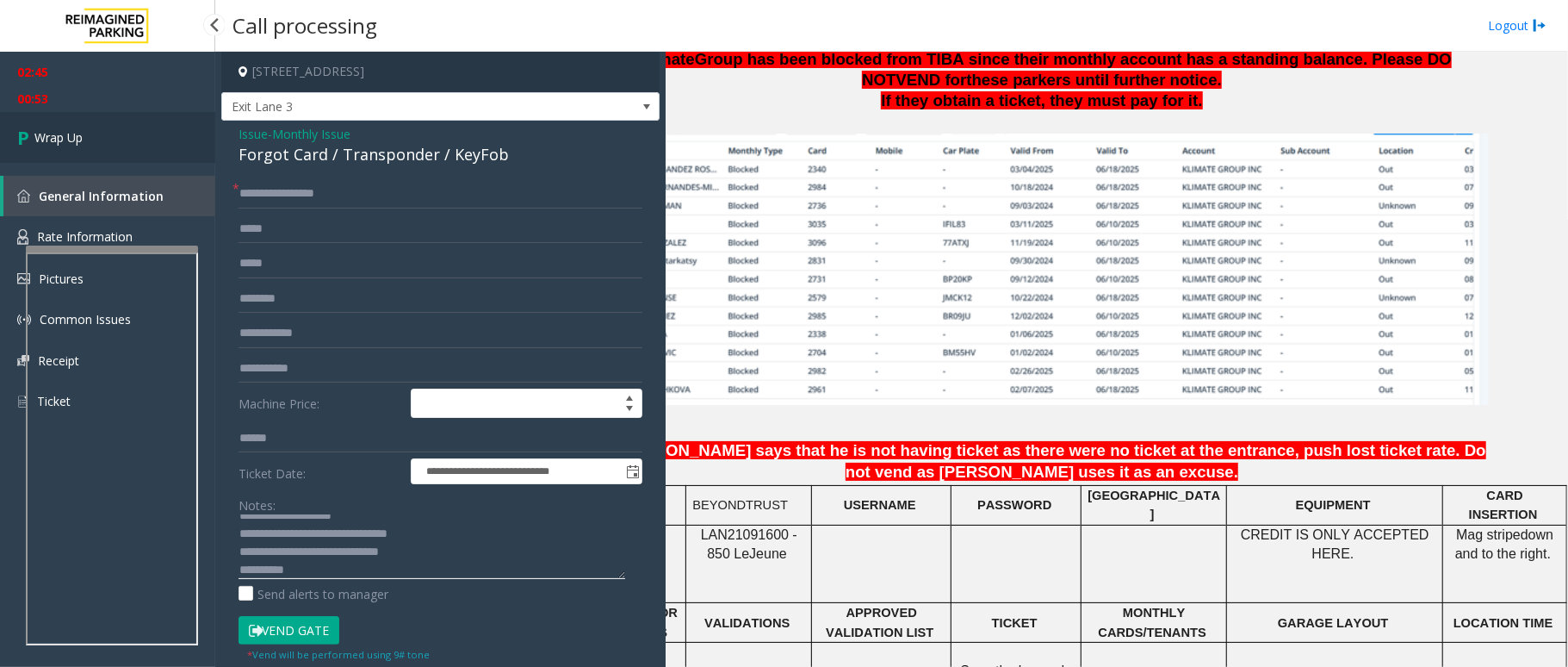
type textarea "**********"
click at [93, 141] on link "Wrap Up" at bounding box center [107, 137] width 216 height 51
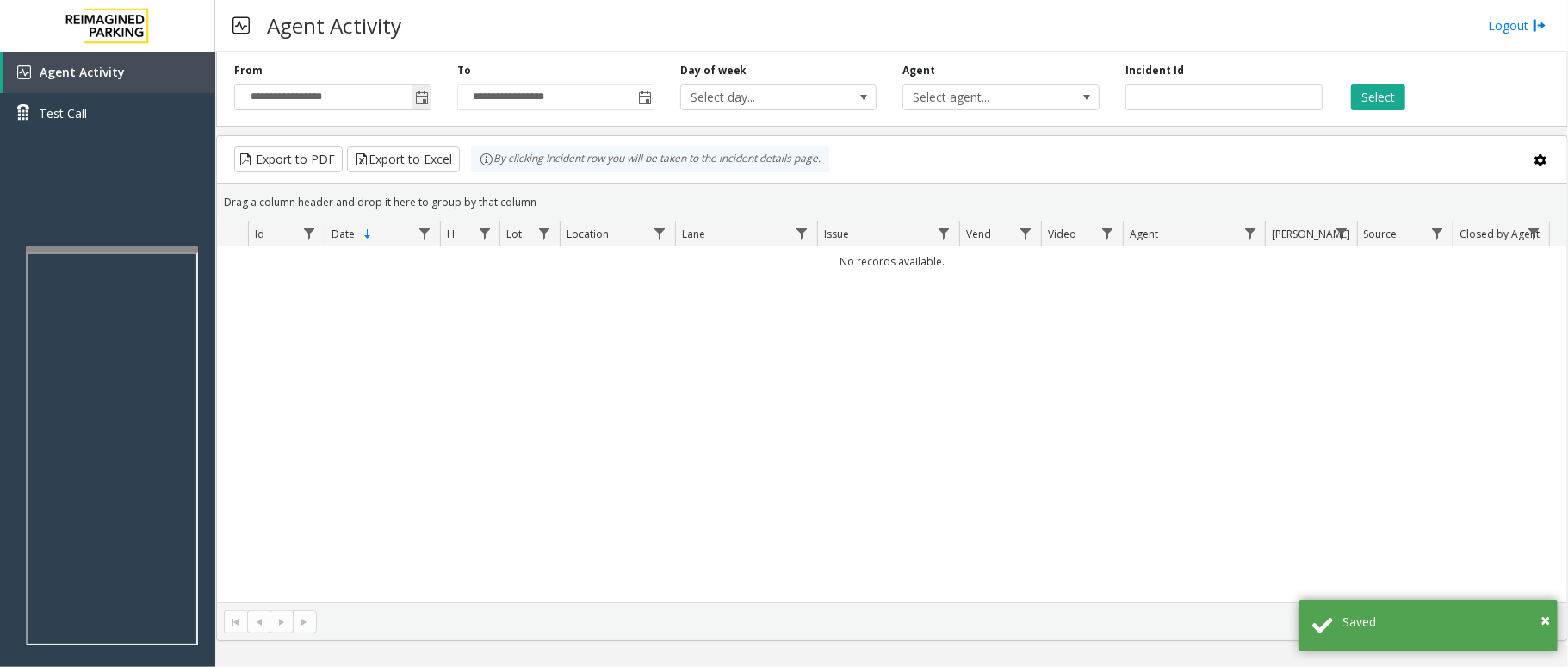
click at [421, 98] on span "Toggle popup" at bounding box center [422, 98] width 14 height 14
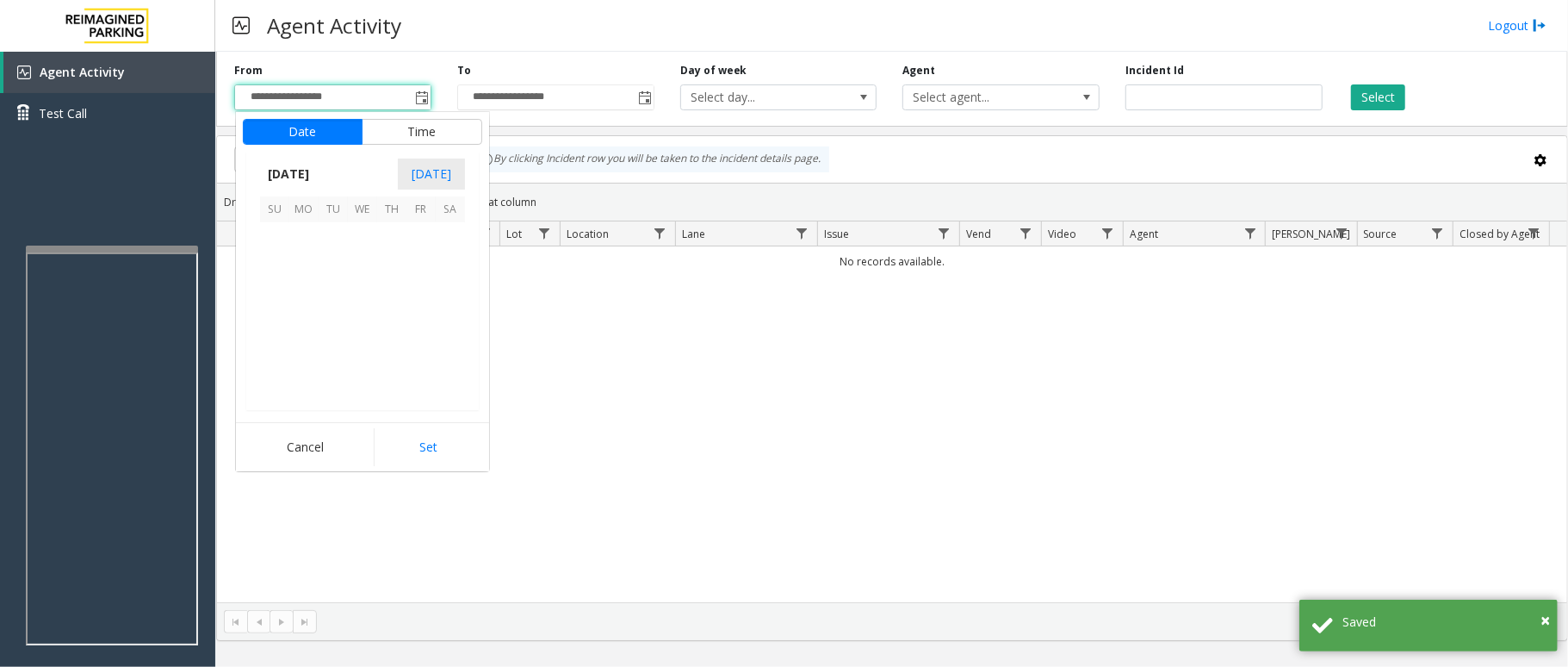
scroll to position [309175, 0]
click at [350, 249] on span "3" at bounding box center [363, 237] width 29 height 29
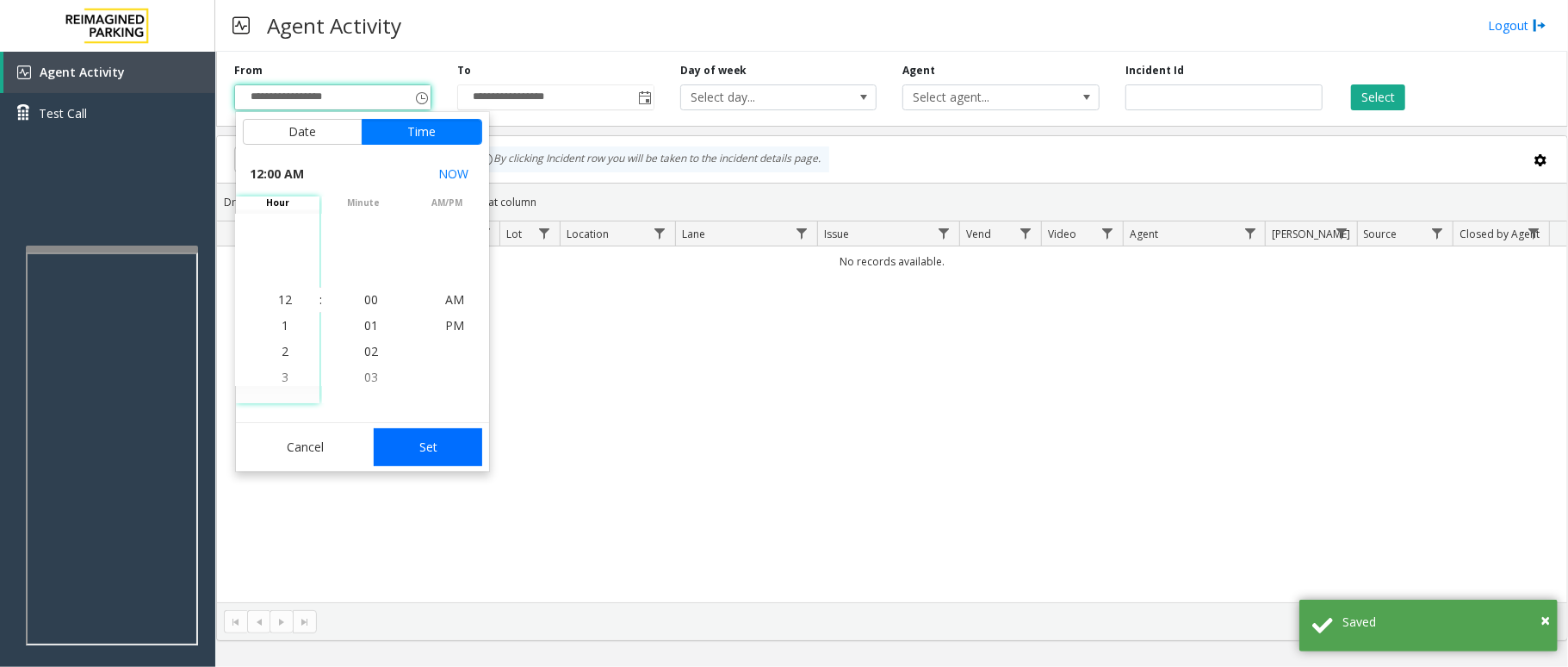
click at [456, 435] on button "Set" at bounding box center [428, 447] width 108 height 38
type input "**********"
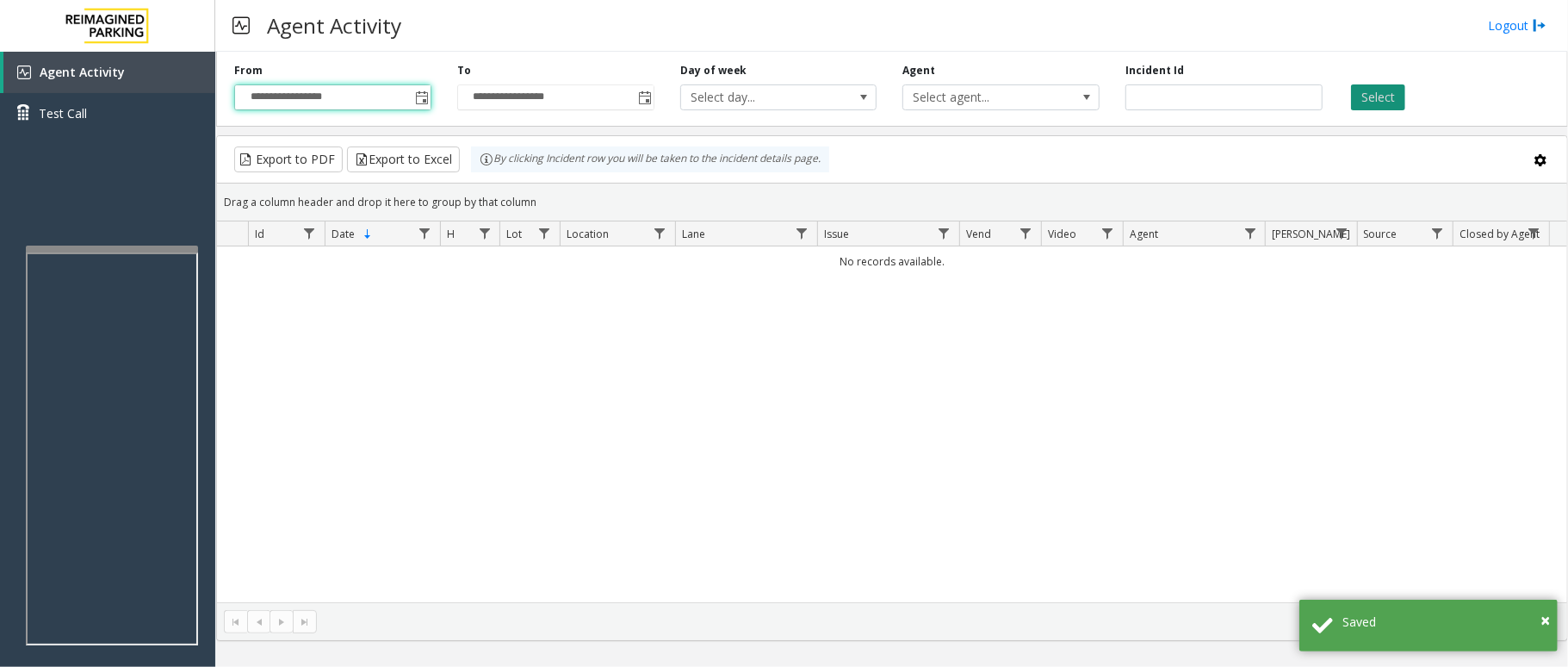
click at [1389, 104] on button "Select" at bounding box center [1378, 97] width 55 height 26
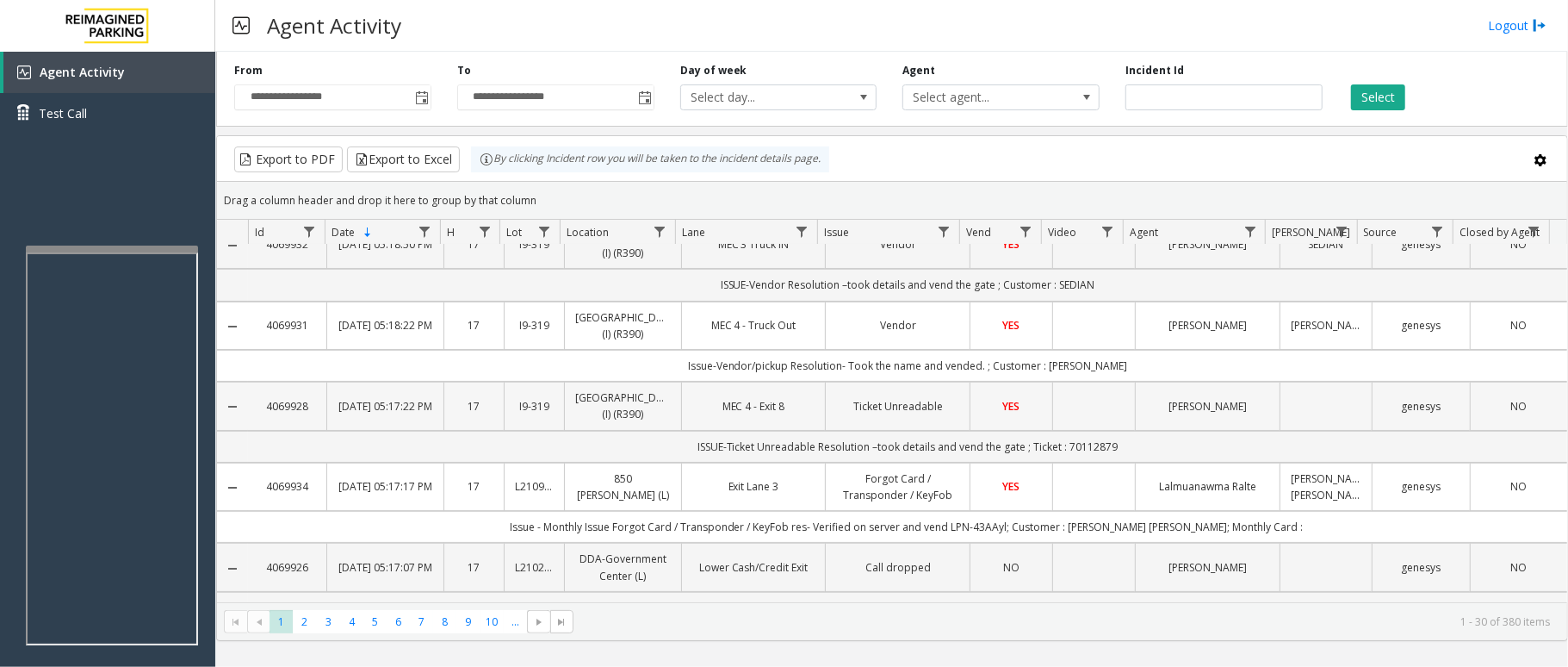
scroll to position [0, 0]
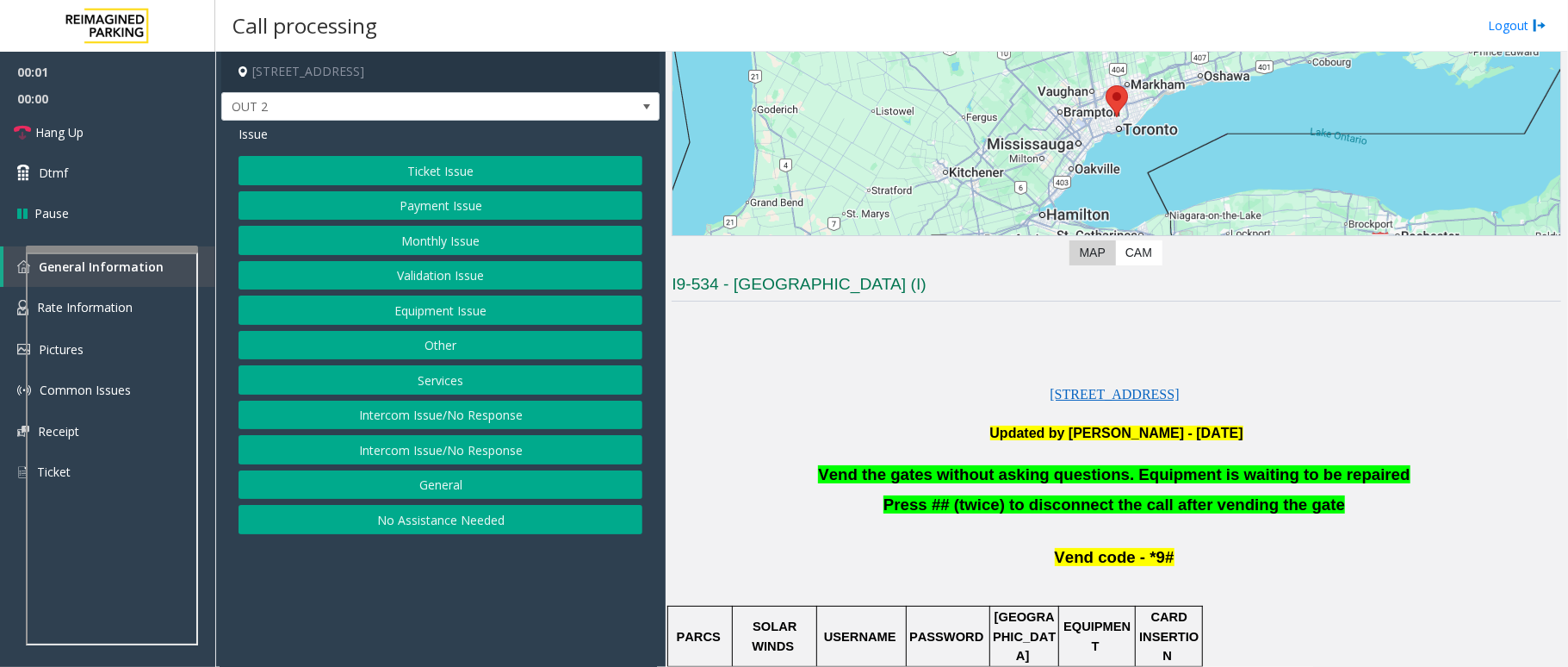
scroll to position [345, 0]
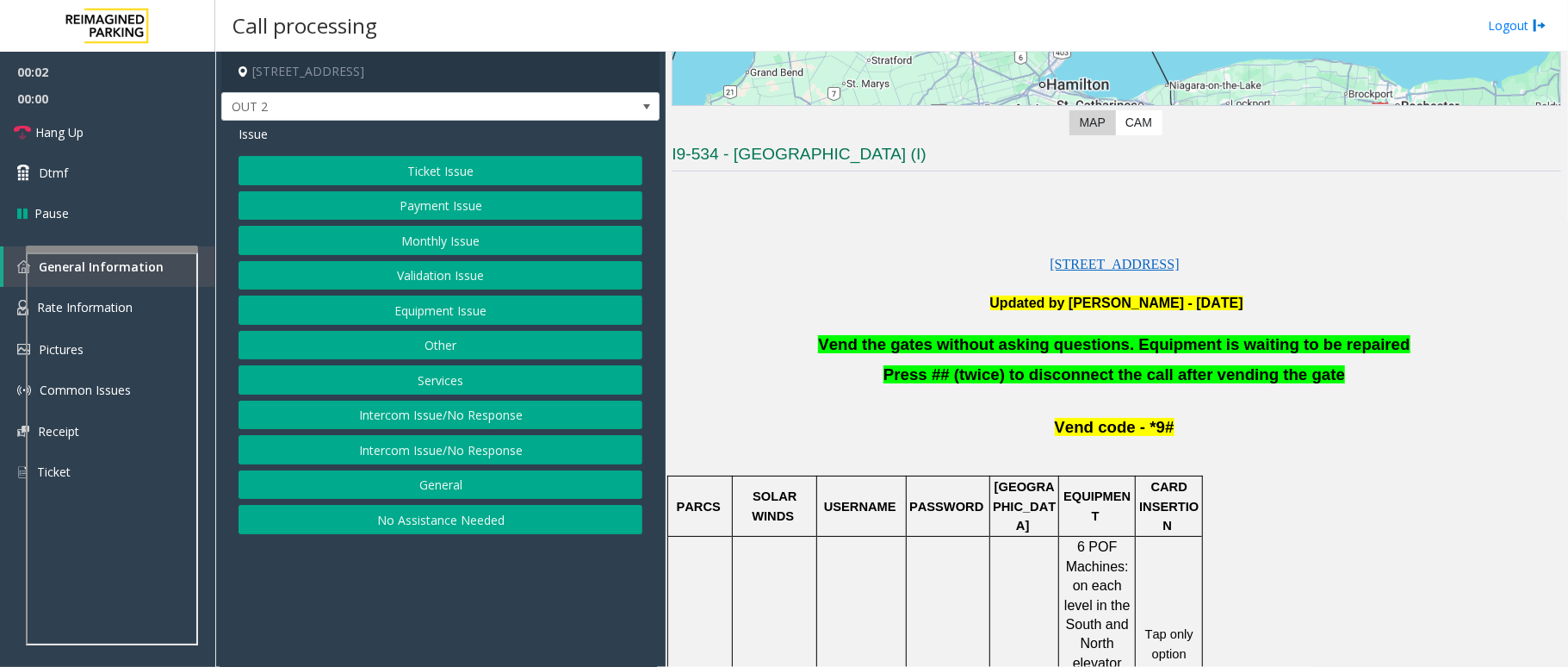
click at [972, 342] on span "Vend the gates without asking questions. Equipment is waiting to be repaired" at bounding box center [1113, 344] width 591 height 18
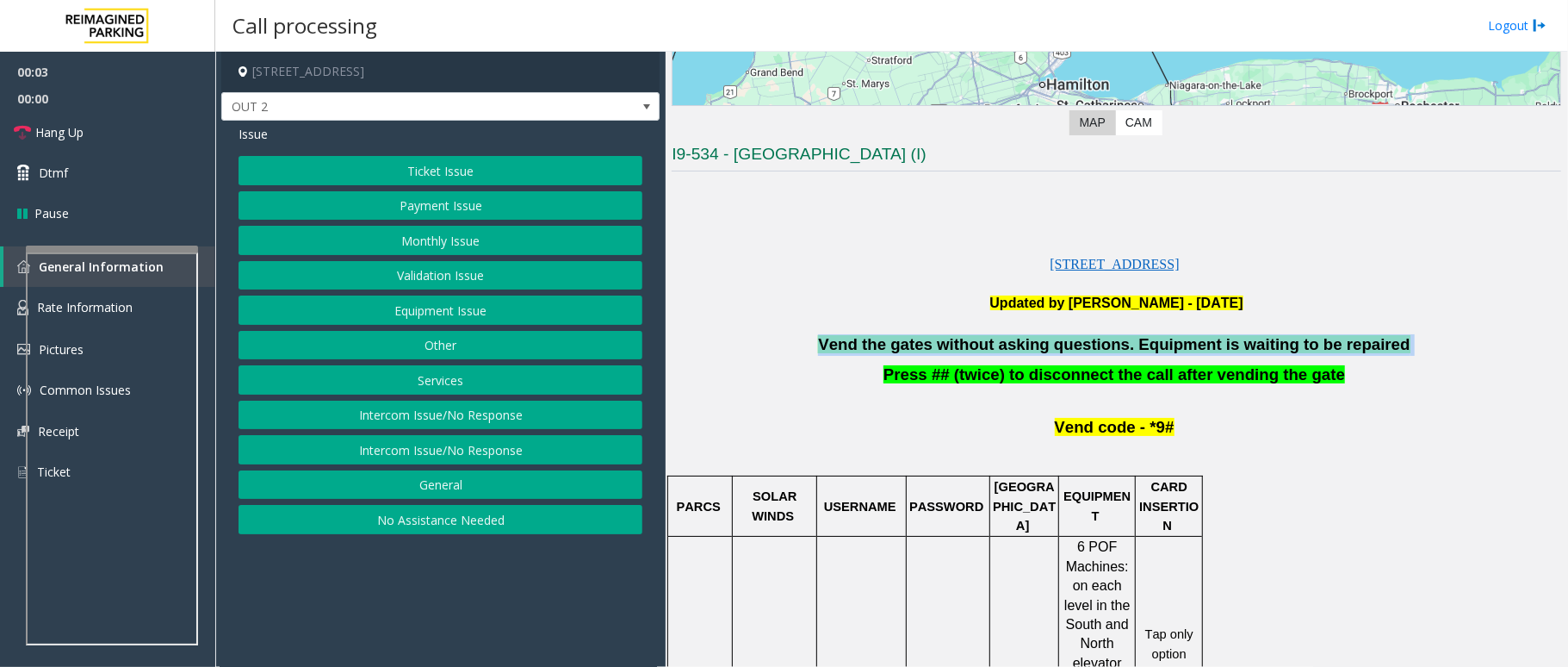
click at [972, 342] on span "Vend the gates without asking questions. Equipment is waiting to be repaired" at bounding box center [1113, 344] width 591 height 18
copy p "Vend the gates without asking questions. Equipment is waiting to be repaired"
click at [494, 173] on button "Ticket Issue" at bounding box center [440, 171] width 403 height 29
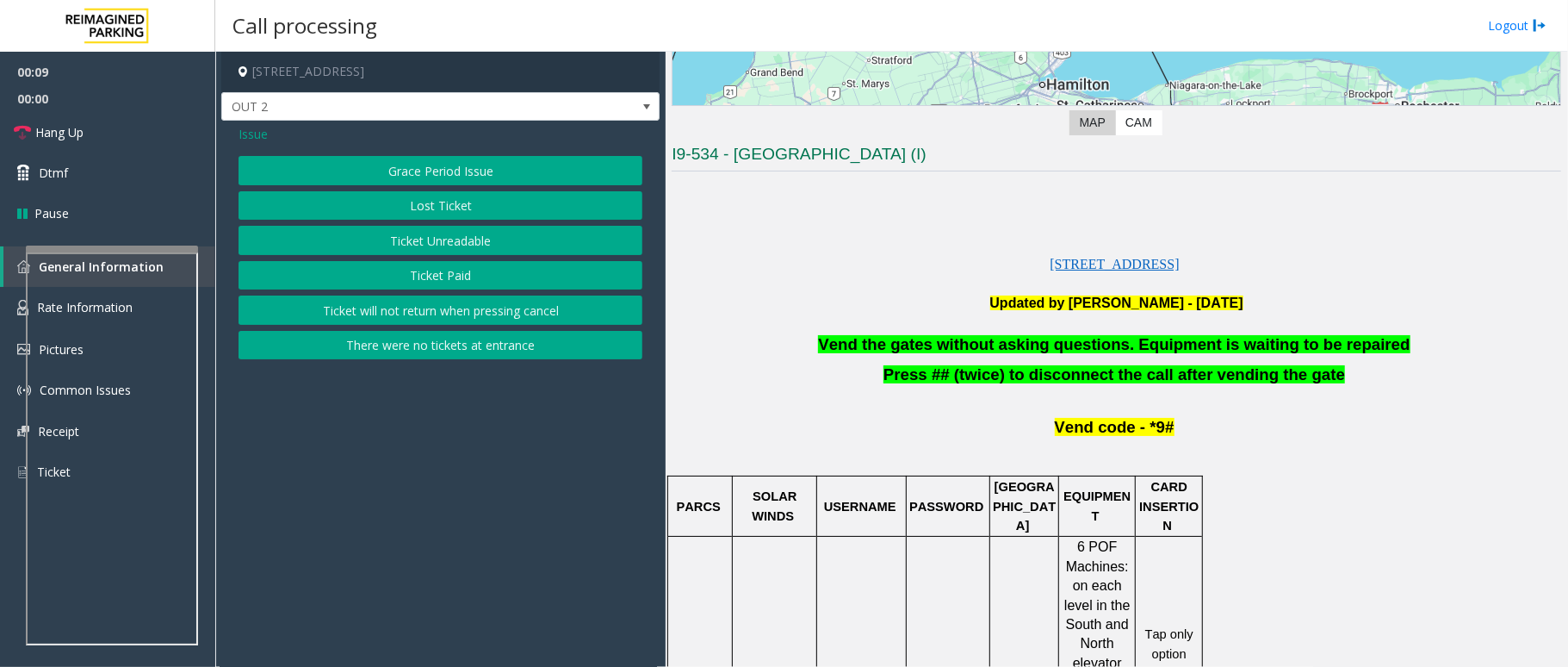
drag, startPoint x: 508, startPoint y: 239, endPoint x: 355, endPoint y: 505, distance: 306.9
click at [355, 505] on app-call-processing-form "2200 Yonge Street, Toronto, ON OUT 2 Issue Grace Period Issue Lost Ticket Ticke…" at bounding box center [441, 359] width 450 height 615
click at [463, 241] on button "Ticket Unreadable" at bounding box center [440, 241] width 403 height 29
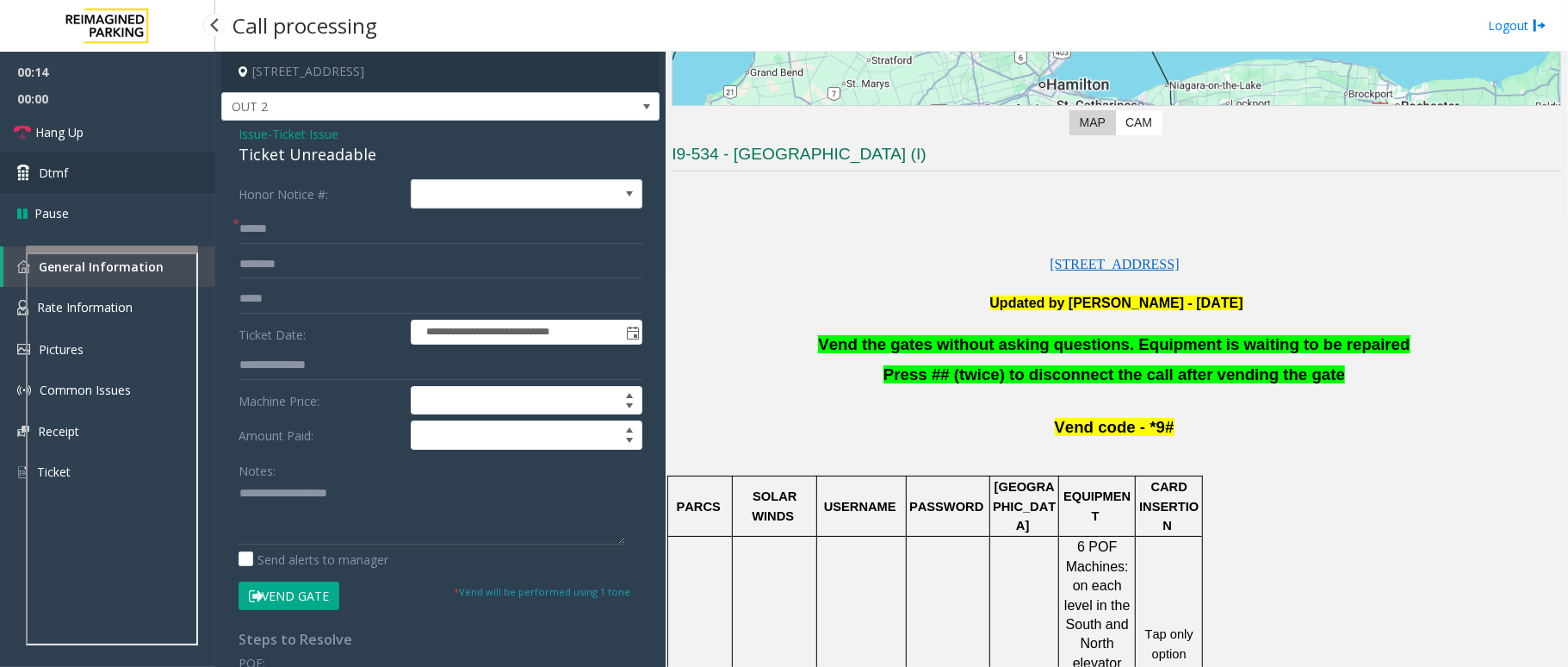
click at [97, 179] on link "Dtmf" at bounding box center [107, 172] width 216 height 41
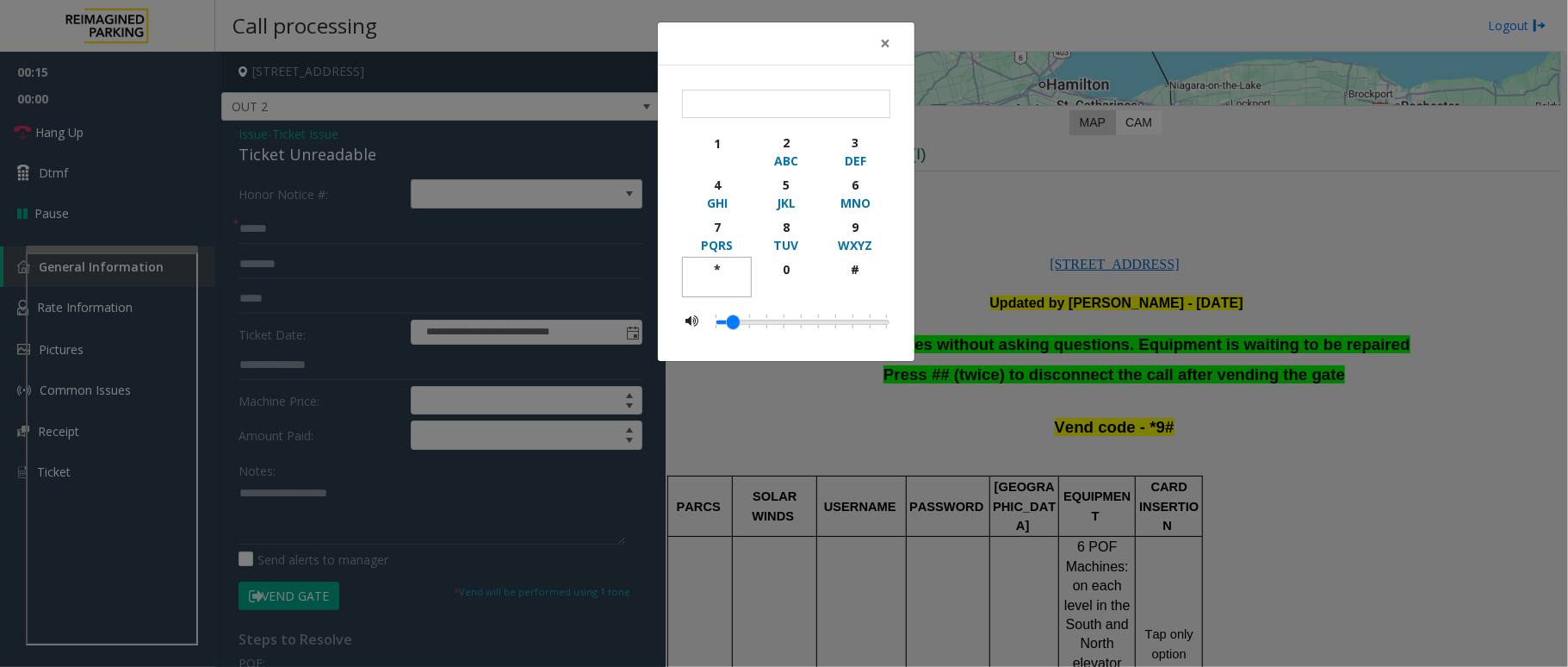
click at [716, 262] on div "*" at bounding box center [717, 269] width 48 height 18
click at [864, 228] on div "9" at bounding box center [855, 227] width 48 height 18
click at [862, 262] on div "#" at bounding box center [855, 269] width 48 height 18
type input "***"
click at [880, 45] on span "×" at bounding box center [885, 43] width 10 height 24
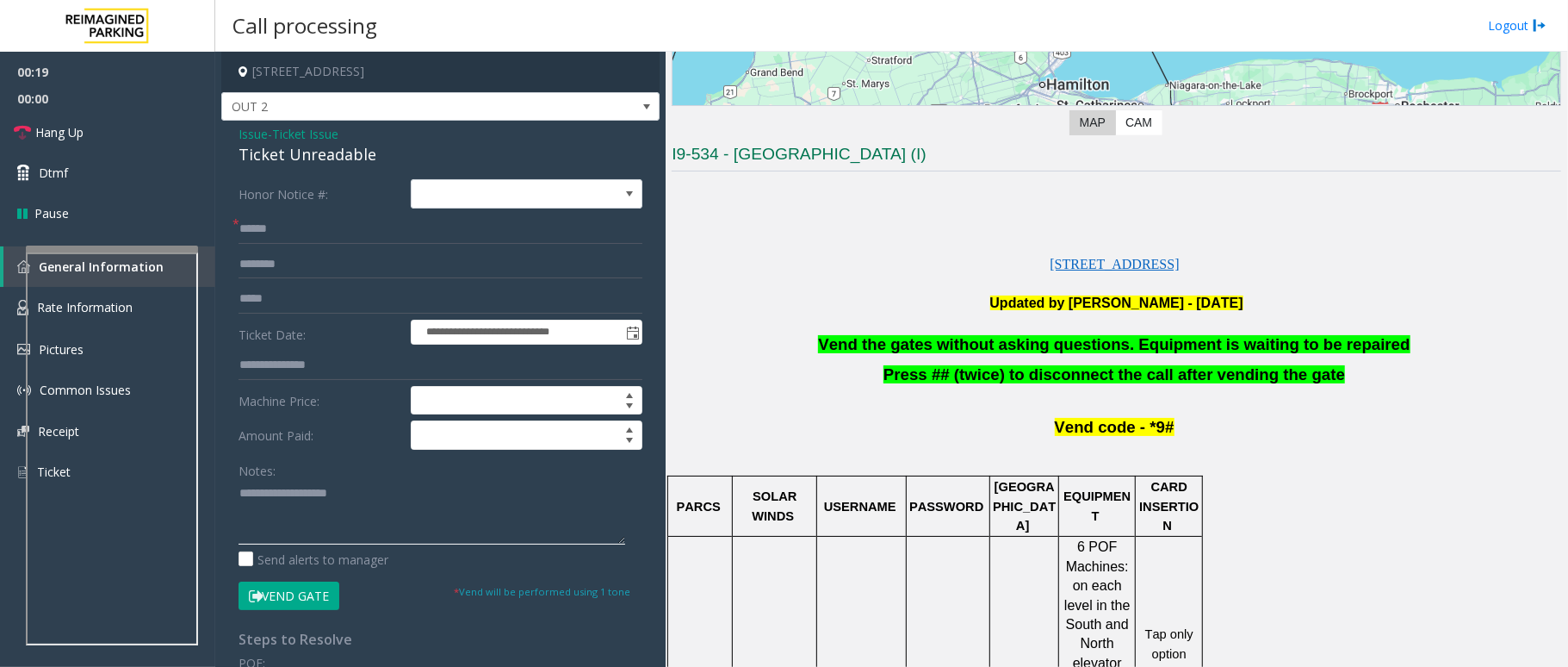
click at [521, 510] on textarea at bounding box center [431, 512] width 387 height 65
paste textarea "**********"
type textarea "**********"
click at [105, 146] on link "Hang Up" at bounding box center [107, 132] width 216 height 41
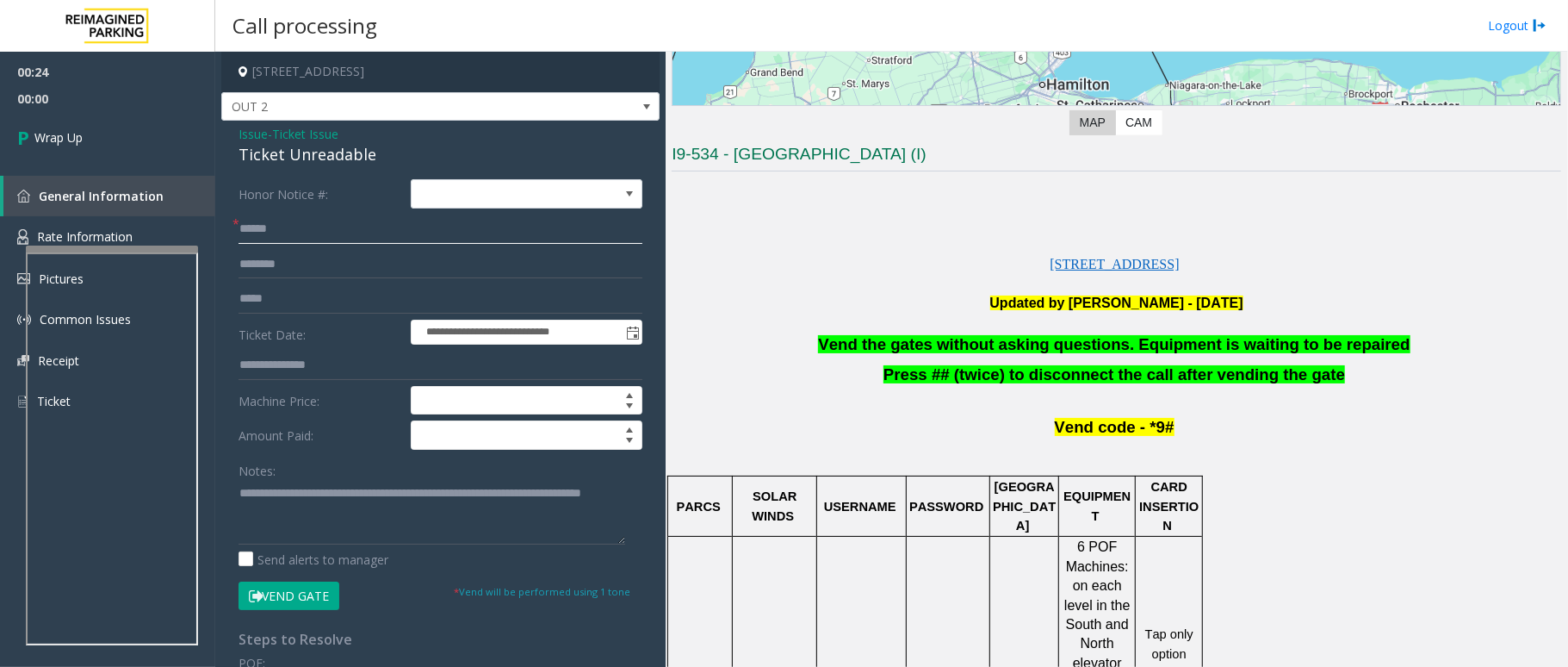
click at [319, 235] on input "text" at bounding box center [440, 230] width 403 height 29
type input "**"
click at [73, 145] on span "Wrap Up" at bounding box center [59, 137] width 48 height 18
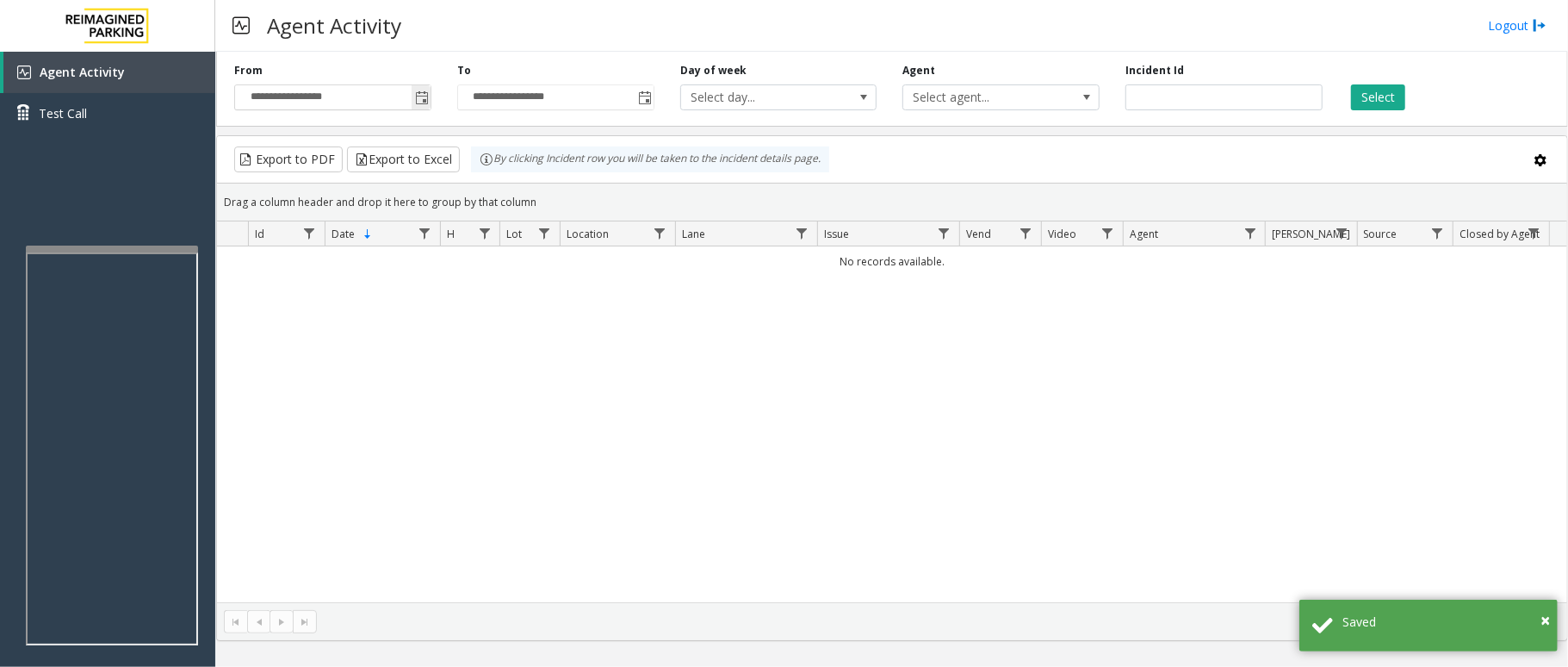
click at [416, 100] on span "Toggle popup" at bounding box center [422, 98] width 14 height 14
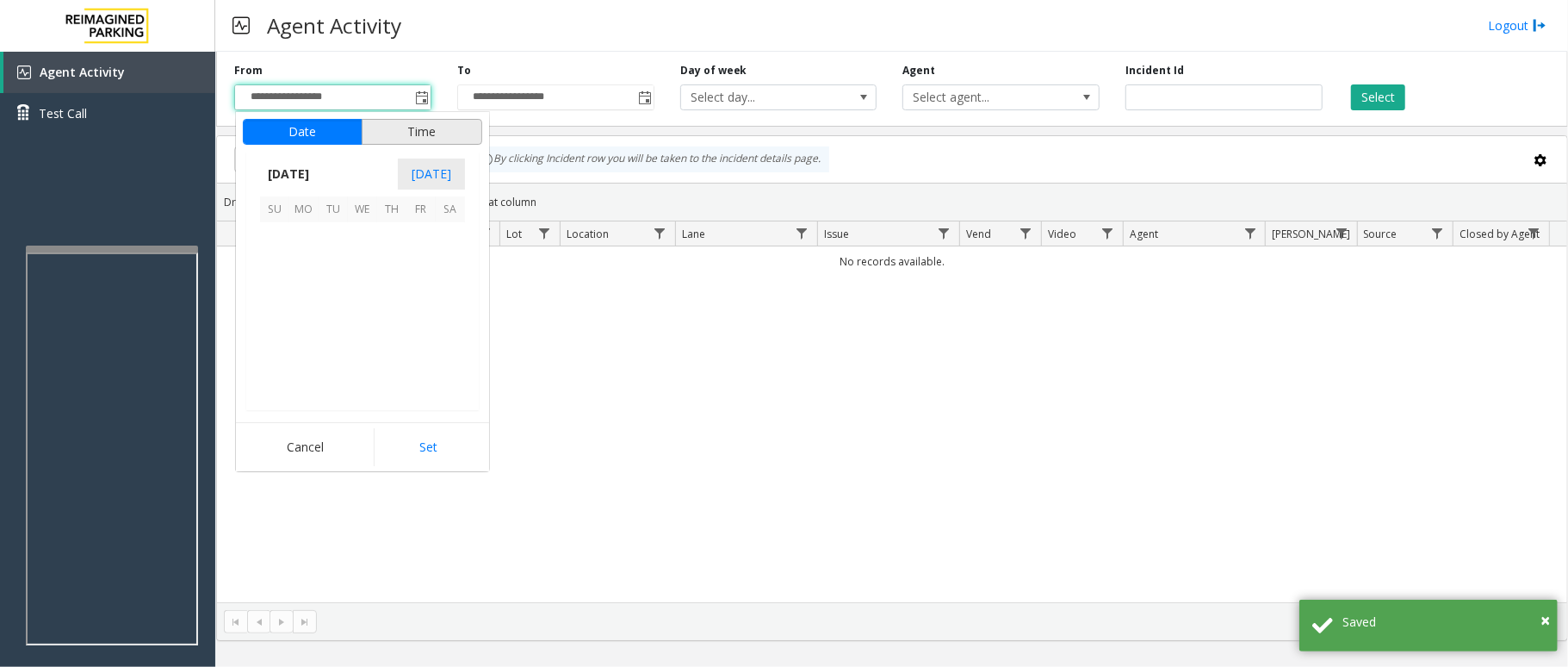
scroll to position [309175, 0]
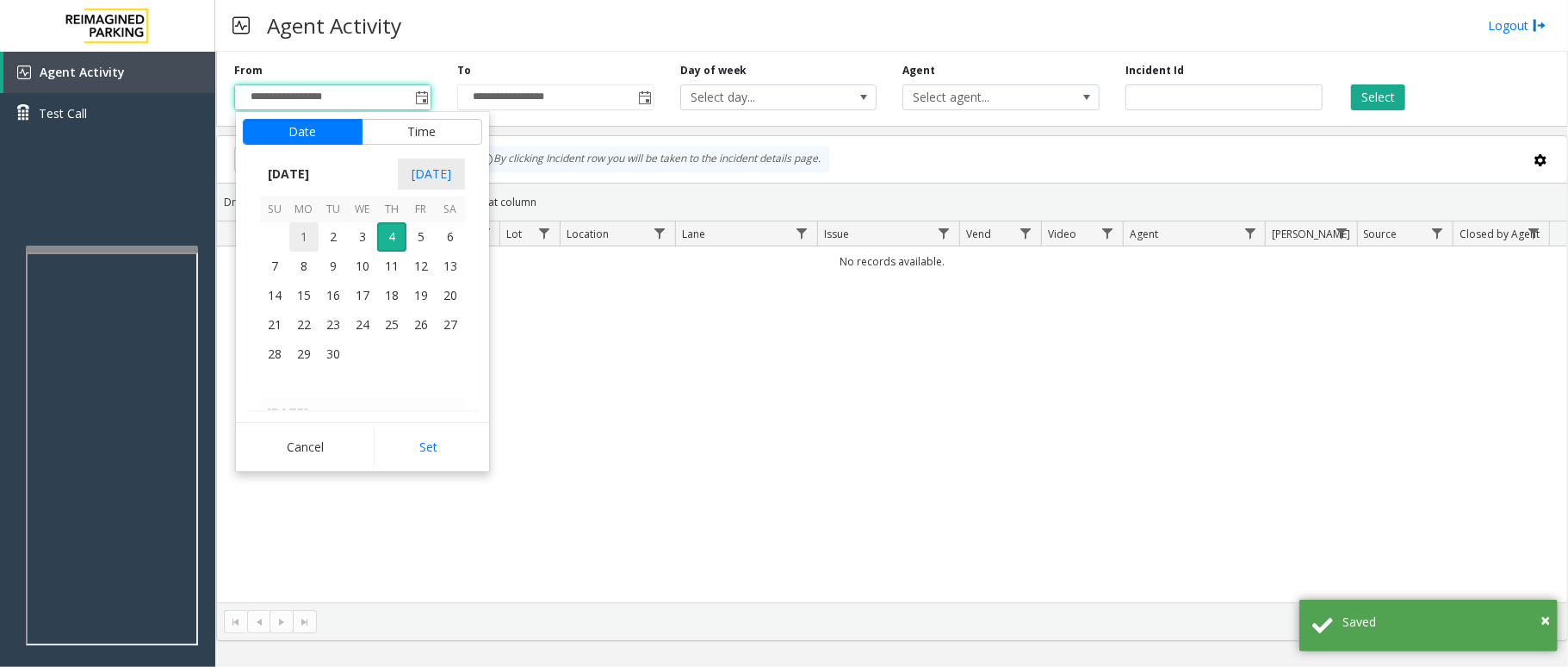
click at [307, 234] on span "1" at bounding box center [304, 237] width 29 height 29
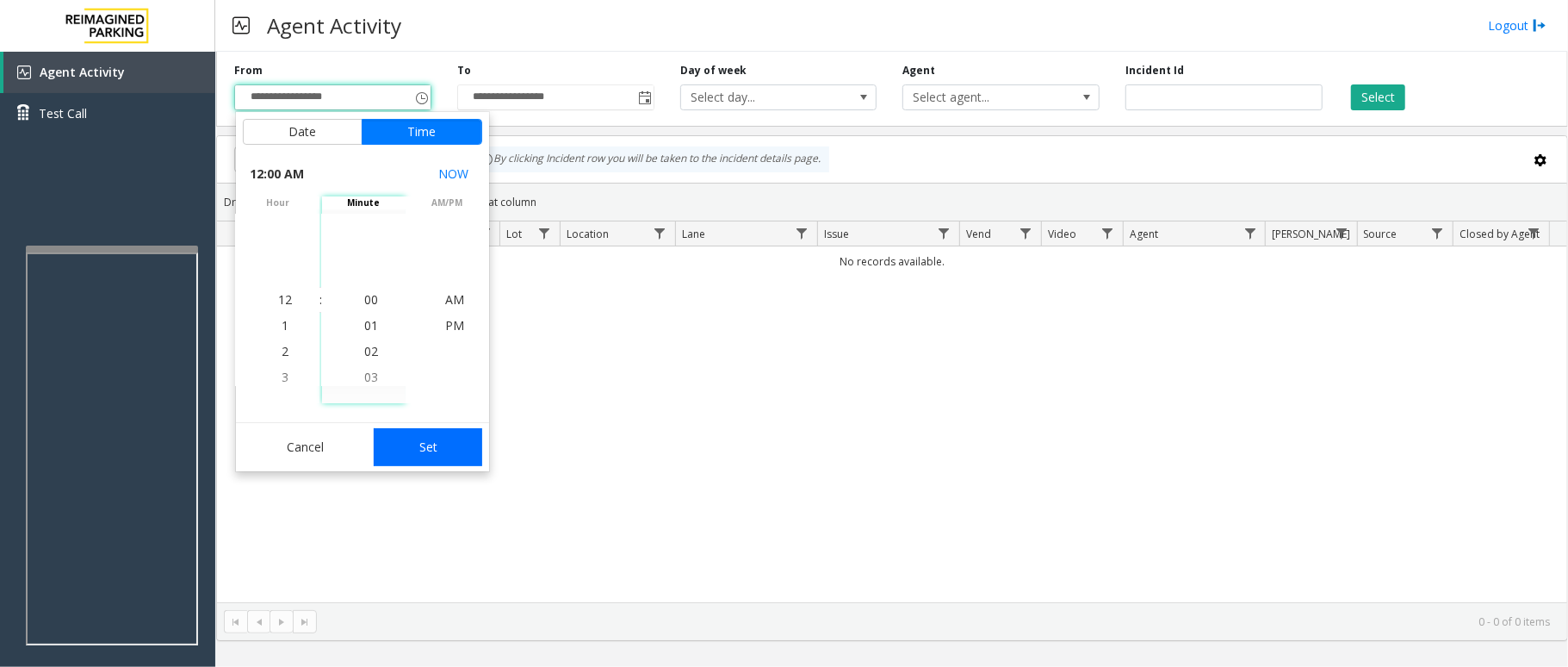
click at [383, 443] on button "Set" at bounding box center [428, 447] width 108 height 38
type input "**********"
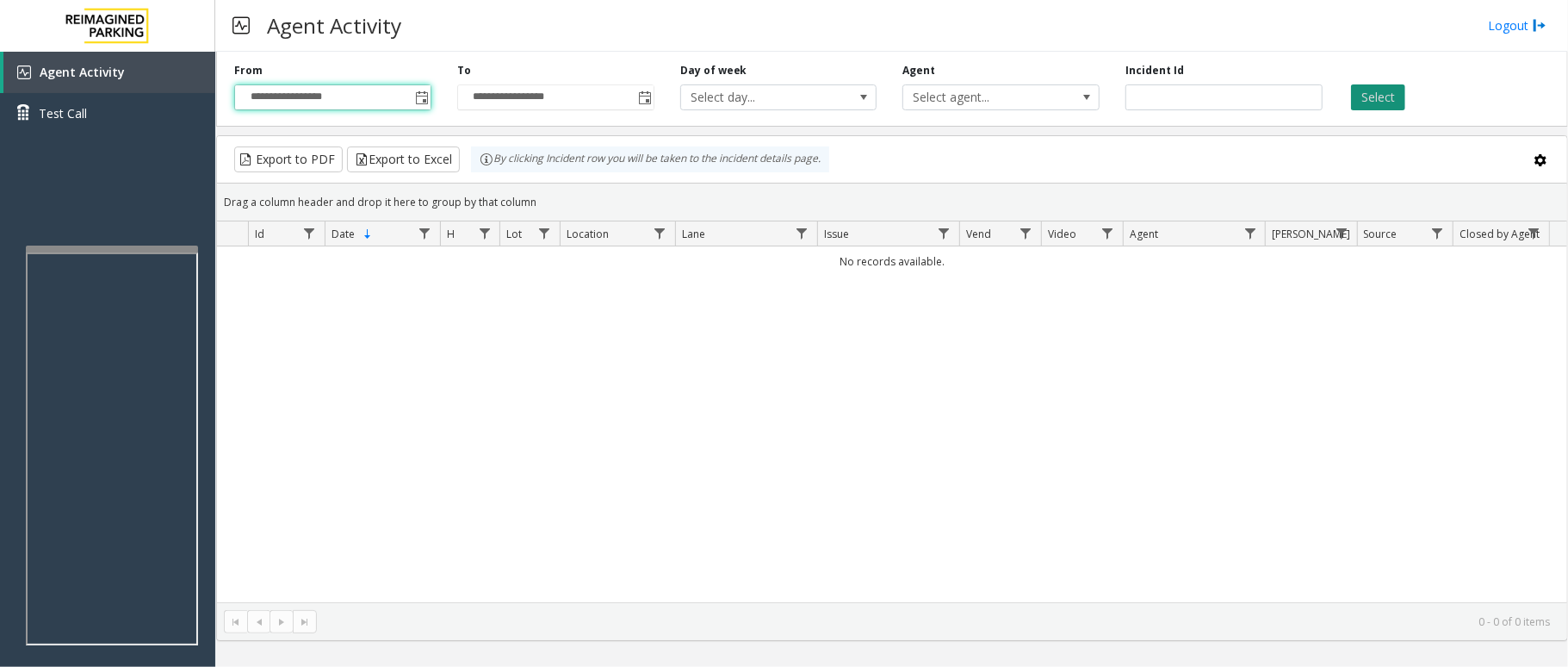
click at [1357, 91] on button "Select" at bounding box center [1378, 97] width 55 height 26
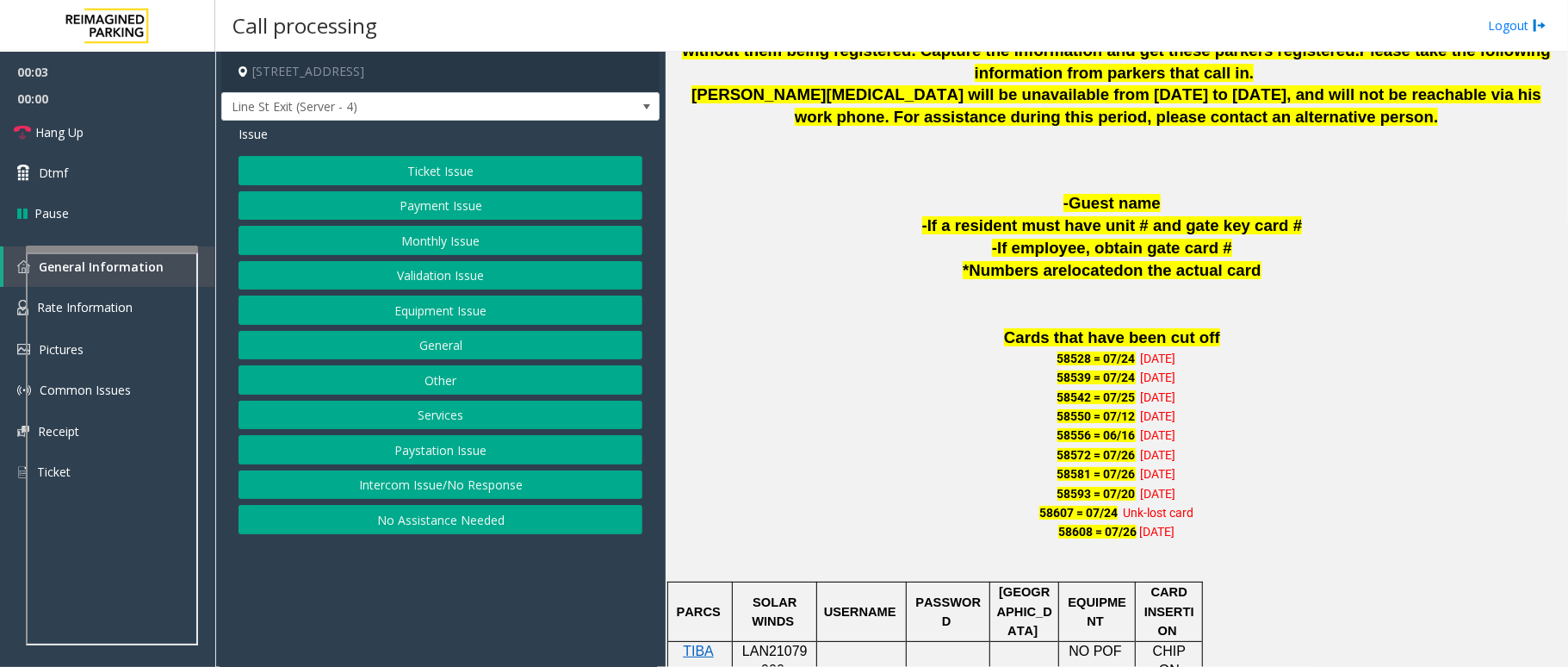
scroll to position [918, 0]
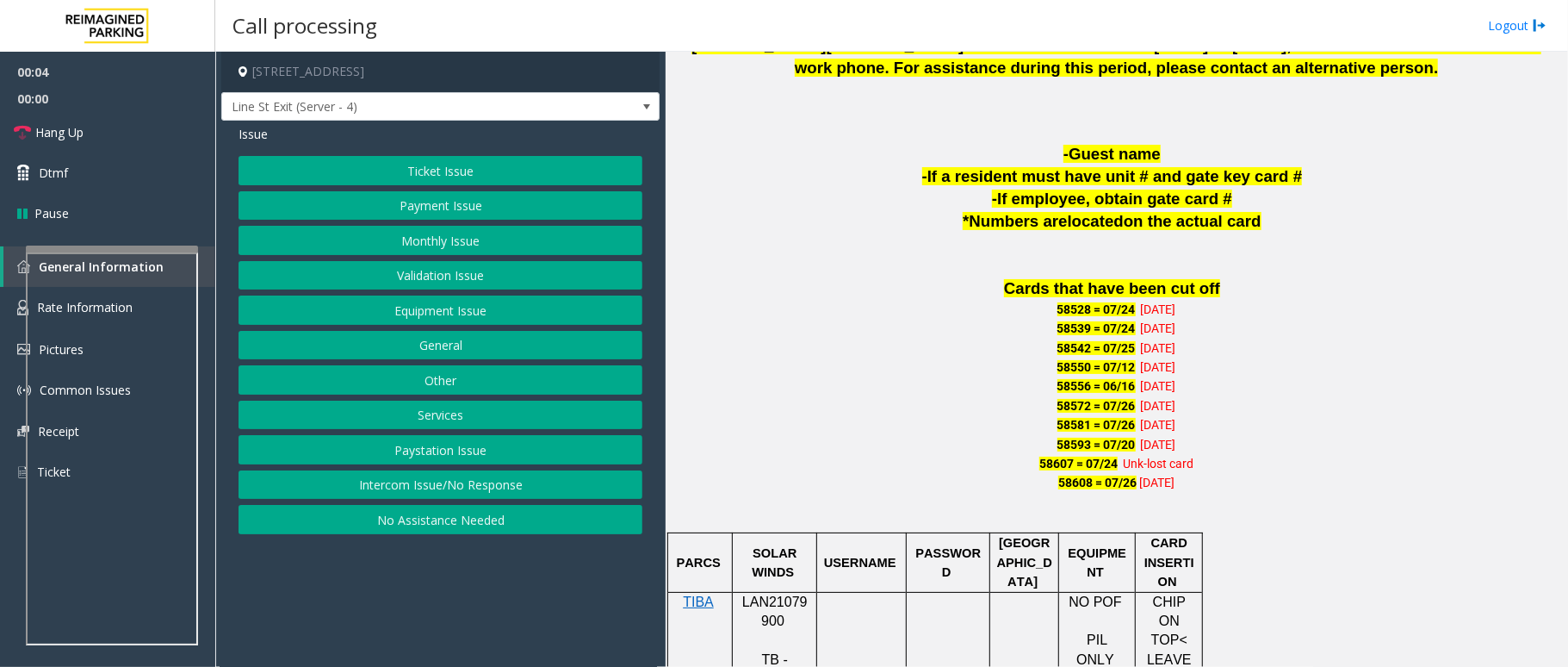
click at [787, 594] on span "LAN21079900" at bounding box center [775, 611] width 66 height 34
click at [415, 494] on button "Intercom Issue/No Response" at bounding box center [440, 485] width 403 height 29
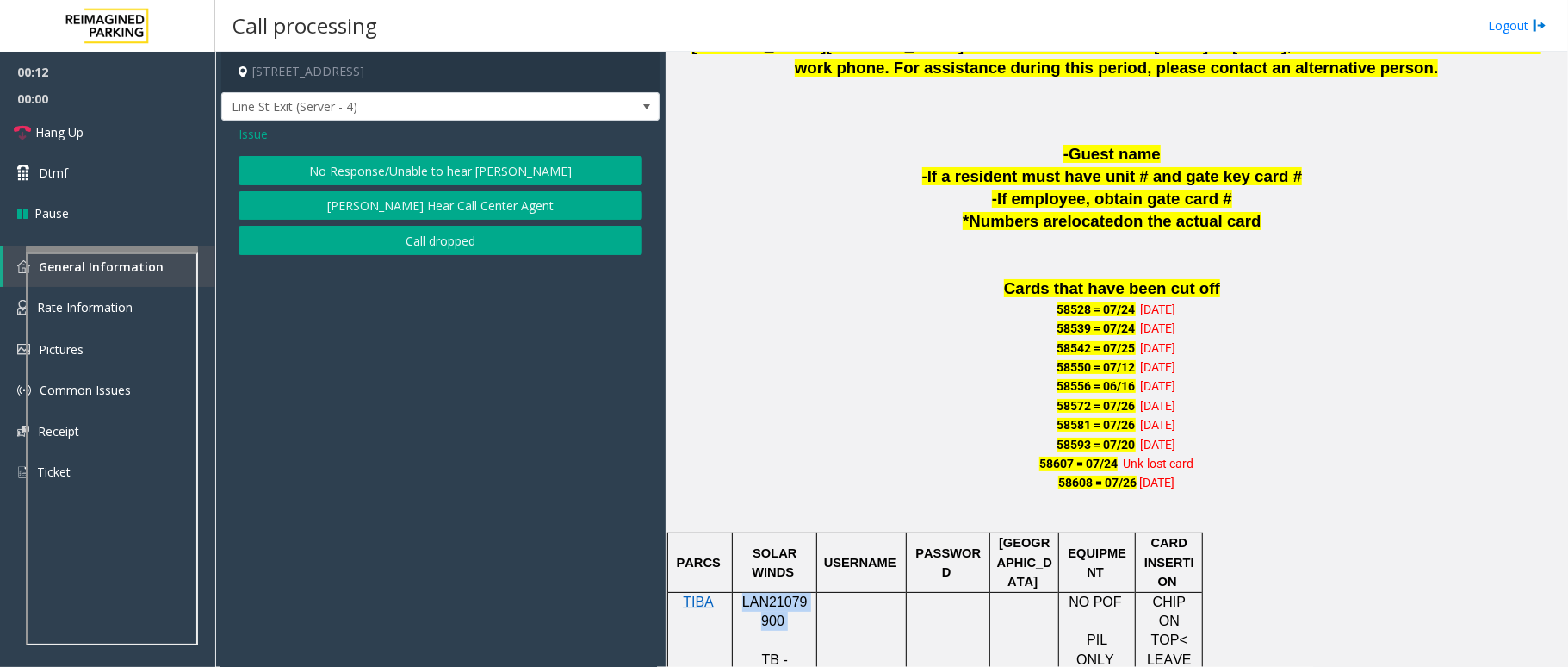
click at [437, 162] on button "No Response/Unable to hear parker" at bounding box center [440, 171] width 403 height 29
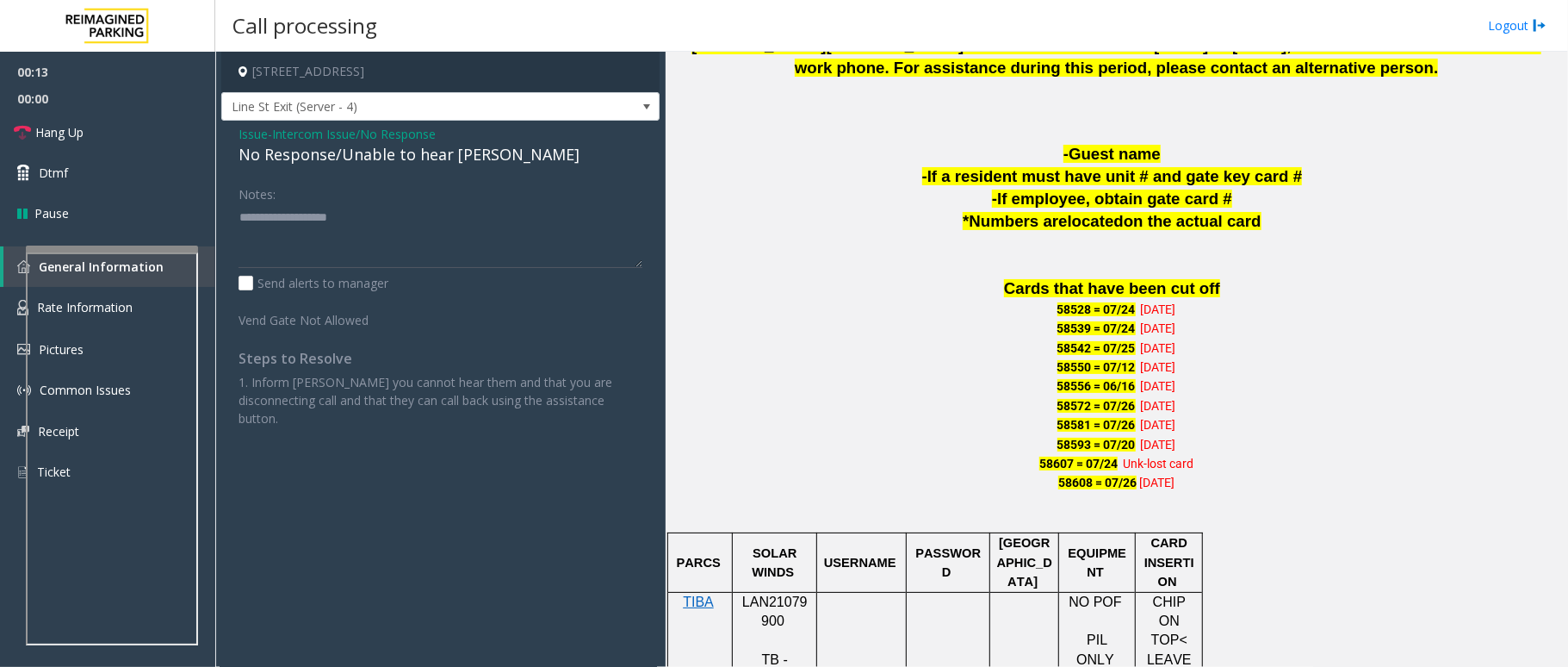
click at [411, 157] on div "No Response/Unable to hear parker" at bounding box center [440, 154] width 403 height 23
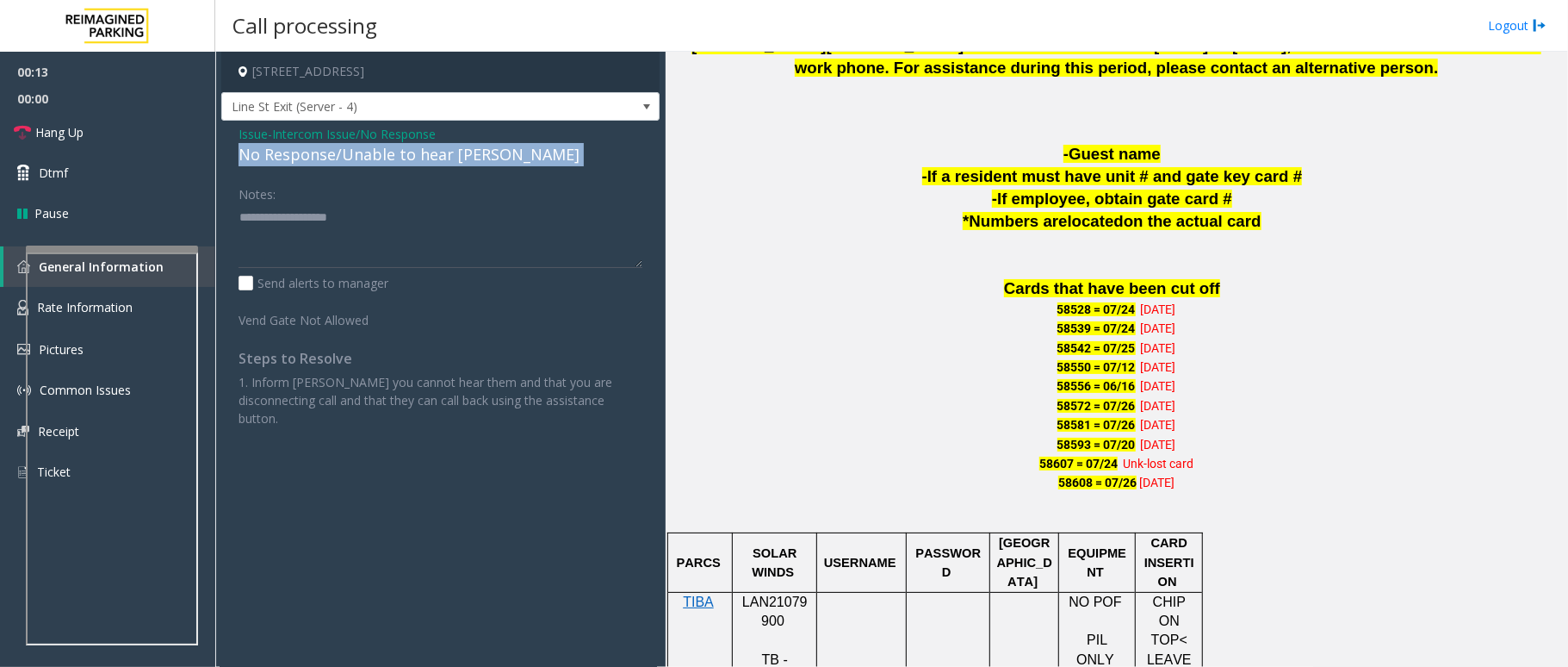
click at [413, 155] on div "No Response/Unable to hear parker" at bounding box center [440, 154] width 403 height 23
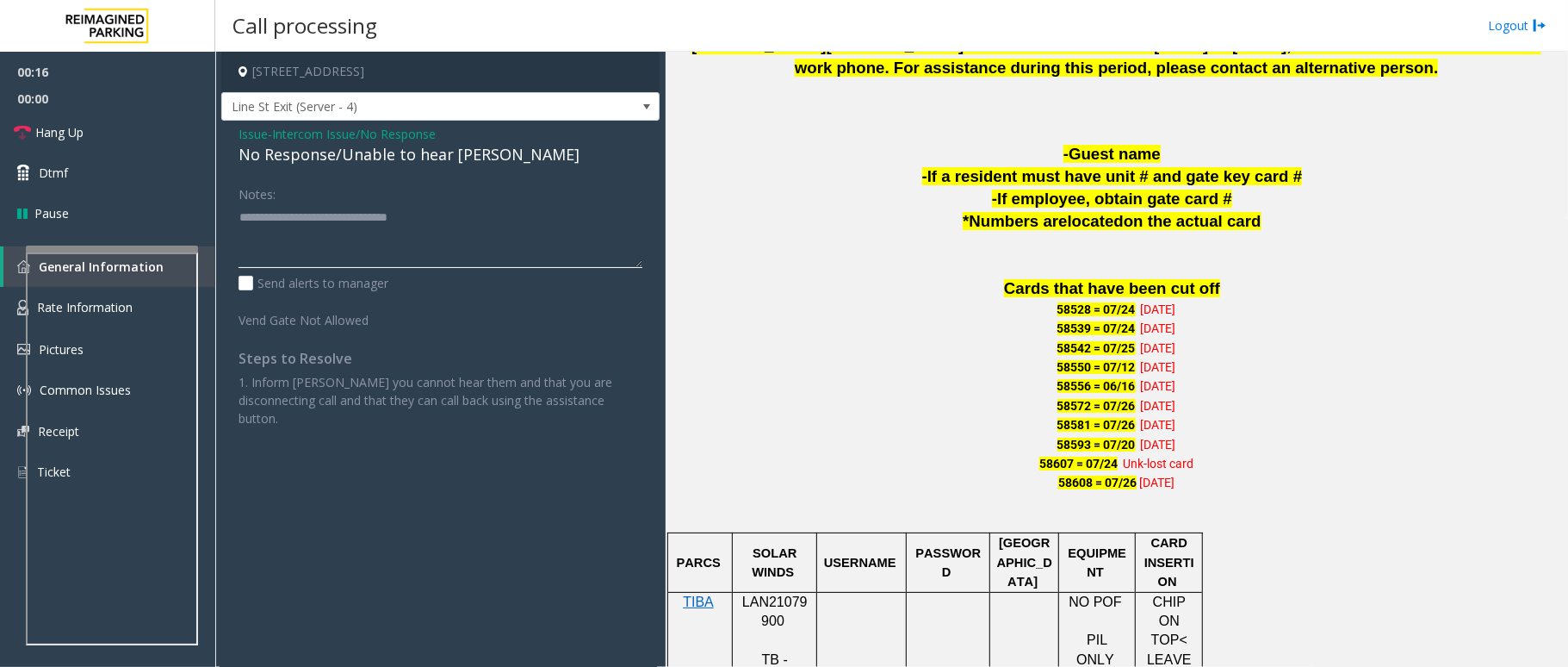
type textarea "**********"
click at [593, 235] on textarea at bounding box center [440, 236] width 403 height 65
click at [74, 138] on span "Hang Up" at bounding box center [60, 132] width 48 height 18
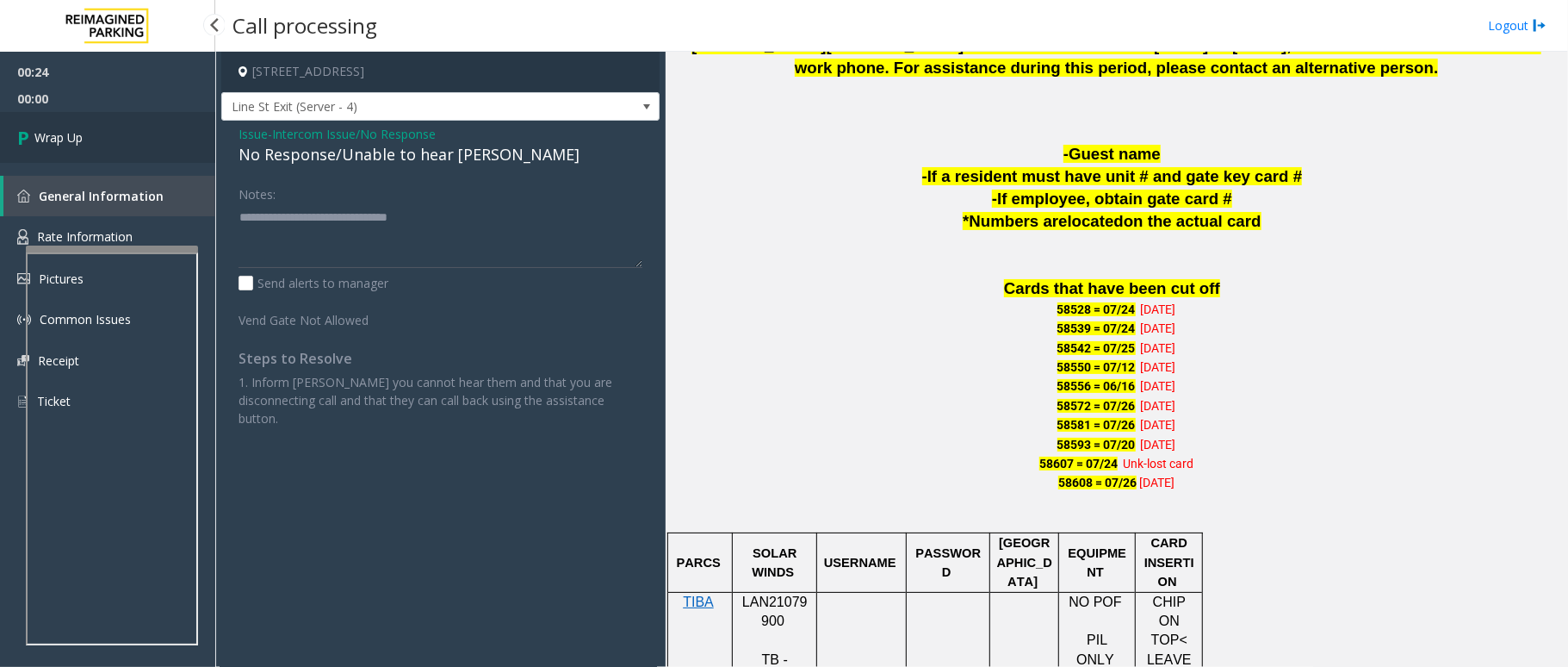
click at [74, 138] on span "Wrap Up" at bounding box center [59, 137] width 48 height 18
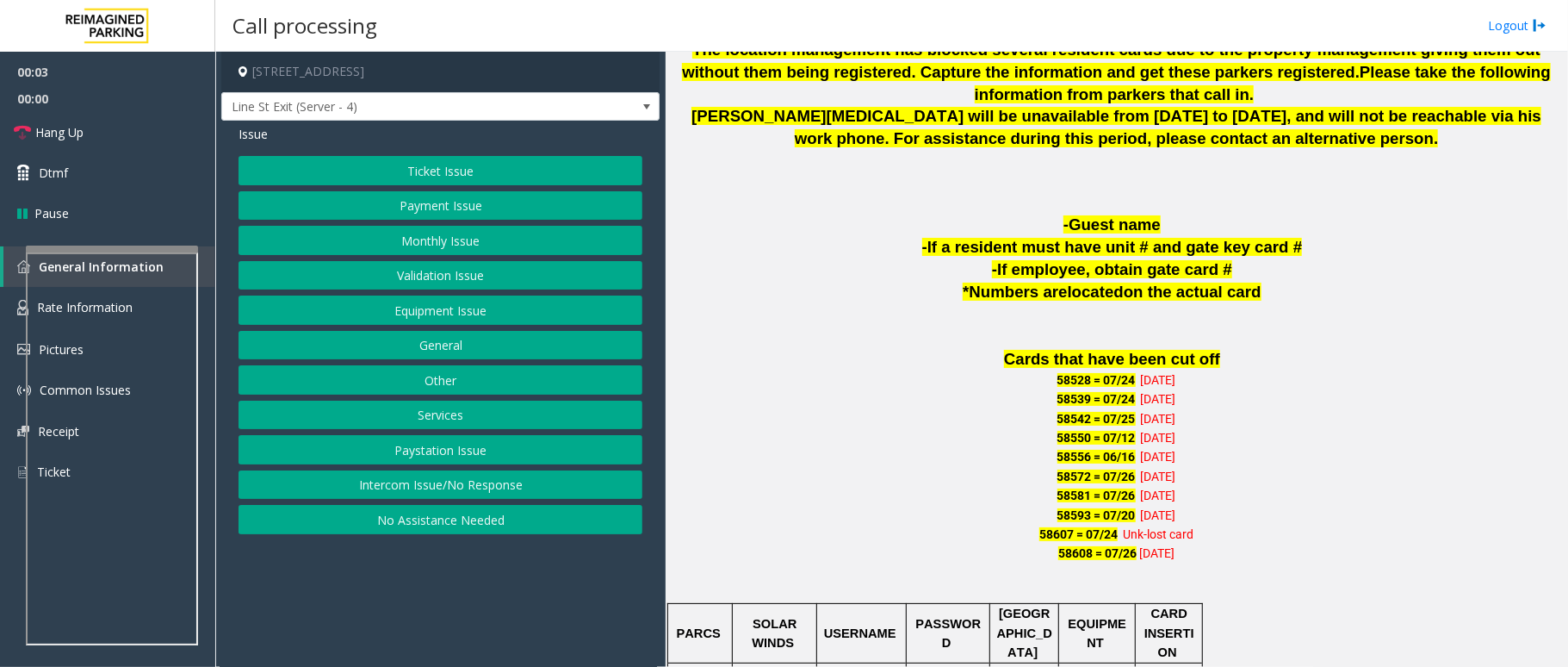
scroll to position [918, 0]
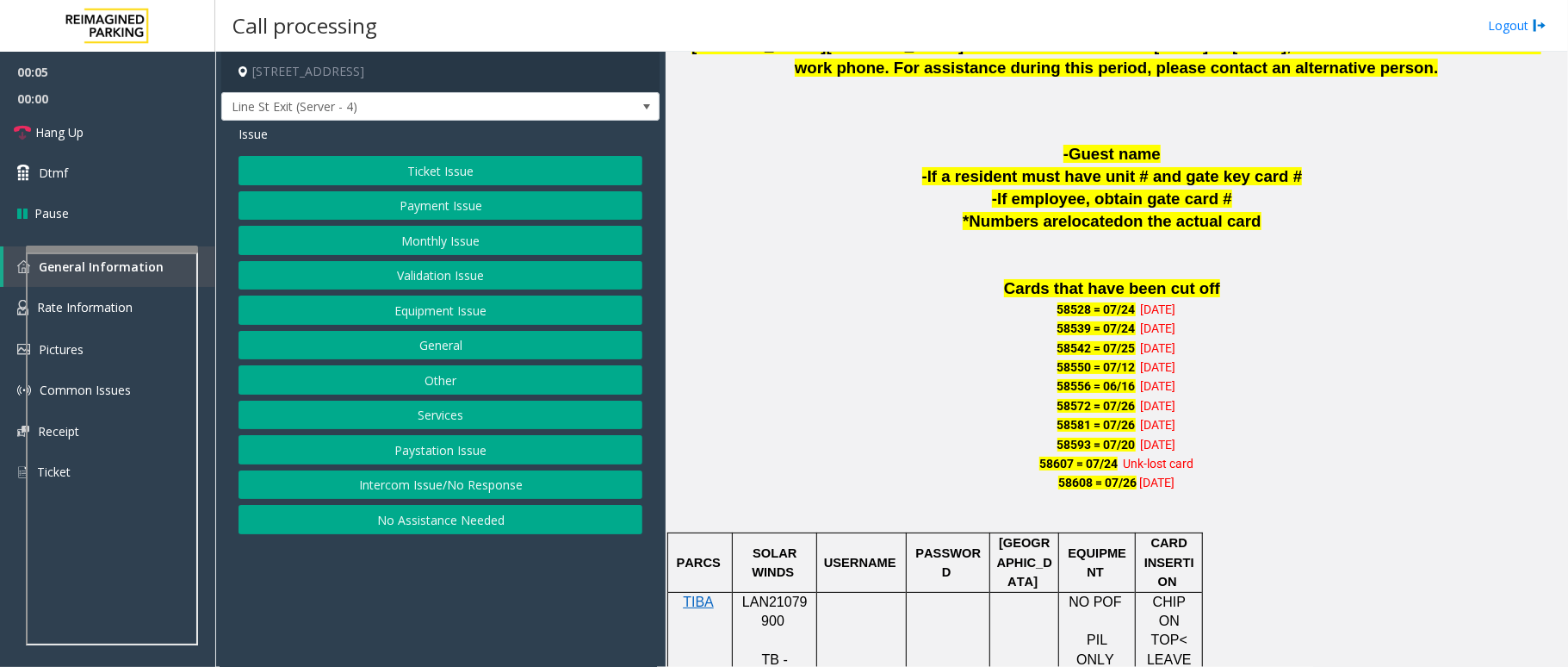
click at [799, 594] on span "LAN21079900" at bounding box center [775, 611] width 66 height 34
click at [356, 489] on button "Intercom Issue/No Response" at bounding box center [440, 485] width 403 height 29
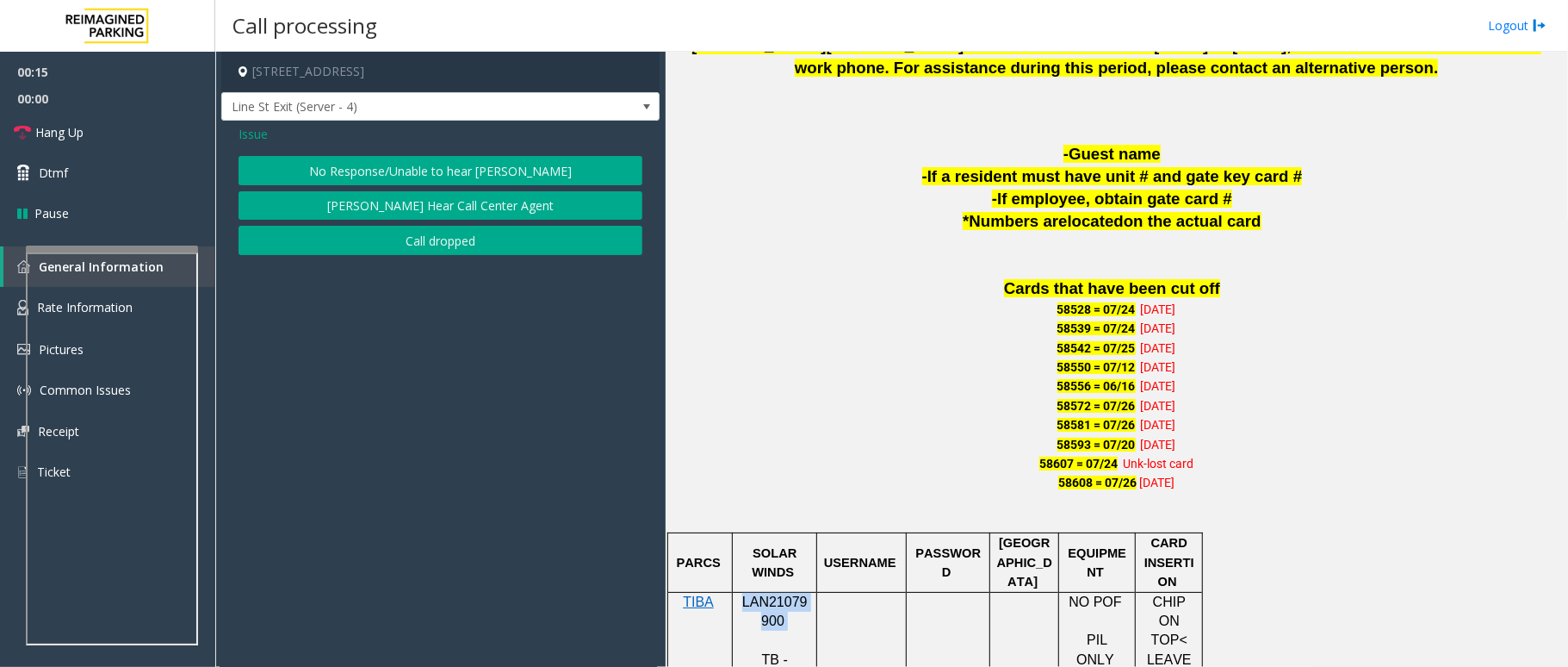
click at [512, 174] on button "No Response/Unable to hear parker" at bounding box center [440, 171] width 403 height 29
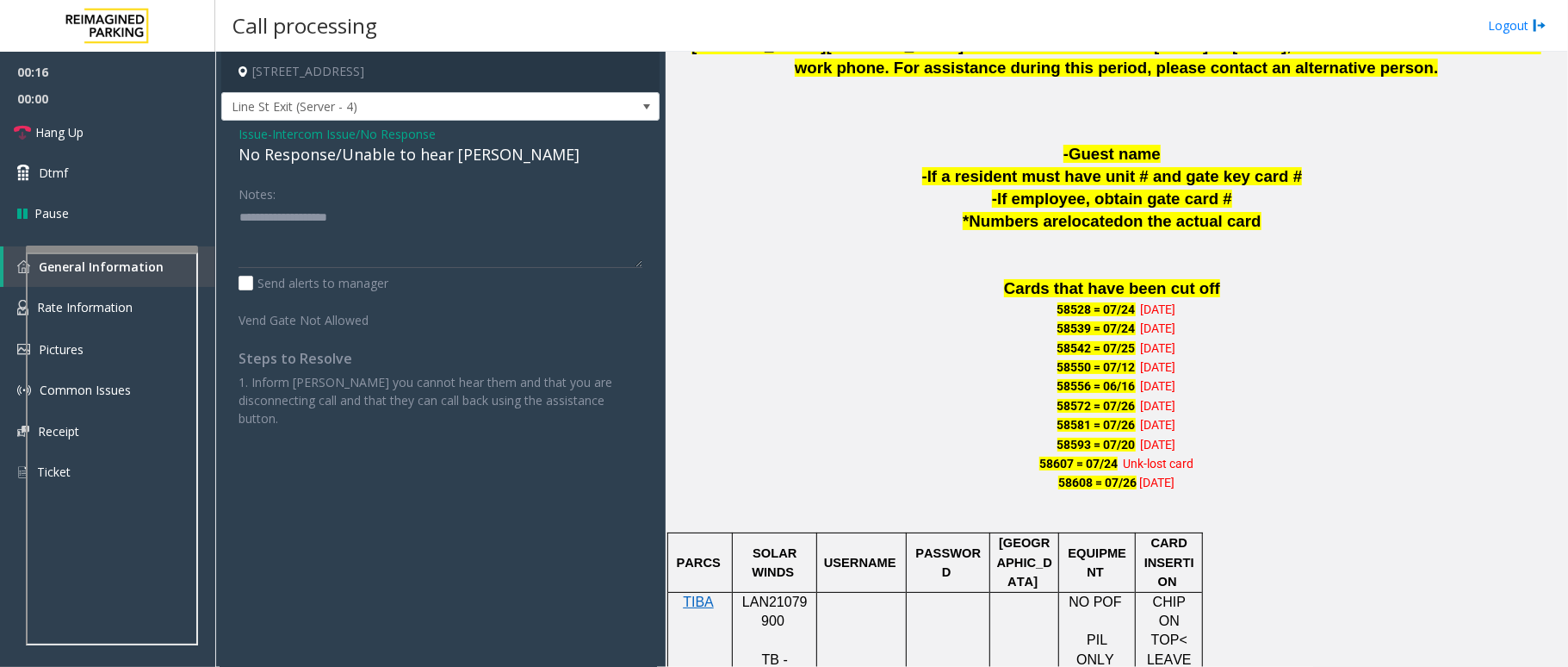
click at [442, 148] on div "No Response/Unable to hear parker" at bounding box center [440, 154] width 403 height 23
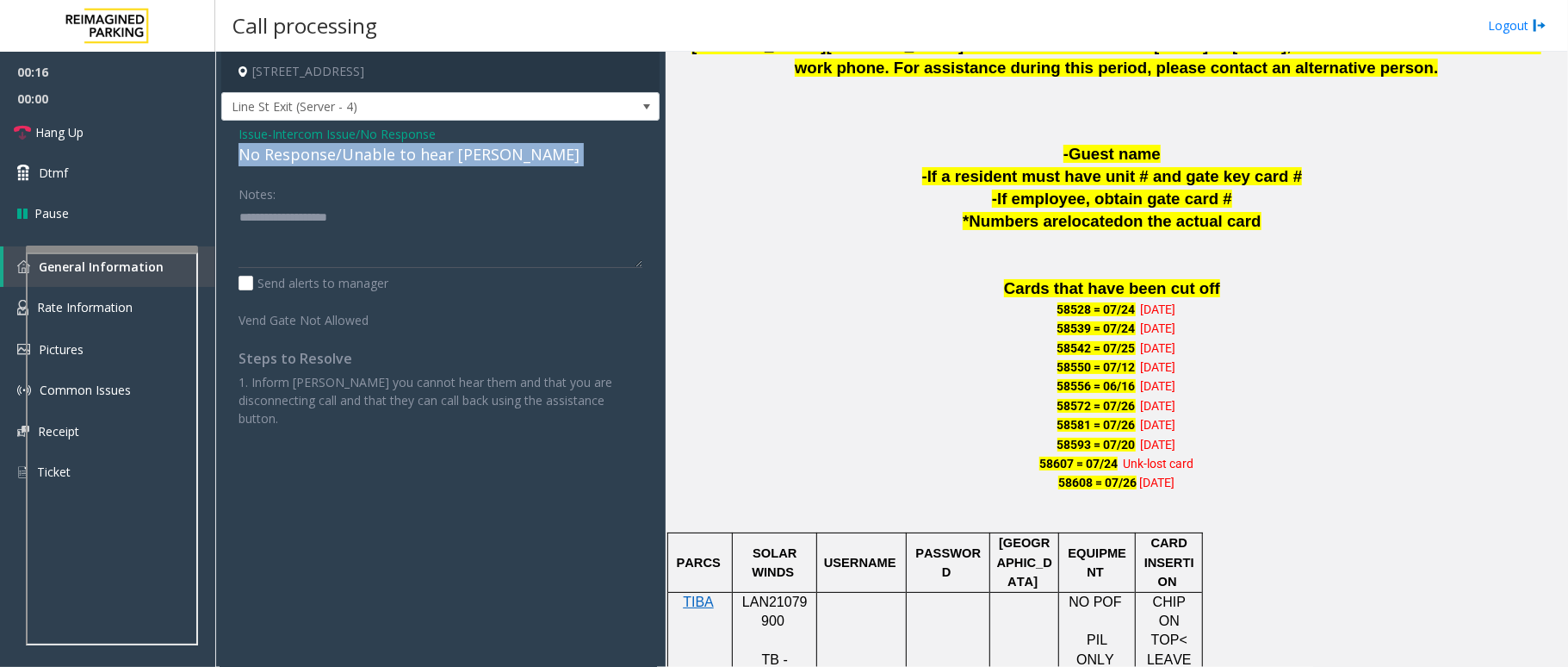
click at [442, 148] on div "No Response/Unable to hear parker" at bounding box center [440, 154] width 403 height 23
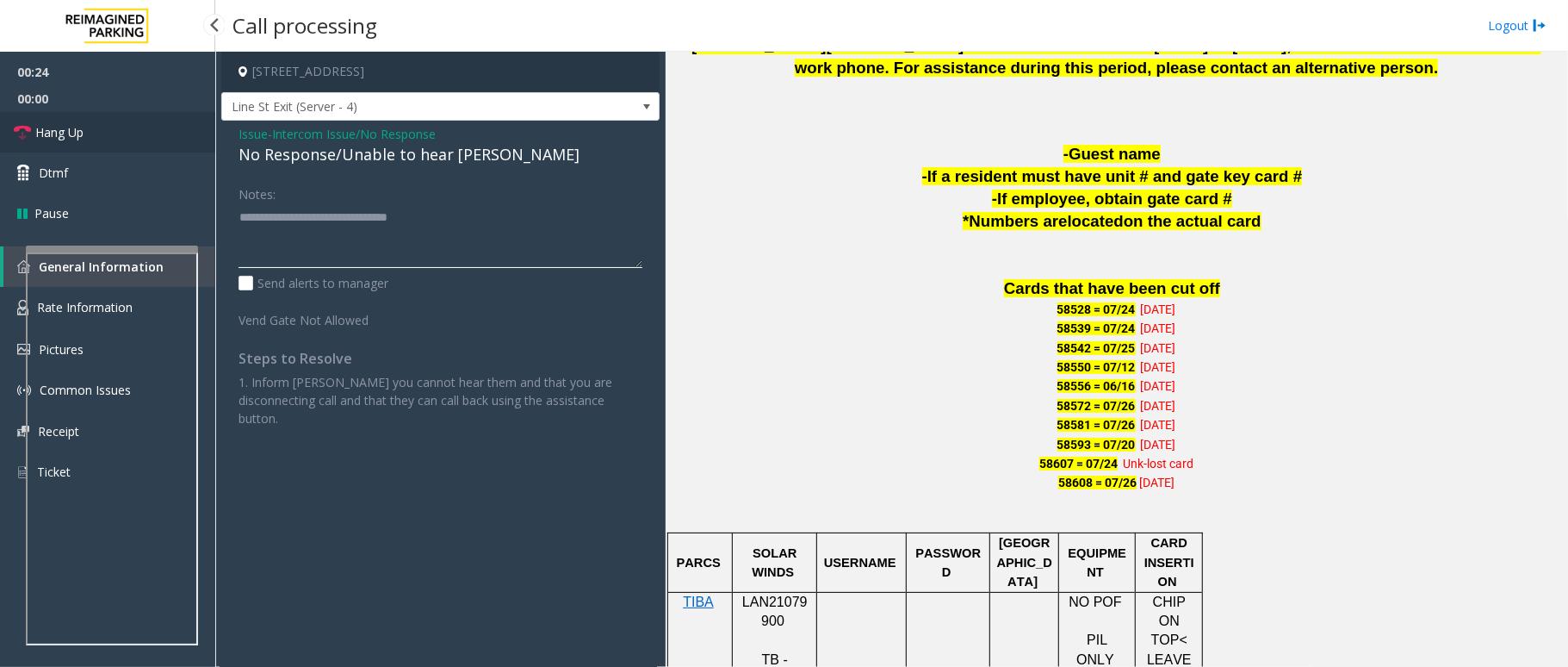
type textarea "**********"
click at [118, 148] on link "Hang Up" at bounding box center [107, 132] width 216 height 41
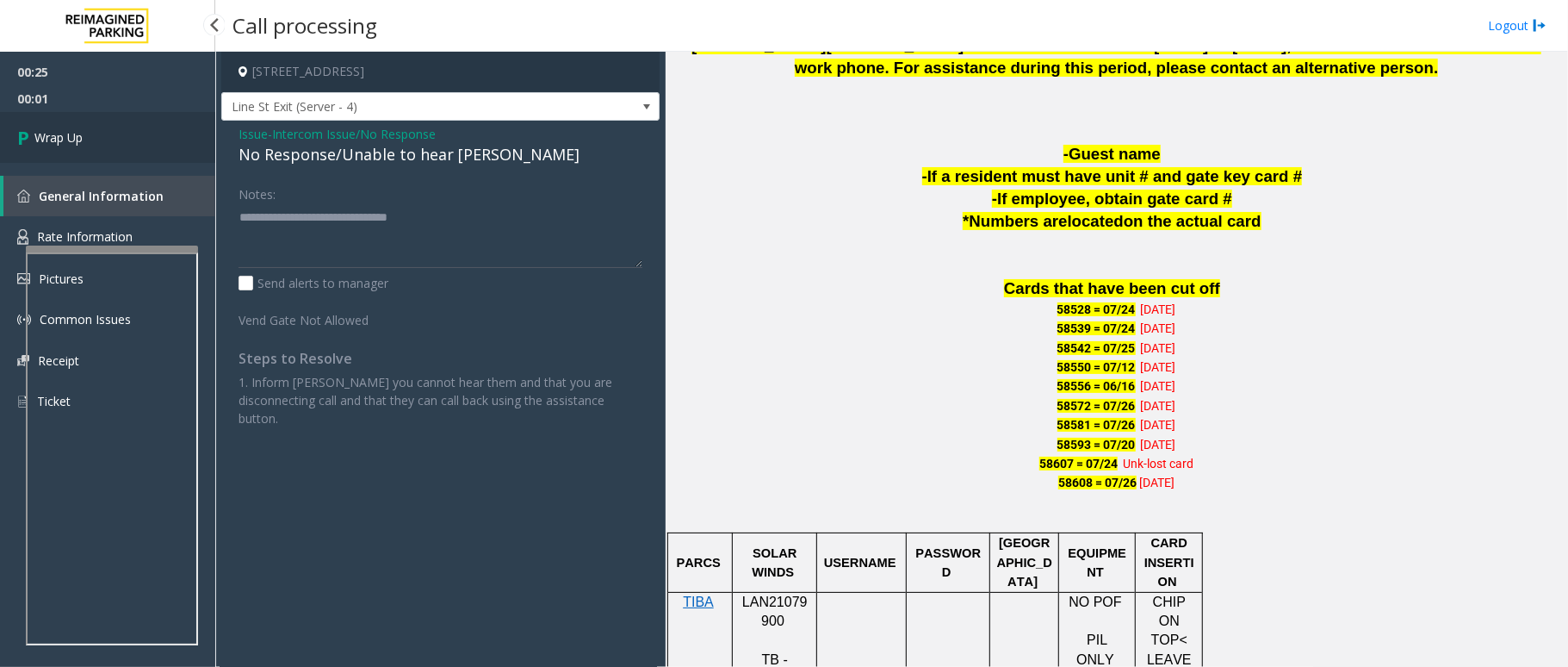
click at [57, 136] on span "Wrap Up" at bounding box center [59, 137] width 48 height 18
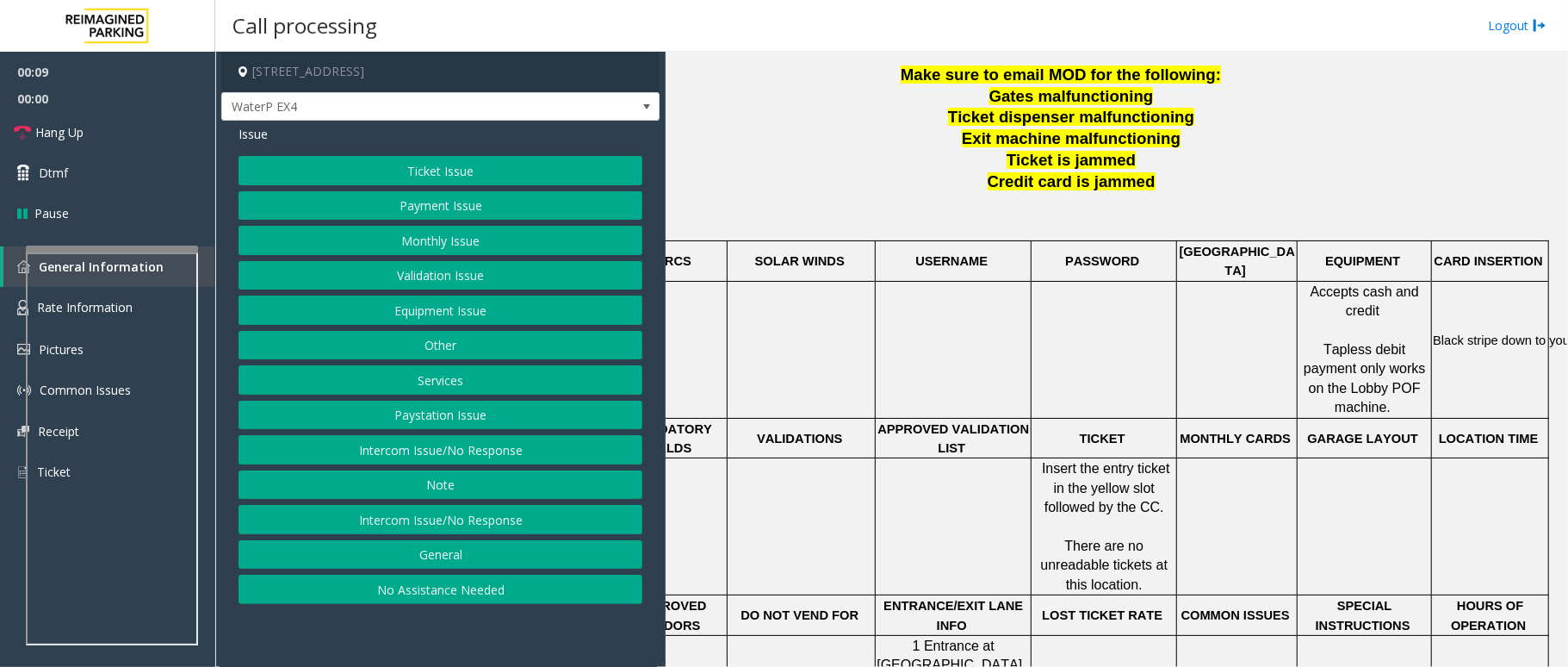
scroll to position [573, 82]
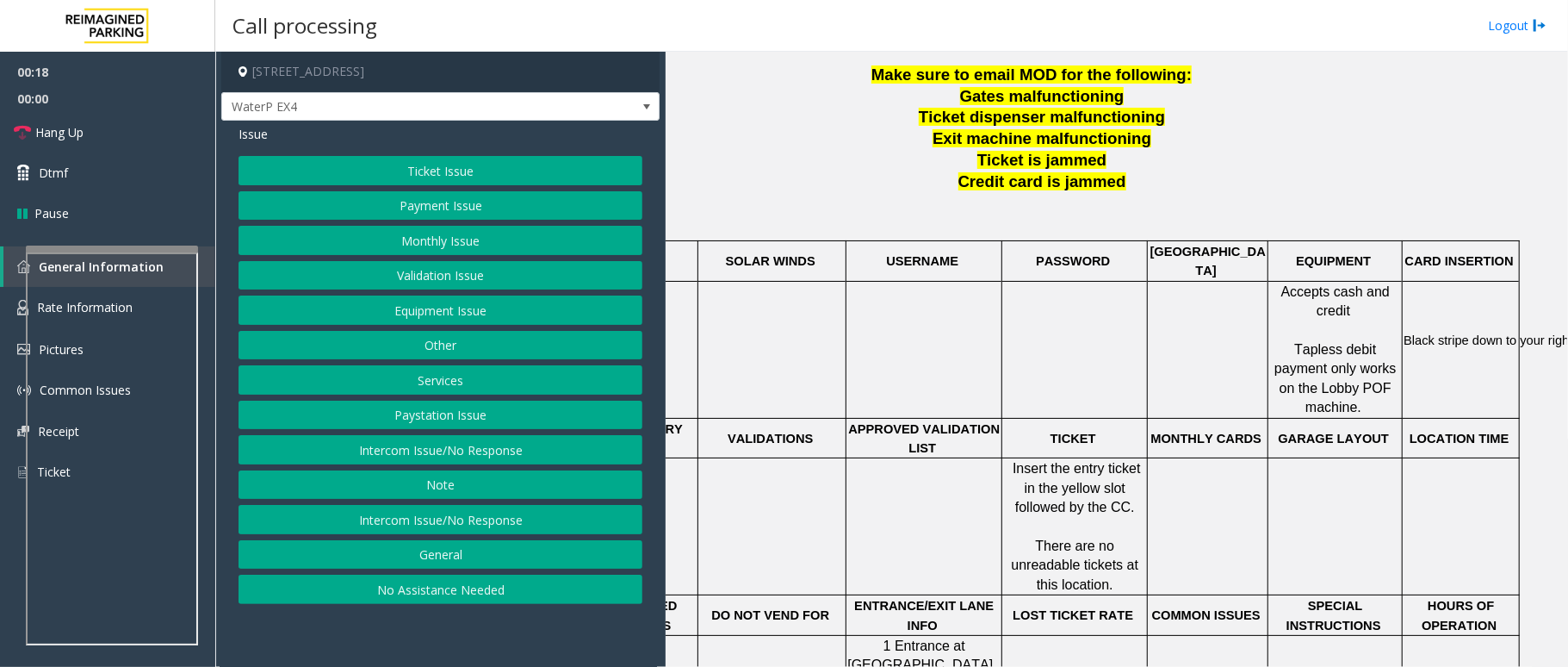
drag, startPoint x: 472, startPoint y: 177, endPoint x: 423, endPoint y: 141, distance: 60.8
click at [422, 141] on div "Issue" at bounding box center [440, 133] width 403 height 18
click at [439, 160] on button "Ticket Issue" at bounding box center [440, 171] width 403 height 29
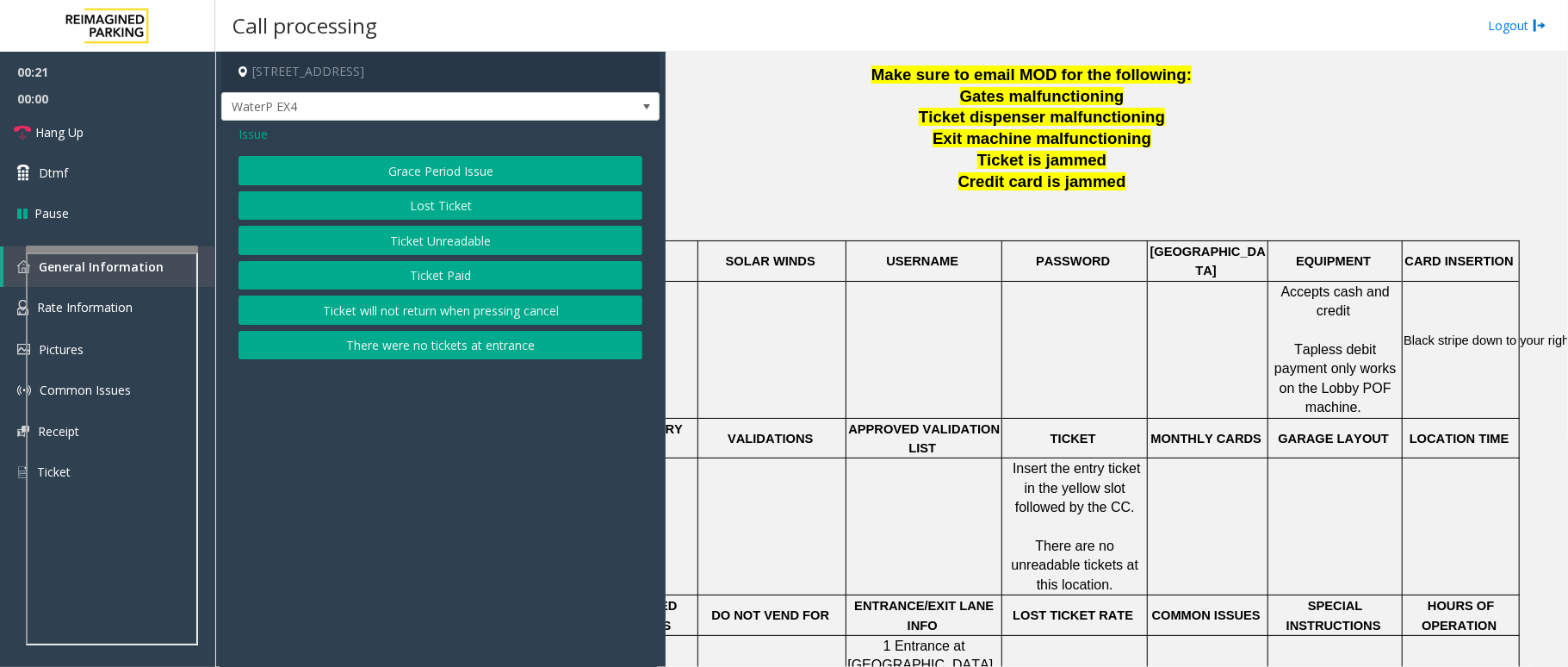
click at [415, 233] on button "Ticket Unreadable" at bounding box center [440, 241] width 403 height 29
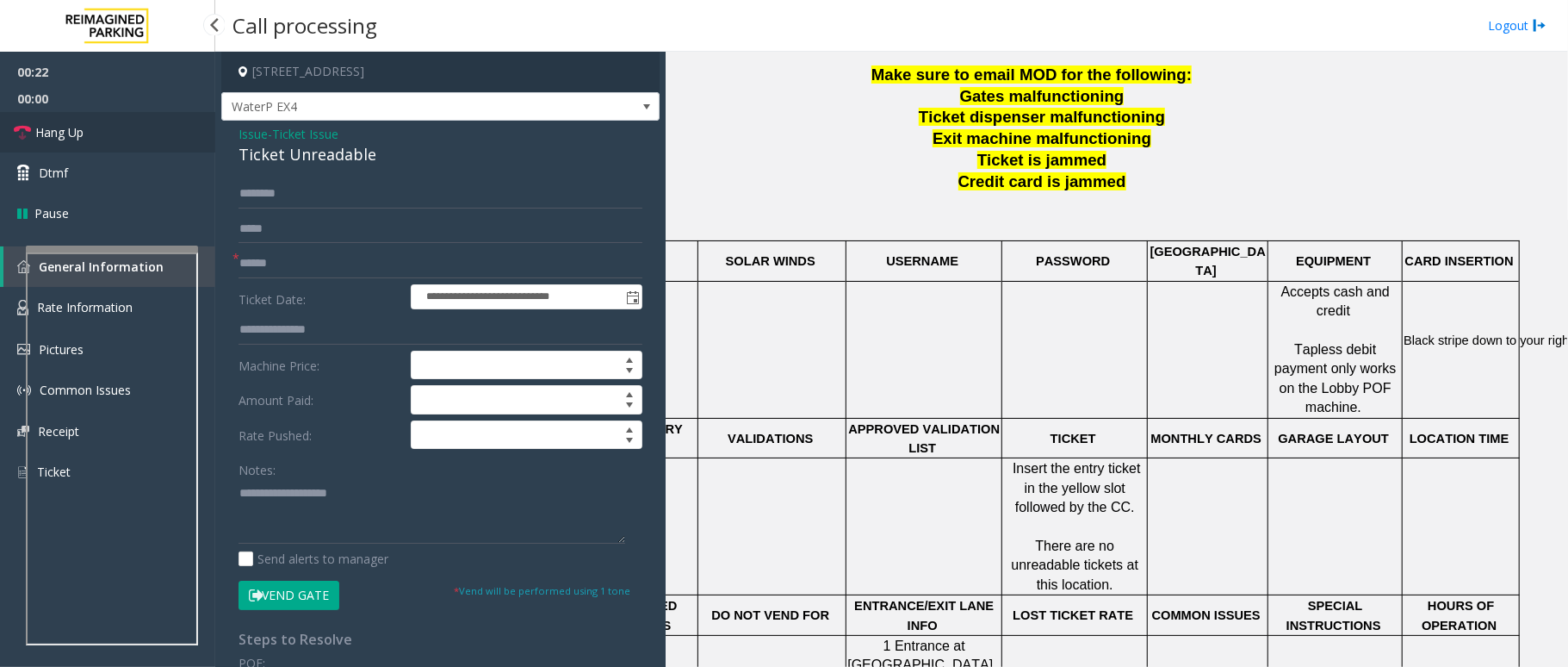
drag, startPoint x: 126, startPoint y: 133, endPoint x: 170, endPoint y: 138, distance: 44.3
click at [125, 133] on link "Hang Up" at bounding box center [107, 132] width 216 height 41
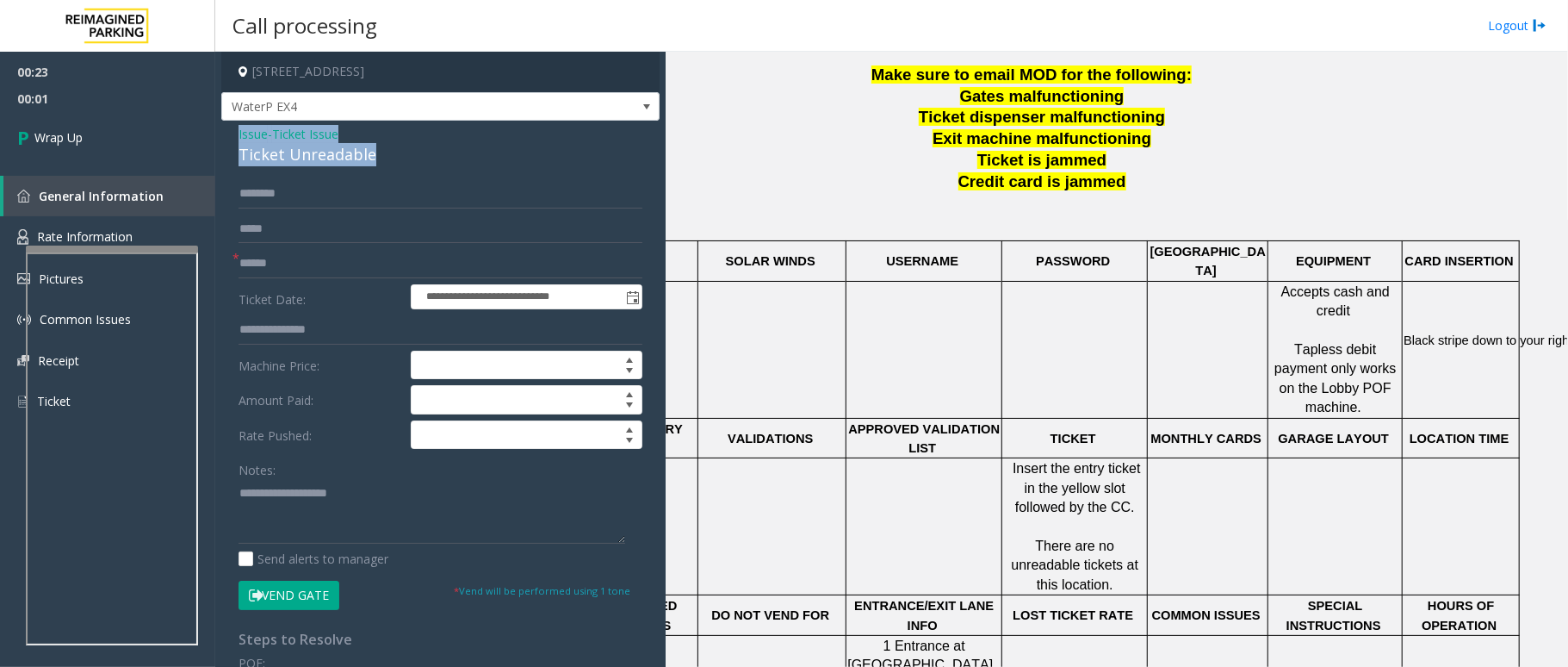
drag, startPoint x: 366, startPoint y: 152, endPoint x: 236, endPoint y: 139, distance: 130.6
click at [236, 139] on div "**********" at bounding box center [441, 531] width 438 height 822
type textarea "**********"
click at [300, 260] on input "text" at bounding box center [440, 263] width 403 height 29
type input "**"
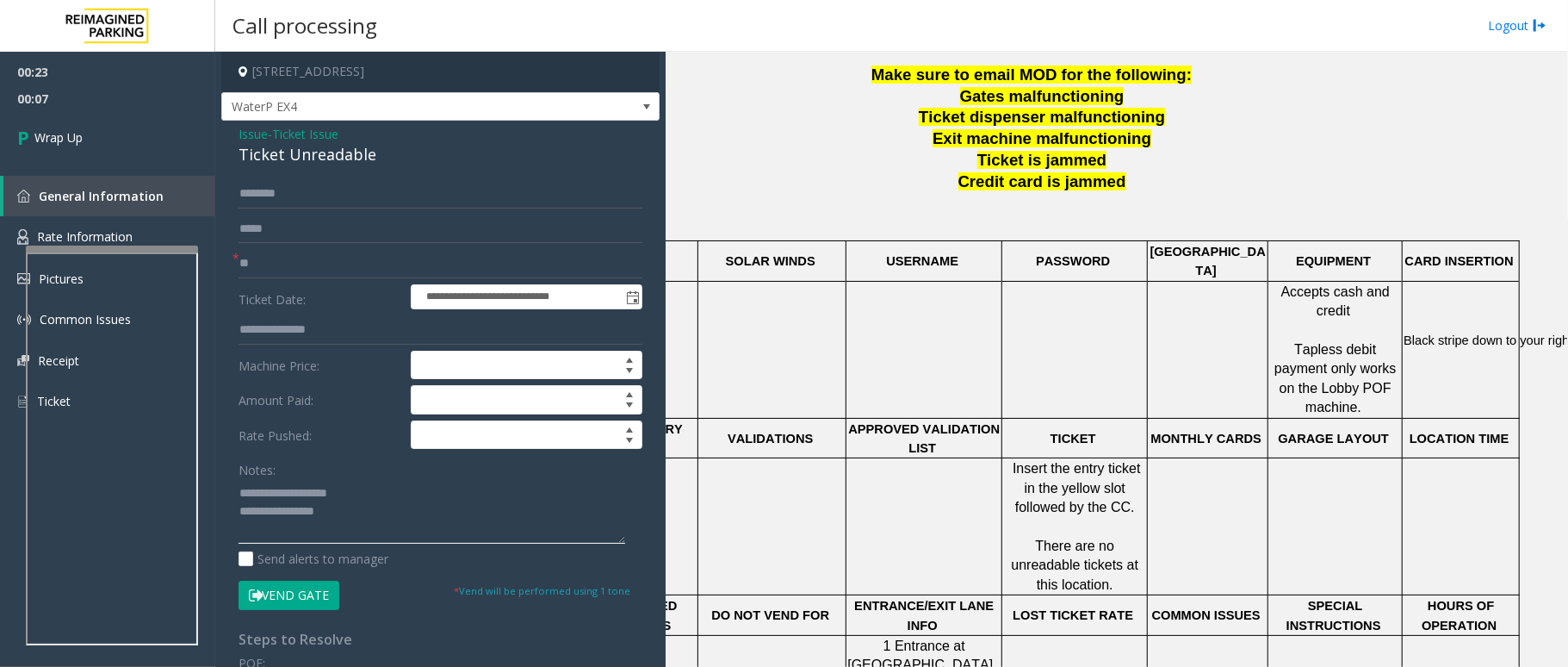
click at [352, 508] on textarea at bounding box center [431, 511] width 387 height 65
type textarea "**********"
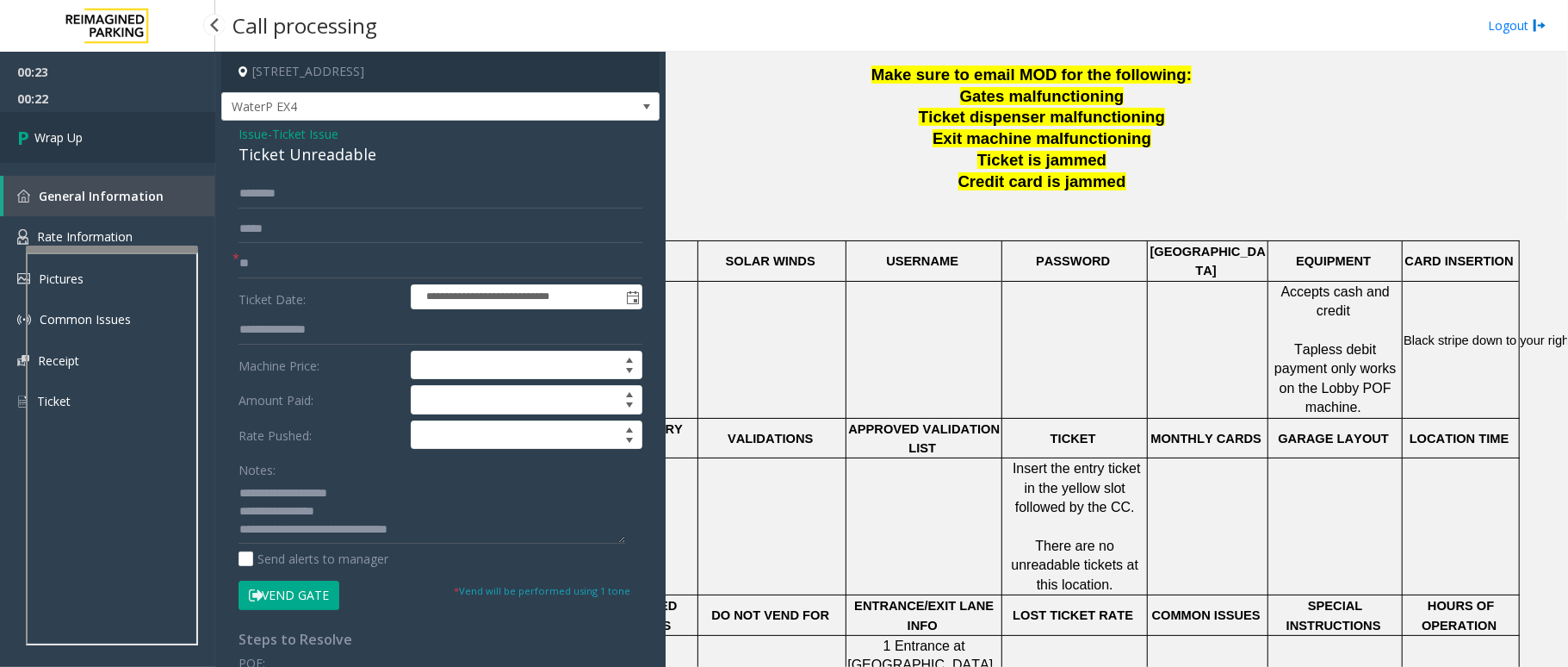
click at [67, 146] on span "Wrap Up" at bounding box center [59, 137] width 48 height 18
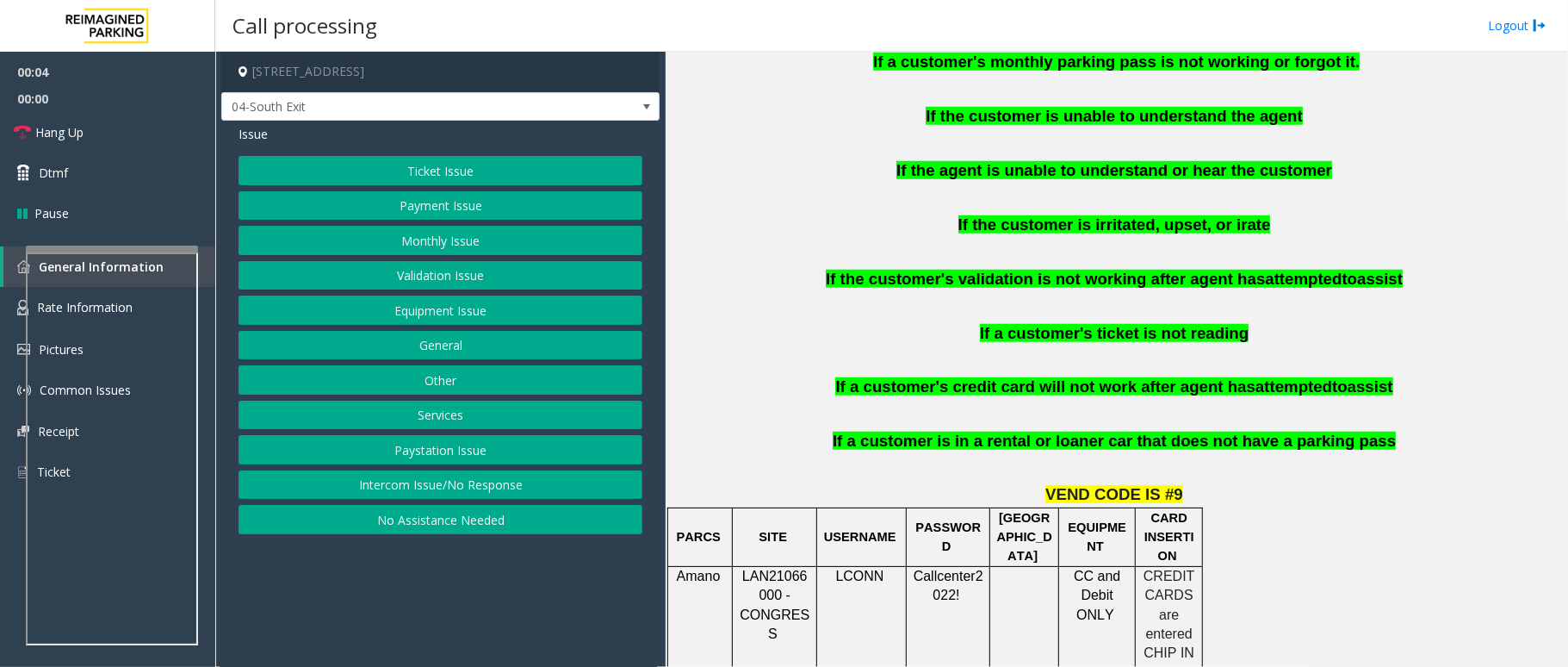
scroll to position [1149, 0]
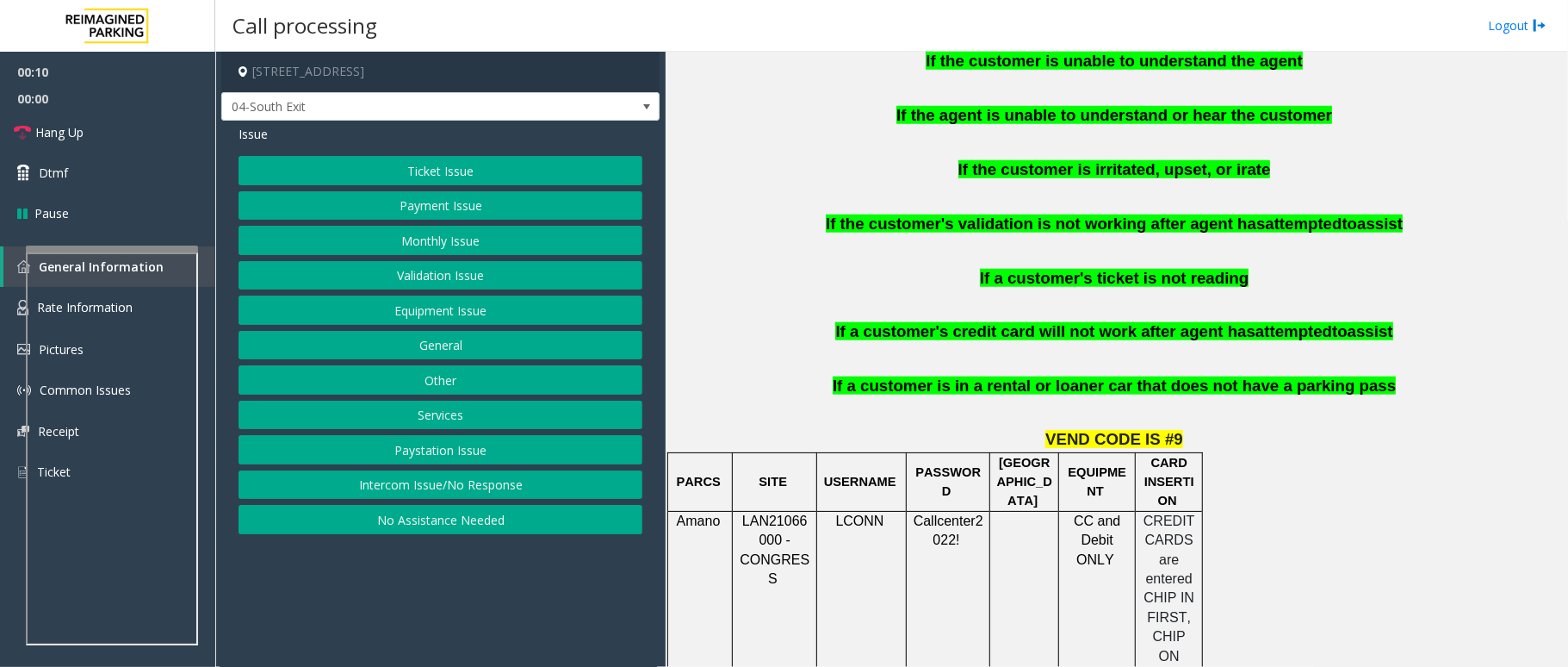
click at [562, 494] on button "Intercom Issue/No Response" at bounding box center [440, 485] width 403 height 29
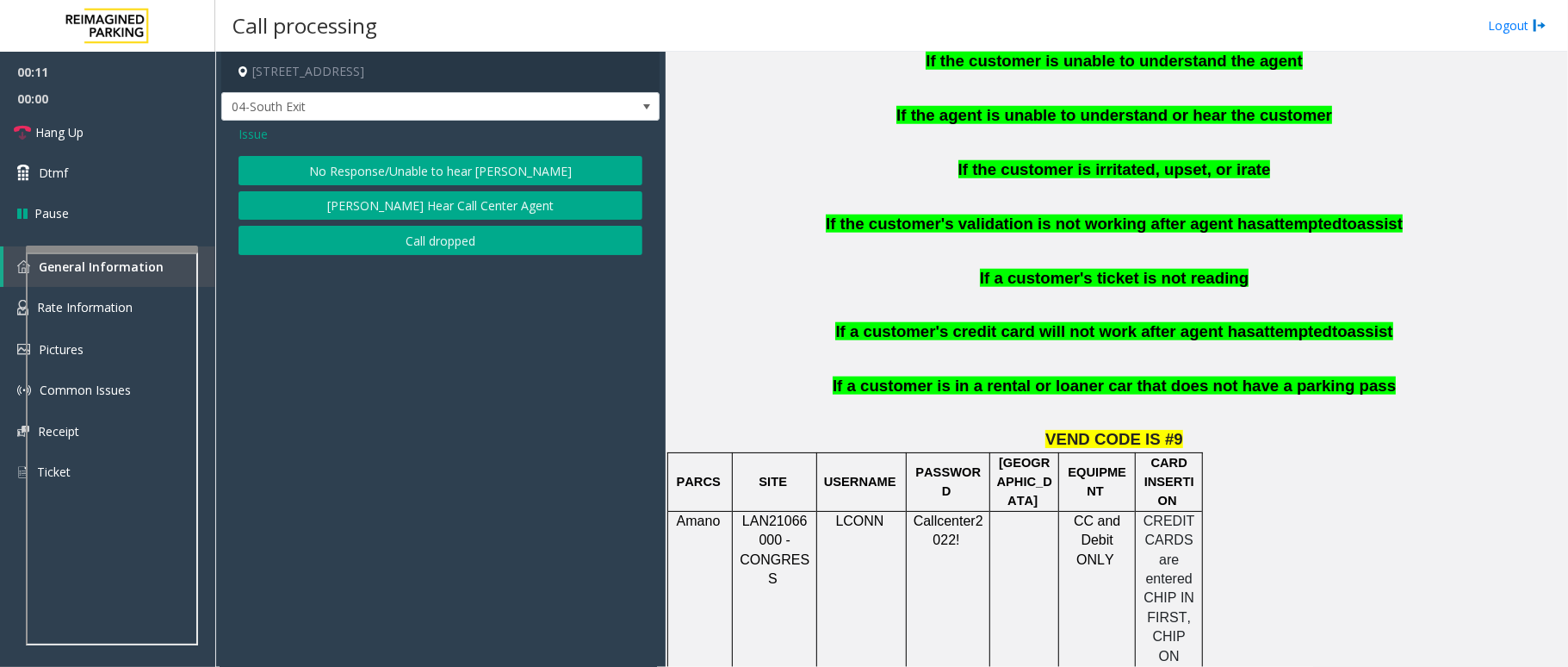
click at [515, 163] on button "No Response/Unable to hear parker" at bounding box center [440, 171] width 403 height 29
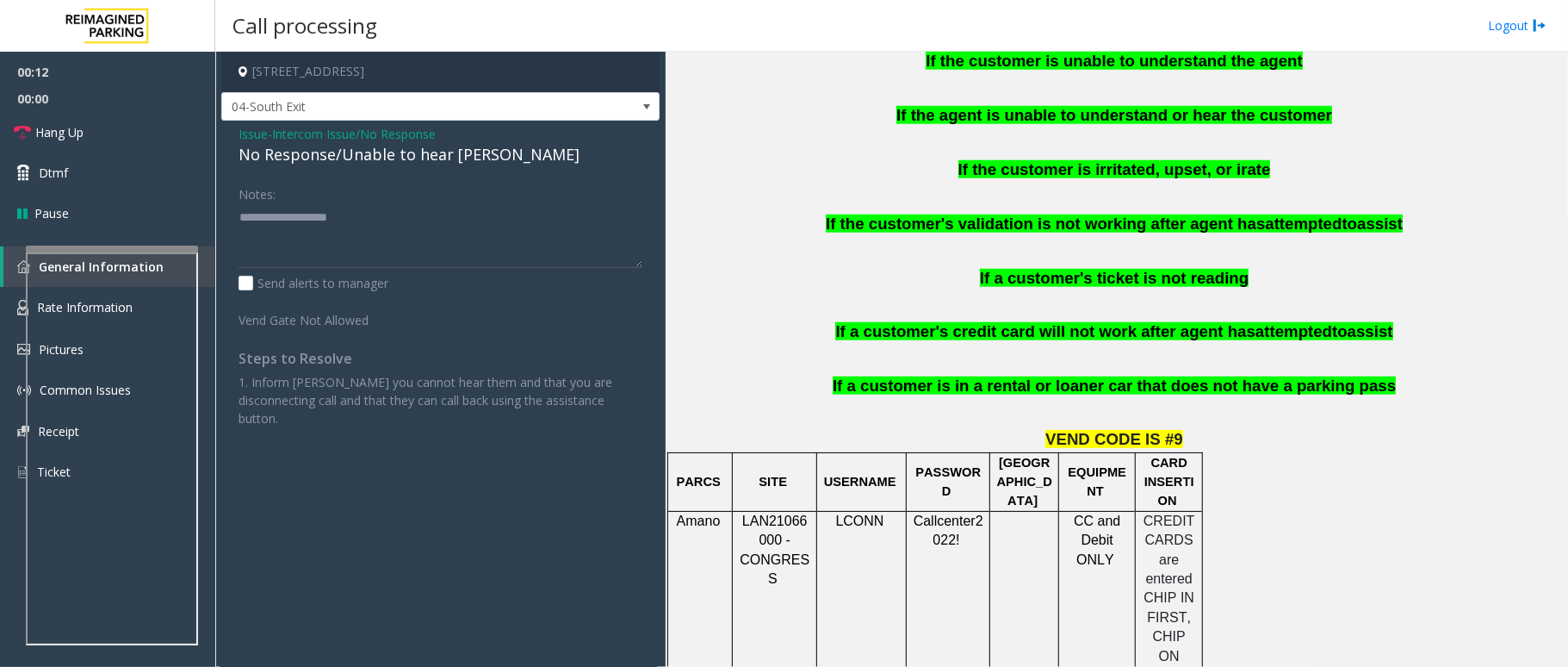
click at [460, 159] on div "No Response/Unable to hear parker" at bounding box center [440, 154] width 403 height 23
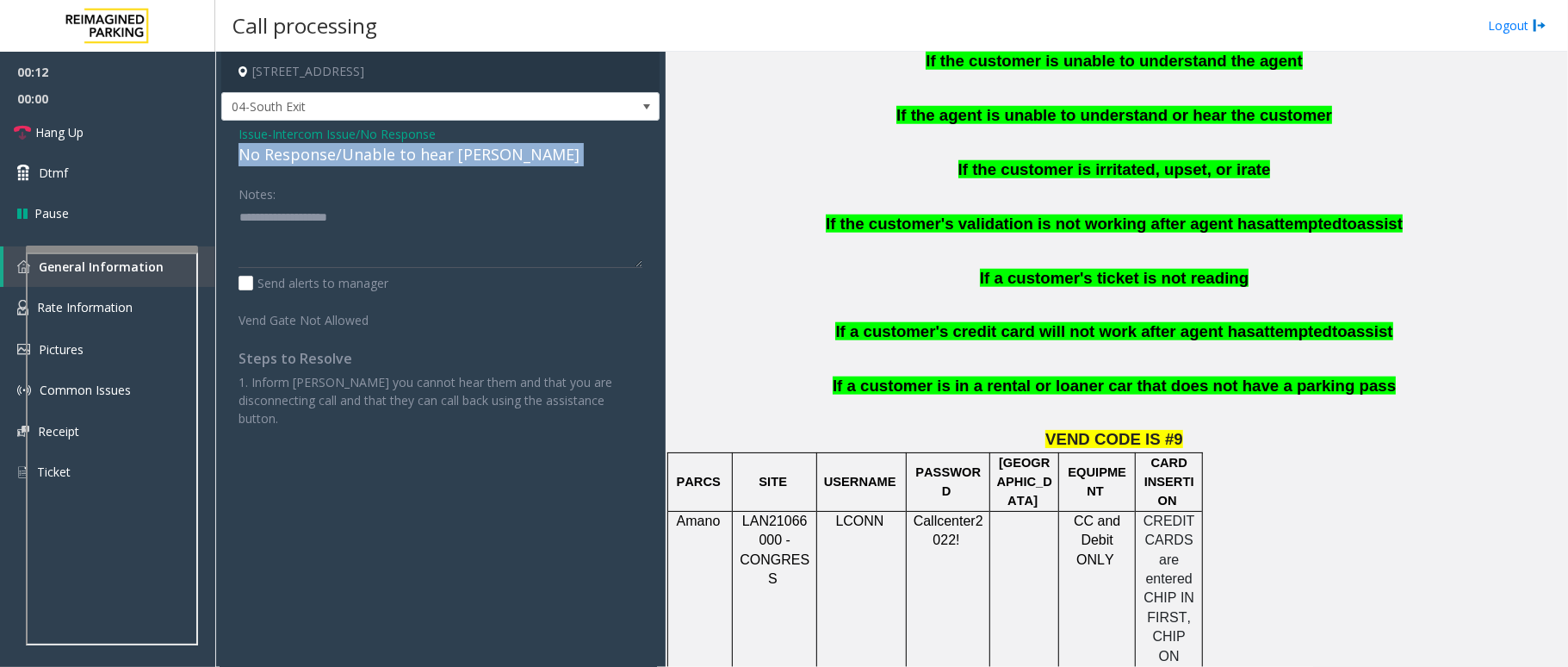
click at [460, 159] on div "No Response/Unable to hear parker" at bounding box center [440, 154] width 403 height 23
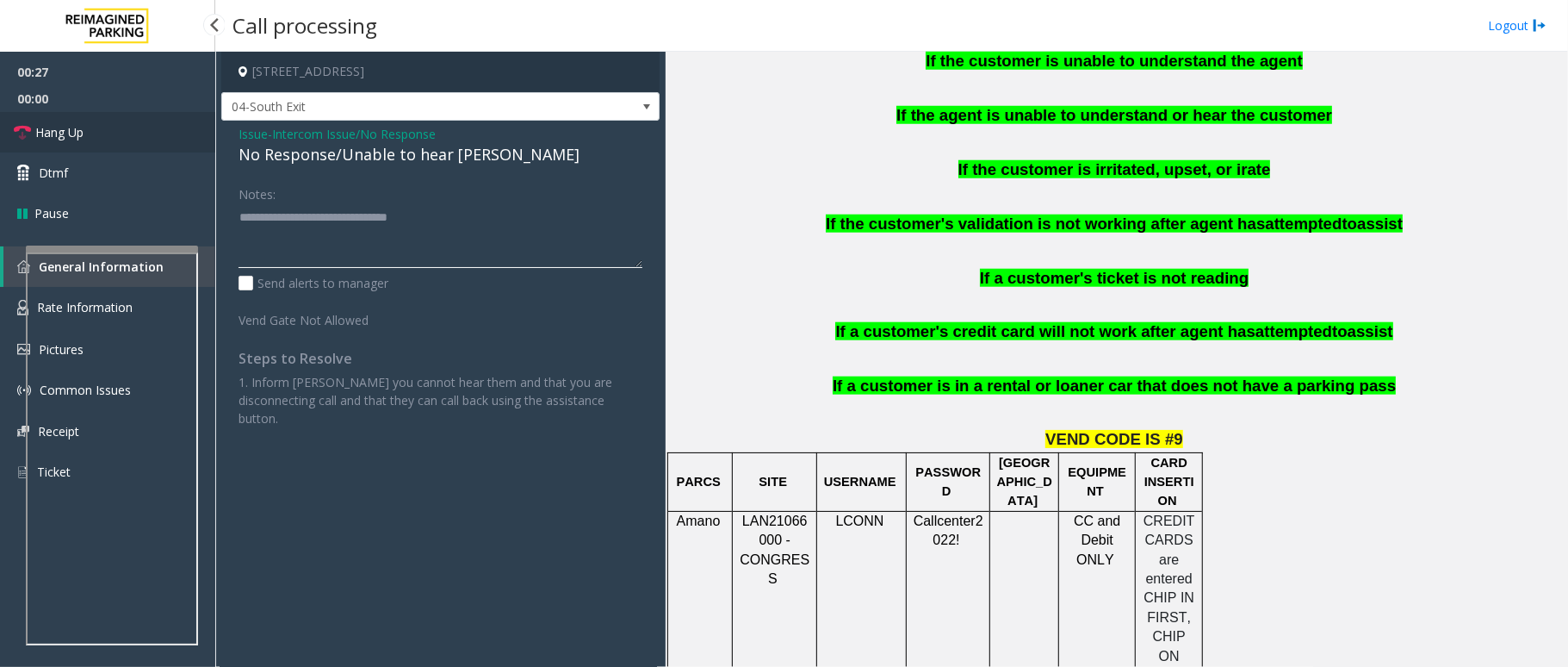
type textarea "**********"
click at [31, 124] on link "Hang Up" at bounding box center [107, 132] width 216 height 41
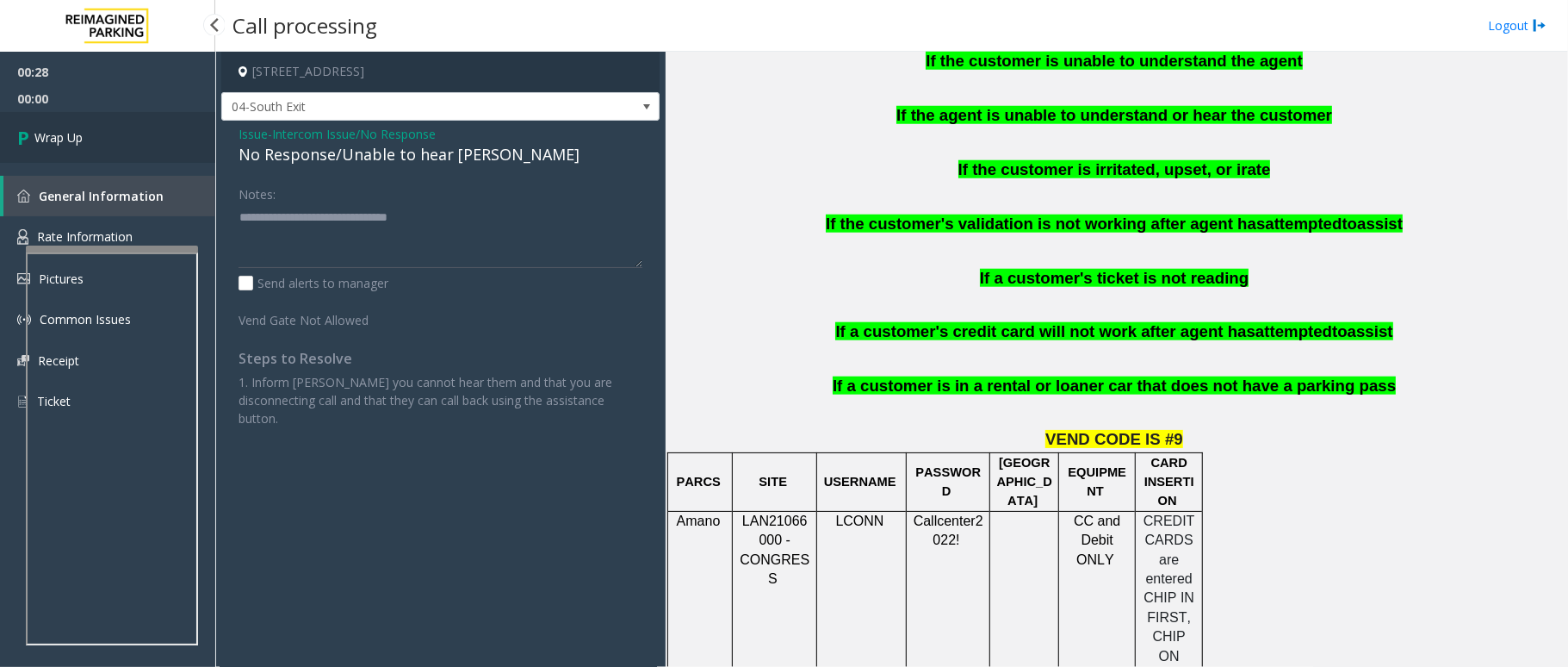
click at [31, 124] on icon at bounding box center [26, 137] width 17 height 29
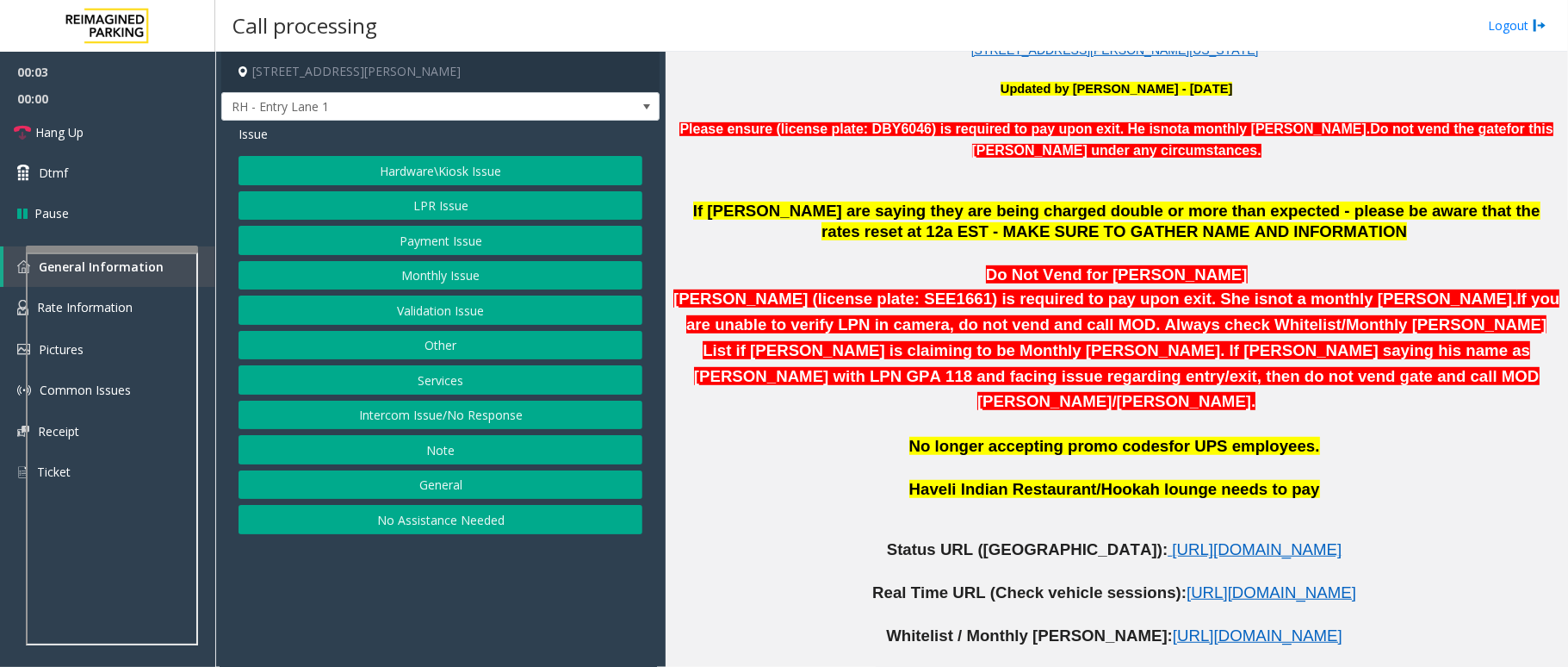
scroll to position [690, 0]
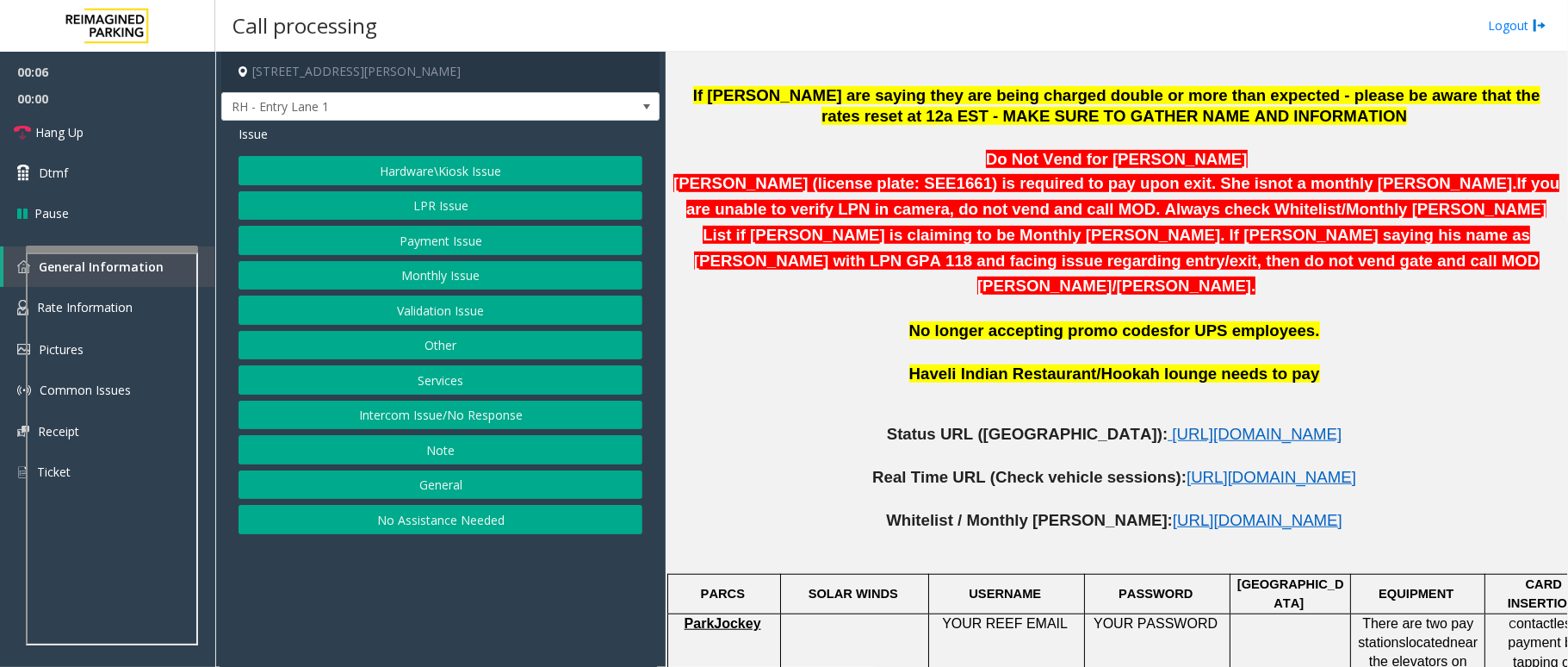
click at [1207, 445] on p at bounding box center [1116, 456] width 889 height 22
click at [1210, 424] on span "[URL][DOMAIN_NAME]" at bounding box center [1256, 433] width 170 height 18
click at [466, 425] on button "Intercom Issue/No Response" at bounding box center [440, 415] width 403 height 29
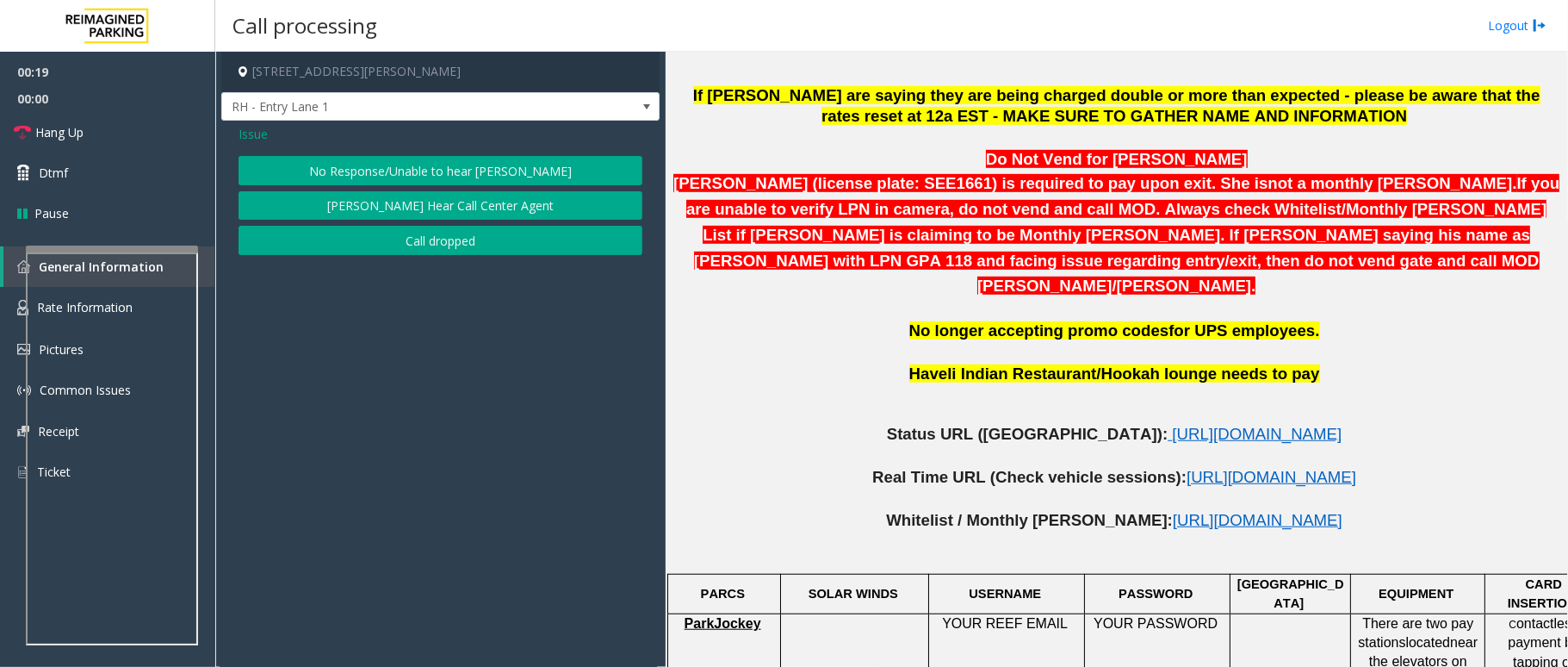
click at [545, 163] on button "No Response/Unable to hear parker" at bounding box center [440, 171] width 403 height 29
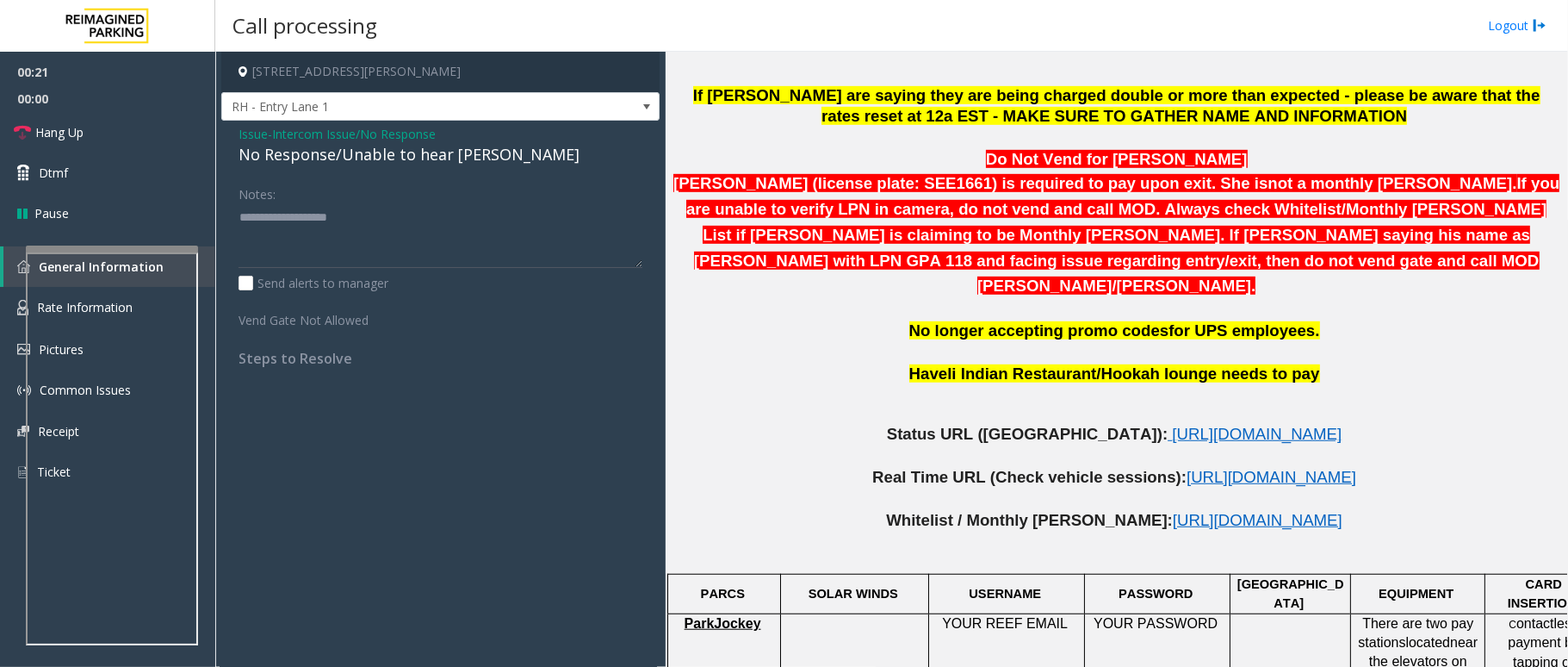
click at [491, 156] on div "No Response/Unable to hear parker" at bounding box center [440, 154] width 403 height 23
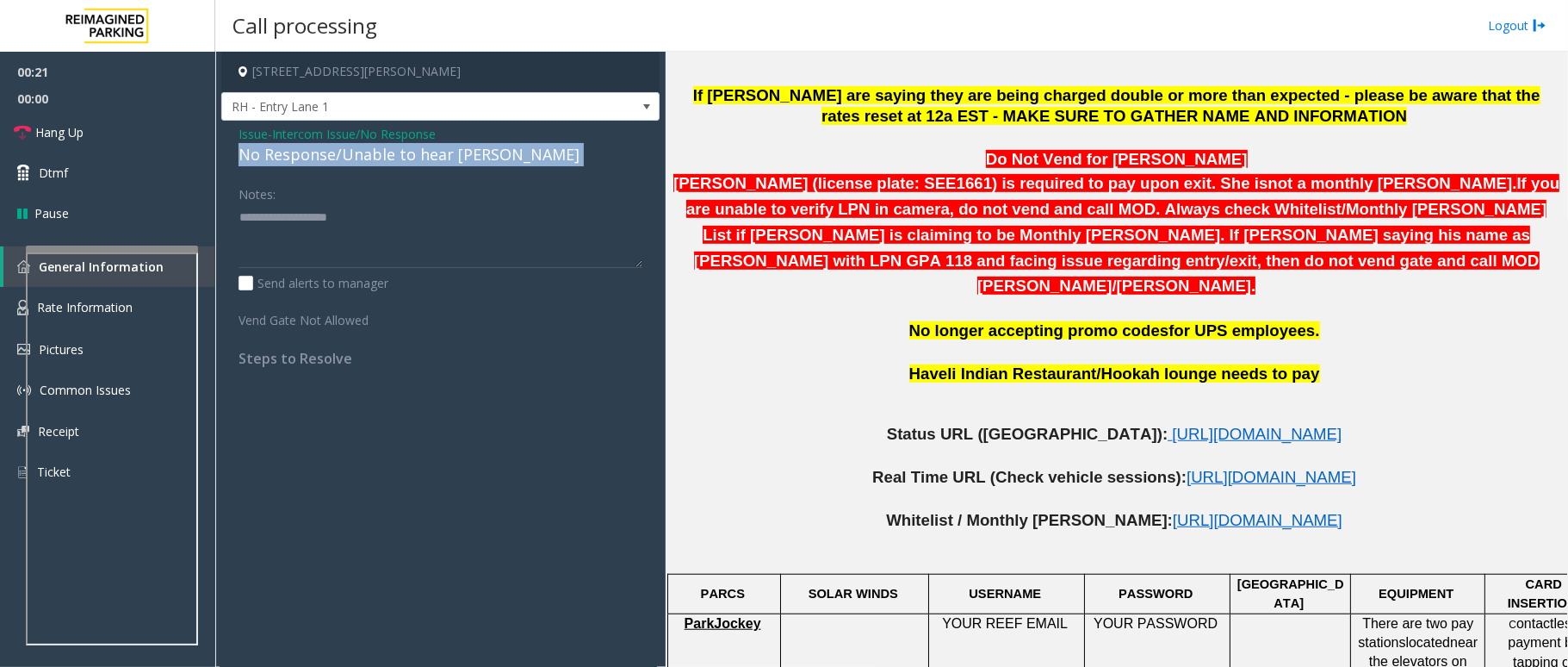
click at [491, 156] on div "No Response/Unable to hear parker" at bounding box center [440, 154] width 403 height 23
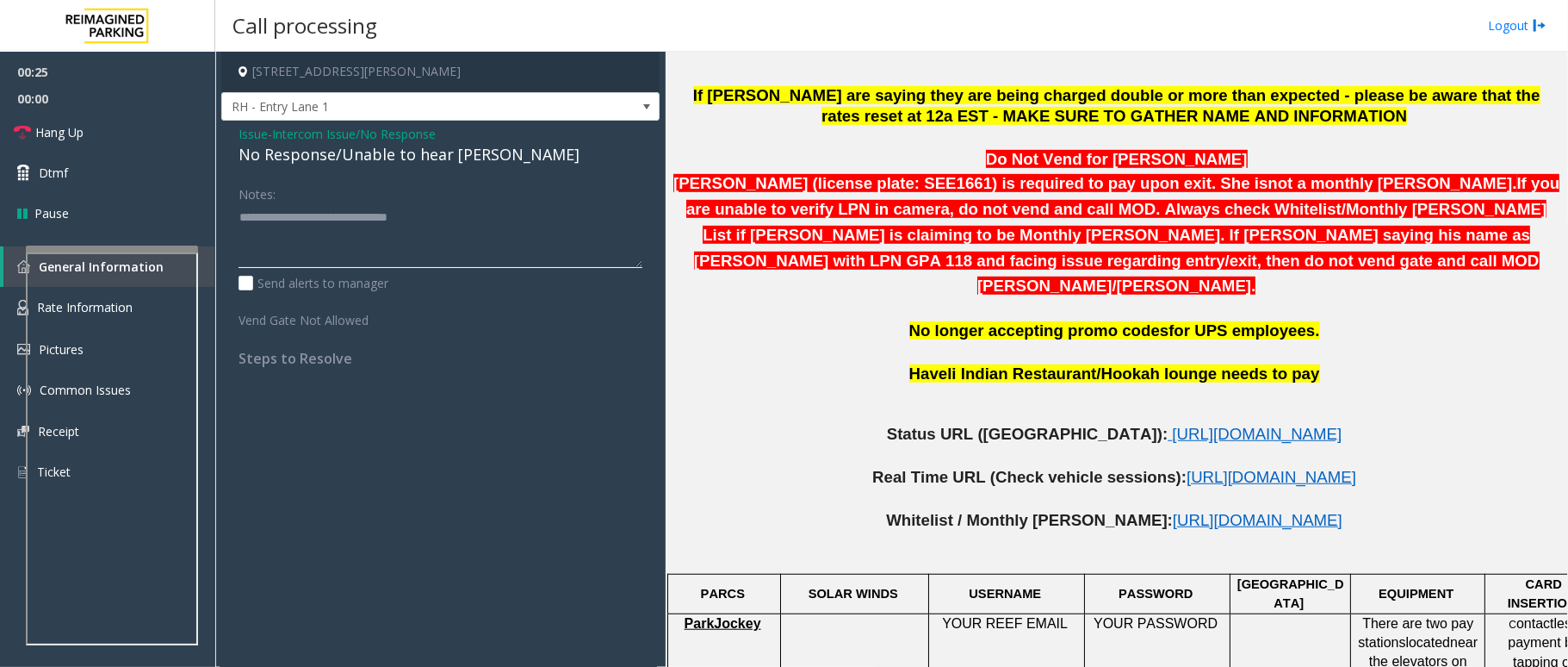
click at [455, 214] on textarea at bounding box center [440, 236] width 403 height 65
type textarea "**********"
click at [64, 141] on link "Hang Up" at bounding box center [107, 132] width 216 height 41
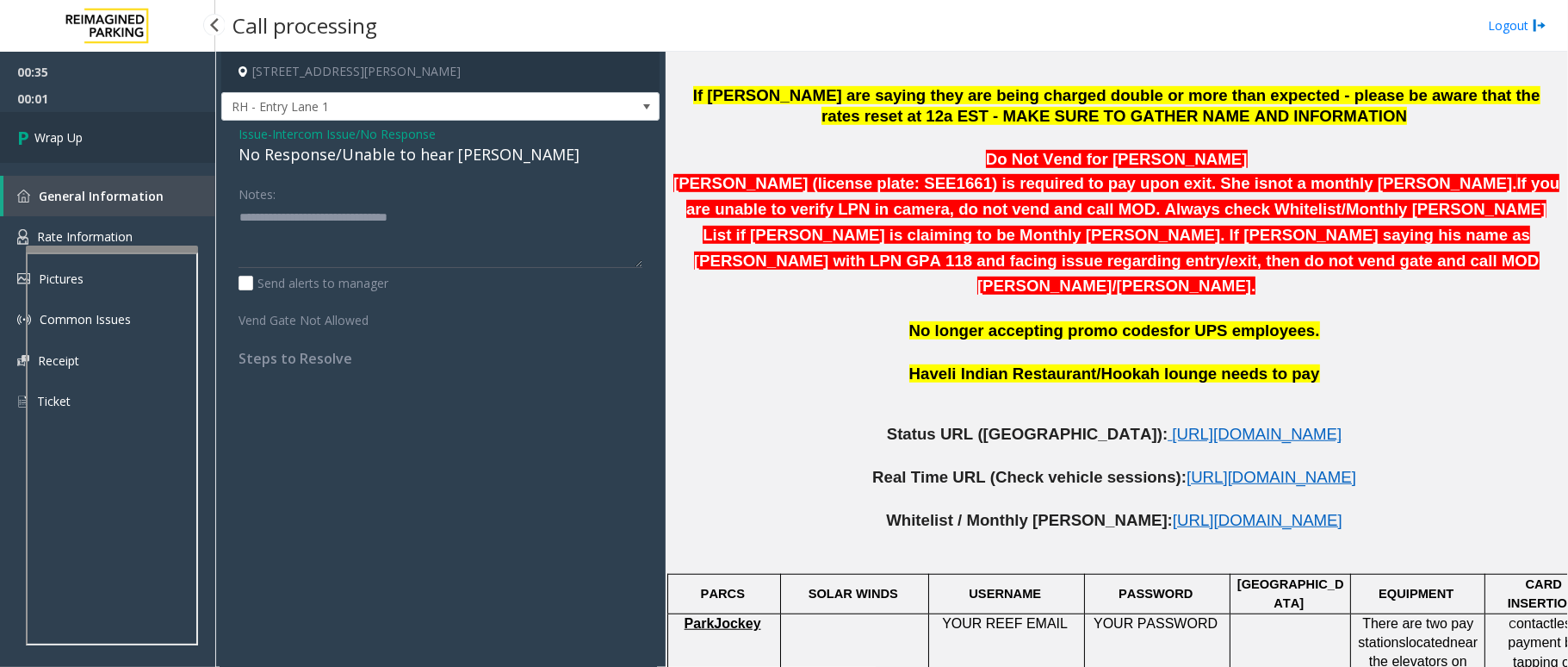
click at [70, 136] on span "Wrap Up" at bounding box center [59, 137] width 48 height 18
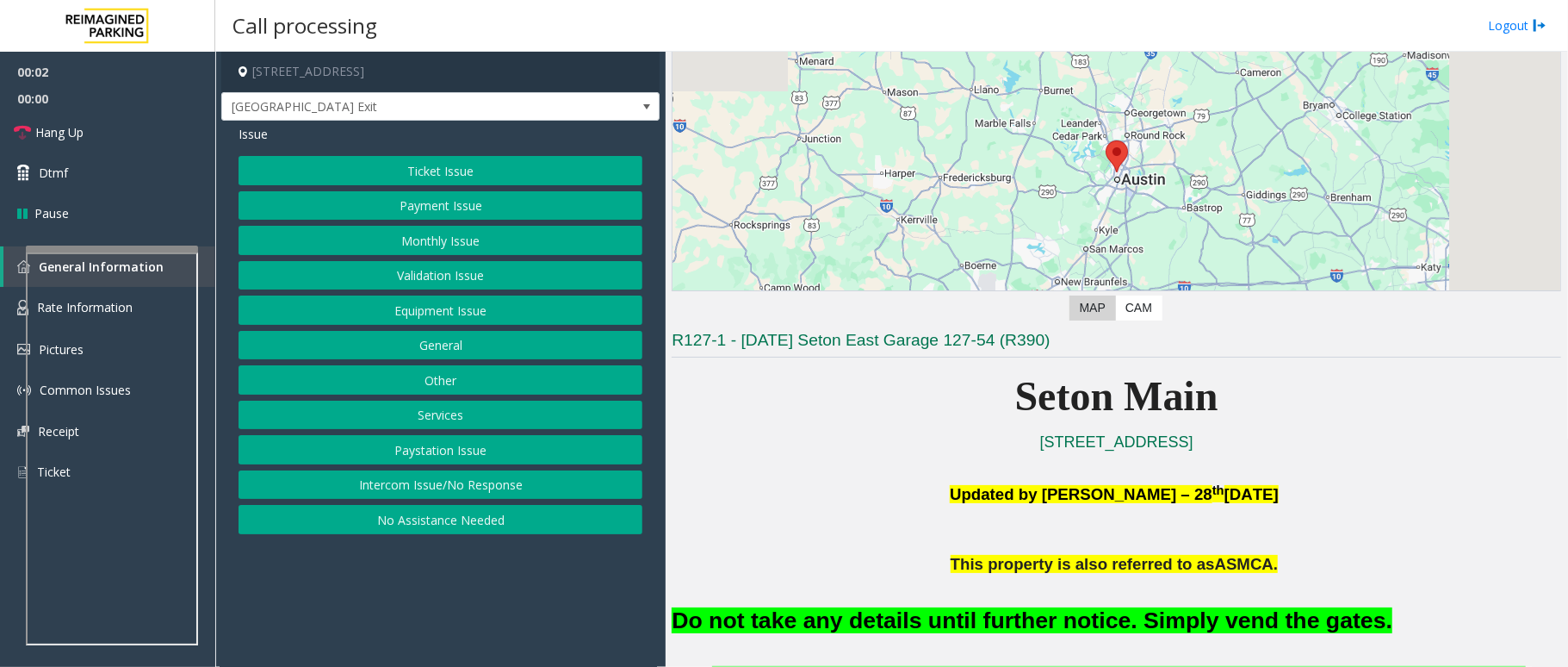
scroll to position [459, 0]
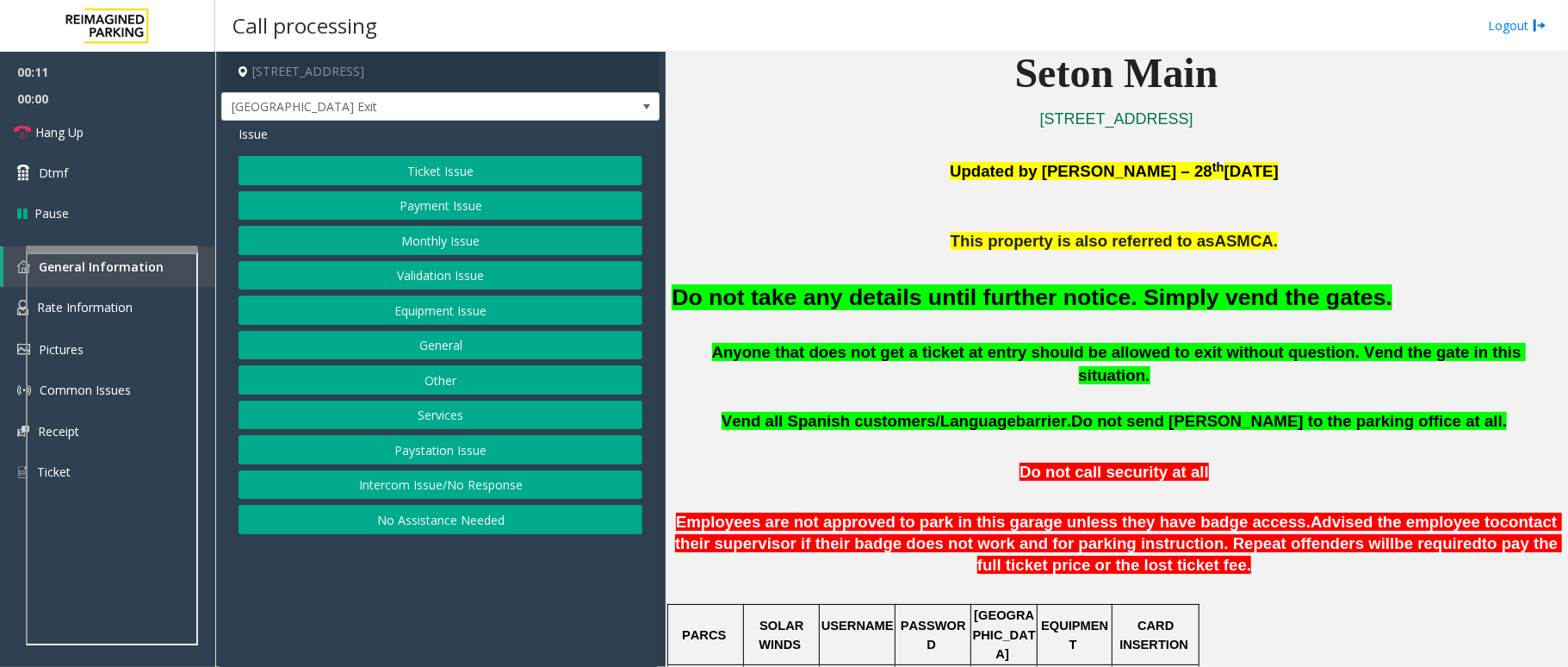
click at [448, 482] on button "Intercom Issue/No Response" at bounding box center [440, 485] width 403 height 29
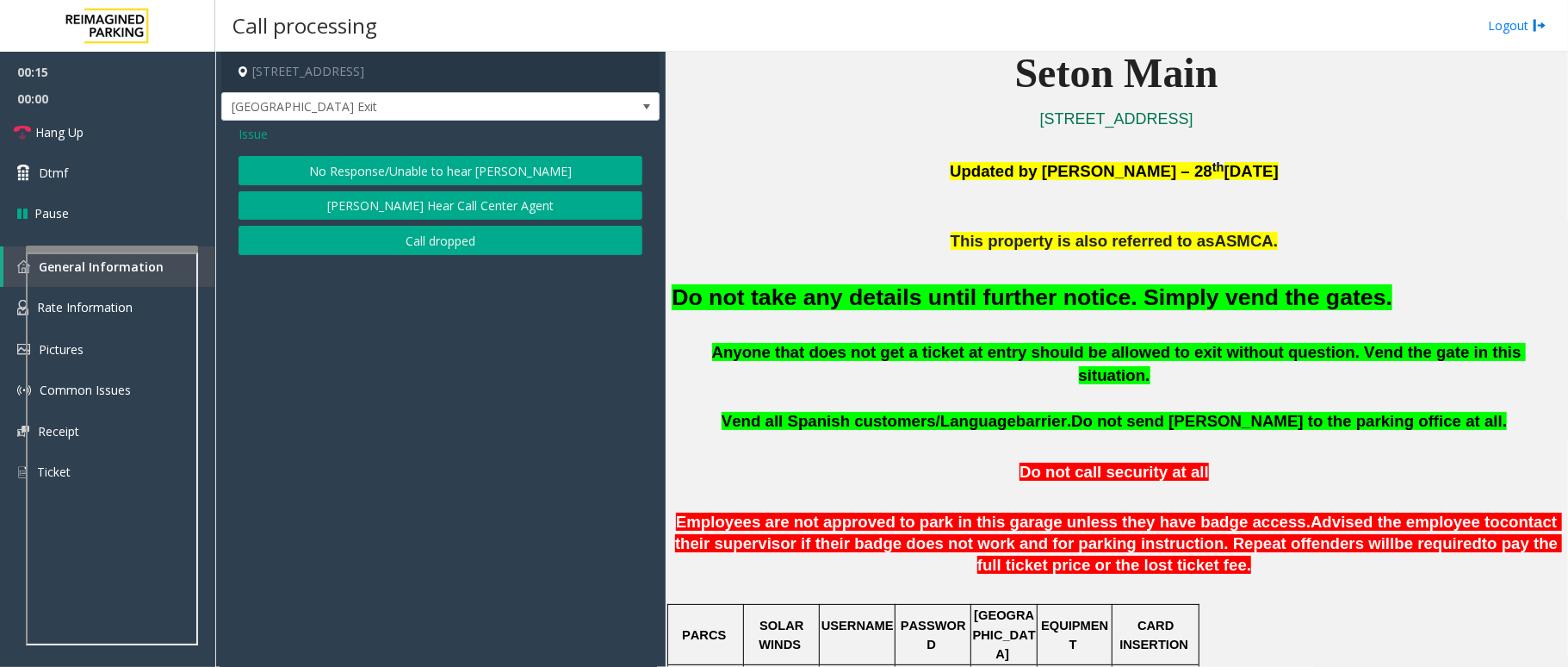
click at [522, 162] on button "No Response/Unable to hear parker" at bounding box center [440, 171] width 403 height 29
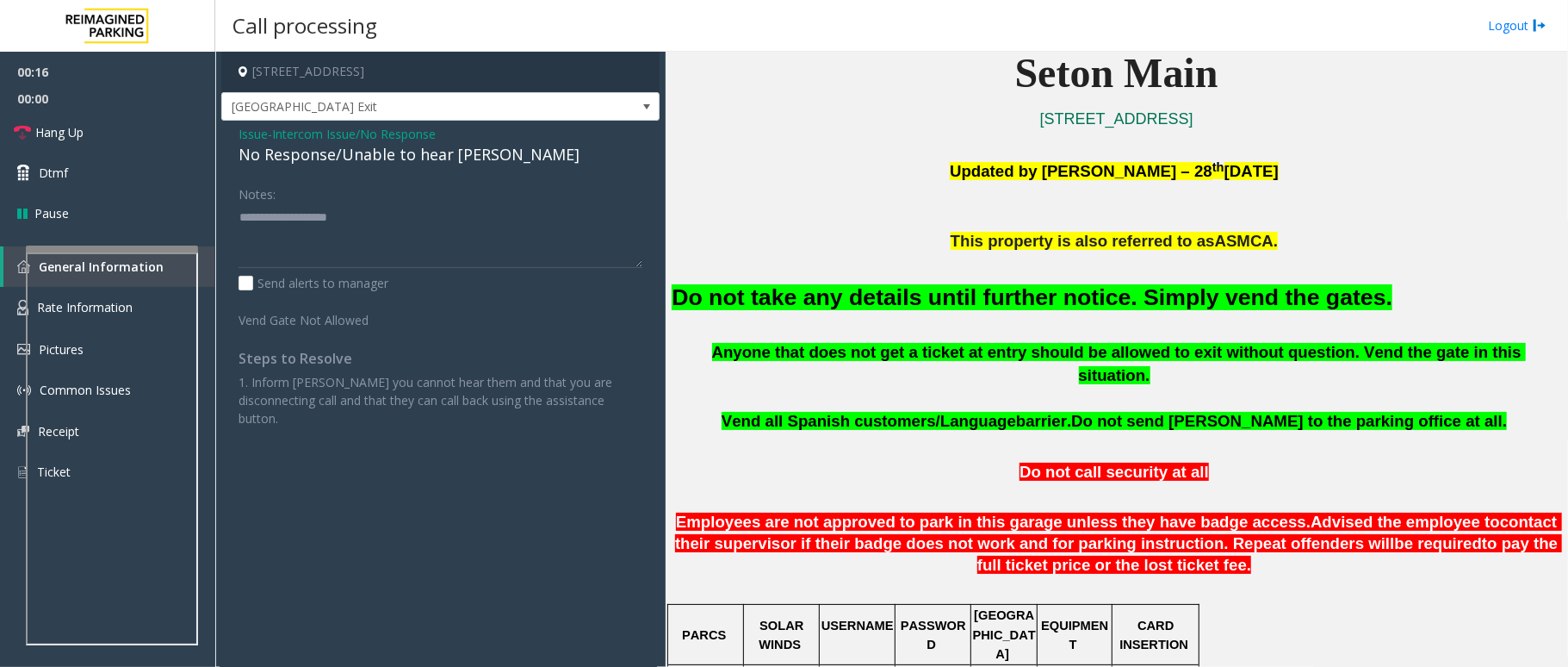
click at [468, 146] on div "No Response/Unable to hear parker" at bounding box center [440, 154] width 403 height 23
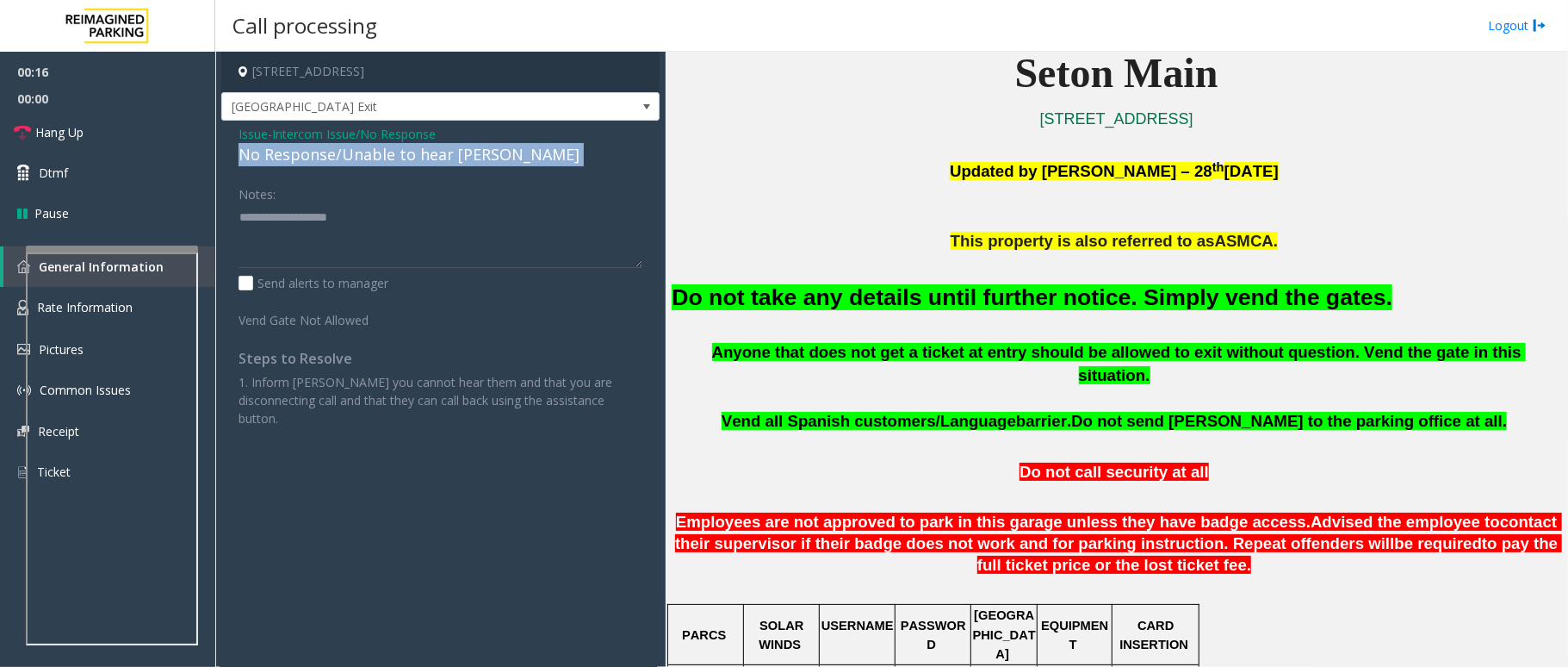
click at [468, 146] on div "No Response/Unable to hear parker" at bounding box center [440, 154] width 403 height 23
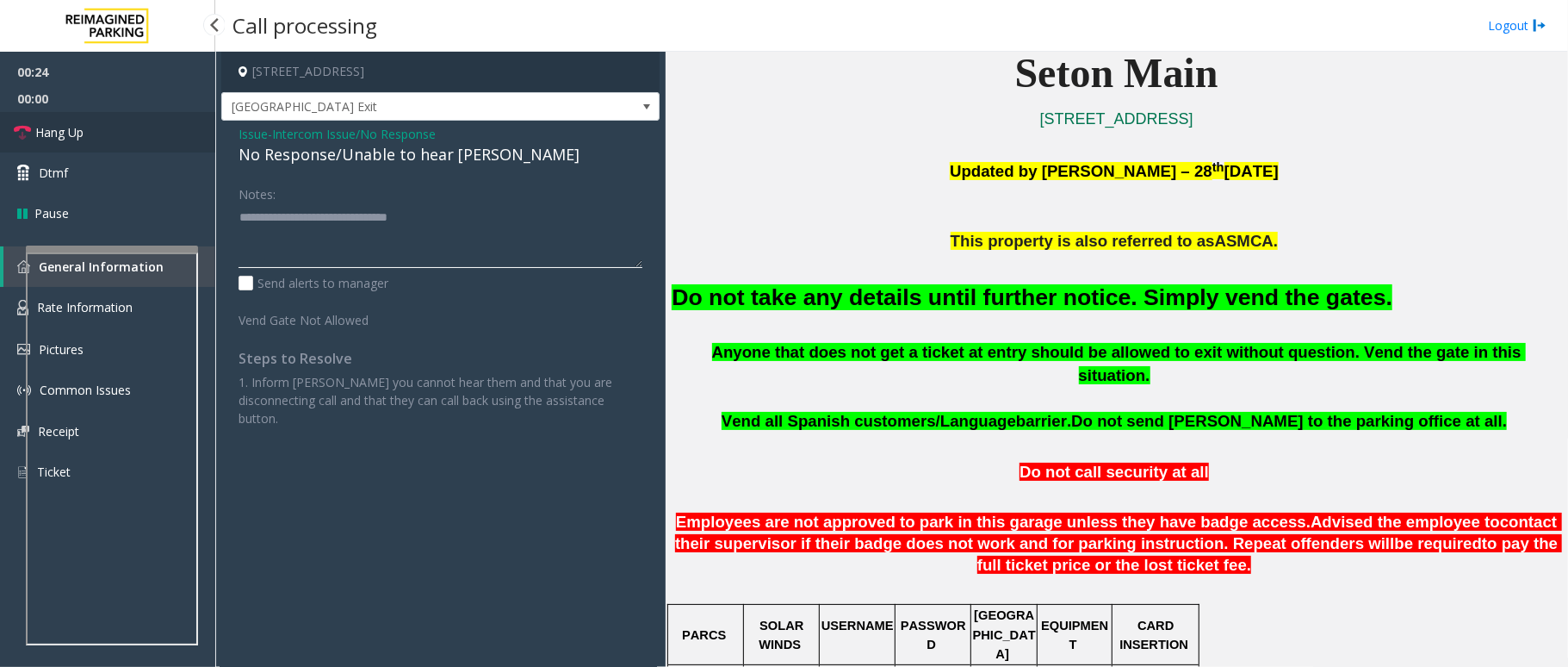
type textarea "**********"
click at [74, 118] on link "Hang Up" at bounding box center [107, 132] width 216 height 41
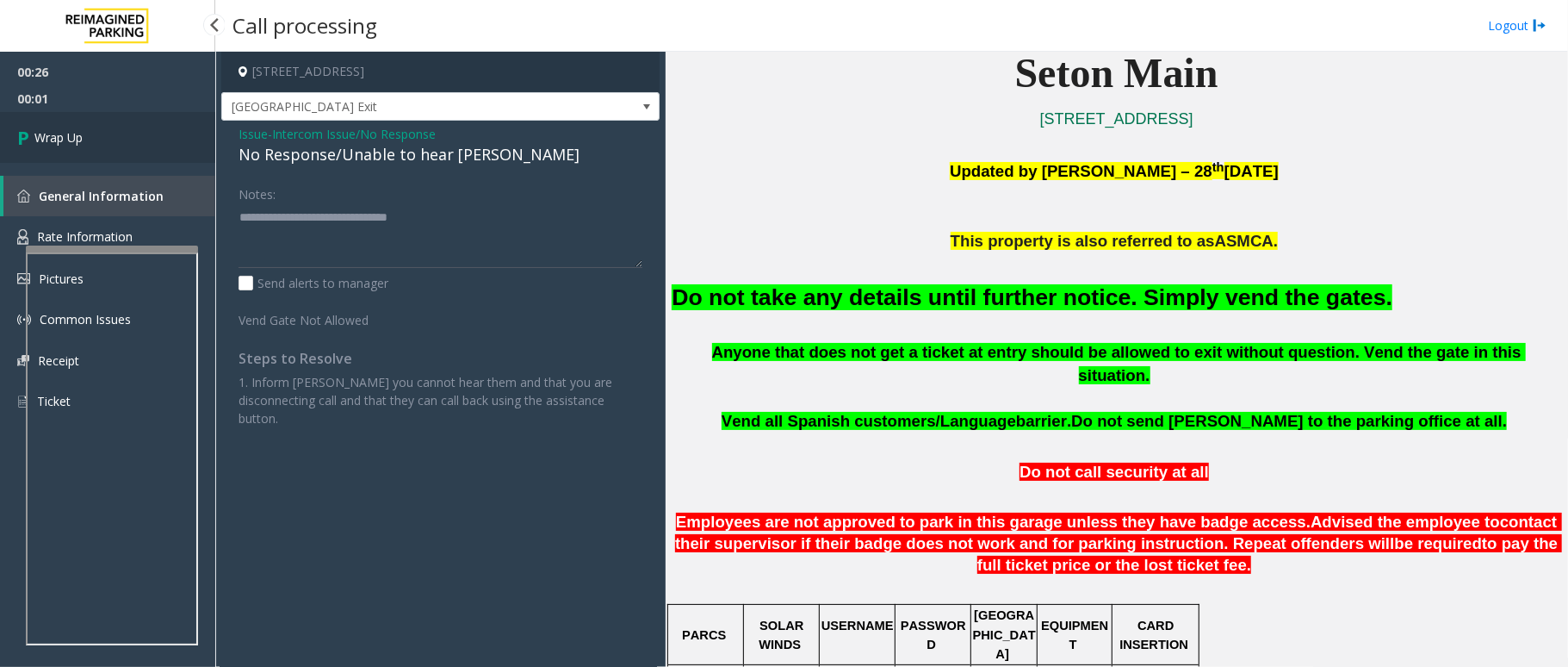
click at [74, 142] on span "Wrap Up" at bounding box center [59, 137] width 48 height 18
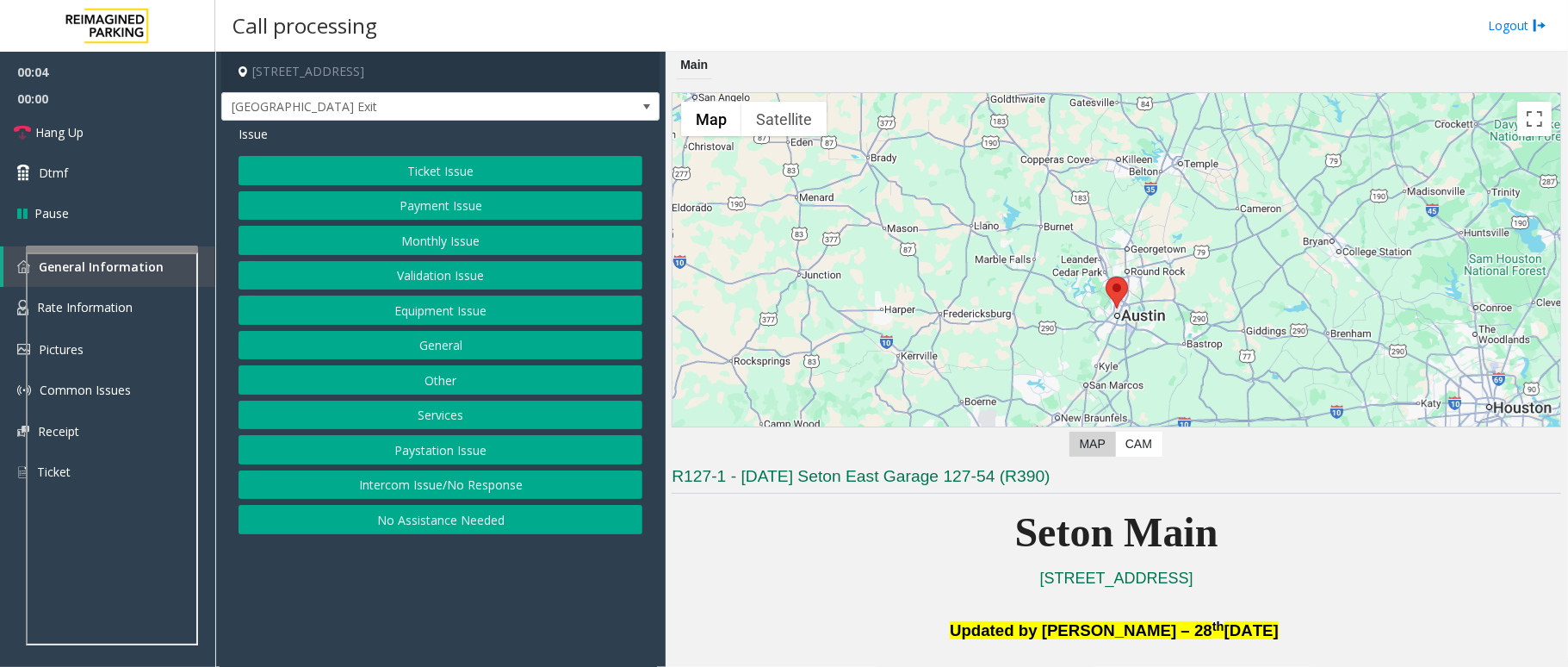
click at [432, 304] on button "Equipment Issue" at bounding box center [440, 310] width 403 height 29
click at [436, 304] on button "Gate / Door Won't Open" at bounding box center [440, 310] width 403 height 29
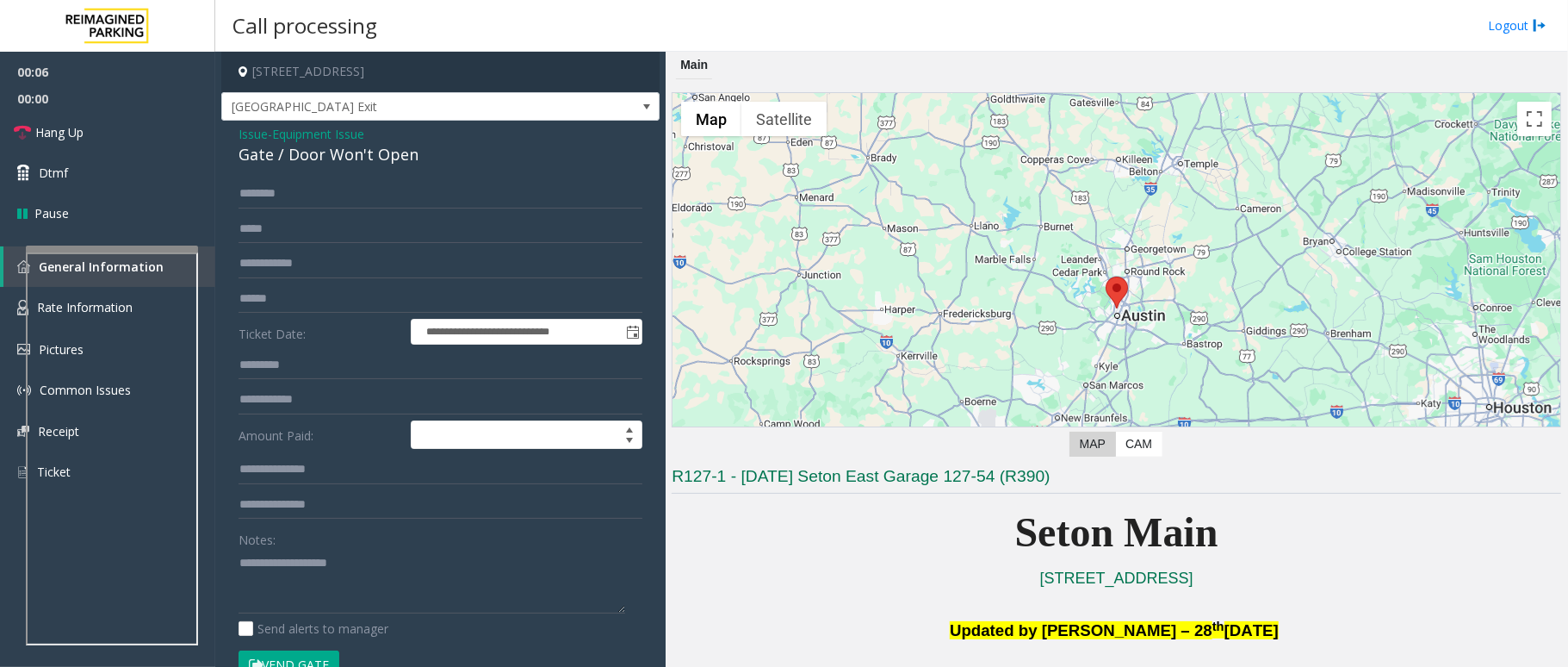
scroll to position [114, 0]
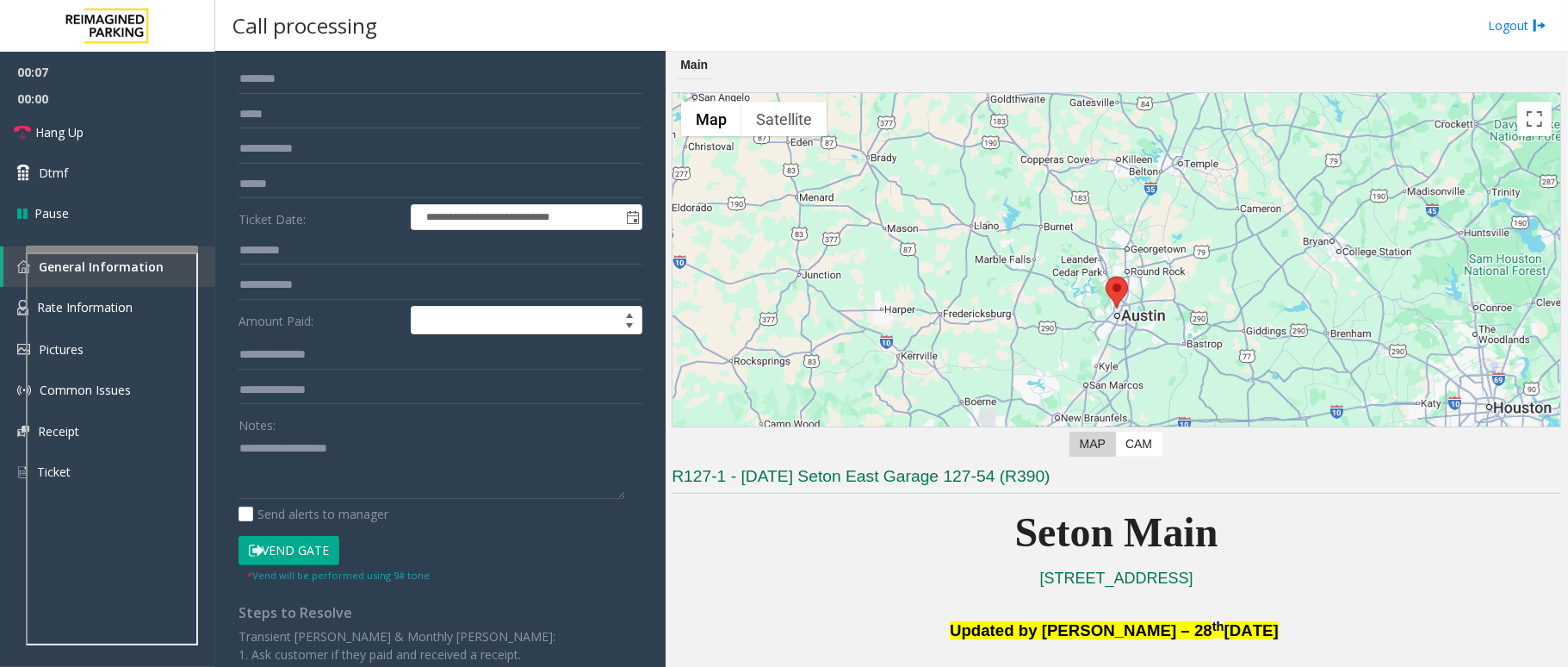
click at [319, 542] on button "Vend Gate" at bounding box center [288, 551] width 100 height 29
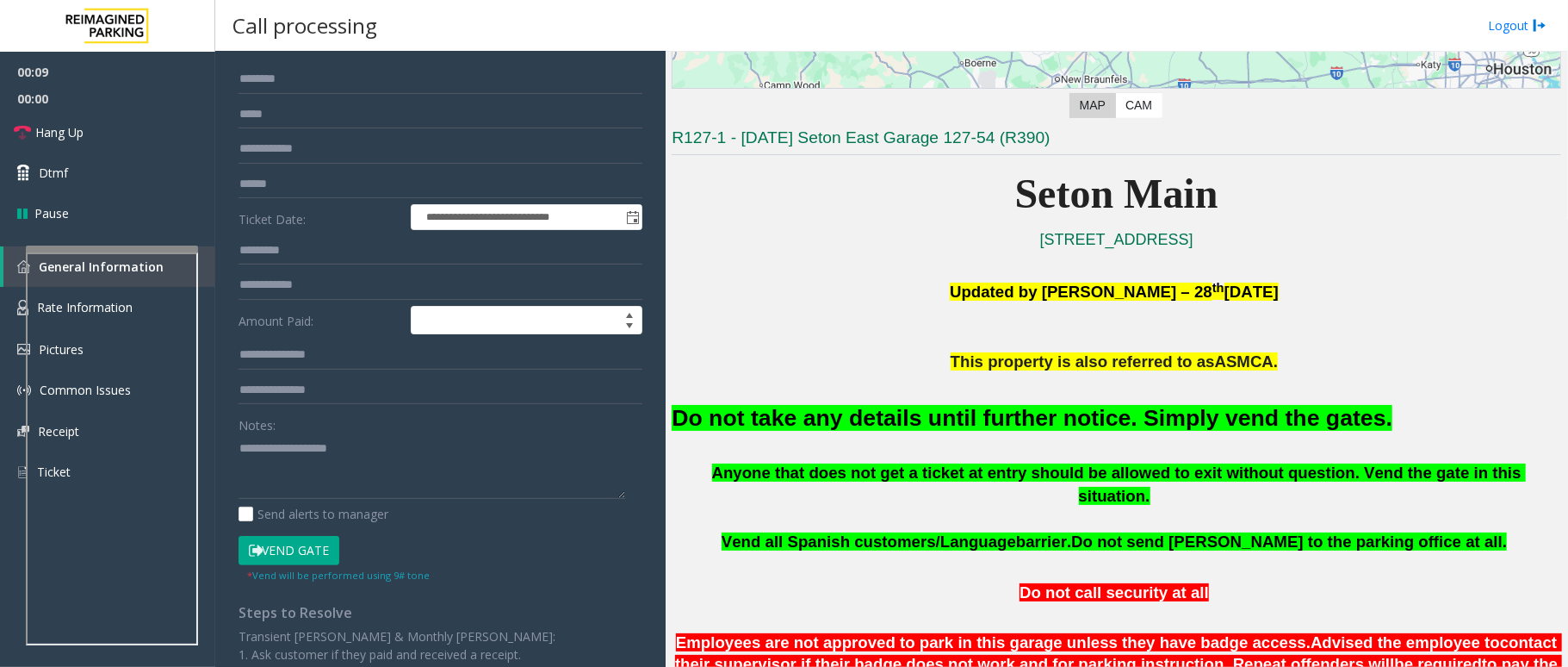
scroll to position [345, 0]
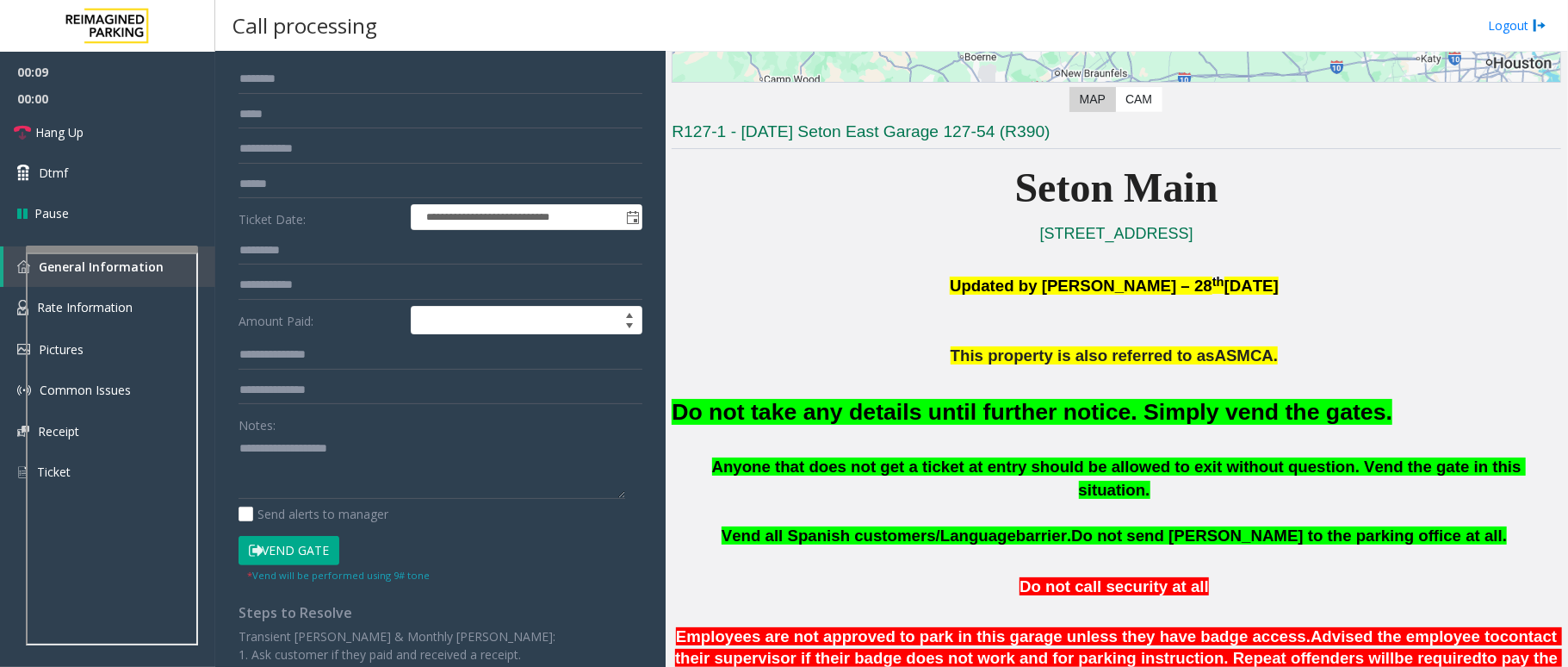
click at [1089, 418] on font "Do not take any details until further notice. Simply vend the gates." at bounding box center [1032, 411] width 720 height 26
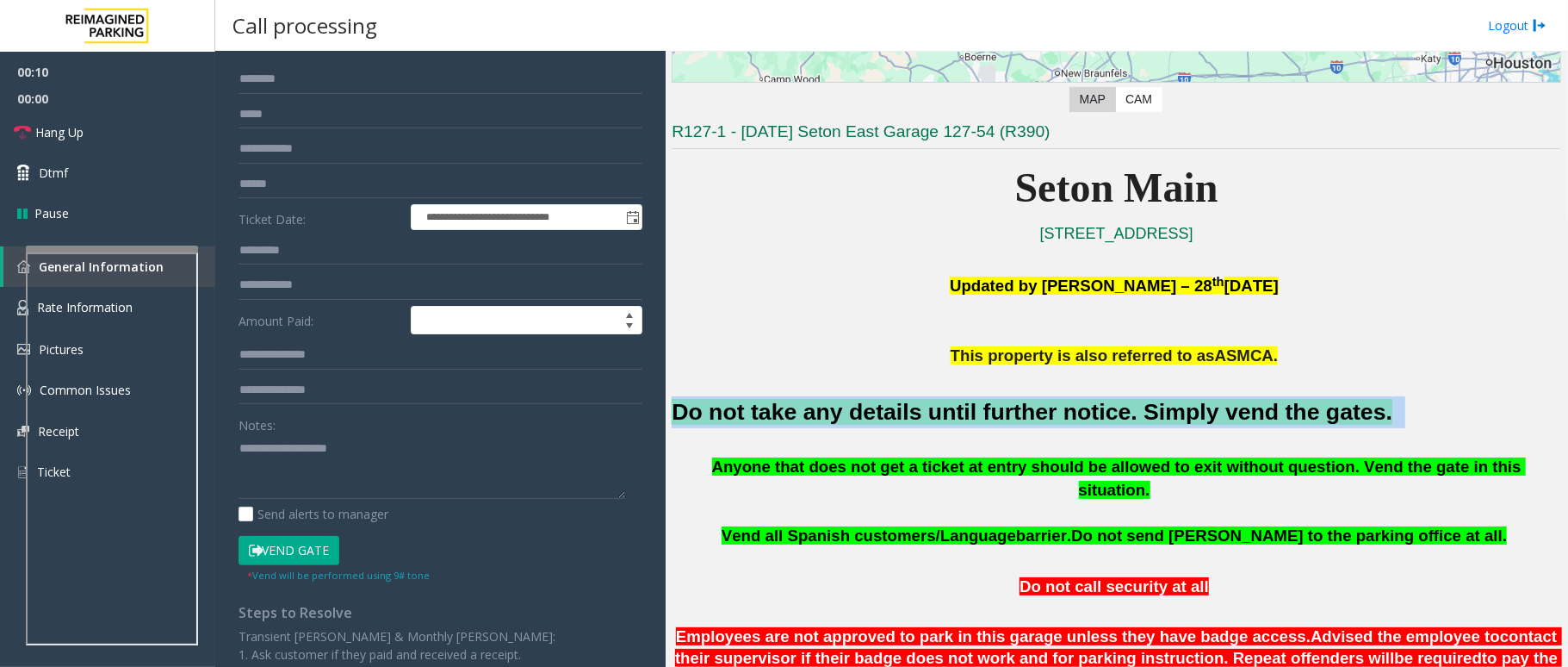
click at [1089, 417] on font "Do not take any details until further notice. Simply vend the gates." at bounding box center [1032, 411] width 720 height 26
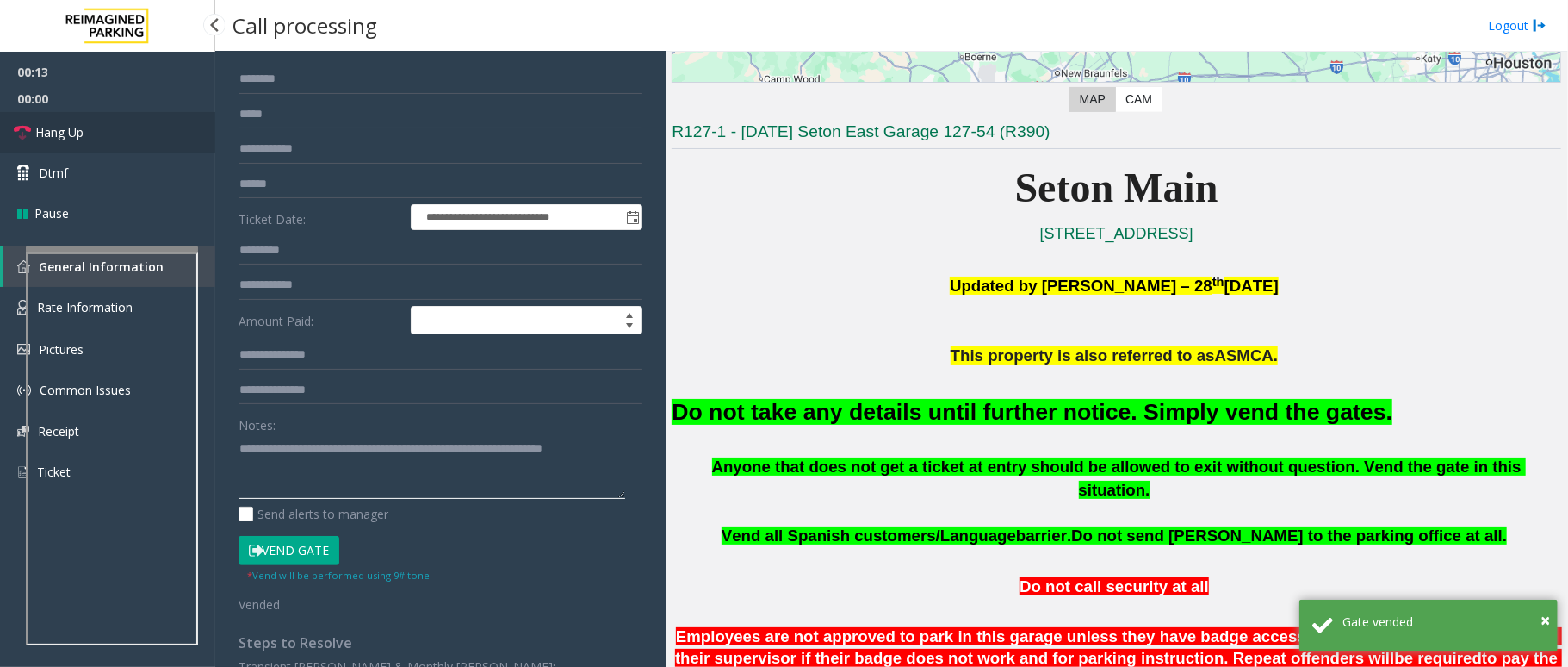
type textarea "**********"
click at [157, 146] on link "Hang Up" at bounding box center [107, 132] width 216 height 41
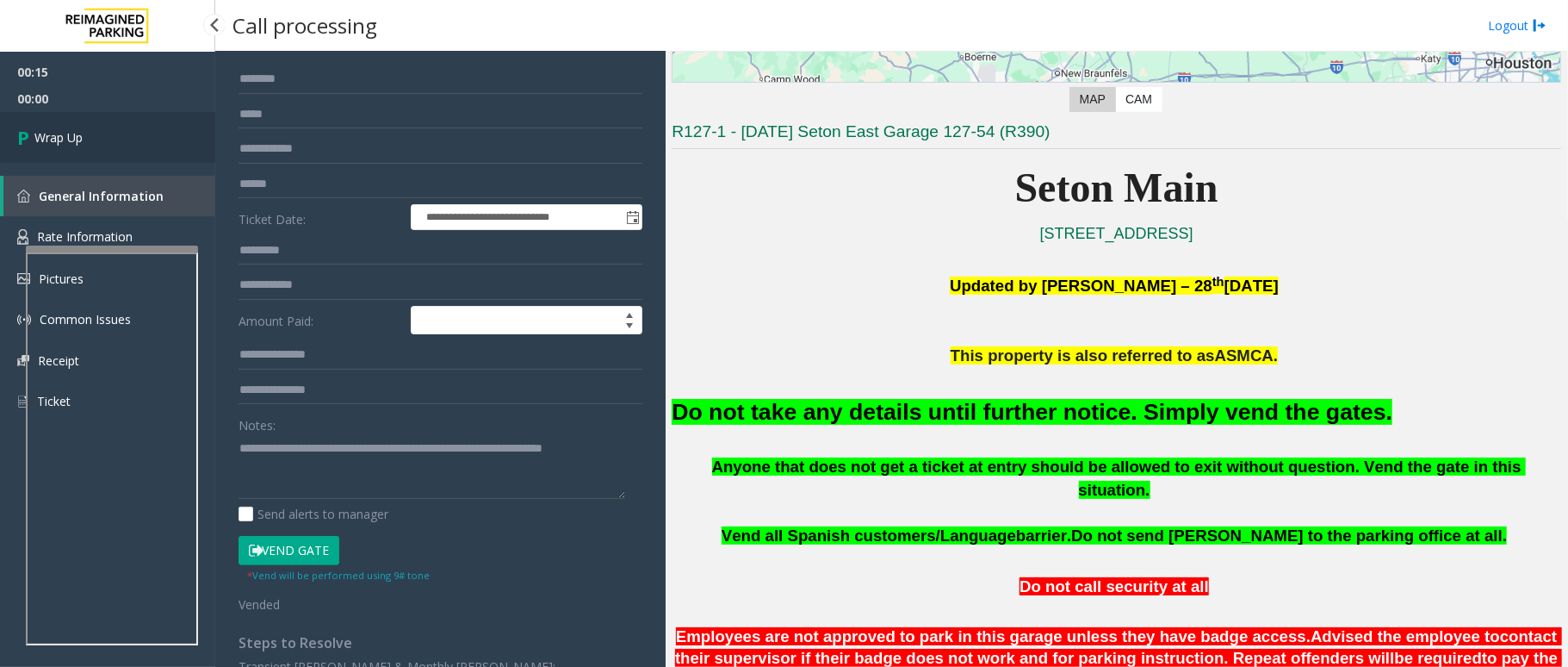
click at [157, 146] on link "Wrap Up" at bounding box center [107, 137] width 216 height 51
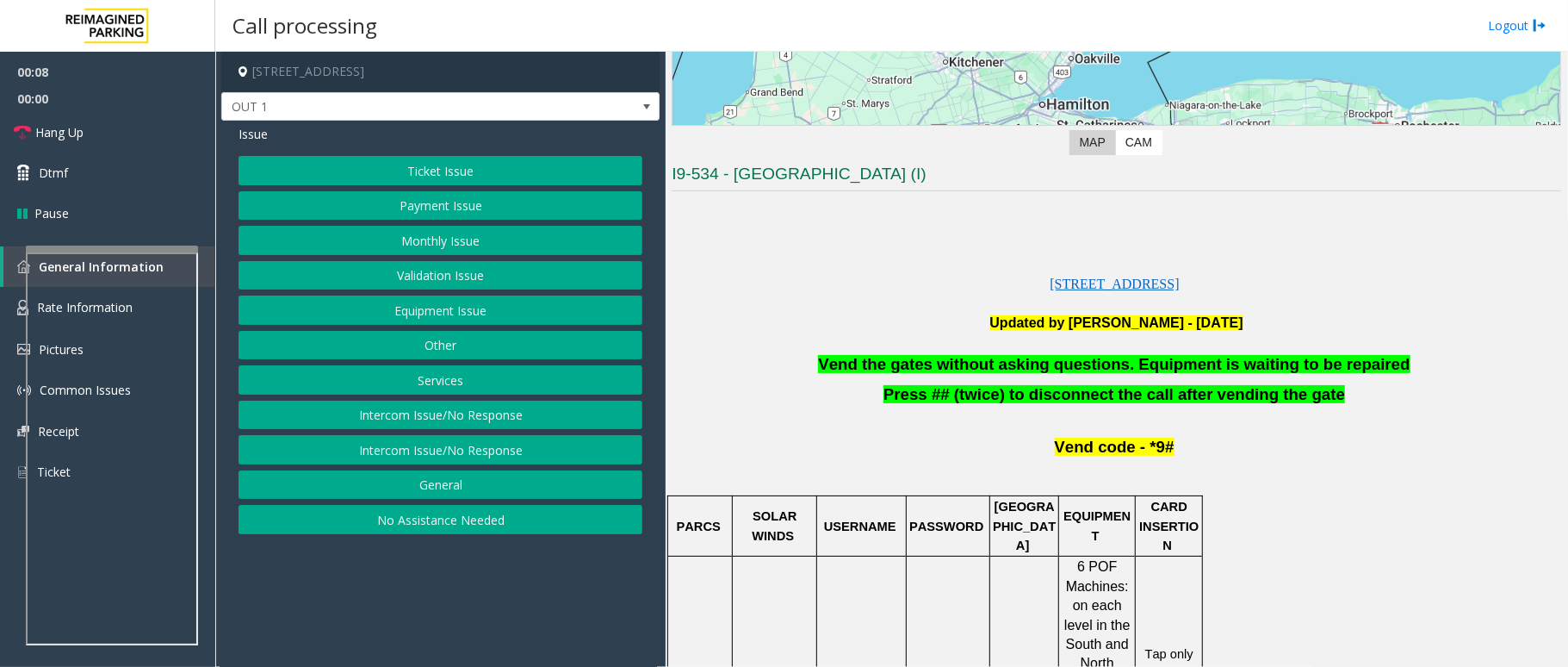
scroll to position [345, 0]
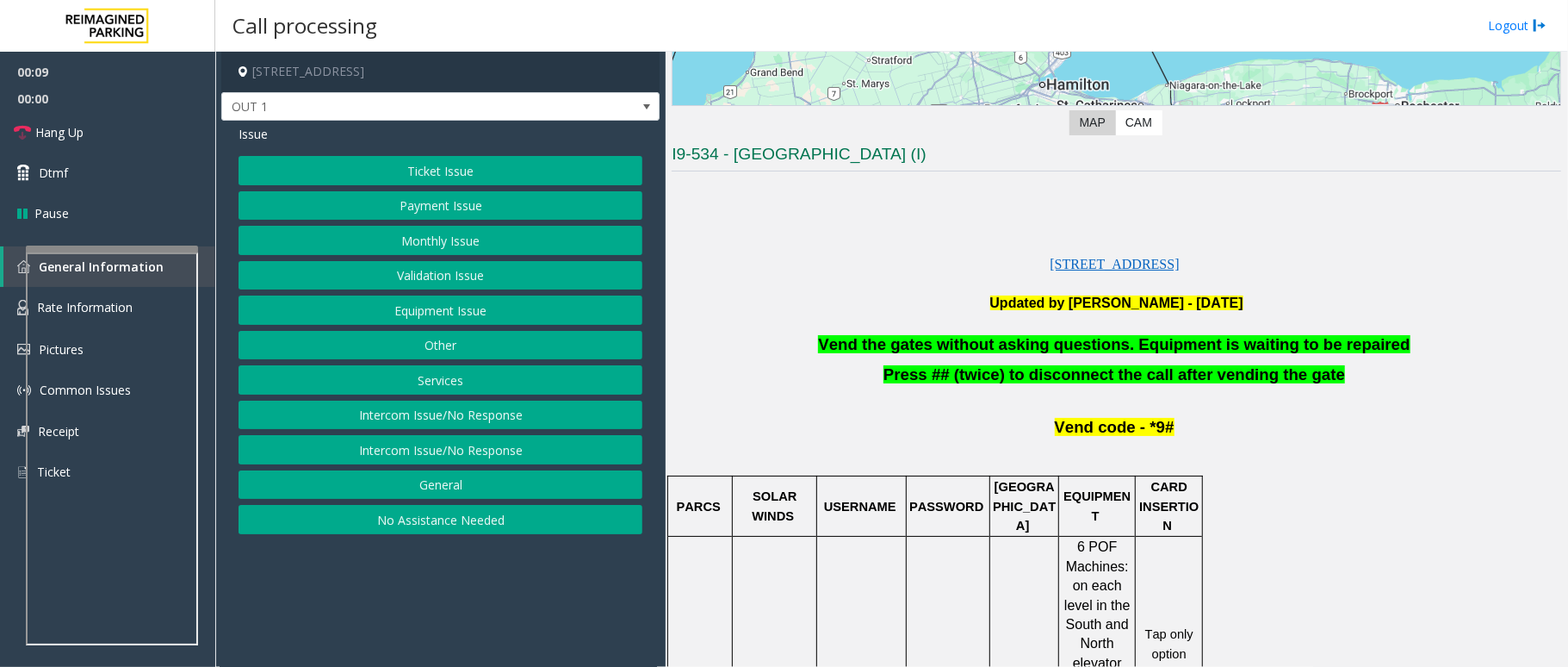
click at [1042, 348] on span "Vend the gates without asking questions. Equipment is waiting to be repaired" at bounding box center [1113, 344] width 591 height 18
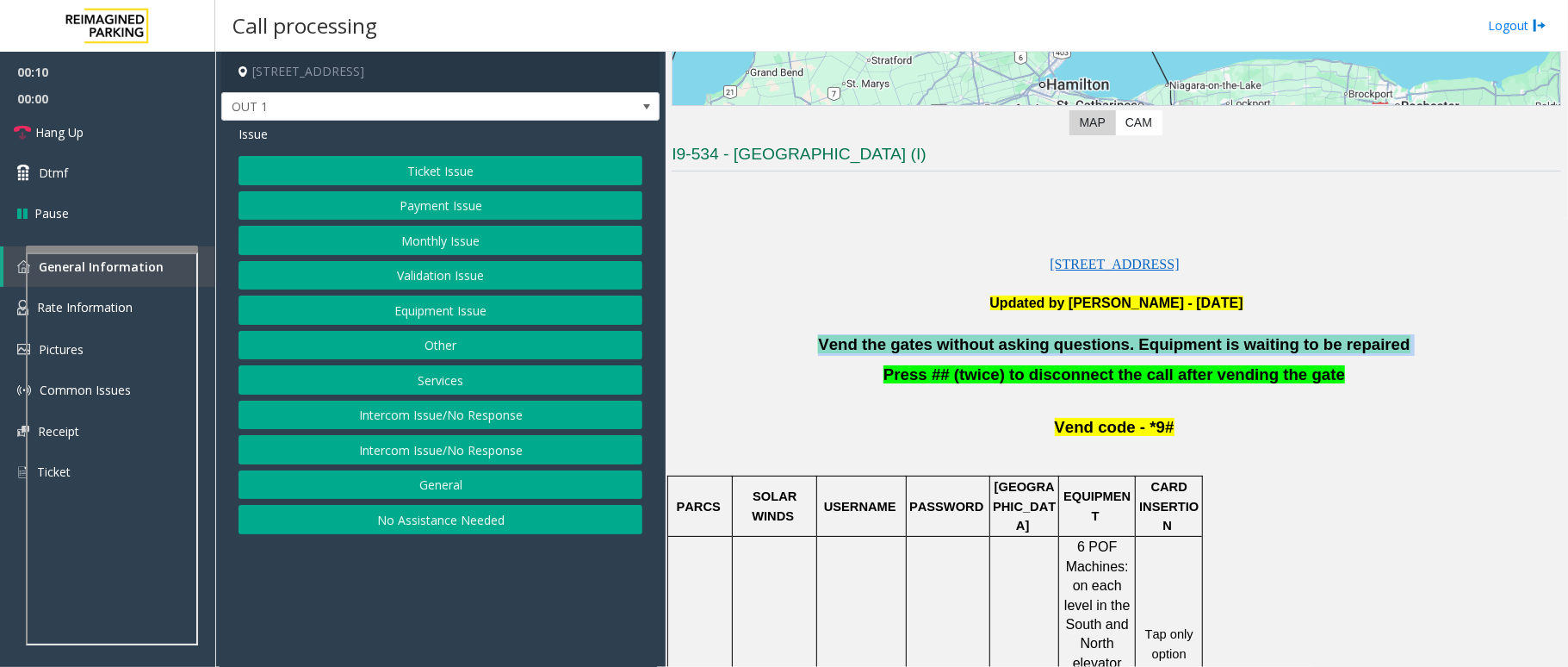
click at [1042, 348] on span "Vend the gates without asking questions. Equipment is waiting to be repaired" at bounding box center [1113, 344] width 591 height 18
click at [482, 176] on button "Ticket Issue" at bounding box center [440, 171] width 403 height 29
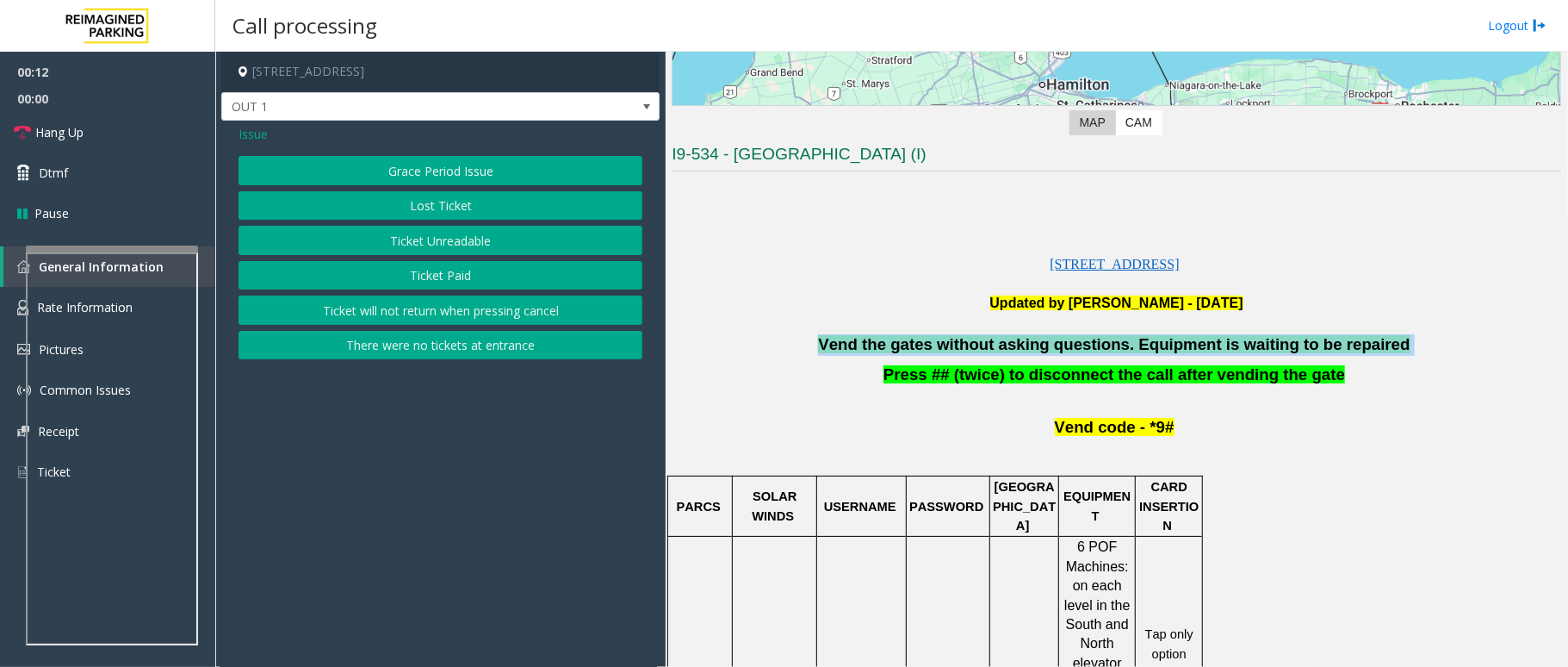
click at [458, 237] on button "Ticket Unreadable" at bounding box center [440, 241] width 403 height 29
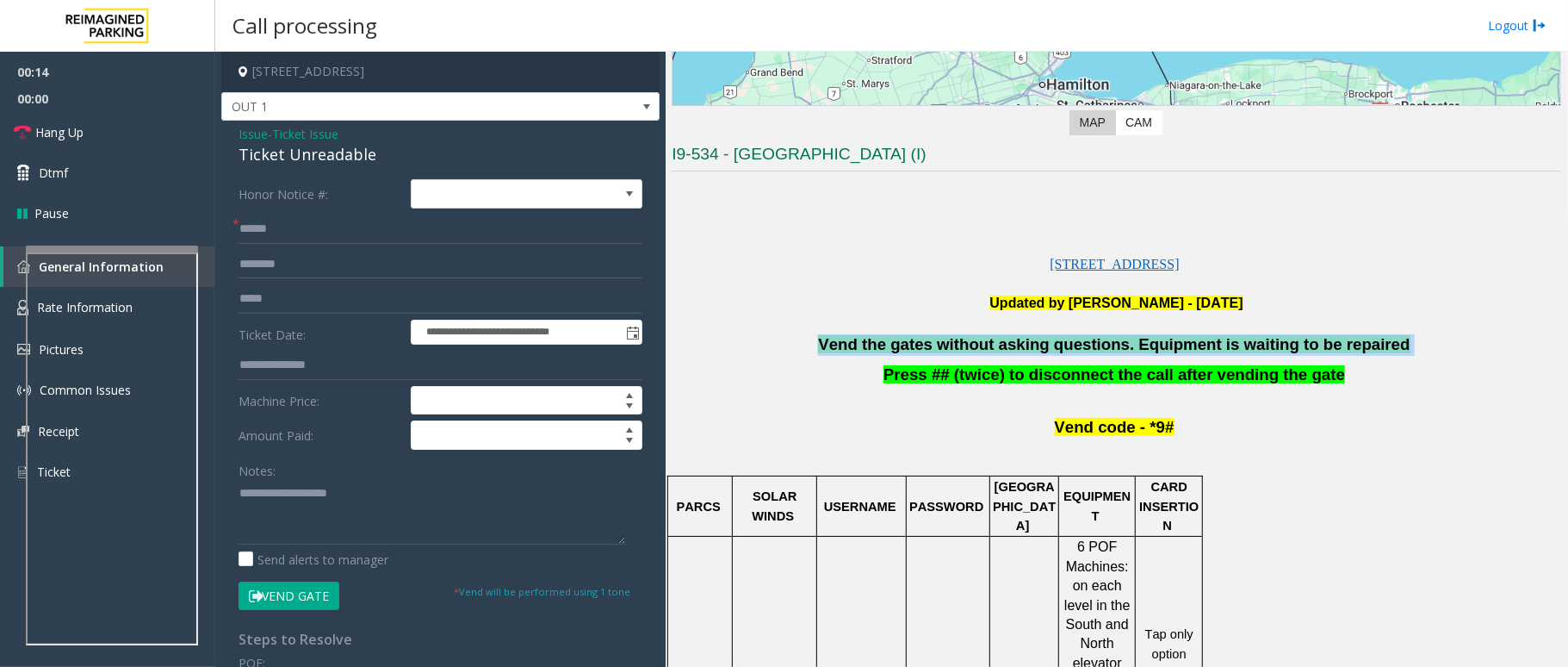
click at [324, 598] on button "Vend Gate" at bounding box center [288, 596] width 100 height 29
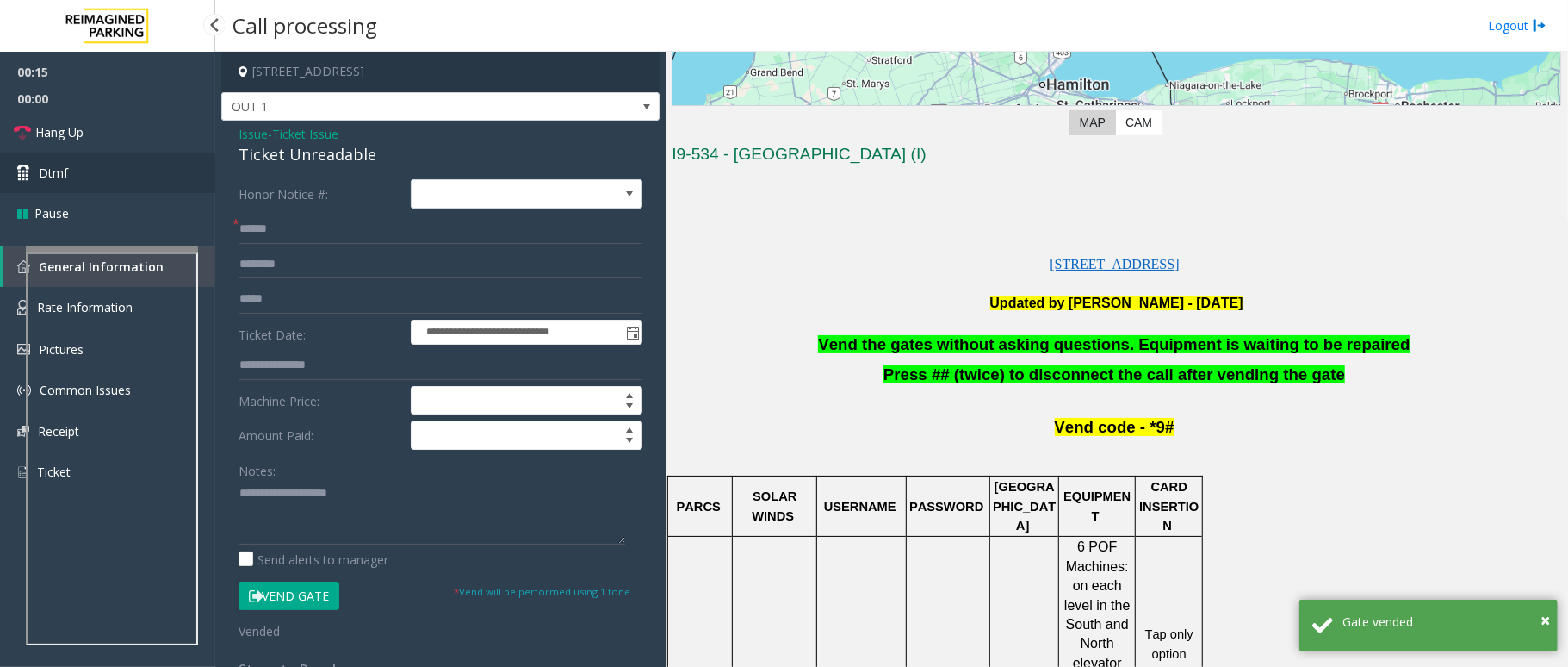
click at [36, 180] on link "Dtmf" at bounding box center [107, 172] width 216 height 41
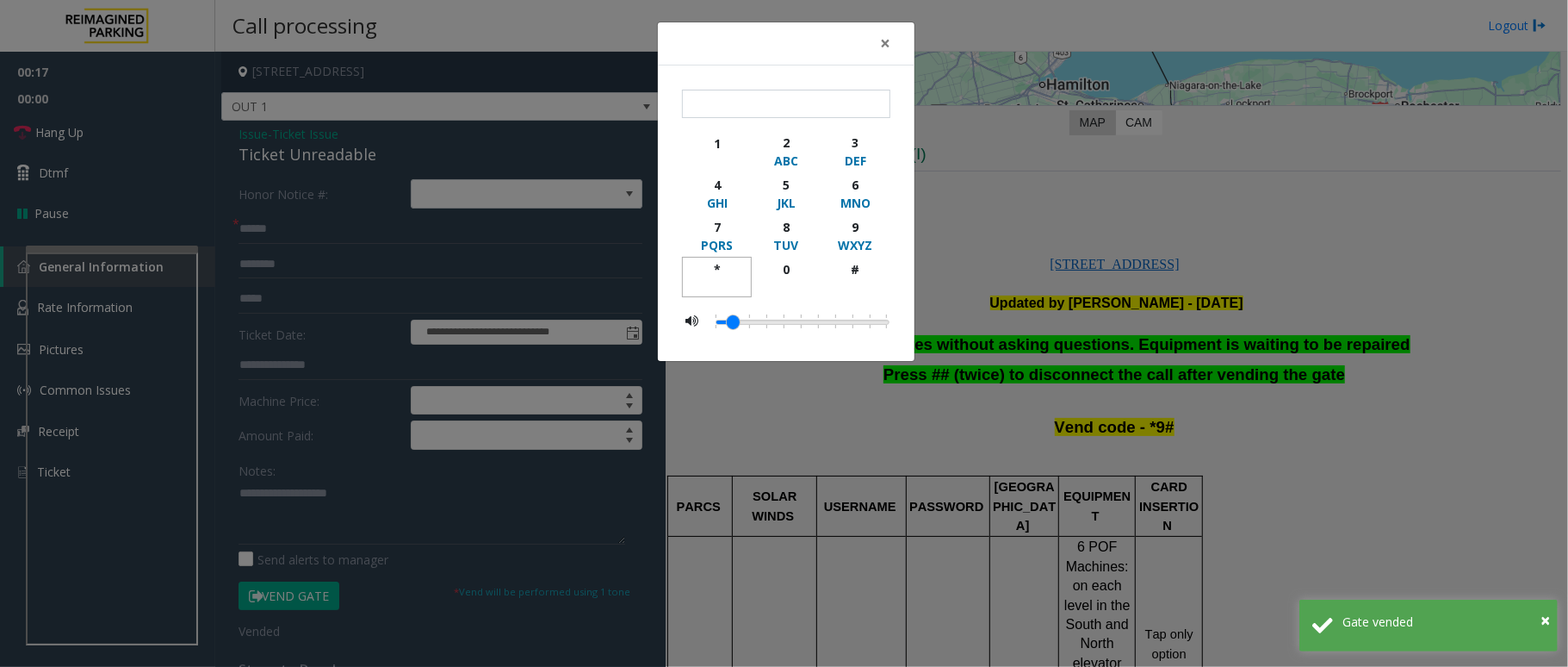
click at [719, 265] on div "*" at bounding box center [717, 269] width 48 height 18
click at [851, 229] on div "9" at bounding box center [855, 227] width 48 height 18
click at [856, 262] on div "#" at bounding box center [855, 269] width 48 height 18
type input "***"
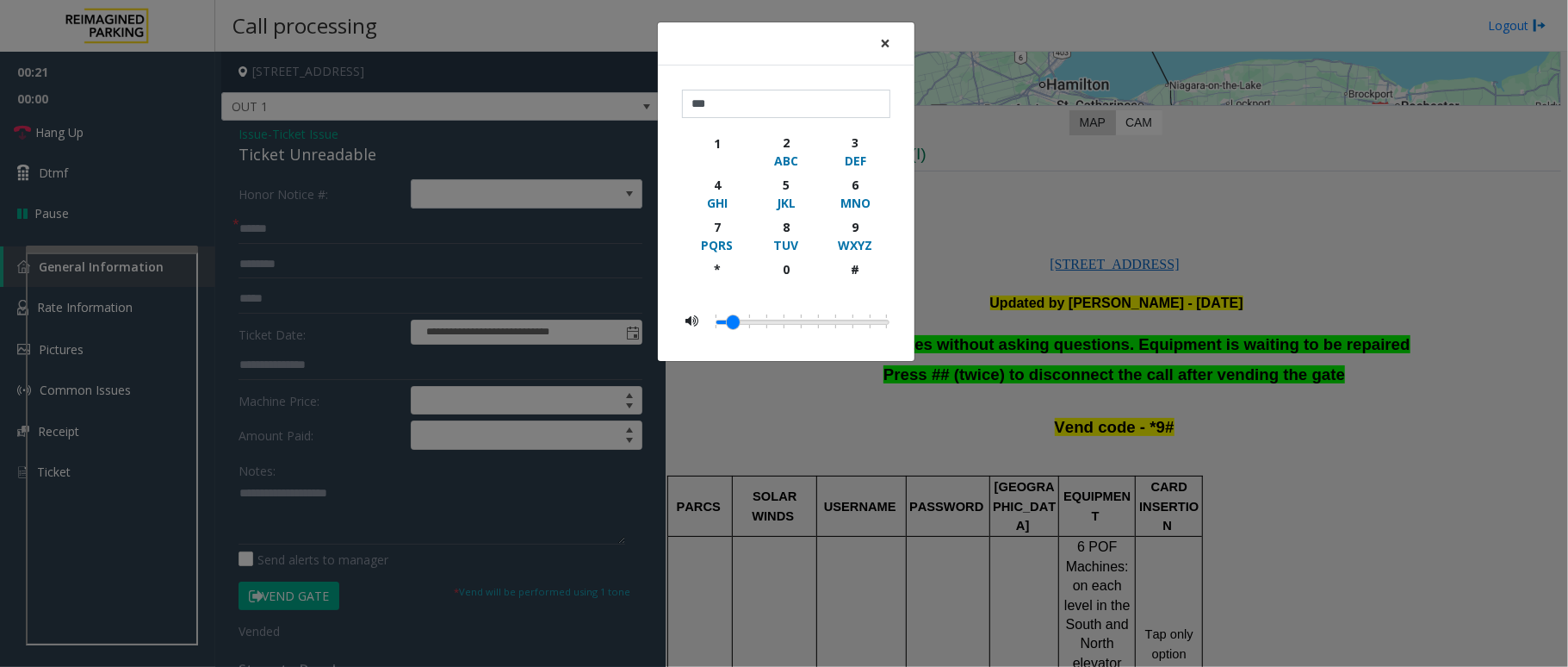
drag, startPoint x: 881, startPoint y: 43, endPoint x: 983, endPoint y: 136, distance: 138.0
click at [882, 43] on span "×" at bounding box center [885, 43] width 10 height 24
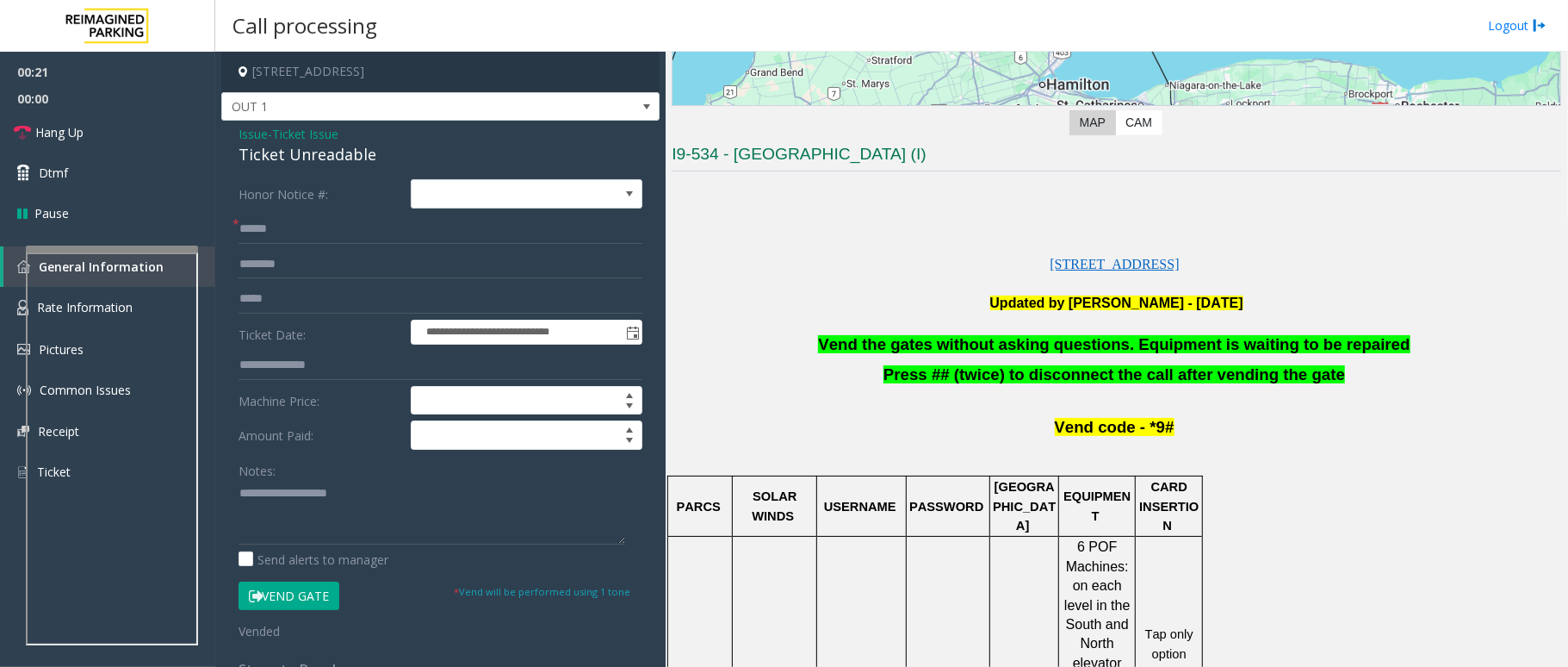
click at [1057, 350] on span "Vend the gates without asking questions. Equipment is waiting to be repaired" at bounding box center [1113, 344] width 591 height 18
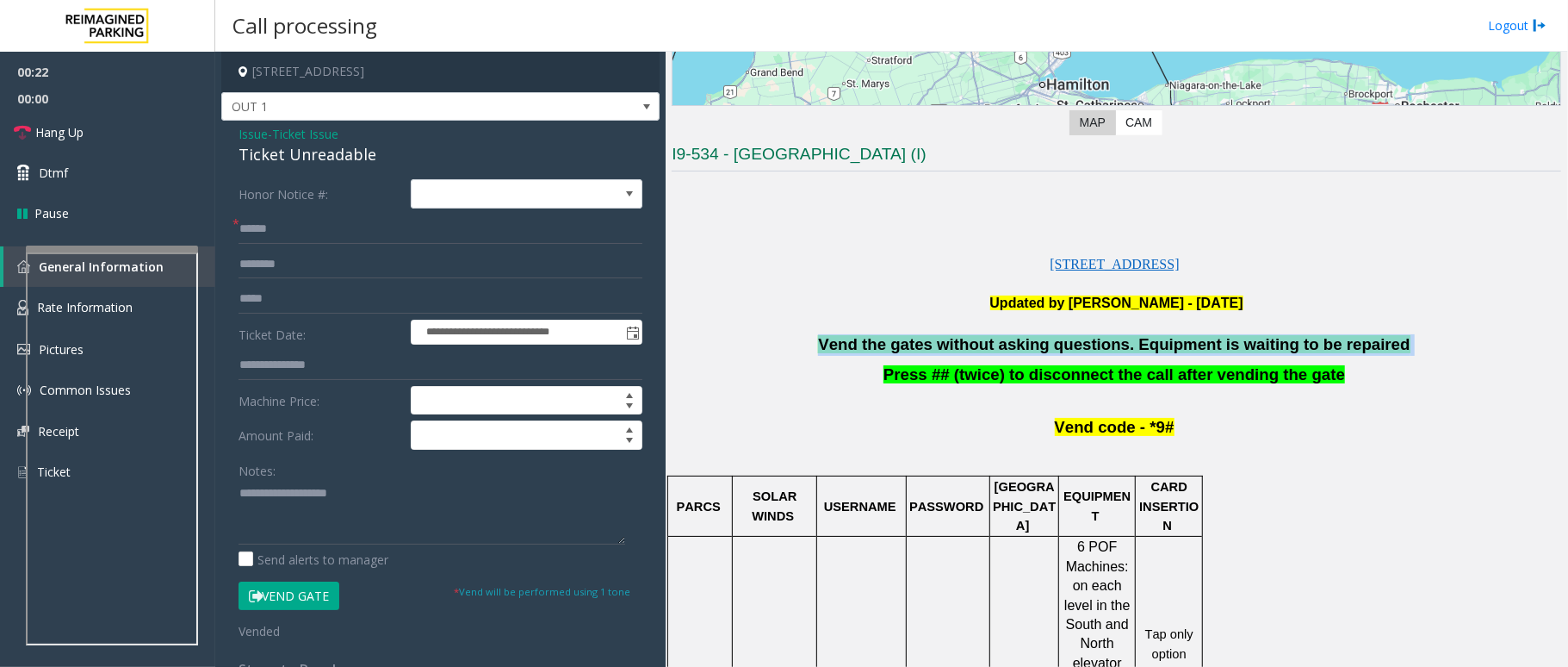
click at [1057, 350] on span "Vend the gates without asking questions. Equipment is waiting to be repaired" at bounding box center [1113, 344] width 591 height 18
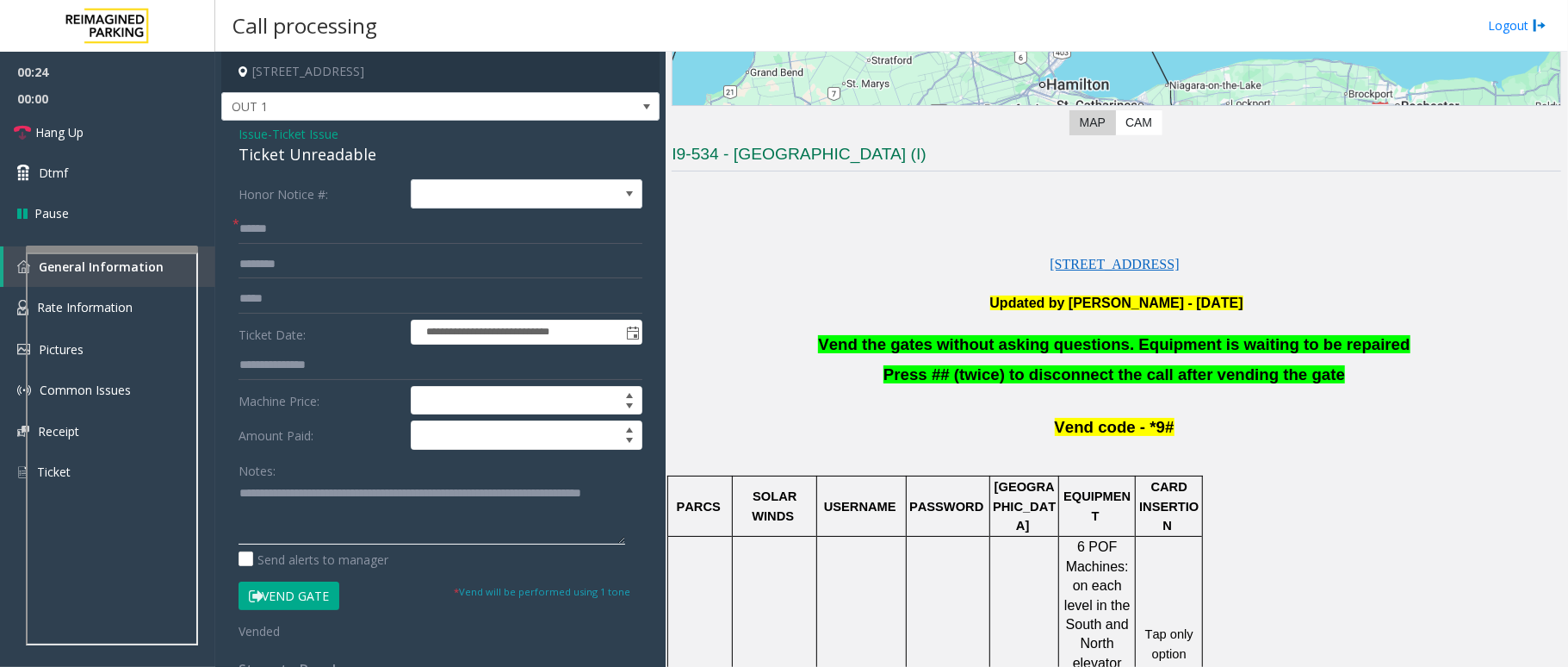
type textarea "**********"
click at [298, 218] on input "text" at bounding box center [440, 230] width 403 height 29
type input "**"
click at [343, 525] on textarea at bounding box center [431, 512] width 387 height 65
click at [50, 131] on span "Hang Up" at bounding box center [60, 132] width 48 height 18
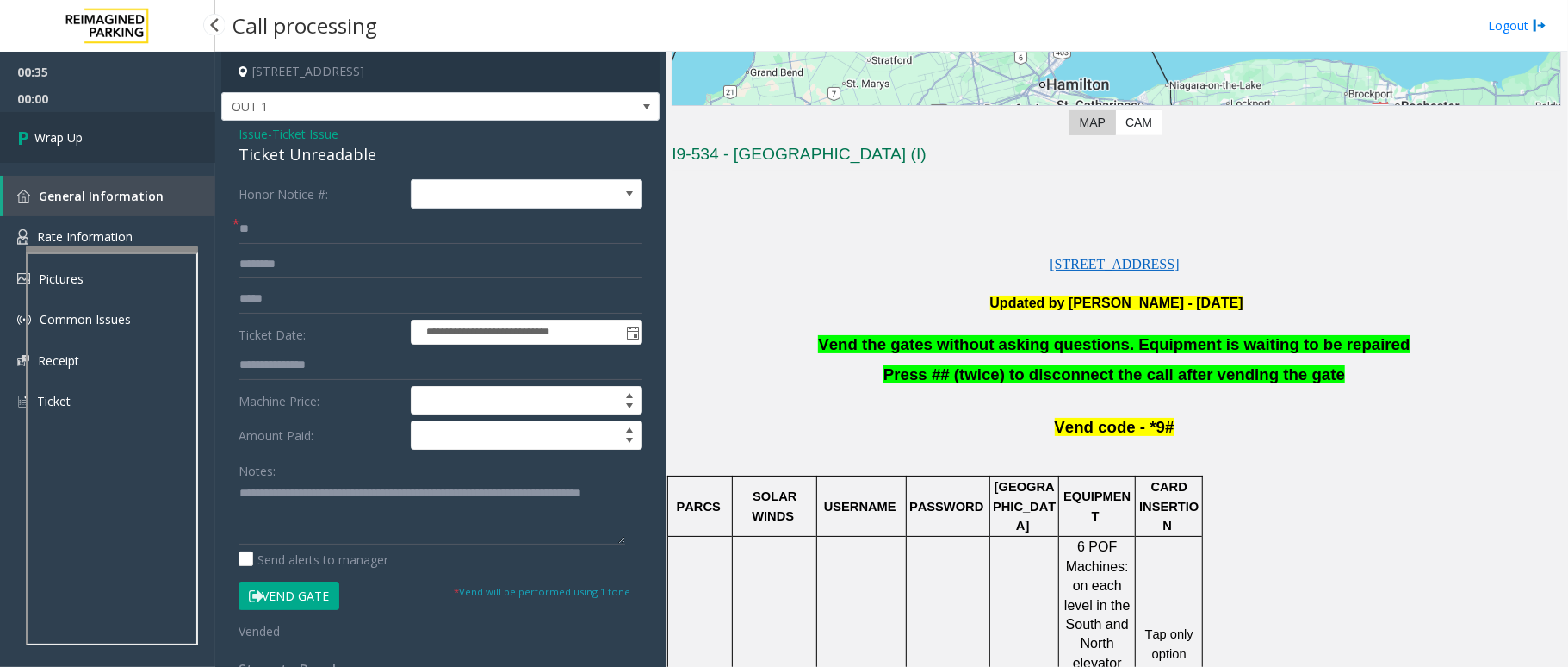
click at [50, 131] on span "Wrap Up" at bounding box center [59, 137] width 48 height 18
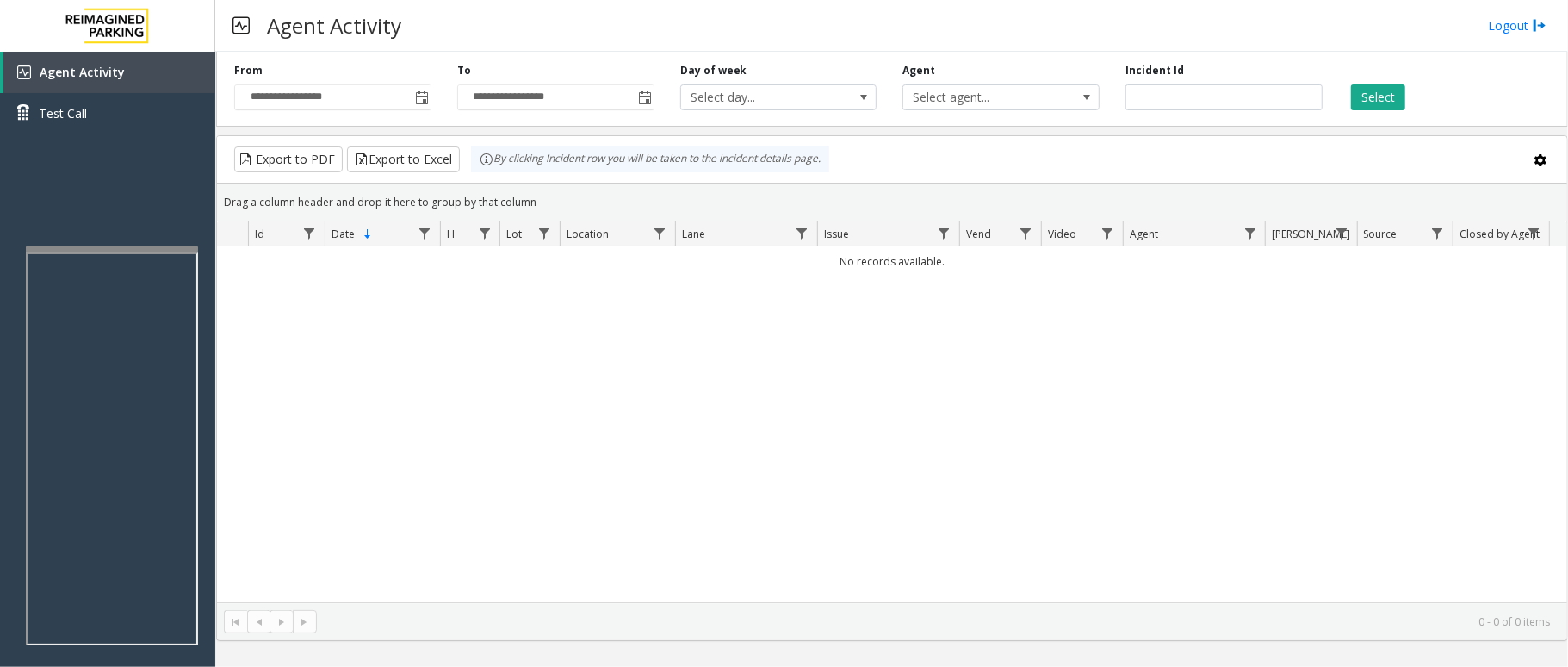
click at [765, 524] on div "No records available." at bounding box center [892, 424] width 1350 height 356
click at [611, 517] on div "No records available." at bounding box center [892, 424] width 1350 height 356
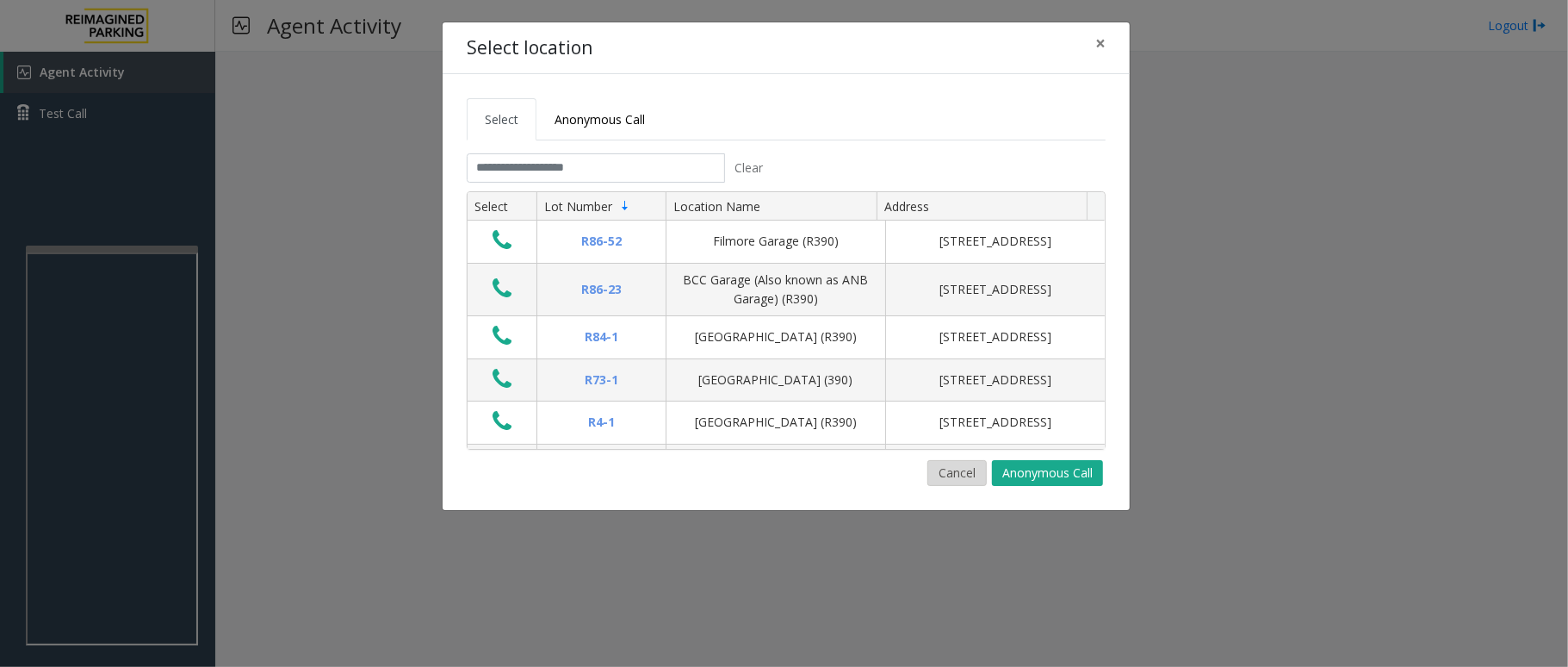
click at [934, 467] on button "Cancel" at bounding box center [957, 473] width 60 height 26
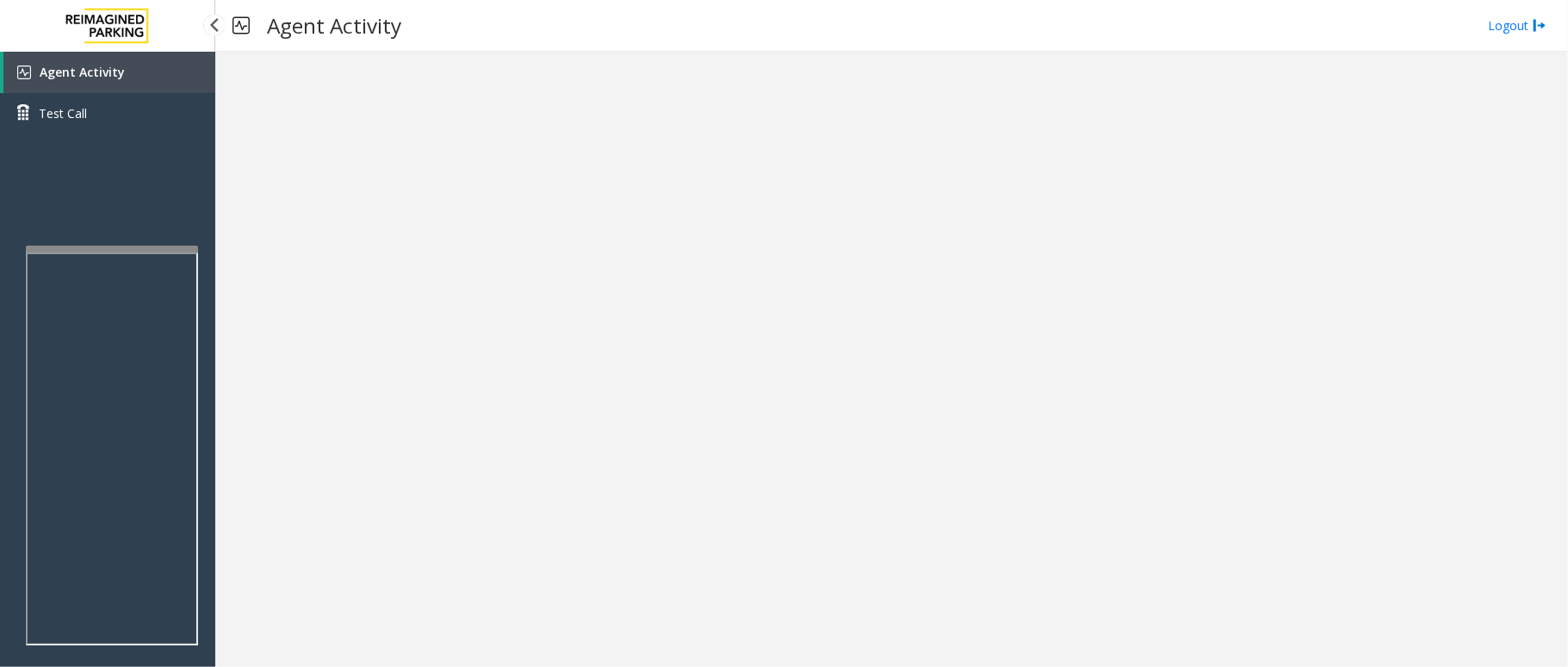
click at [176, 90] on link "Agent Activity" at bounding box center [109, 73] width 212 height 42
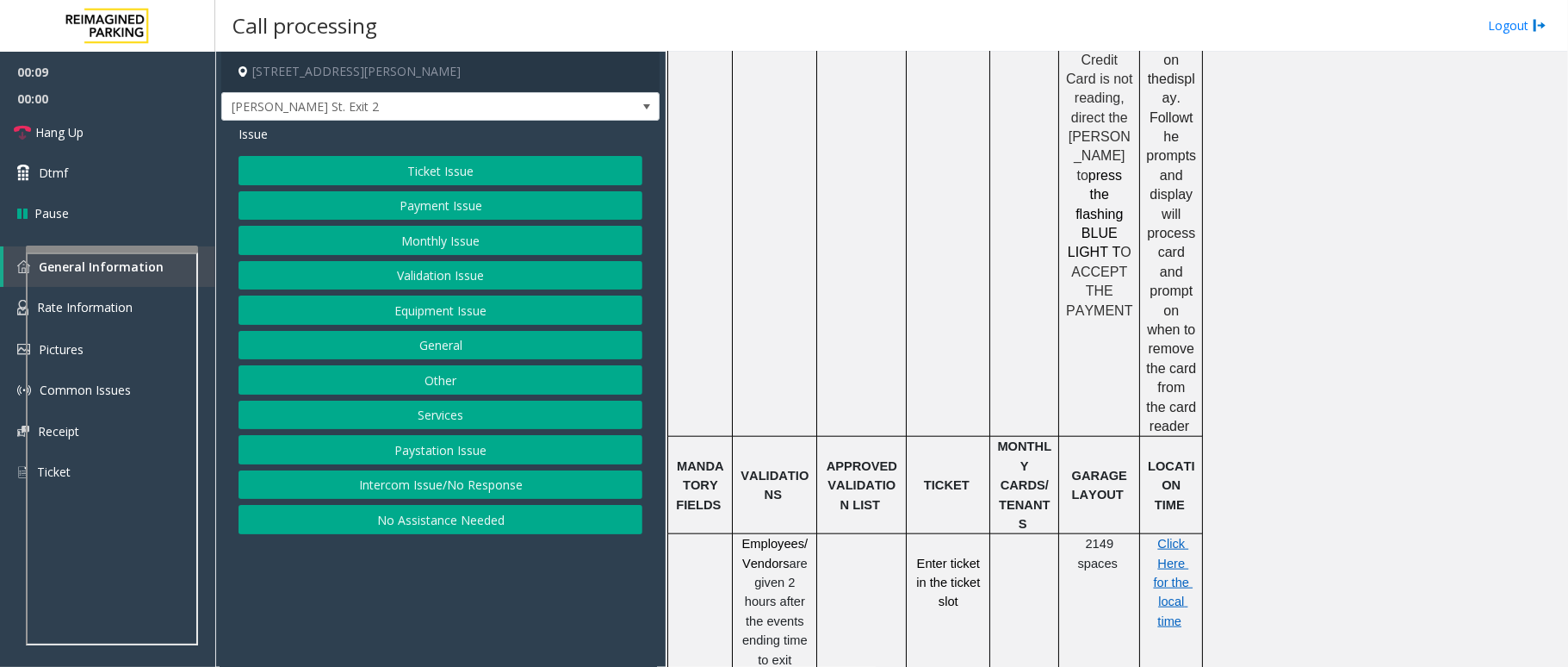
scroll to position [1149, 0]
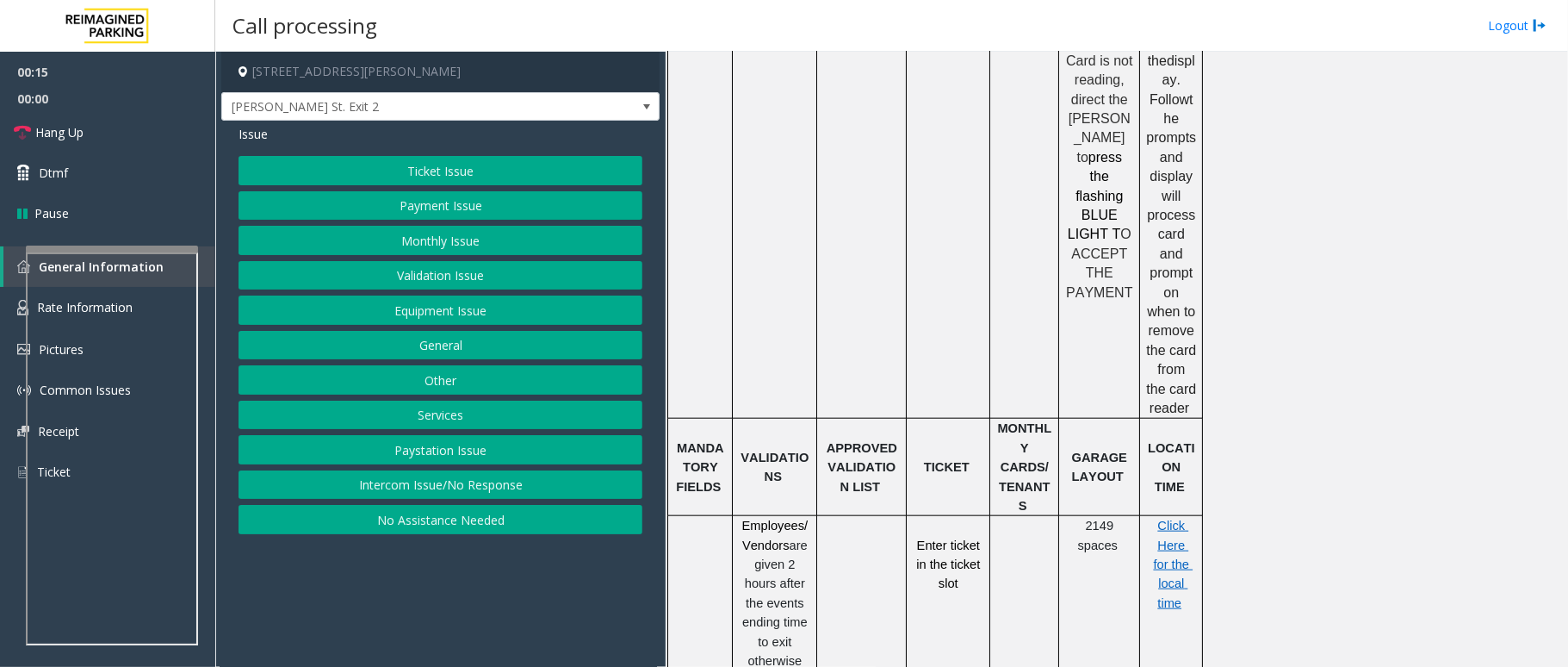
click at [475, 160] on button "Ticket Issue" at bounding box center [440, 171] width 403 height 29
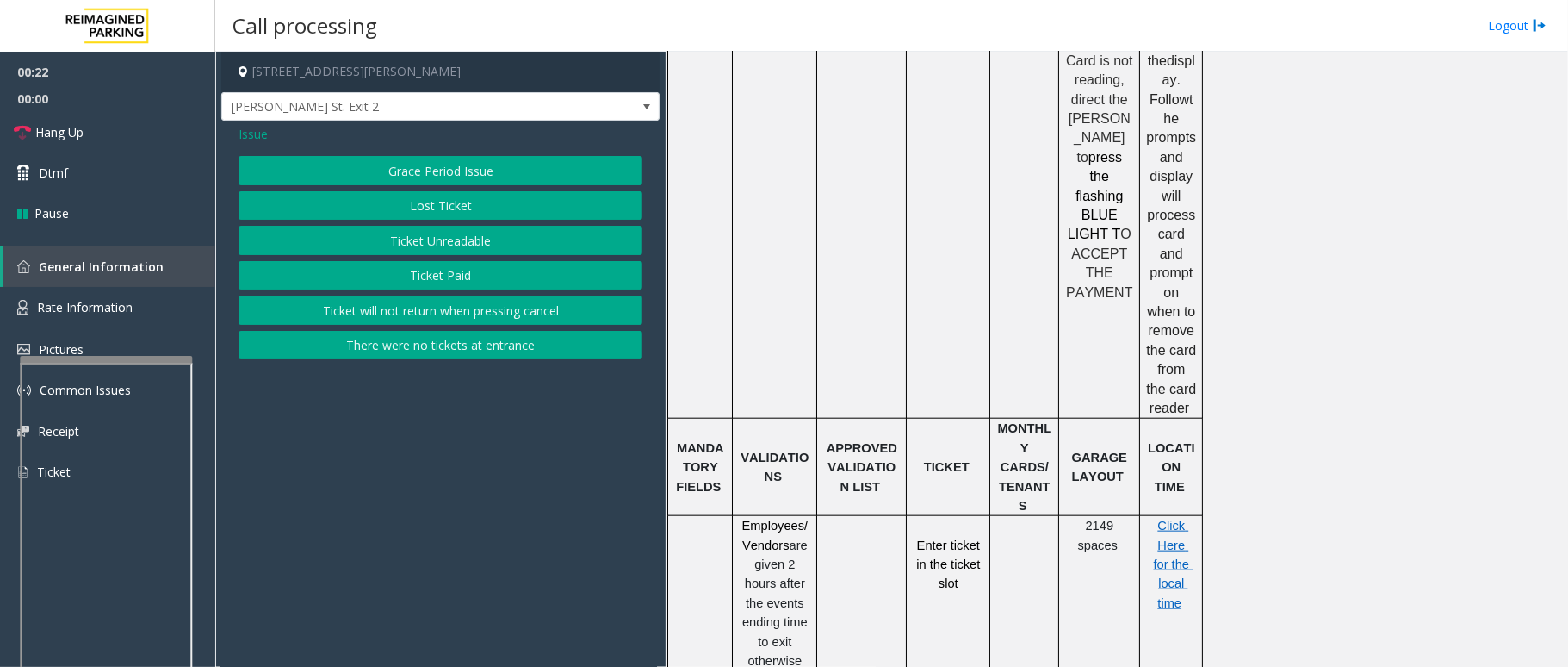
click at [87, 359] on div at bounding box center [106, 359] width 172 height 7
click at [81, 315] on link "Rate Information" at bounding box center [107, 308] width 216 height 42
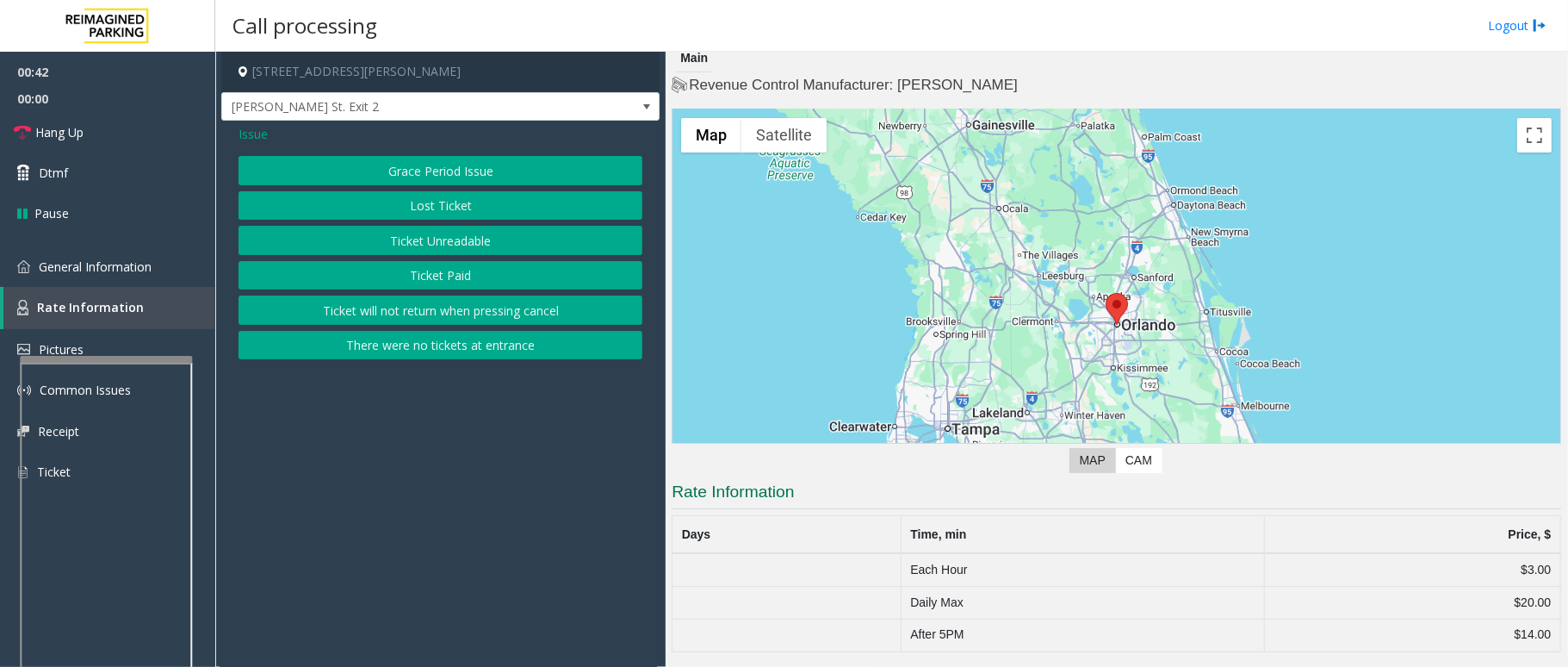
click at [425, 198] on button "Lost Ticket" at bounding box center [440, 206] width 403 height 29
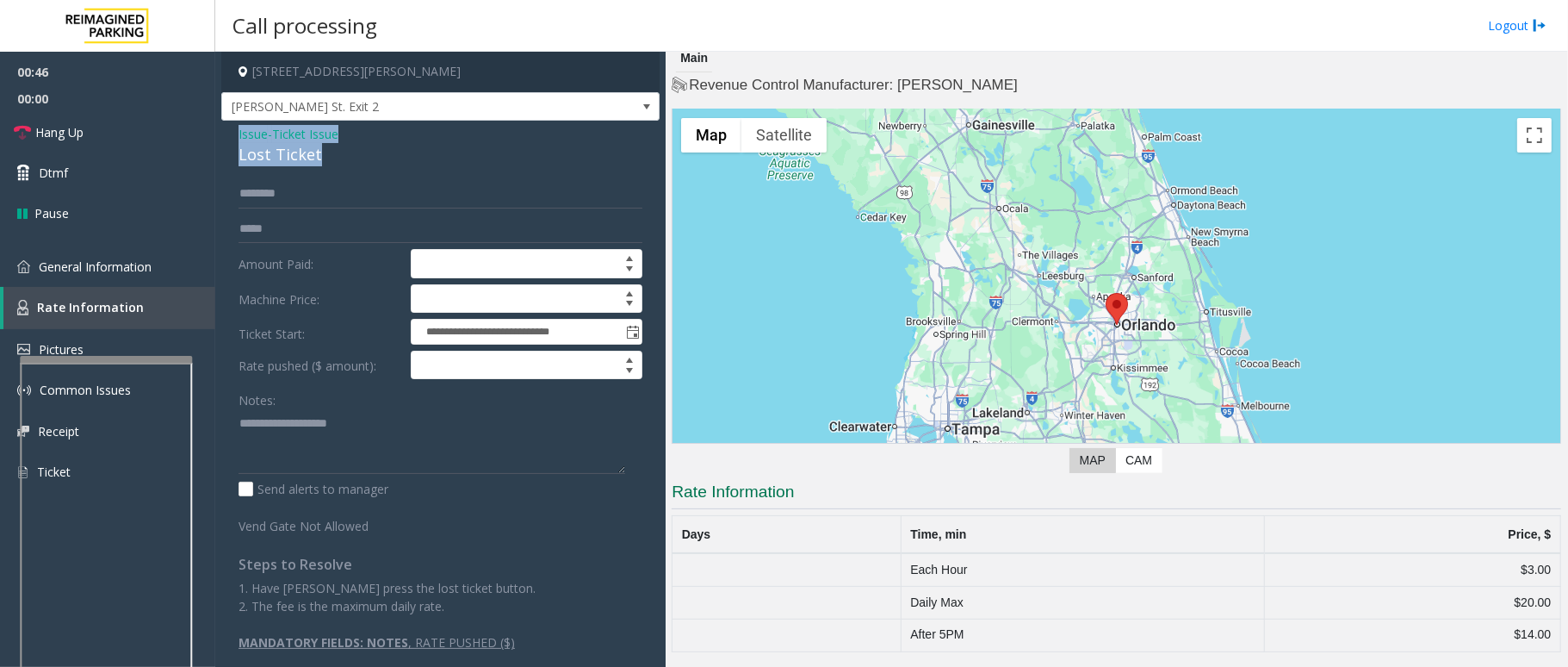
drag, startPoint x: 324, startPoint y: 149, endPoint x: 251, endPoint y: 136, distance: 74.1
click at [236, 136] on div "**********" at bounding box center [441, 394] width 438 height 547
click at [307, 448] on textarea at bounding box center [431, 441] width 387 height 65
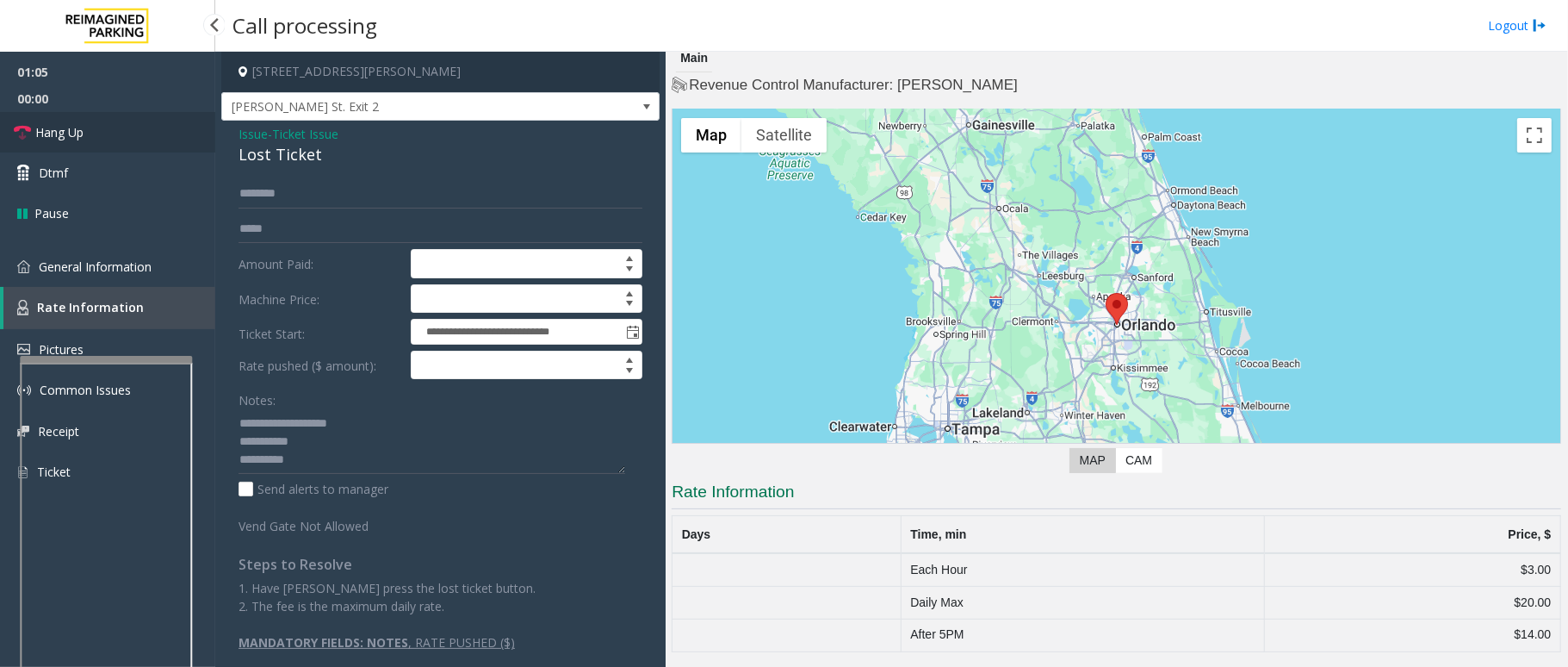
click at [67, 138] on span "Hang Up" at bounding box center [60, 132] width 48 height 18
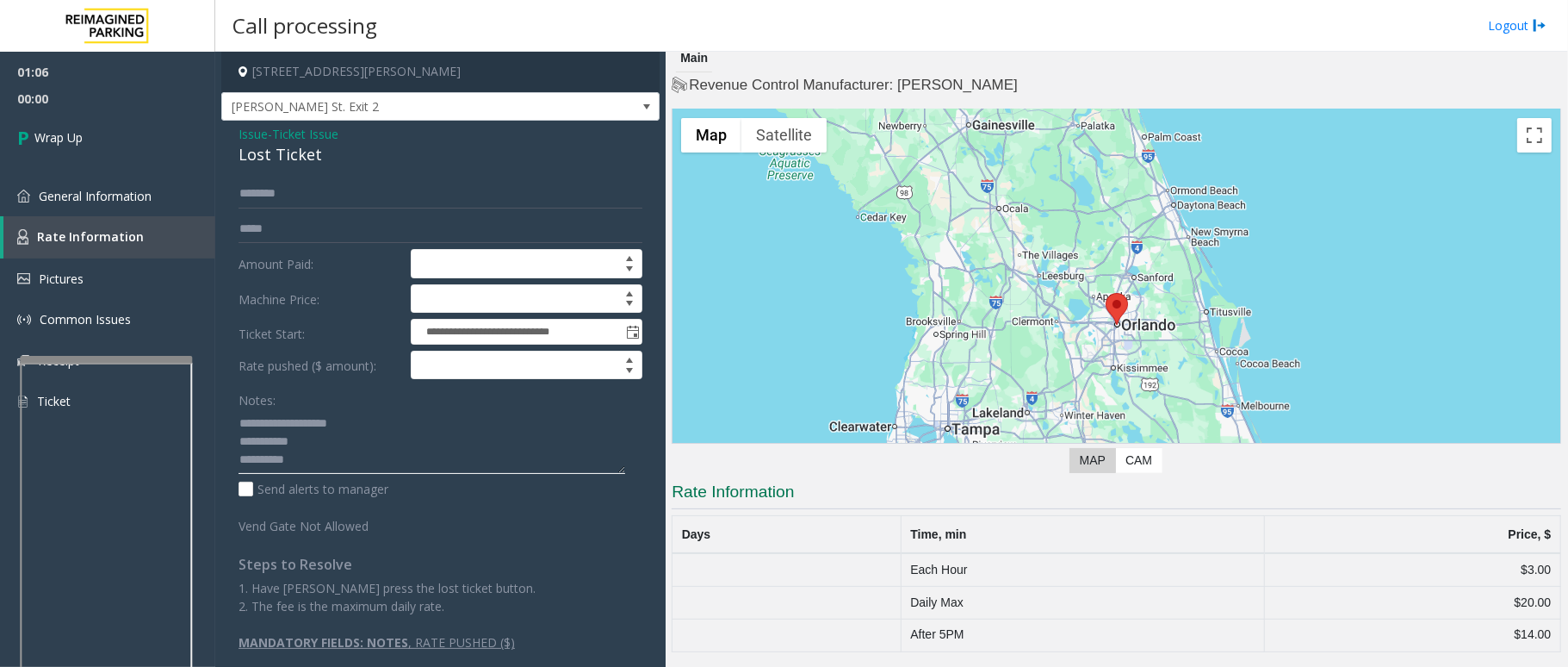
click at [418, 453] on textarea at bounding box center [431, 441] width 387 height 65
type textarea "**********"
click at [23, 139] on icon at bounding box center [26, 137] width 17 height 29
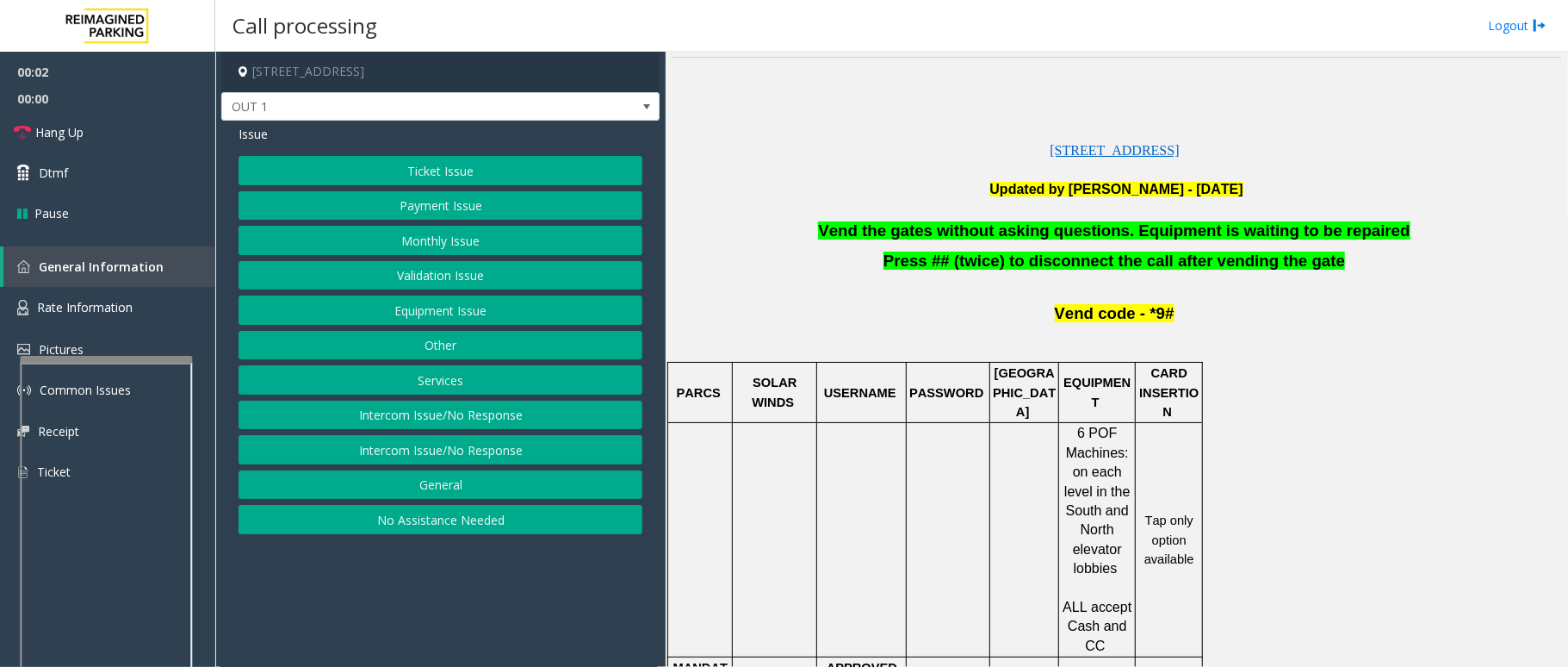
scroll to position [459, 0]
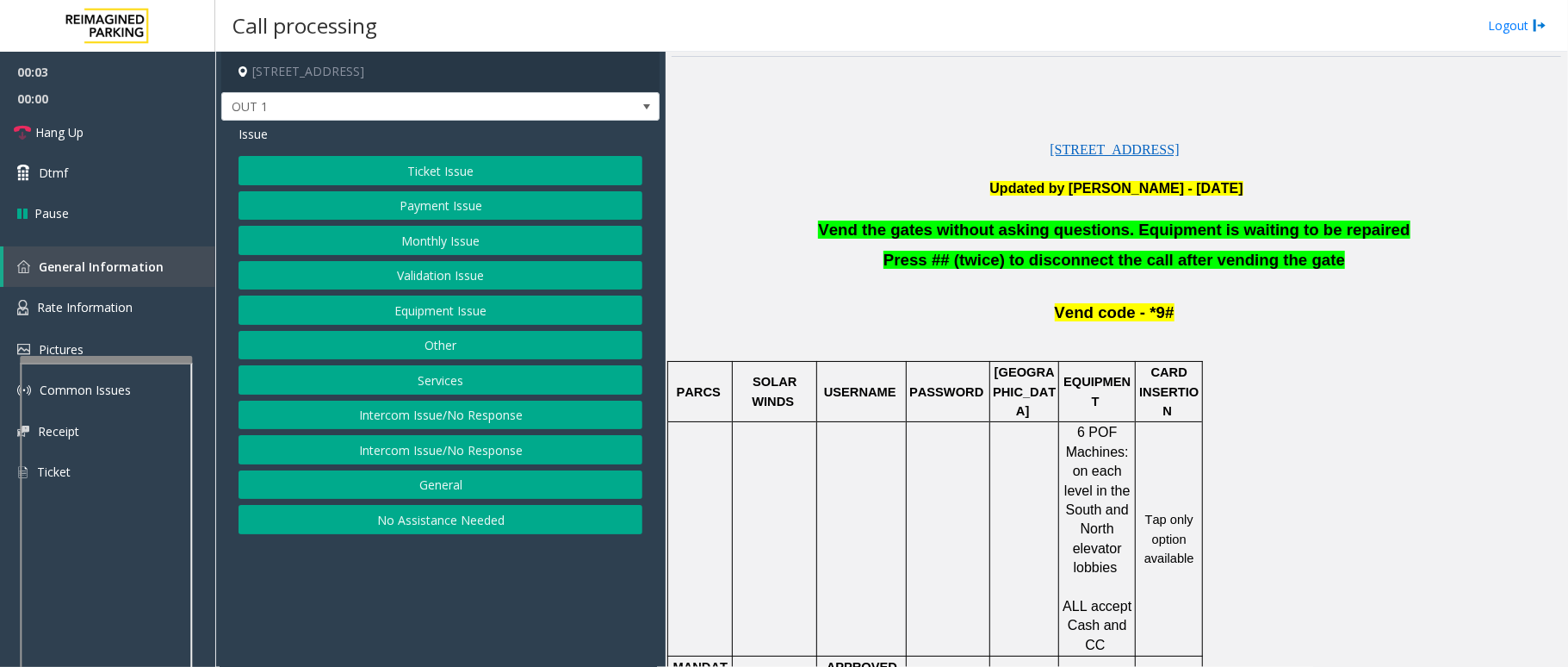
click at [1162, 235] on span "Vend the gates without asking questions. Equipment is waiting to be repaired" at bounding box center [1113, 230] width 591 height 18
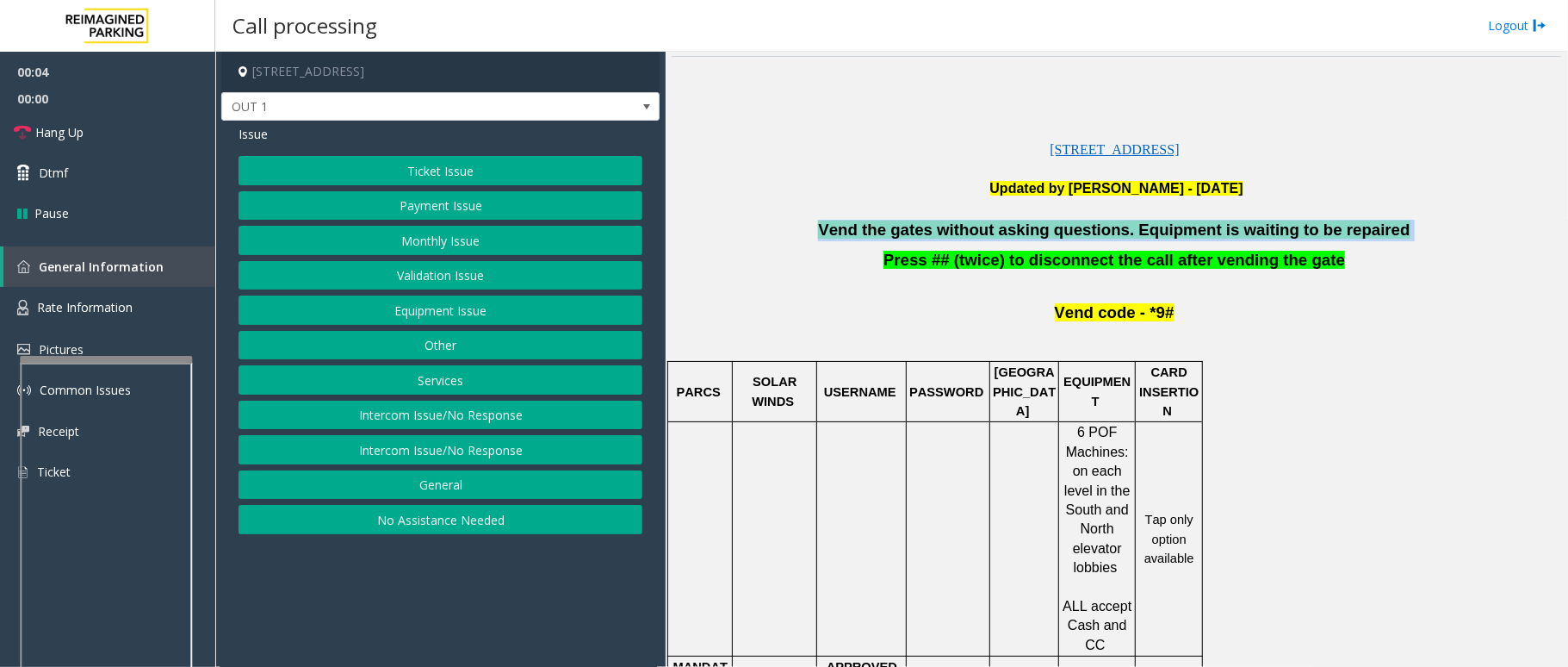
click at [1162, 235] on span "Vend the gates without asking questions. Equipment is waiting to be repaired" at bounding box center [1113, 230] width 591 height 18
copy p "Vend the gates without asking questions. Equipment is waiting to be repaired"
click at [445, 304] on button "Equipment Issue" at bounding box center [440, 310] width 403 height 29
click at [427, 311] on button "Gate / Door Won't Open" at bounding box center [440, 310] width 403 height 29
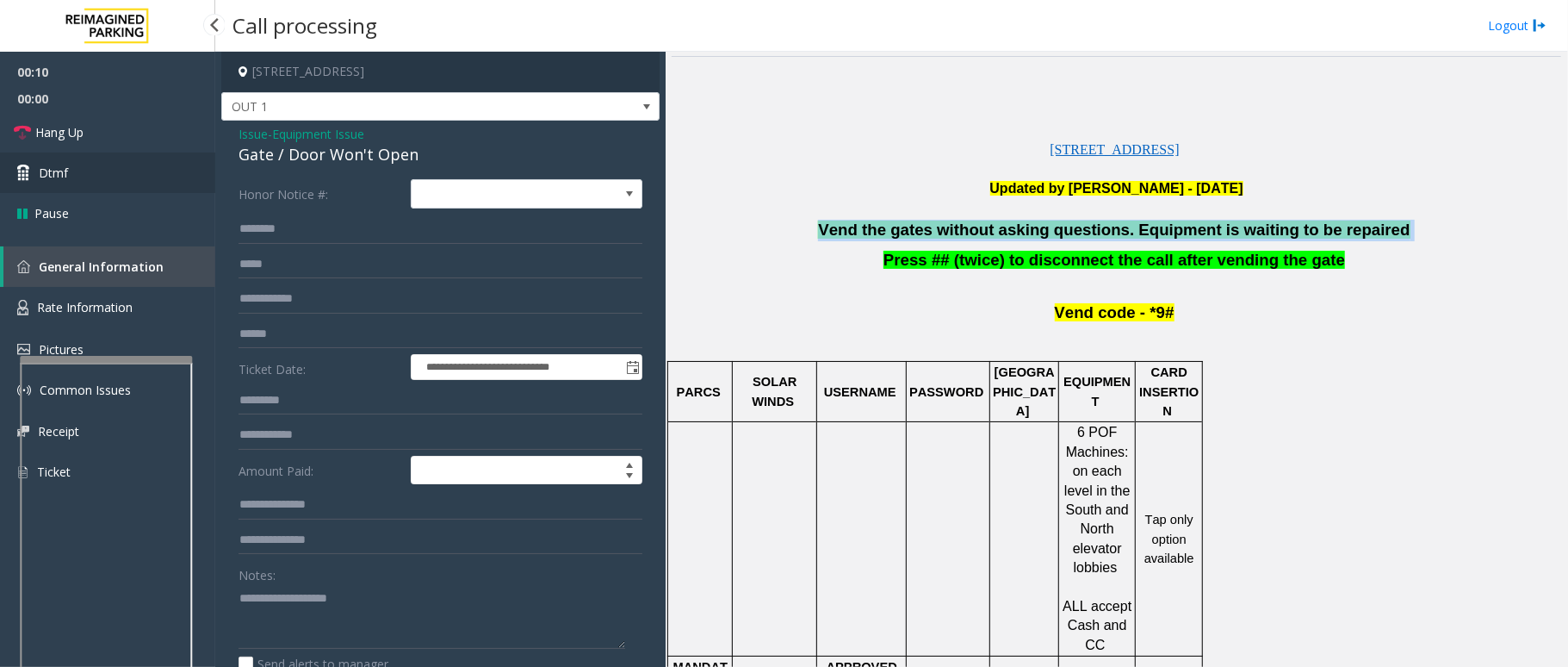
click at [87, 187] on link "Dtmf" at bounding box center [107, 172] width 216 height 41
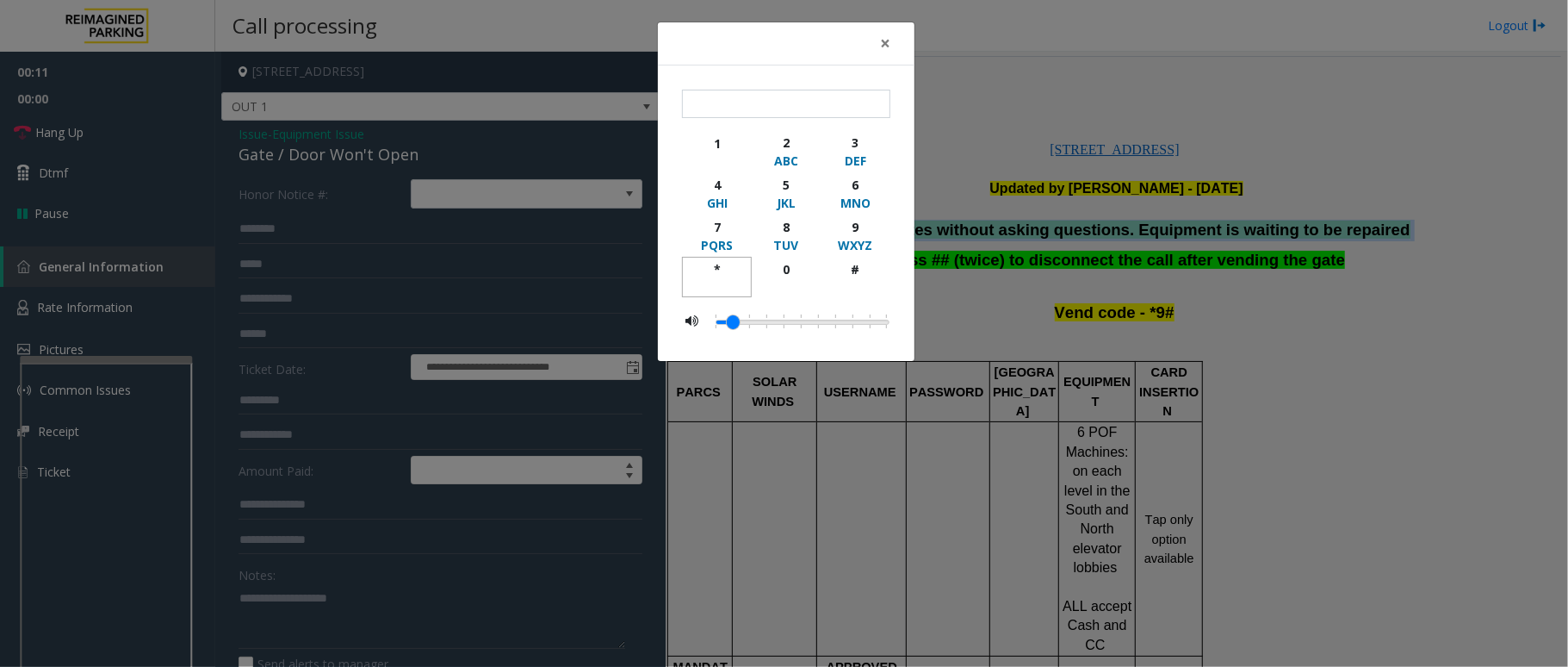
click at [713, 266] on div "*" at bounding box center [717, 269] width 48 height 18
click at [859, 228] on div "9" at bounding box center [855, 227] width 48 height 18
click at [858, 275] on div "#" at bounding box center [855, 269] width 48 height 18
type input "***"
click at [881, 39] on span "×" at bounding box center [885, 43] width 10 height 24
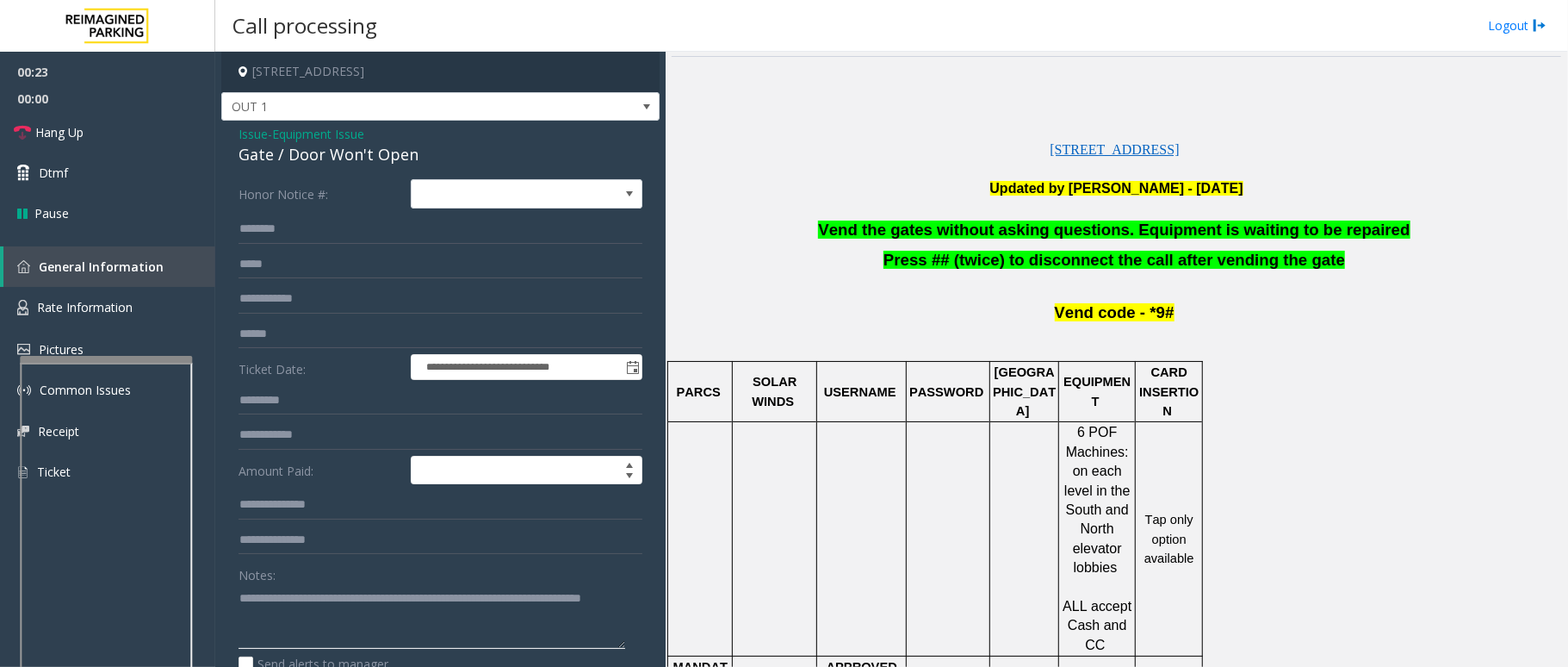
click at [532, 631] on textarea at bounding box center [431, 616] width 387 height 65
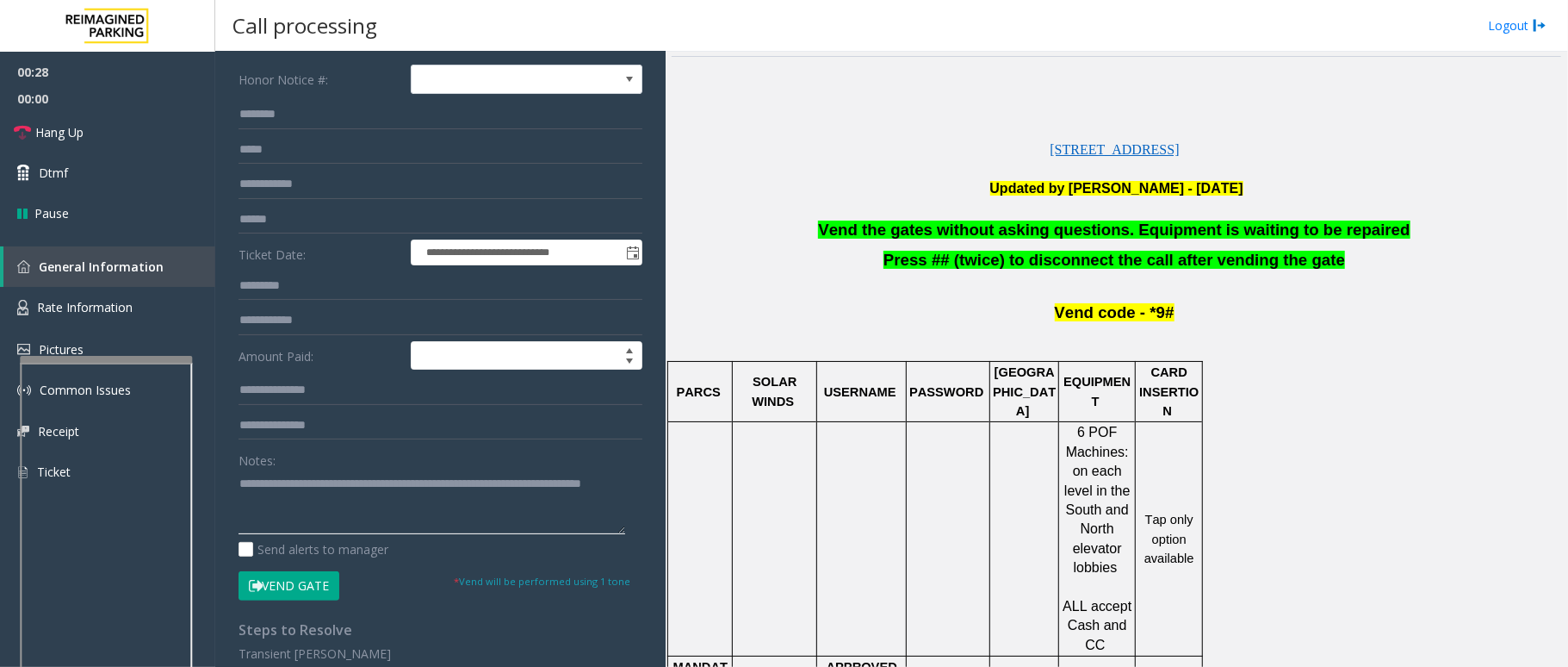
scroll to position [230, 0]
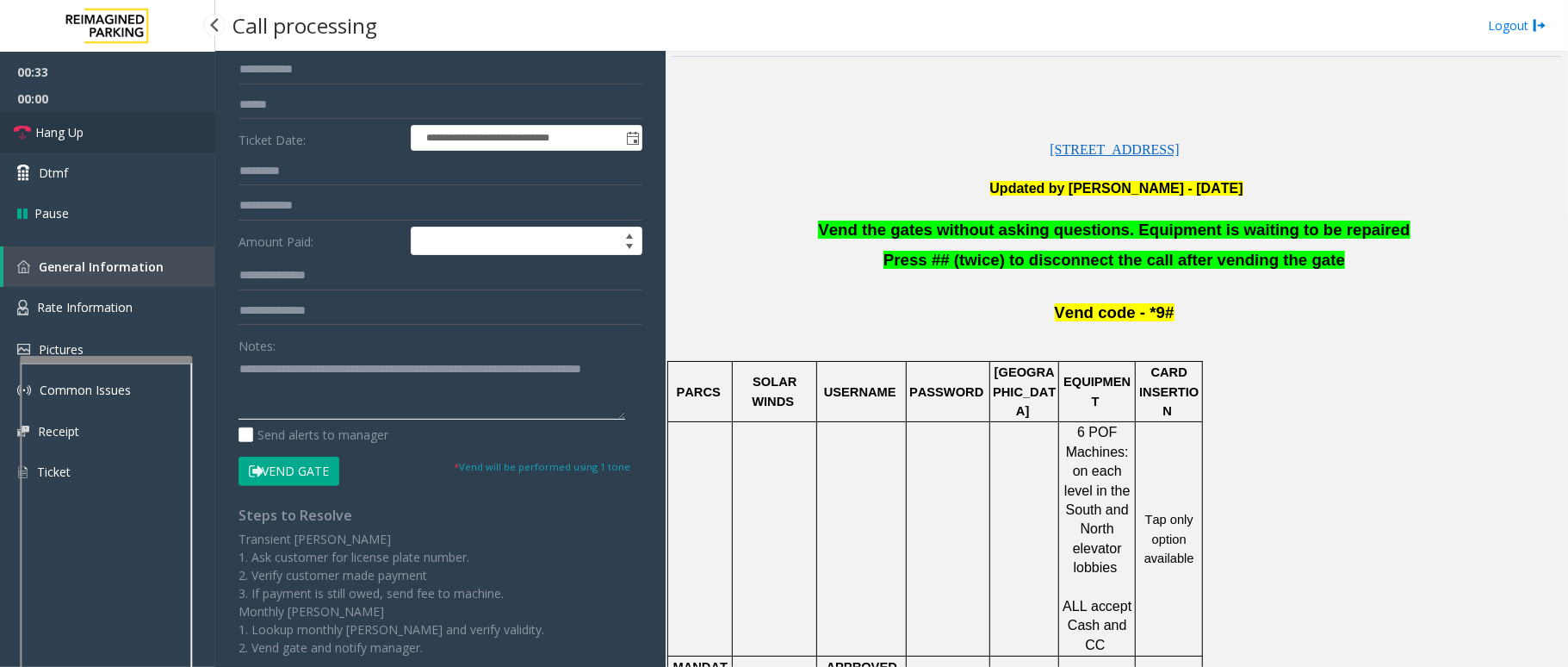
type textarea "**********"
click at [126, 136] on link "Hang Up" at bounding box center [107, 132] width 216 height 41
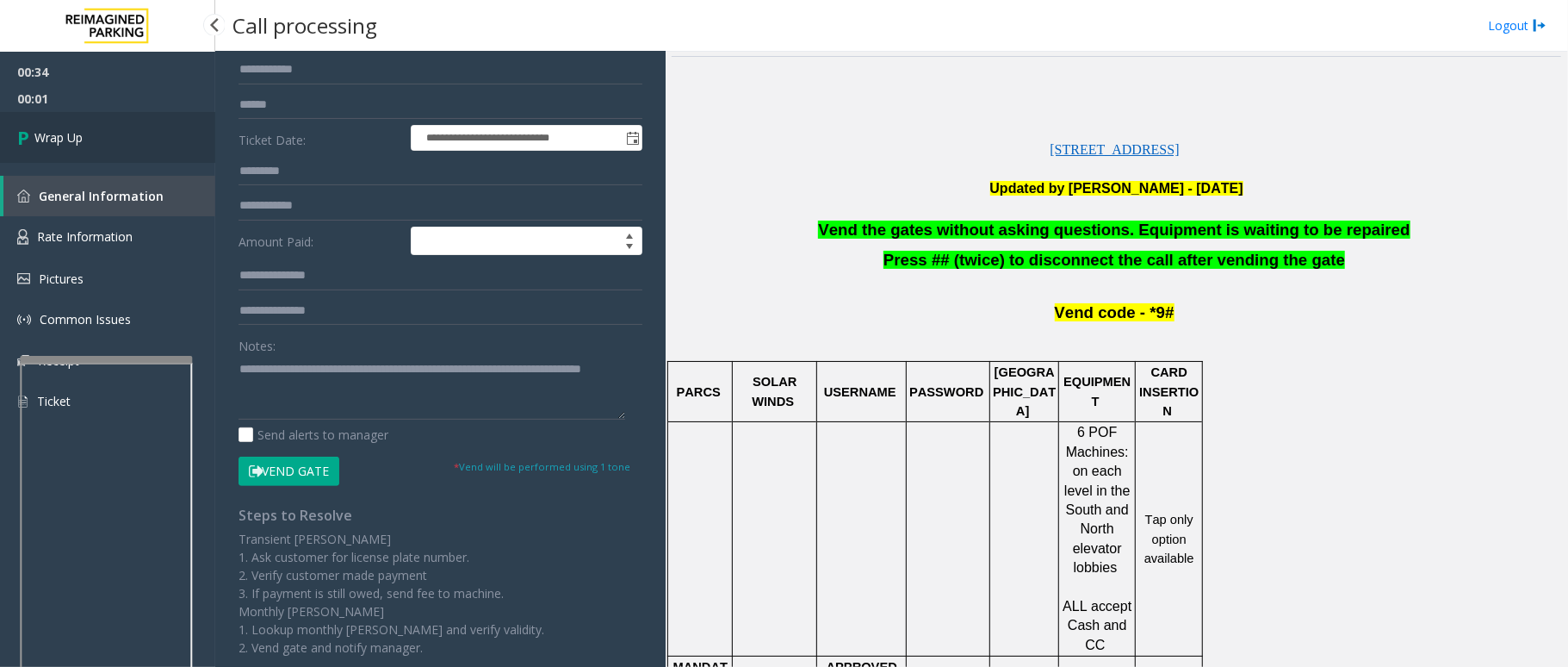
click at [126, 136] on link "Wrap Up" at bounding box center [107, 137] width 216 height 51
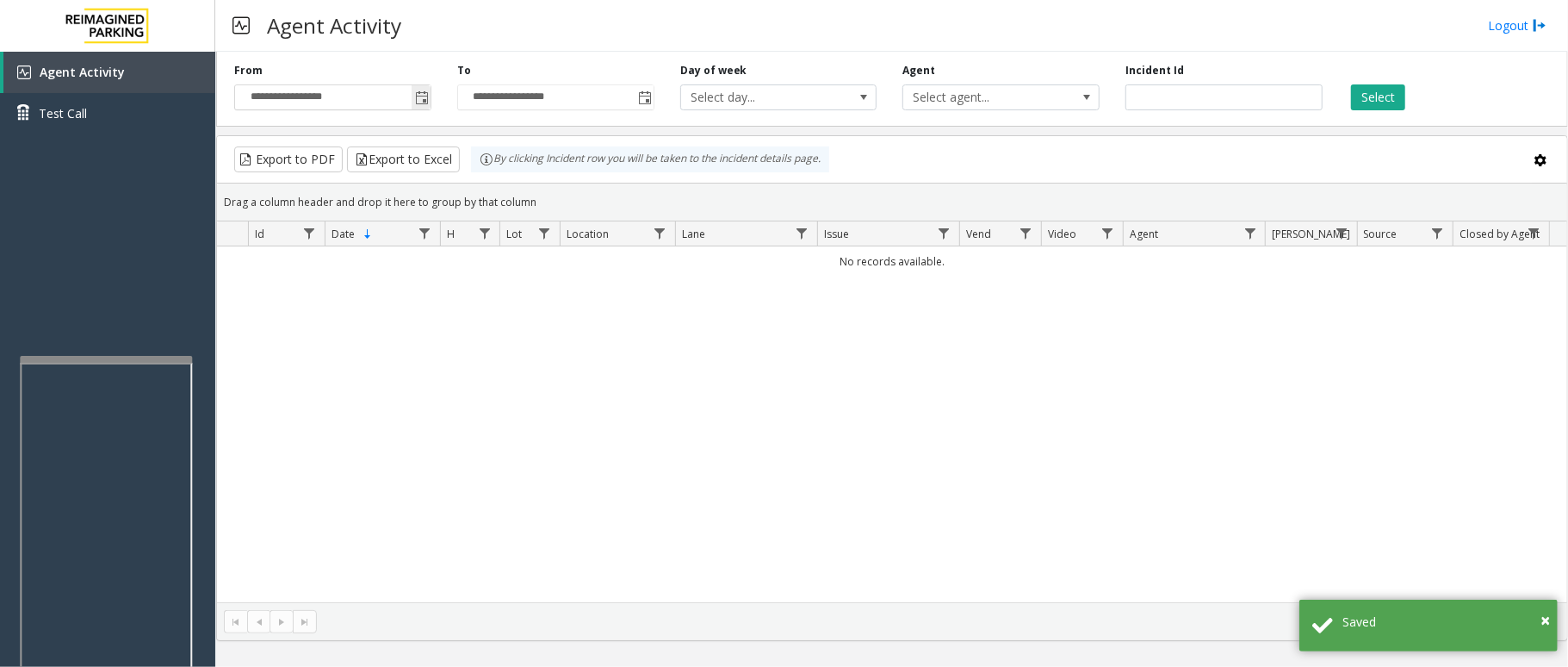
click at [415, 98] on span "Toggle popup" at bounding box center [422, 98] width 14 height 14
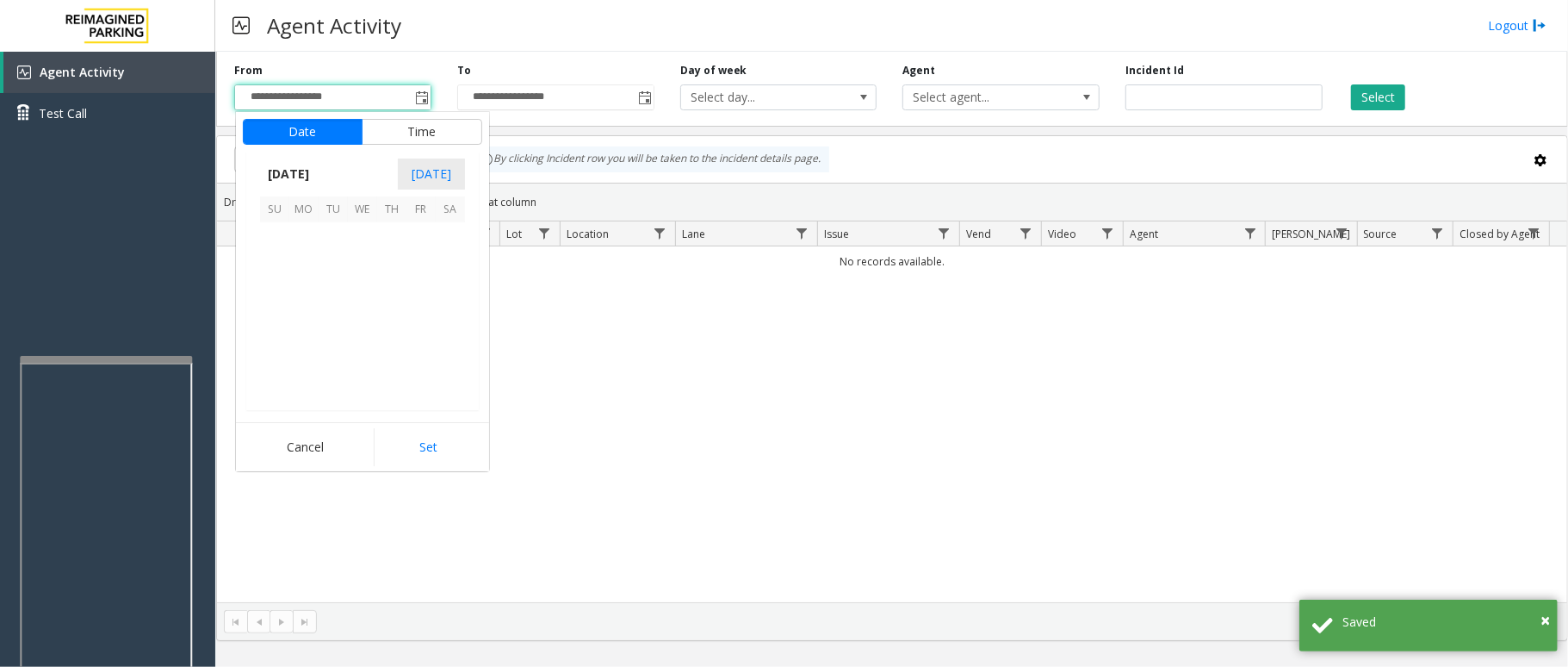
scroll to position [309175, 0]
click at [307, 245] on span "1" at bounding box center [304, 237] width 29 height 29
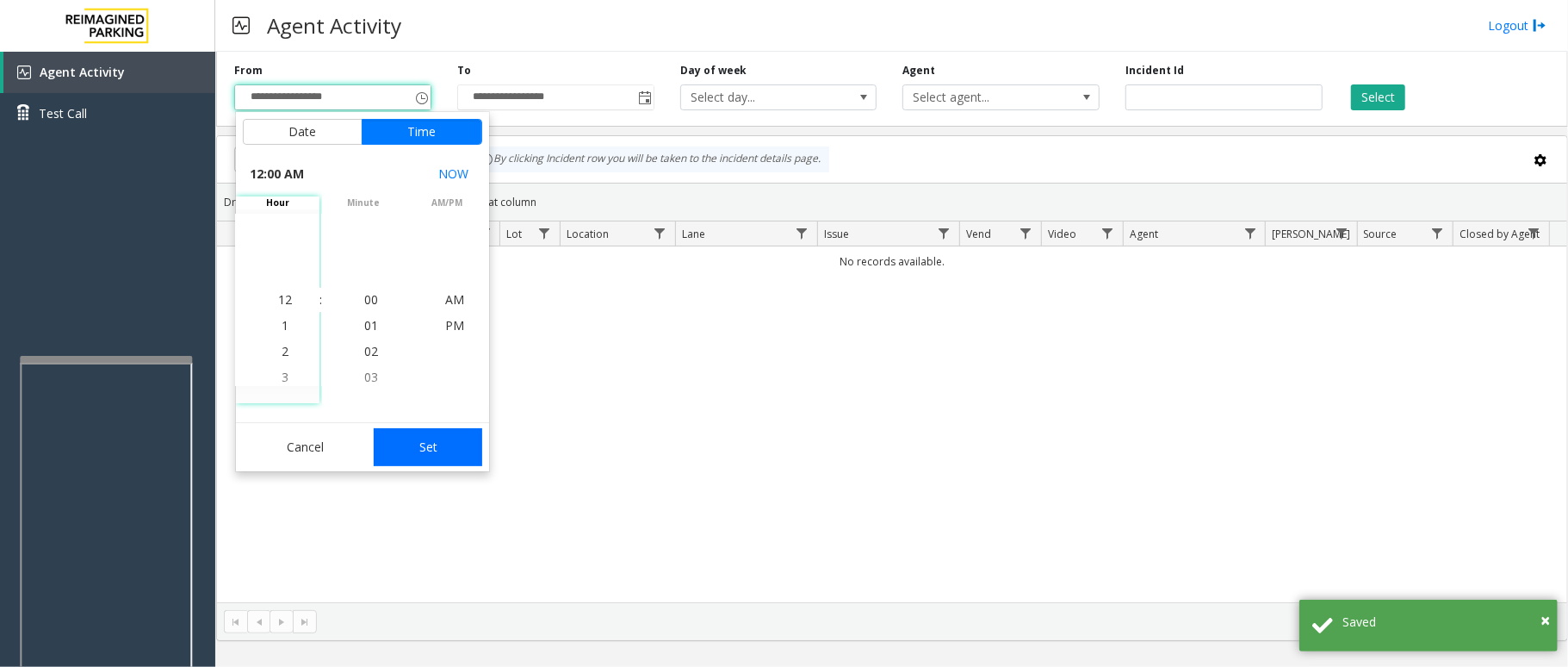
click at [446, 442] on button "Set" at bounding box center [428, 447] width 108 height 38
type input "**********"
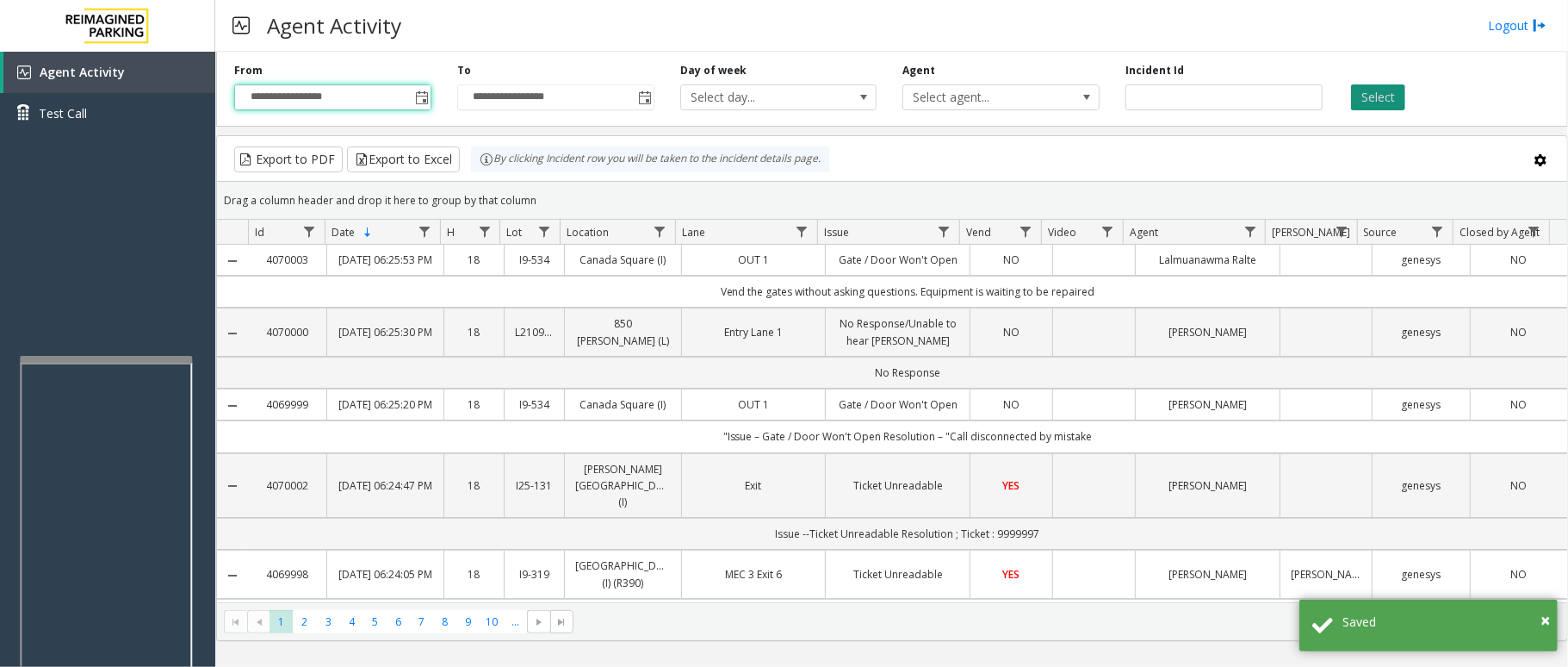
click at [1384, 94] on button "Select" at bounding box center [1378, 97] width 55 height 26
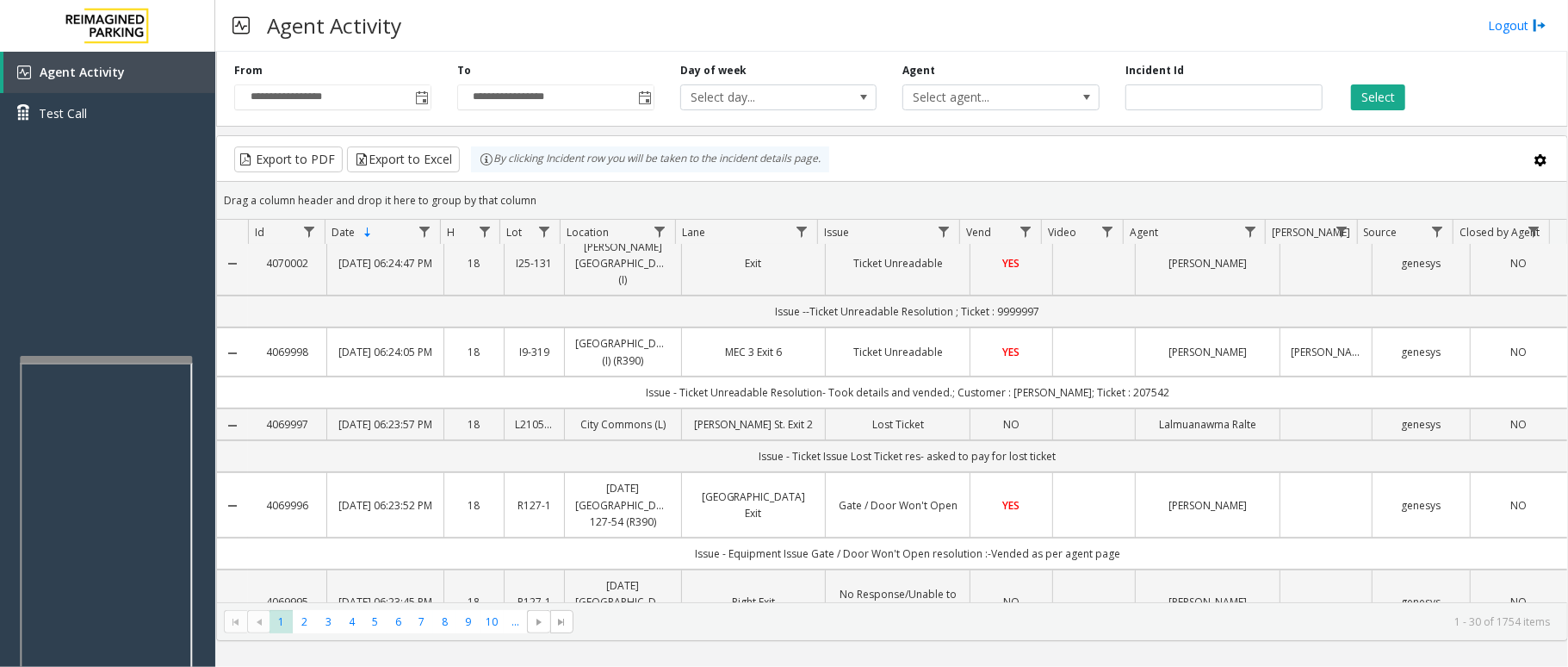
scroll to position [230, 0]
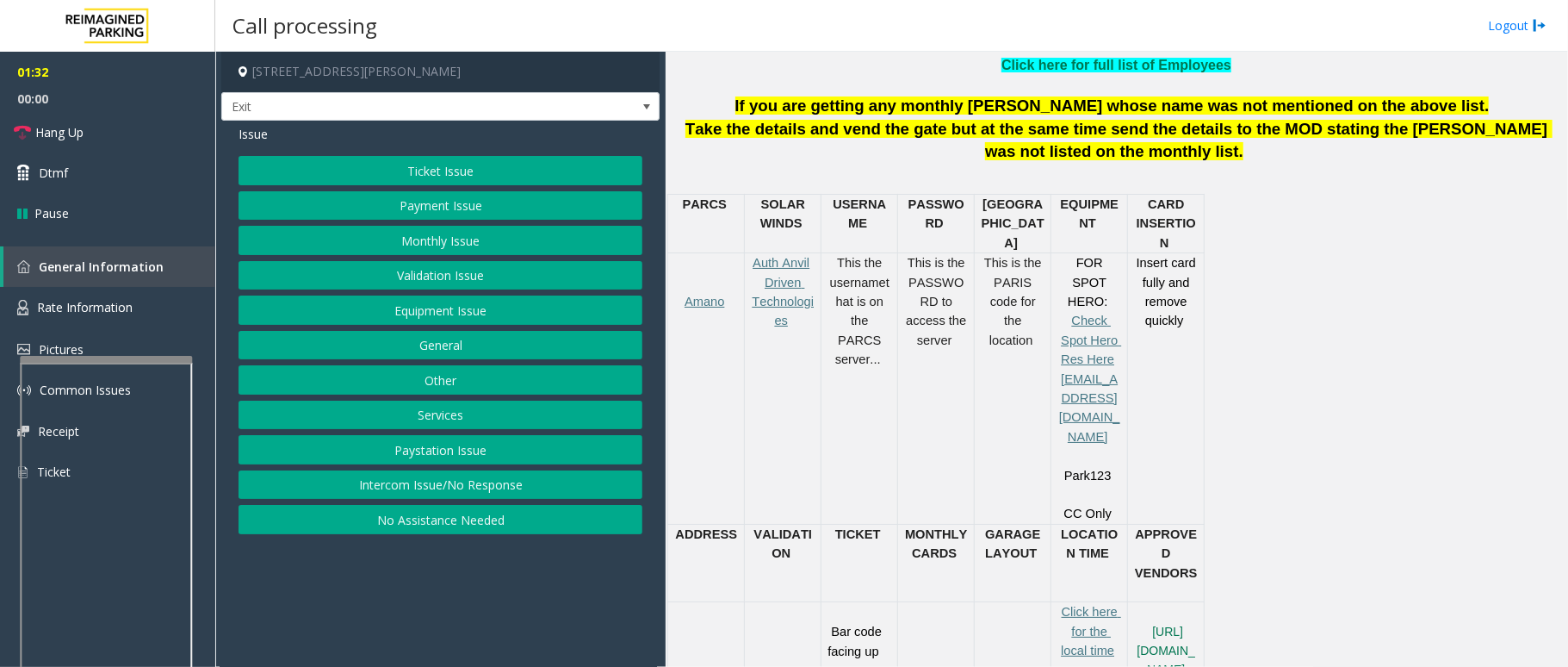
scroll to position [573, 0]
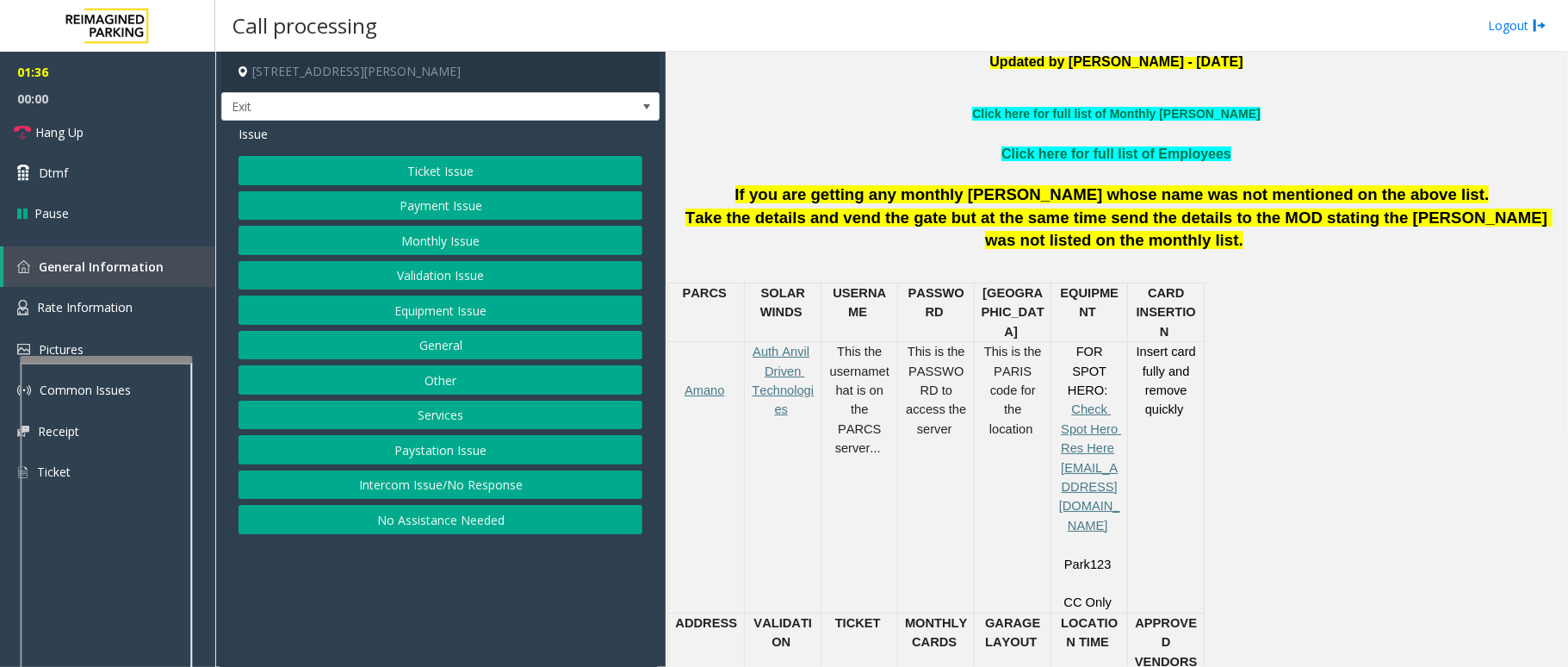
click at [460, 165] on button "Ticket Issue" at bounding box center [440, 171] width 403 height 29
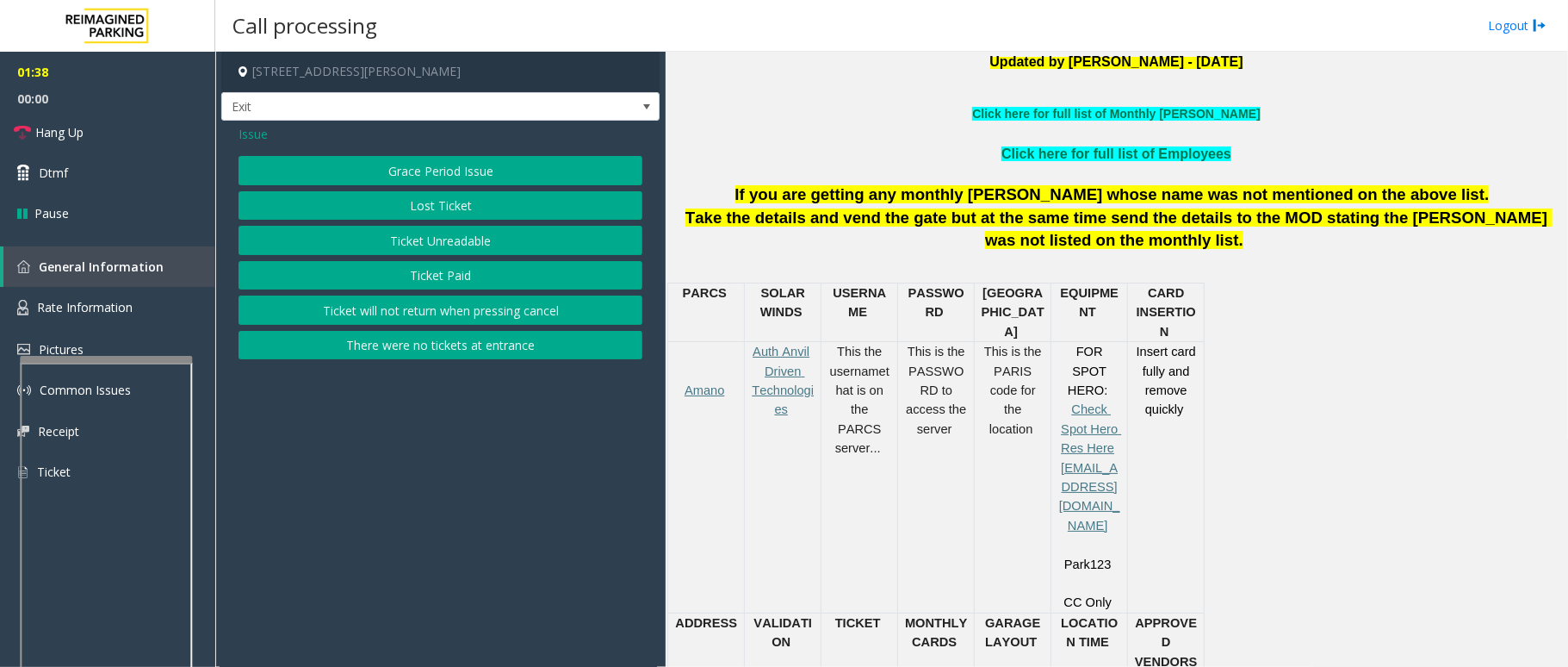
click at [251, 132] on span "Issue" at bounding box center [253, 133] width 29 height 18
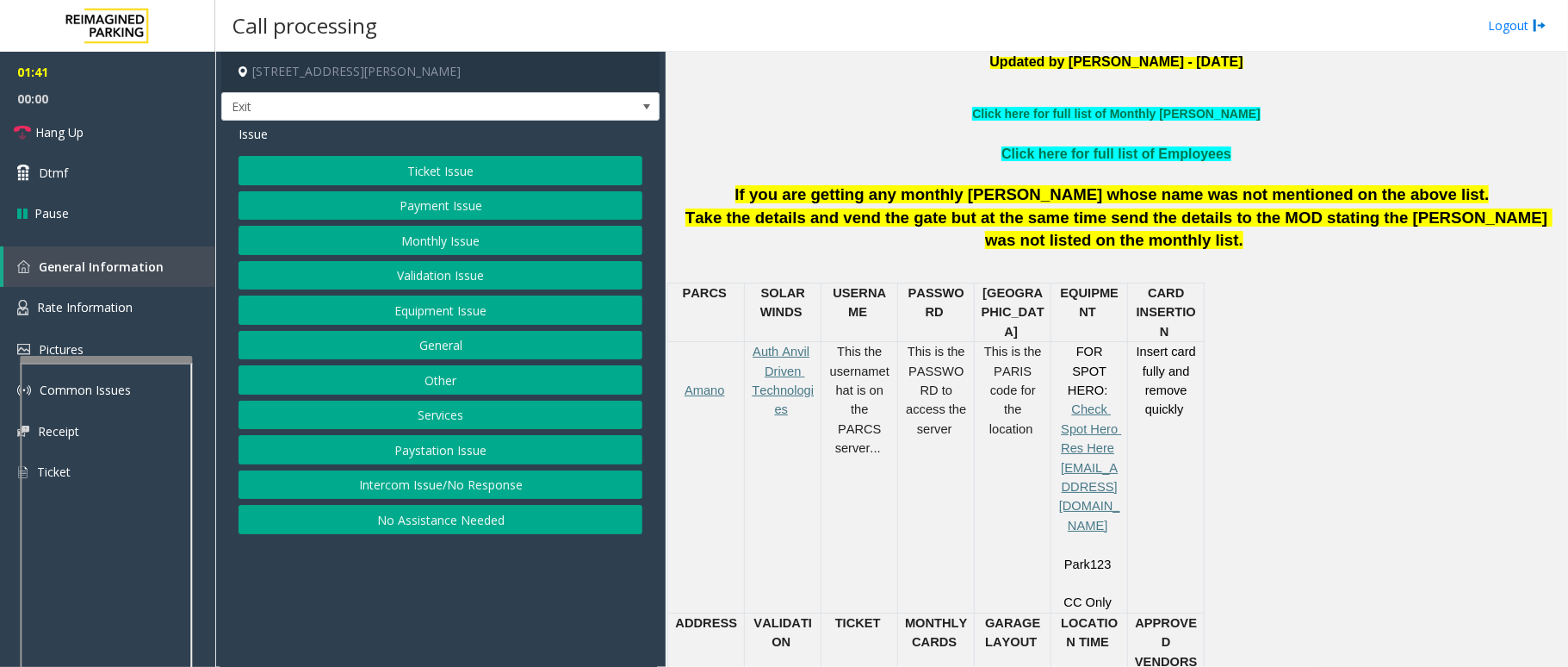
click at [458, 211] on button "Payment Issue" at bounding box center [440, 206] width 403 height 29
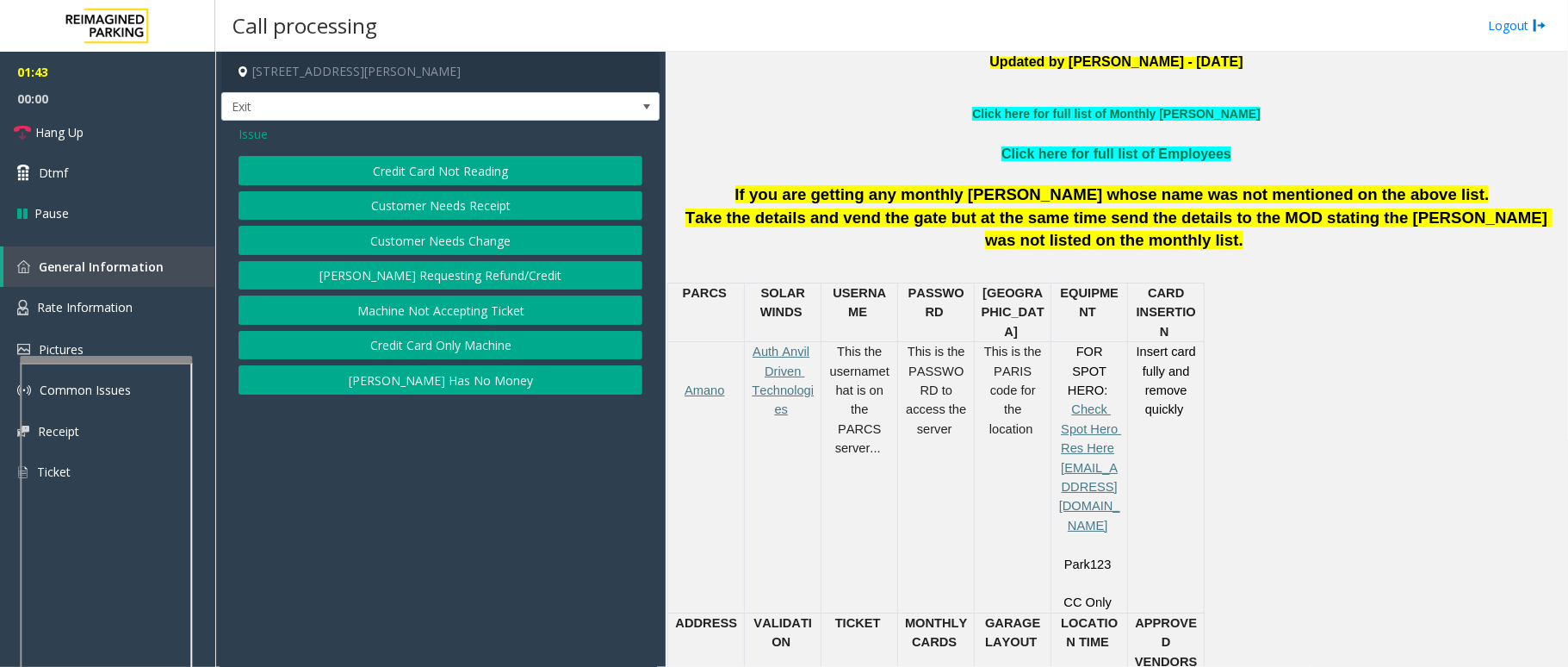
click at [449, 163] on button "Credit Card Not Reading" at bounding box center [440, 171] width 403 height 29
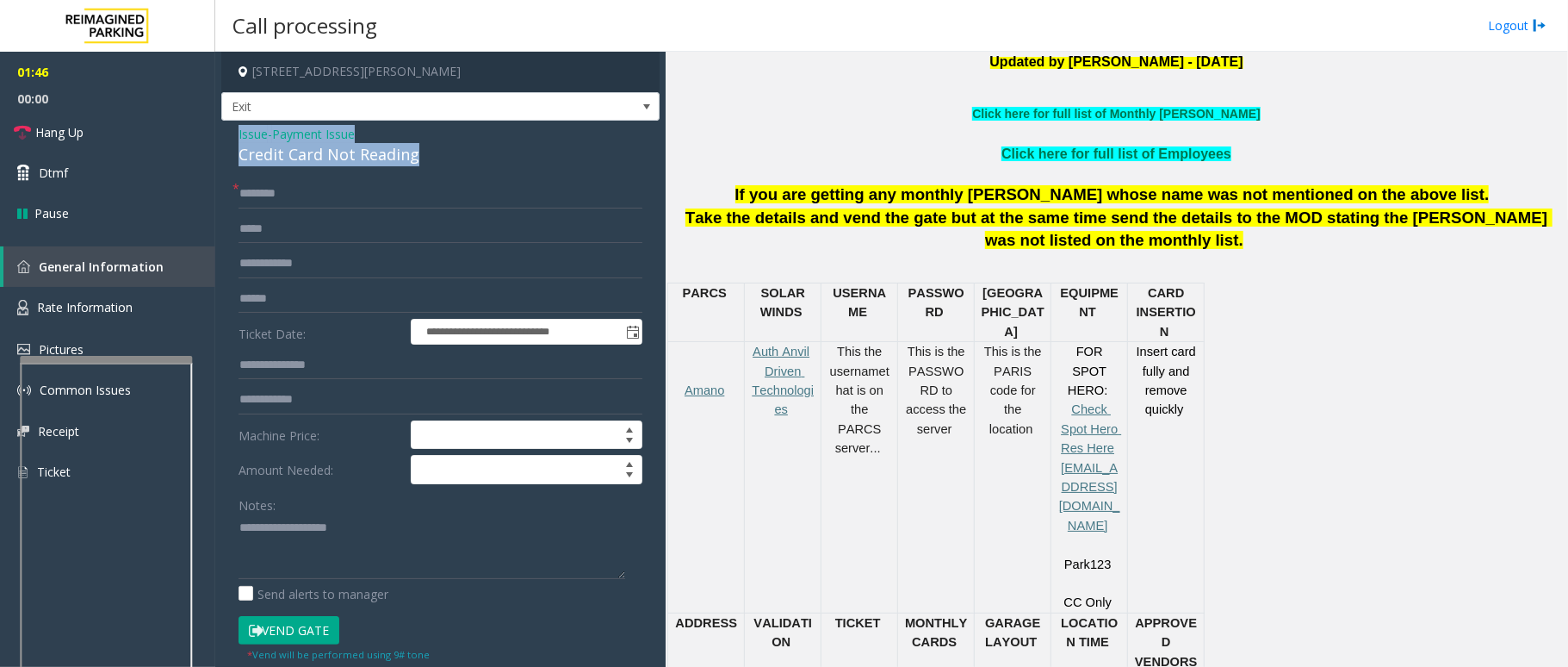
drag, startPoint x: 414, startPoint y: 149, endPoint x: 229, endPoint y: 134, distance: 185.6
click at [229, 134] on div "**********" at bounding box center [441, 540] width 438 height 839
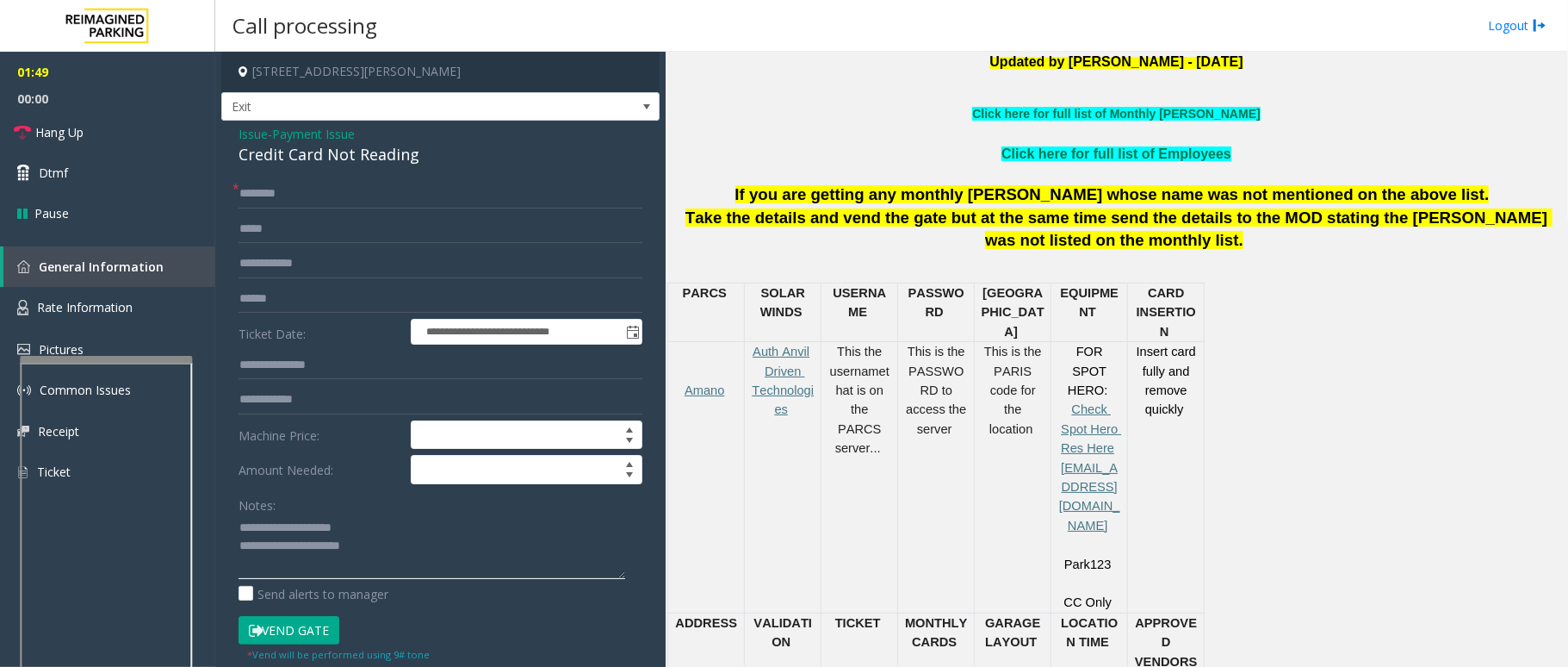
click at [384, 542] on textarea at bounding box center [431, 547] width 387 height 65
type textarea "**********"
click at [321, 305] on input "text" at bounding box center [440, 299] width 403 height 29
type input "******"
click at [407, 195] on input "text" at bounding box center [440, 194] width 403 height 29
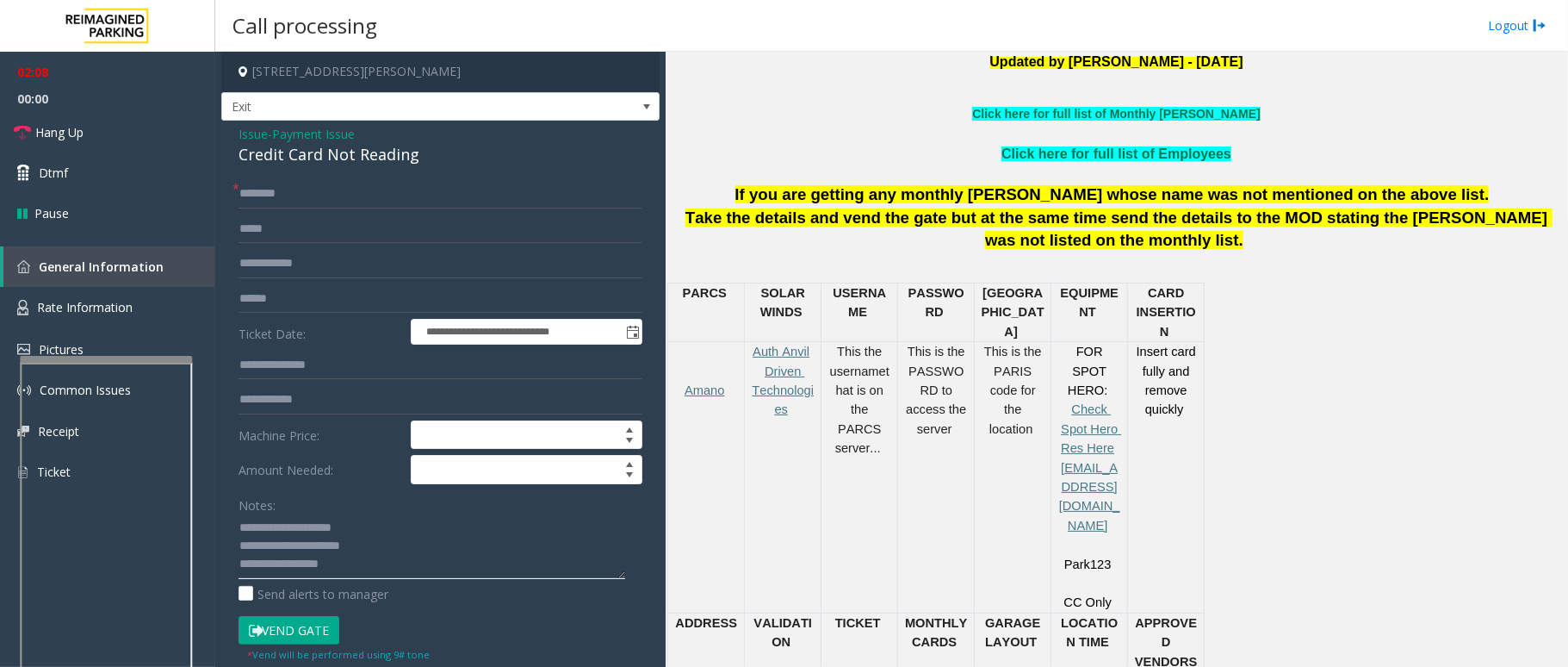
click at [479, 570] on textarea at bounding box center [431, 547] width 387 height 65
type textarea "**********"
click at [359, 204] on input "text" at bounding box center [440, 194] width 403 height 29
type input "*"
type input "****"
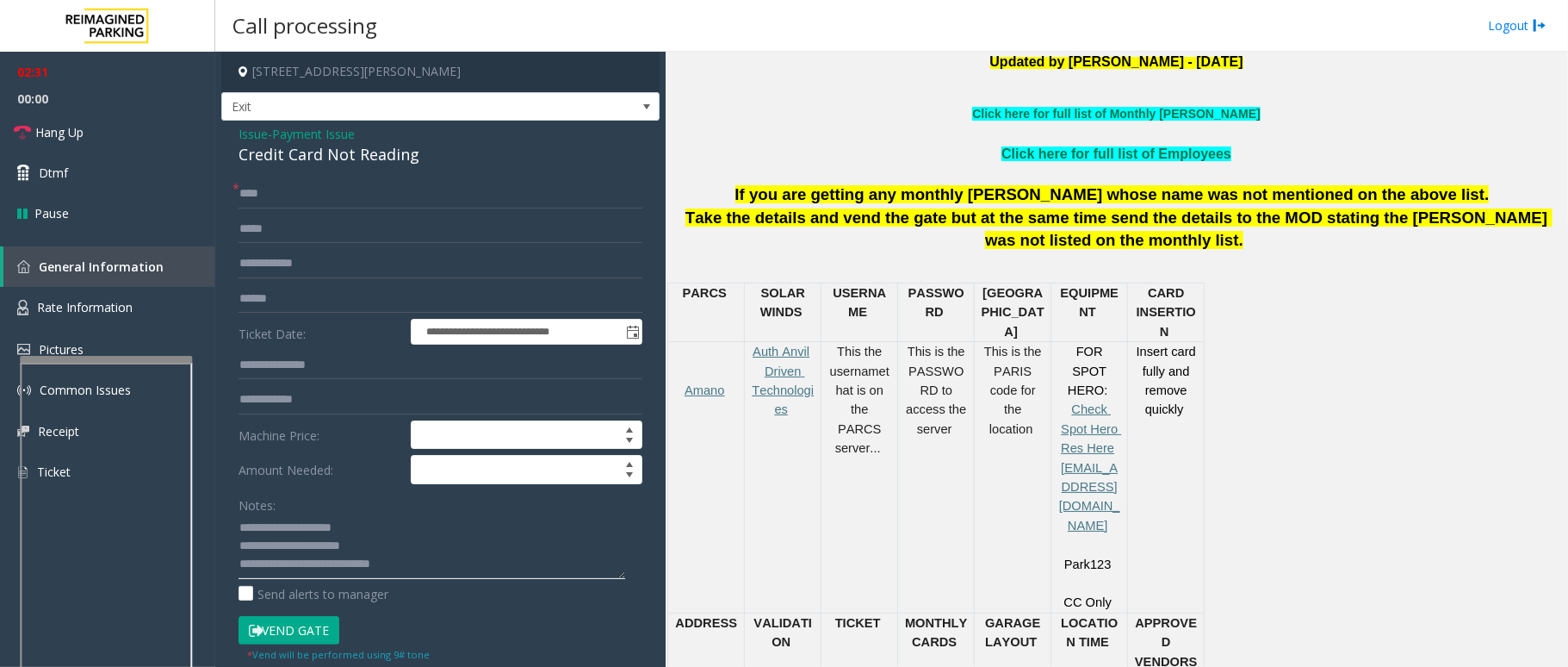
click at [420, 560] on textarea at bounding box center [431, 547] width 387 height 65
click at [256, 631] on icon at bounding box center [255, 631] width 14 height 12
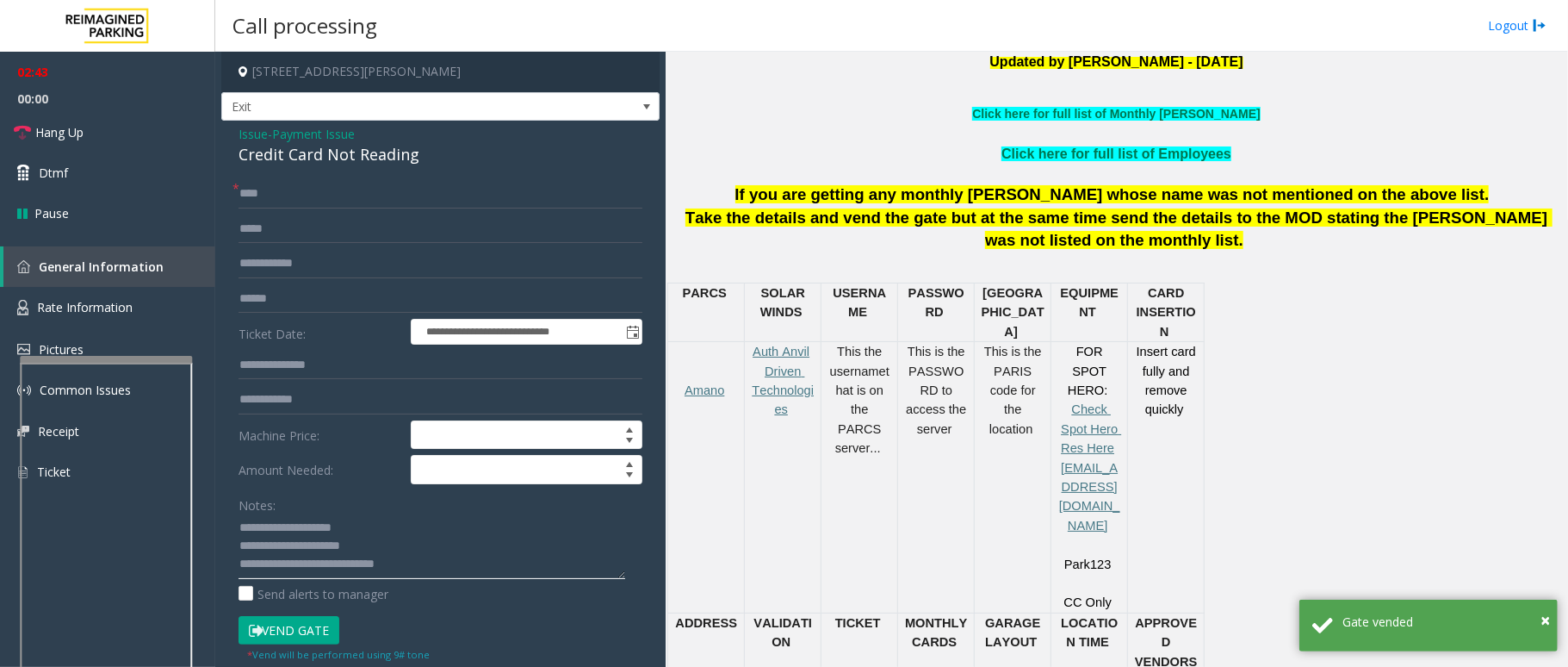
click at [431, 572] on textarea at bounding box center [431, 547] width 387 height 65
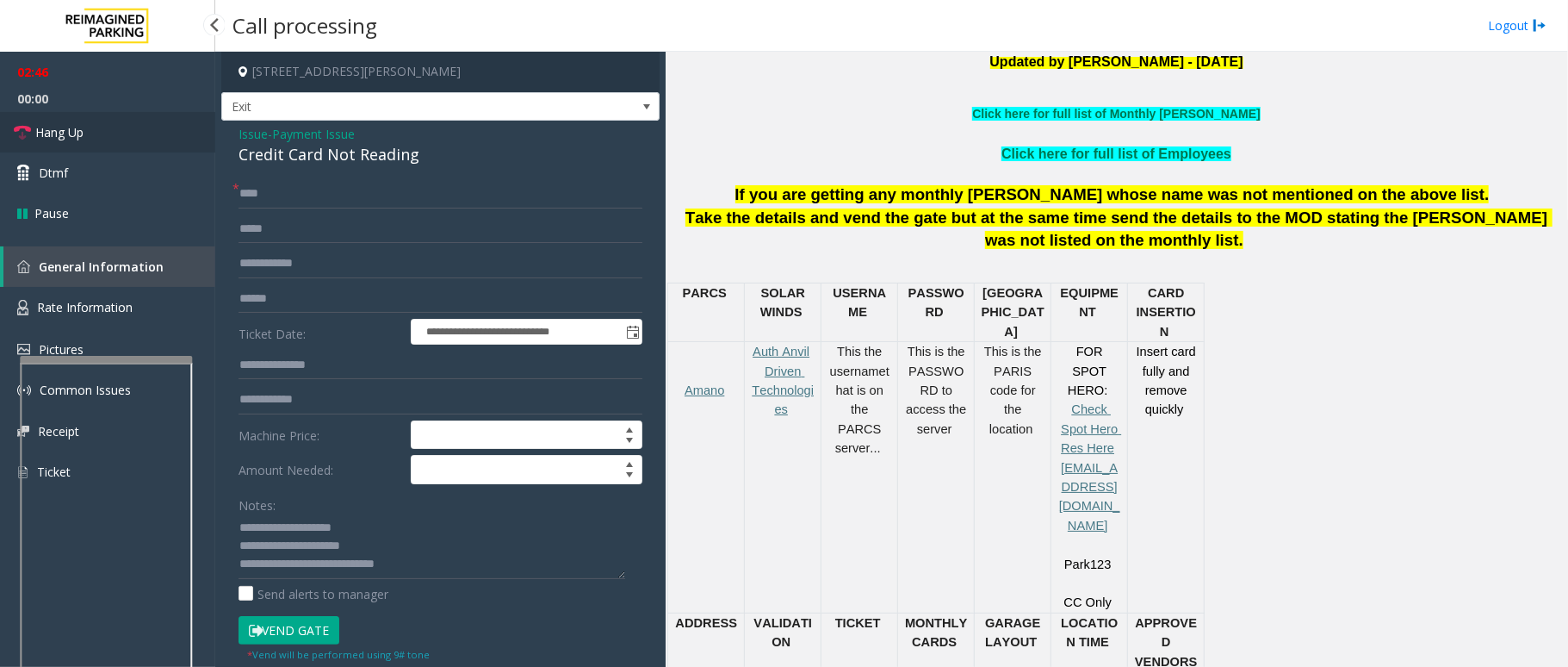
click at [56, 139] on span "Hang Up" at bounding box center [60, 132] width 48 height 18
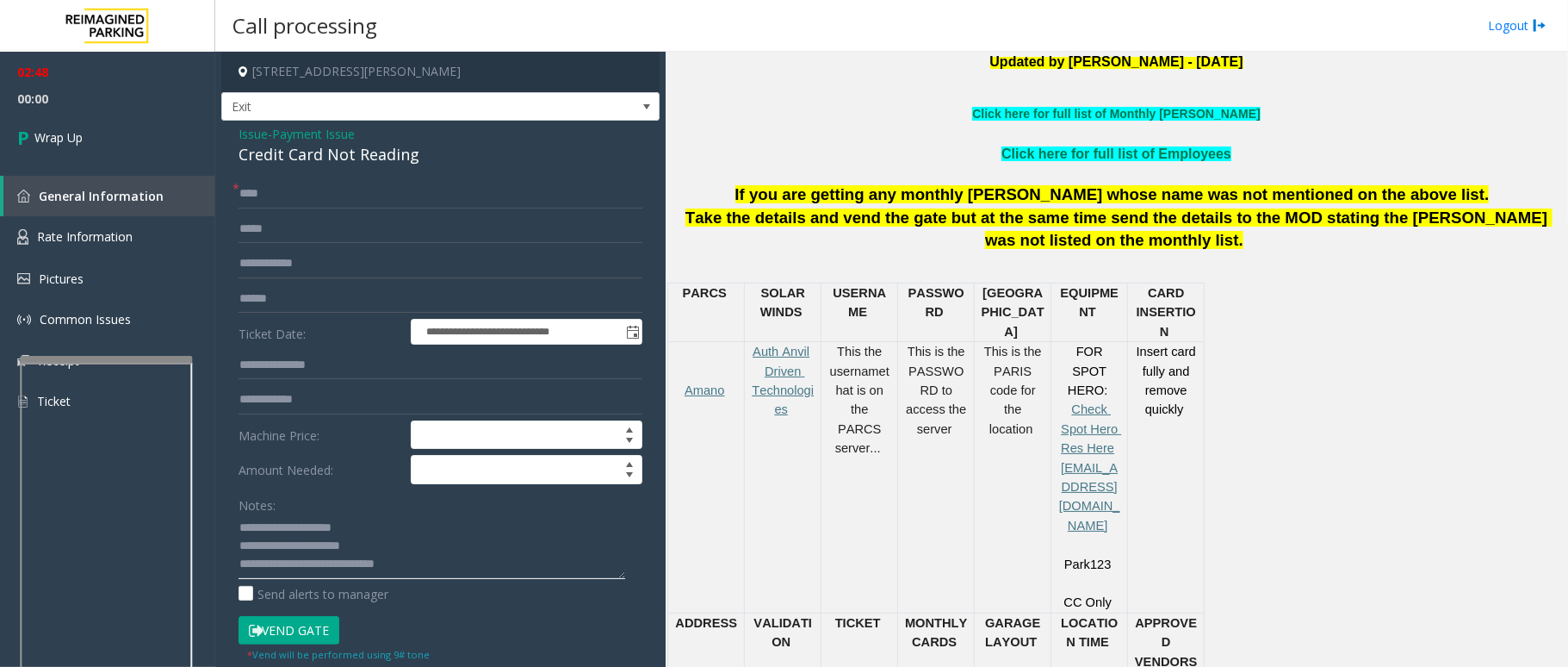
click at [458, 573] on textarea at bounding box center [431, 547] width 387 height 65
type textarea "**********"
click at [45, 128] on span "Wrap Up" at bounding box center [59, 137] width 48 height 18
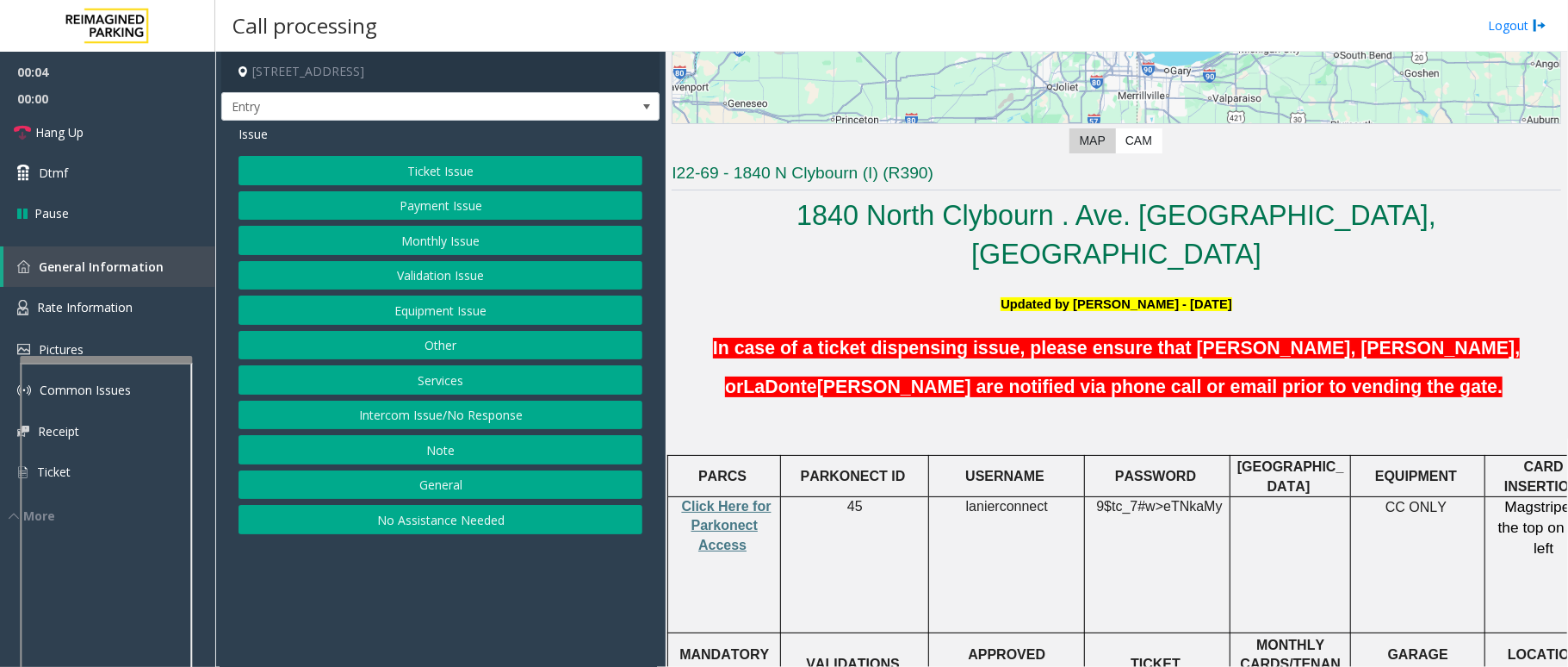
scroll to position [345, 0]
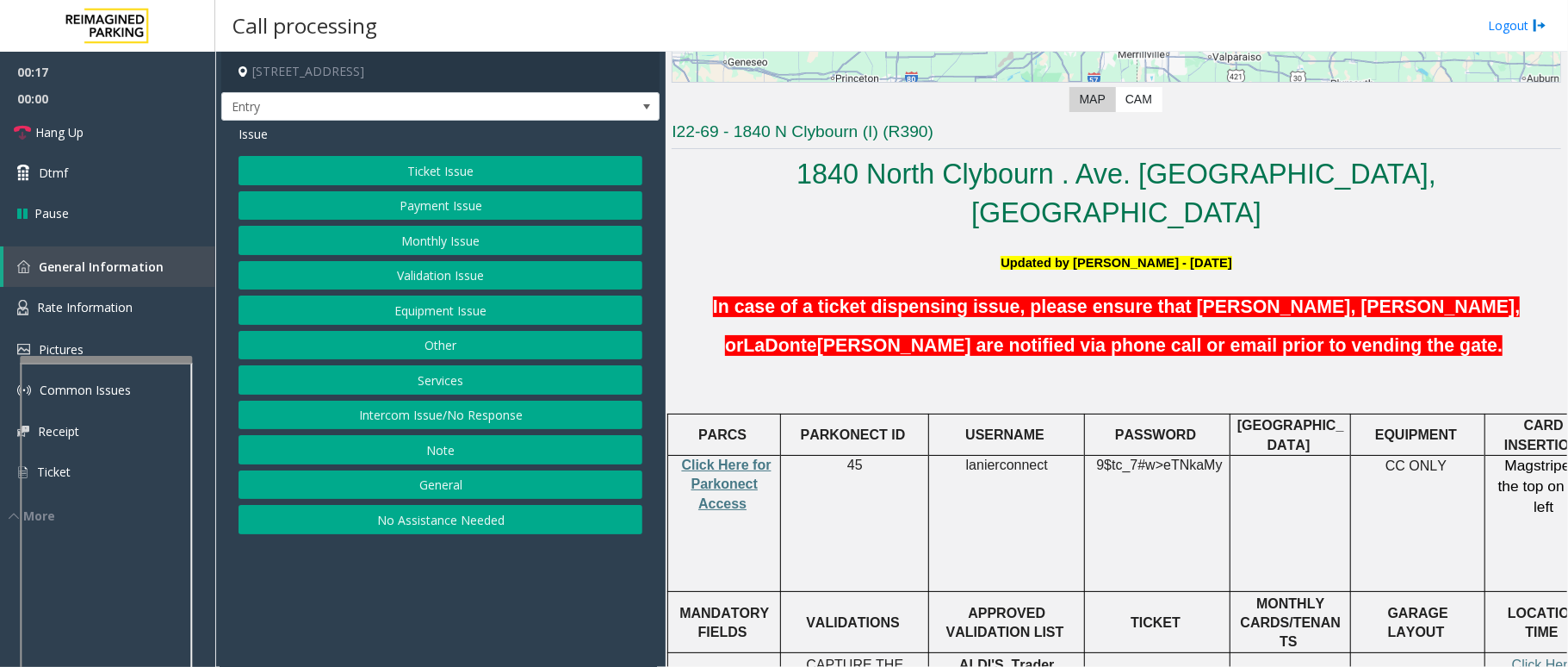
click at [418, 384] on button "Services" at bounding box center [440, 380] width 403 height 29
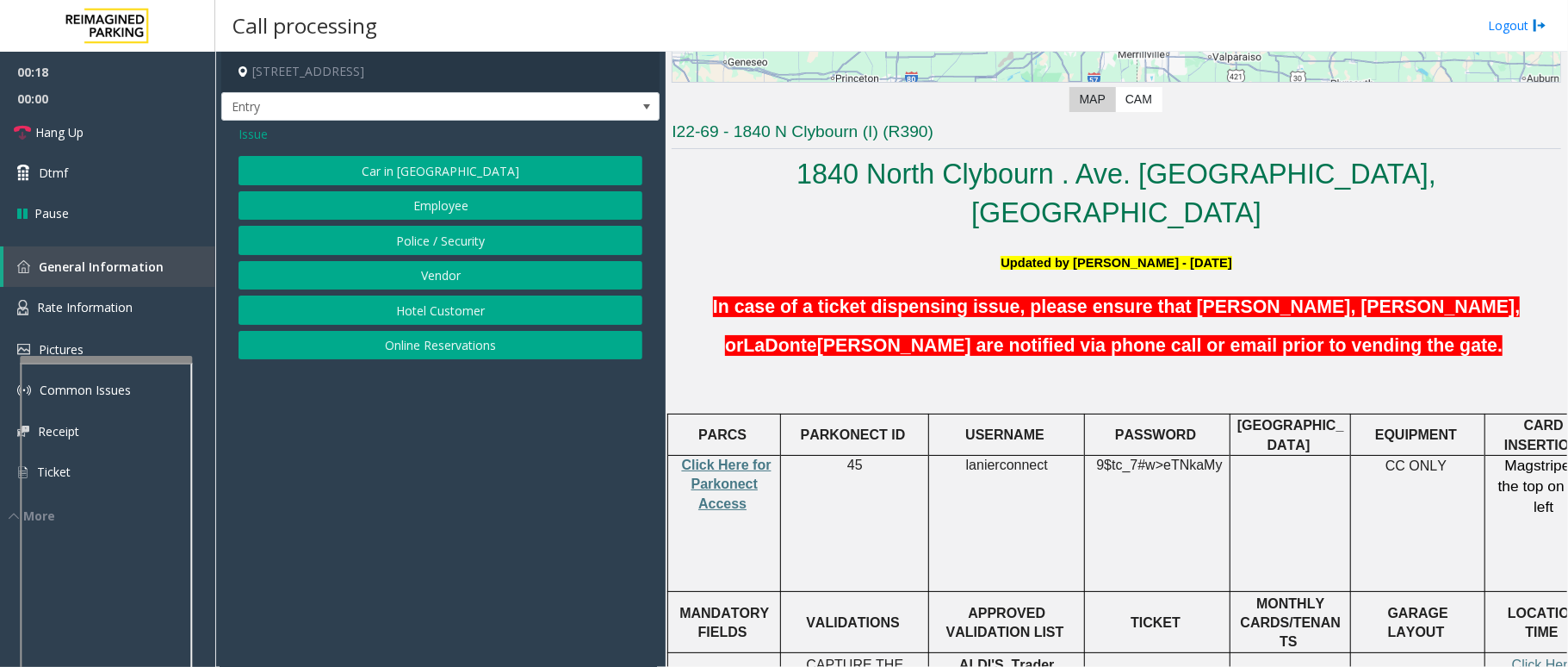
click at [500, 350] on button "Online Reservations" at bounding box center [440, 346] width 403 height 29
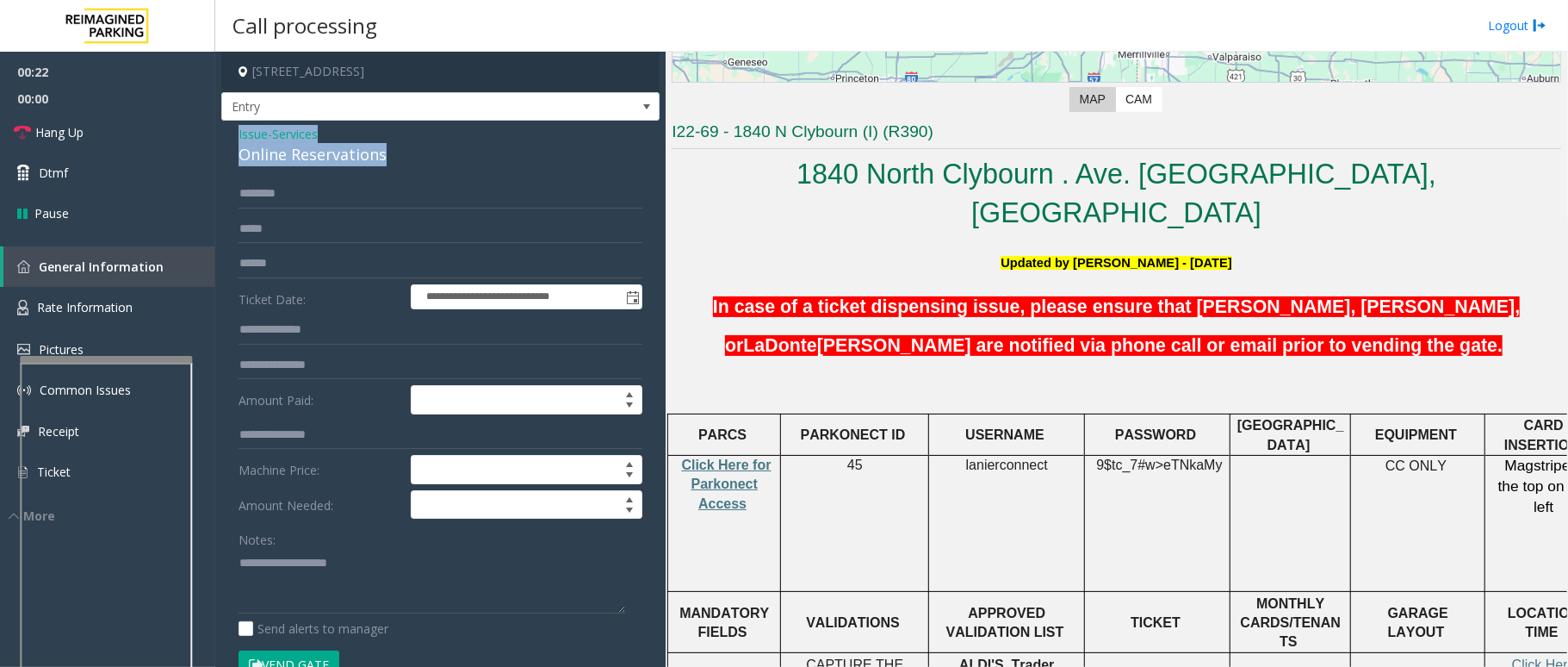
drag, startPoint x: 386, startPoint y: 143, endPoint x: 244, endPoint y: 136, distance: 142.2
click at [238, 136] on div "Issue - Services Online Reservations" at bounding box center [440, 146] width 403 height 42
click at [377, 580] on textarea at bounding box center [431, 580] width 387 height 65
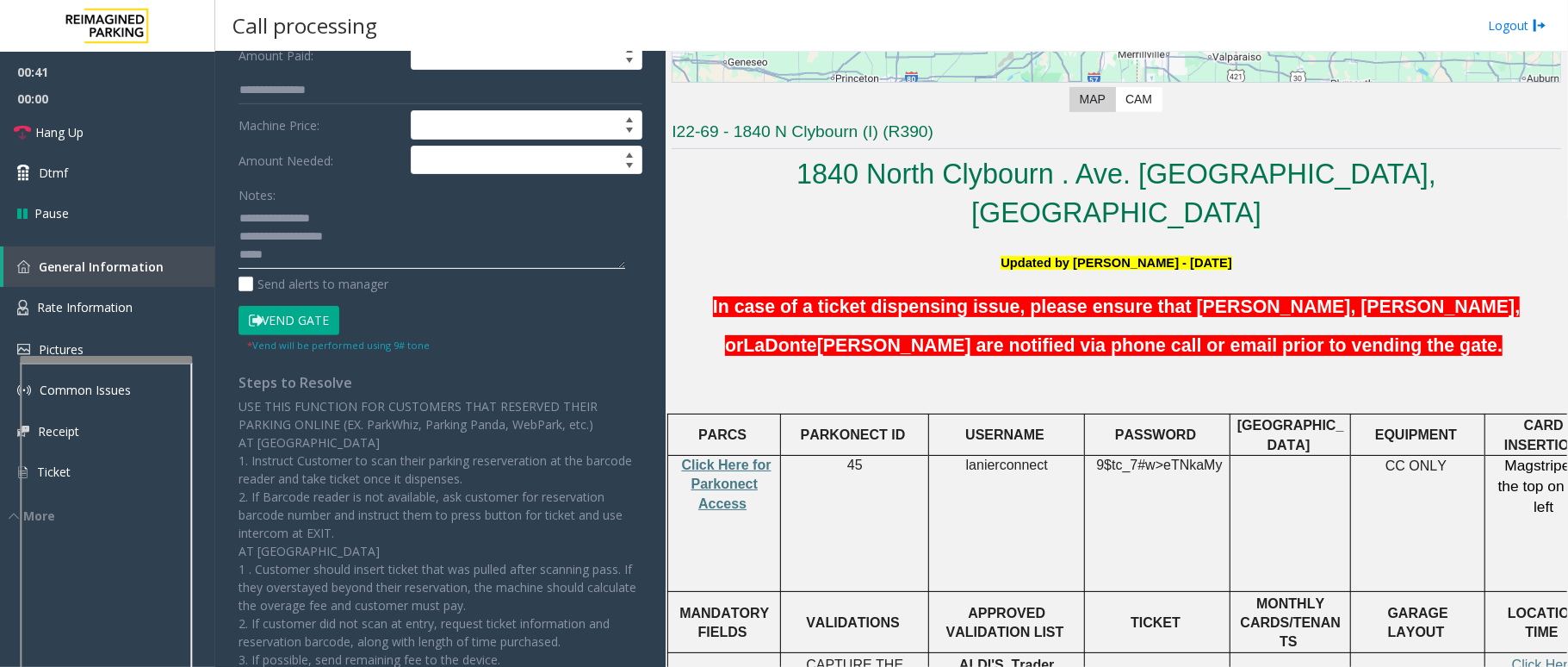
click at [358, 256] on textarea at bounding box center [431, 236] width 387 height 65
click at [59, 139] on span "Hang Up" at bounding box center [60, 132] width 48 height 18
click at [293, 266] on textarea at bounding box center [431, 236] width 387 height 65
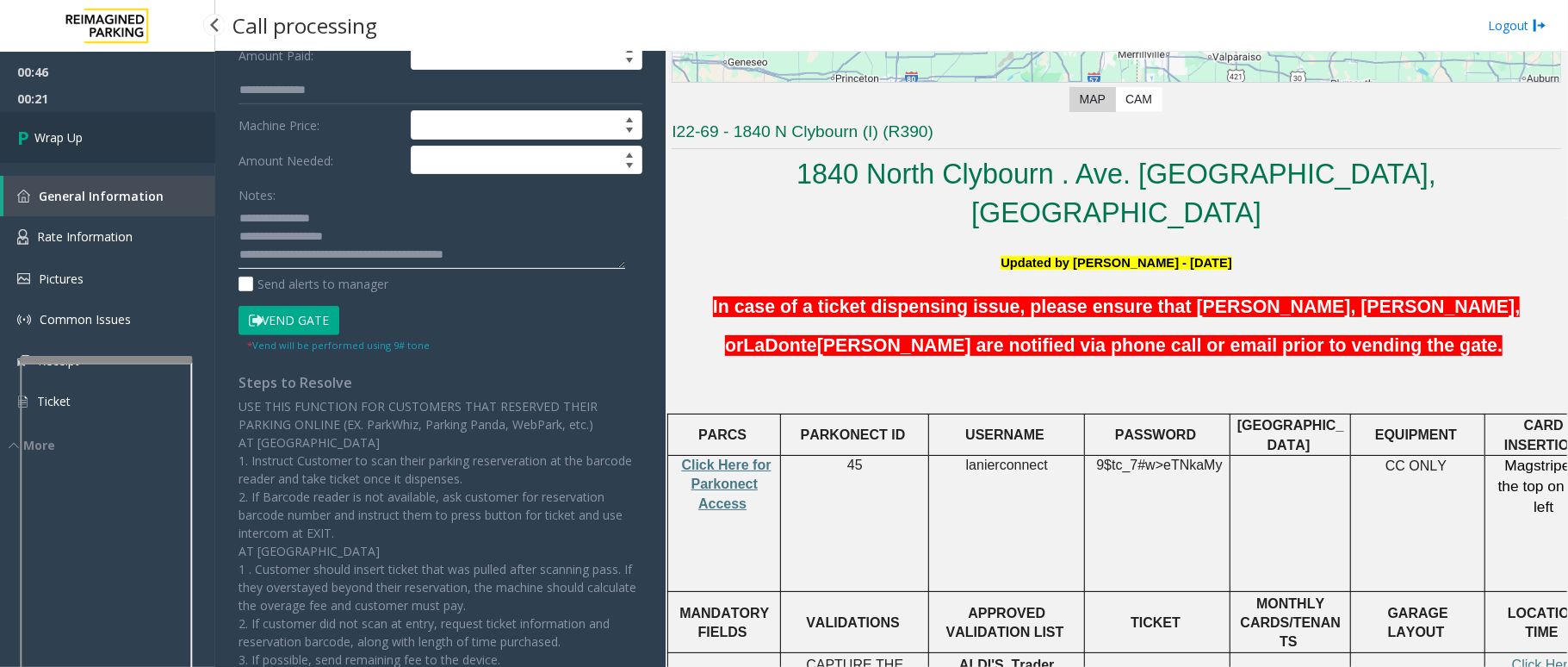
type textarea "**********"
click at [48, 134] on span "Wrap Up" at bounding box center [59, 137] width 48 height 18
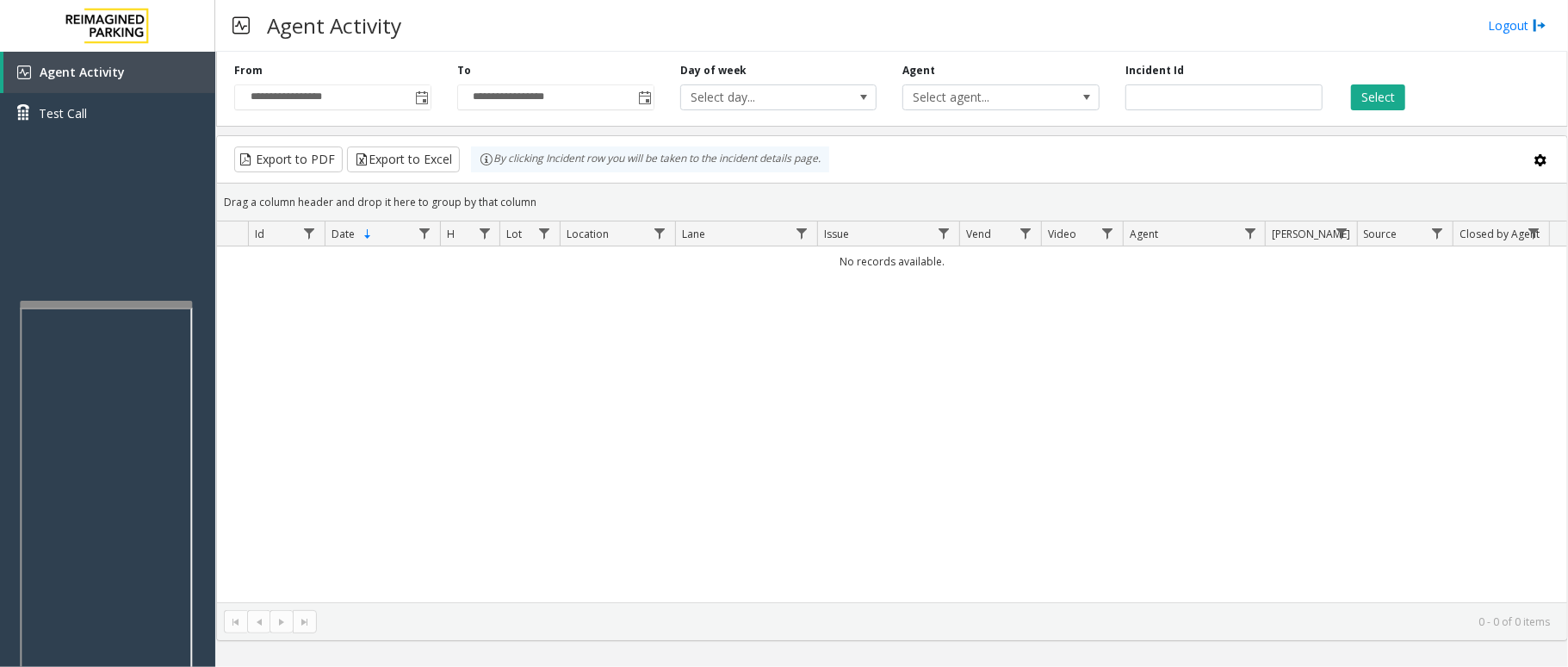
click at [101, 301] on div at bounding box center [106, 304] width 172 height 7
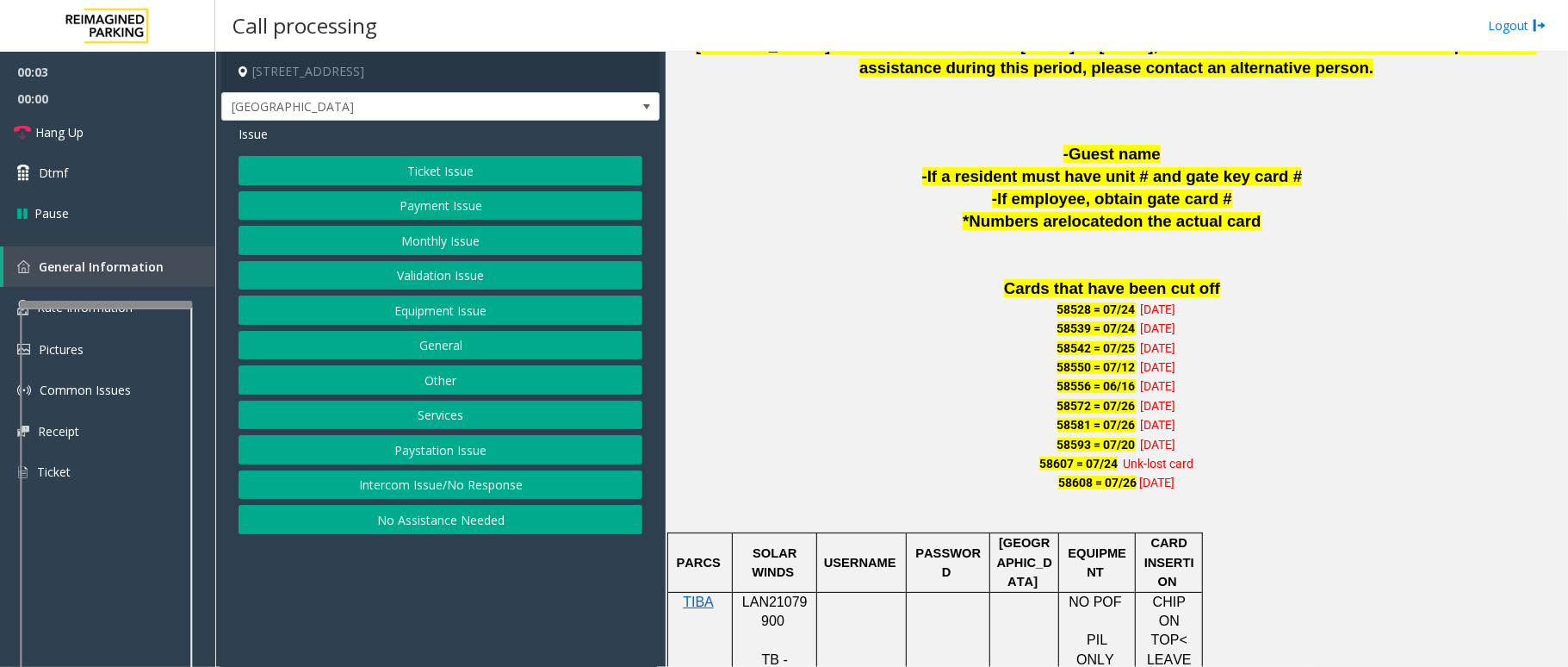
scroll to position [1033, 0]
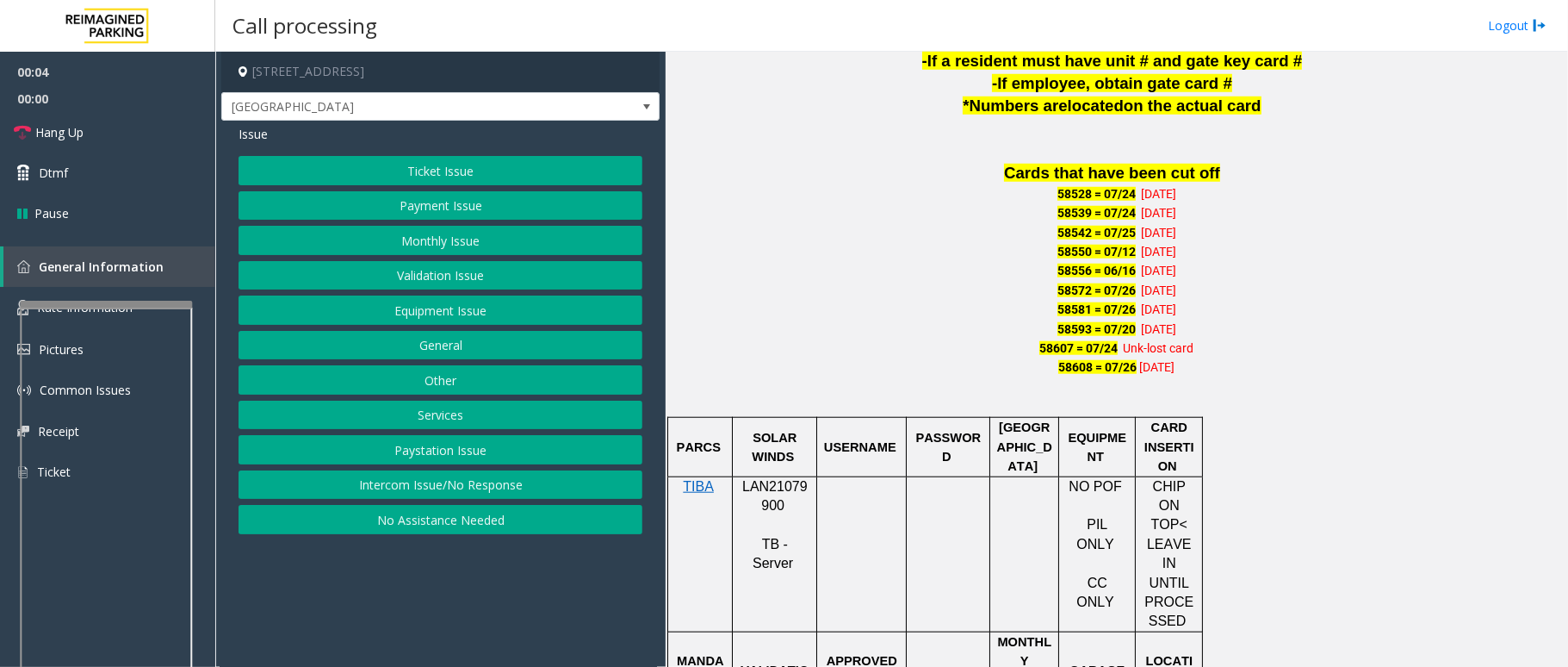
click at [783, 479] on span "LAN21079900" at bounding box center [775, 495] width 66 height 34
drag, startPoint x: 777, startPoint y: 467, endPoint x: 1361, endPoint y: 388, distance: 589.3
click at [1361, 388] on p at bounding box center [1116, 397] width 889 height 39
drag, startPoint x: 776, startPoint y: 469, endPoint x: 816, endPoint y: 457, distance: 41.8
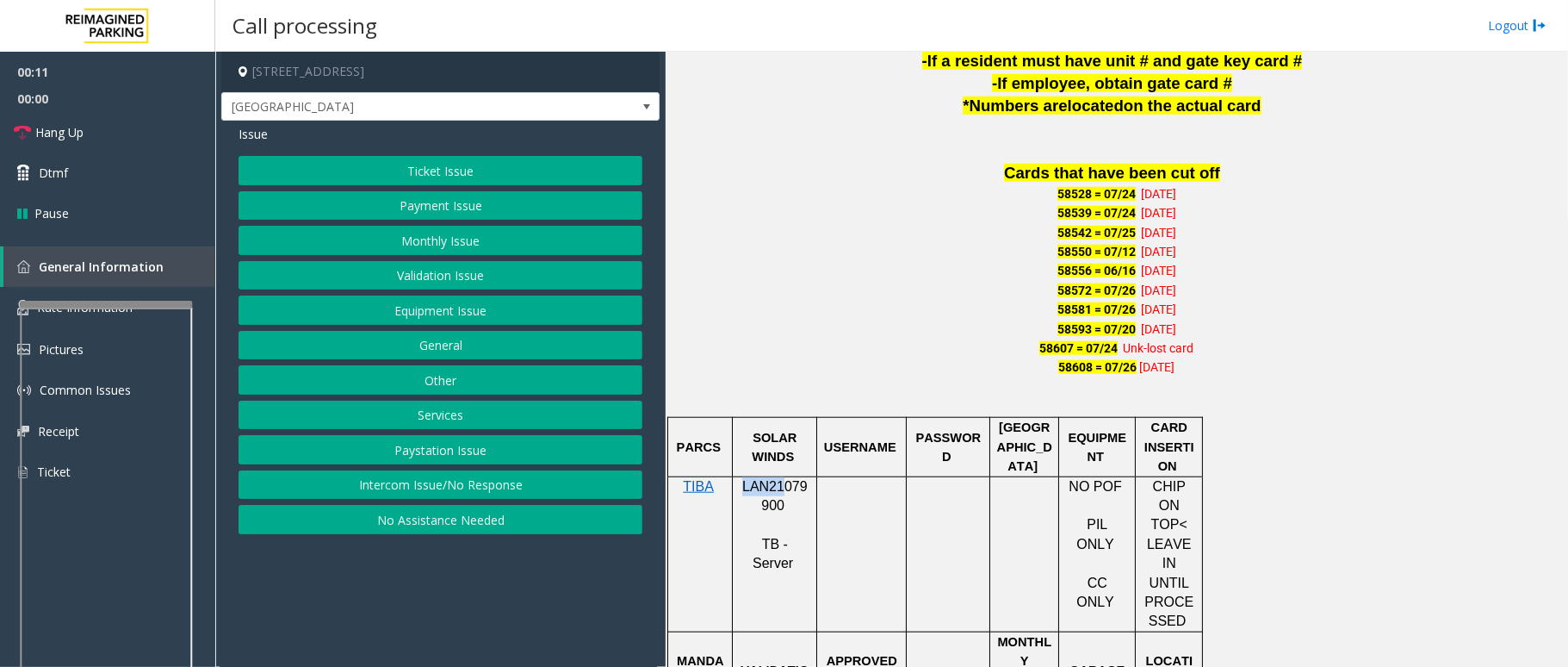
click at [816, 476] on td "LAN21079900 TB - Server" at bounding box center [774, 554] width 84 height 155
click at [793, 358] on p "58608 = 07/26 07-07-23" at bounding box center [1116, 367] width 889 height 19
click at [780, 479] on span "LAN21079900" at bounding box center [775, 495] width 66 height 34
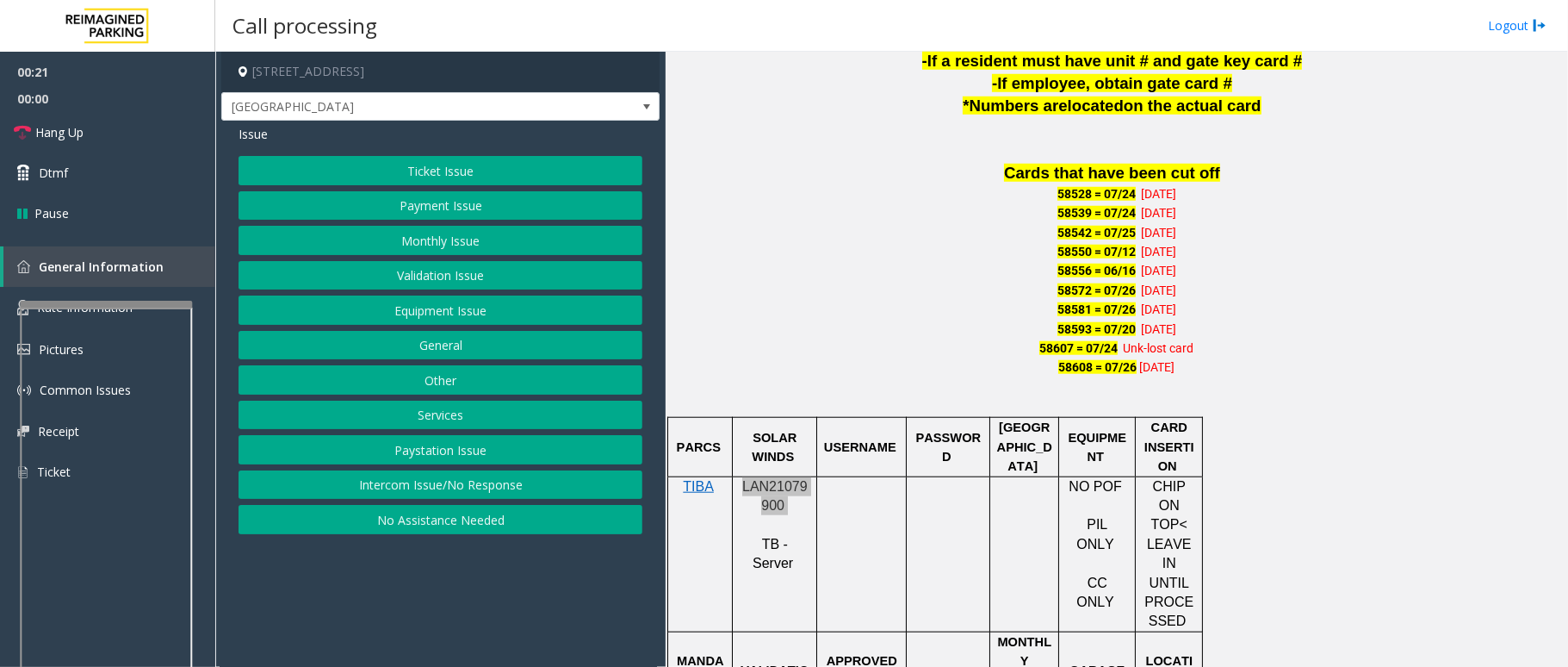
scroll to position [1149, 0]
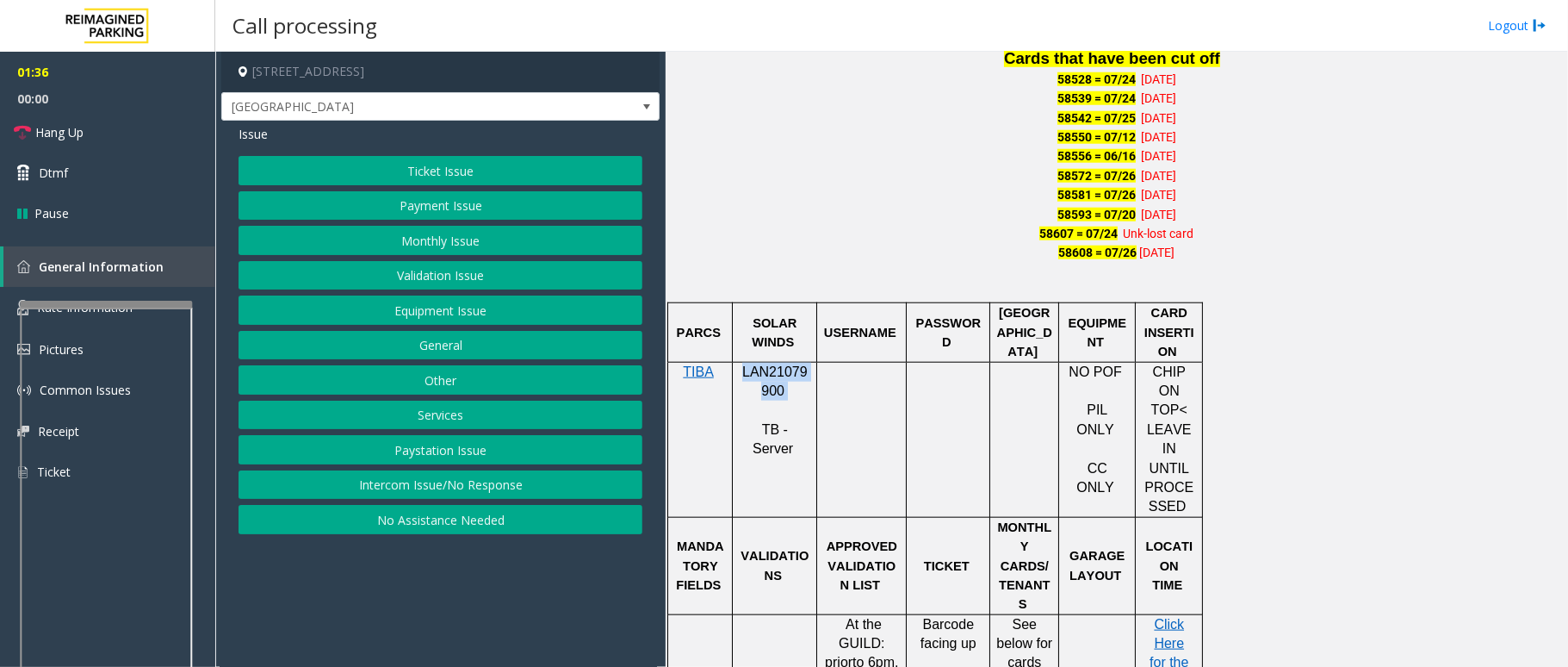
click at [451, 242] on button "Monthly Issue" at bounding box center [440, 241] width 403 height 29
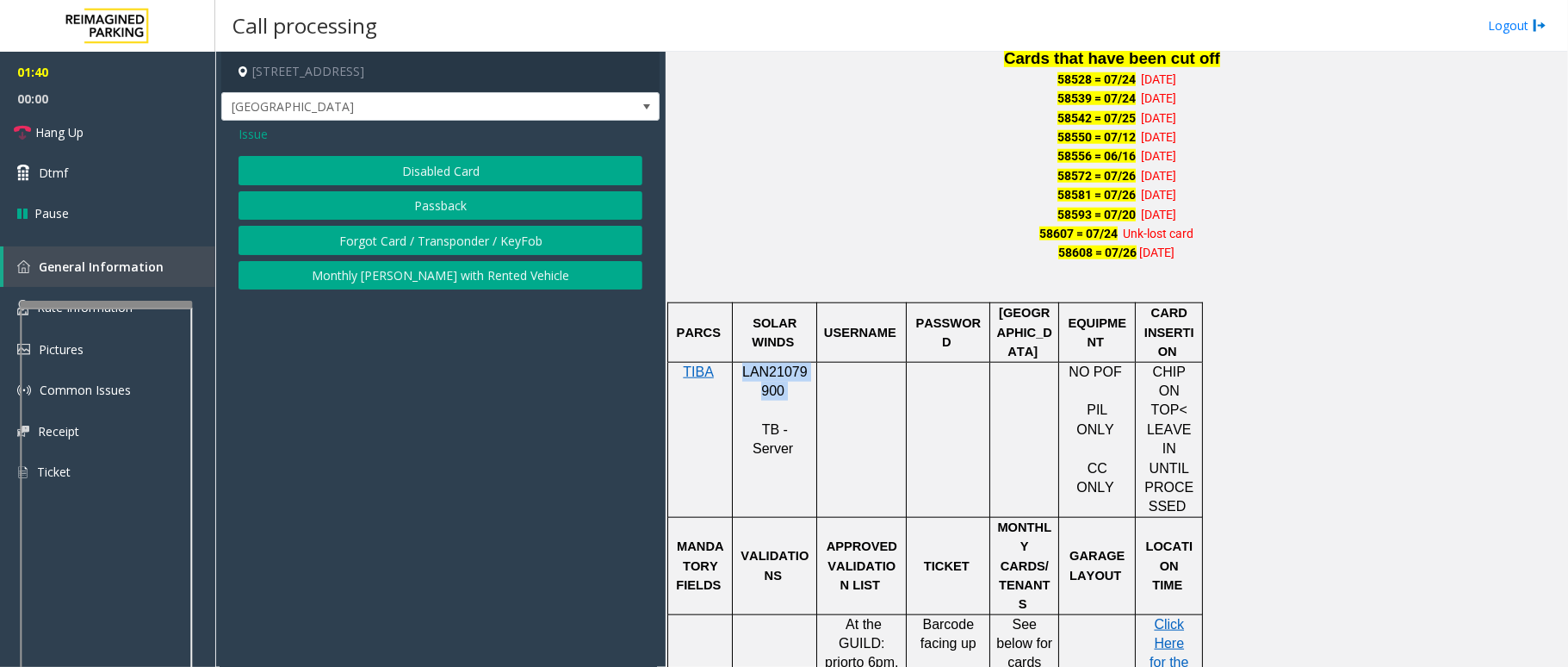
click at [452, 236] on button "Forgot Card / Transponder / KeyFob" at bounding box center [440, 241] width 403 height 29
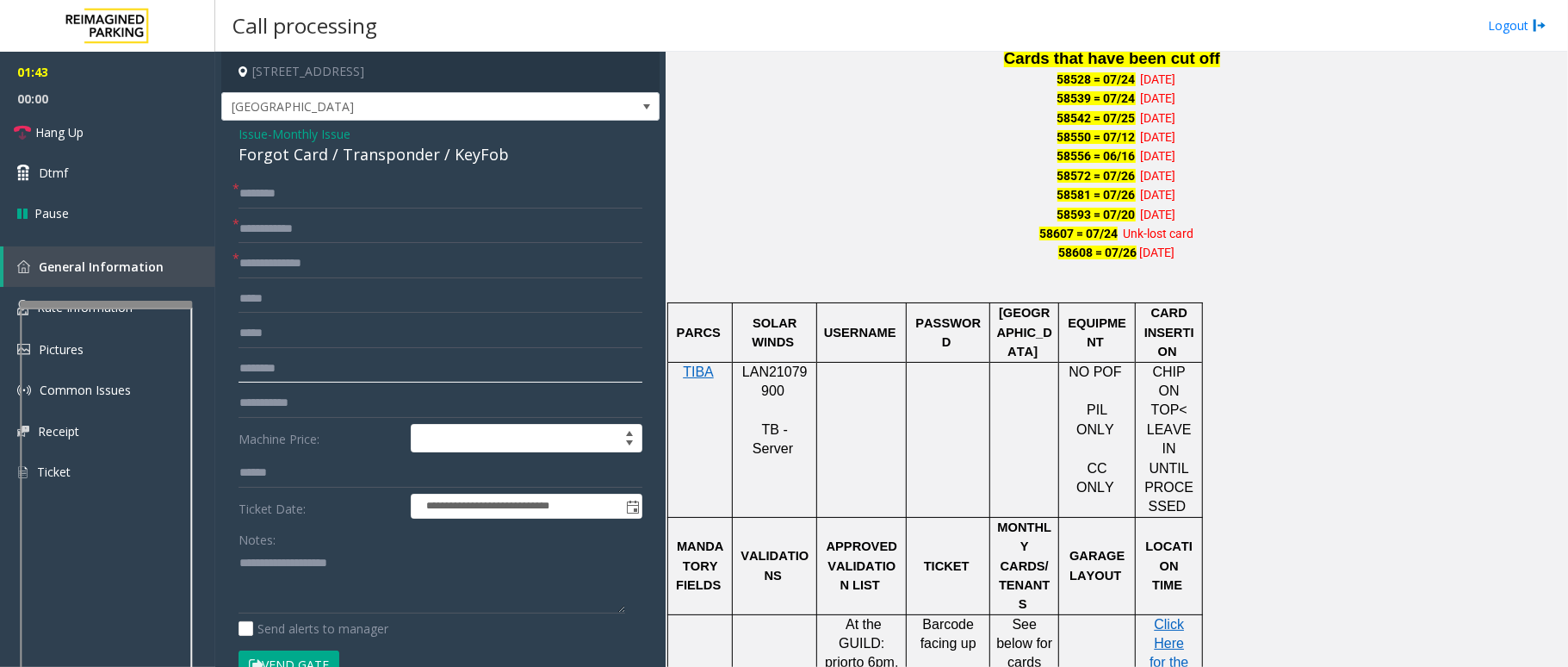
click at [416, 369] on input "text" at bounding box center [440, 369] width 403 height 29
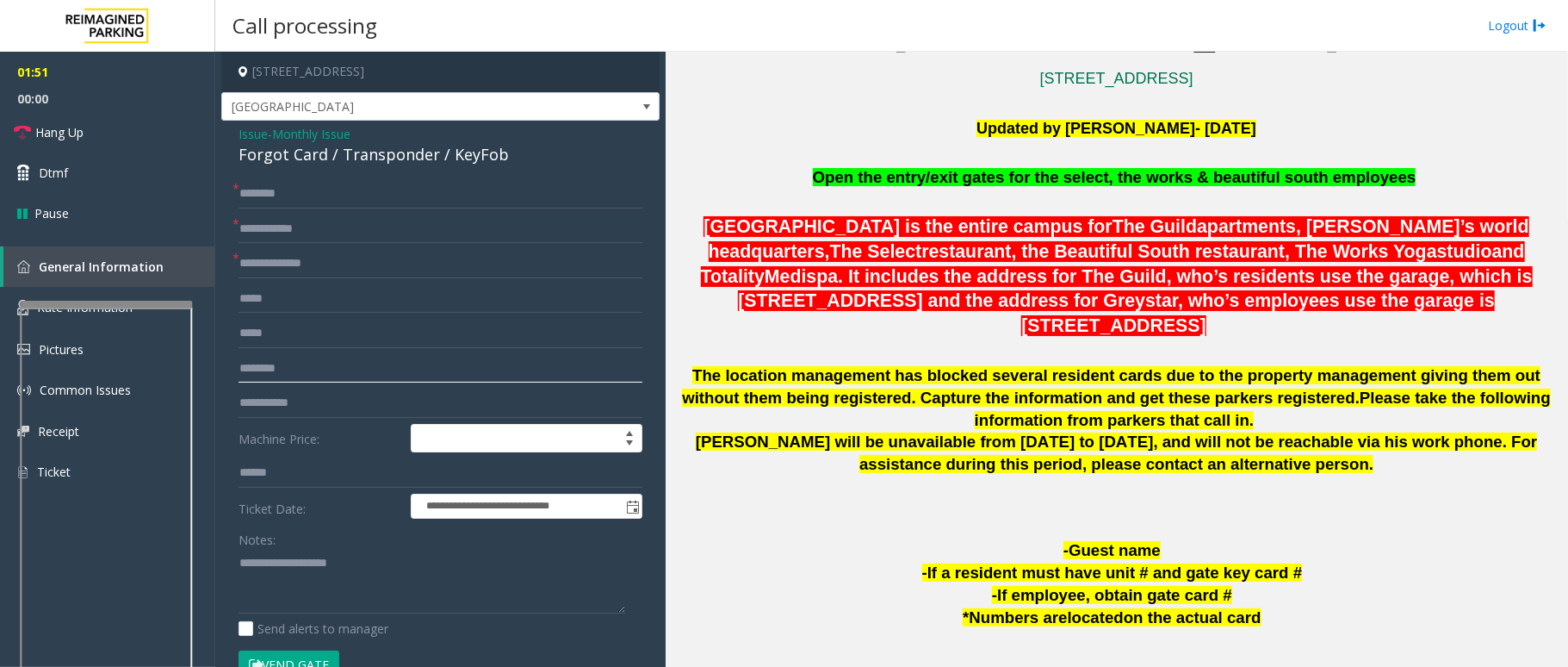
scroll to position [573, 0]
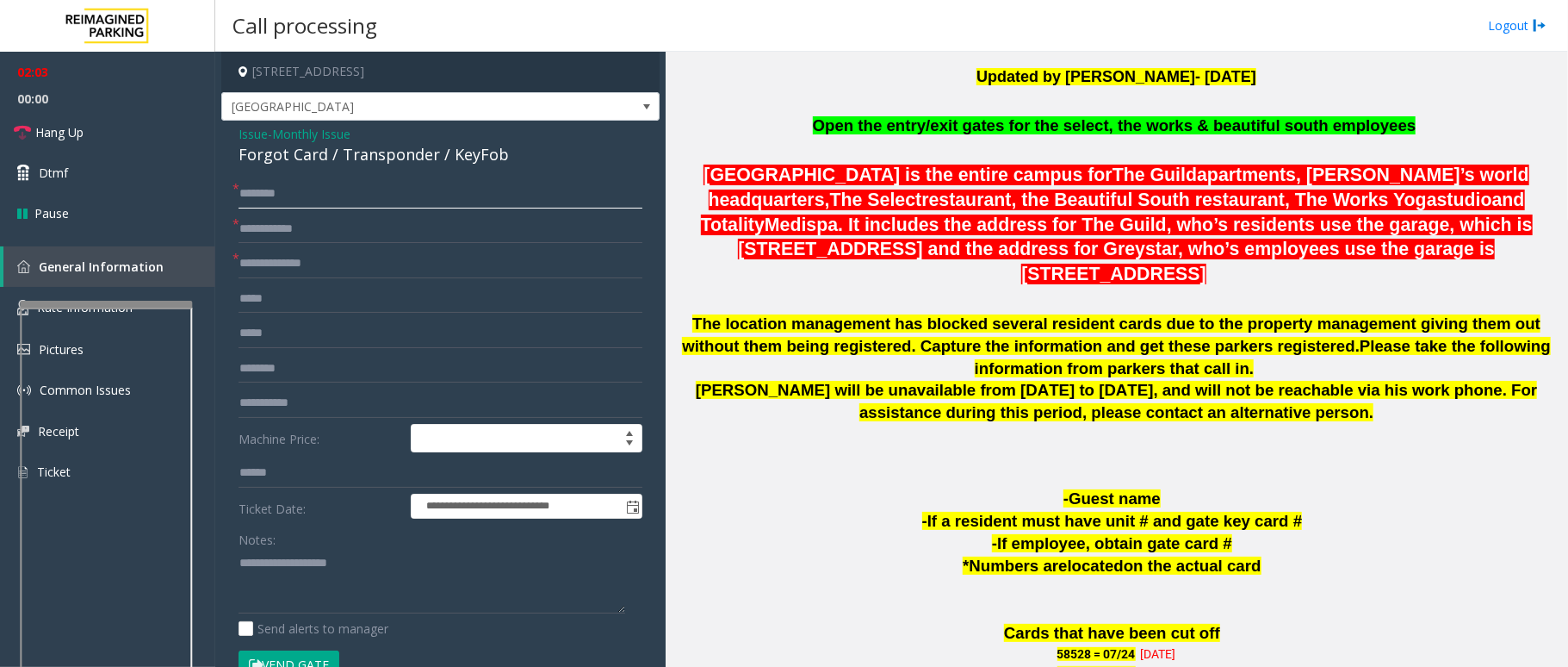
click at [345, 204] on input "text" at bounding box center [440, 194] width 403 height 29
drag, startPoint x: 349, startPoint y: 195, endPoint x: 319, endPoint y: 198, distance: 30.1
click at [319, 198] on input "text" at bounding box center [440, 194] width 403 height 29
click at [325, 191] on input "*****" at bounding box center [440, 194] width 403 height 29
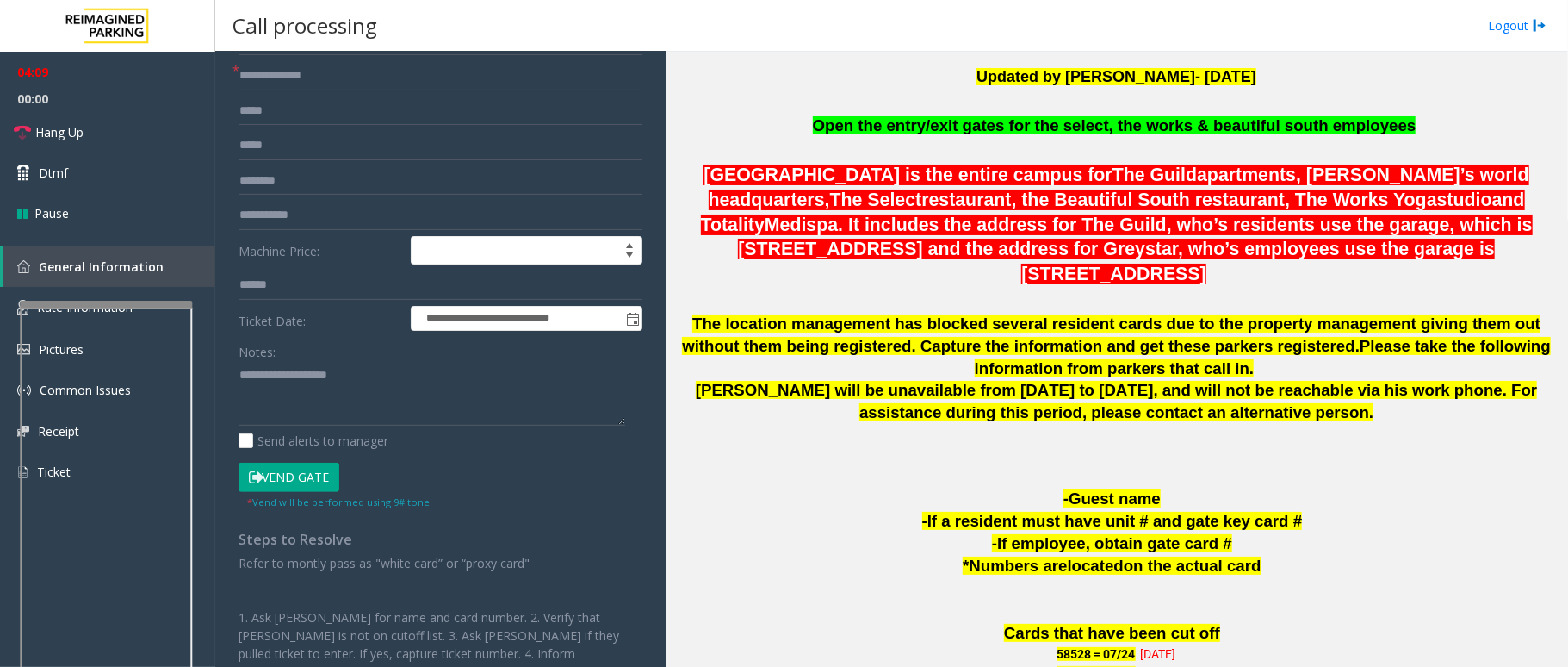
scroll to position [230, 0]
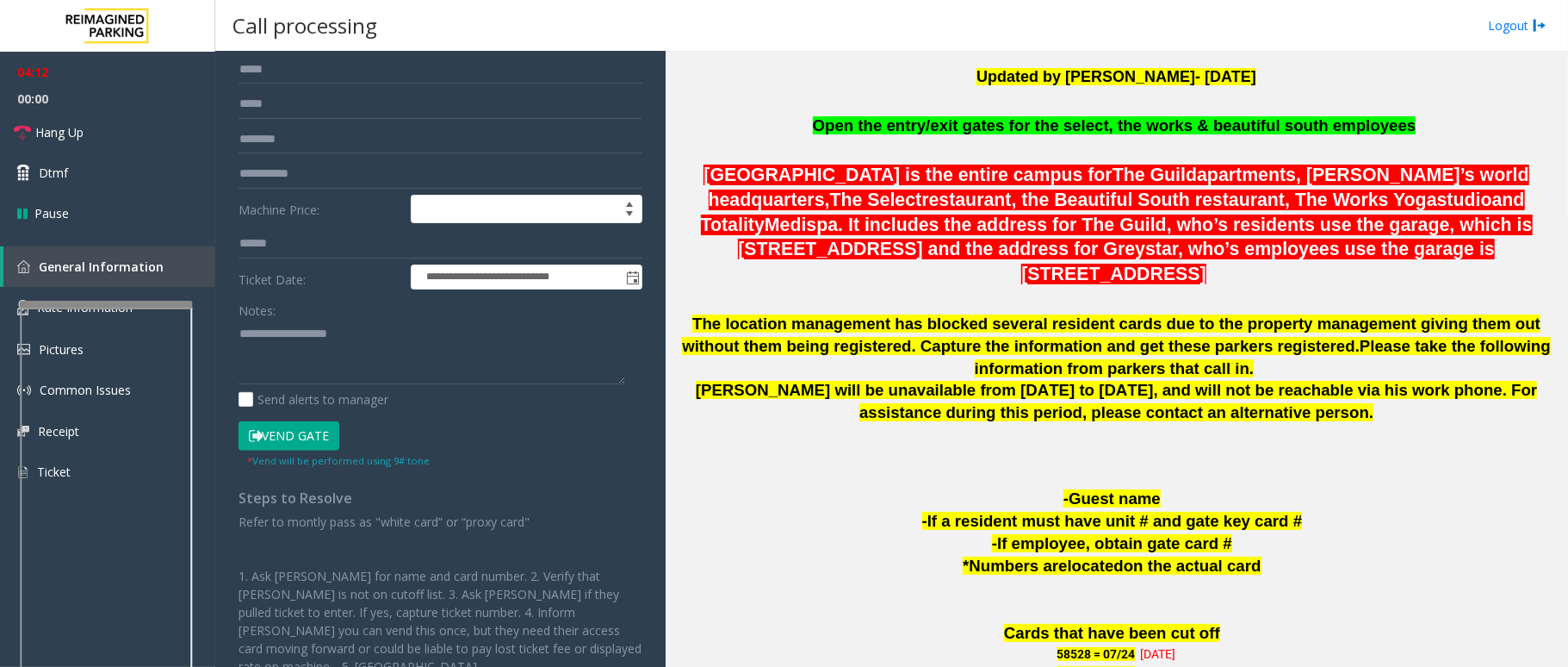
click at [298, 441] on button "Vend Gate" at bounding box center [288, 436] width 100 height 29
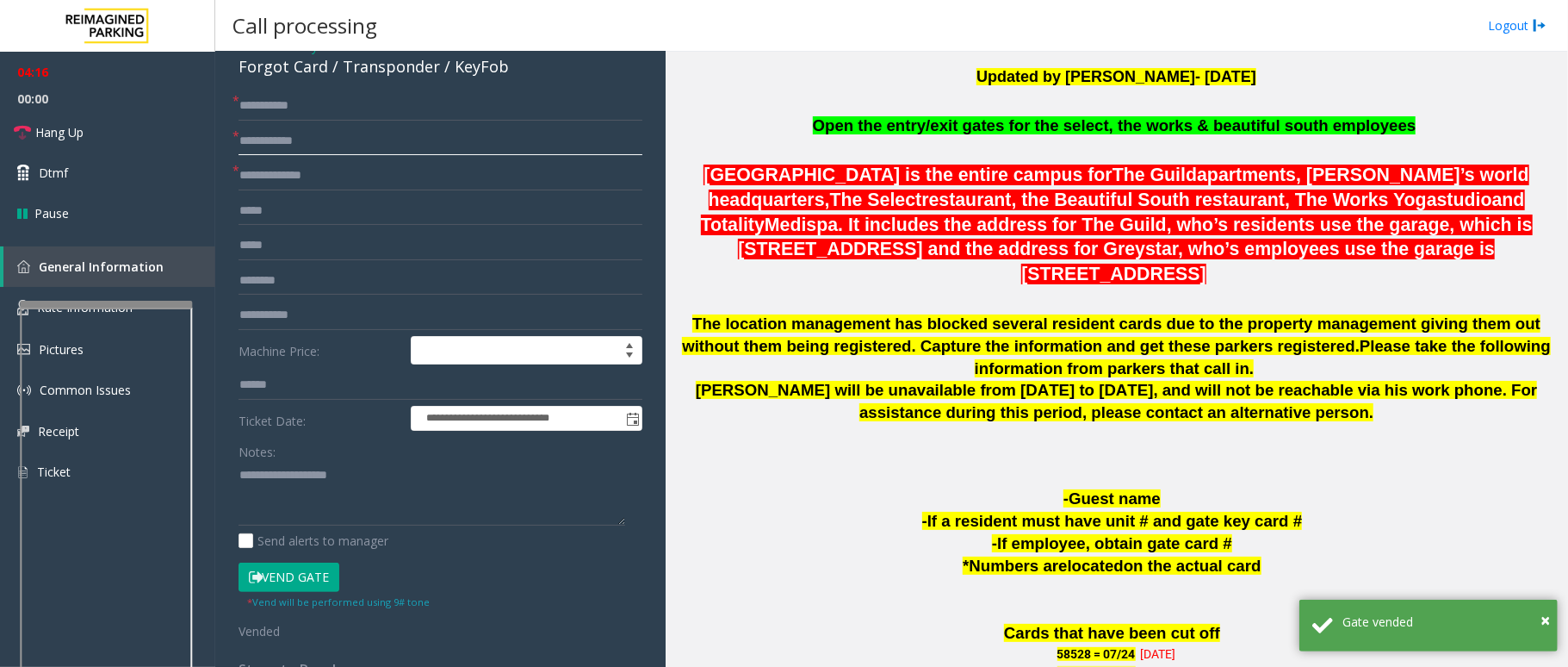
scroll to position [49, 0]
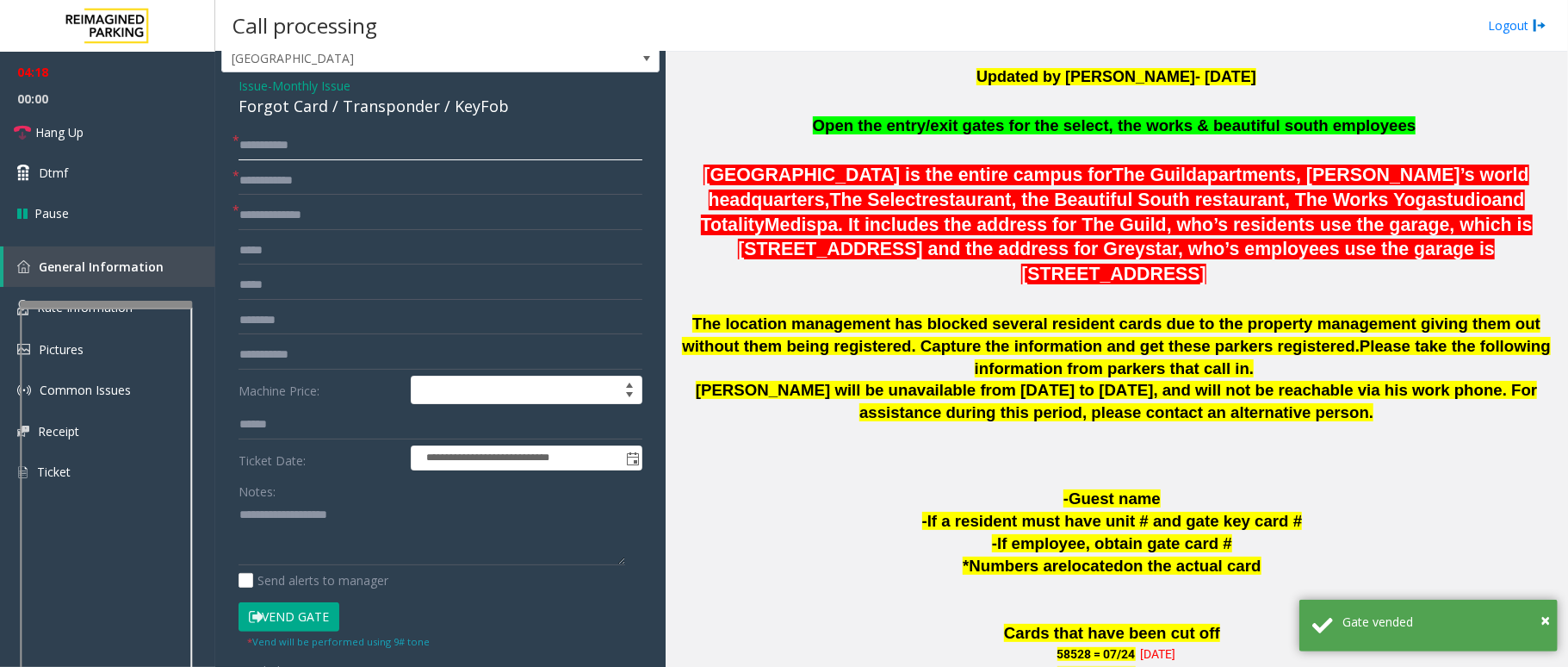
click at [246, 145] on input "**********" at bounding box center [440, 146] width 403 height 29
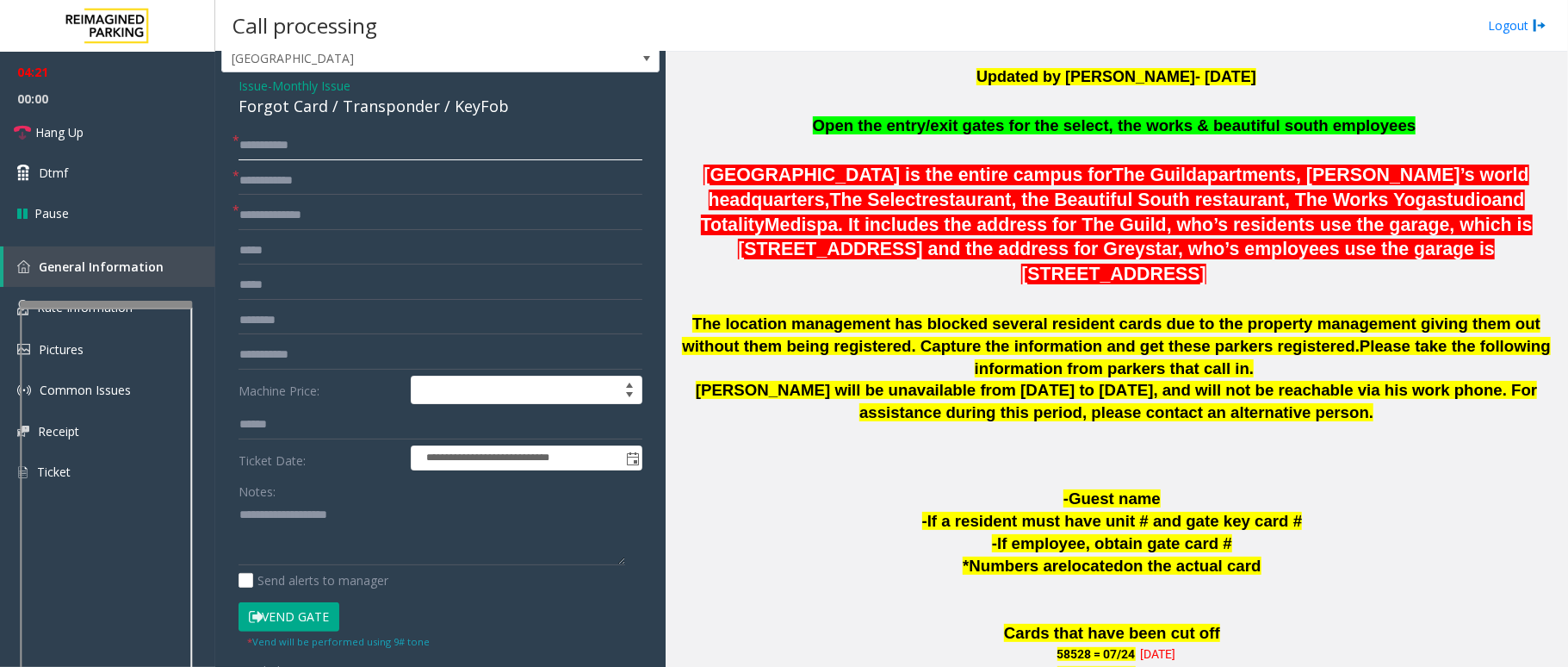
type input "**********"
click at [310, 184] on input "text" at bounding box center [440, 181] width 403 height 29
click at [63, 143] on link "Hang Up" at bounding box center [107, 132] width 216 height 41
click at [253, 186] on input "text" at bounding box center [440, 181] width 403 height 29
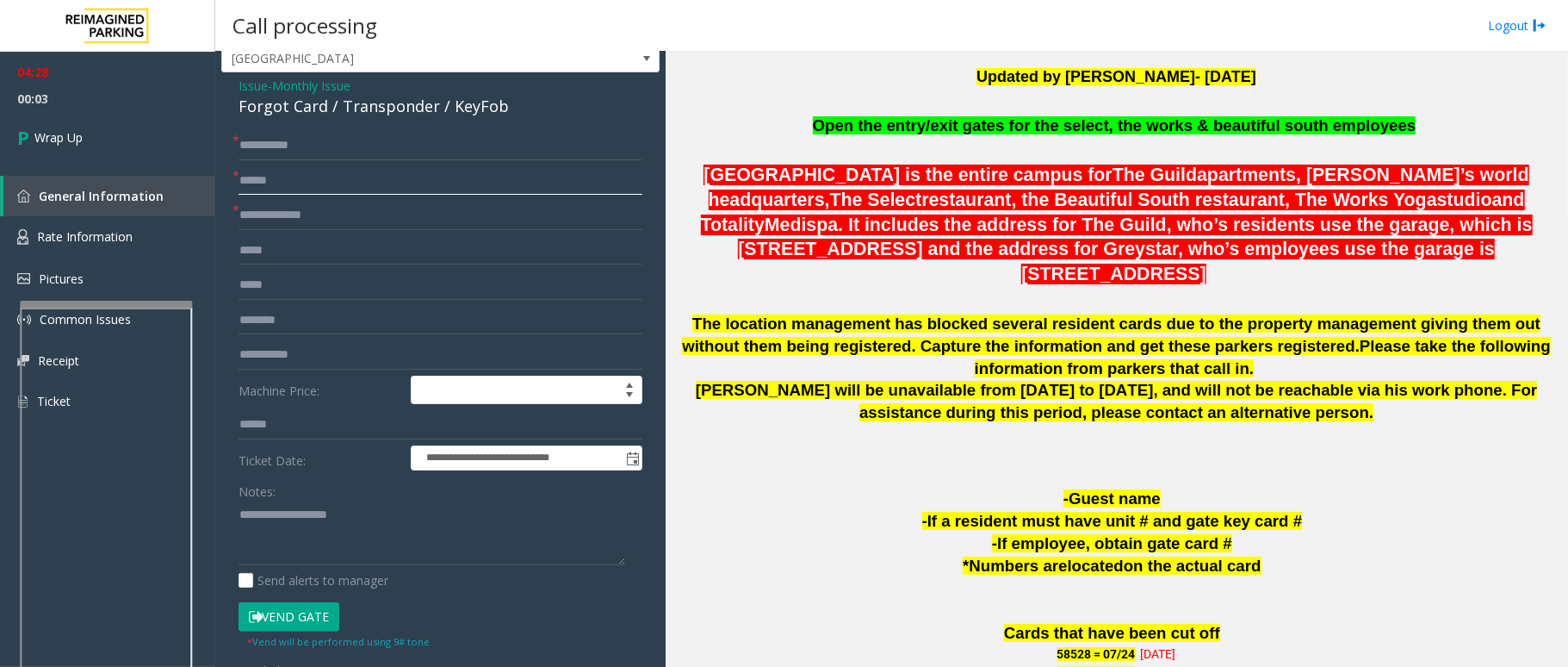
type input "******"
click at [275, 222] on input "text" at bounding box center [440, 216] width 403 height 29
type input "**"
click at [345, 528] on textarea at bounding box center [431, 533] width 387 height 65
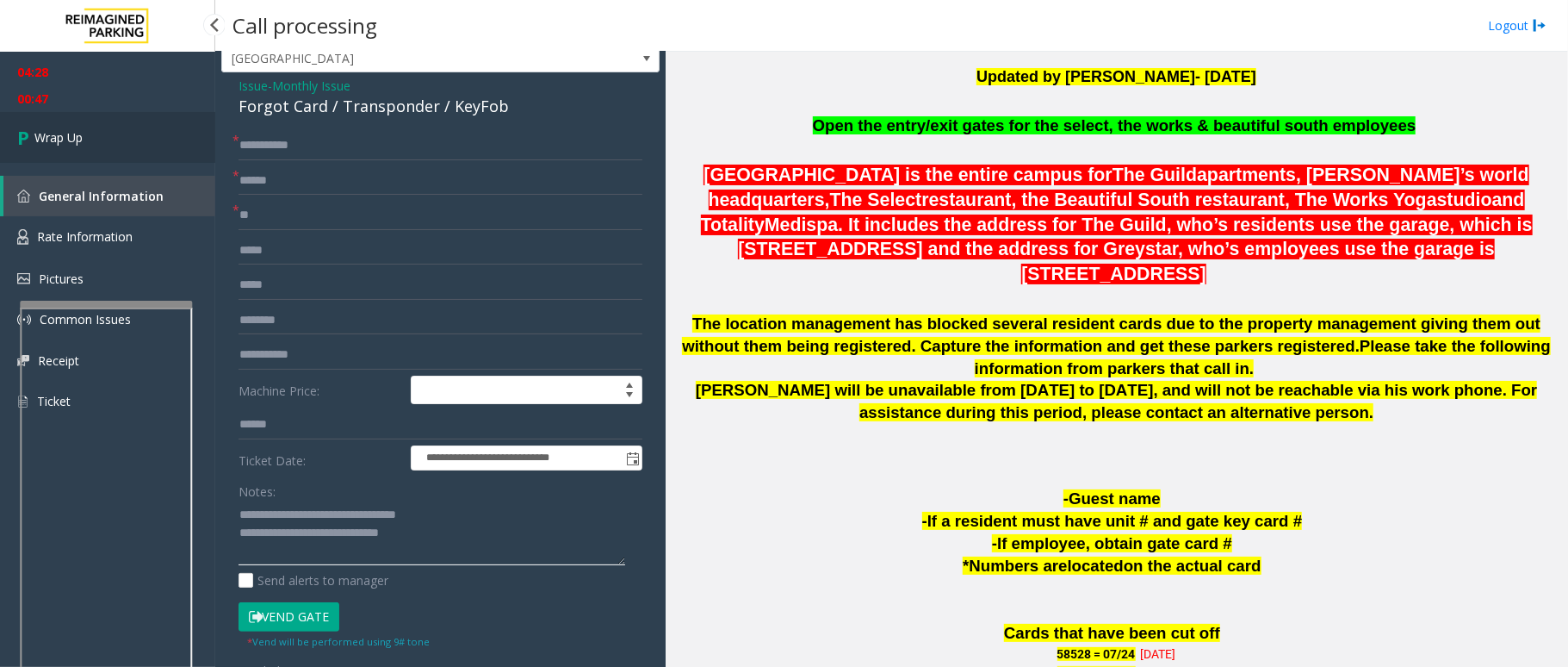
type textarea "**********"
click at [70, 145] on span "Wrap Up" at bounding box center [59, 137] width 48 height 18
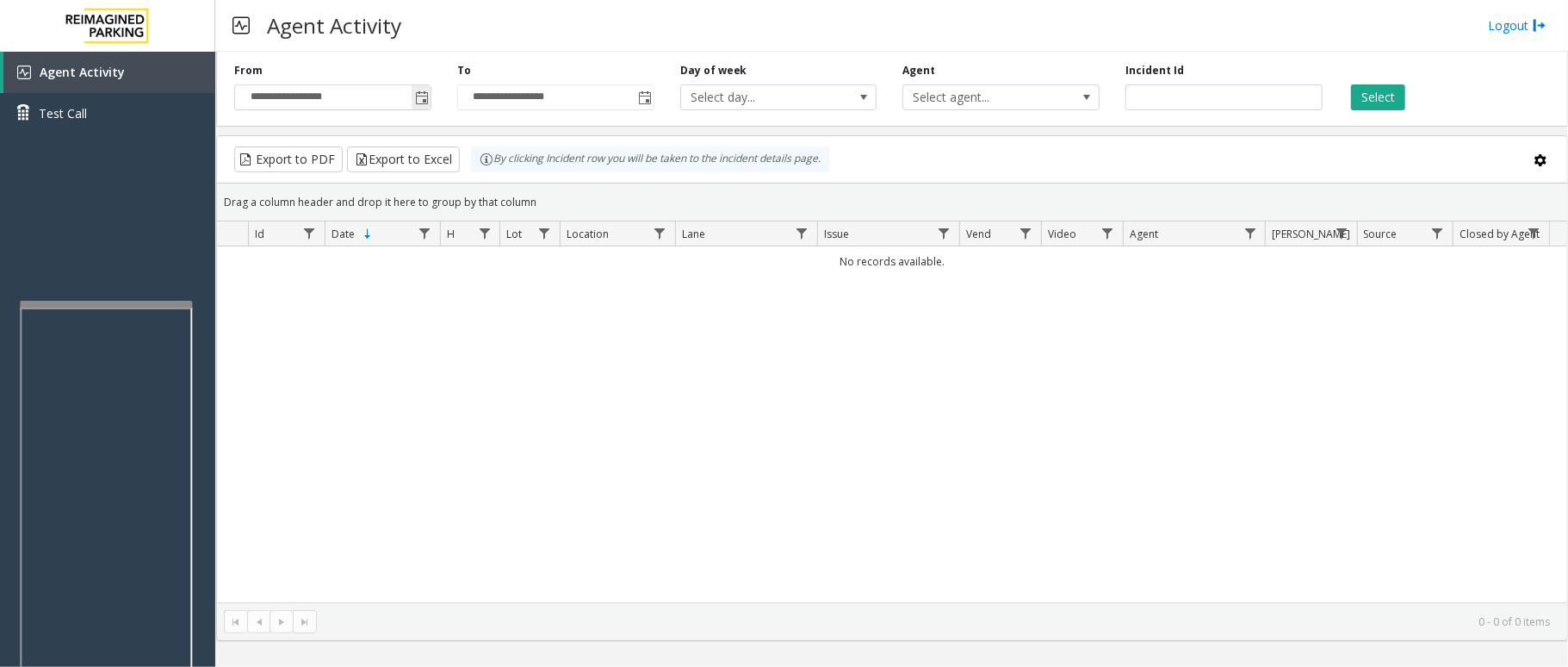
click at [415, 103] on span "Toggle popup" at bounding box center [422, 98] width 14 height 14
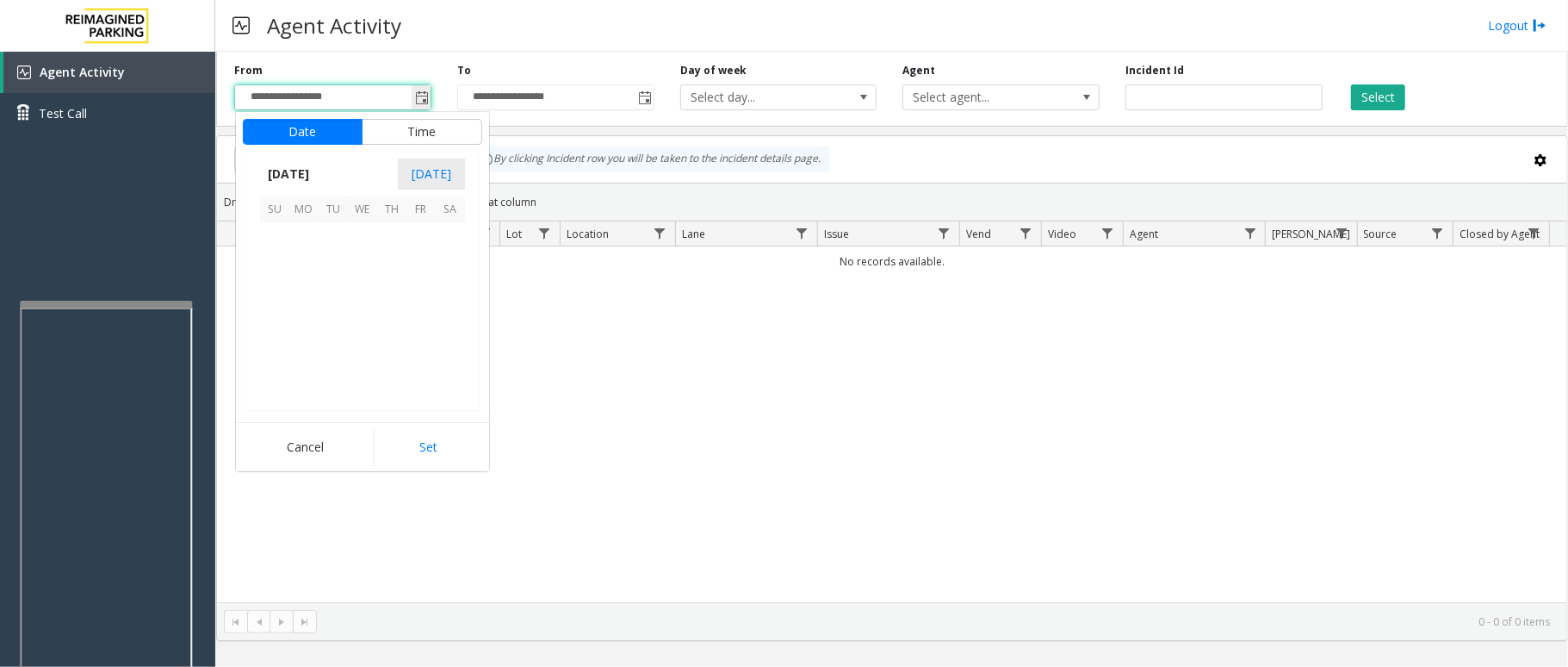
scroll to position [309175, 0]
click at [334, 236] on span "2" at bounding box center [333, 237] width 29 height 29
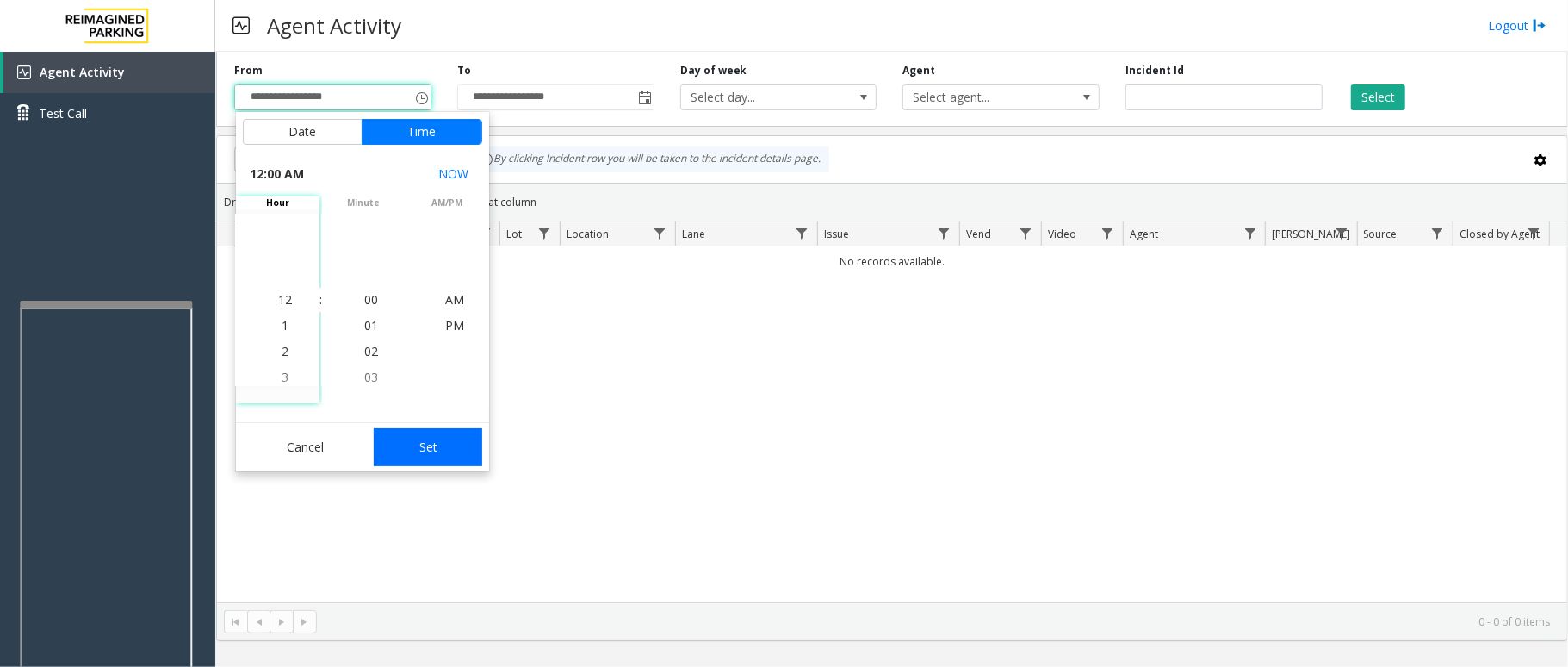
click at [462, 441] on button "Set" at bounding box center [428, 447] width 108 height 38
type input "**********"
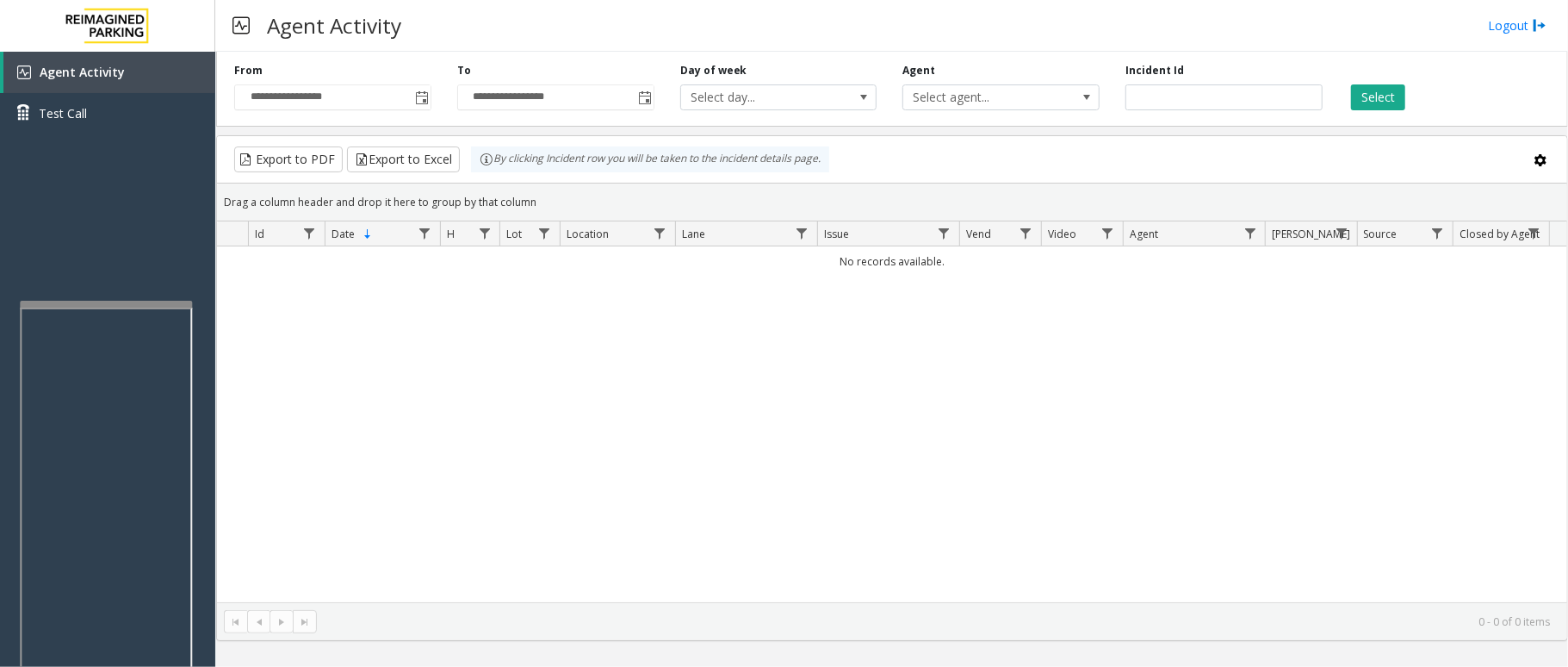
drag, startPoint x: 1379, startPoint y: 107, endPoint x: 903, endPoint y: 421, distance: 570.2
click at [903, 421] on div "No records available." at bounding box center [892, 424] width 1350 height 356
click at [424, 104] on span "Toggle popup" at bounding box center [422, 98] width 14 height 14
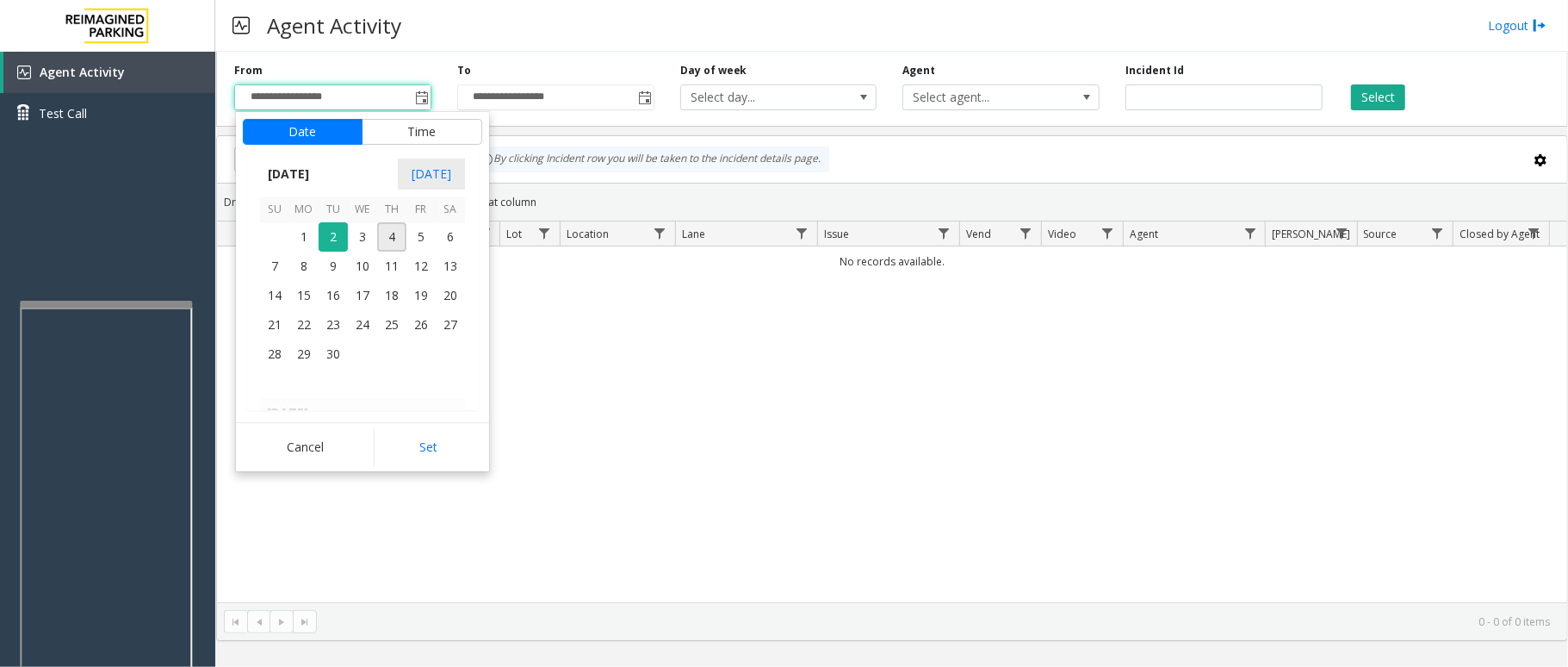
click at [448, 427] on div "Cancel Set" at bounding box center [362, 446] width 253 height 49
click at [448, 432] on button "Set" at bounding box center [428, 447] width 108 height 38
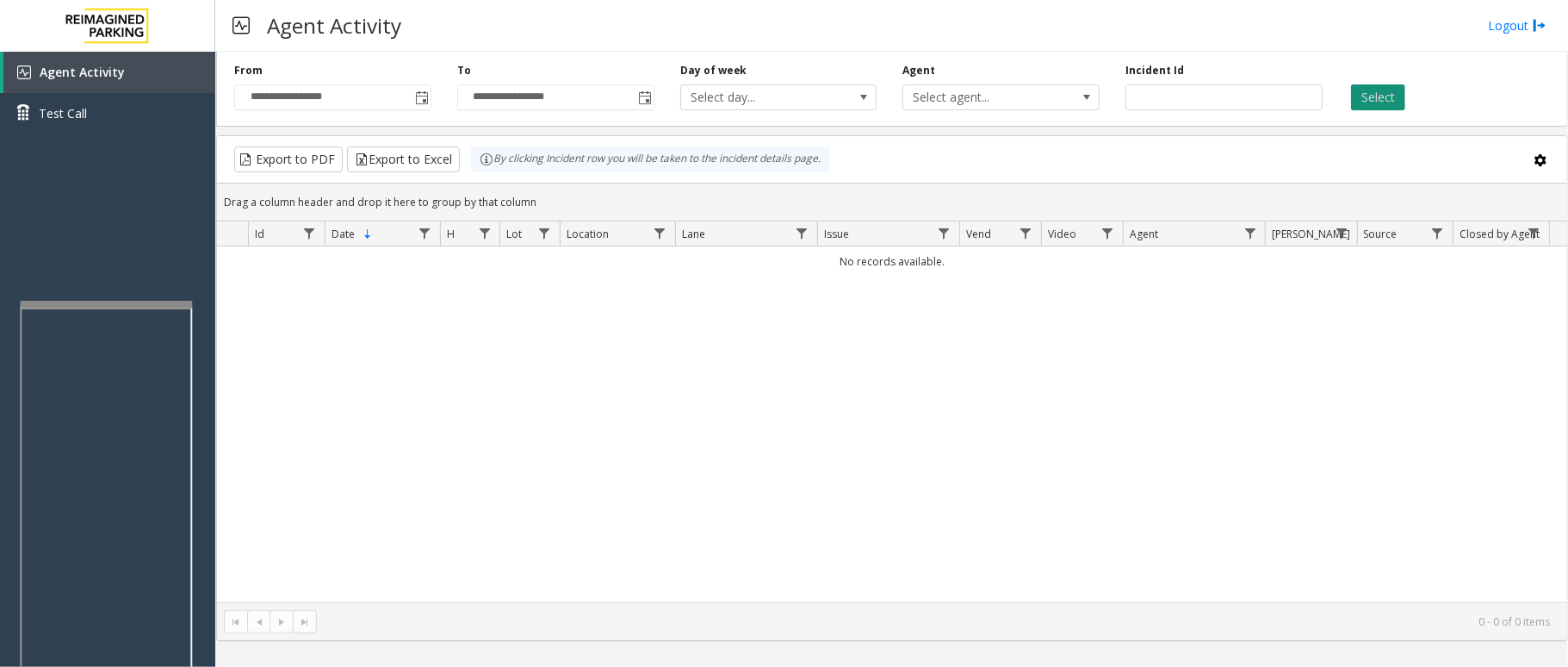
click at [1371, 96] on button "Select" at bounding box center [1378, 97] width 55 height 26
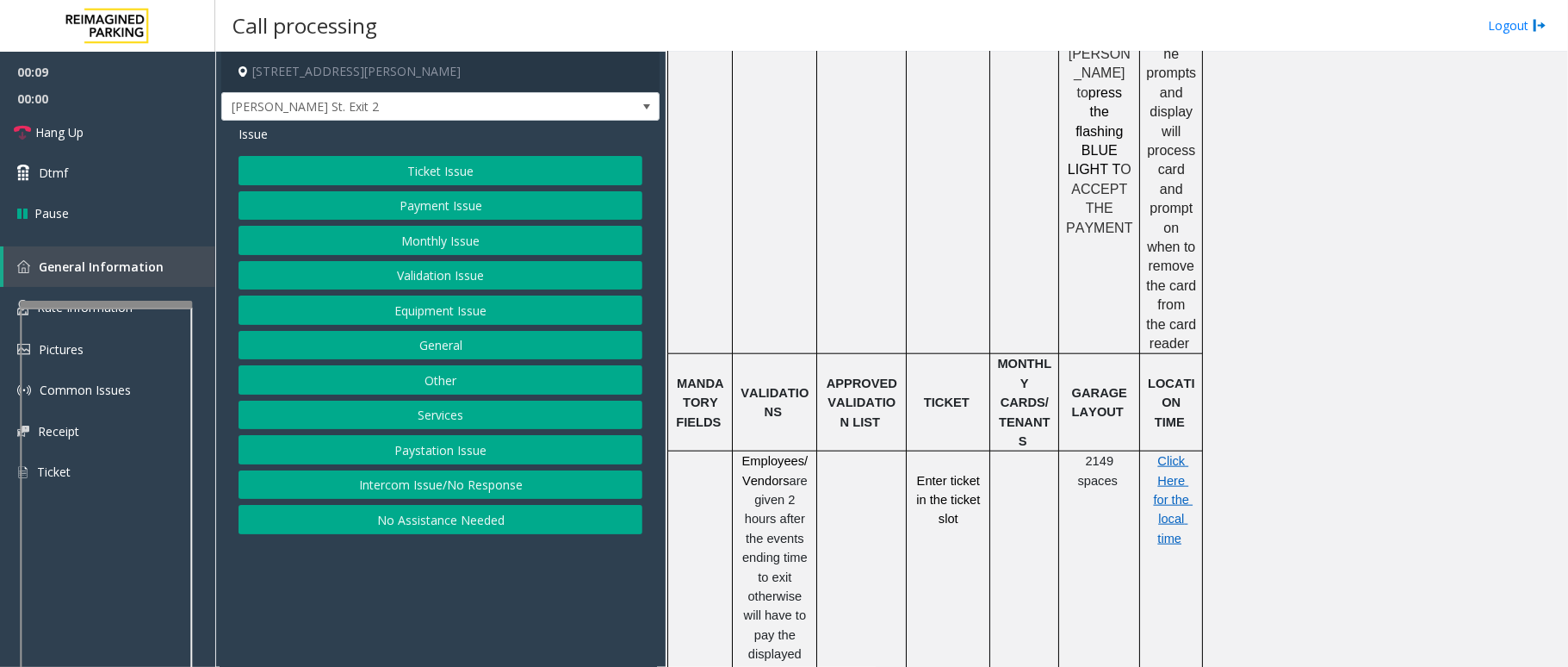
scroll to position [1263, 0]
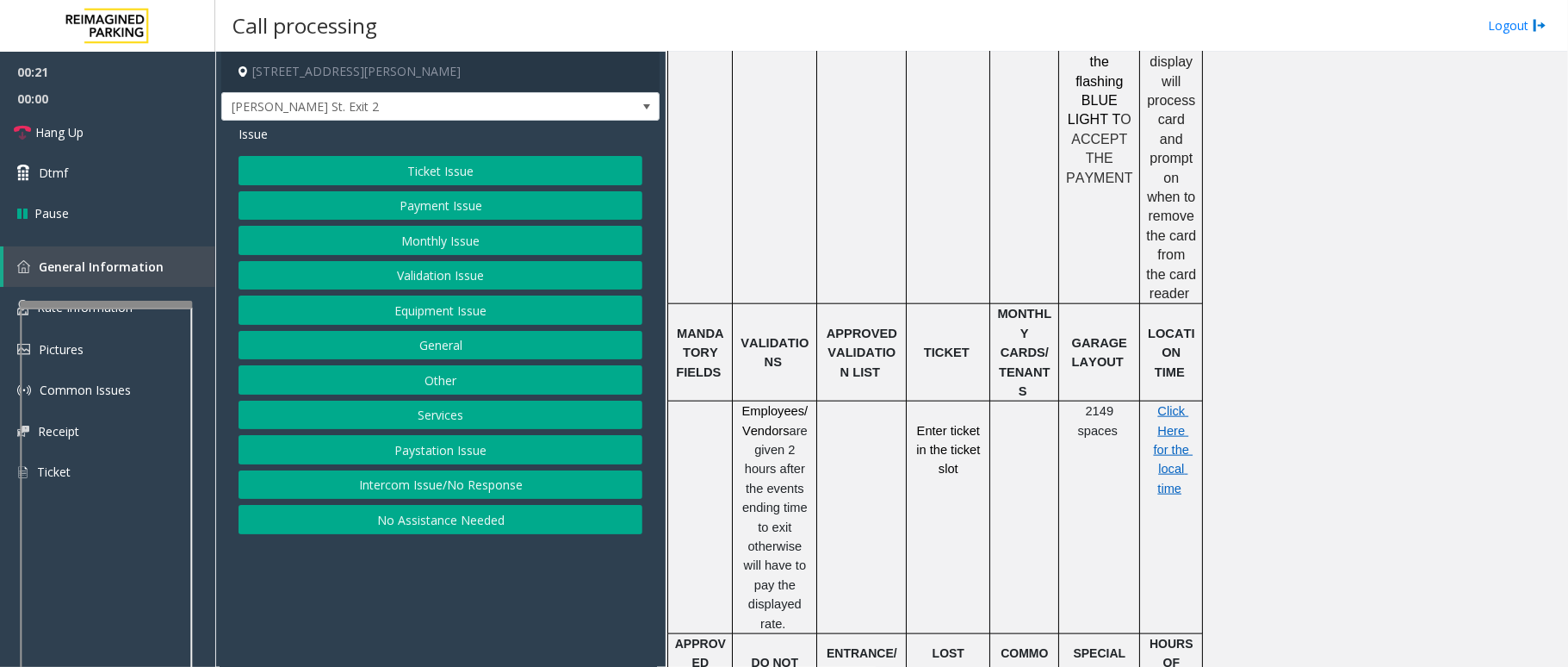
click at [501, 273] on button "Validation Issue" at bounding box center [440, 275] width 403 height 29
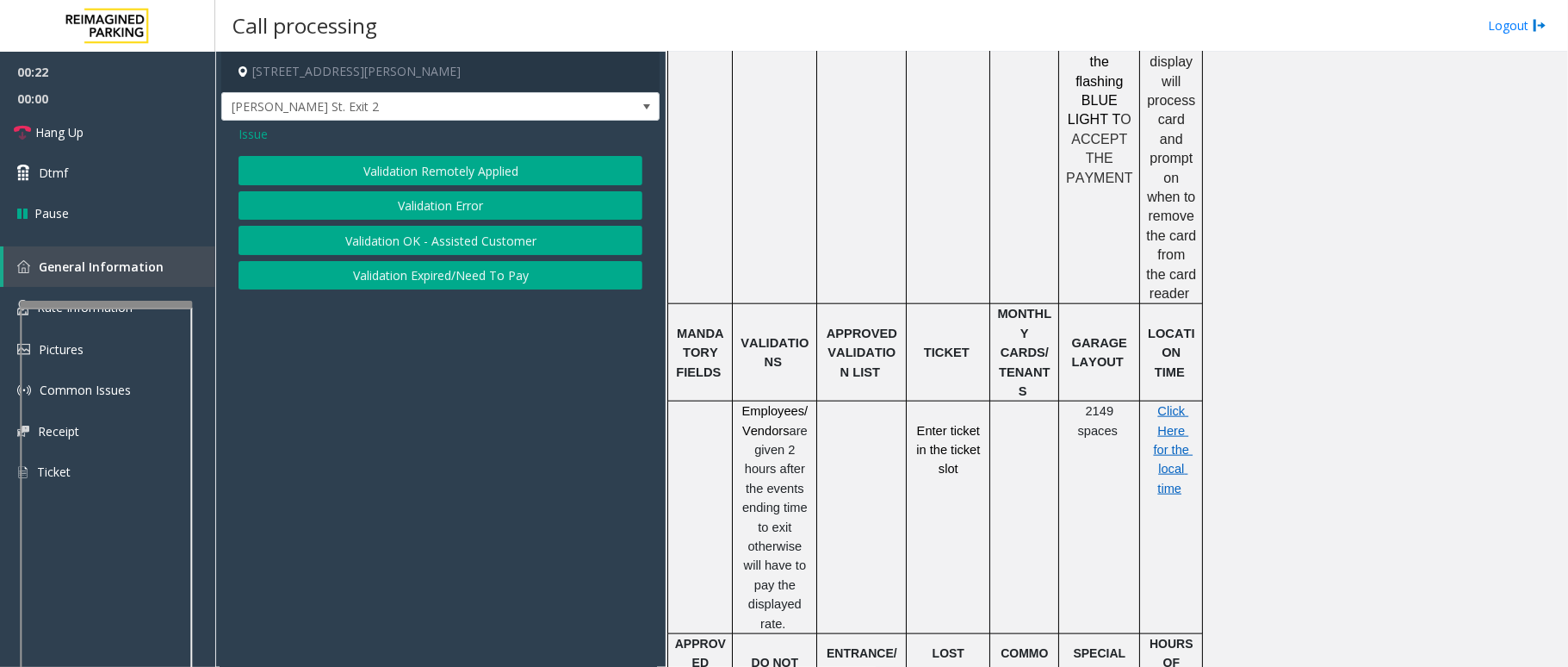
click at [474, 209] on button "Validation Error" at bounding box center [440, 206] width 403 height 29
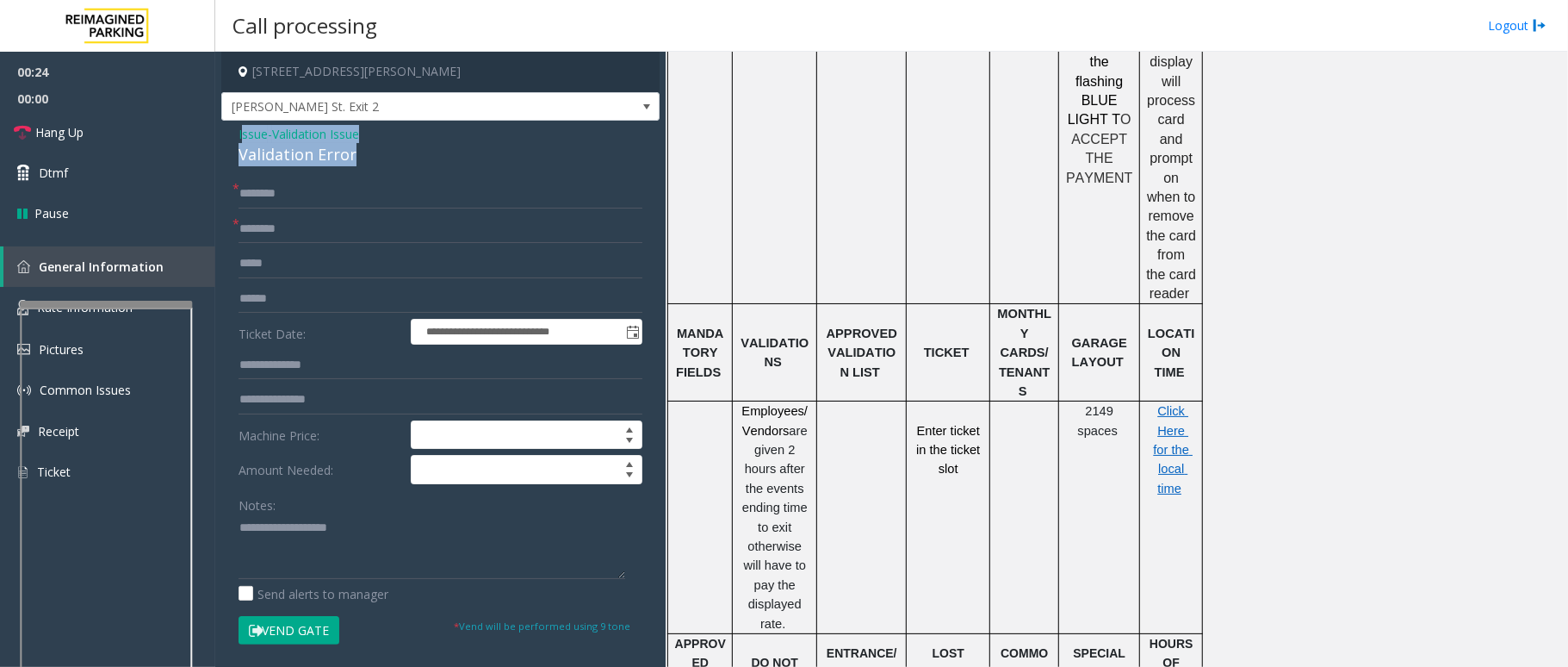
drag, startPoint x: 353, startPoint y: 148, endPoint x: 241, endPoint y: 126, distance: 114.1
click at [241, 126] on div "Issue - Validation Issue Validation Error" at bounding box center [440, 146] width 403 height 42
click at [372, 169] on div "**********" at bounding box center [441, 575] width 438 height 910
drag, startPoint x: 357, startPoint y: 150, endPoint x: 229, endPoint y: 126, distance: 130.2
click at [229, 126] on div "**********" at bounding box center [441, 575] width 438 height 910
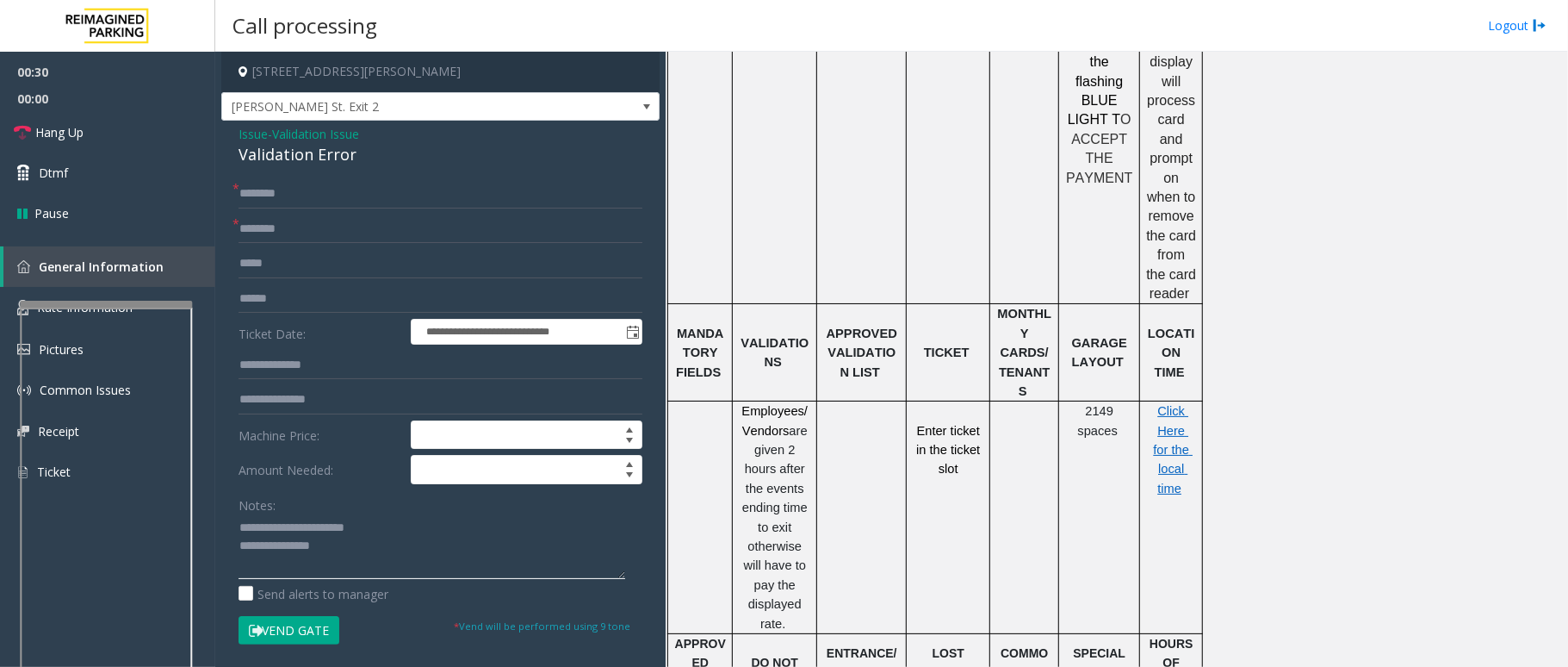
click at [352, 555] on textarea at bounding box center [431, 547] width 387 height 65
type textarea "**********"
click at [317, 198] on input "text" at bounding box center [440, 194] width 403 height 29
type input "**"
click at [321, 216] on input "text" at bounding box center [440, 230] width 403 height 29
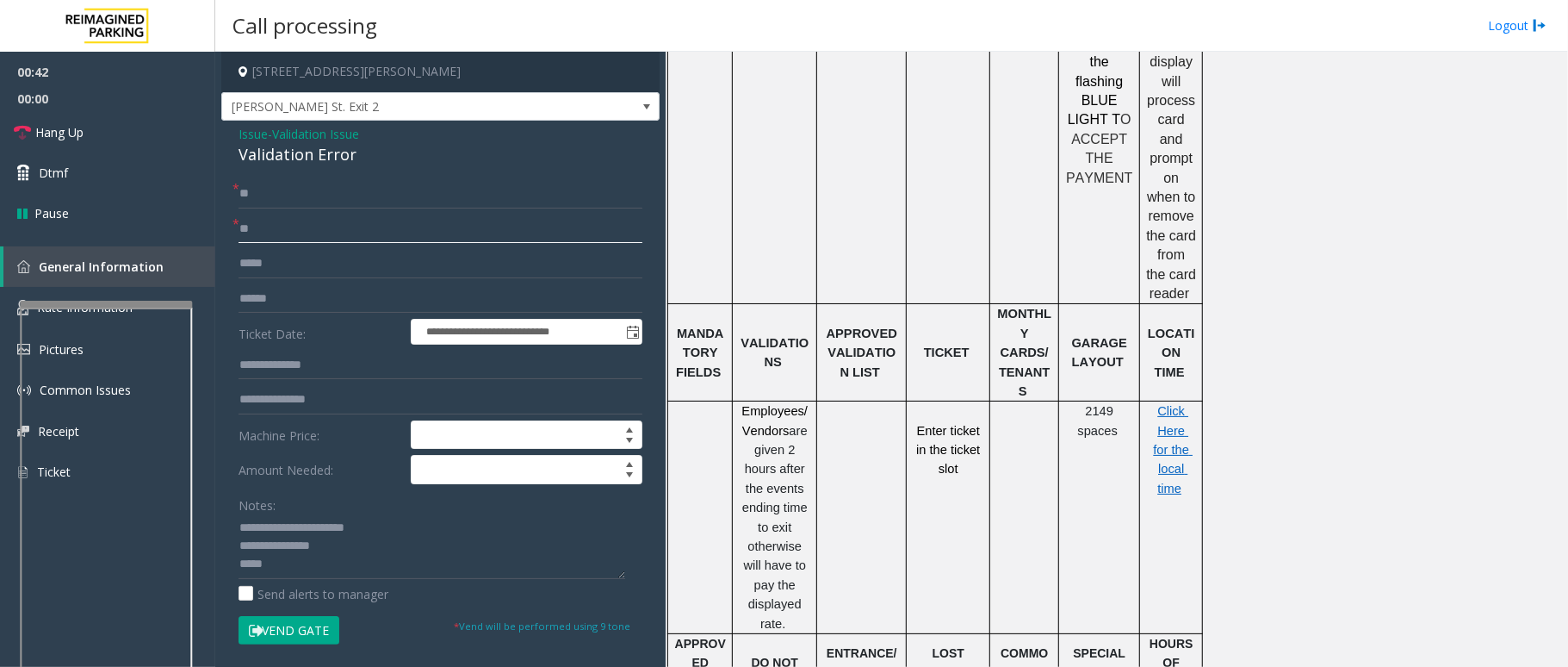
type input "**"
click at [322, 561] on textarea at bounding box center [431, 547] width 387 height 65
click at [466, 576] on textarea at bounding box center [431, 547] width 387 height 65
click at [466, 563] on textarea at bounding box center [431, 547] width 387 height 65
click at [640, 110] on span at bounding box center [647, 107] width 14 height 14
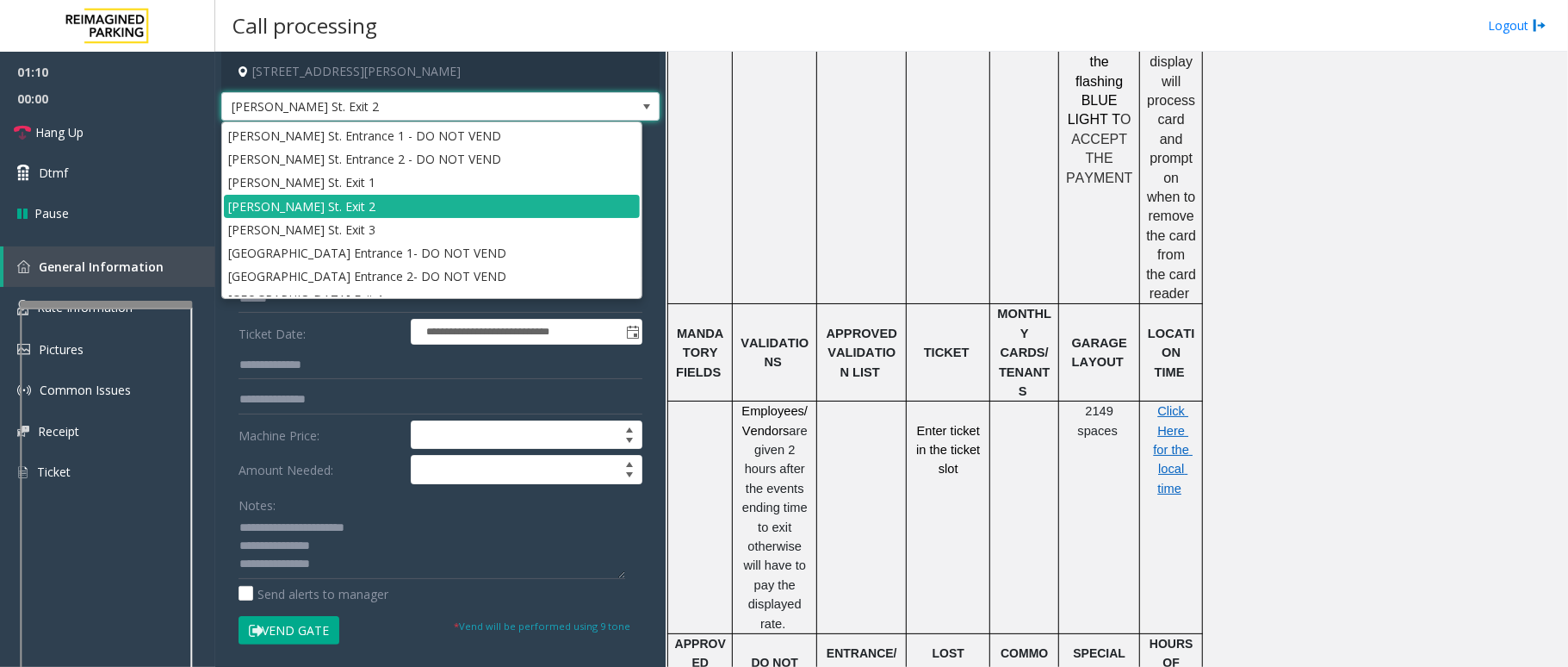
click at [640, 107] on span at bounding box center [647, 107] width 14 height 14
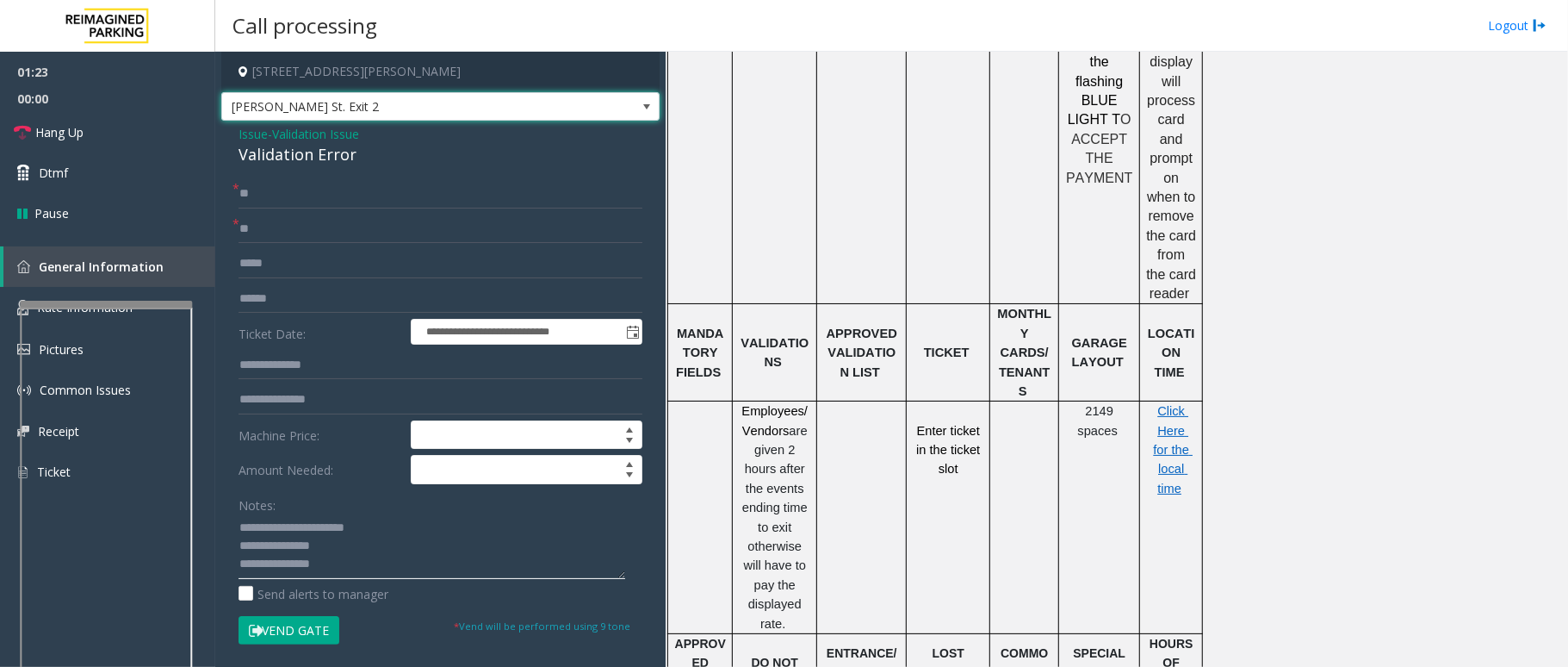
click at [403, 570] on textarea at bounding box center [431, 547] width 387 height 65
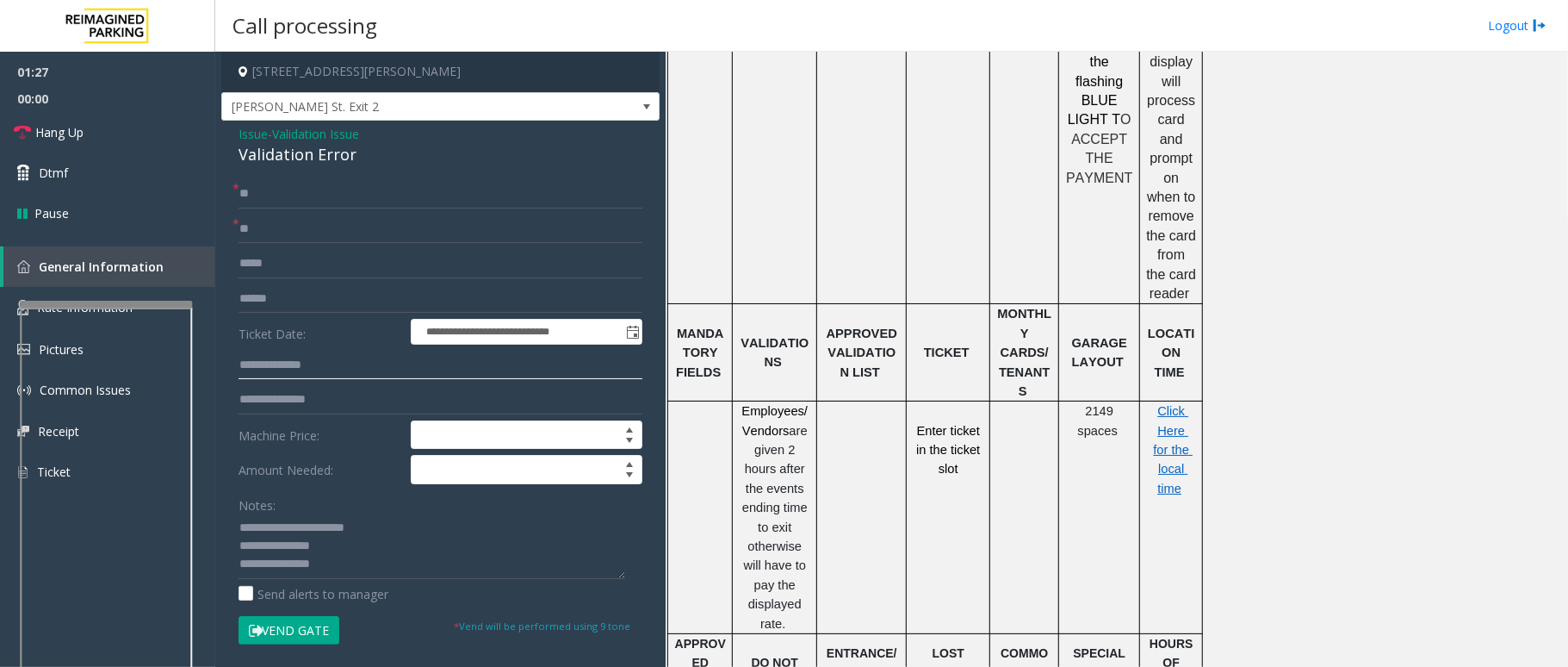
click at [313, 366] on input "text" at bounding box center [440, 366] width 403 height 29
click at [381, 567] on textarea at bounding box center [431, 547] width 387 height 65
click at [468, 566] on textarea at bounding box center [431, 547] width 387 height 65
type textarea "**********"
click at [284, 230] on input "**" at bounding box center [440, 230] width 403 height 29
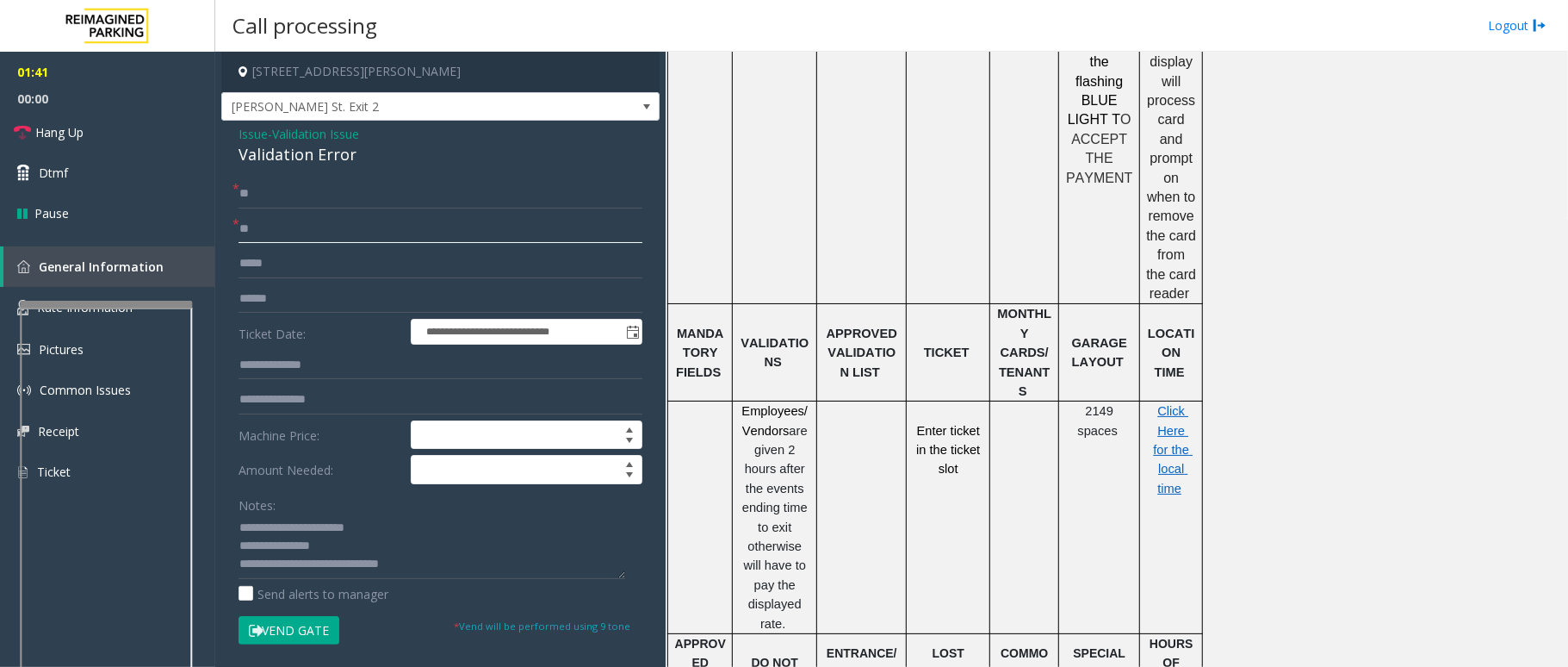
type input "*"
click at [327, 366] on input "text" at bounding box center [440, 366] width 403 height 29
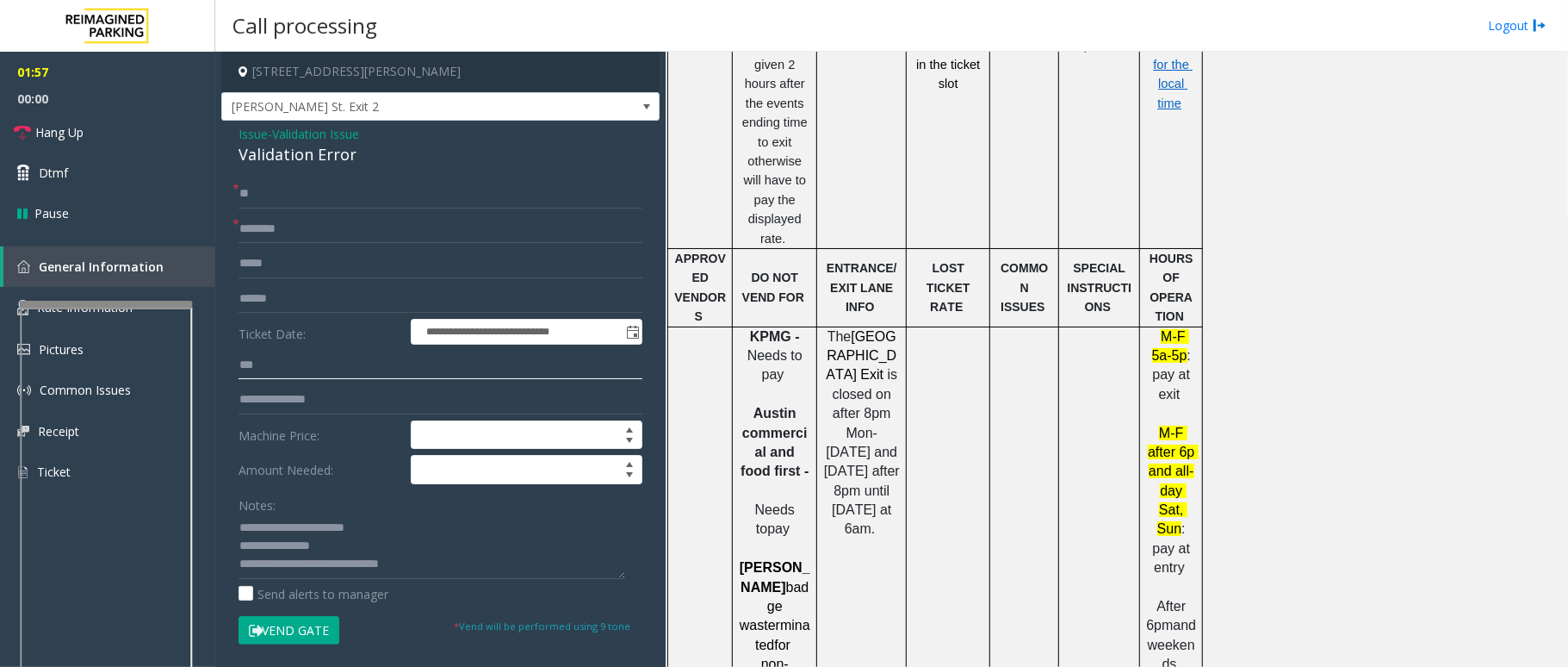
scroll to position [1608, 0]
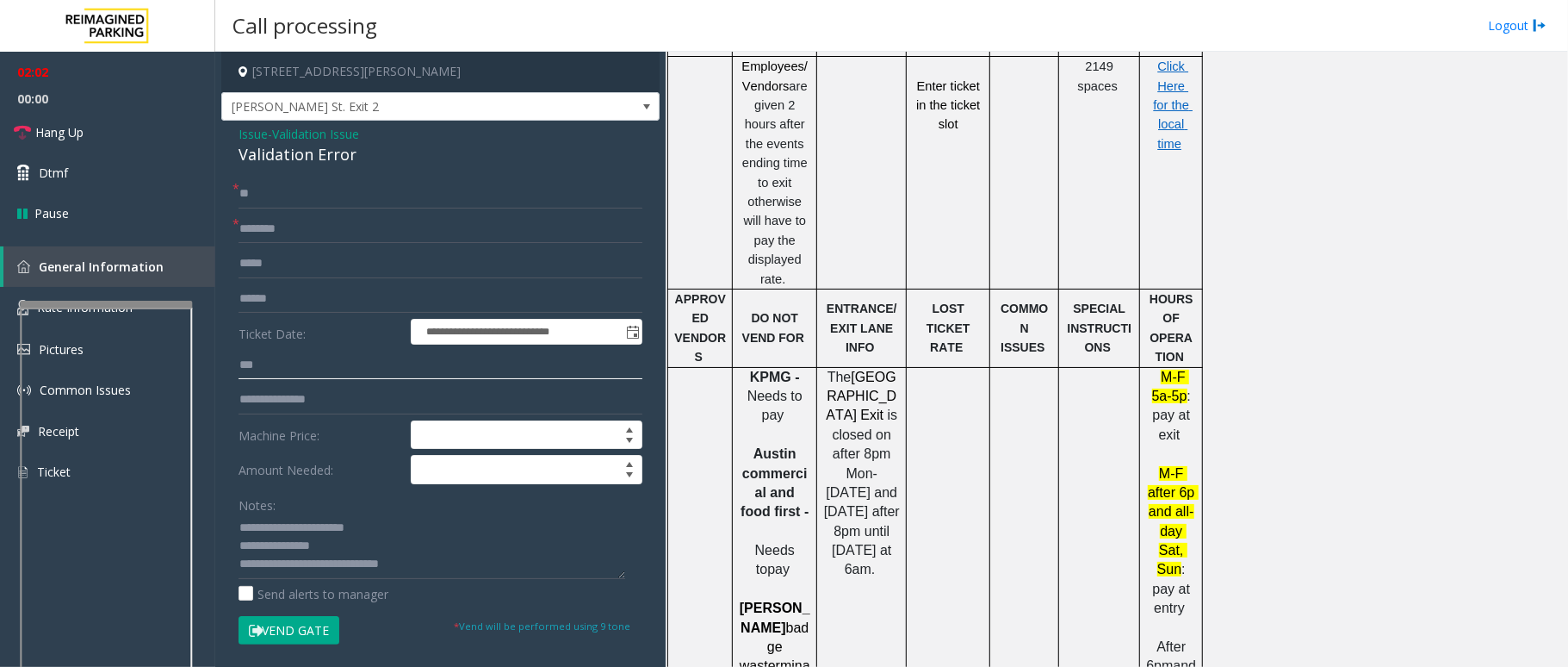
type input "***"
click at [350, 233] on input "text" at bounding box center [440, 230] width 403 height 29
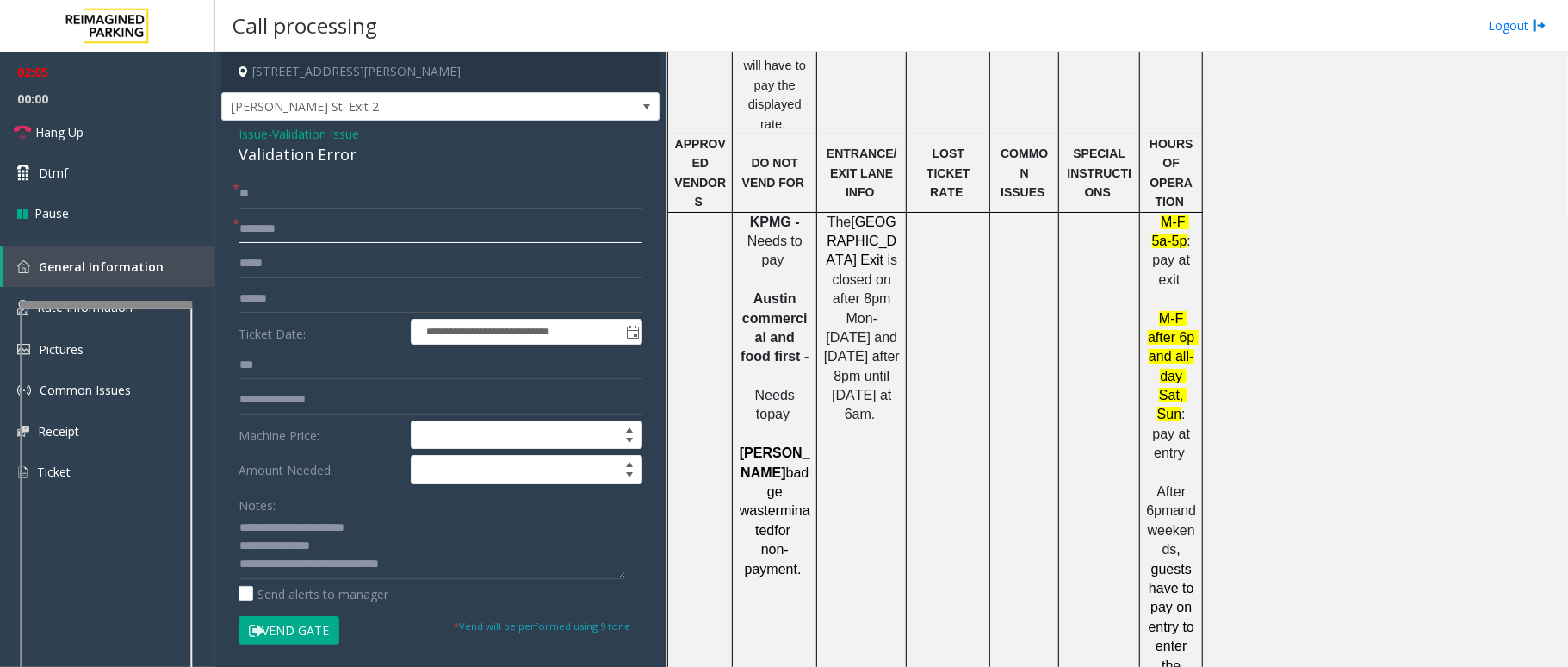
scroll to position [1723, 0]
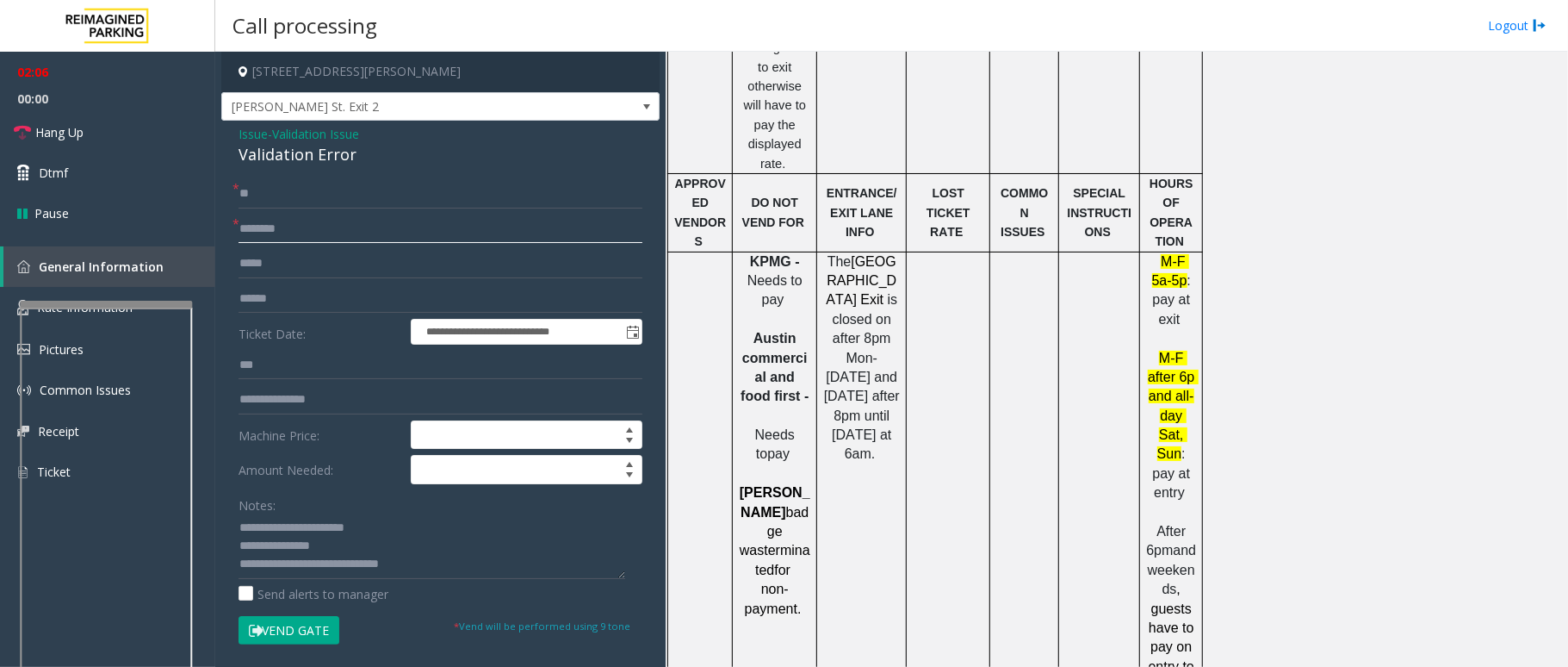
click at [403, 229] on input "text" at bounding box center [440, 230] width 403 height 29
type input "*"
click at [261, 230] on input "********" at bounding box center [440, 230] width 403 height 29
click at [317, 231] on input "********" at bounding box center [440, 230] width 403 height 29
click at [339, 232] on input "********" at bounding box center [440, 230] width 403 height 29
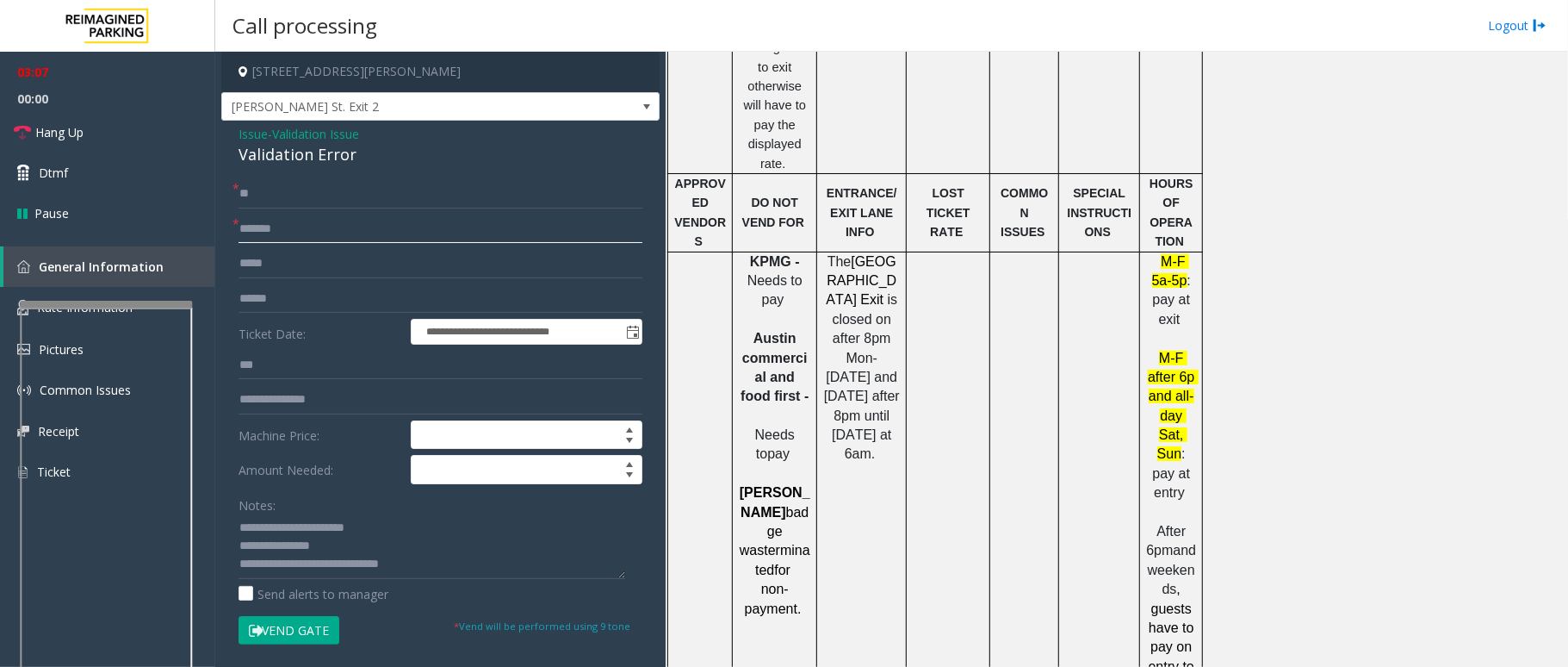
type input "*******"
click at [310, 360] on input "***" at bounding box center [440, 366] width 403 height 29
click at [269, 197] on input "**" at bounding box center [440, 194] width 403 height 29
click at [442, 561] on textarea at bounding box center [431, 547] width 387 height 65
click at [272, 185] on input "**" at bounding box center [440, 194] width 403 height 29
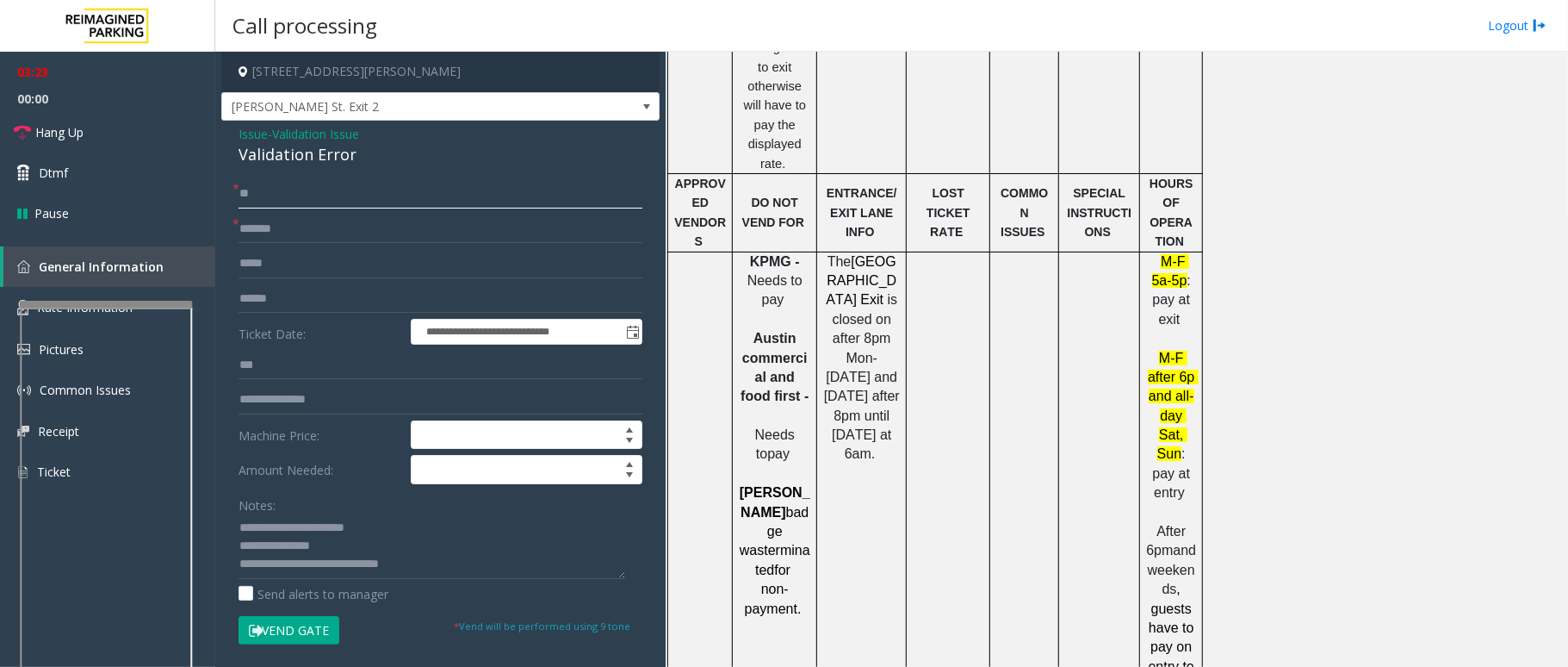
type input "*"
type input "******"
click at [276, 298] on input "text" at bounding box center [440, 299] width 403 height 29
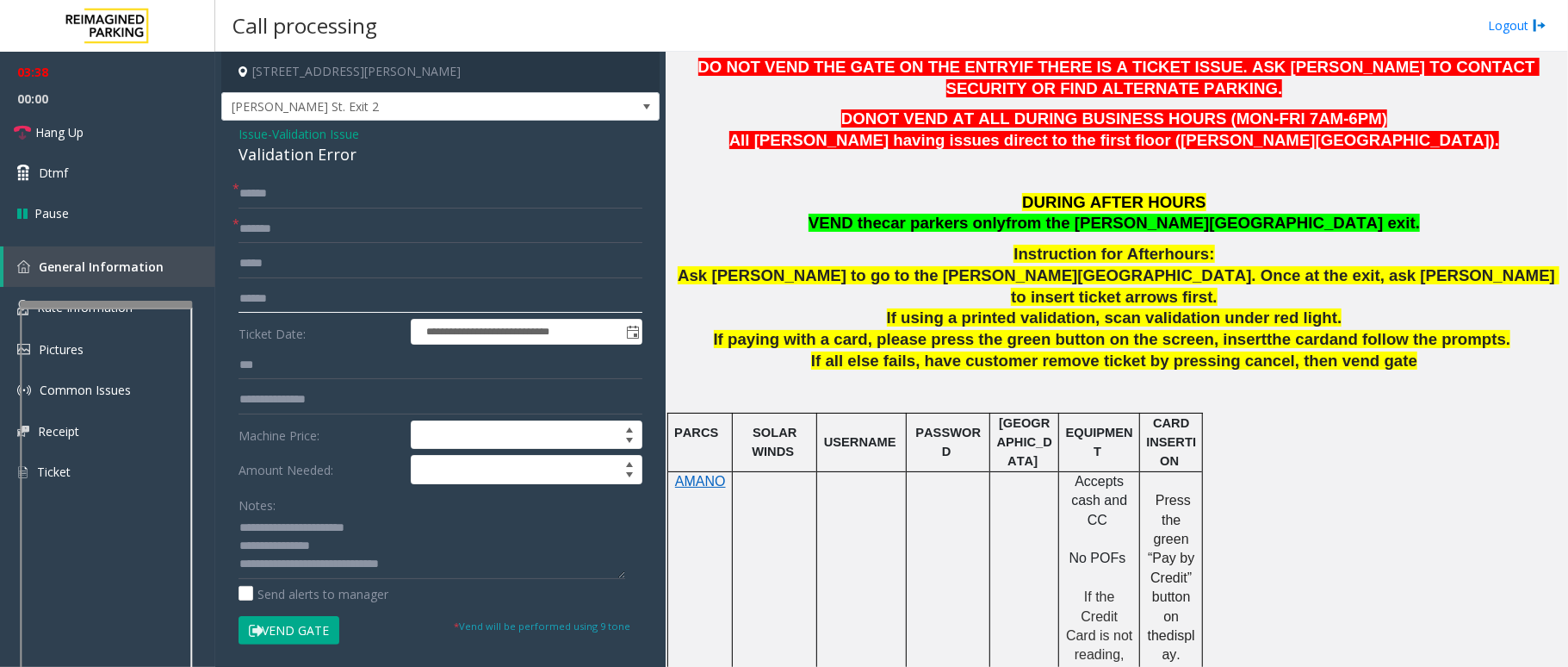
scroll to position [690, 0]
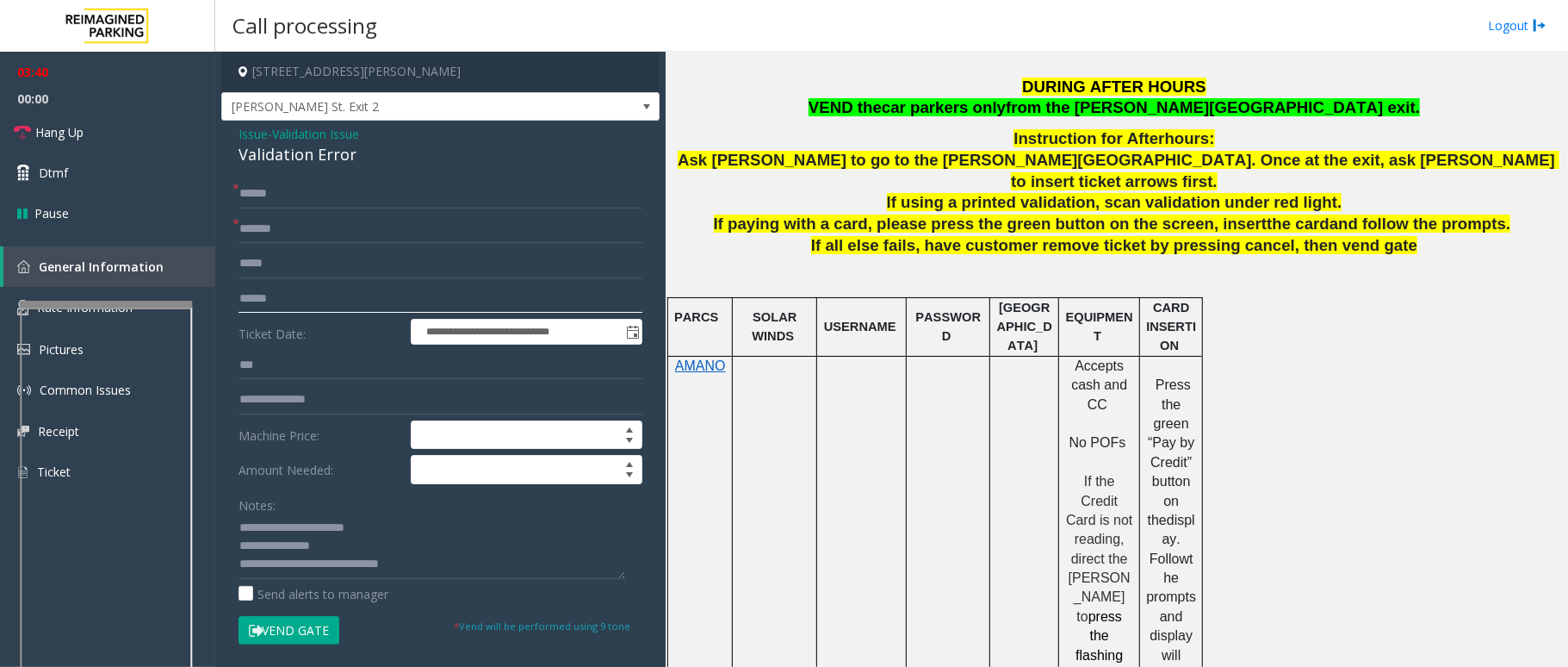
click at [301, 298] on input "text" at bounding box center [440, 299] width 403 height 29
click at [420, 560] on textarea at bounding box center [431, 547] width 387 height 65
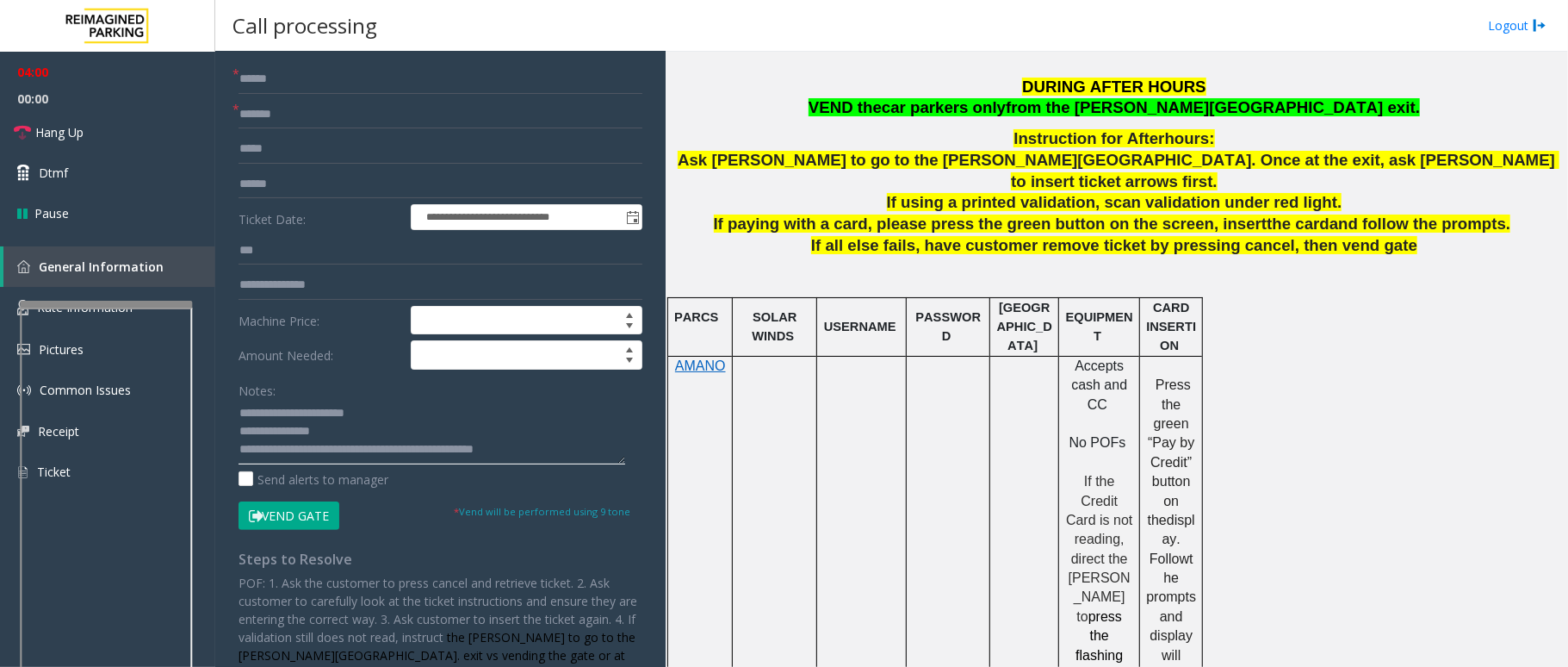
scroll to position [0, 0]
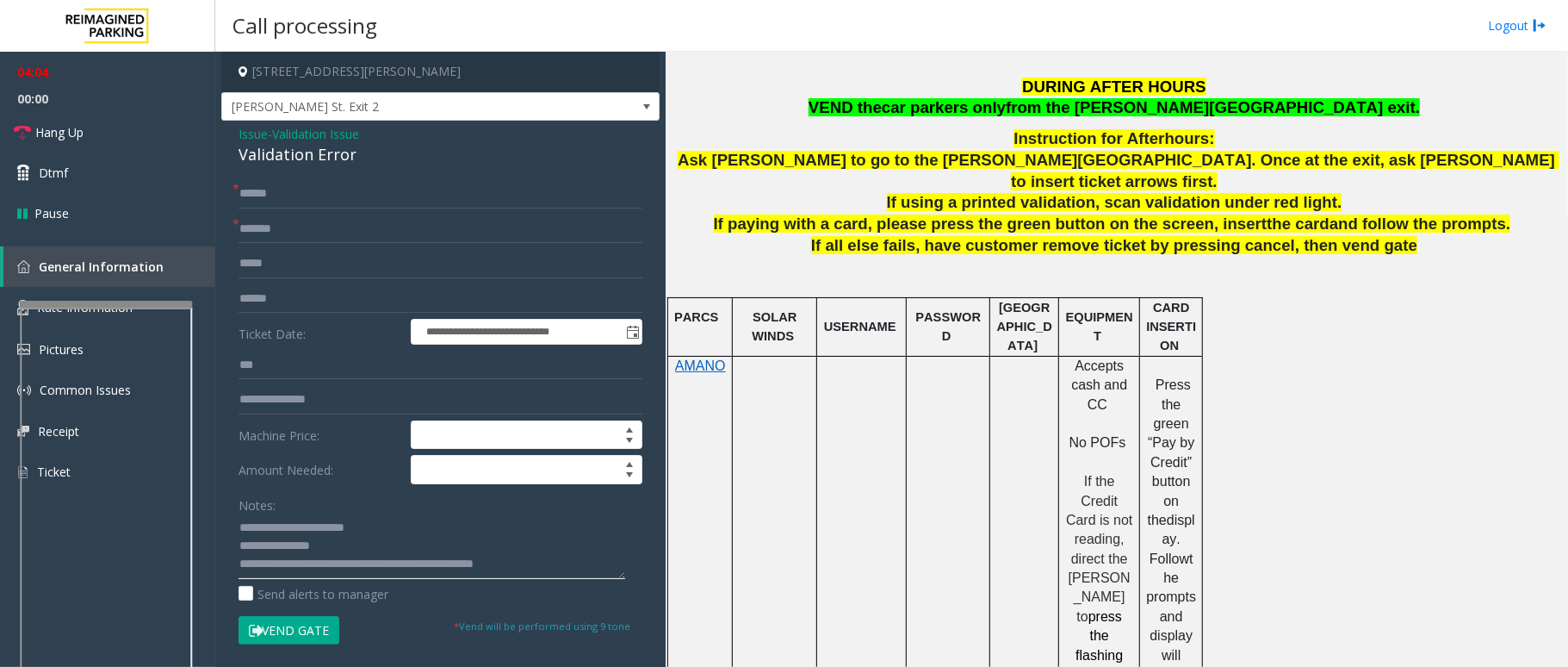
type textarea "**********"
click at [287, 297] on input "text" at bounding box center [440, 299] width 403 height 29
type input "*"
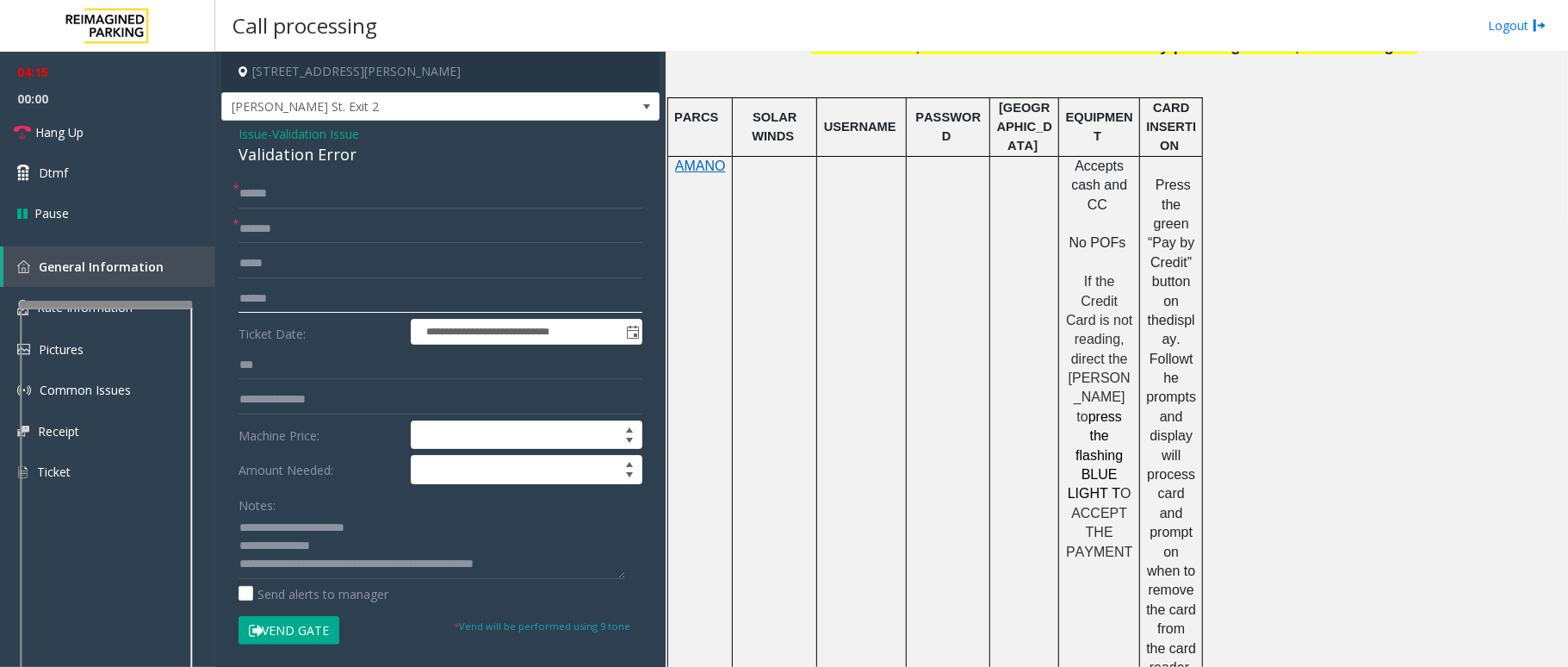
scroll to position [918, 0]
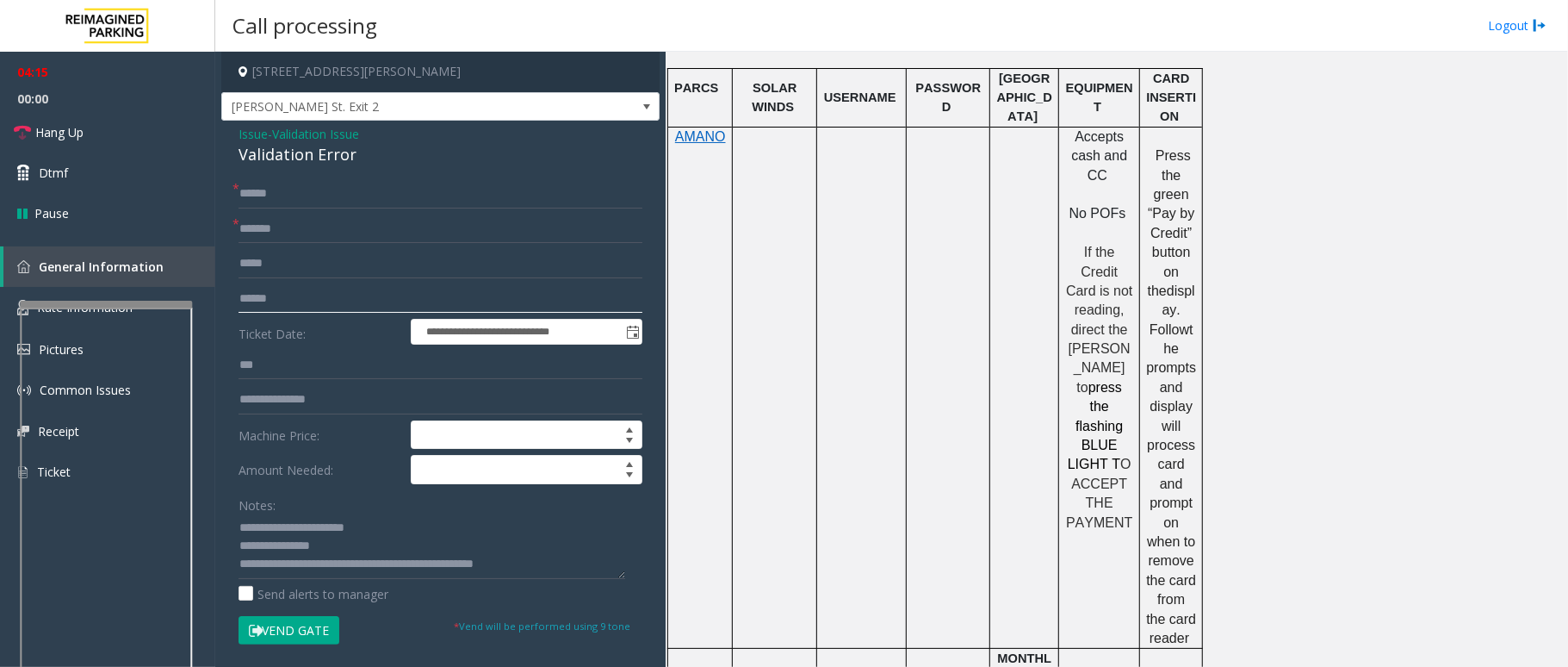
type input "******"
click at [272, 628] on button "Vend Gate" at bounding box center [288, 631] width 100 height 29
click at [64, 134] on span "Hang Up" at bounding box center [60, 132] width 48 height 18
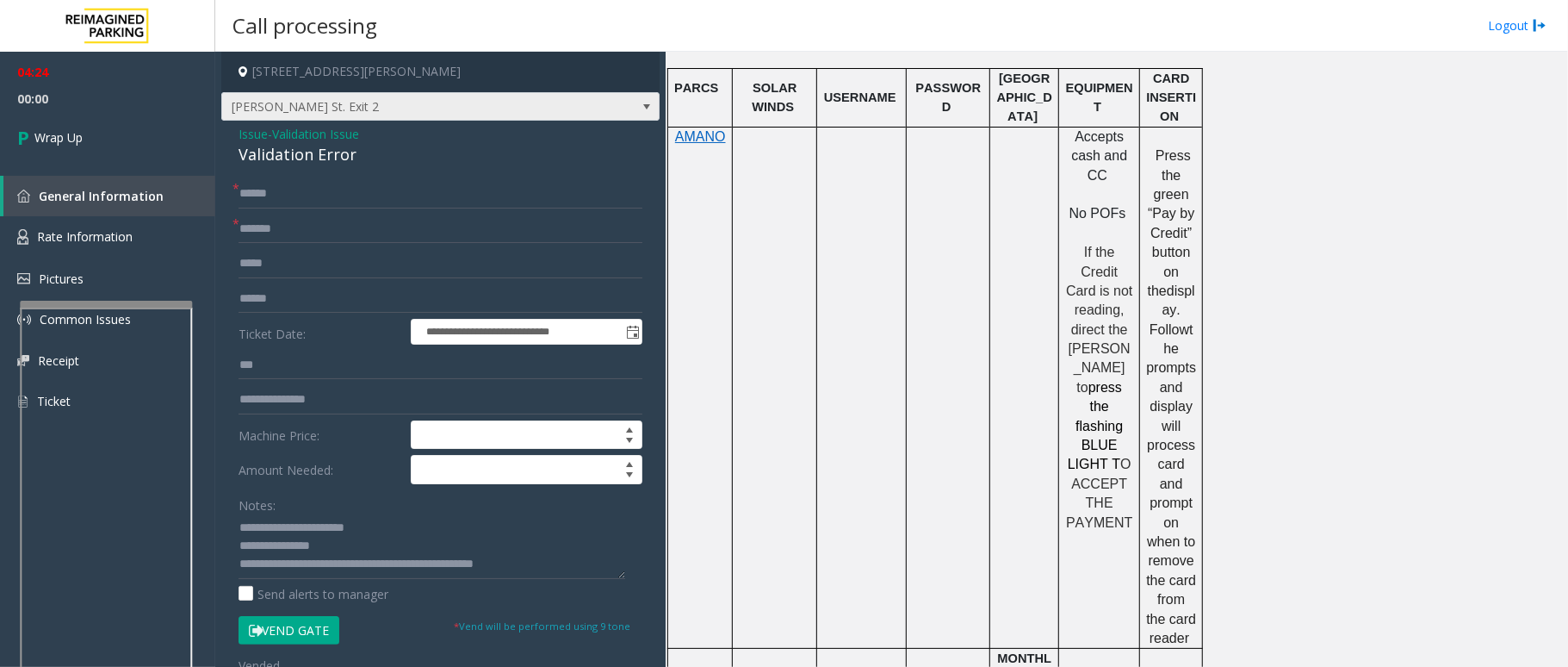
click at [640, 108] on span at bounding box center [647, 107] width 14 height 14
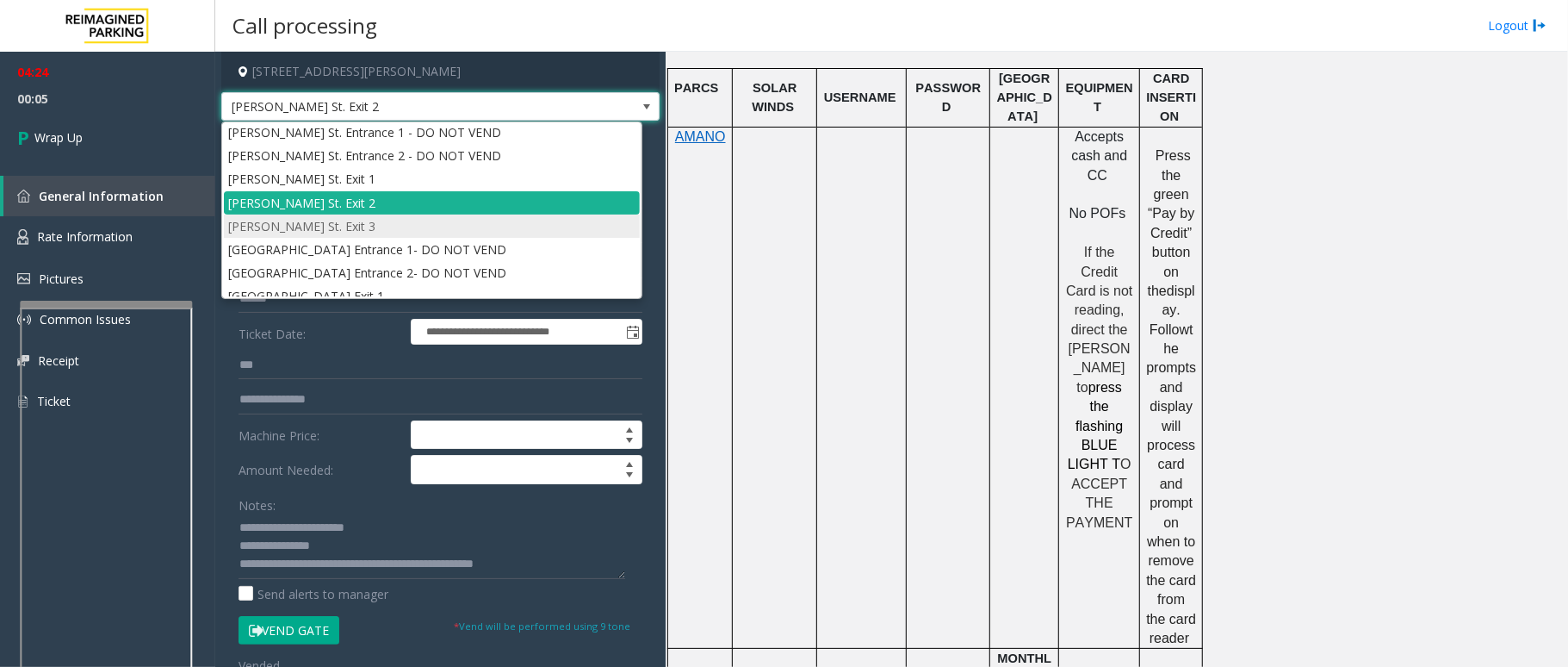
scroll to position [0, 0]
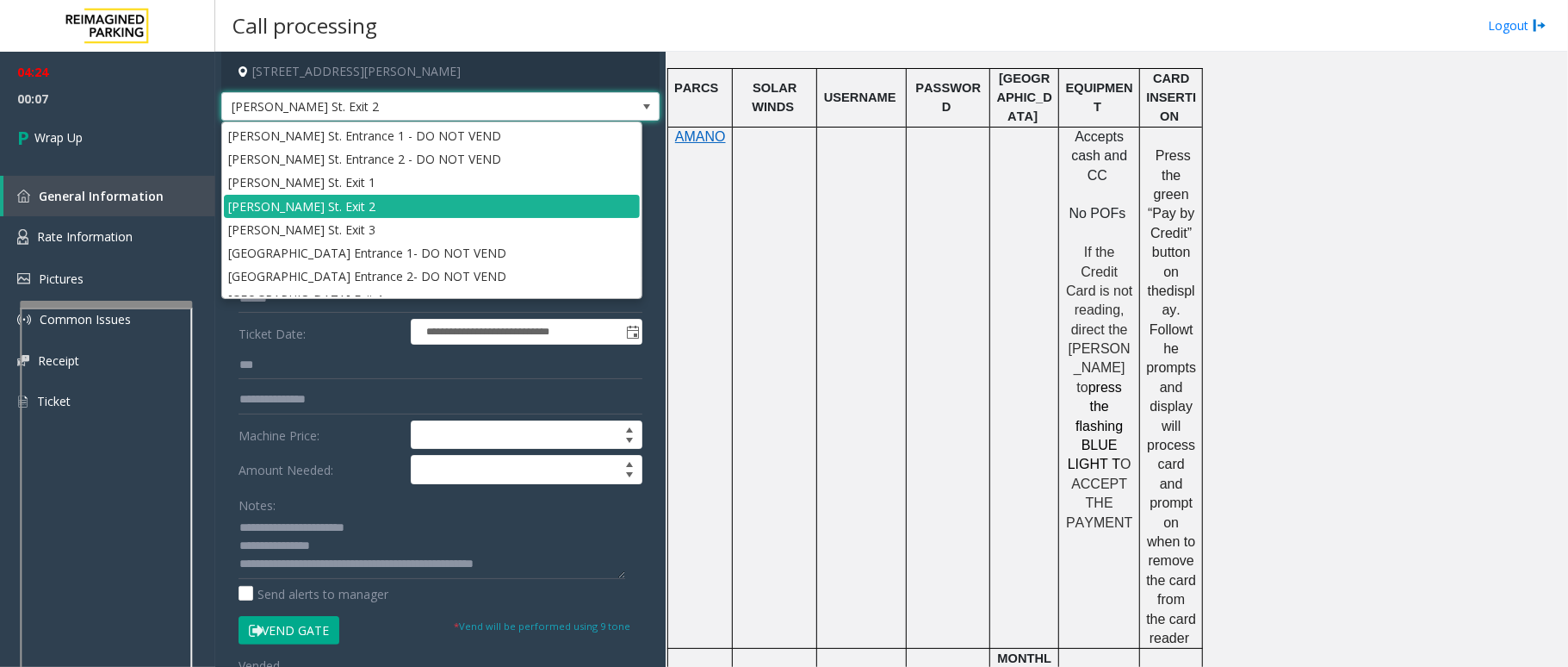
click at [635, 104] on span at bounding box center [647, 107] width 24 height 28
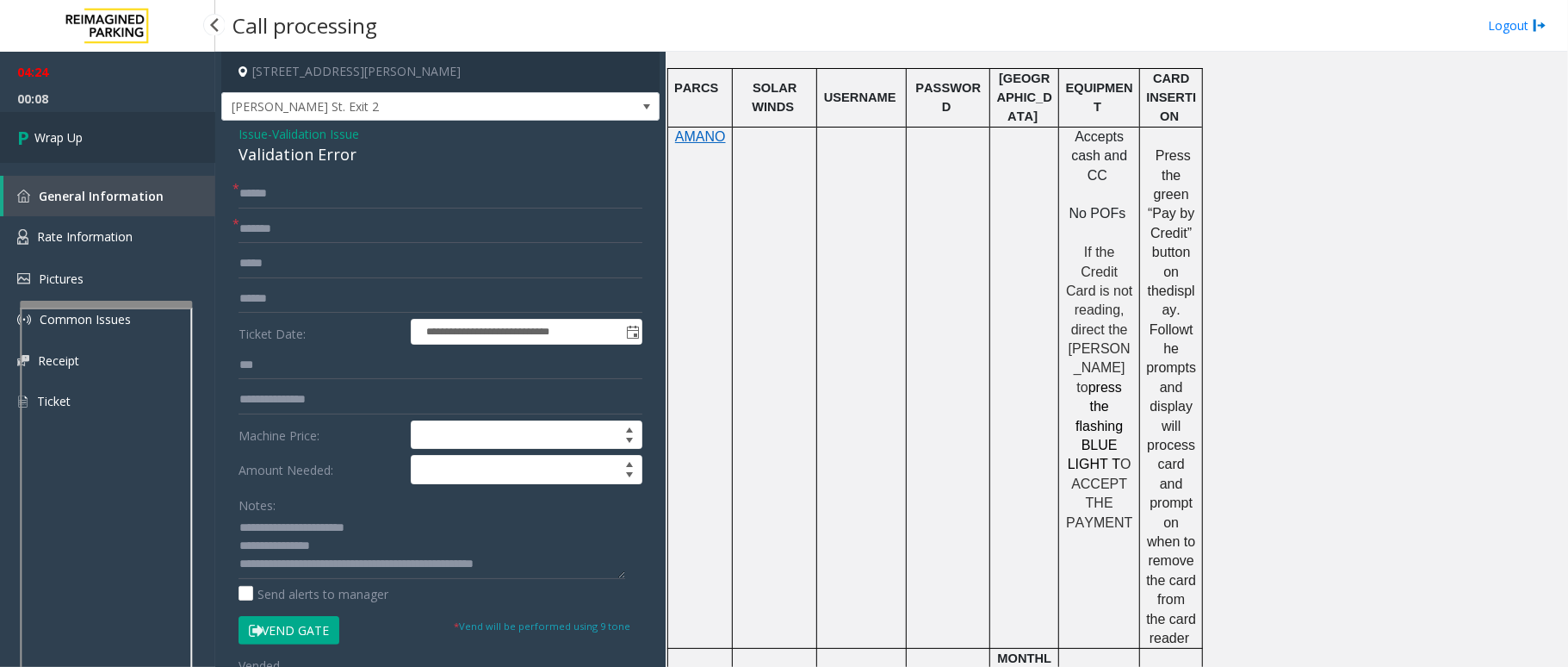
click at [56, 145] on span "Wrap Up" at bounding box center [59, 137] width 48 height 18
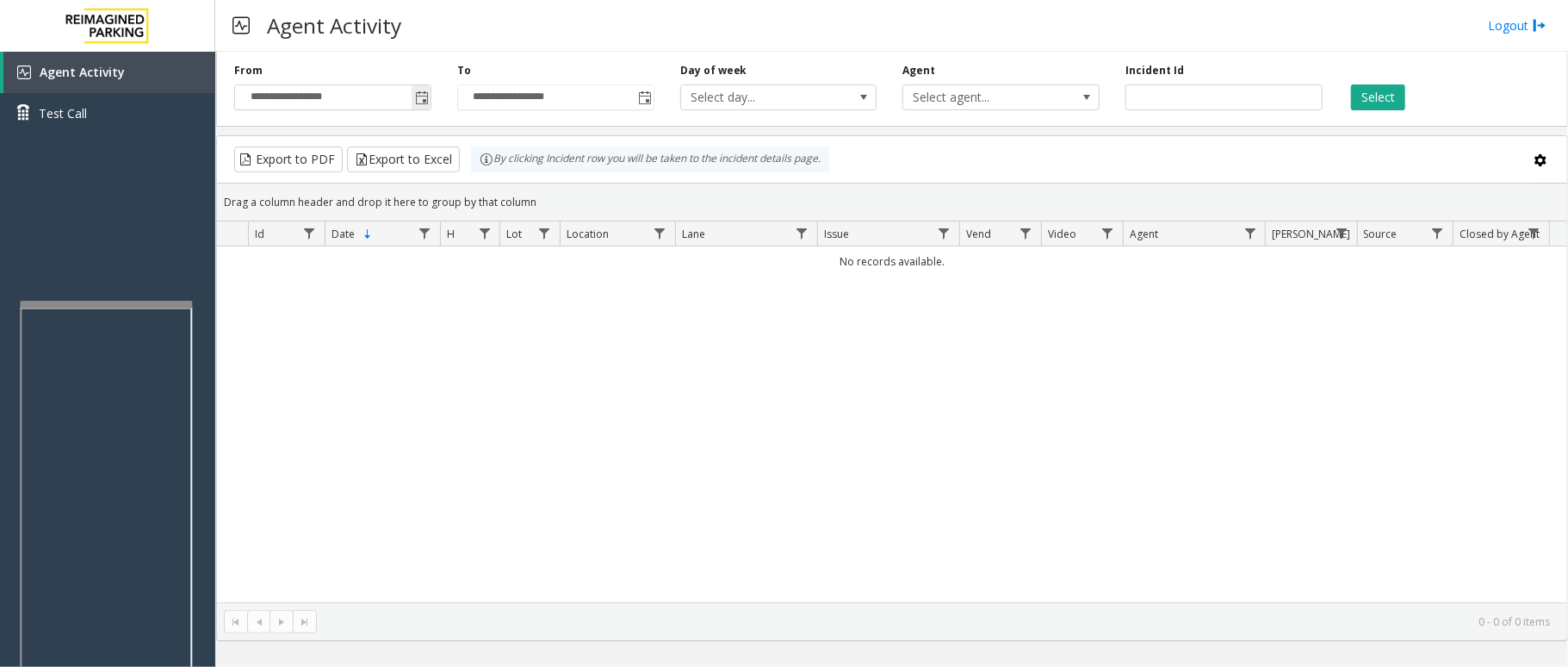
click at [417, 87] on span "Toggle popup" at bounding box center [421, 97] width 19 height 28
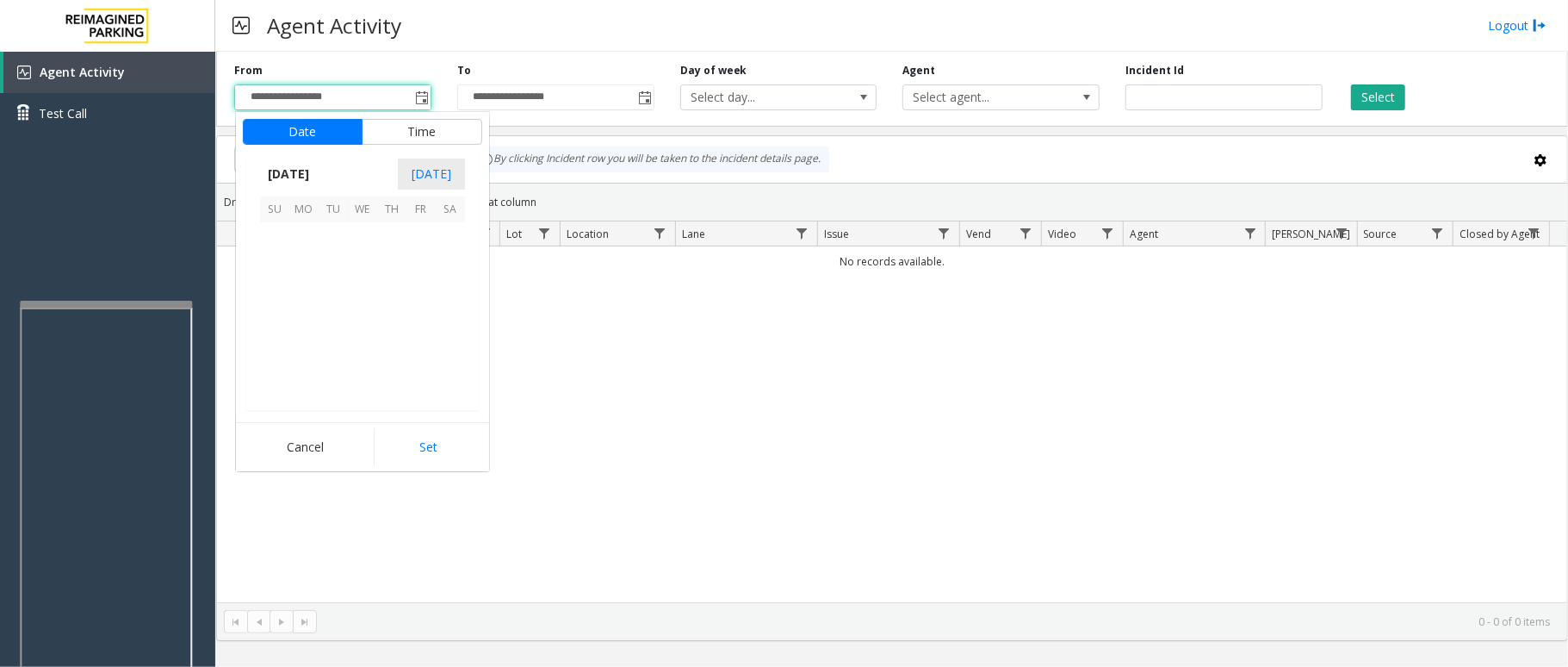
scroll to position [309175, 0]
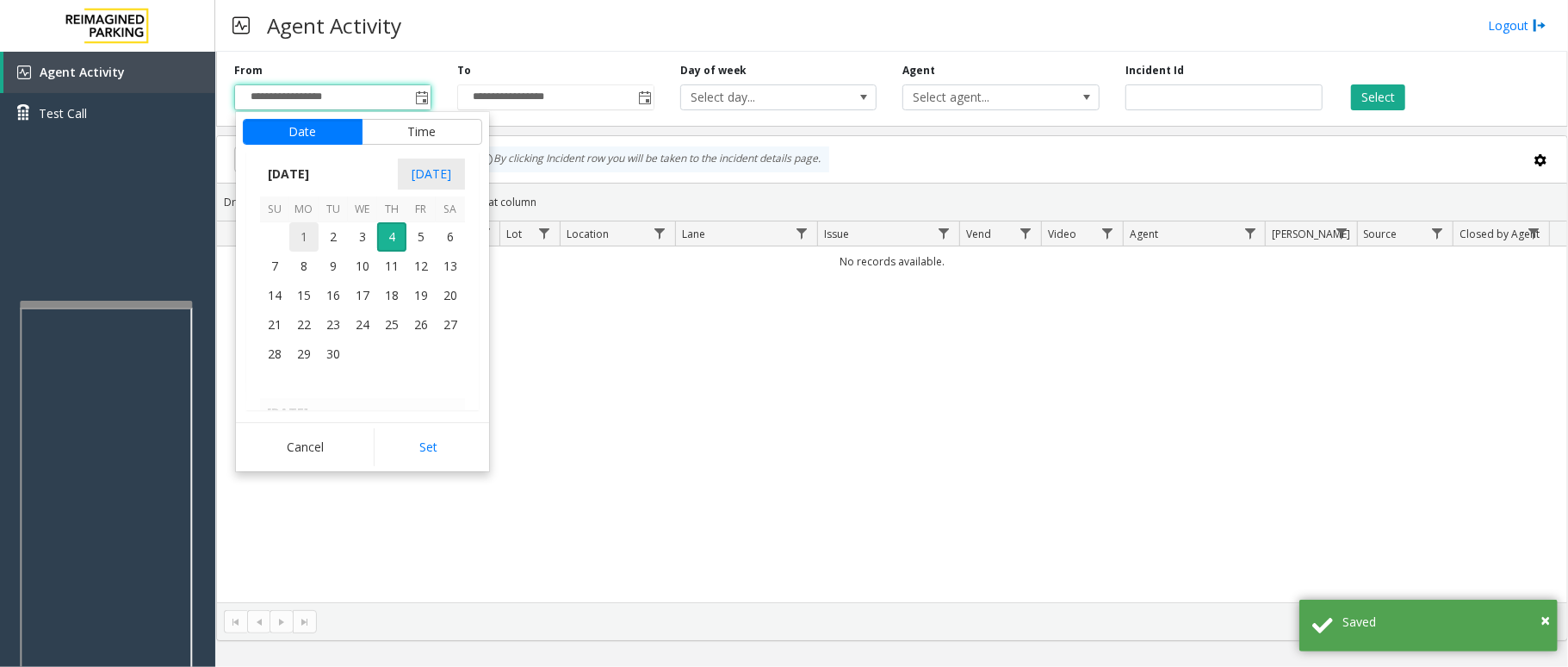
click at [296, 238] on span "1" at bounding box center [304, 237] width 29 height 29
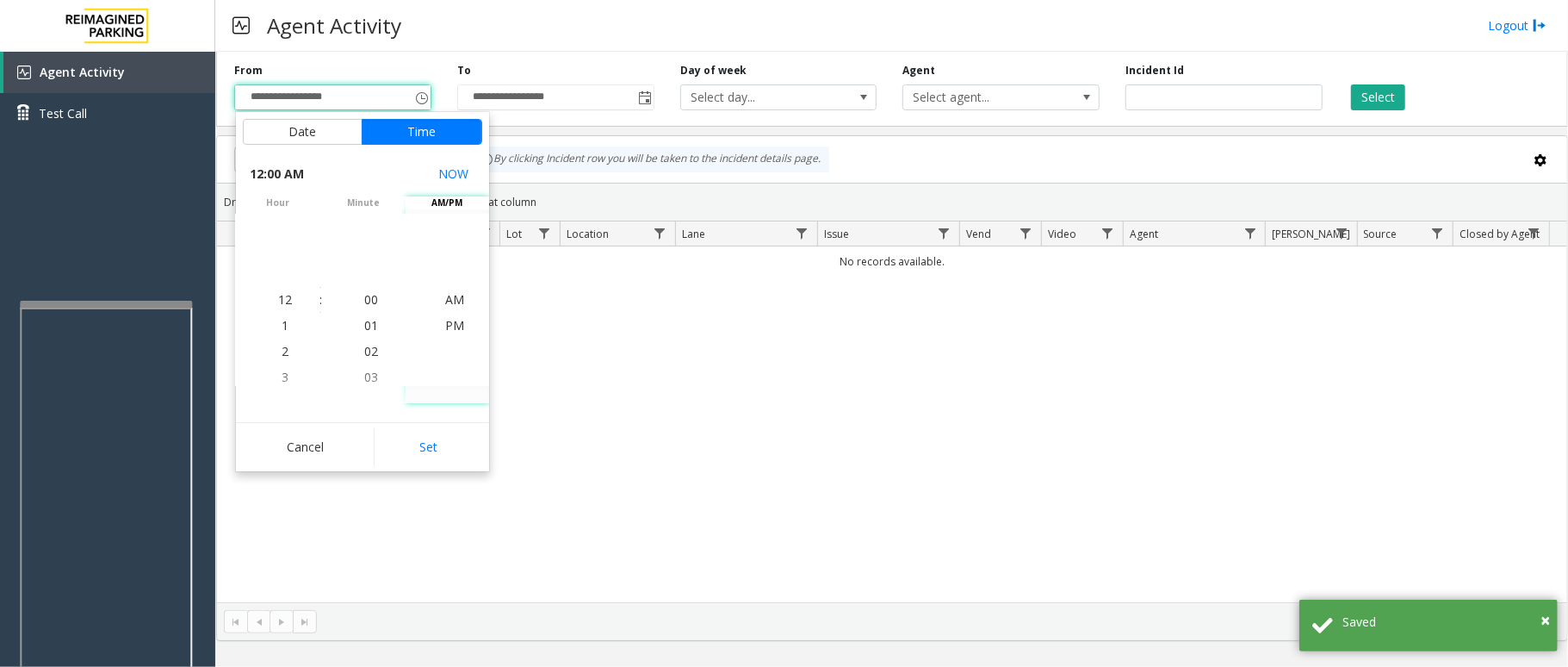
drag, startPoint x: 420, startPoint y: 429, endPoint x: 524, endPoint y: 399, distance: 108.2
click at [421, 431] on button "Set" at bounding box center [428, 447] width 108 height 38
type input "**********"
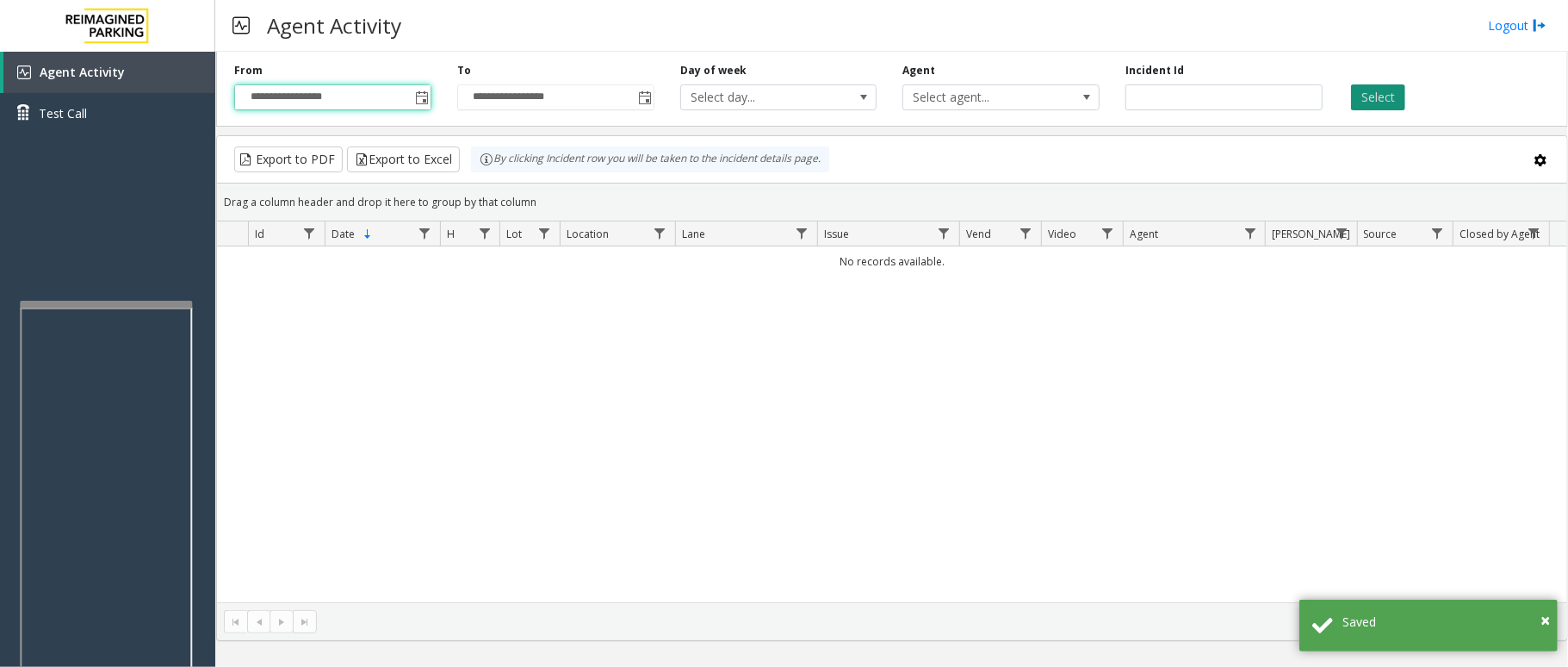
click at [1371, 97] on button "Select" at bounding box center [1378, 97] width 55 height 26
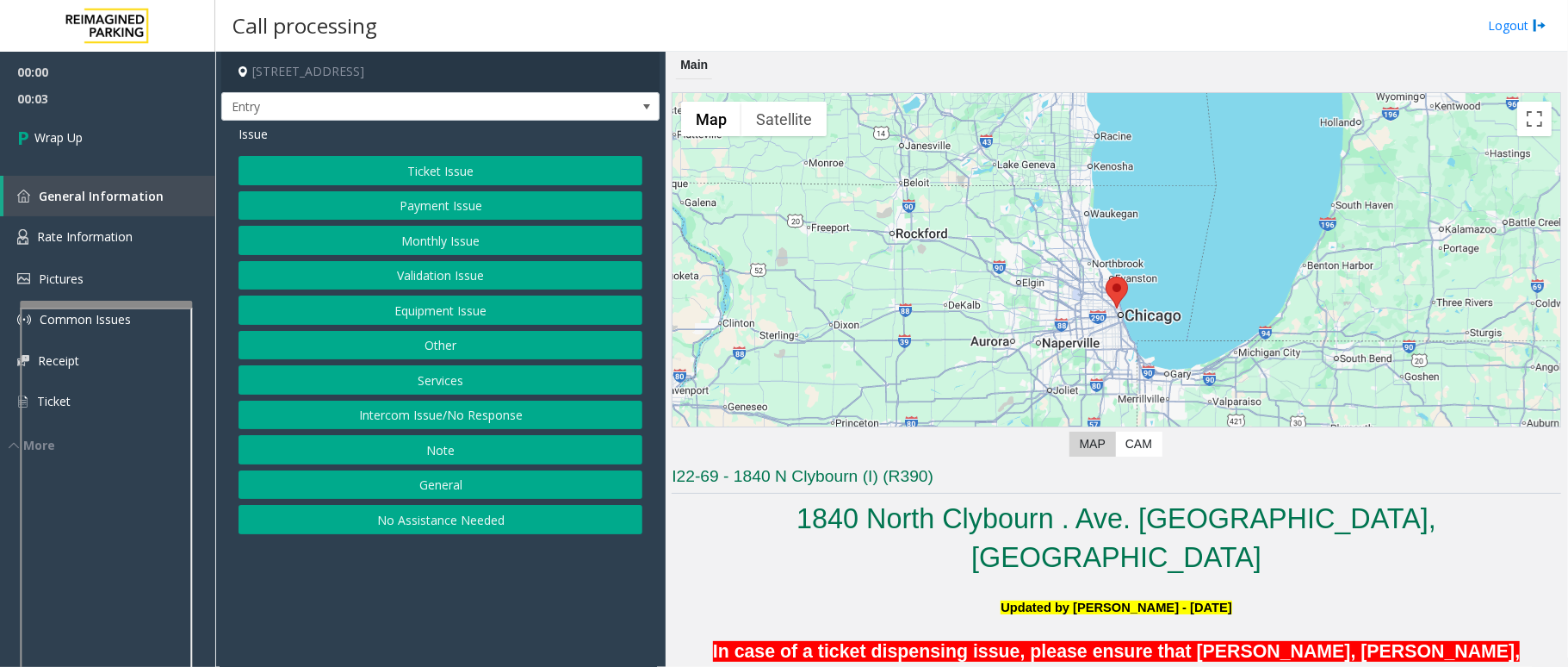
click at [437, 424] on button "Intercom Issue/No Response" at bounding box center [440, 415] width 403 height 29
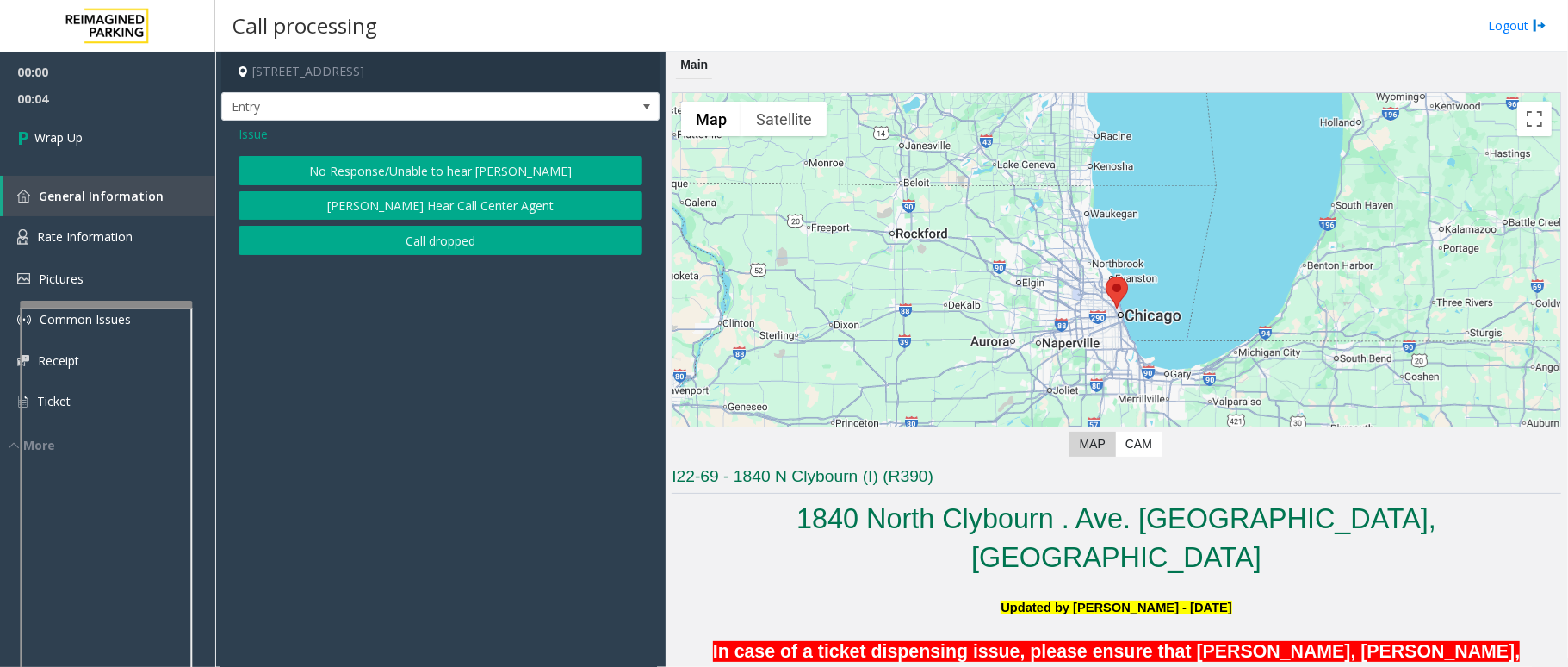
click at [432, 239] on button "Call dropped" at bounding box center [440, 241] width 403 height 29
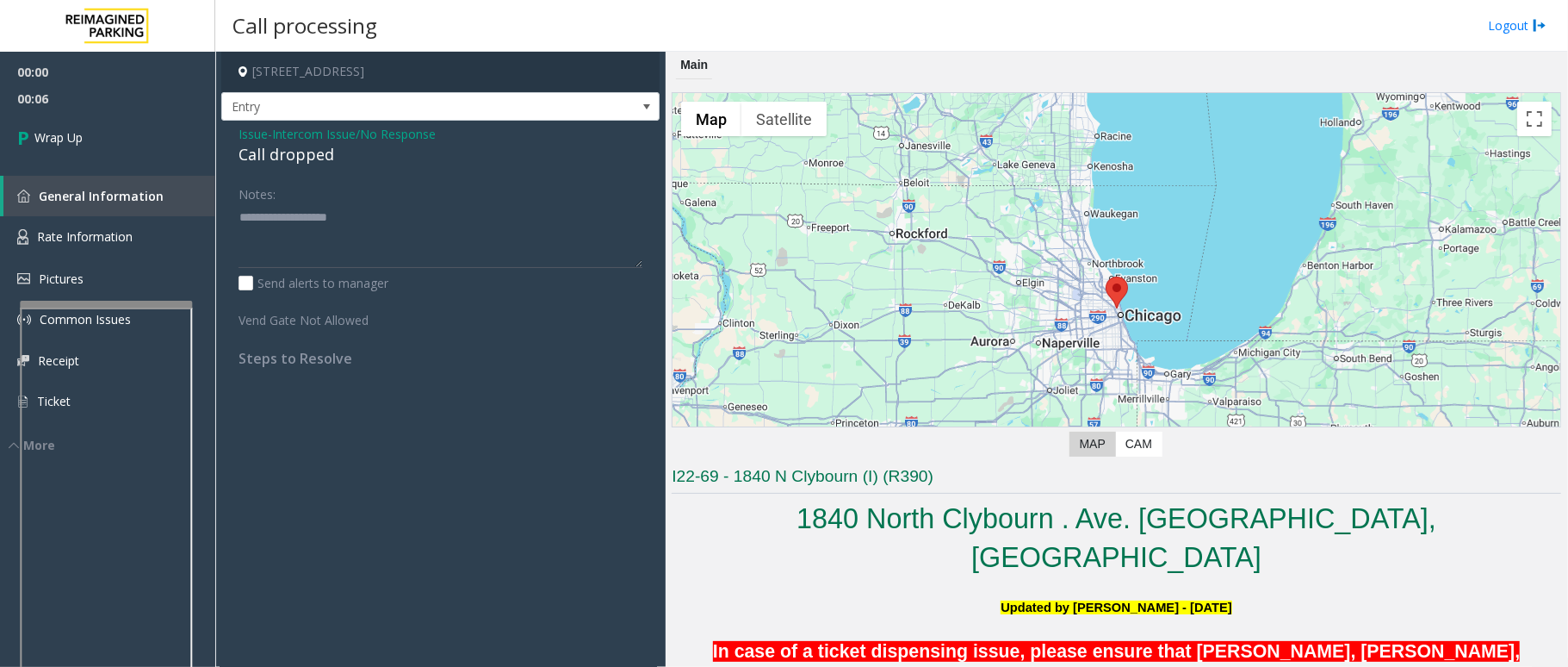
click at [315, 153] on div "Call dropped" at bounding box center [440, 154] width 403 height 23
type textarea "**********"
click at [56, 134] on span "Wrap Up" at bounding box center [59, 137] width 48 height 18
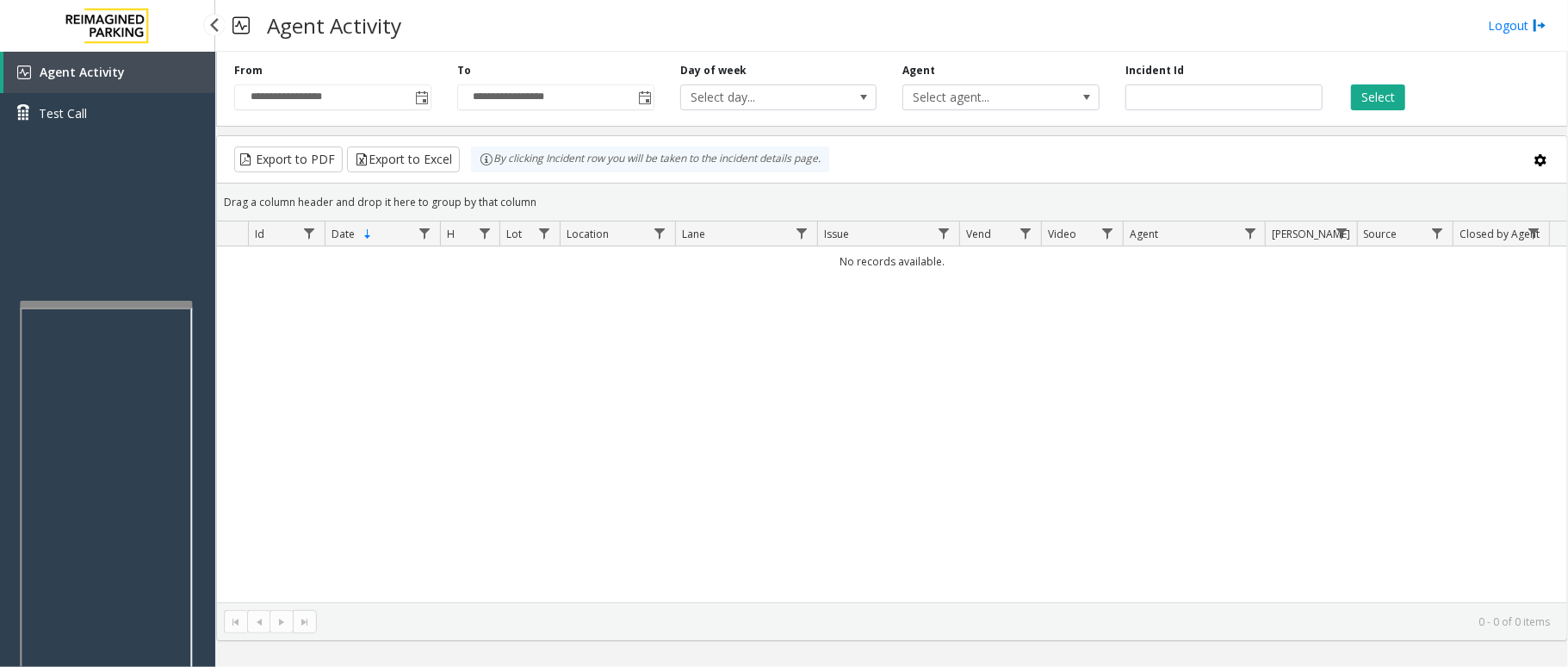
click at [129, 296] on div "Agent Activity Test Call" at bounding box center [107, 385] width 216 height 667
drag, startPoint x: 128, startPoint y: 297, endPoint x: 138, endPoint y: 214, distance: 83.6
click at [138, 214] on div "Agent Activity Test Call" at bounding box center [107, 385] width 216 height 667
click at [84, 303] on div at bounding box center [106, 304] width 172 height 7
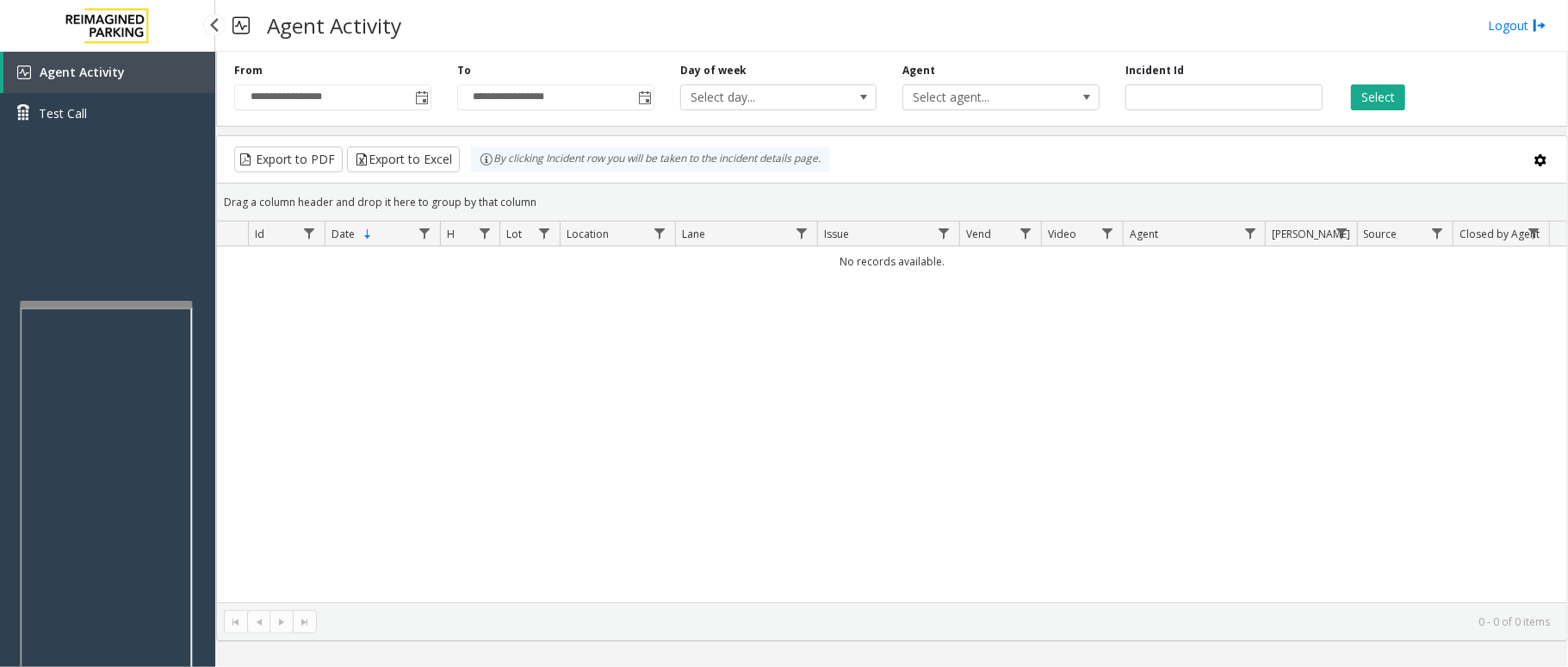
click at [107, 255] on div "Agent Activity Test Call" at bounding box center [107, 385] width 216 height 667
click at [81, 289] on div "Agent Activity Test Call" at bounding box center [107, 385] width 216 height 667
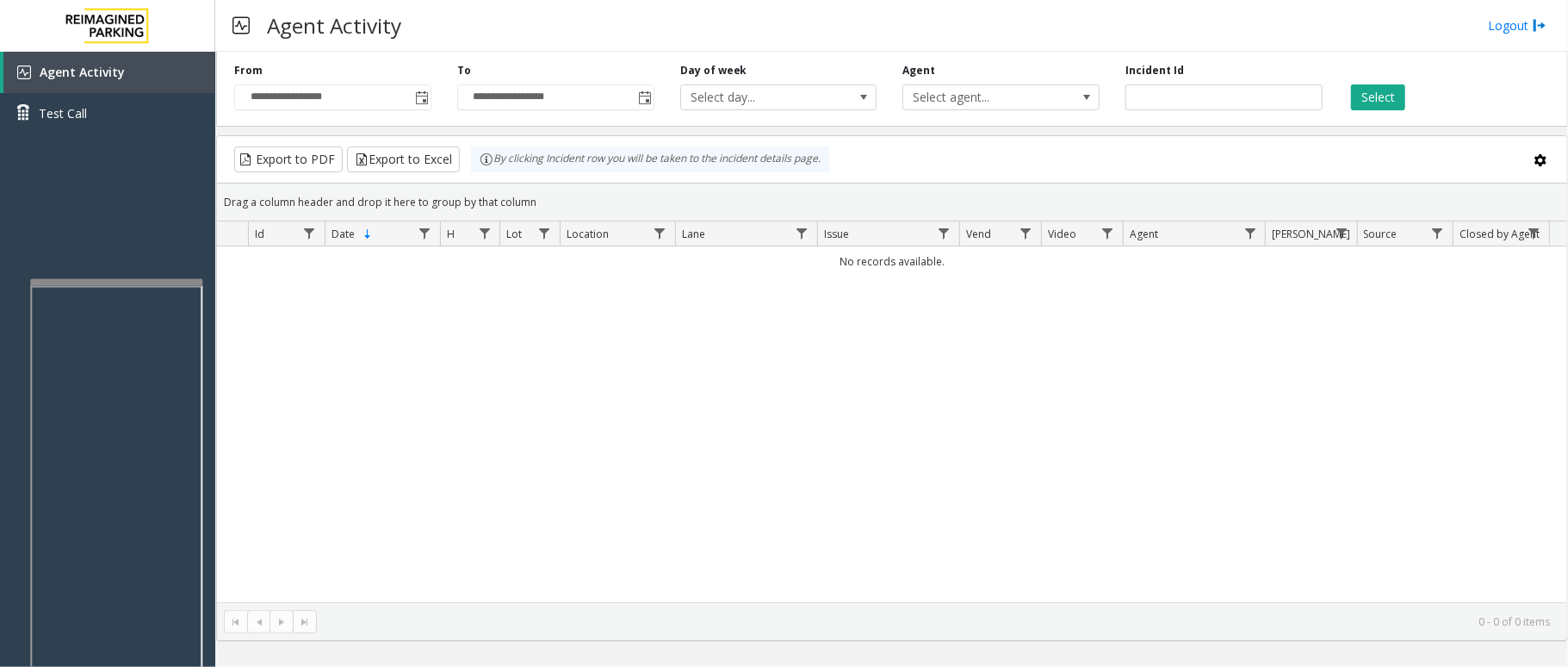
click at [150, 286] on div at bounding box center [116, 282] width 172 height 7
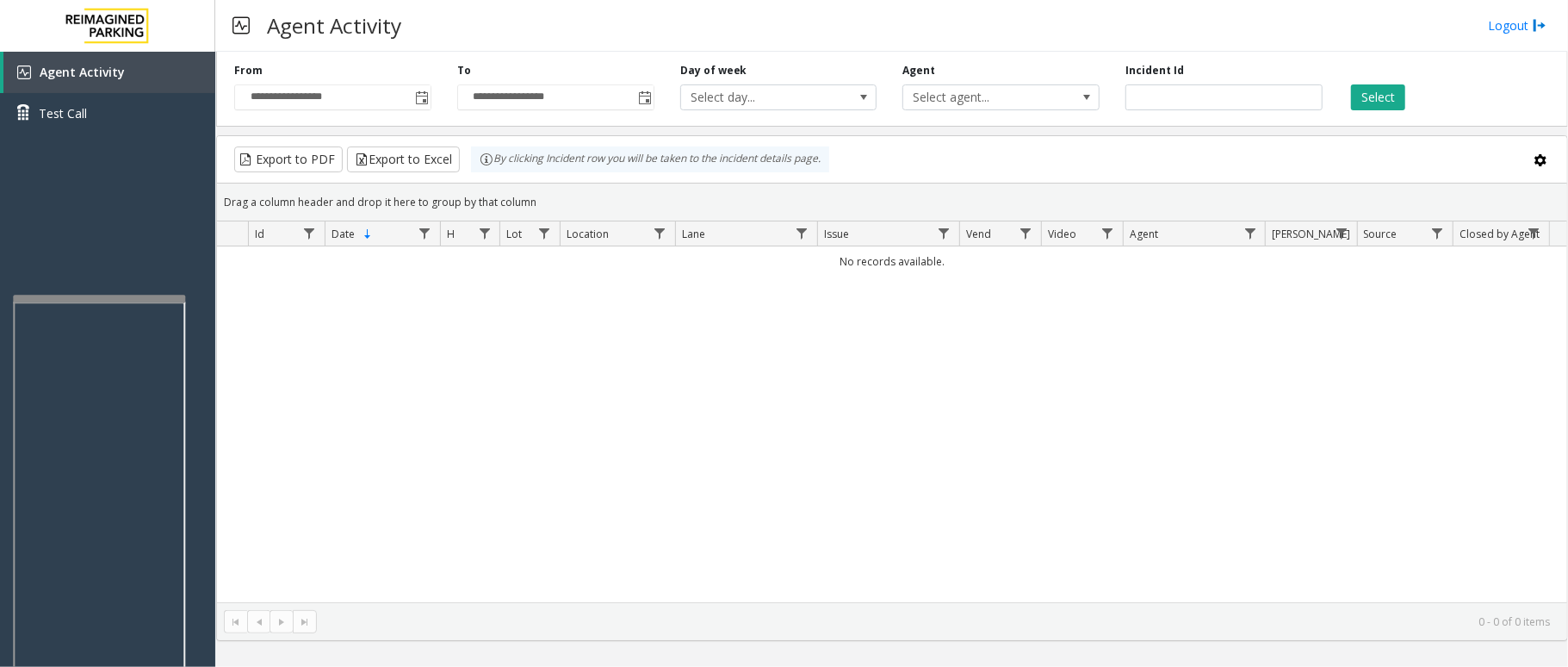
click at [105, 295] on div at bounding box center [99, 298] width 172 height 7
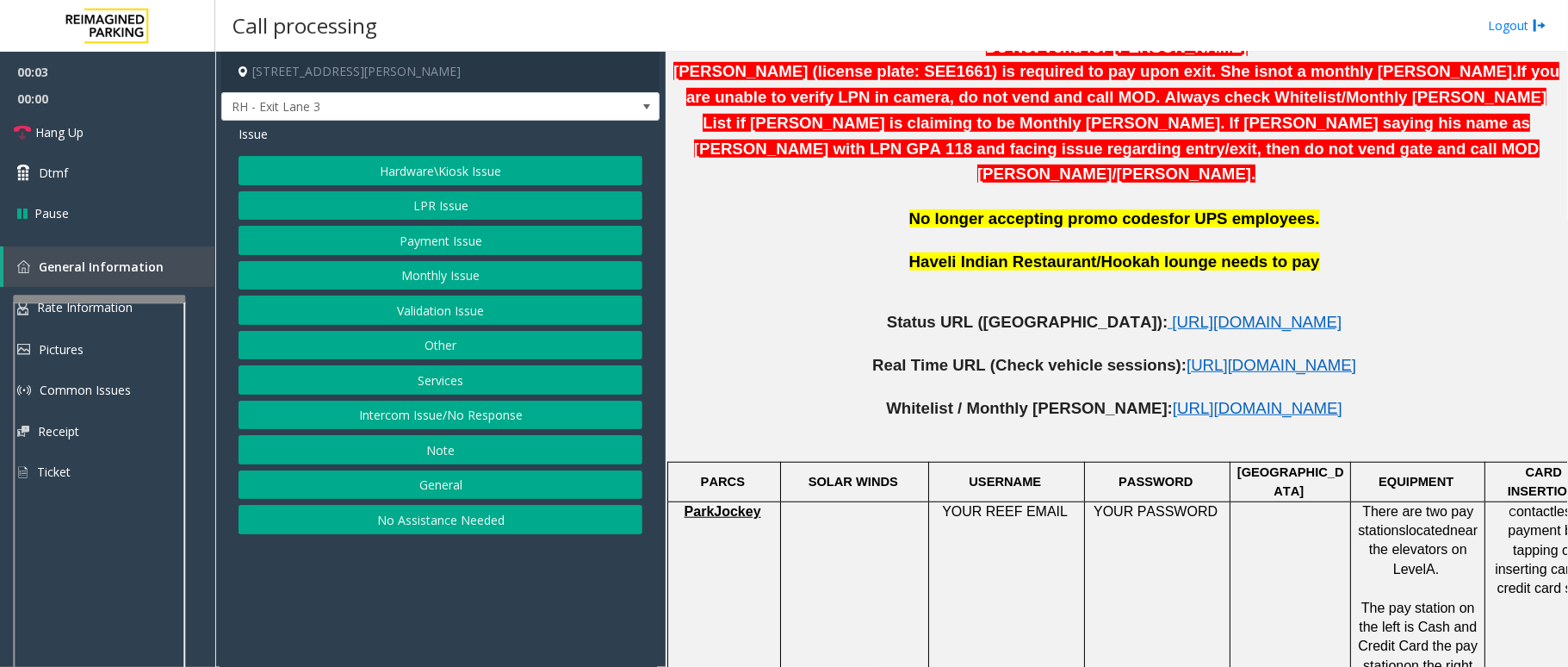
scroll to position [804, 0]
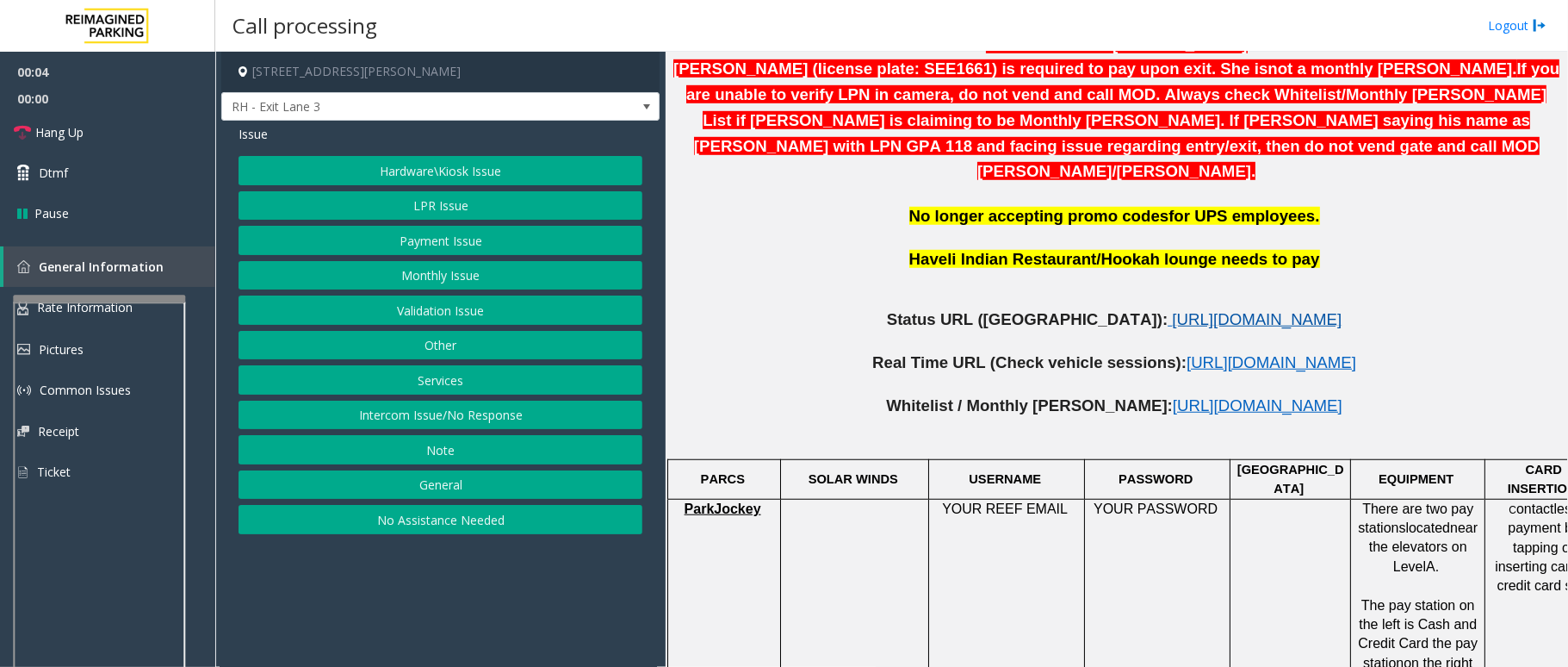
click at [1171, 310] on span "[URL][DOMAIN_NAME]" at bounding box center [1256, 319] width 170 height 18
click at [469, 209] on button "LPR Issue" at bounding box center [440, 206] width 403 height 29
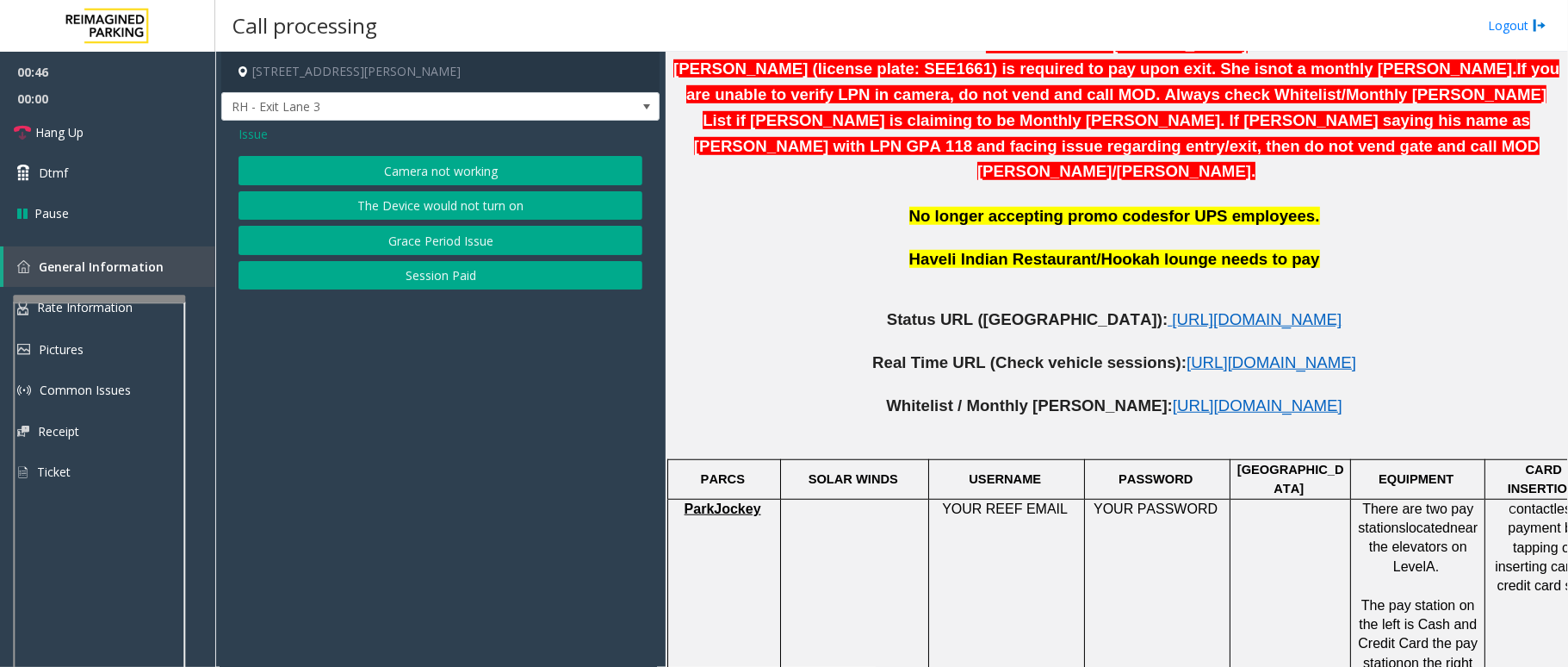
click at [383, 201] on button "The Device would not turn on" at bounding box center [440, 206] width 403 height 29
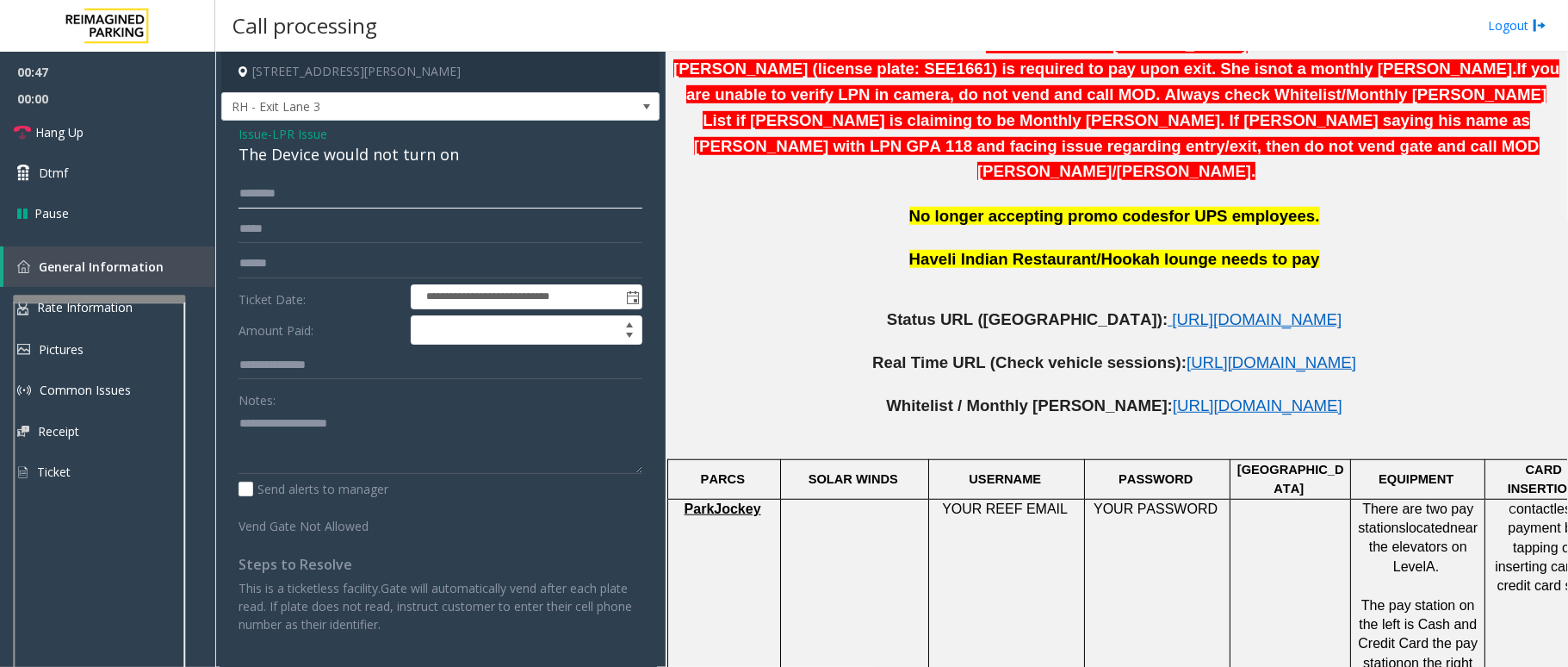
click at [358, 208] on input "text" at bounding box center [440, 194] width 403 height 29
type input "*"
type input "******"
click at [487, 194] on input "******" at bounding box center [440, 194] width 403 height 29
click at [261, 136] on span "Issue" at bounding box center [253, 133] width 29 height 18
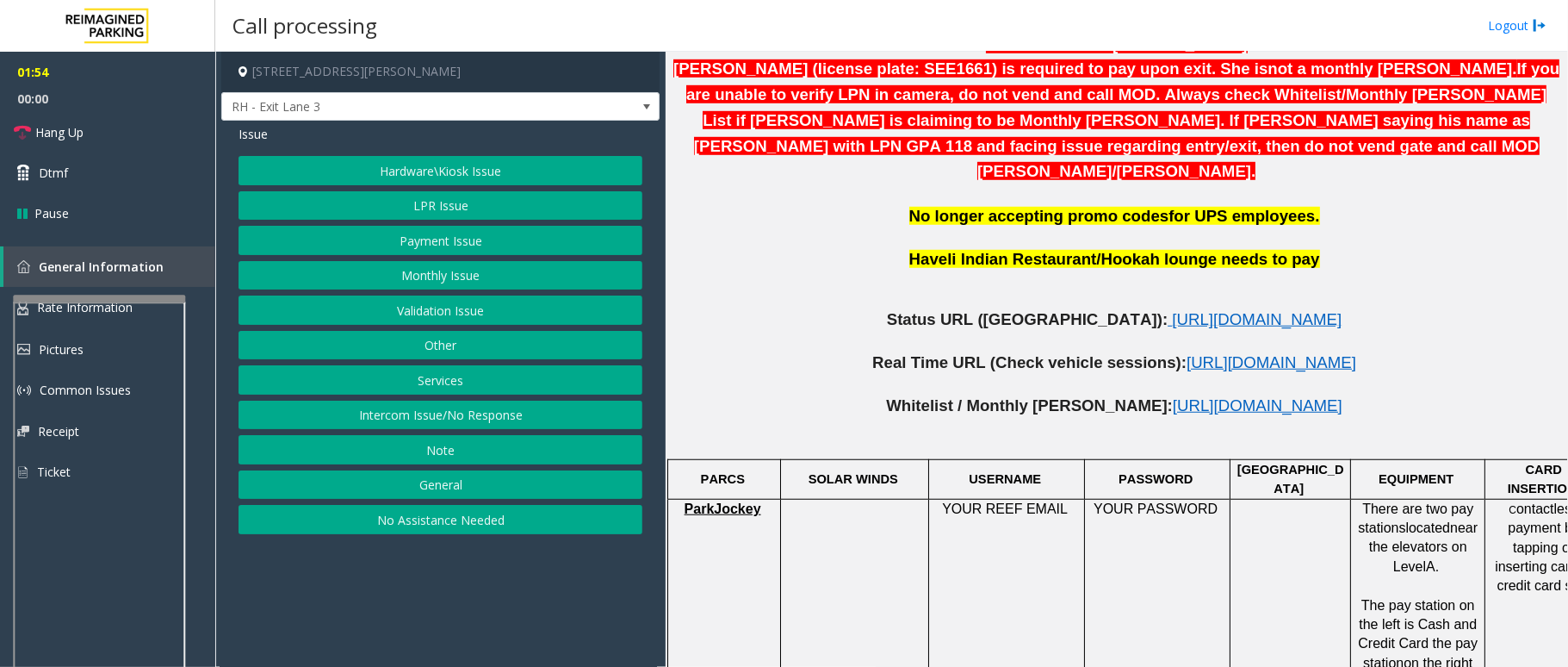
click at [448, 242] on button "Payment Issue" at bounding box center [440, 241] width 403 height 29
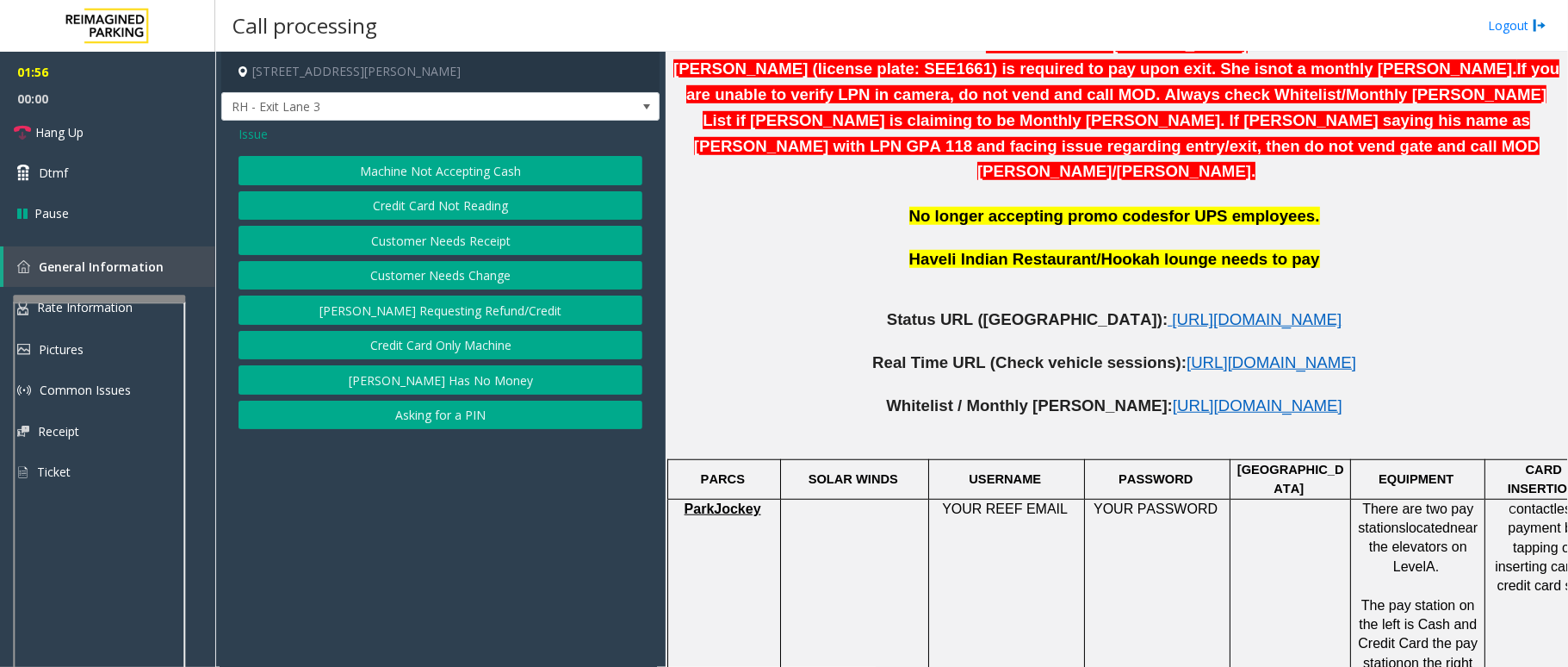
click at [260, 135] on span "Issue" at bounding box center [253, 133] width 29 height 18
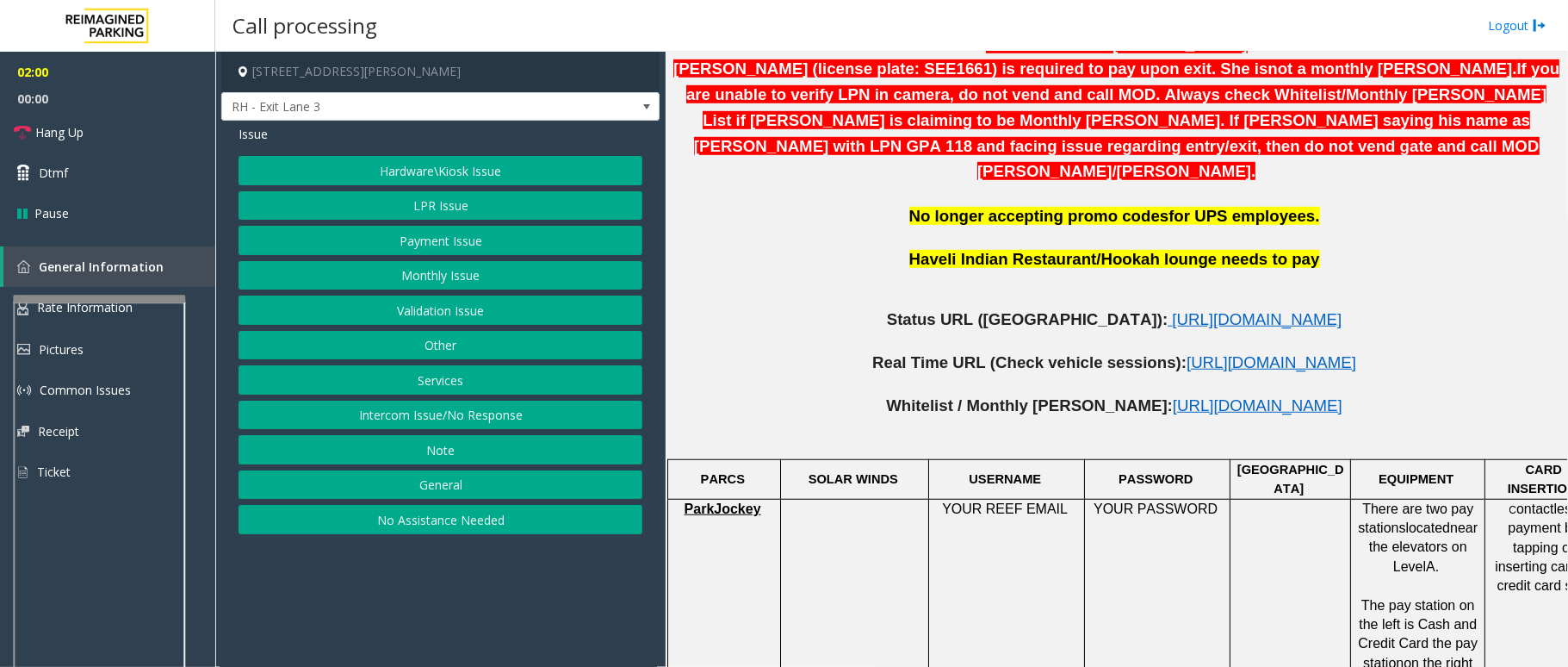
click at [474, 198] on button "LPR Issue" at bounding box center [440, 206] width 403 height 29
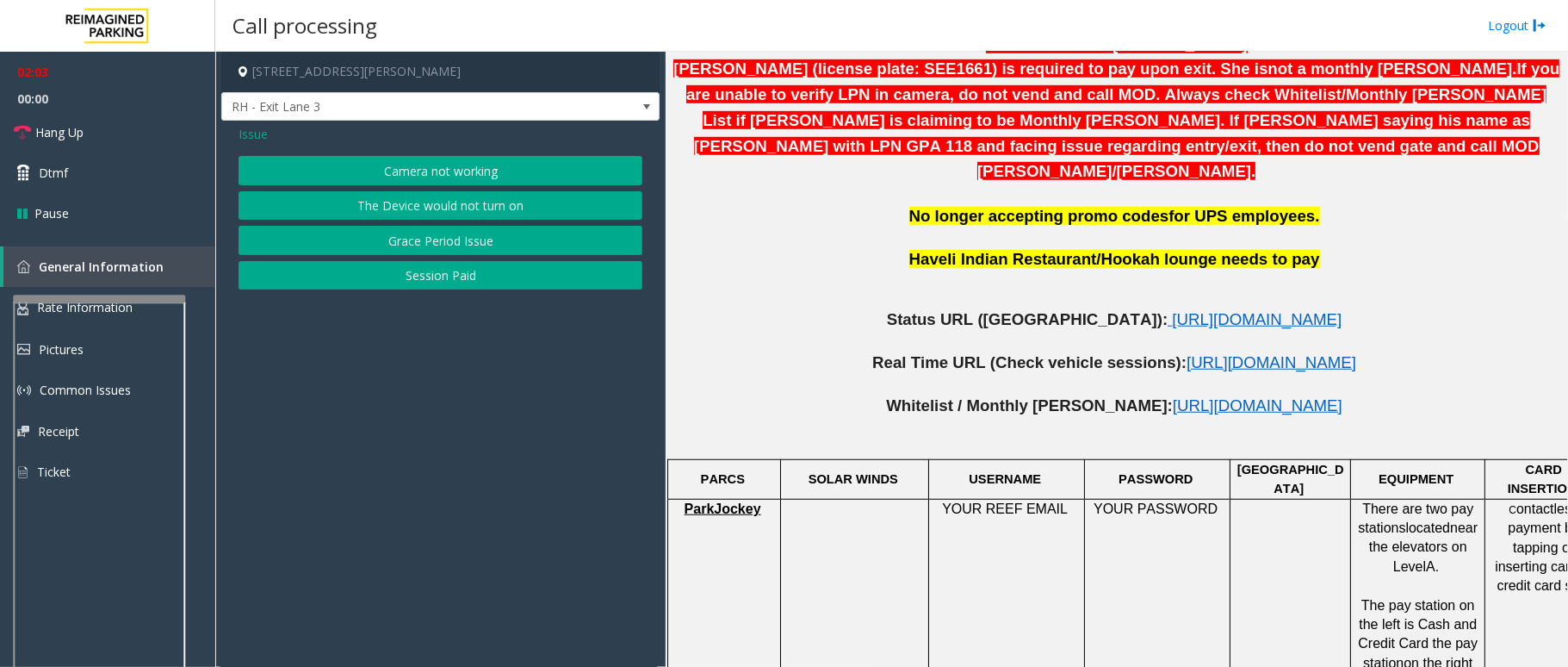
click at [253, 138] on span "Issue" at bounding box center [253, 133] width 29 height 18
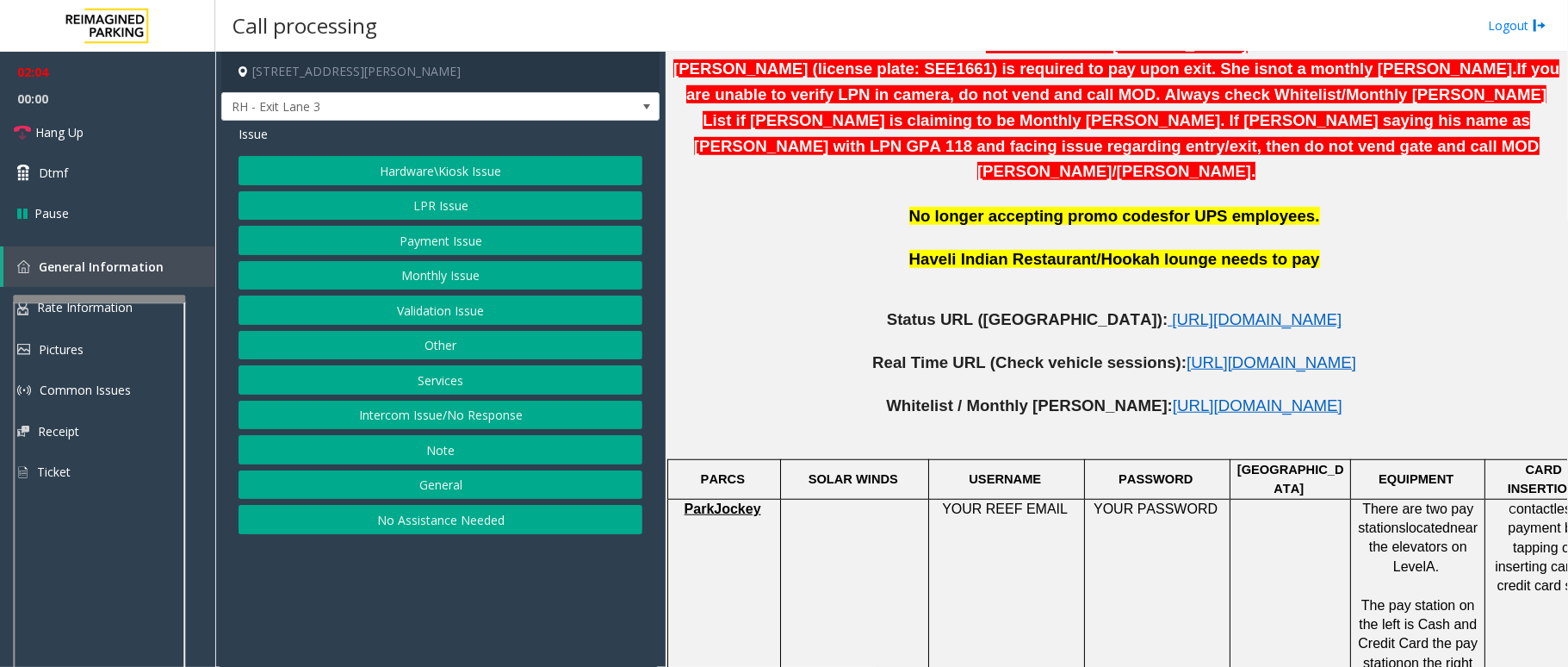
click at [437, 169] on button "Hardware\Kiosk Issue" at bounding box center [440, 171] width 403 height 29
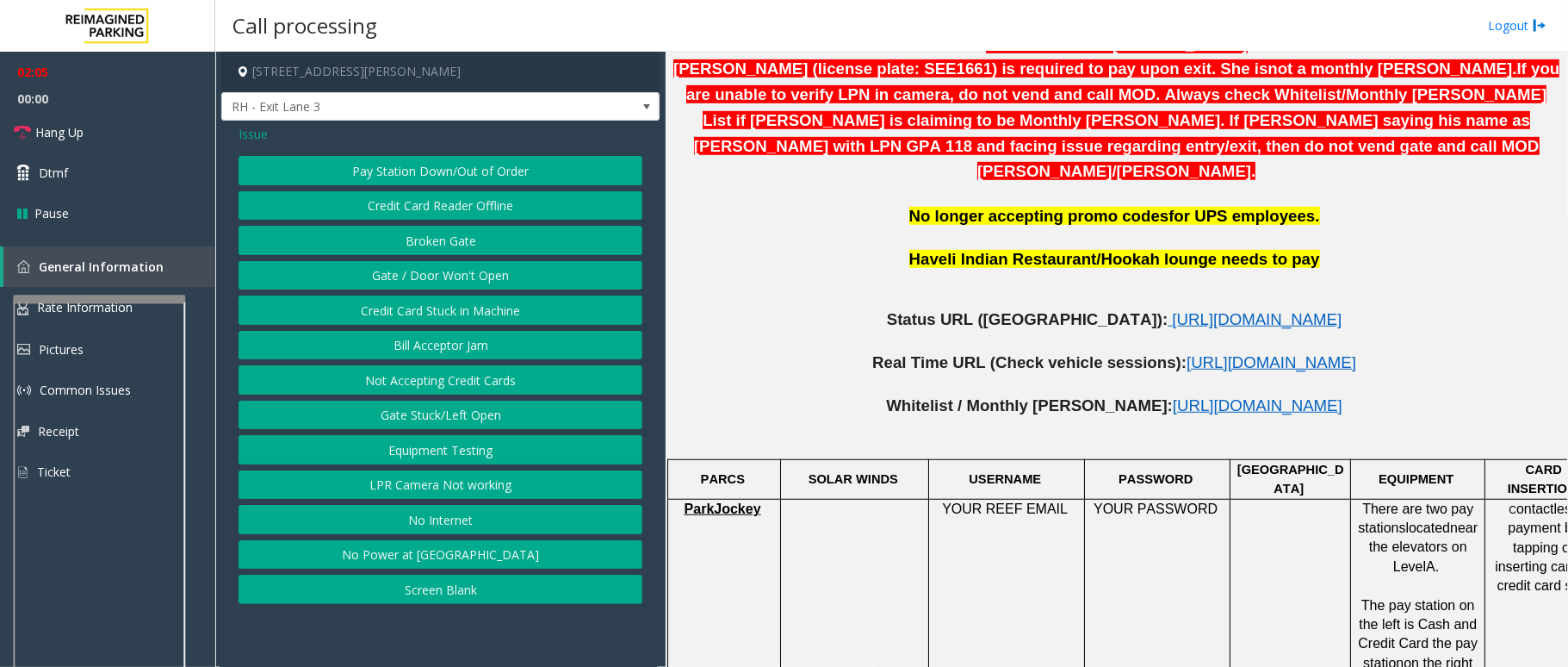
click at [249, 129] on span "Issue" at bounding box center [253, 133] width 29 height 18
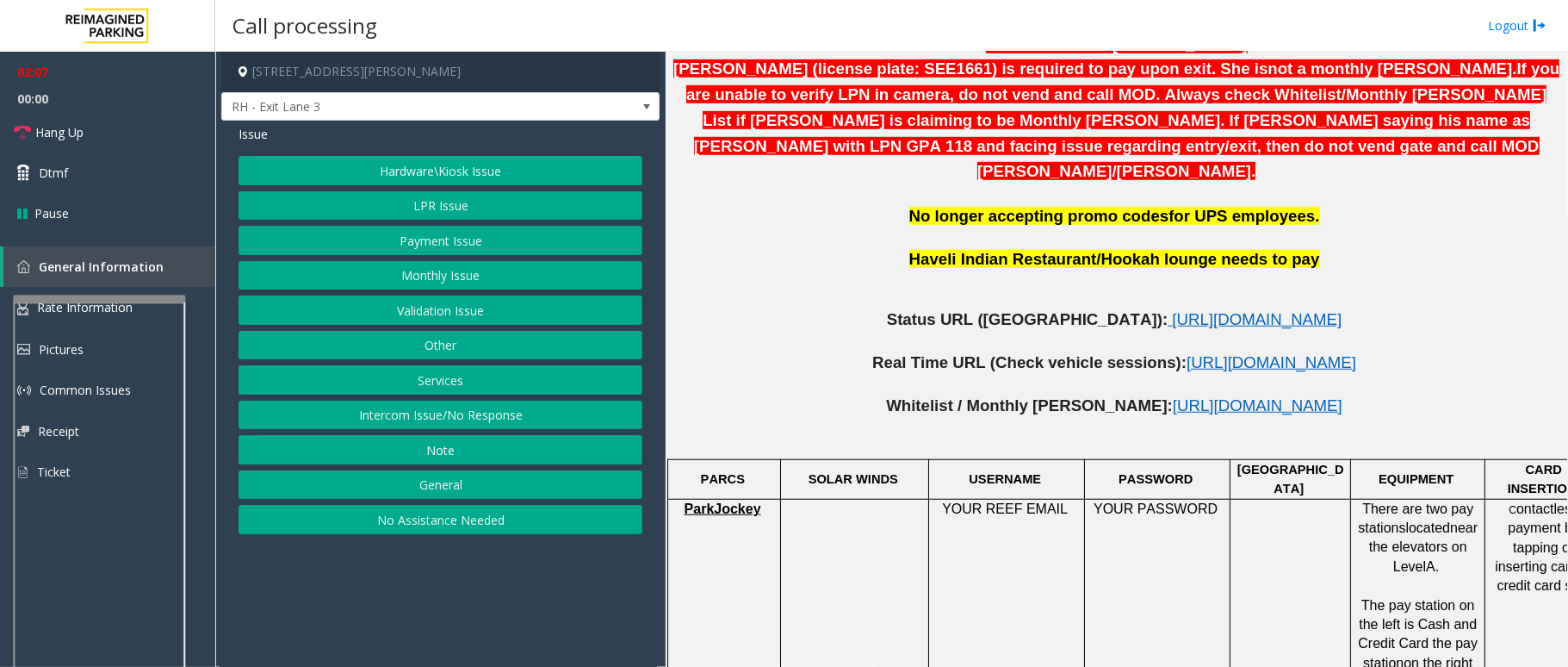
click at [455, 286] on button "Monthly Issue" at bounding box center [440, 275] width 403 height 29
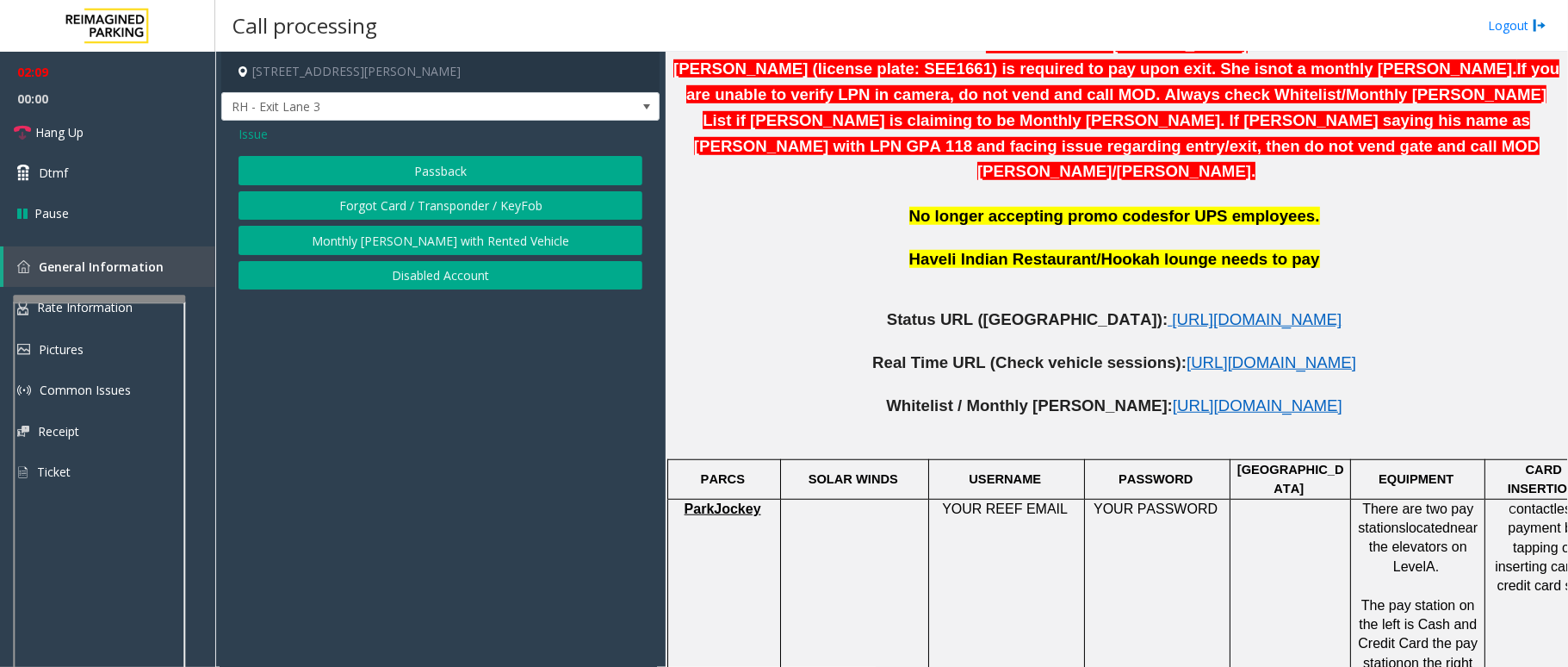
click at [460, 246] on button "Monthly [PERSON_NAME] with Rented Vehicle" at bounding box center [440, 241] width 403 height 29
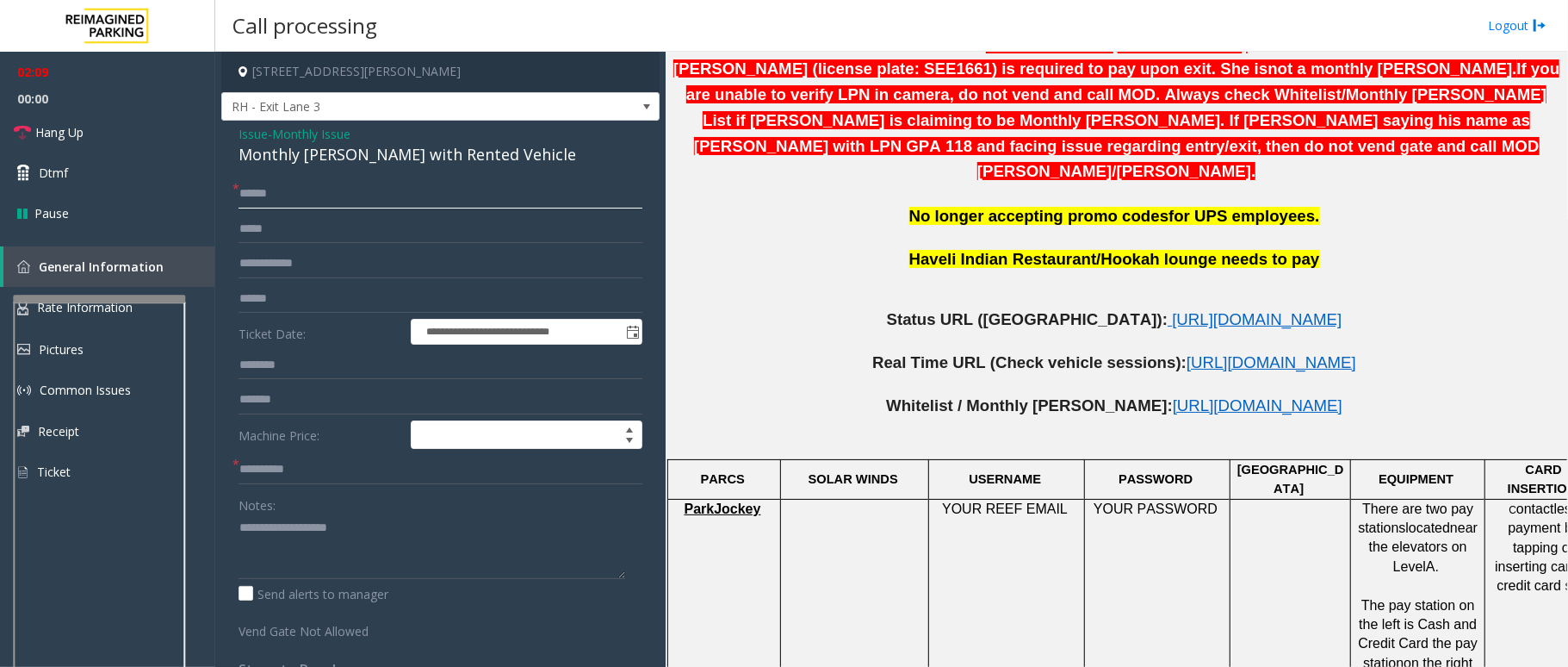
click at [374, 201] on input "******" at bounding box center [440, 194] width 403 height 29
click at [414, 201] on input "*" at bounding box center [440, 194] width 403 height 29
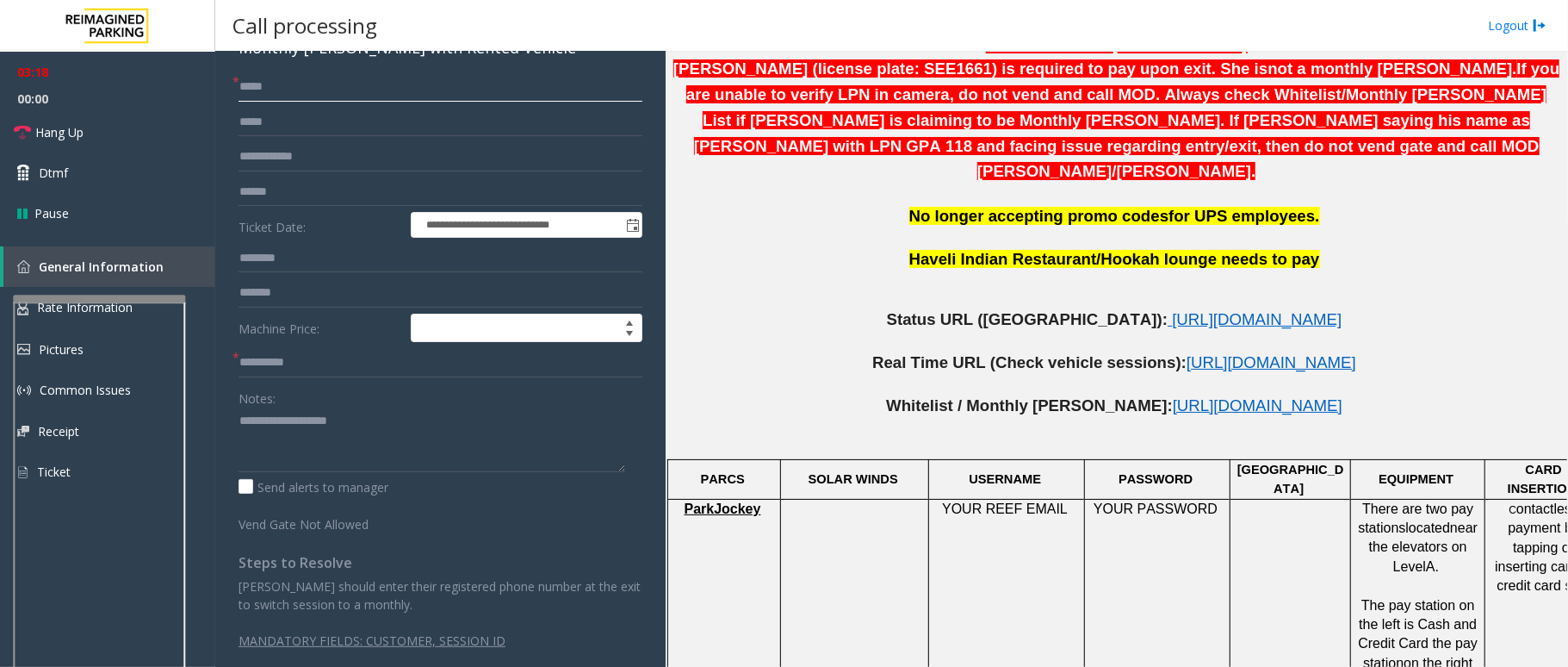
scroll to position [0, 0]
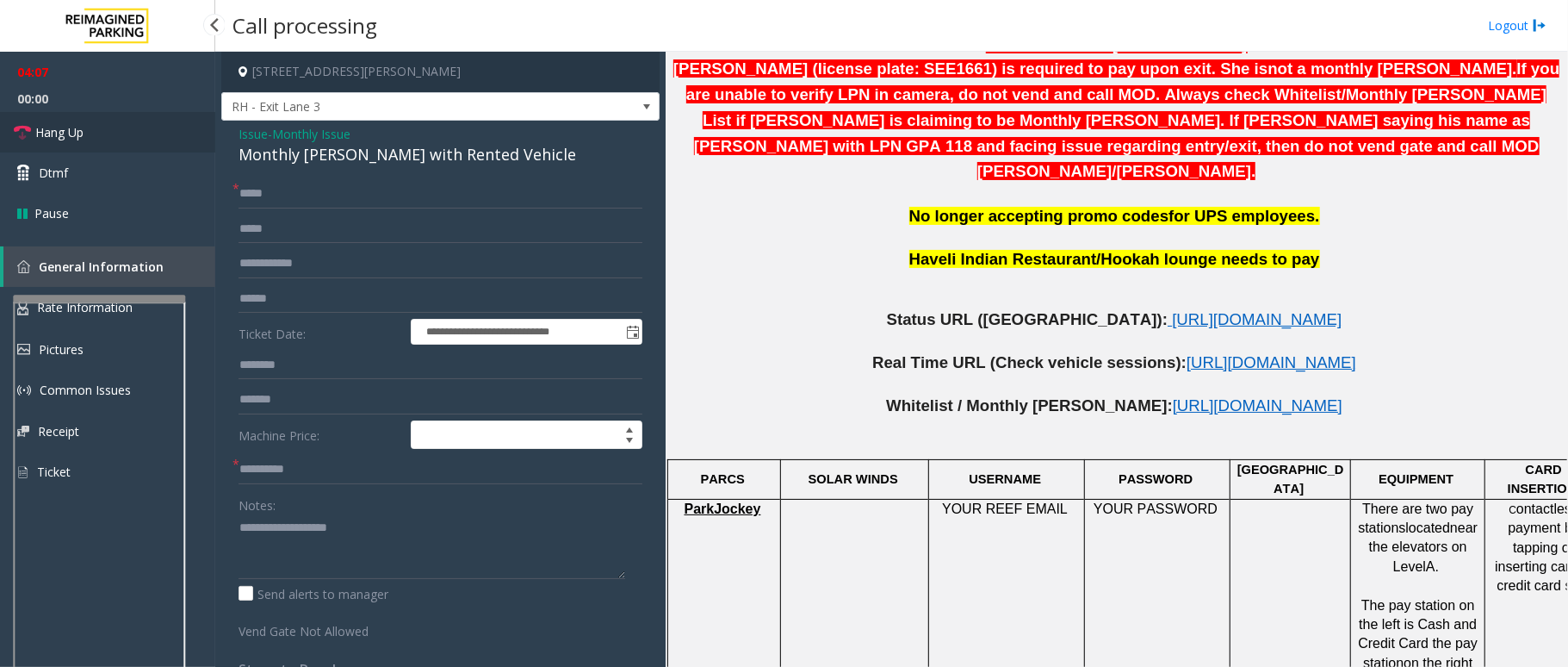
click at [93, 134] on link "Hang Up" at bounding box center [107, 132] width 216 height 41
drag, startPoint x: 300, startPoint y: 198, endPoint x: 324, endPoint y: 188, distance: 26.0
click at [300, 201] on input "*****" at bounding box center [440, 194] width 403 height 29
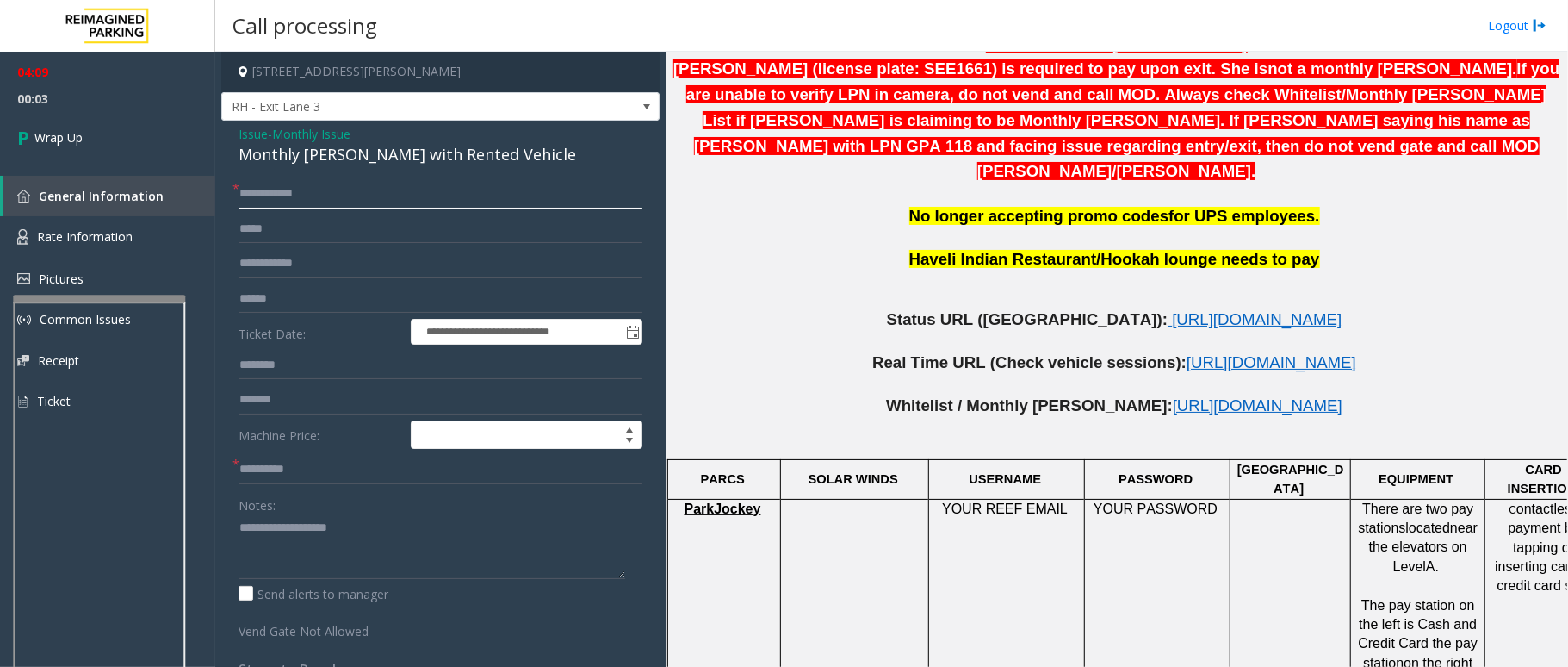
type input "**********"
click at [307, 456] on input "text" at bounding box center [440, 469] width 403 height 29
type input "**"
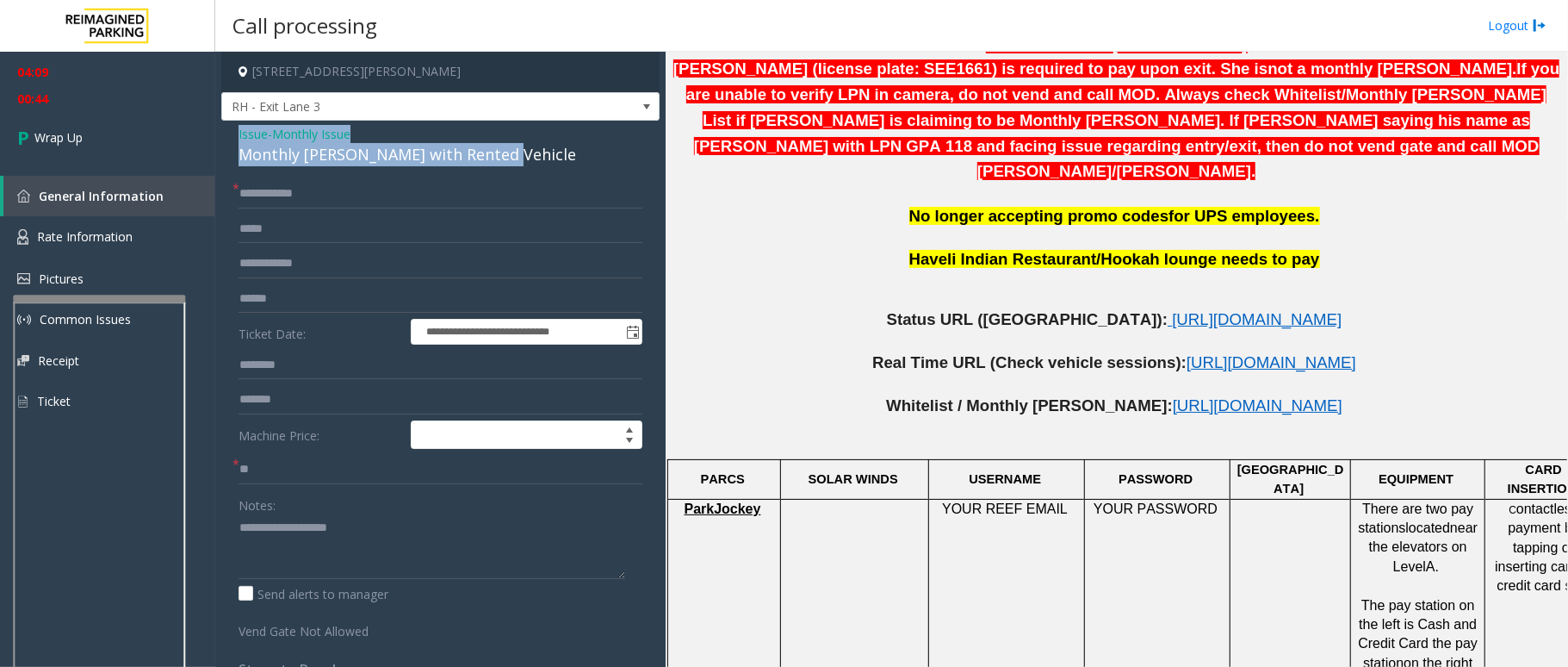
drag, startPoint x: 497, startPoint y: 156, endPoint x: 237, endPoint y: 135, distance: 260.8
click at [237, 135] on div "**********" at bounding box center [441, 447] width 438 height 653
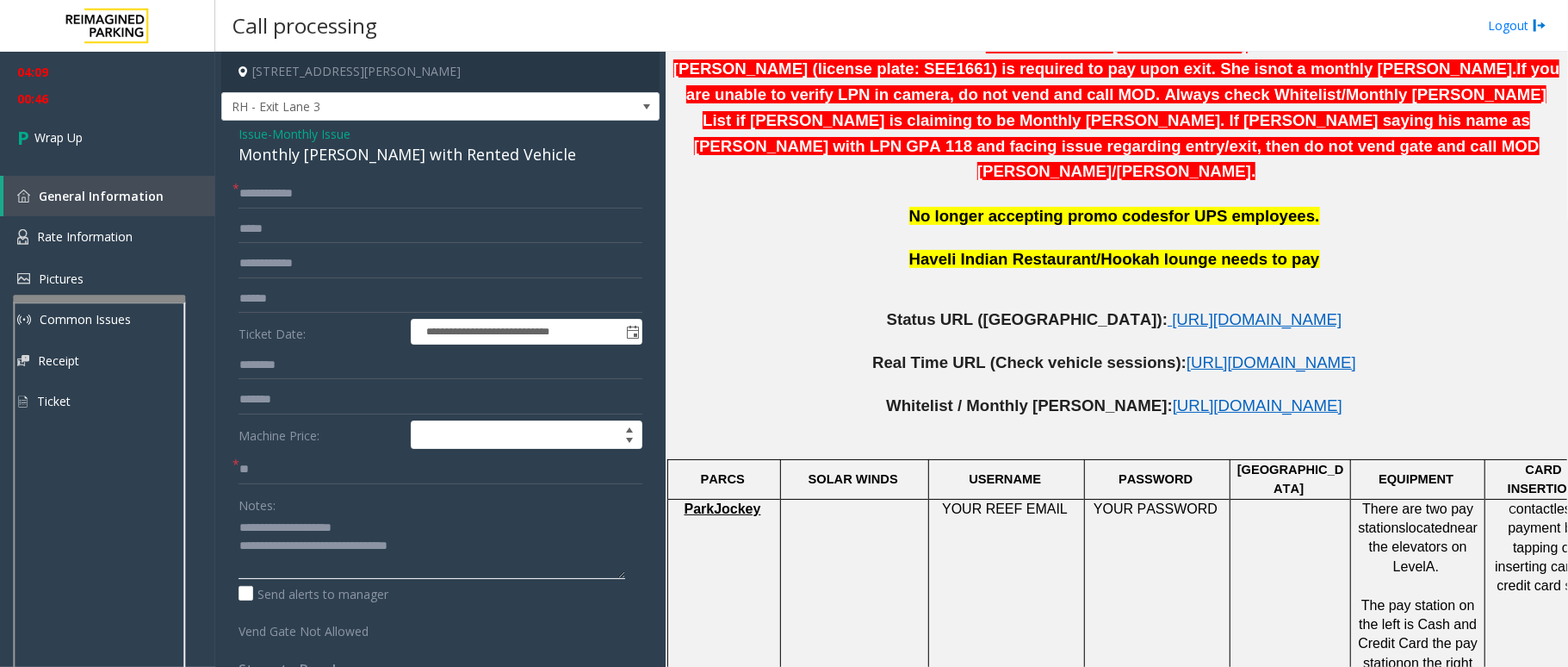
click at [474, 548] on textarea at bounding box center [431, 547] width 387 height 65
type textarea "**********"
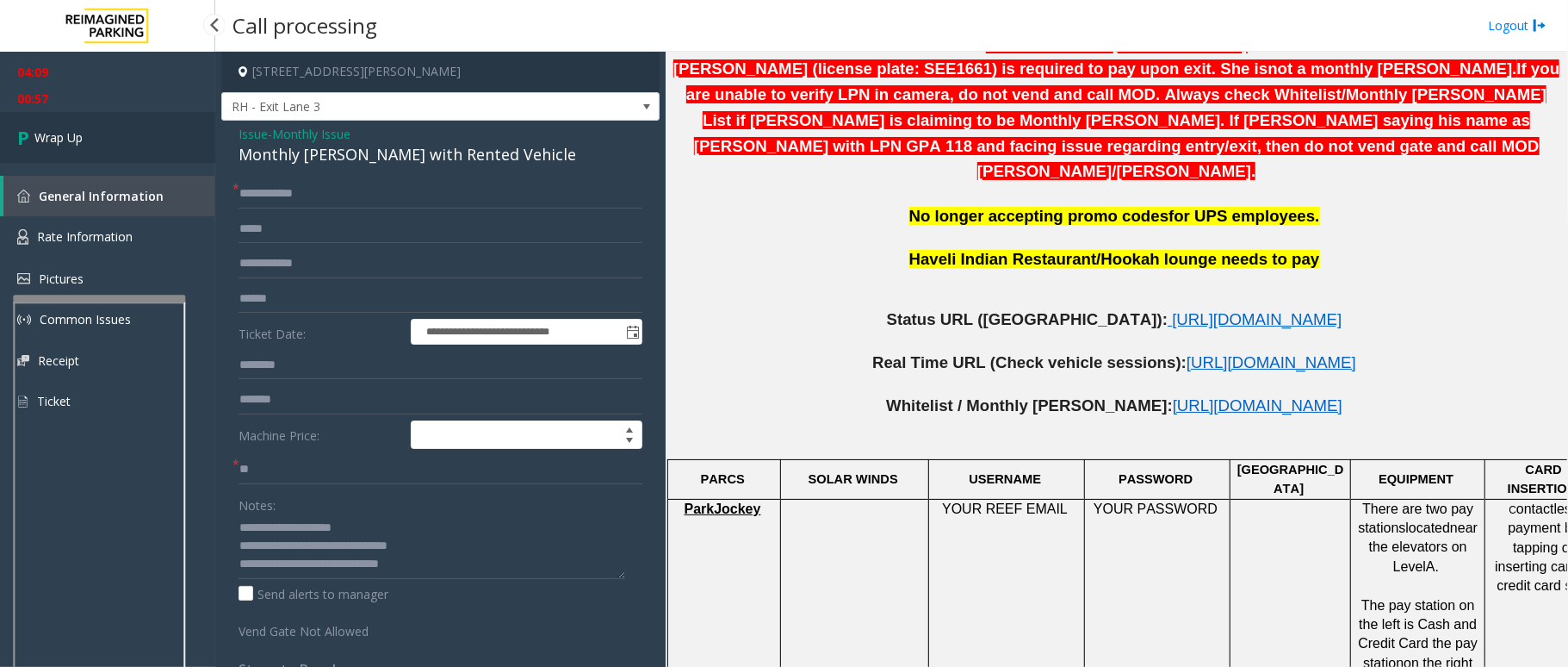
click at [26, 139] on icon at bounding box center [26, 137] width 17 height 29
